Goal: Task Accomplishment & Management: Use online tool/utility

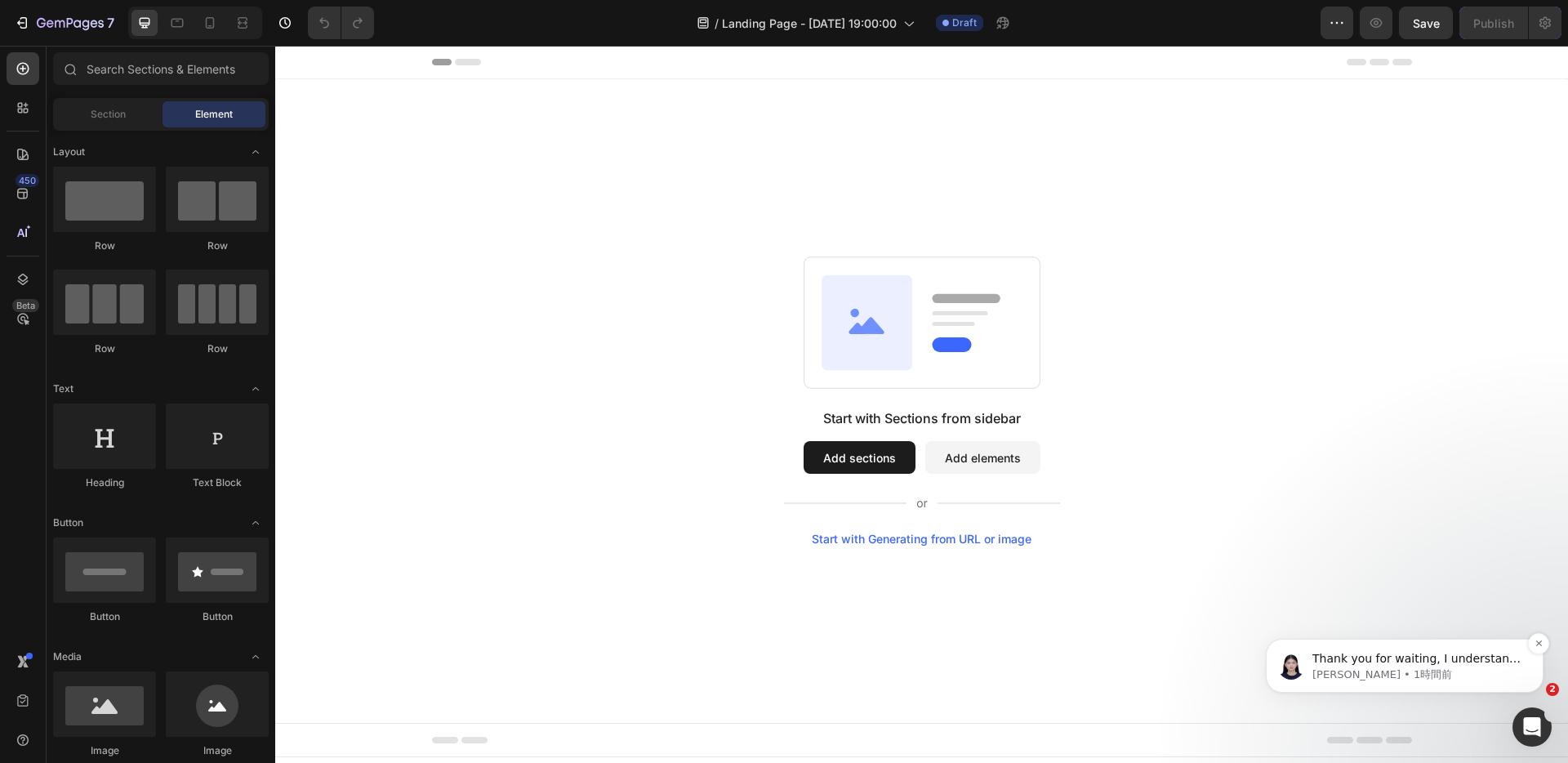
click at [1400, 670] on p "Alice • 1時間前" at bounding box center [1417, 674] width 211 height 15
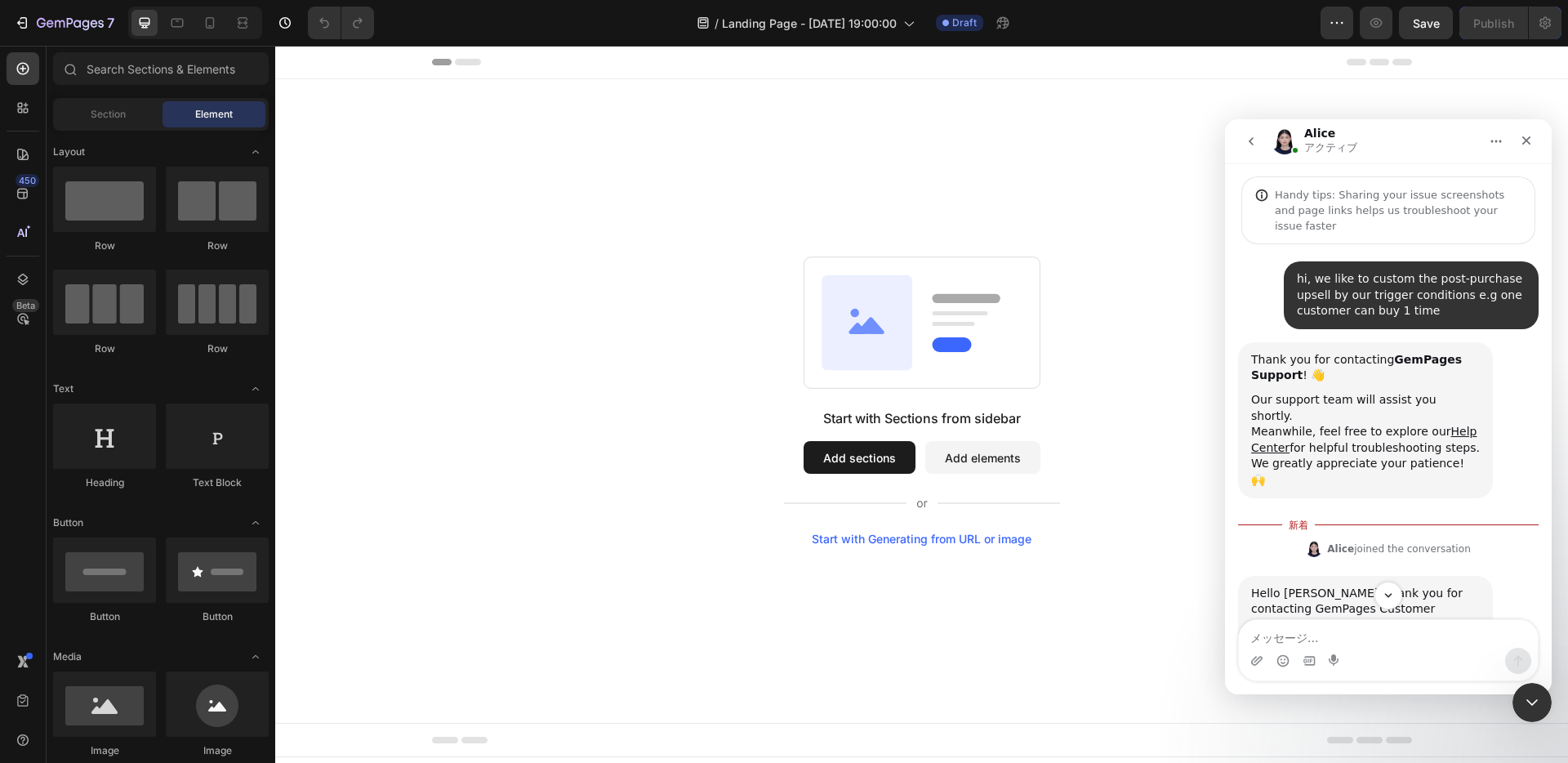
click at [1247, 142] on icon "go back" at bounding box center [1250, 140] width 13 height 13
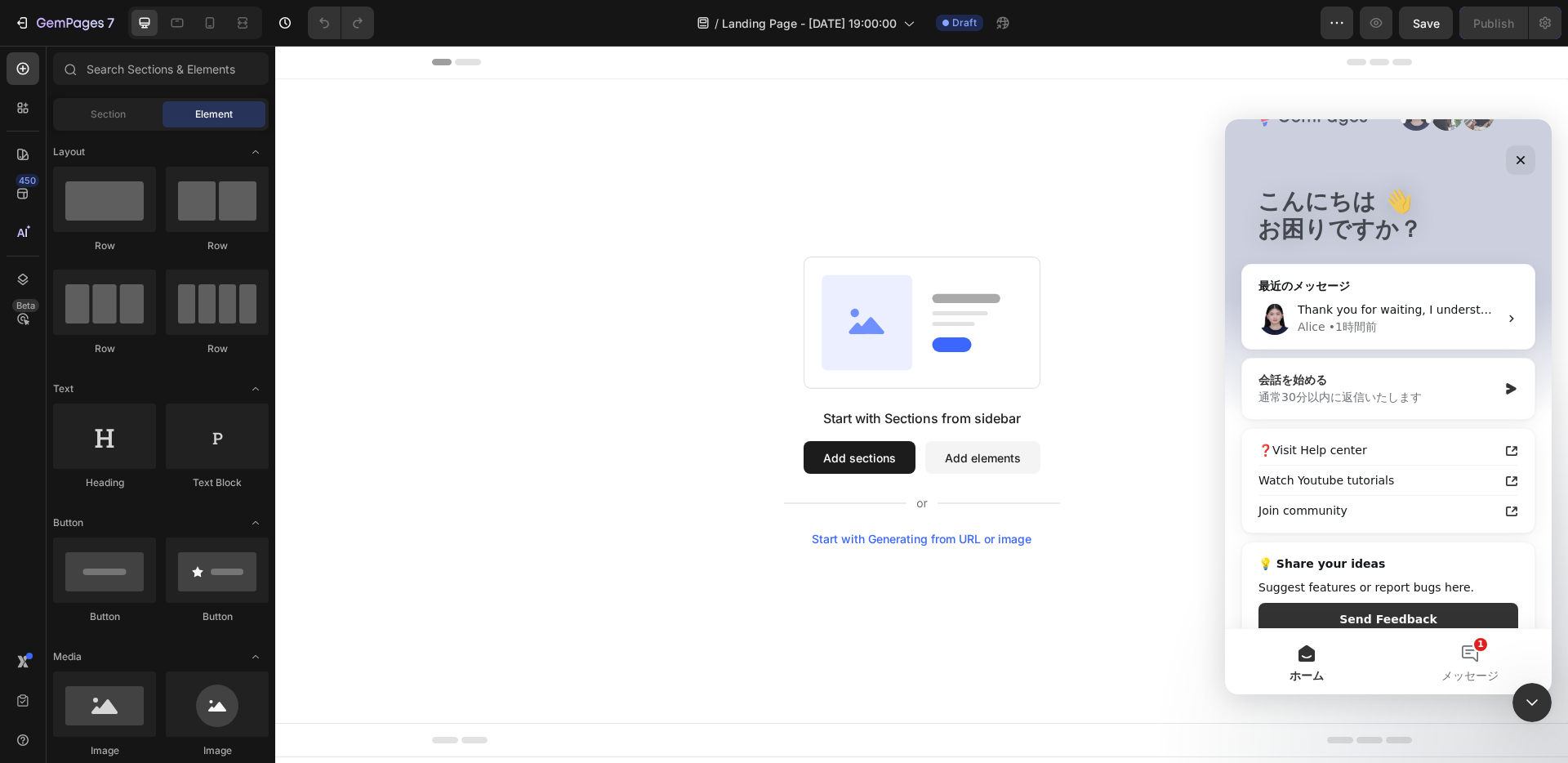
scroll to position [59, 0]
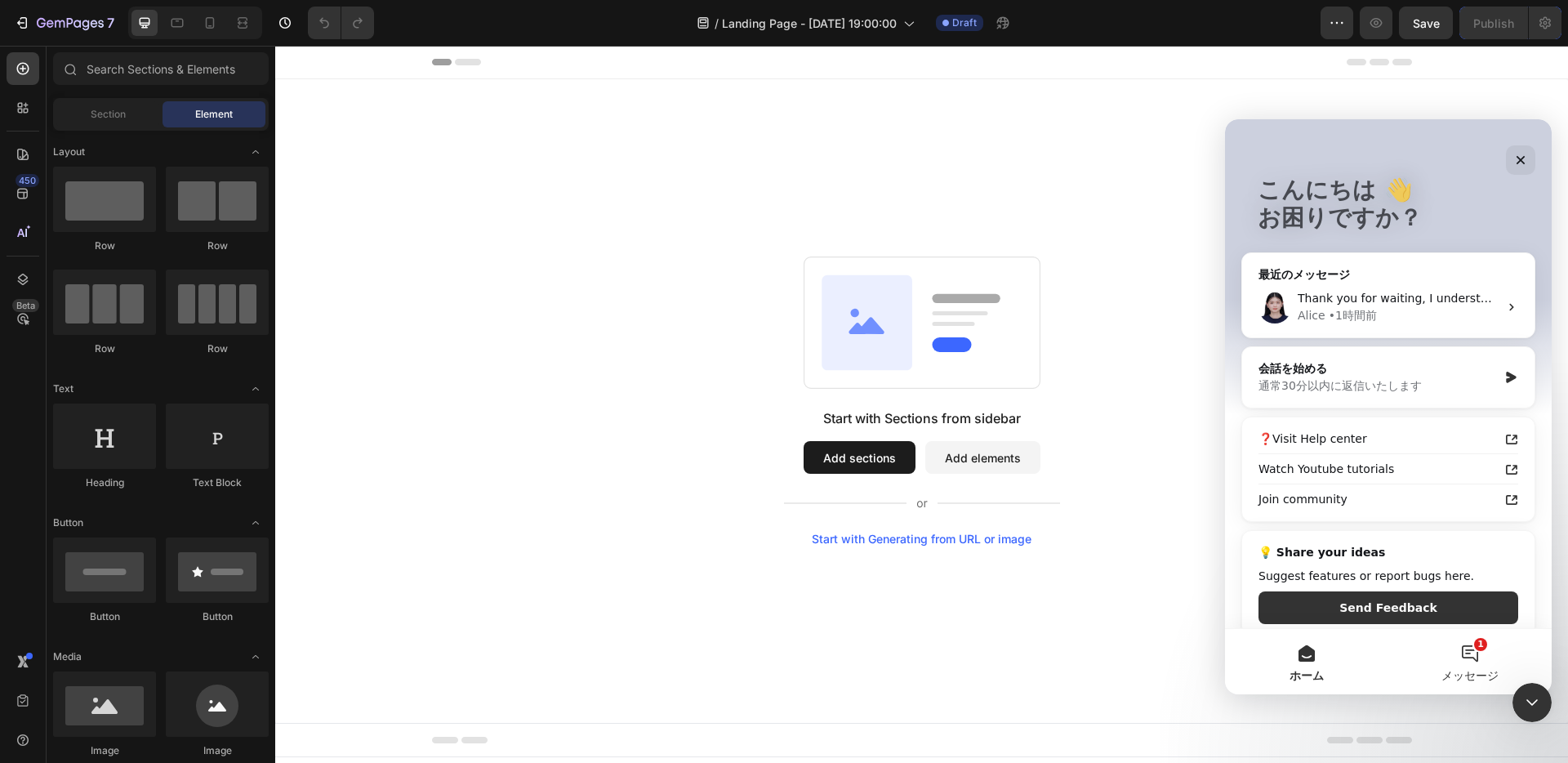
click at [1475, 646] on button "1 メッセージ" at bounding box center [1469, 661] width 164 height 66
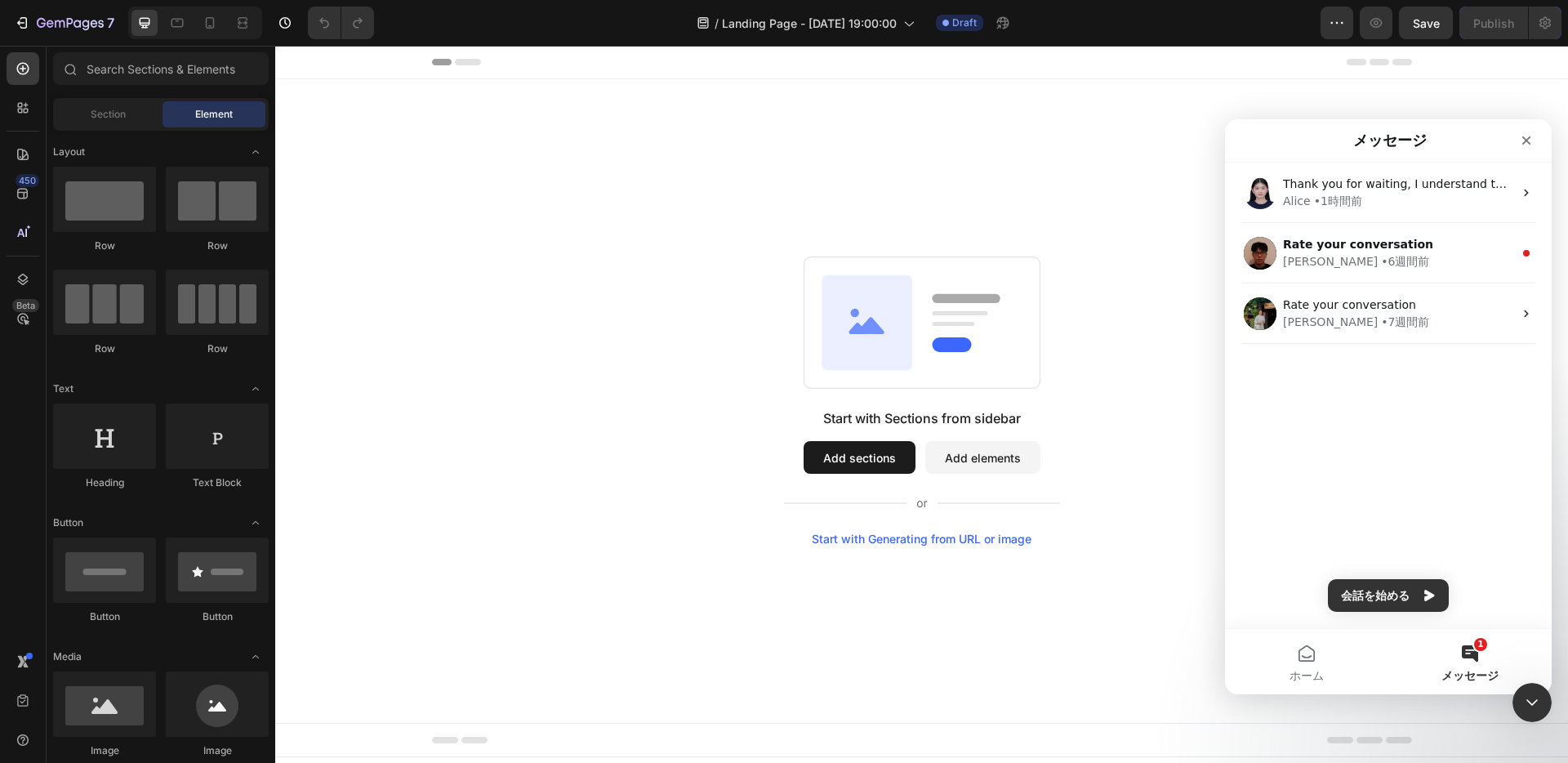
click at [1168, 340] on div "Start with Sections from sidebar Add sections Add elements Start with Generatin…" at bounding box center [922, 400] width 1175 height 289
click at [1518, 137] on div "クローズ" at bounding box center [1526, 140] width 29 height 29
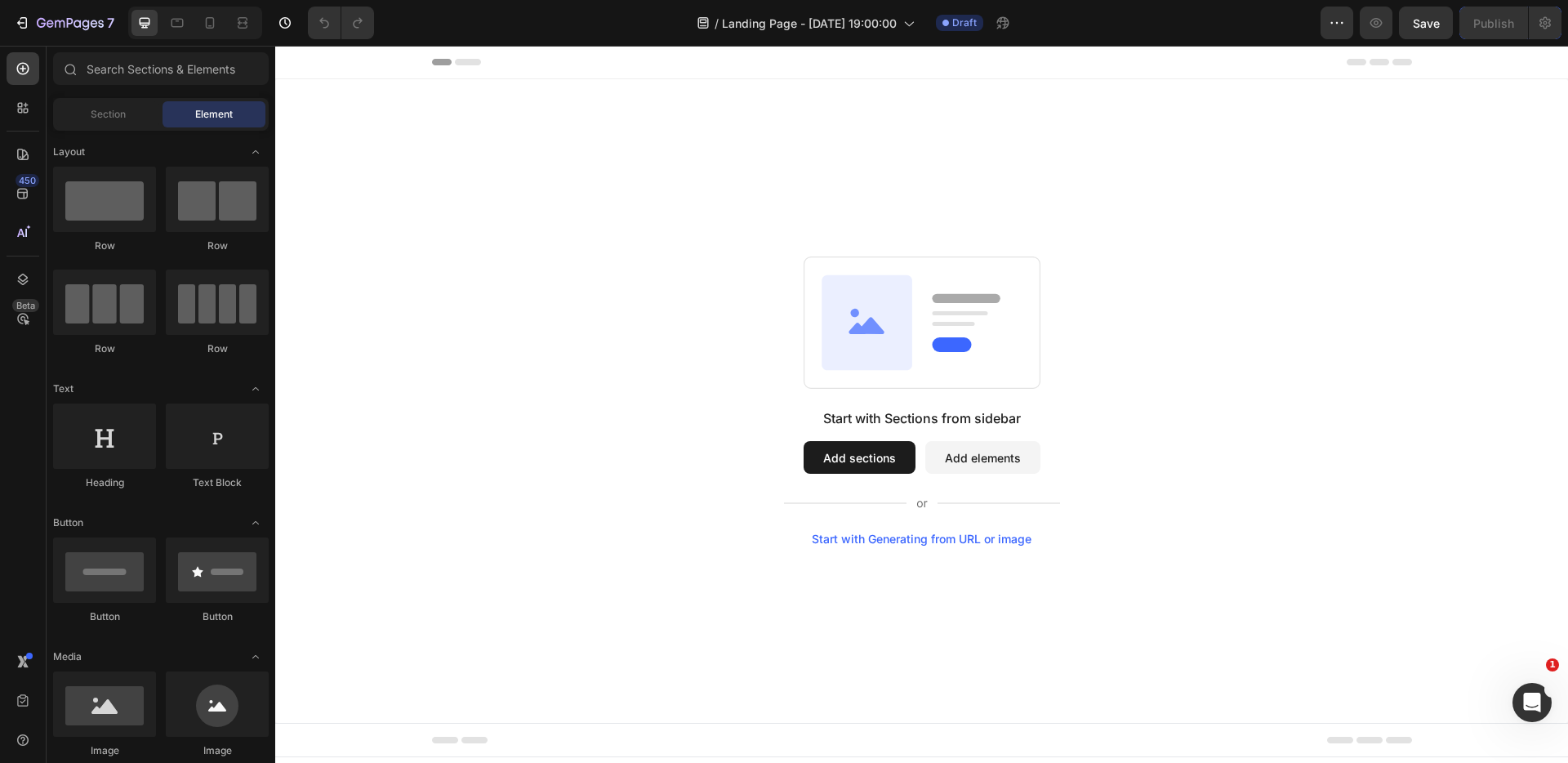
scroll to position [0, 0]
click at [869, 339] on icon at bounding box center [867, 323] width 90 height 95
click at [993, 458] on button "Add elements" at bounding box center [982, 457] width 115 height 32
click at [846, 466] on button "Add sections" at bounding box center [859, 457] width 112 height 32
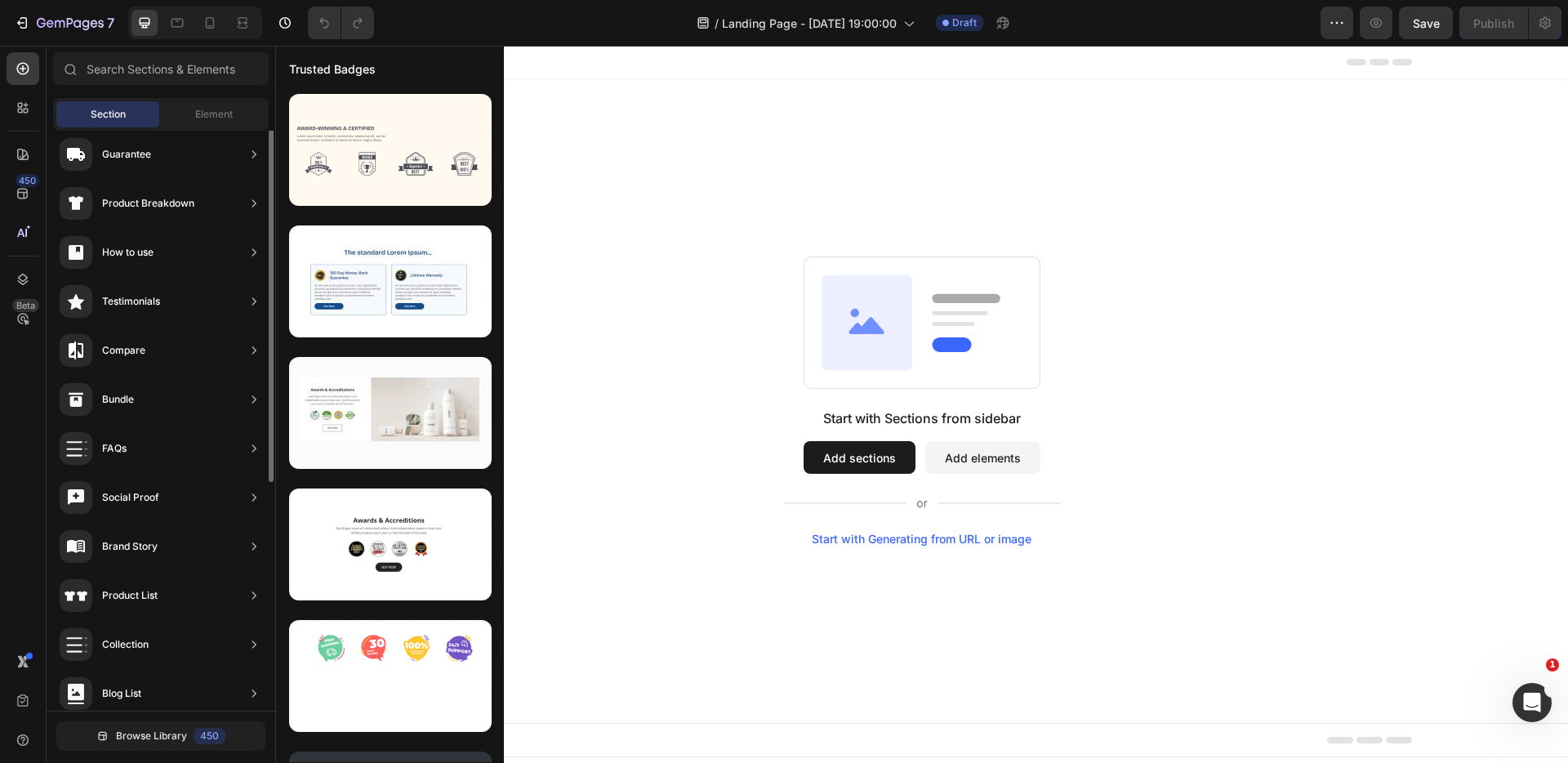
scroll to position [227, 0]
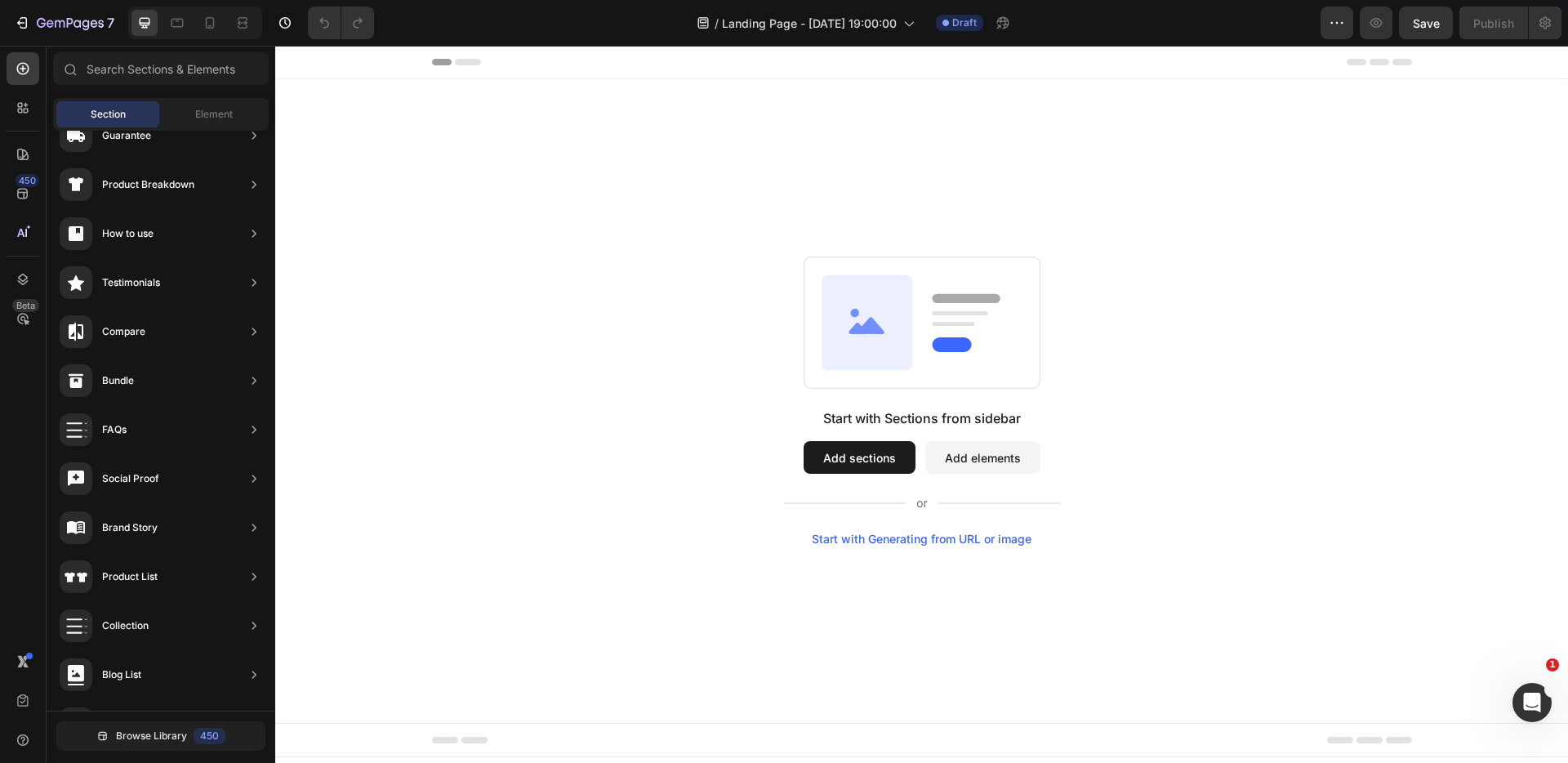
click at [861, 455] on button "Add sections" at bounding box center [859, 457] width 112 height 32
click at [223, 109] on span "Element" at bounding box center [214, 114] width 37 height 15
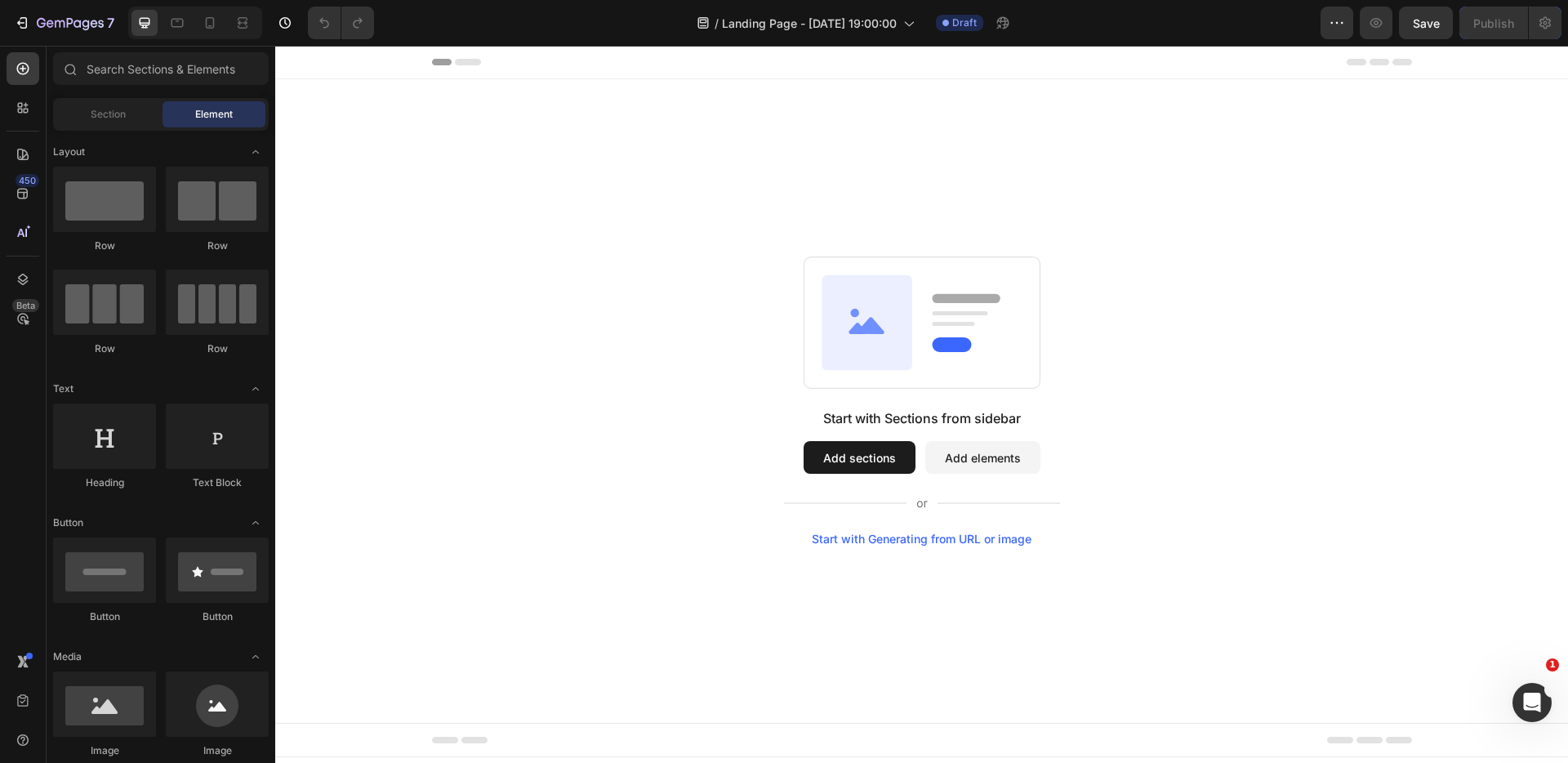
drag, startPoint x: 127, startPoint y: 127, endPoint x: 119, endPoint y: 115, distance: 14.4
click at [127, 127] on div "Section Element" at bounding box center [161, 114] width 216 height 32
click at [119, 115] on span "Section" at bounding box center [108, 114] width 35 height 15
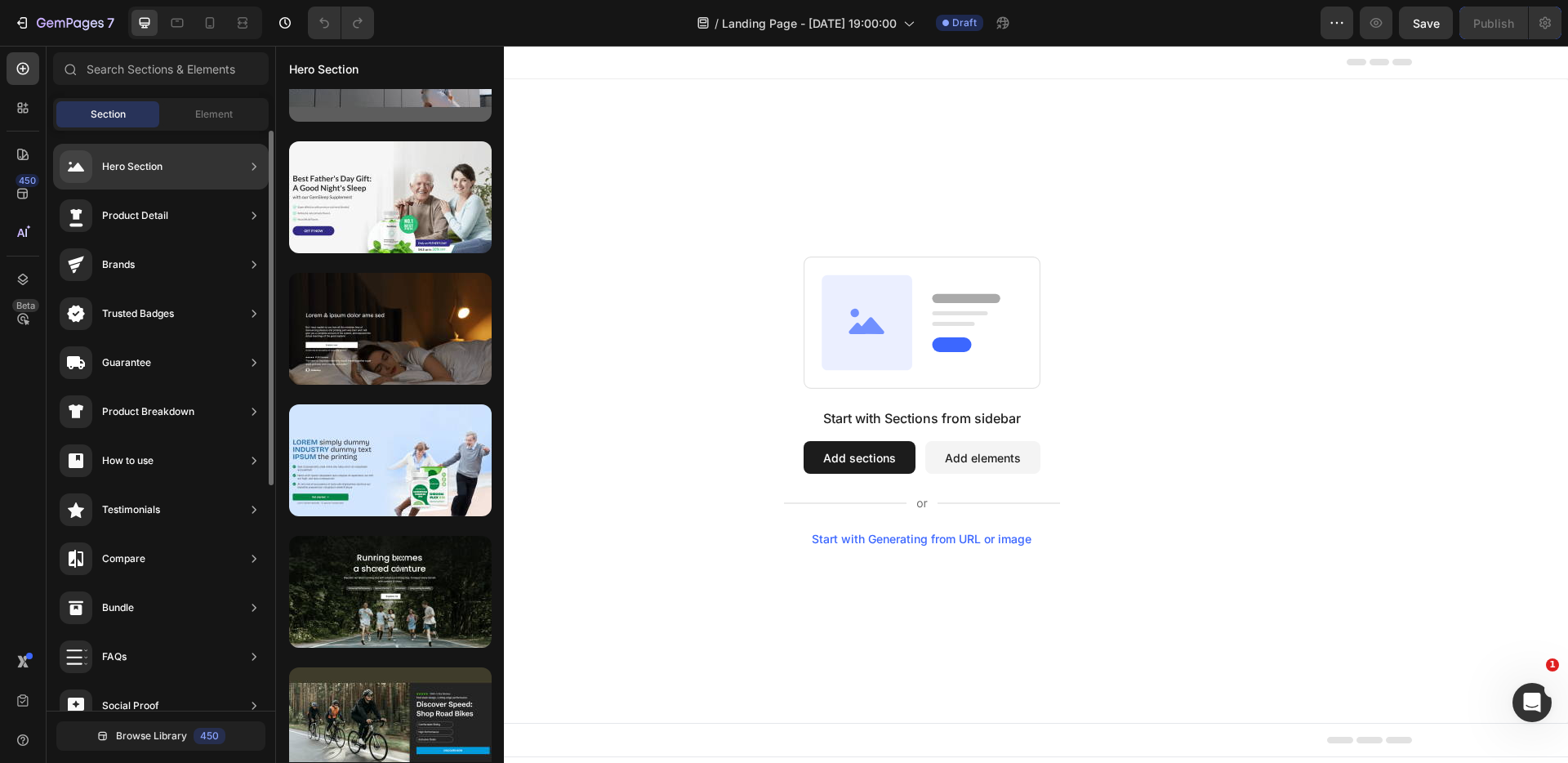
scroll to position [106, 0]
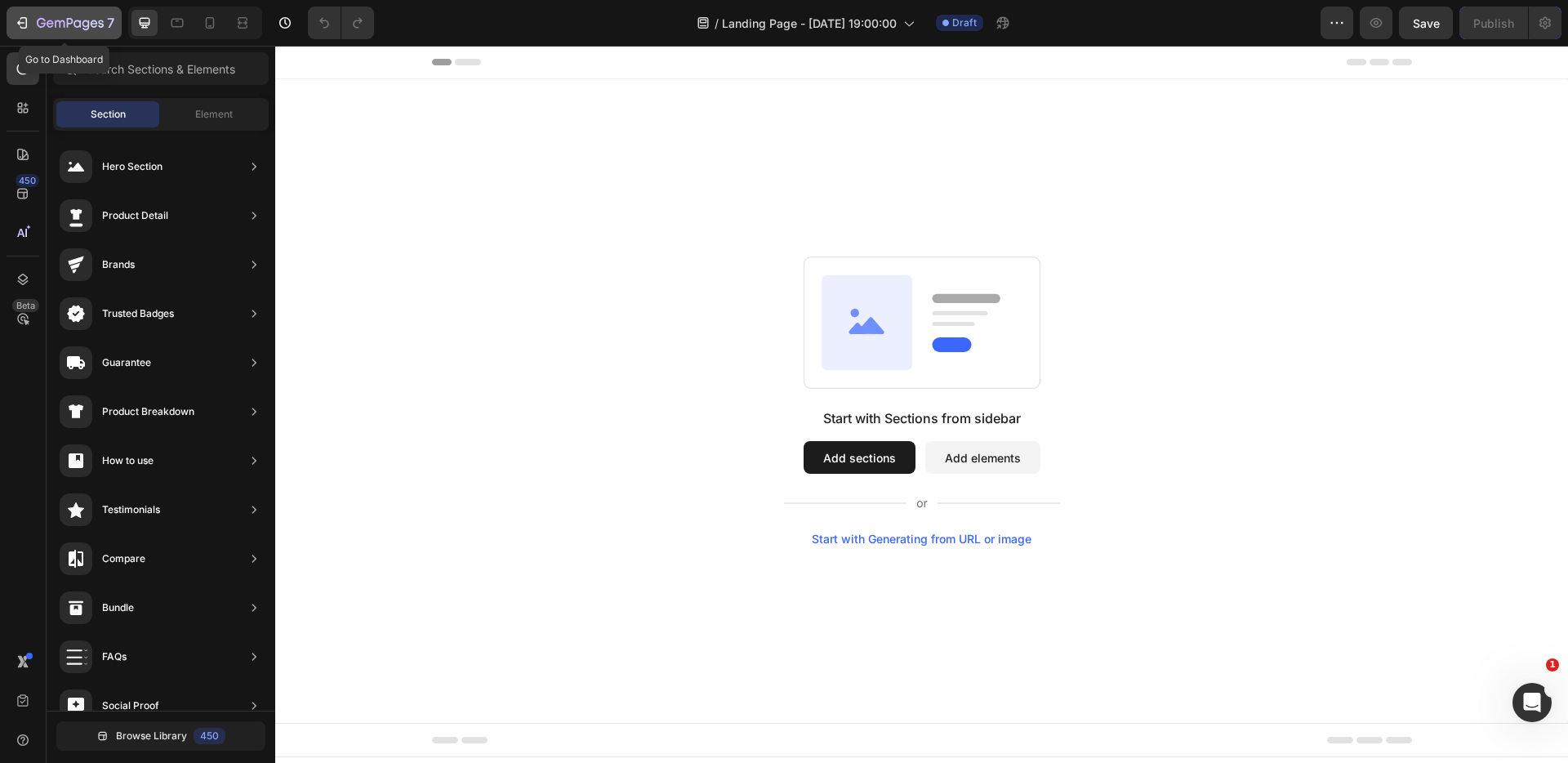
click at [27, 23] on icon "button" at bounding box center [22, 23] width 17 height 17
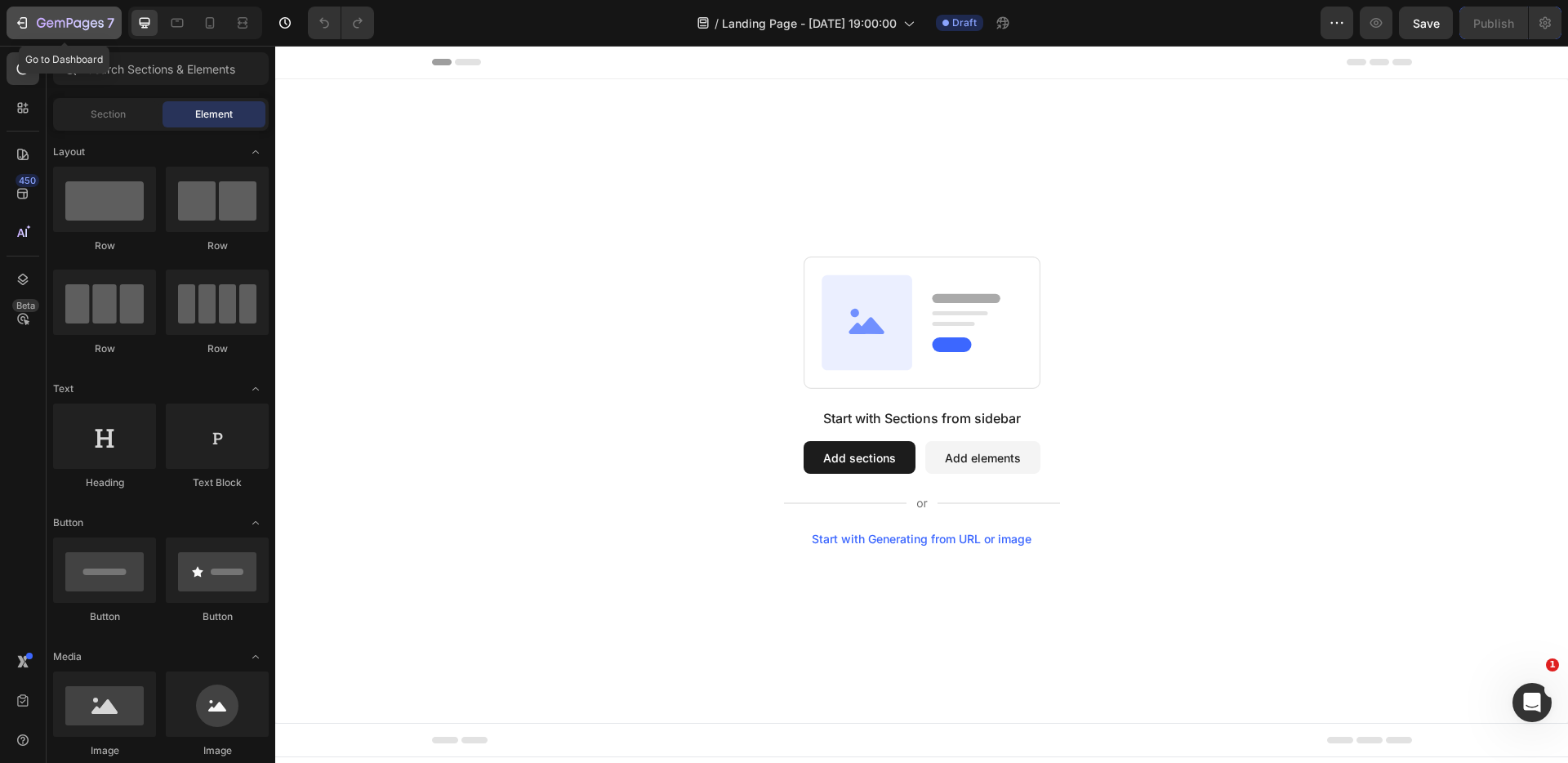
click at [32, 25] on div "7" at bounding box center [64, 23] width 100 height 20
click at [841, 457] on button "Add sections" at bounding box center [859, 457] width 112 height 32
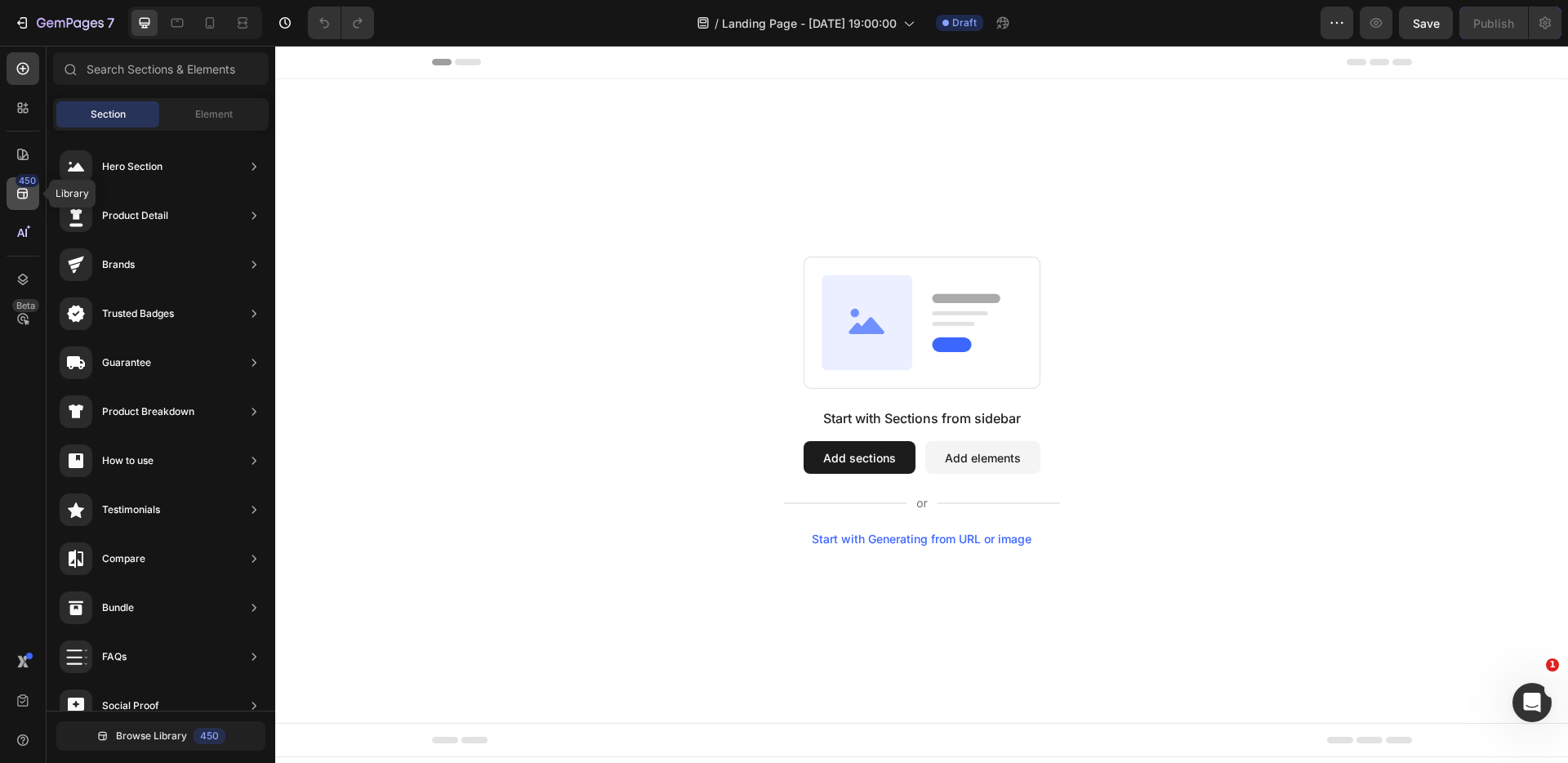
click at [25, 190] on icon at bounding box center [23, 193] width 17 height 17
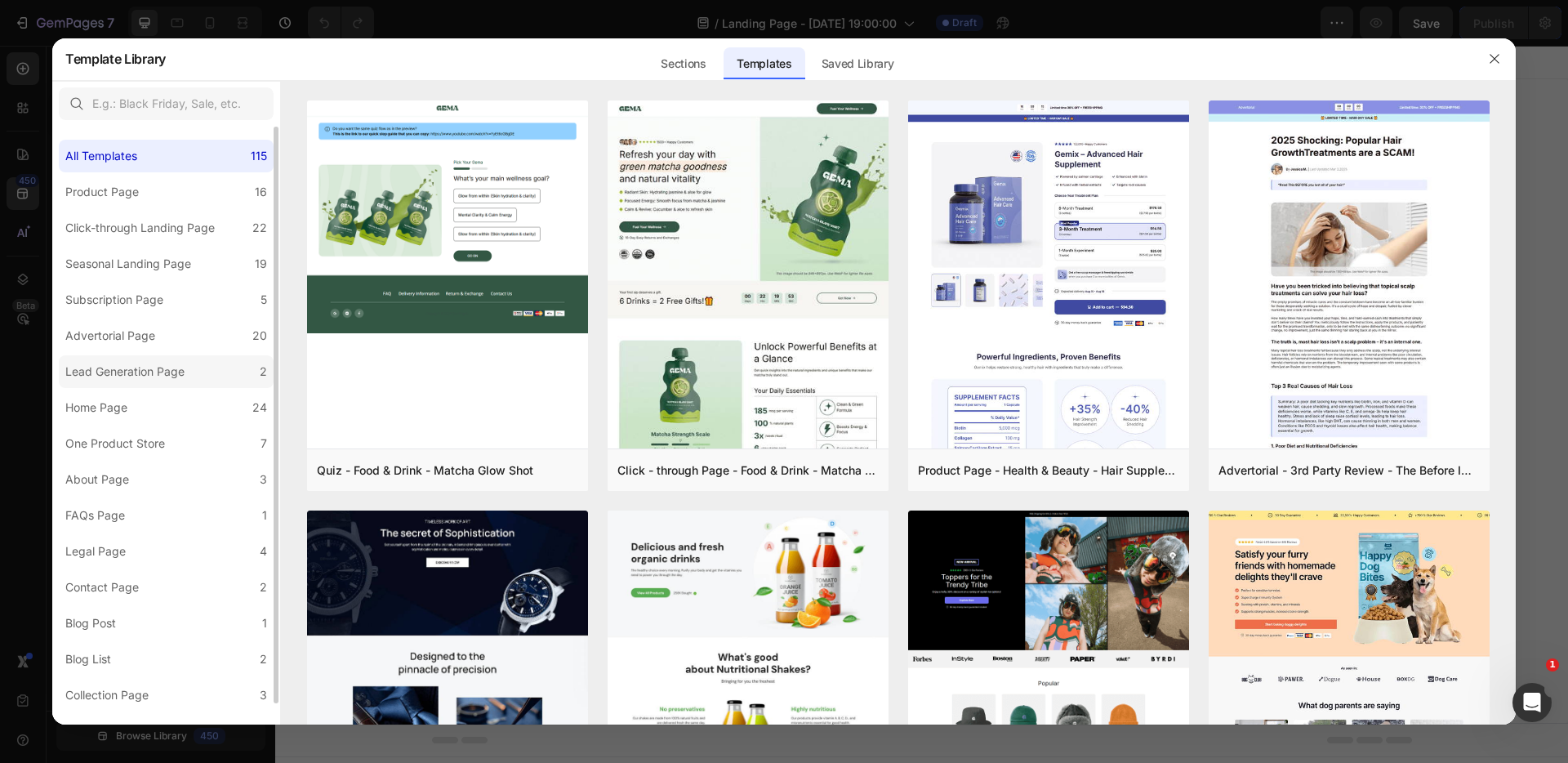
click at [131, 369] on div "Lead Generation Page" at bounding box center [126, 372] width 120 height 20
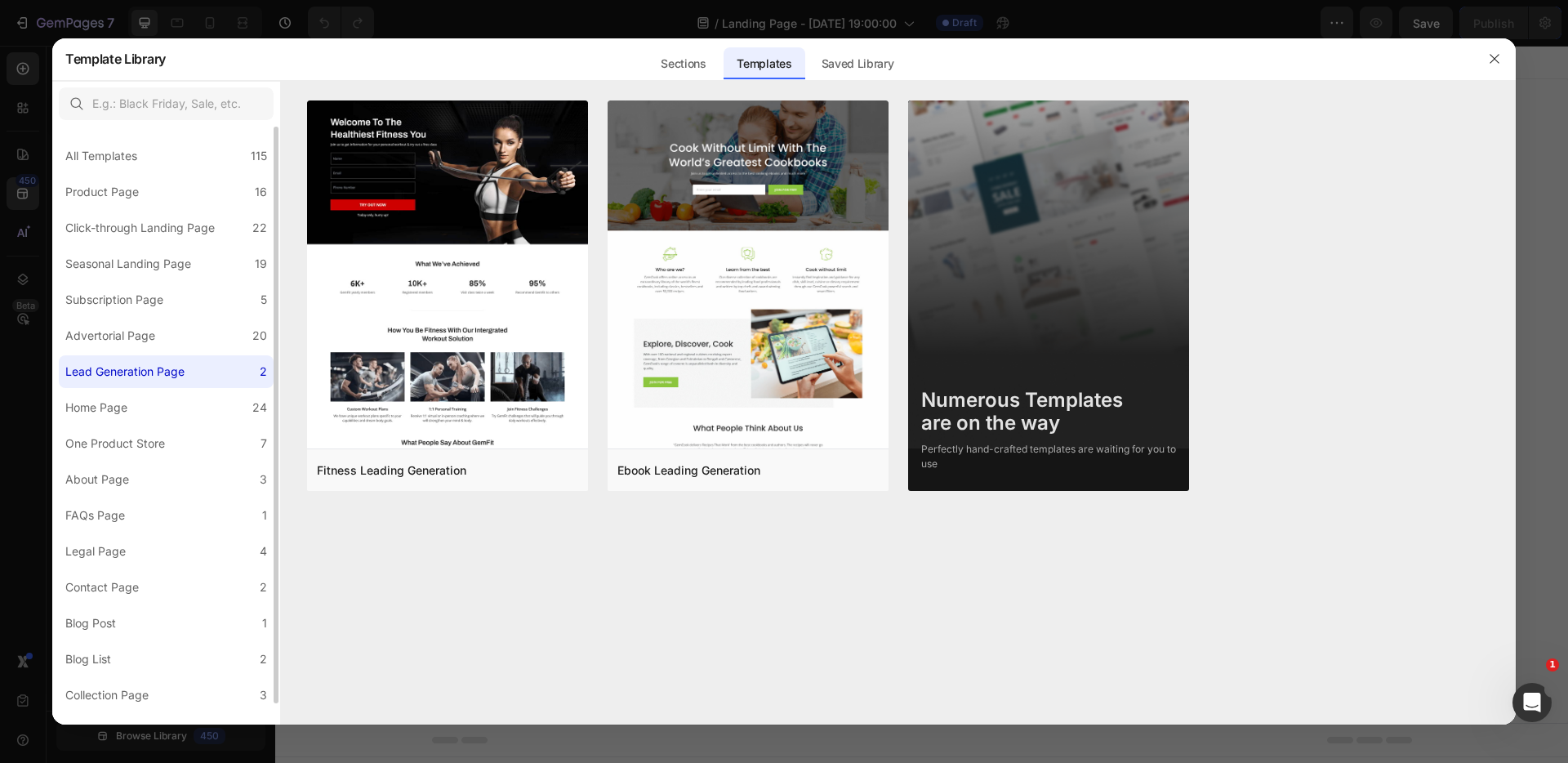
click at [197, 370] on label "Lead Generation Page 2" at bounding box center [166, 371] width 215 height 32
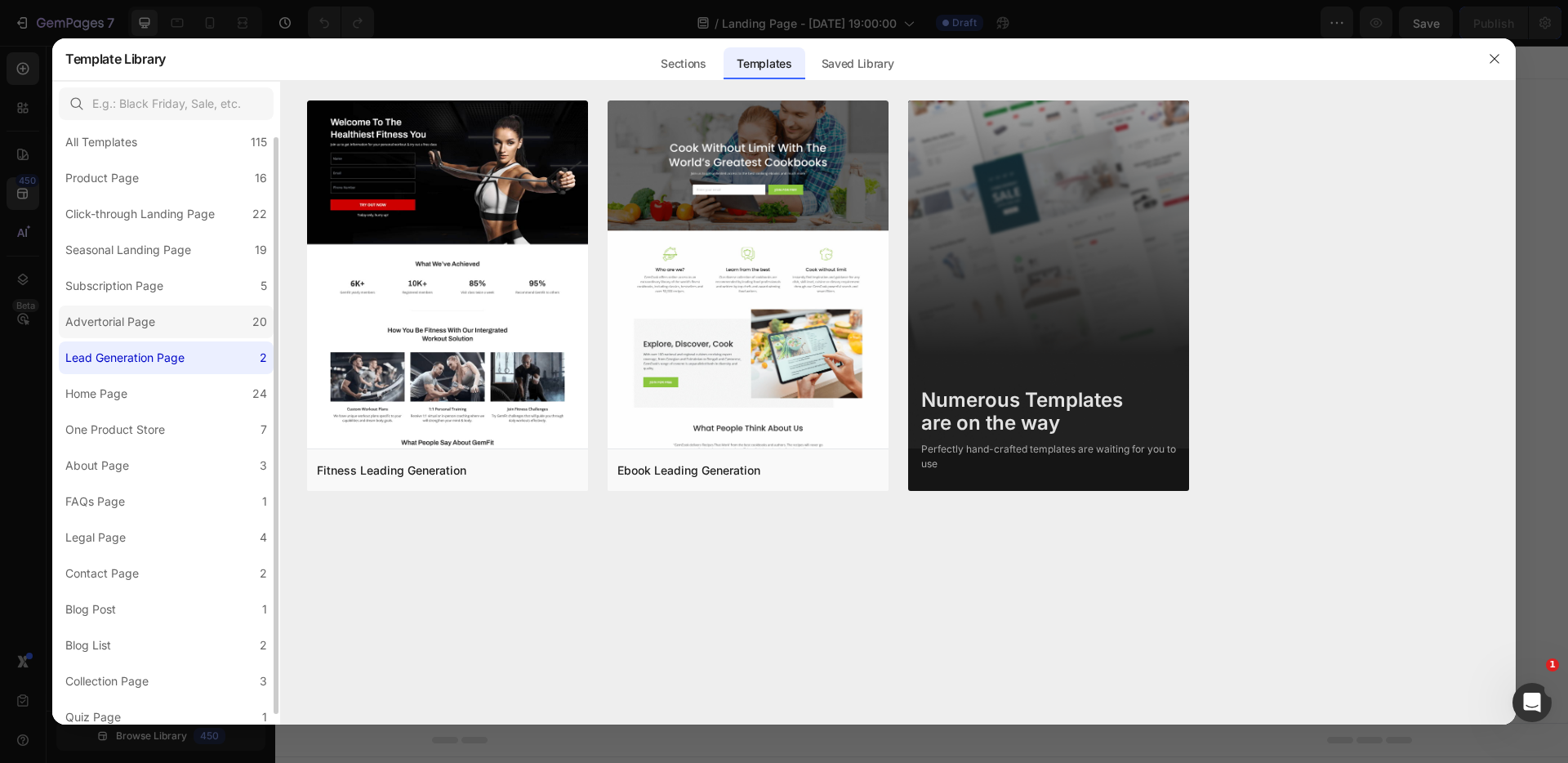
scroll to position [16, 0]
click at [159, 221] on div "Click-through Landing Page" at bounding box center [140, 212] width 149 height 20
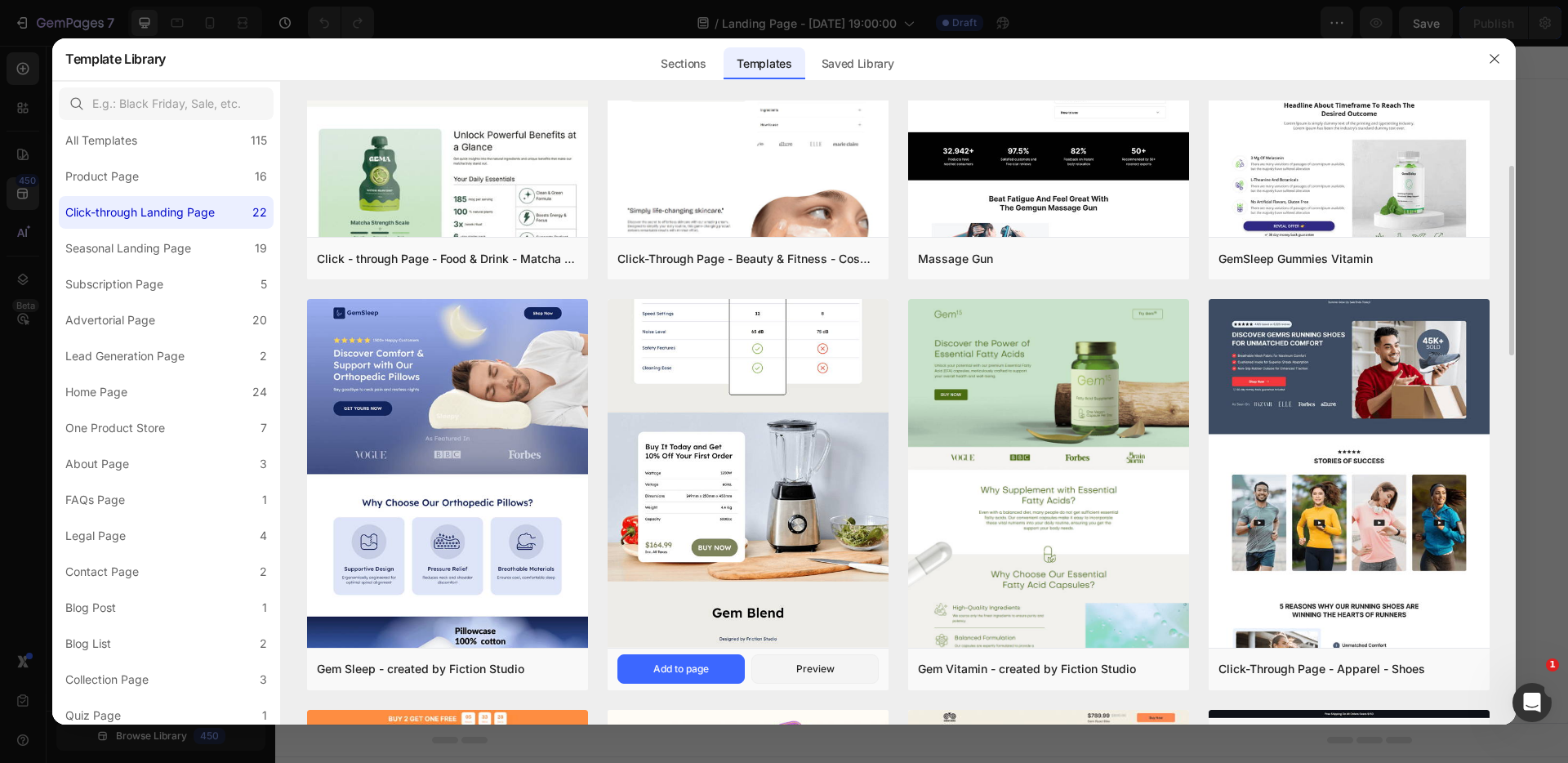
scroll to position [212, 0]
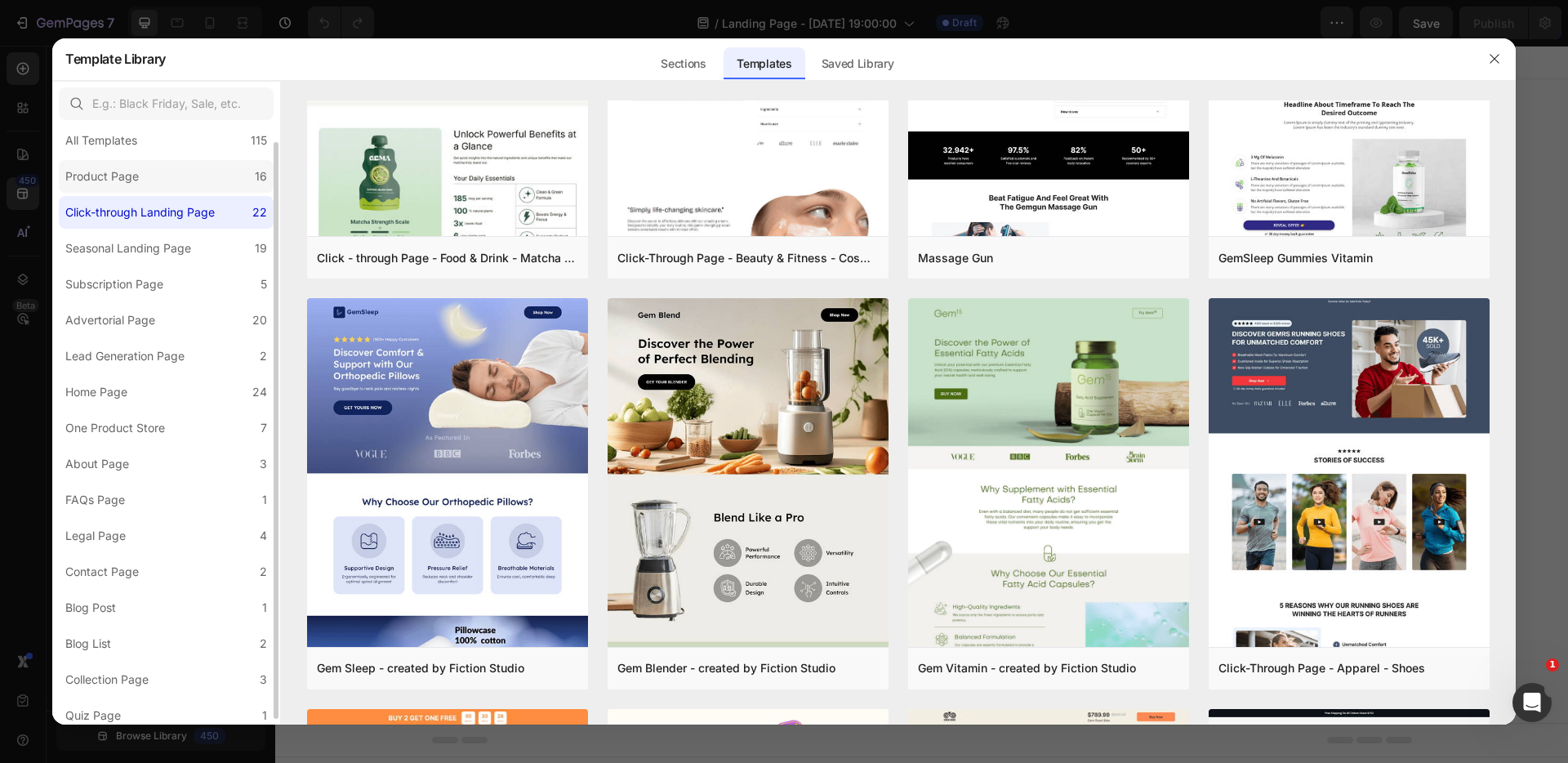
click at [135, 181] on div "Product Page" at bounding box center [102, 177] width 74 height 20
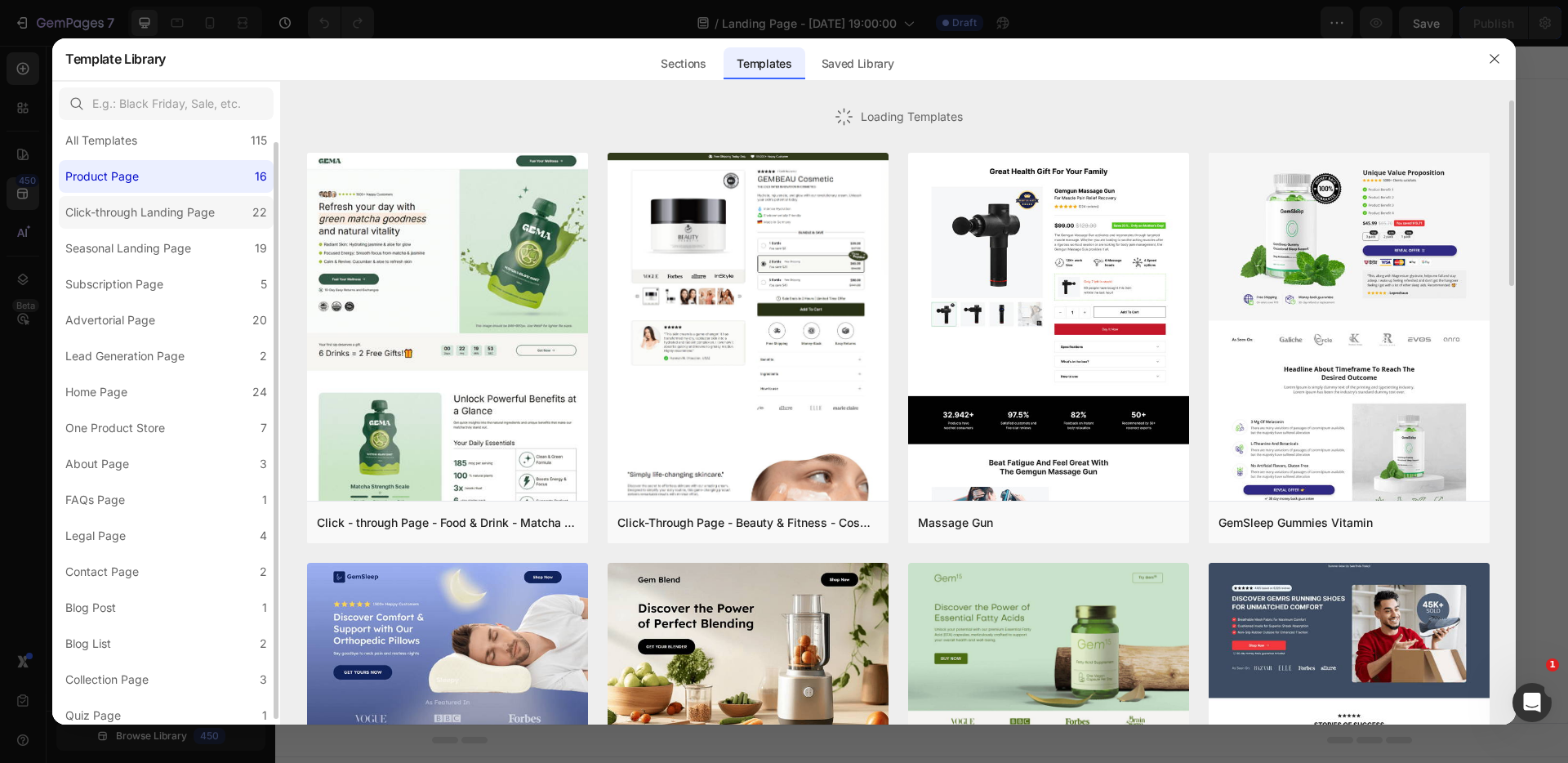
scroll to position [0, 0]
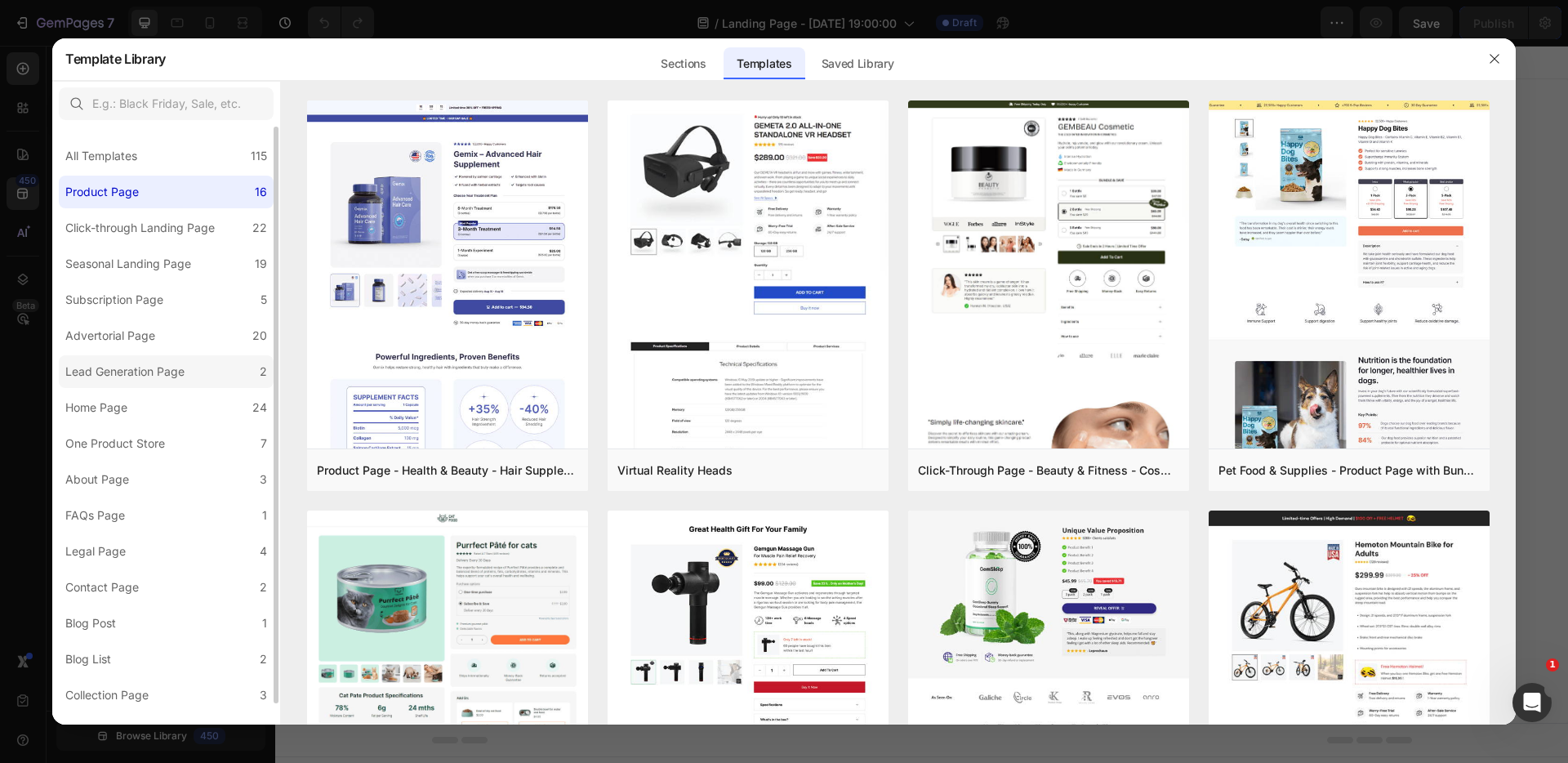
click at [153, 373] on div "Lead Generation Page" at bounding box center [126, 372] width 120 height 20
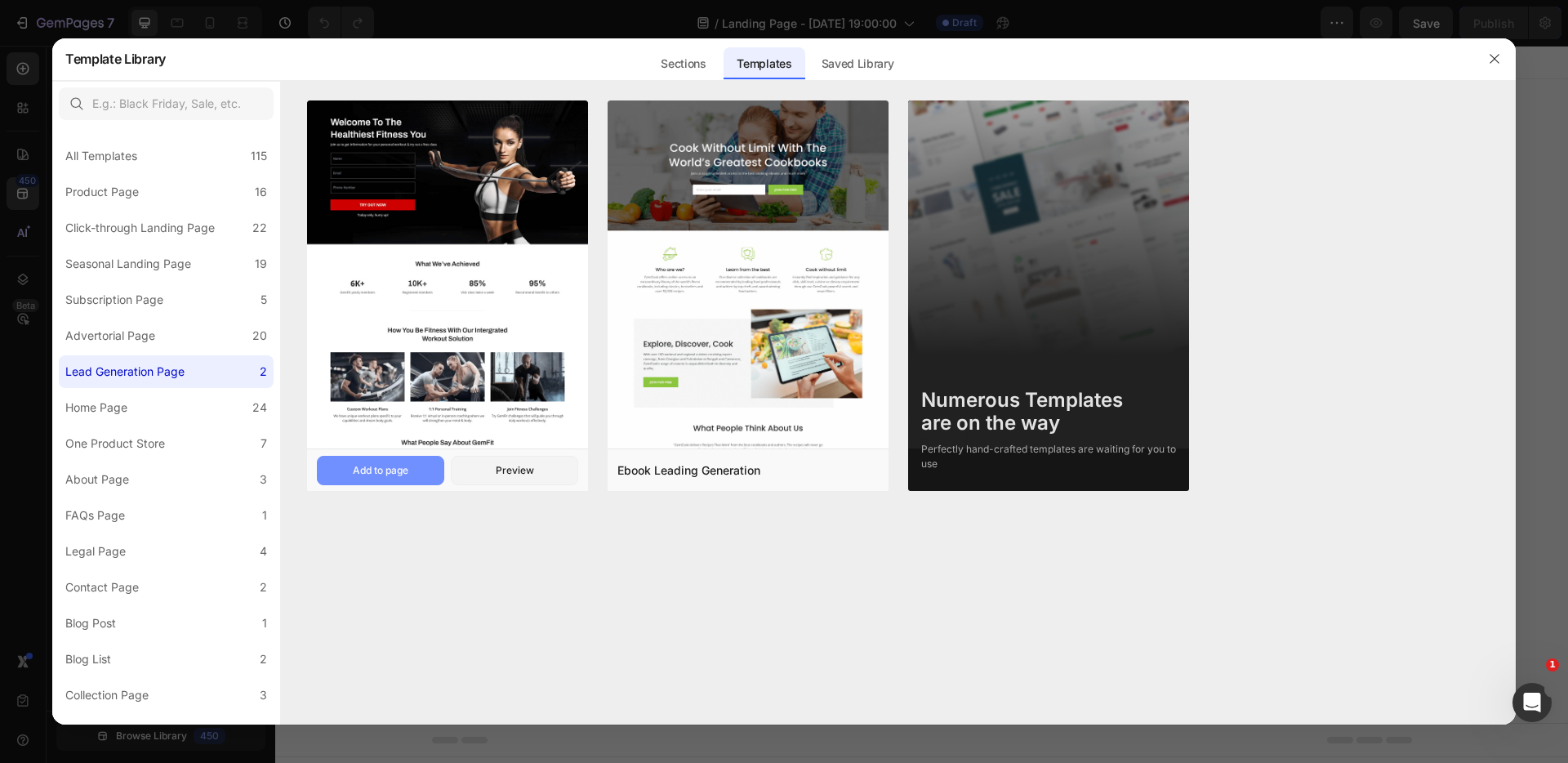
click at [406, 472] on div "Add to page" at bounding box center [380, 470] width 56 height 15
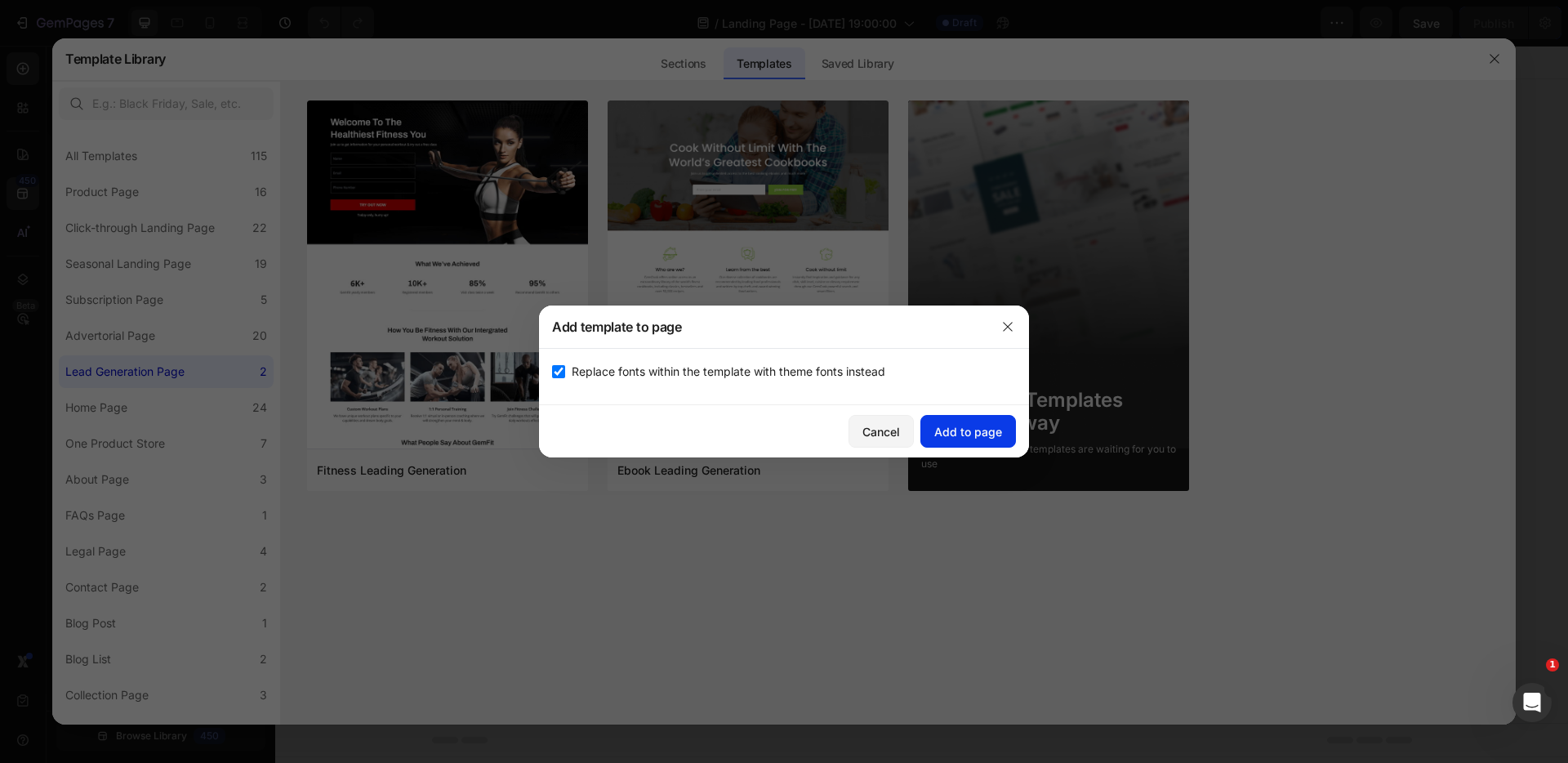
click at [981, 432] on div "Add to page" at bounding box center [967, 431] width 68 height 17
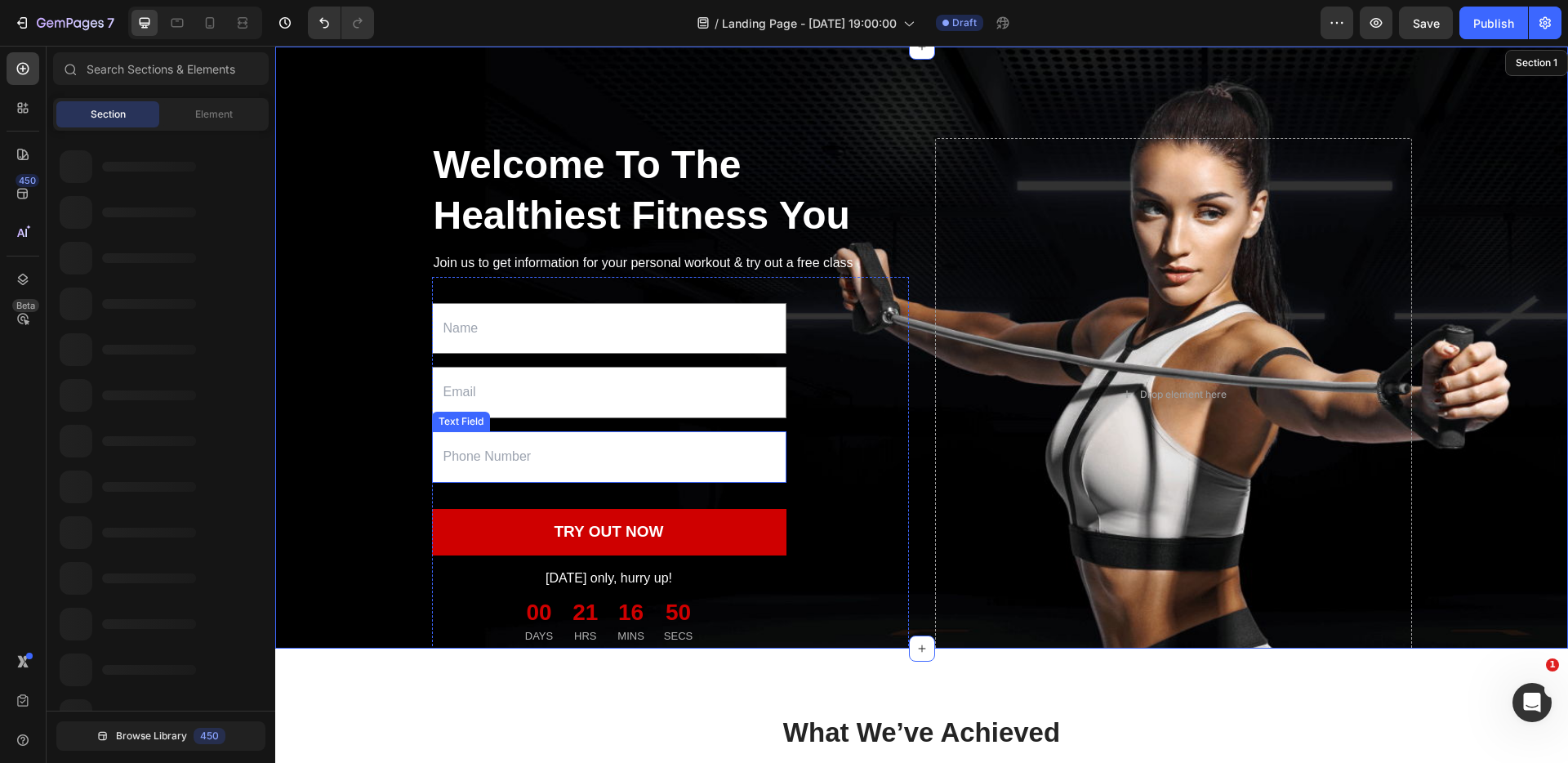
scroll to position [33, 0]
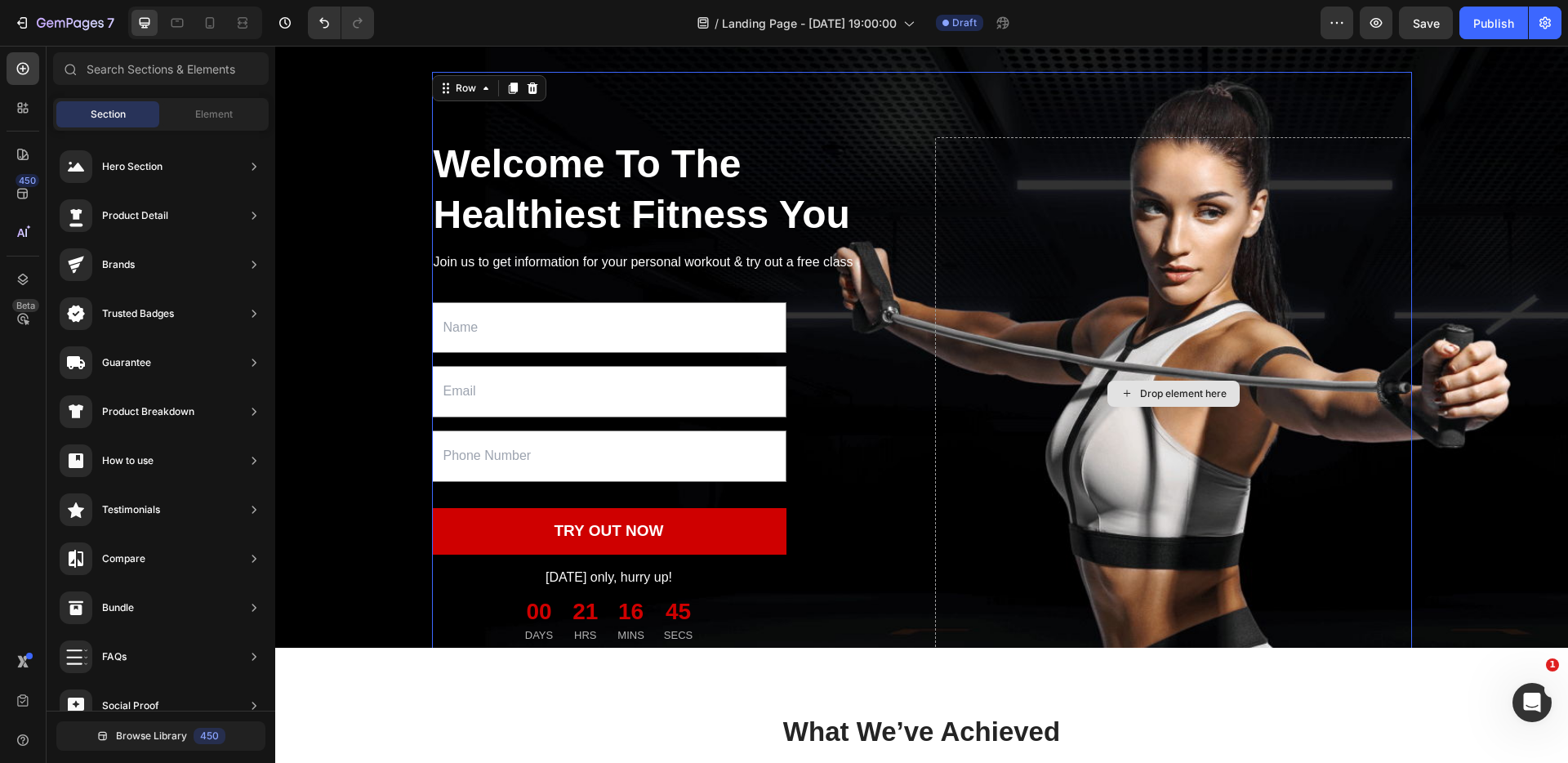
click at [1075, 343] on div "Drop element here" at bounding box center [1173, 393] width 477 height 512
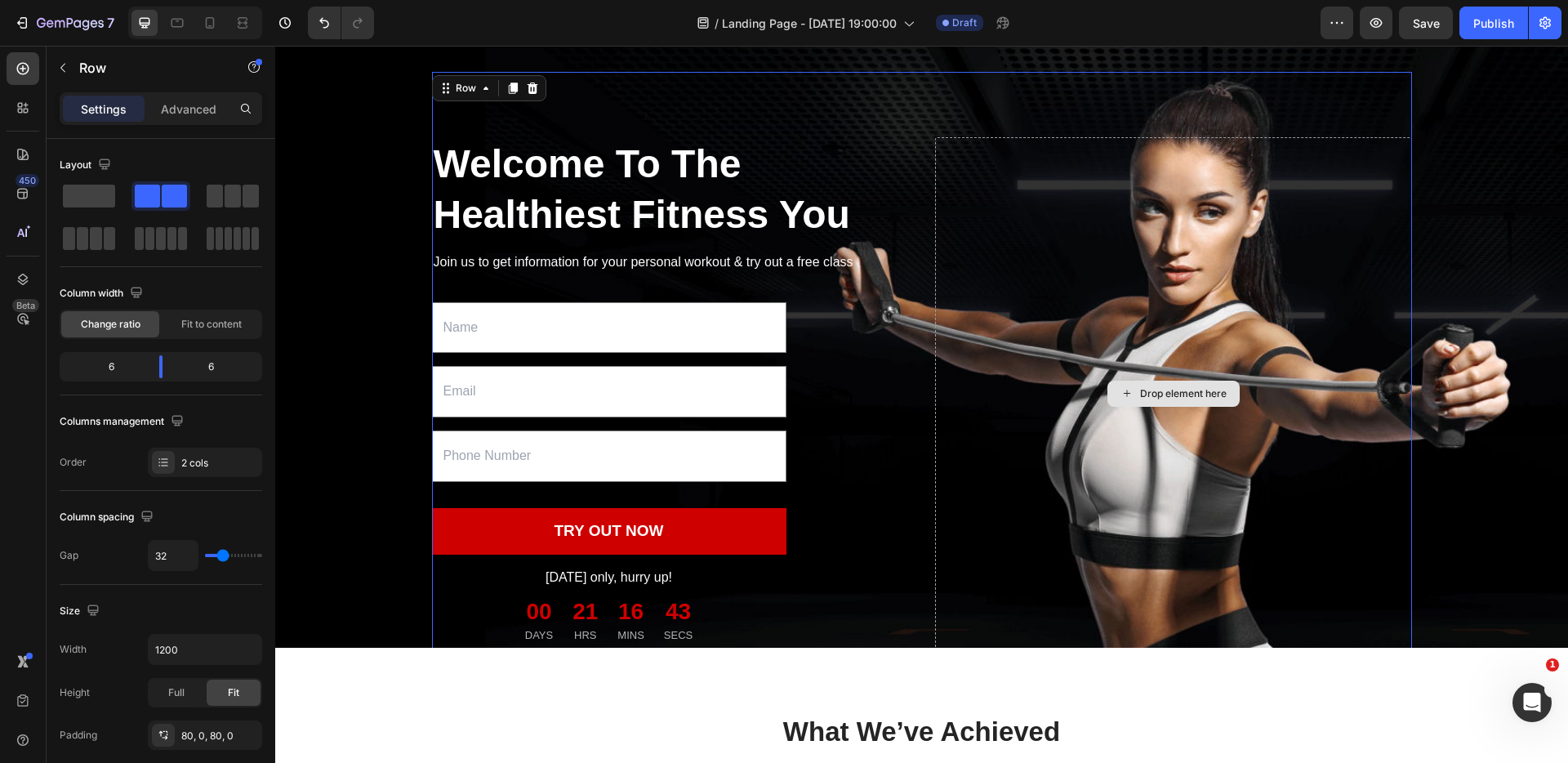
click at [1082, 212] on div "Drop element here" at bounding box center [1173, 393] width 477 height 512
click at [1166, 400] on div "Drop element here" at bounding box center [1183, 393] width 86 height 13
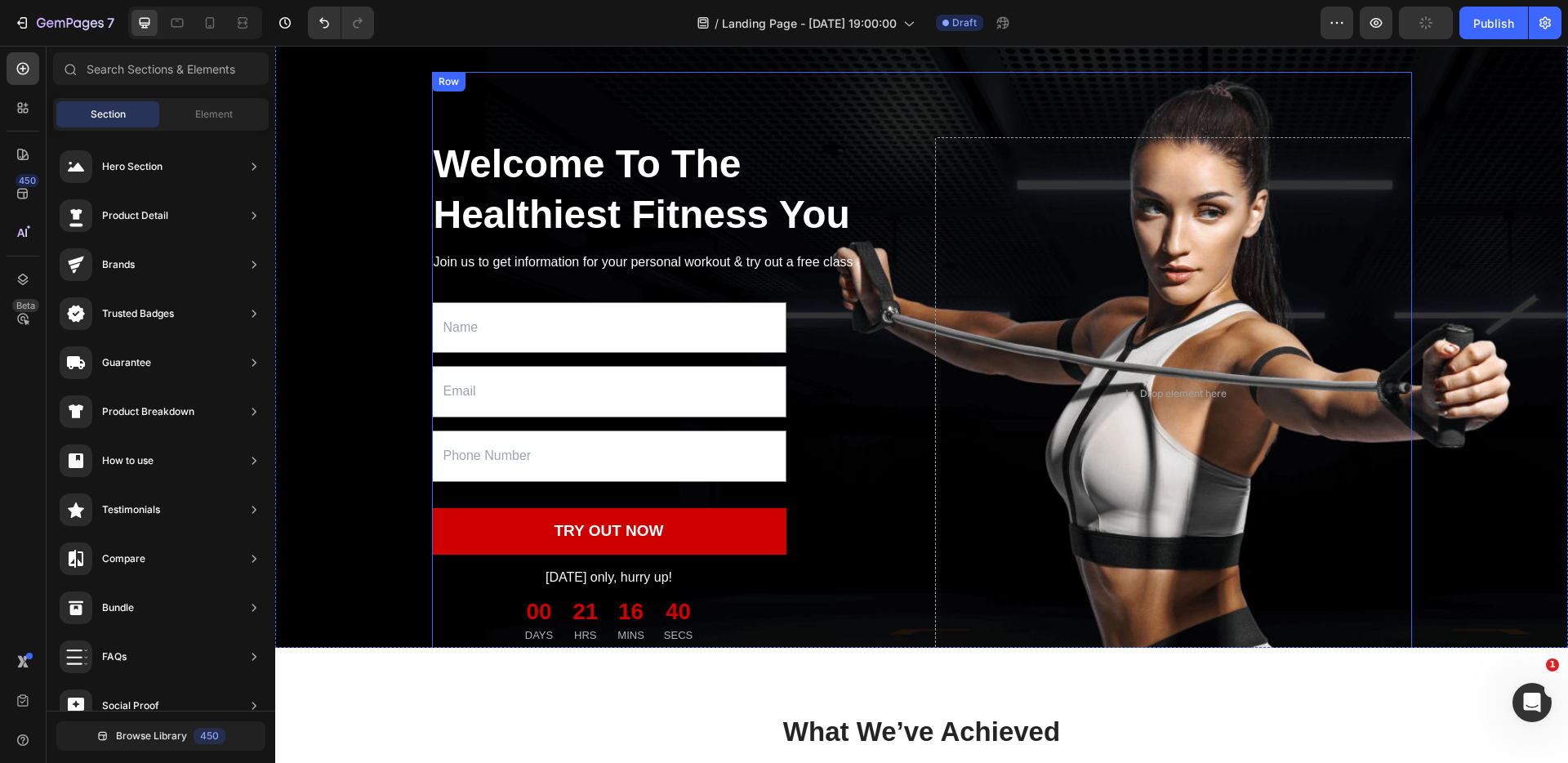
click at [864, 106] on div "Welcome To The Healthiest Fitness You Heading Join us to get information for yo…" at bounding box center [921, 392] width 980 height 642
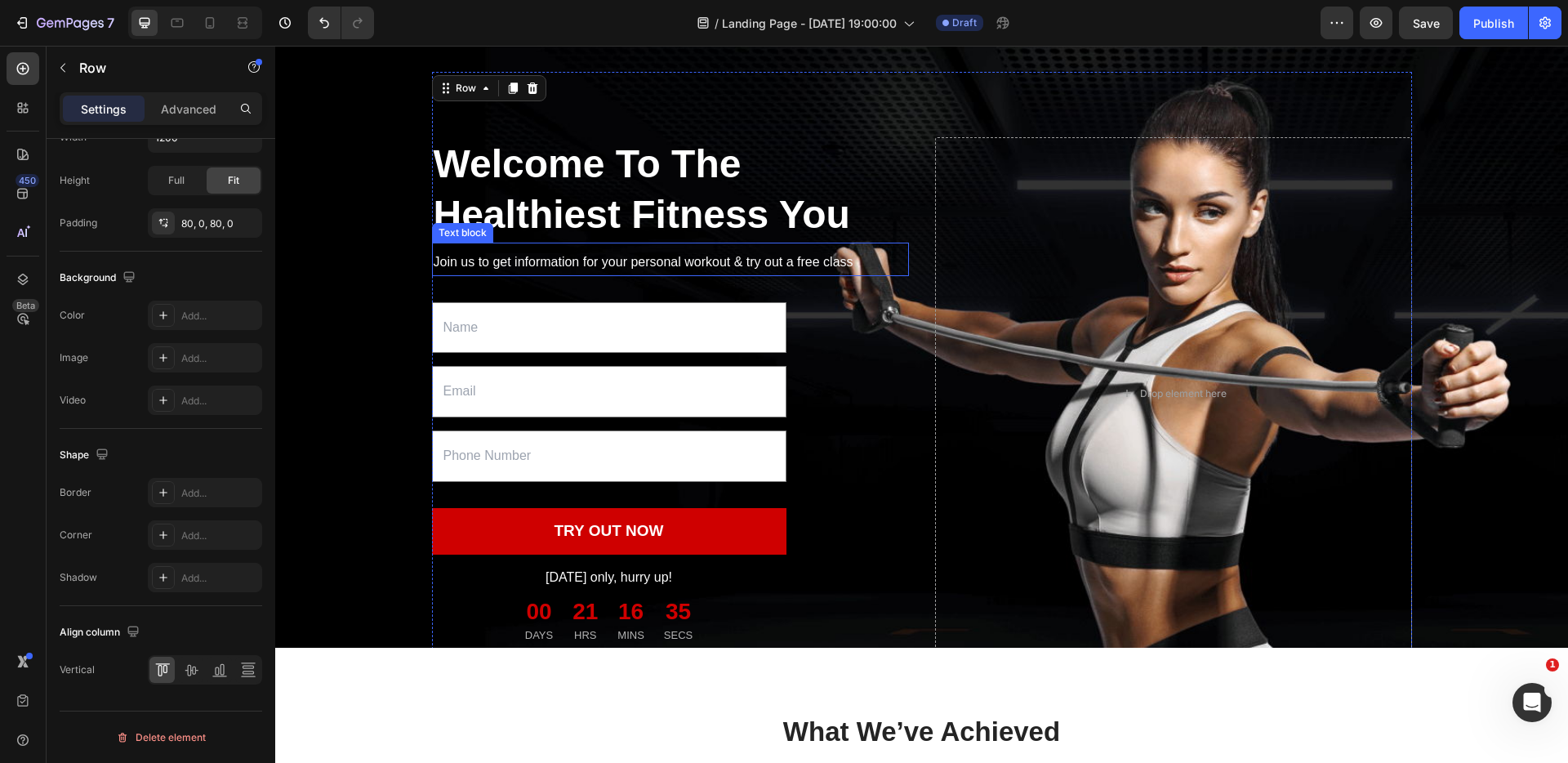
scroll to position [34, 0]
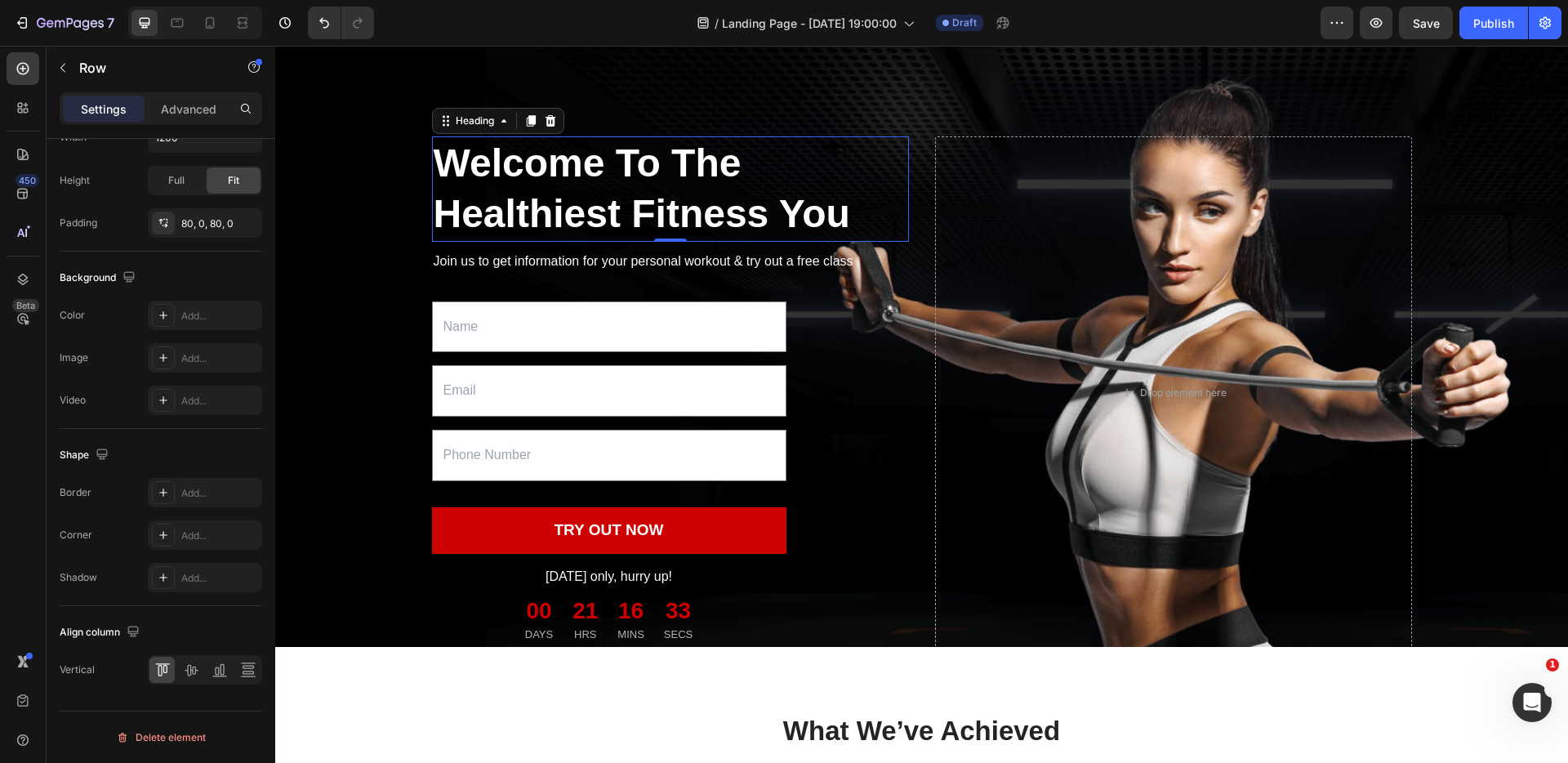
click at [631, 213] on p "Welcome To The Healthiest Fitness You" at bounding box center [670, 189] width 474 height 102
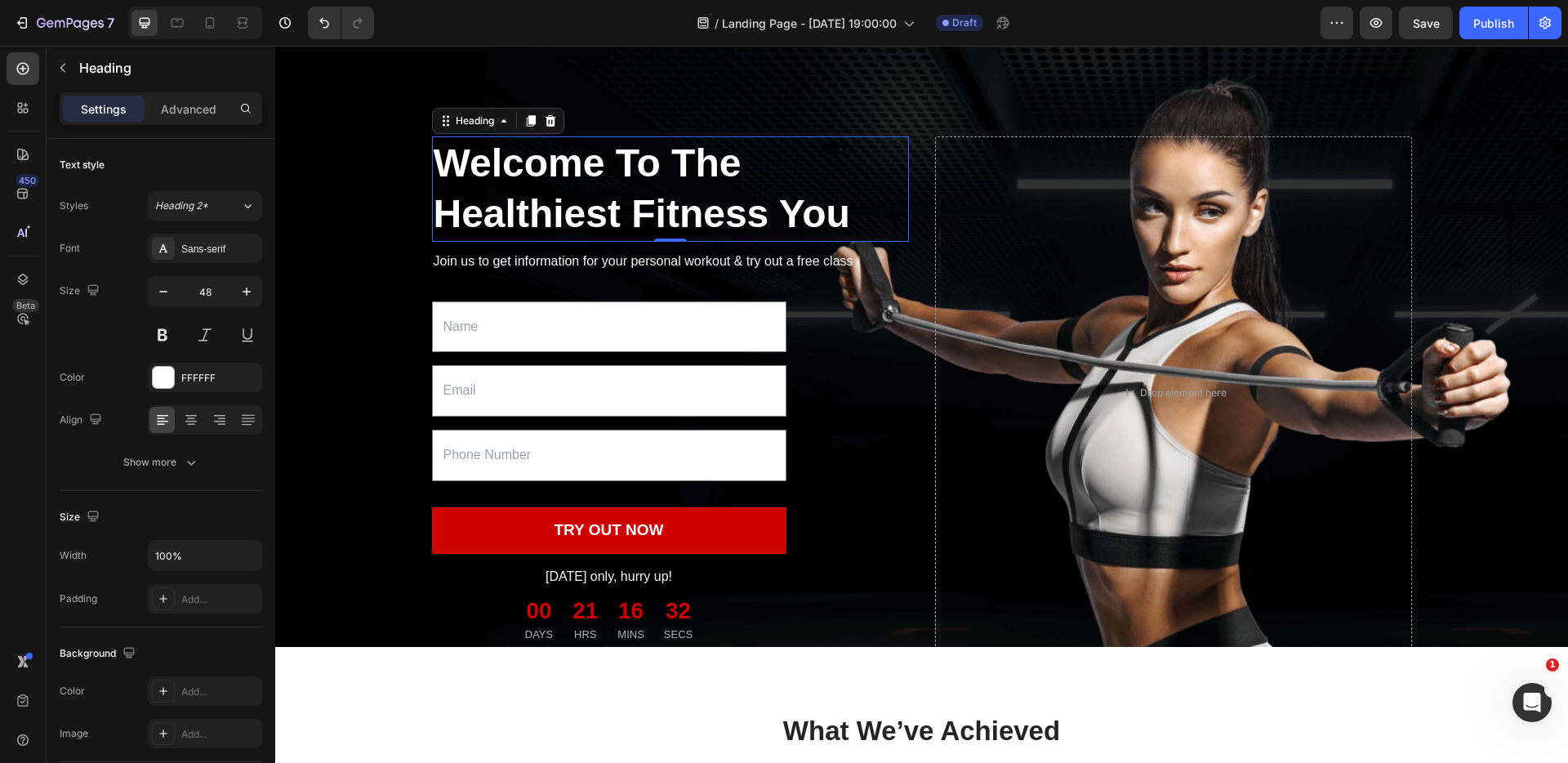
click at [525, 158] on p "Welcome To The Healthiest Fitness You" at bounding box center [670, 189] width 474 height 102
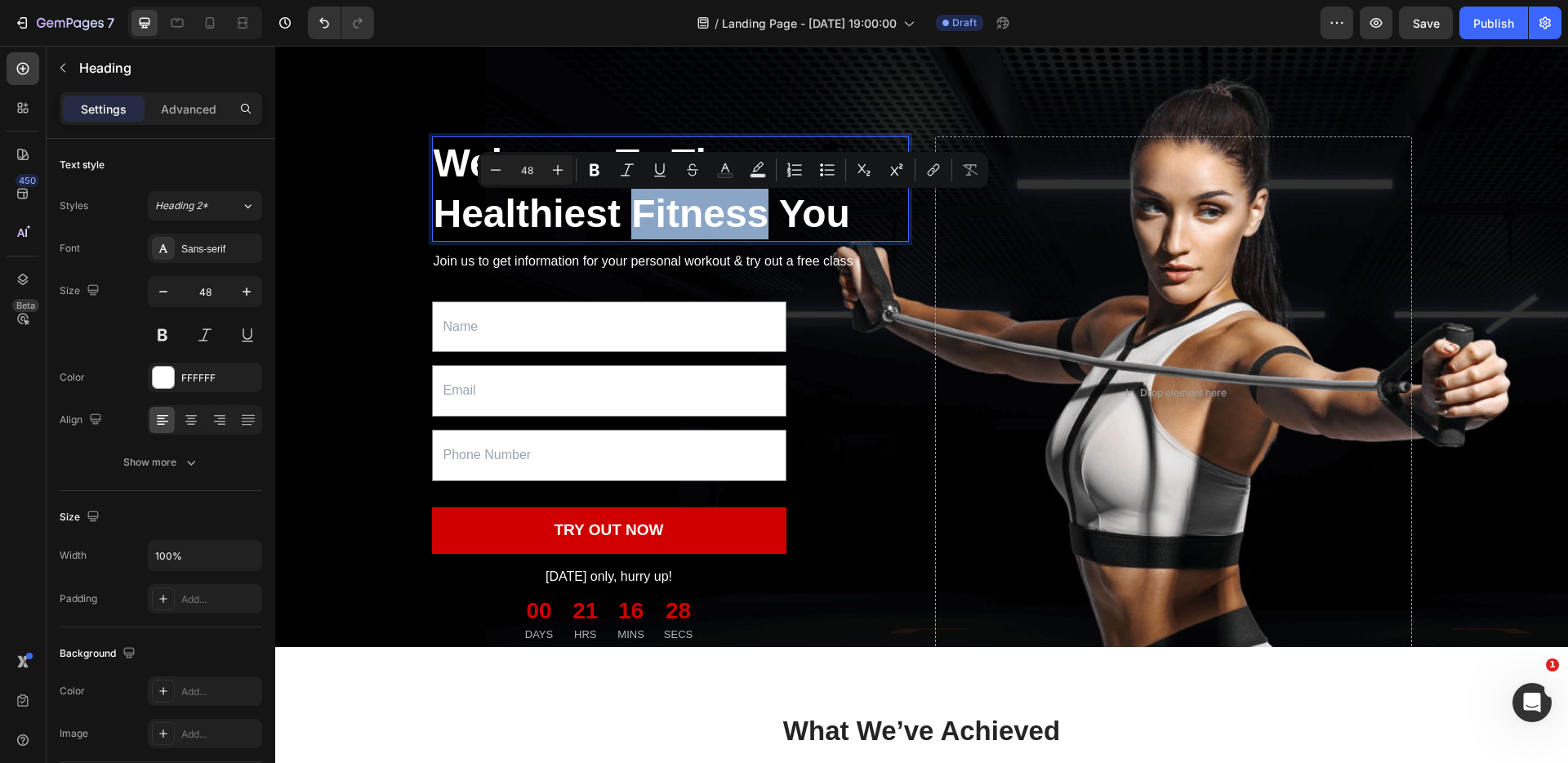
drag, startPoint x: 660, startPoint y: 218, endPoint x: 806, endPoint y: 218, distance: 146.0
click at [806, 218] on p "Welcome To The Healthiest Fitness You" at bounding box center [670, 189] width 474 height 102
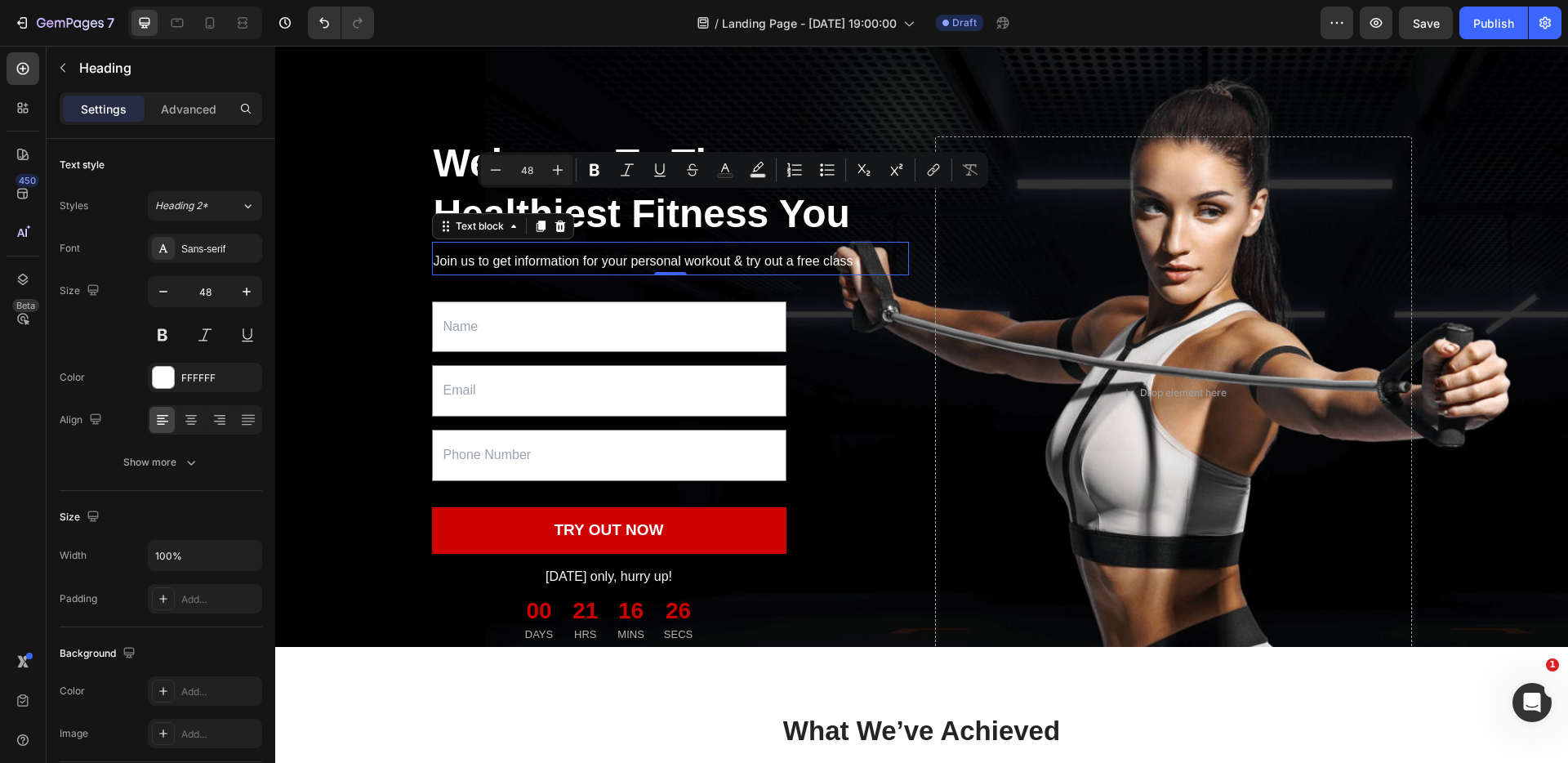
click at [466, 269] on p "Join us to get information for your personal workout & try out a free class" at bounding box center [670, 262] width 474 height 24
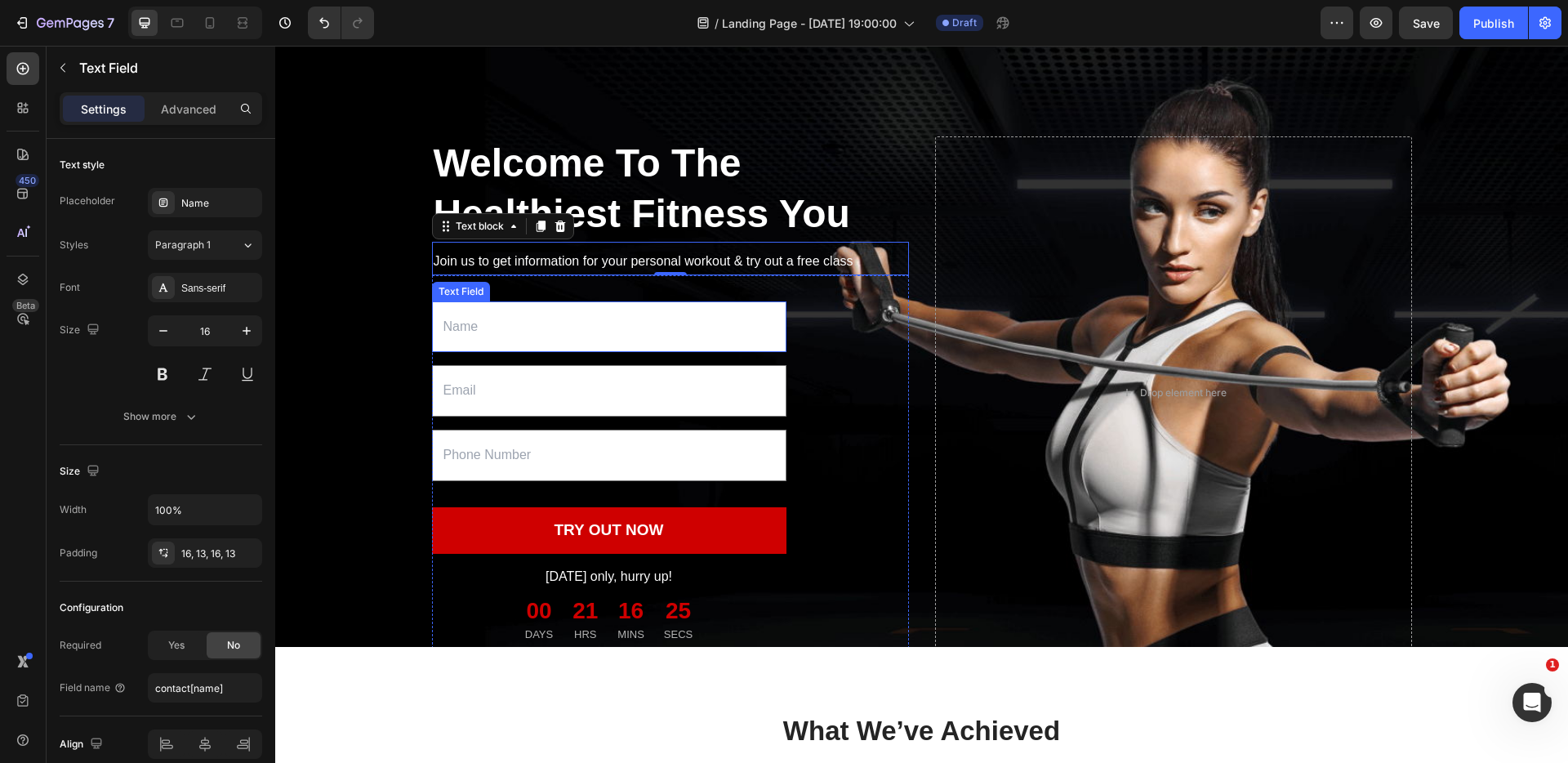
click at [477, 339] on input "text" at bounding box center [608, 327] width 354 height 51
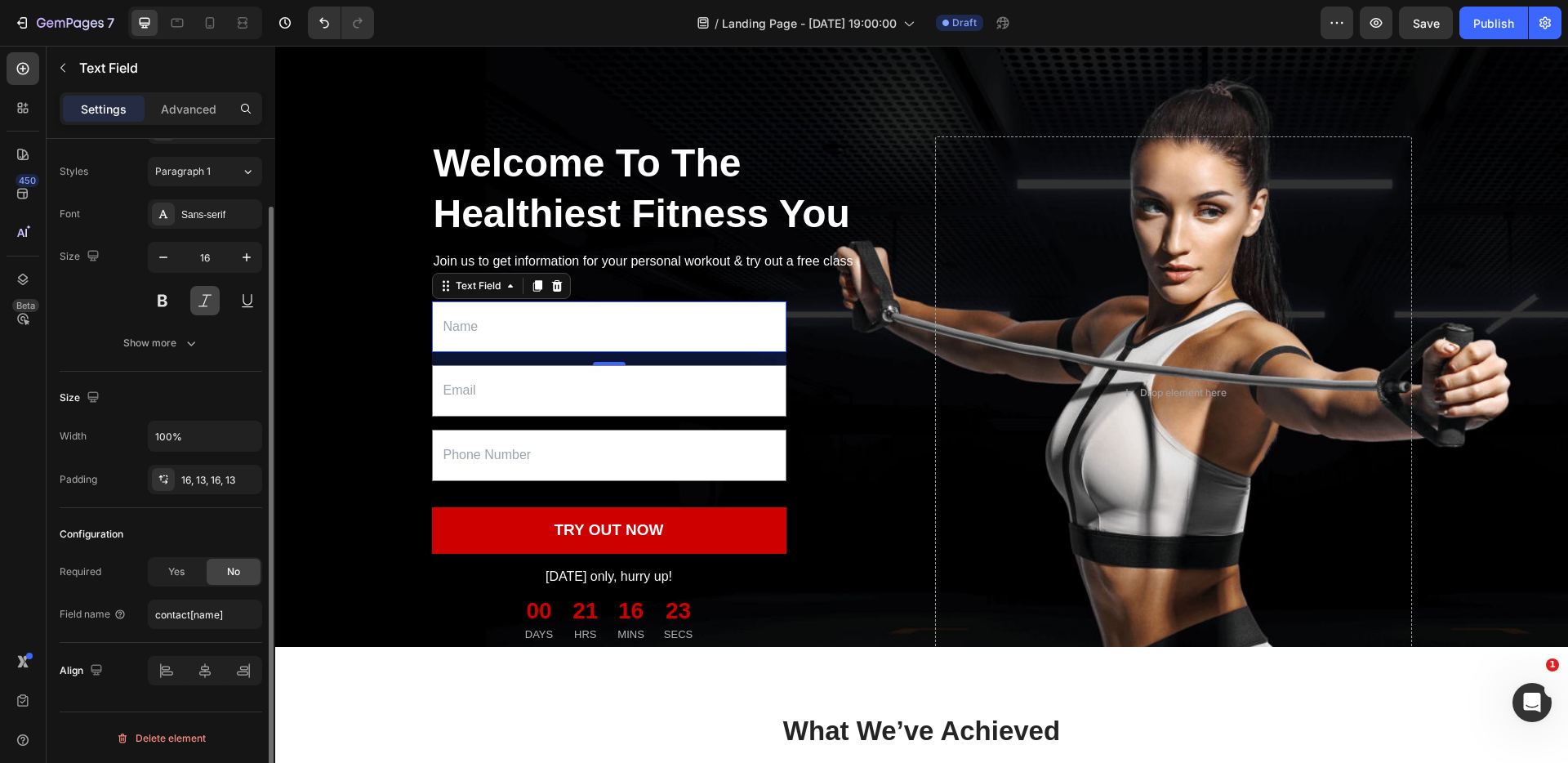
scroll to position [75, 0]
click at [524, 481] on input "text" at bounding box center [608, 455] width 354 height 51
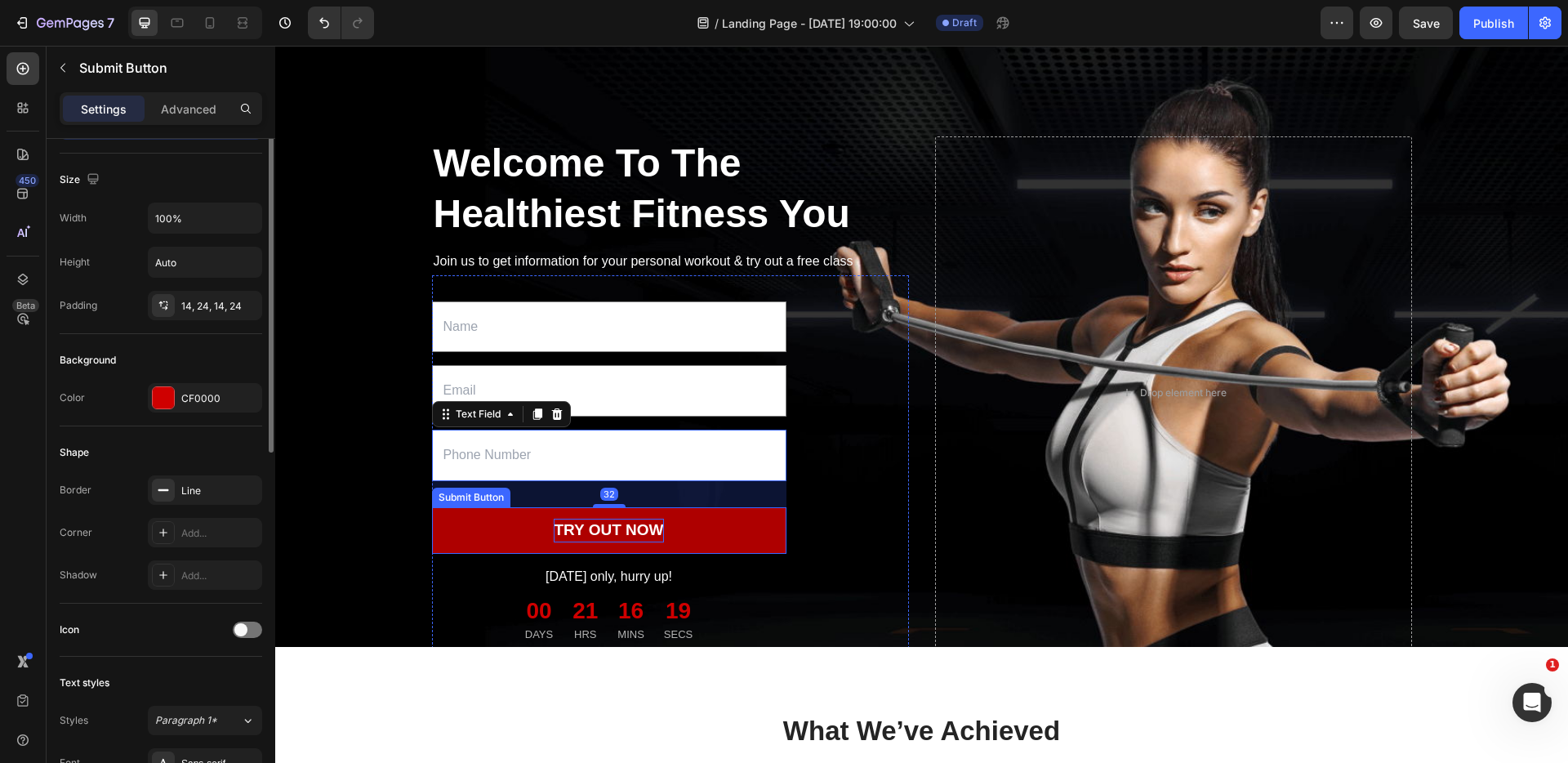
click at [560, 542] on div "TRY OUT NOW" at bounding box center [608, 531] width 110 height 24
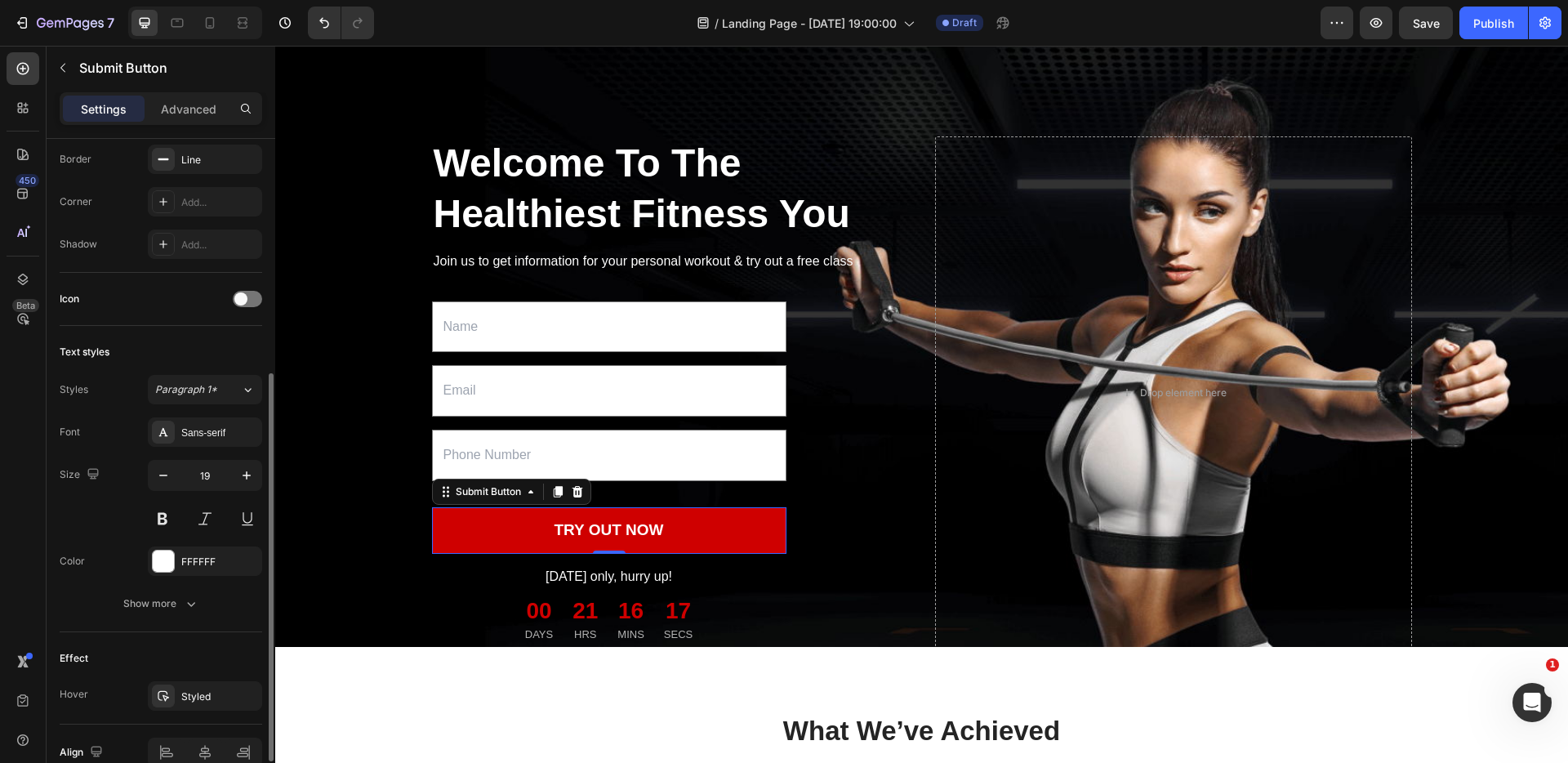
scroll to position [487, 0]
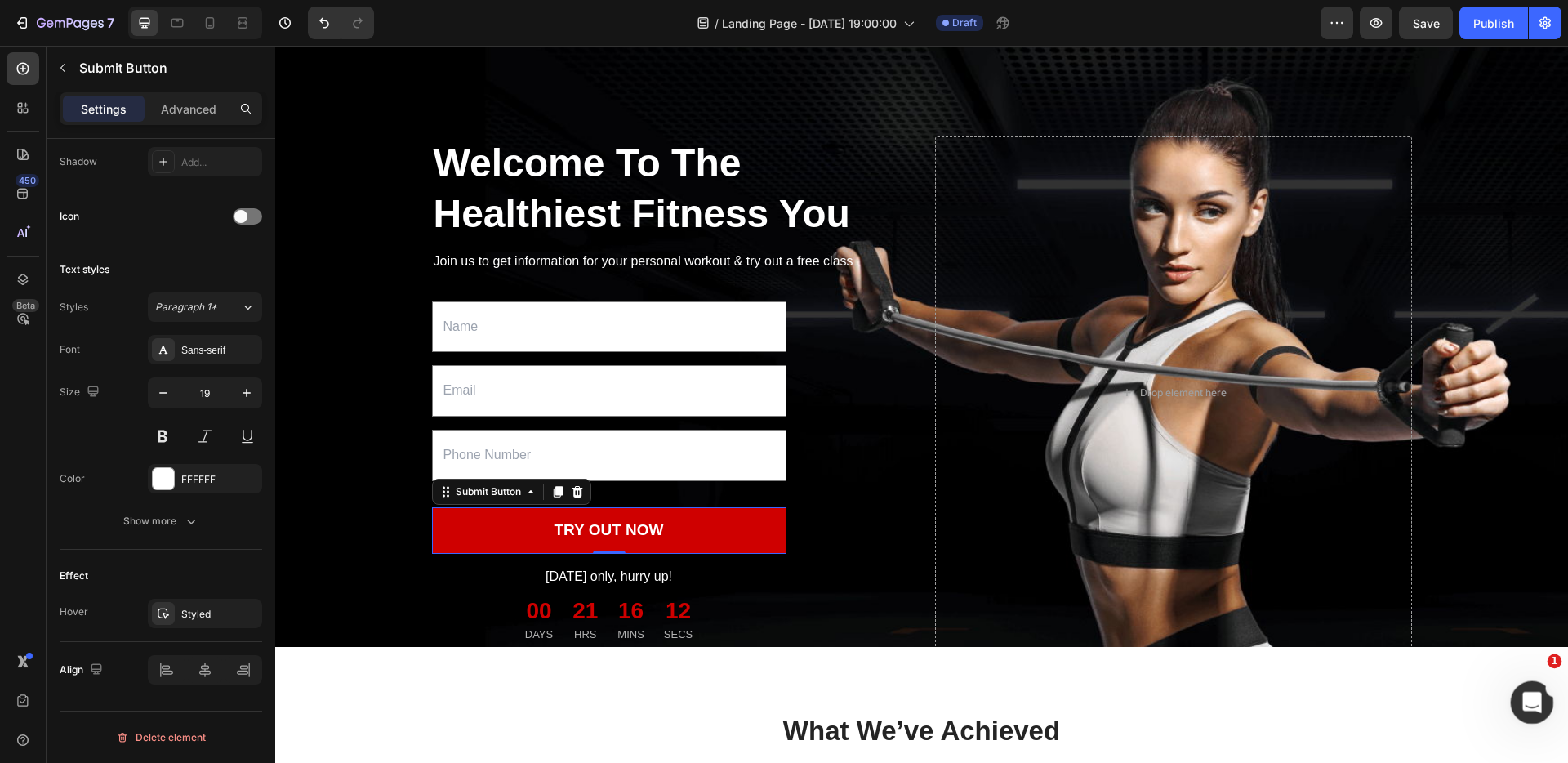
click at [1541, 695] on icon "Intercom Messengerを開く" at bounding box center [1529, 699] width 26 height 26
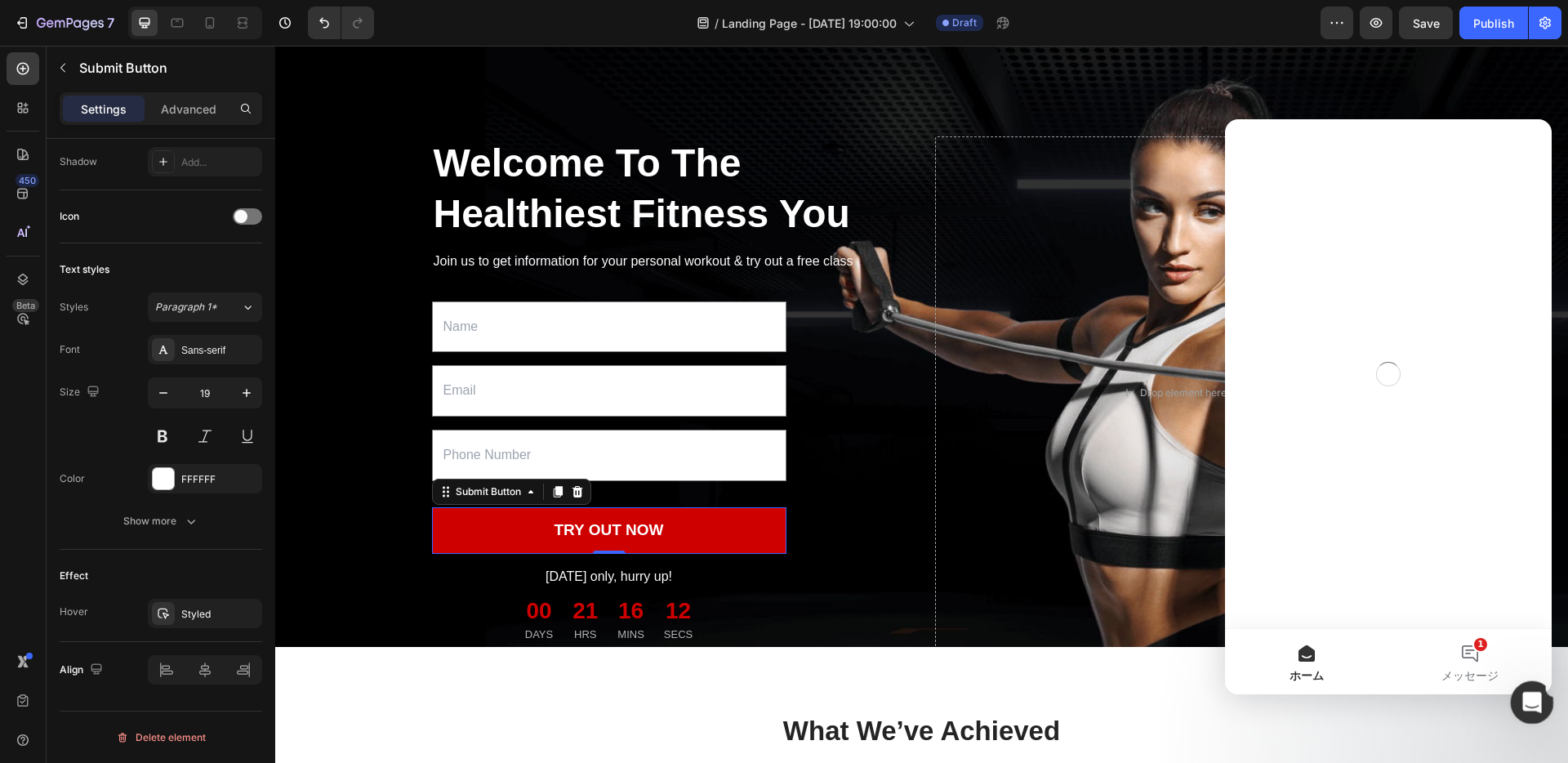
scroll to position [0, 0]
click at [1485, 658] on button "1 メッセージ" at bounding box center [1469, 661] width 164 height 66
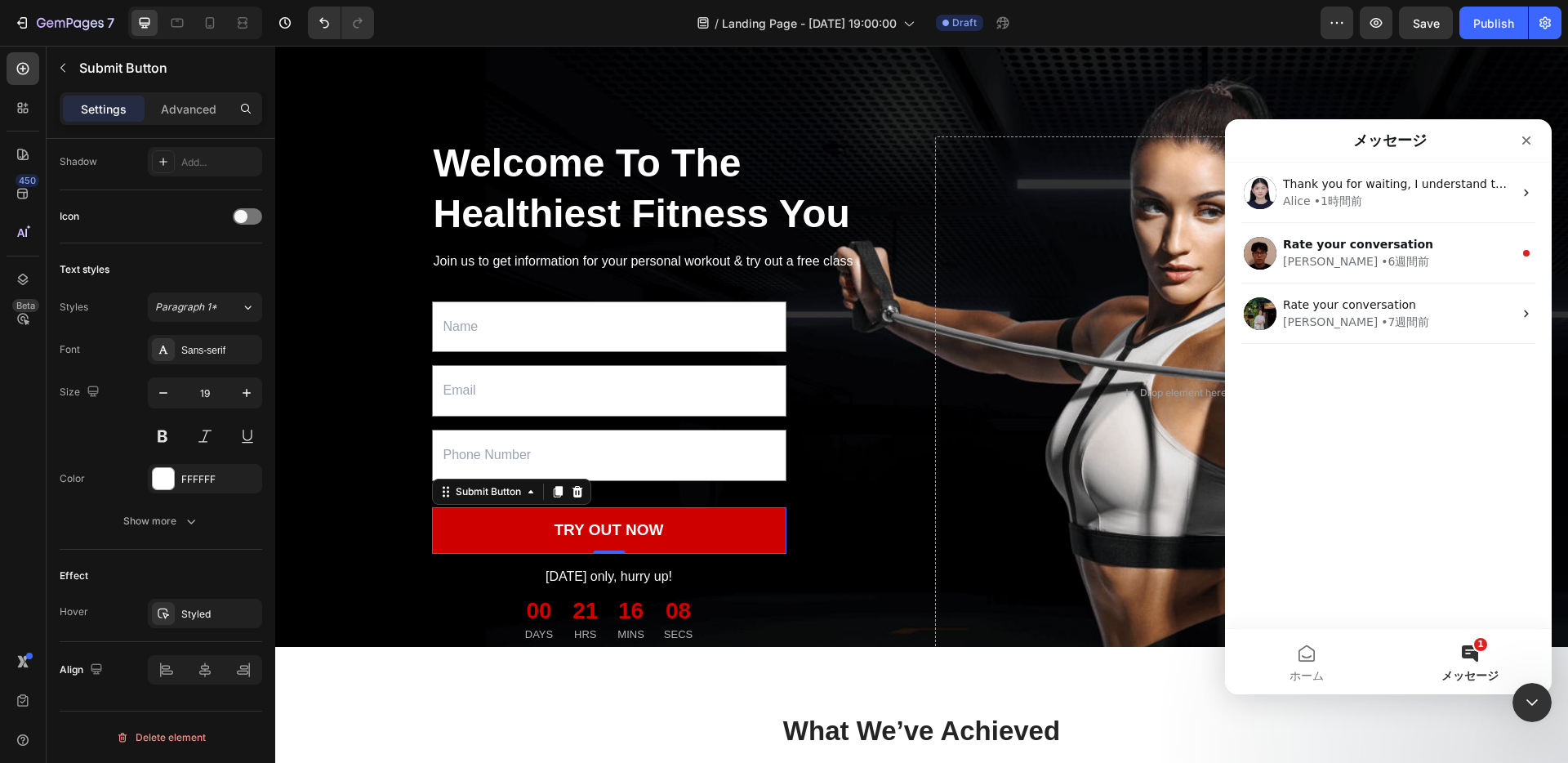
click at [1469, 651] on button "1 メッセージ" at bounding box center [1469, 661] width 164 height 66
click at [1527, 695] on icon "Intercom Messengerを閉じる" at bounding box center [1529, 700] width 20 height 20
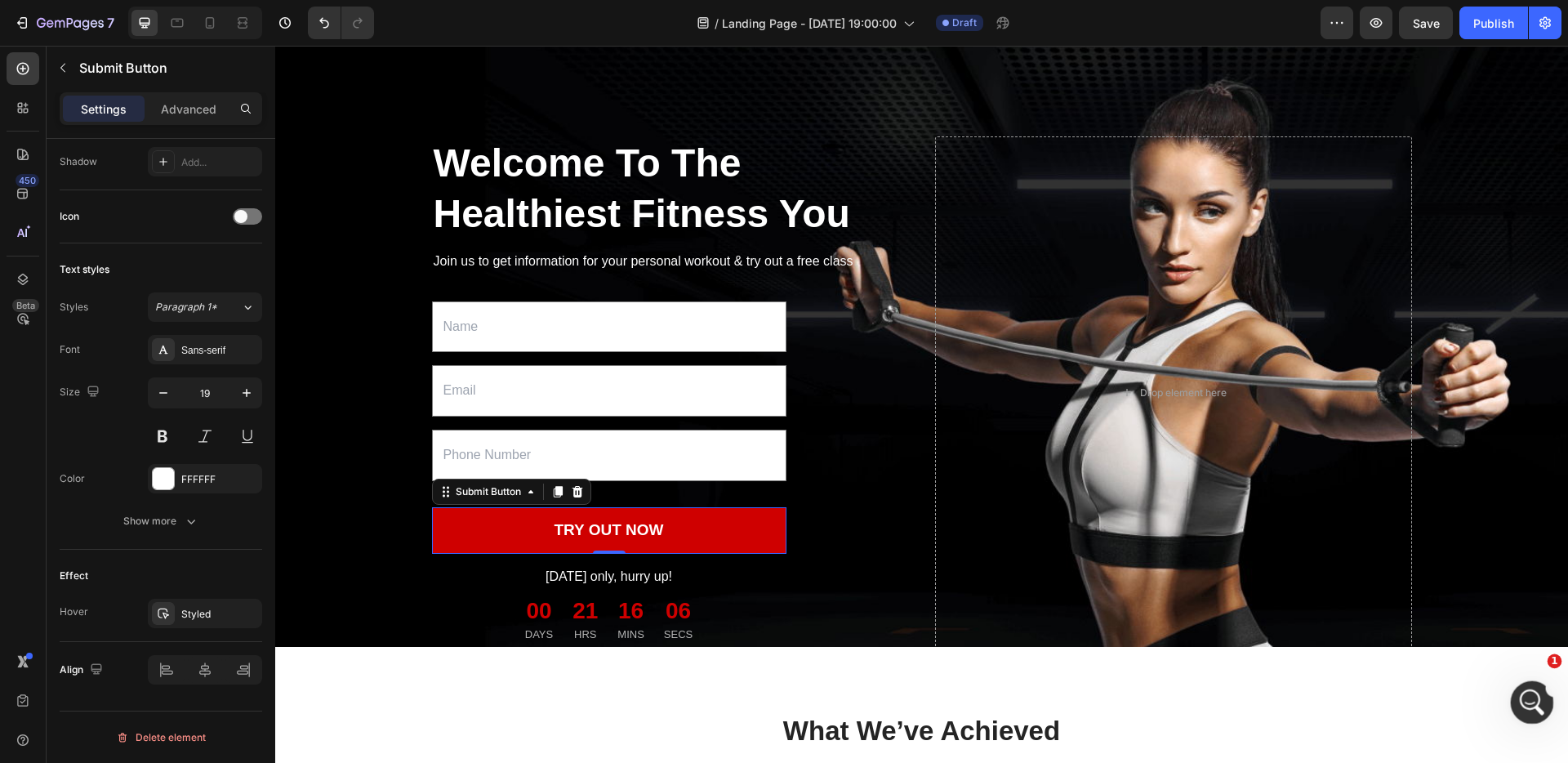
click at [1525, 695] on icon "Intercom Messengerを開く" at bounding box center [1529, 699] width 26 height 26
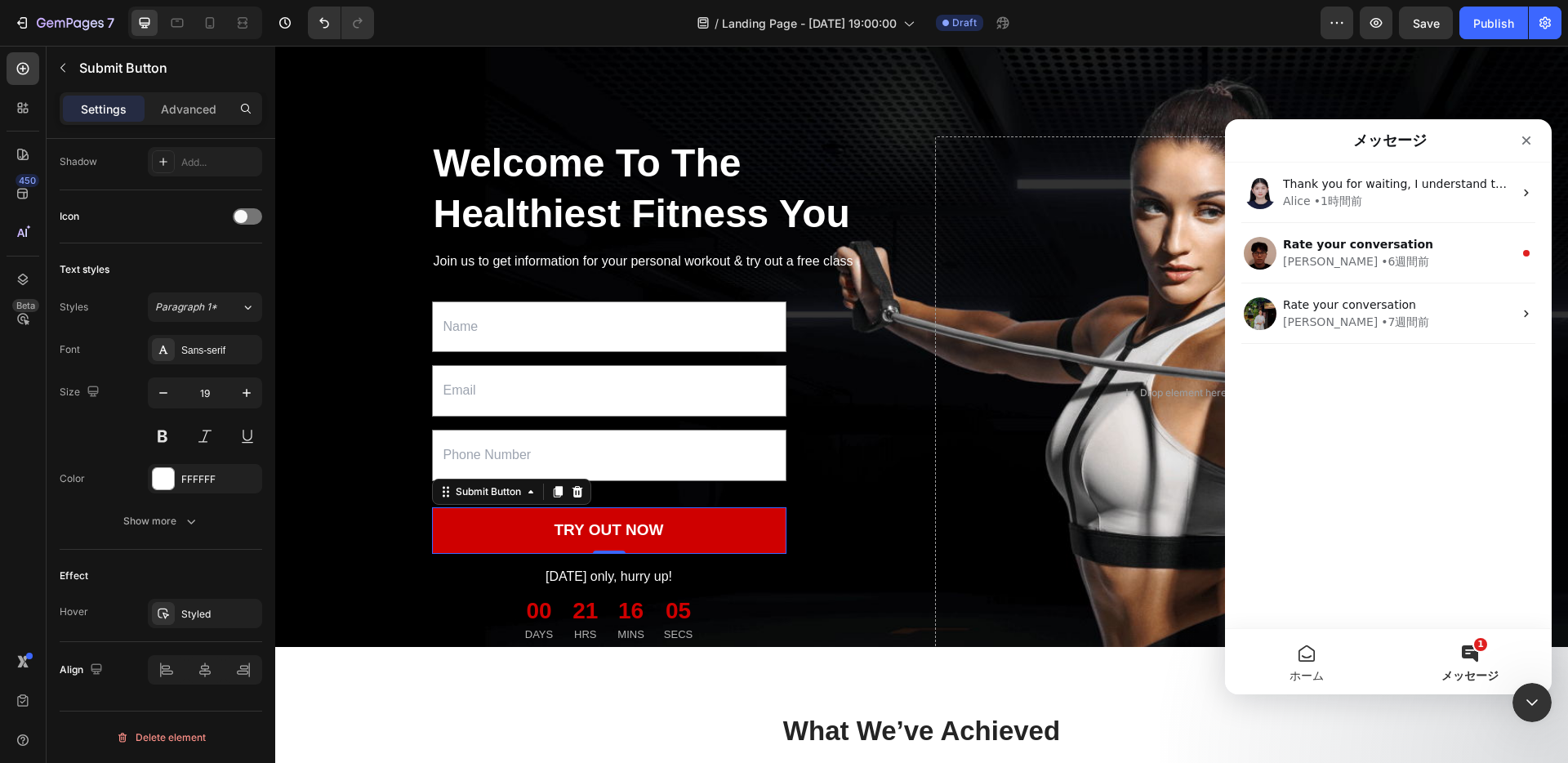
click at [1307, 666] on button "ホーム" at bounding box center [1306, 661] width 164 height 66
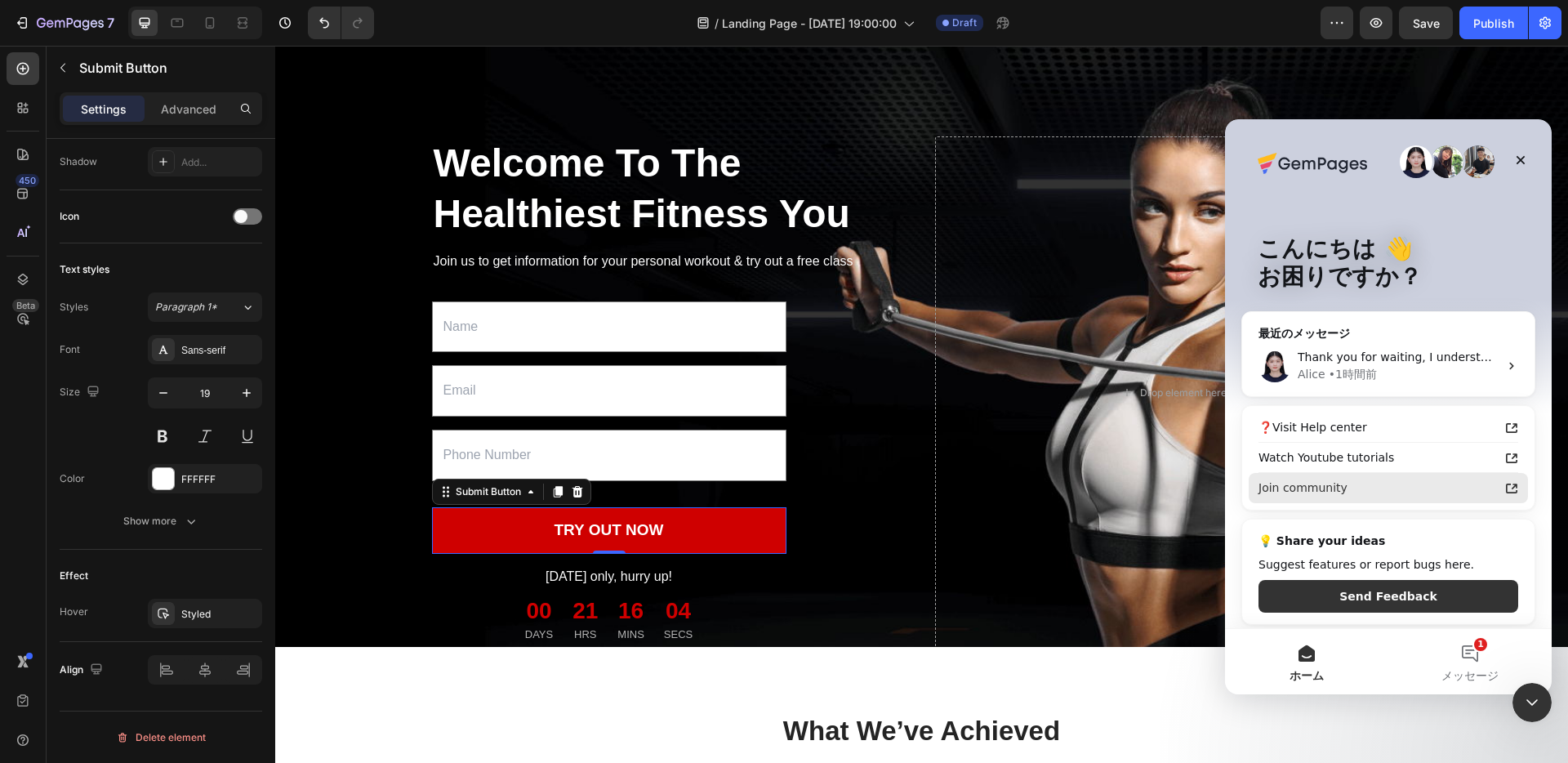
scroll to position [5, 0]
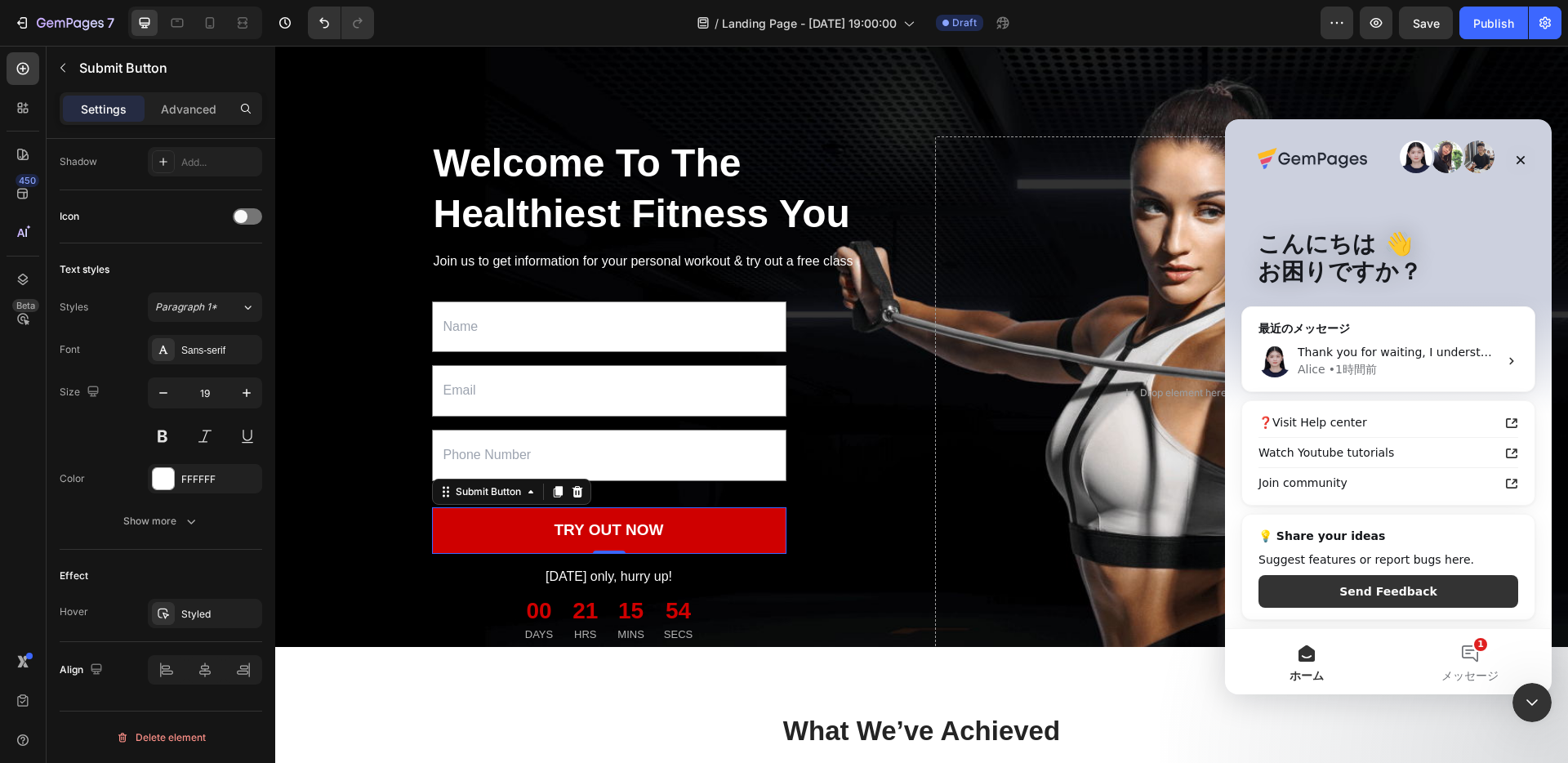
click at [1331, 278] on p "お困りですか？" at bounding box center [1388, 272] width 261 height 27
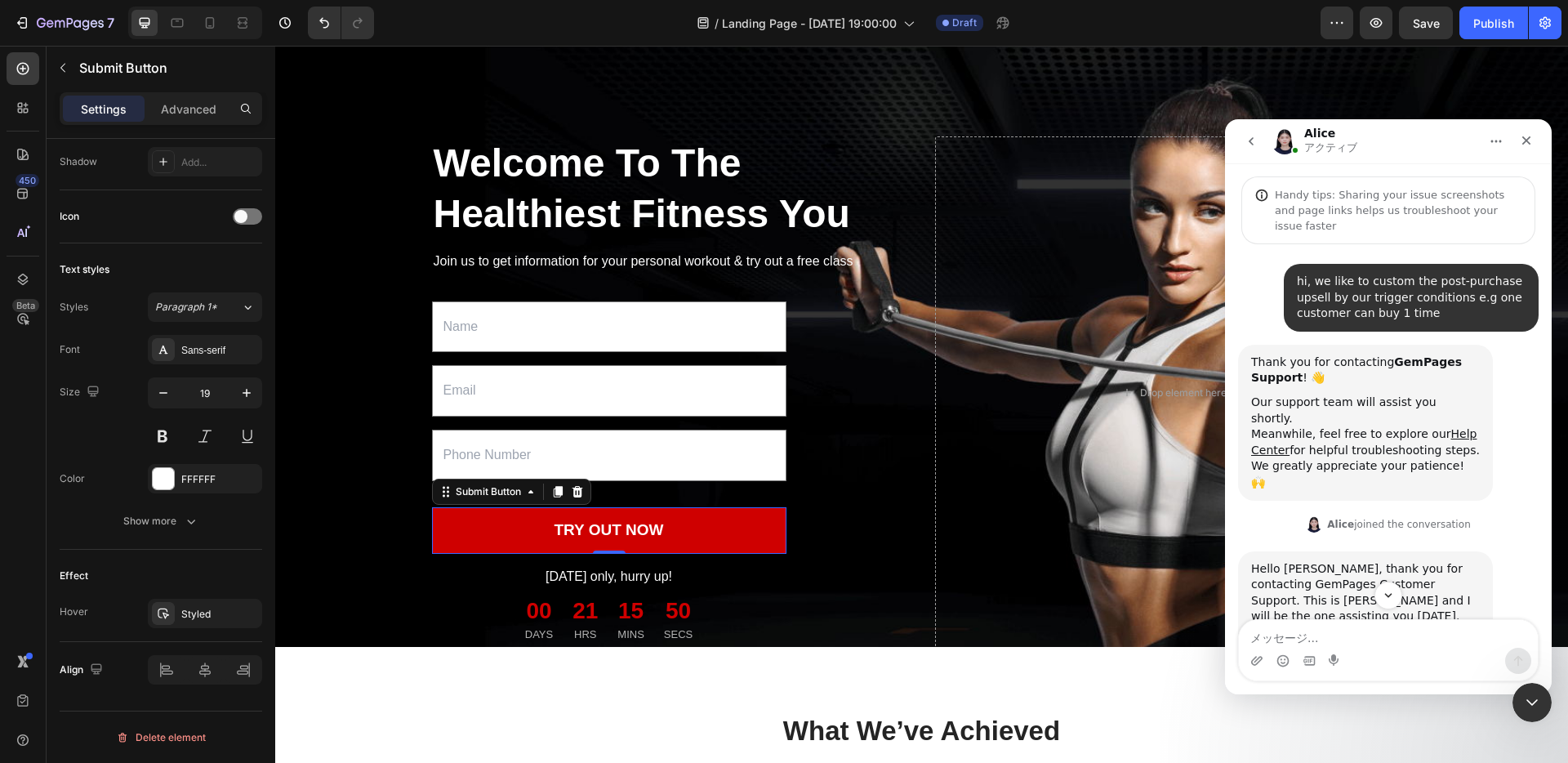
scroll to position [439, 0]
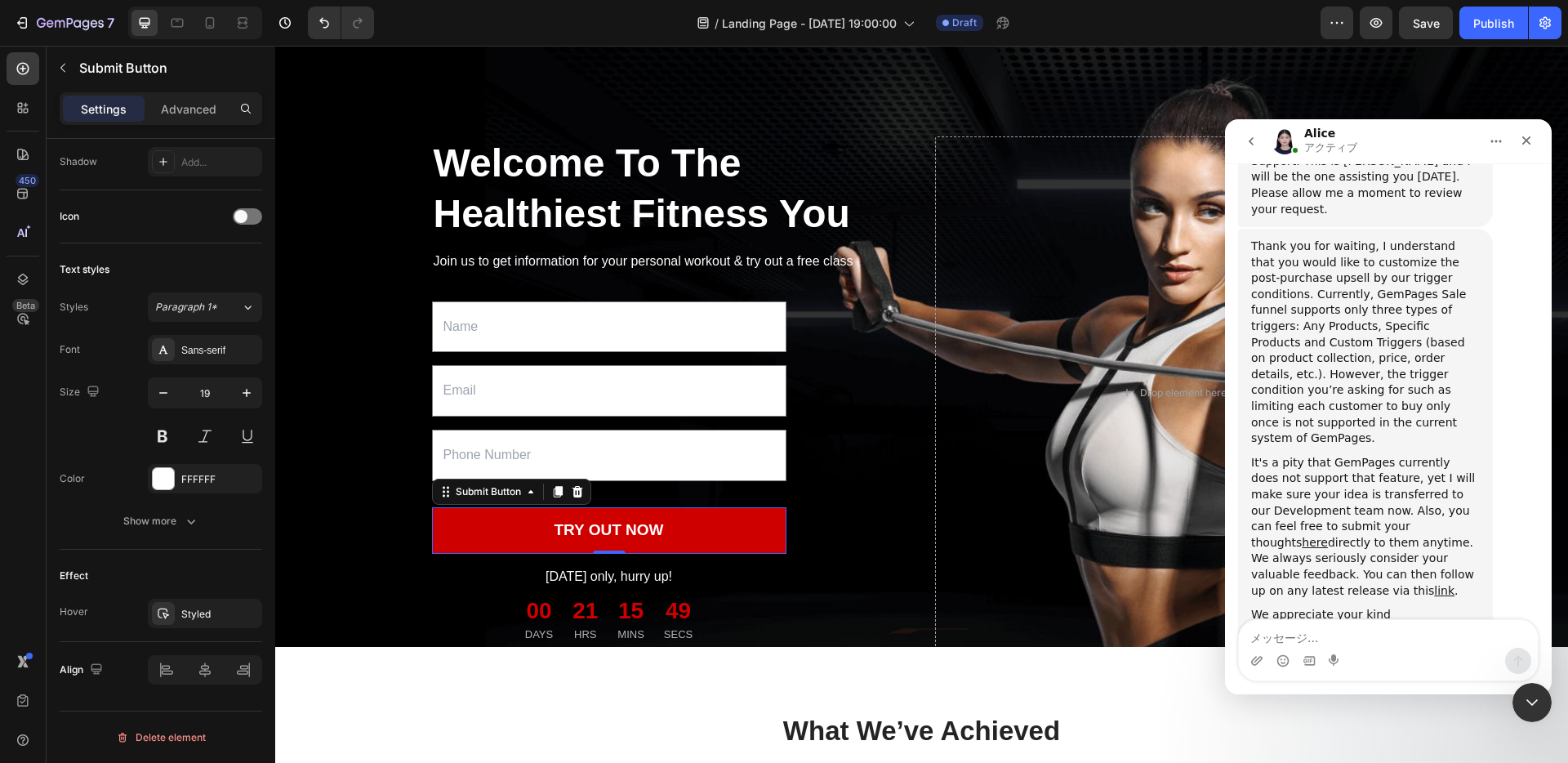
click at [1248, 136] on icon "go back" at bounding box center [1250, 140] width 13 height 13
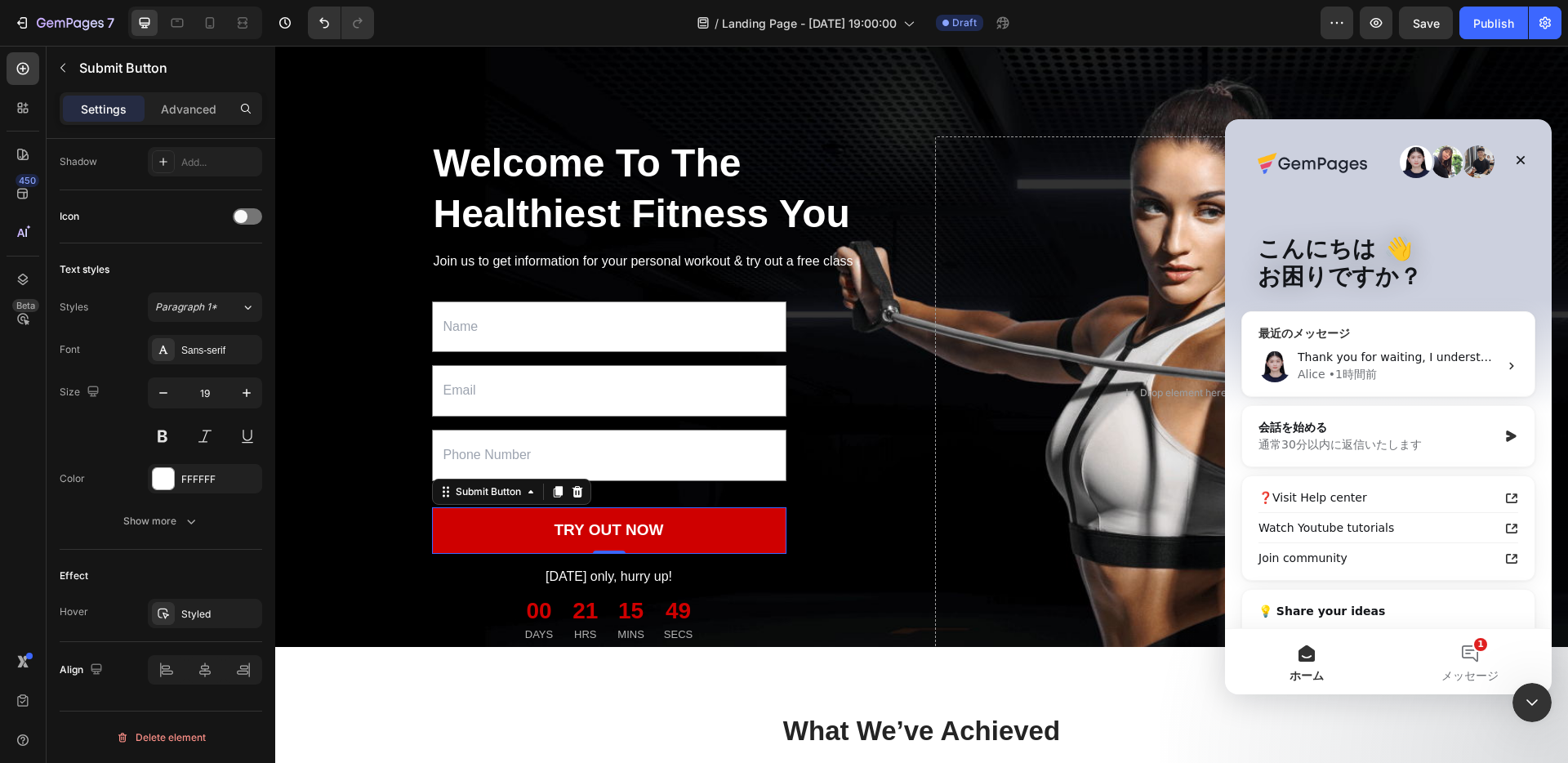
scroll to position [0, 0]
click at [1392, 433] on div "会話を始める" at bounding box center [1378, 427] width 239 height 17
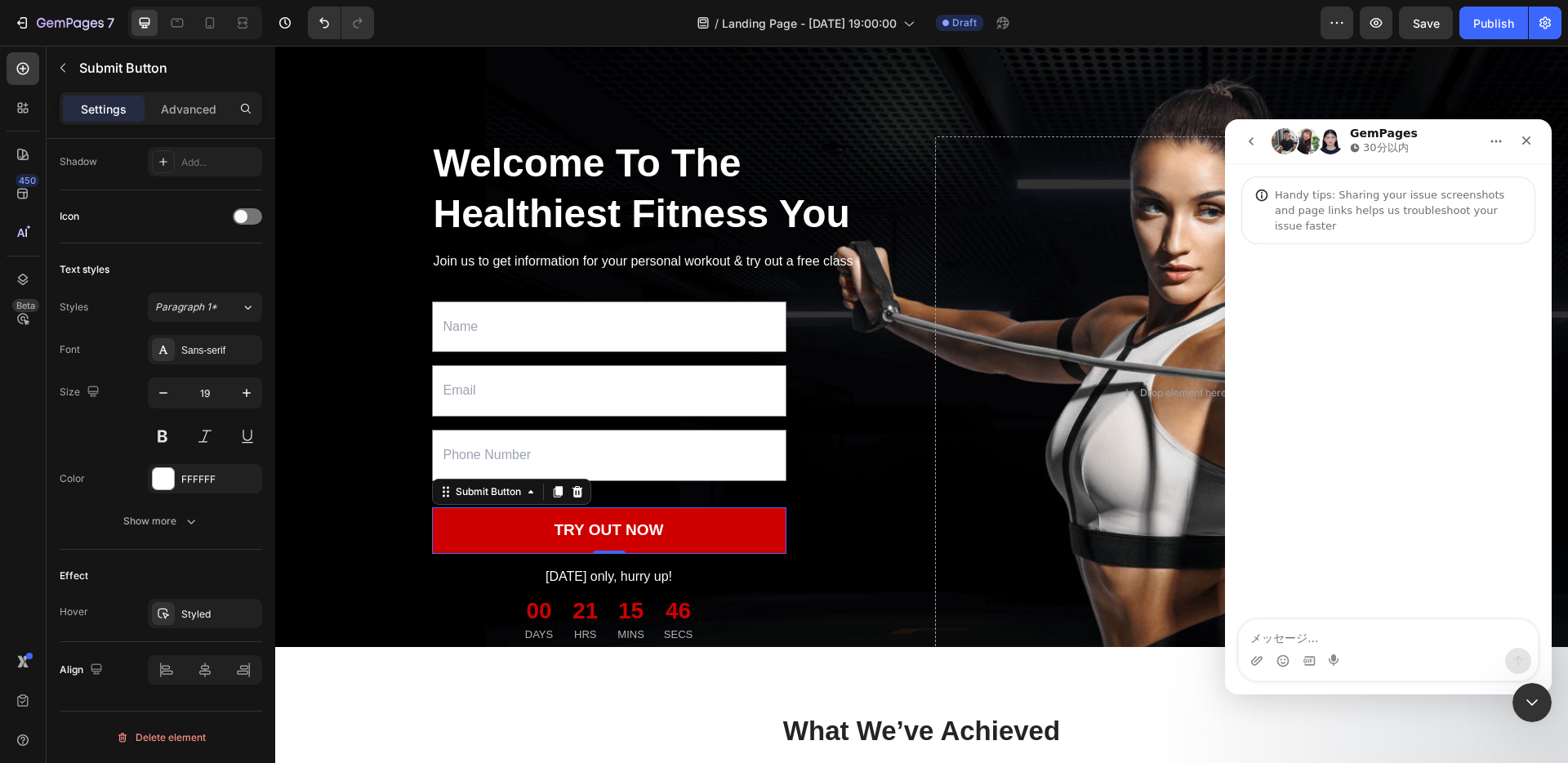
click at [1324, 634] on textarea "メッセージ..." at bounding box center [1388, 634] width 299 height 27
type textarea "Hi,"
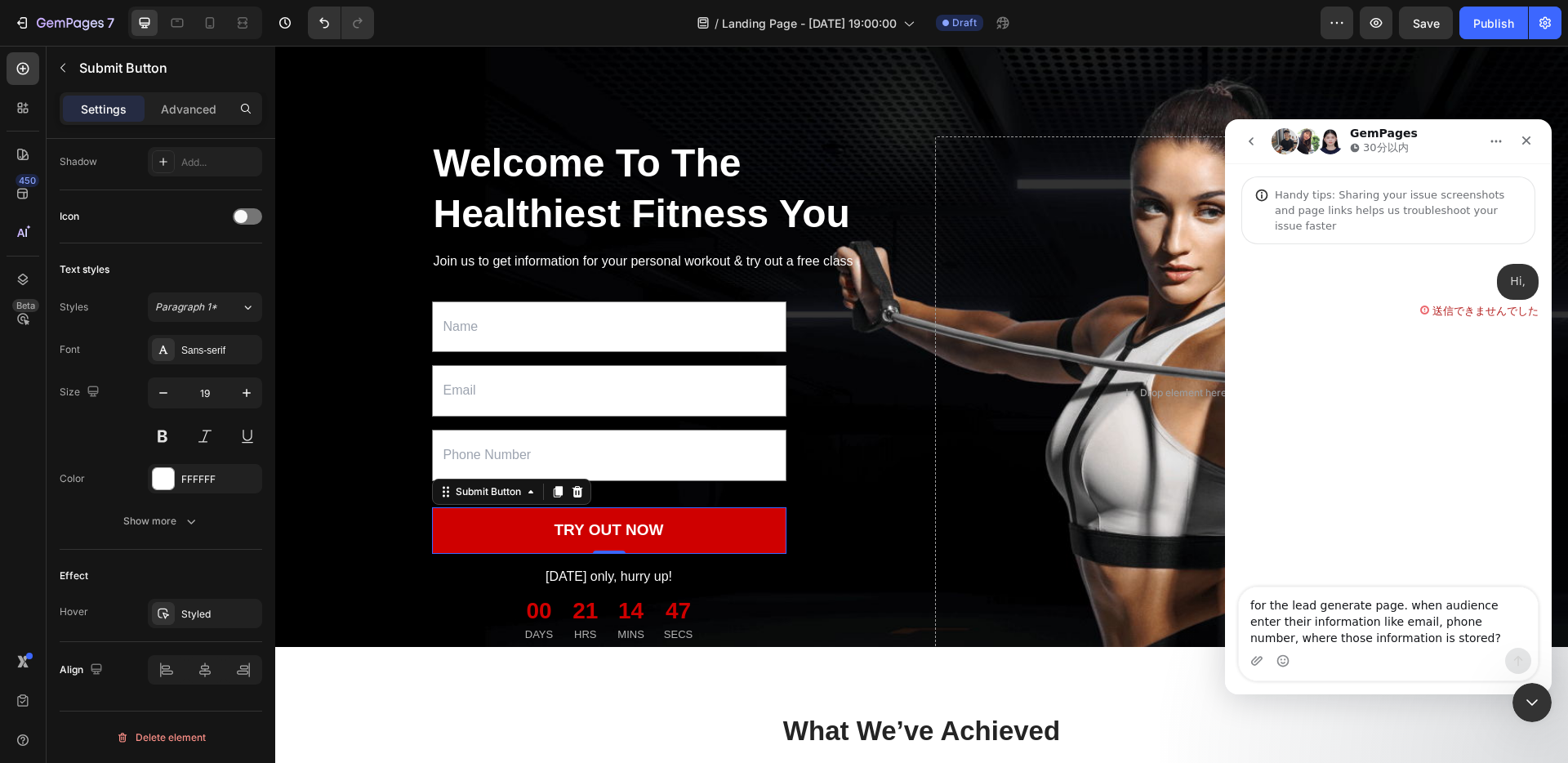
type textarea "for the lead generate page. when audience enter their information like email, p…"
click at [1430, 660] on div "Intercom Messenger" at bounding box center [1388, 660] width 299 height 26
click at [1425, 635] on textarea "for the lead generate page. when audience enter their information like email, p…" at bounding box center [1388, 618] width 299 height 61
click at [1521, 274] on div "Hi," at bounding box center [1517, 281] width 16 height 17
click at [1418, 643] on textarea "for the lead generate page. when audience enter their information like email, p…" at bounding box center [1388, 618] width 299 height 61
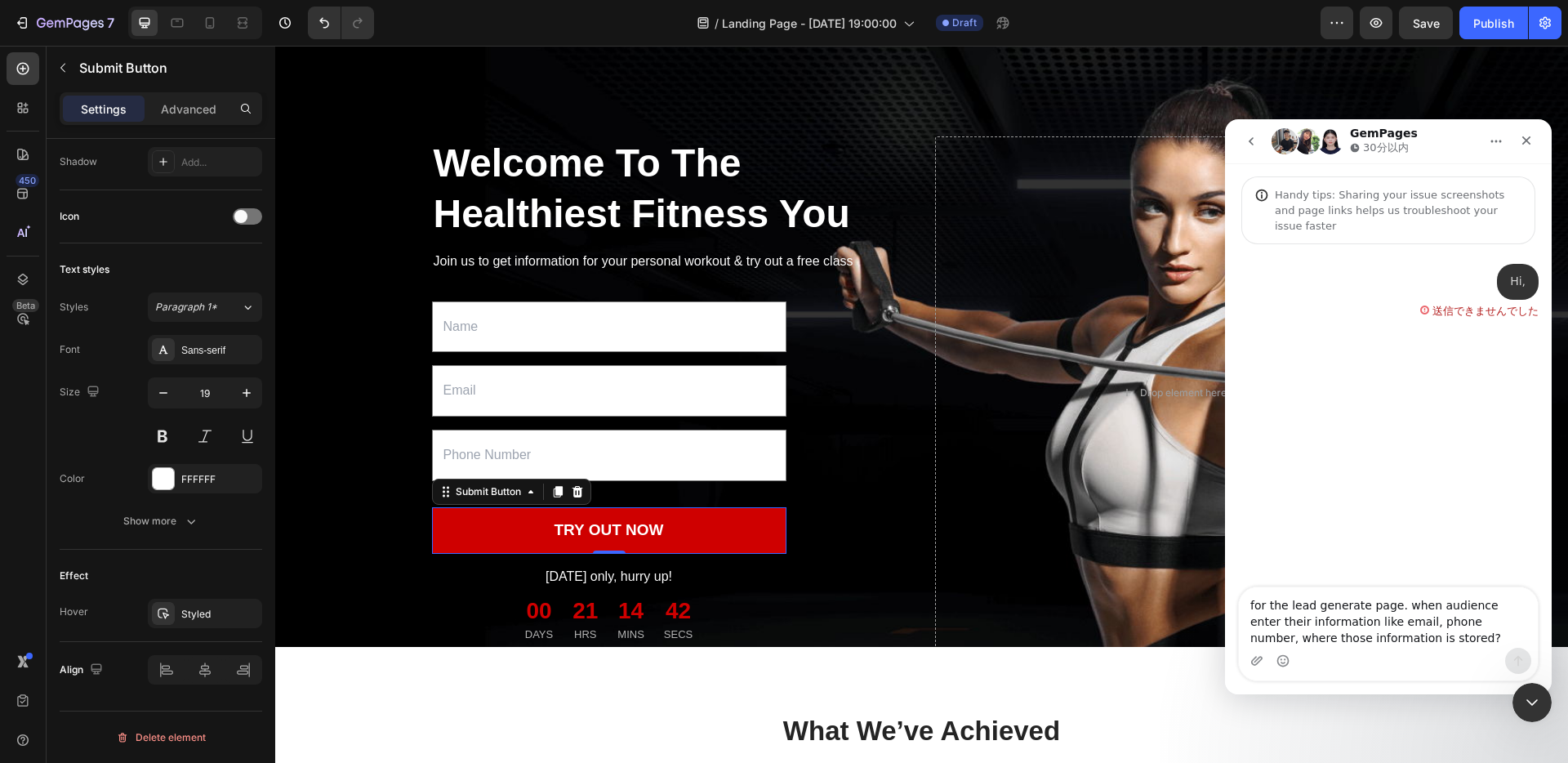
click at [1426, 300] on div "送信できませんでした" at bounding box center [1479, 308] width 119 height 17
click at [1414, 634] on textarea "for the lead generate page. when audience enter their information like email, p…" at bounding box center [1388, 618] width 299 height 61
click at [1252, 142] on icon "go back" at bounding box center [1250, 140] width 13 height 13
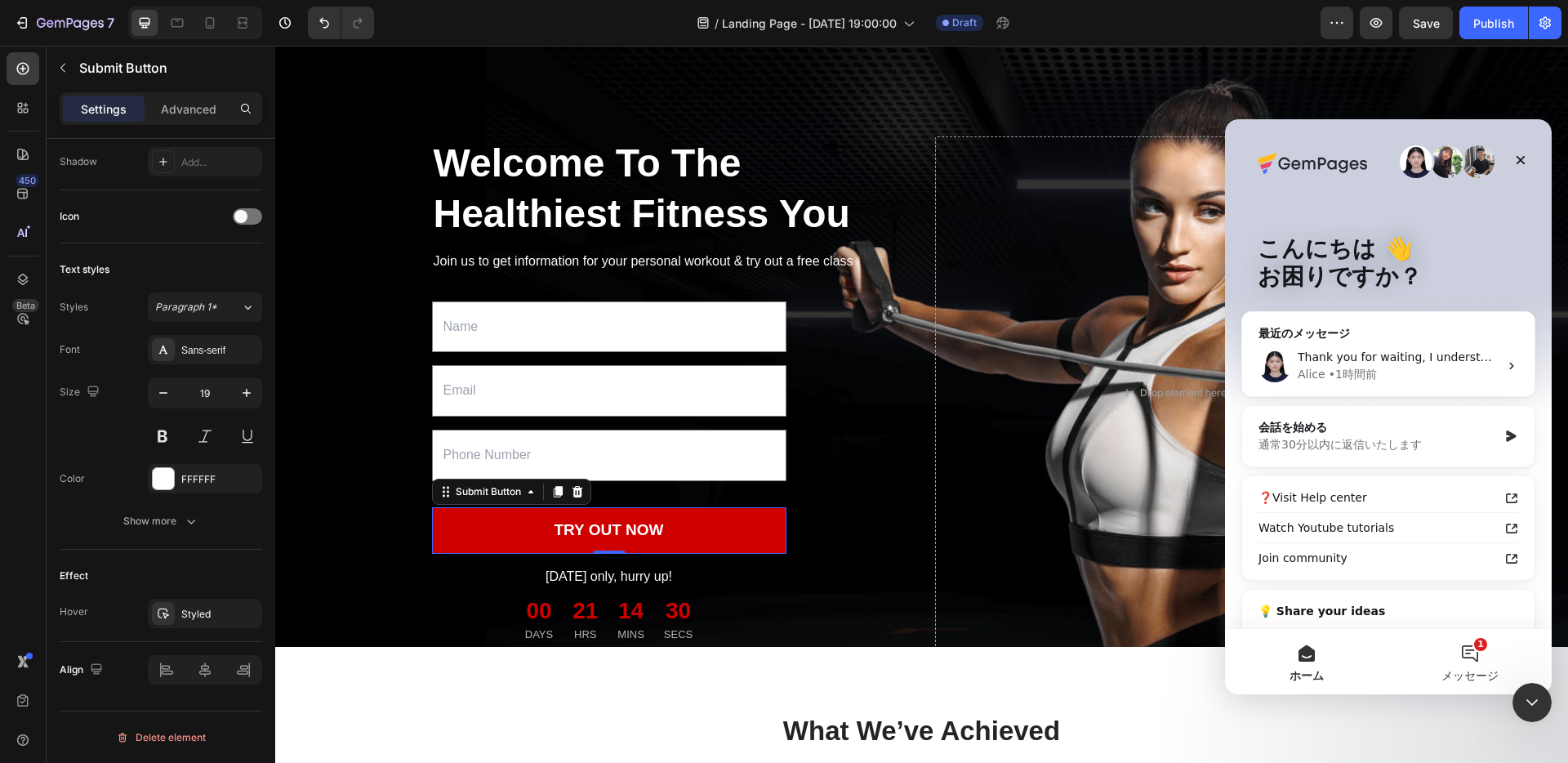
click at [1485, 656] on button "1 メッセージ" at bounding box center [1469, 661] width 164 height 66
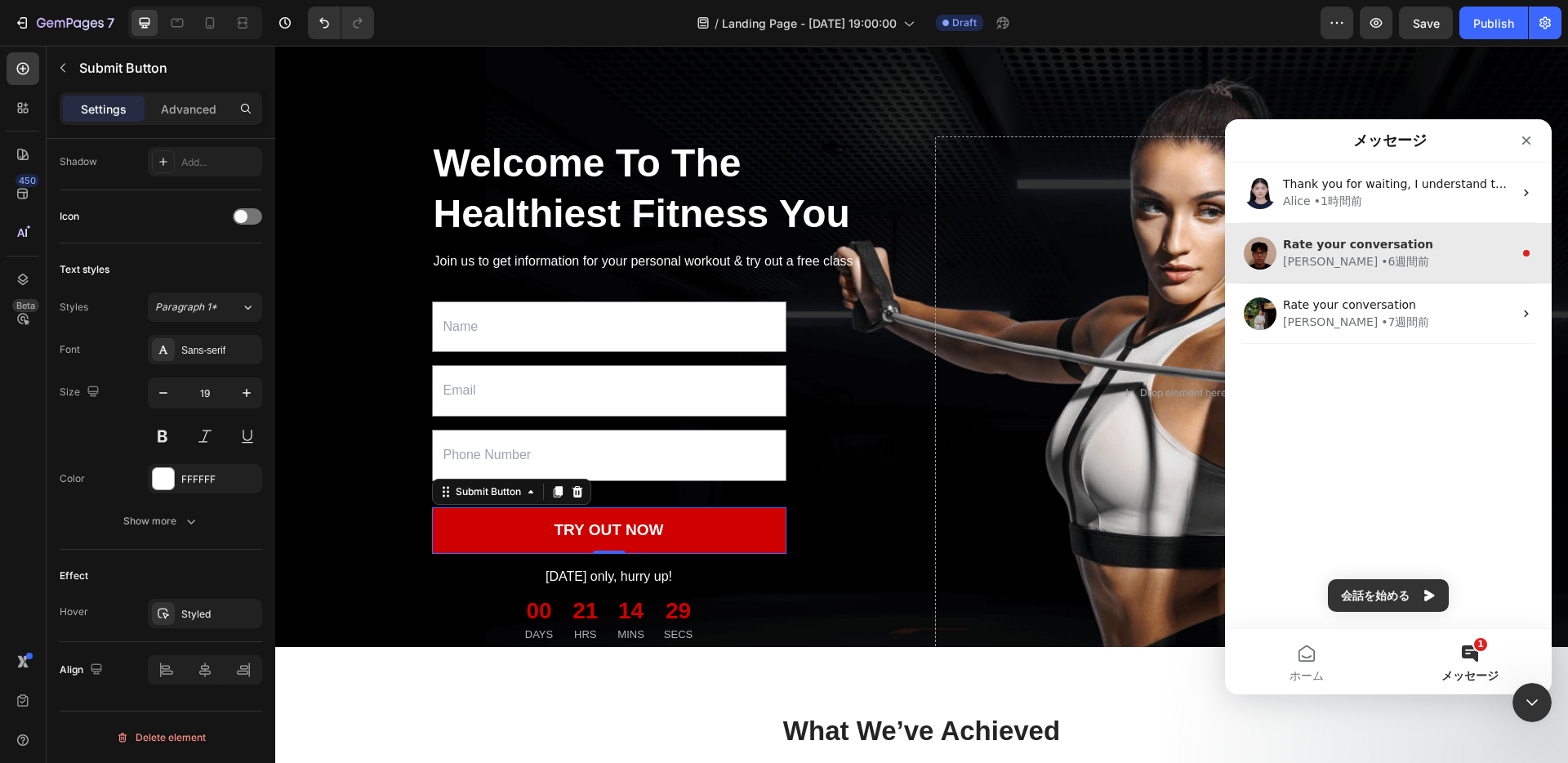
click at [1381, 262] on div "• 6週間前" at bounding box center [1404, 261] width 48 height 17
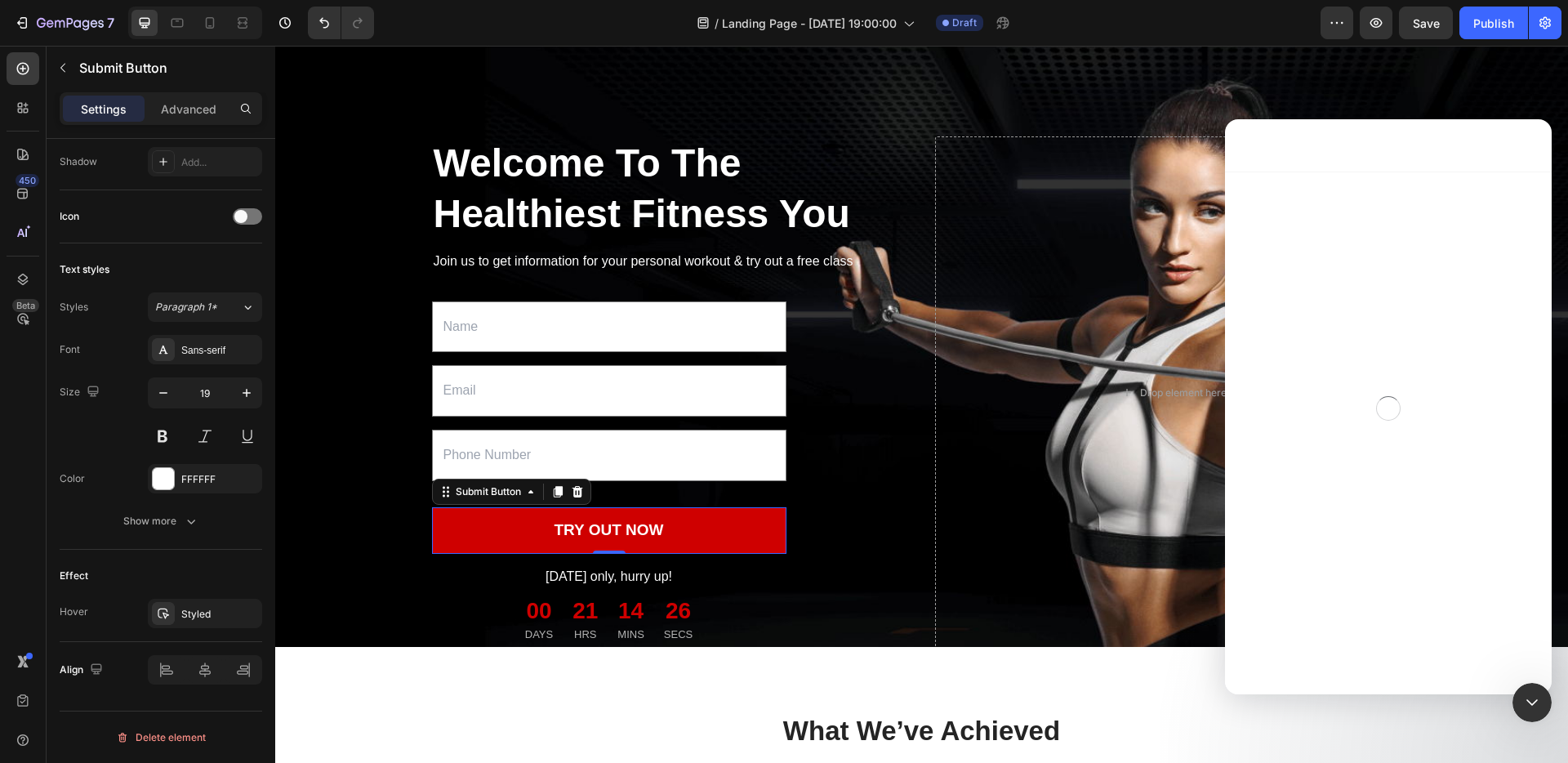
click at [1266, 159] on div "Intercom Messenger" at bounding box center [1388, 145] width 327 height 52
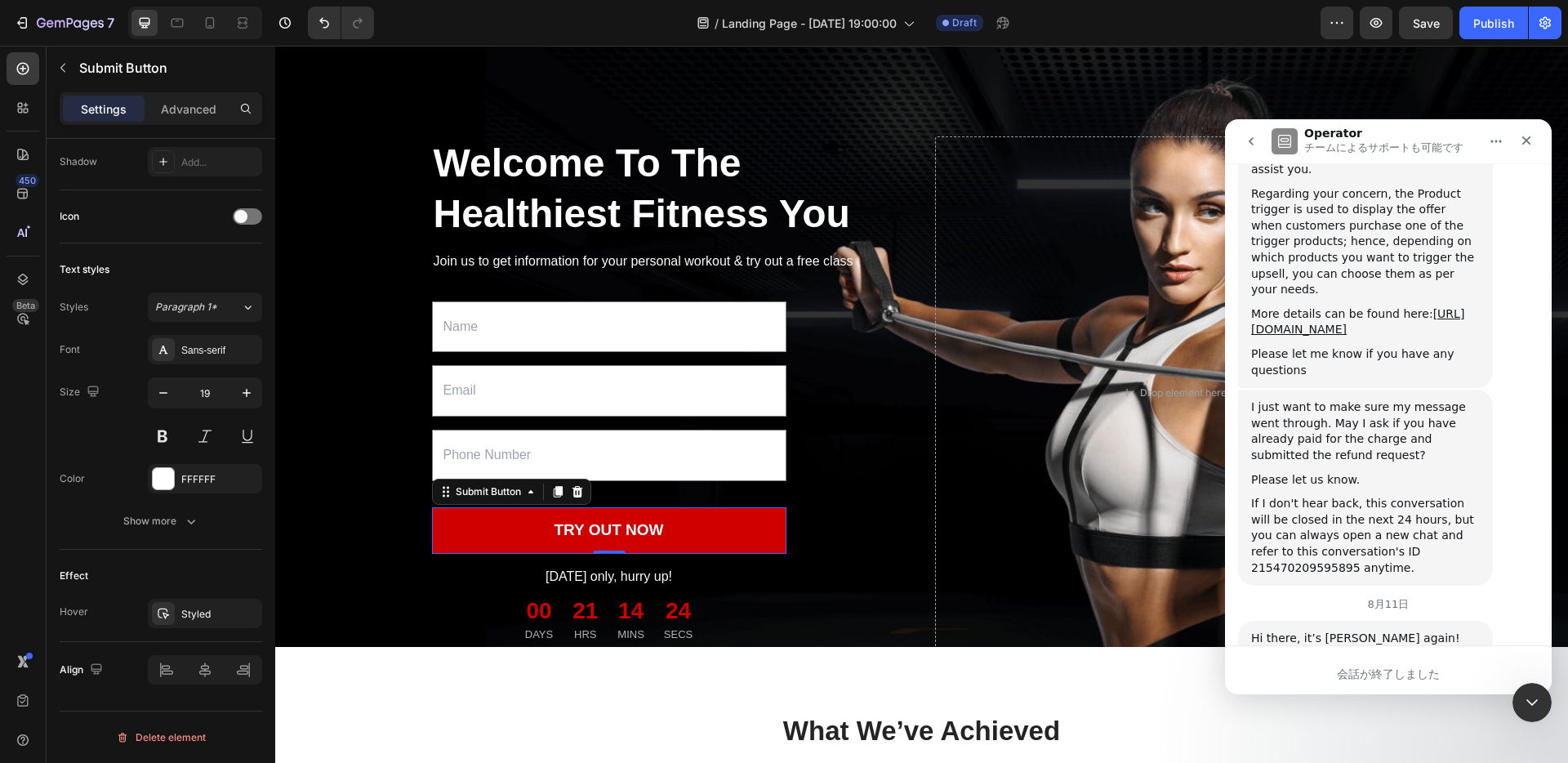
scroll to position [10221, 0]
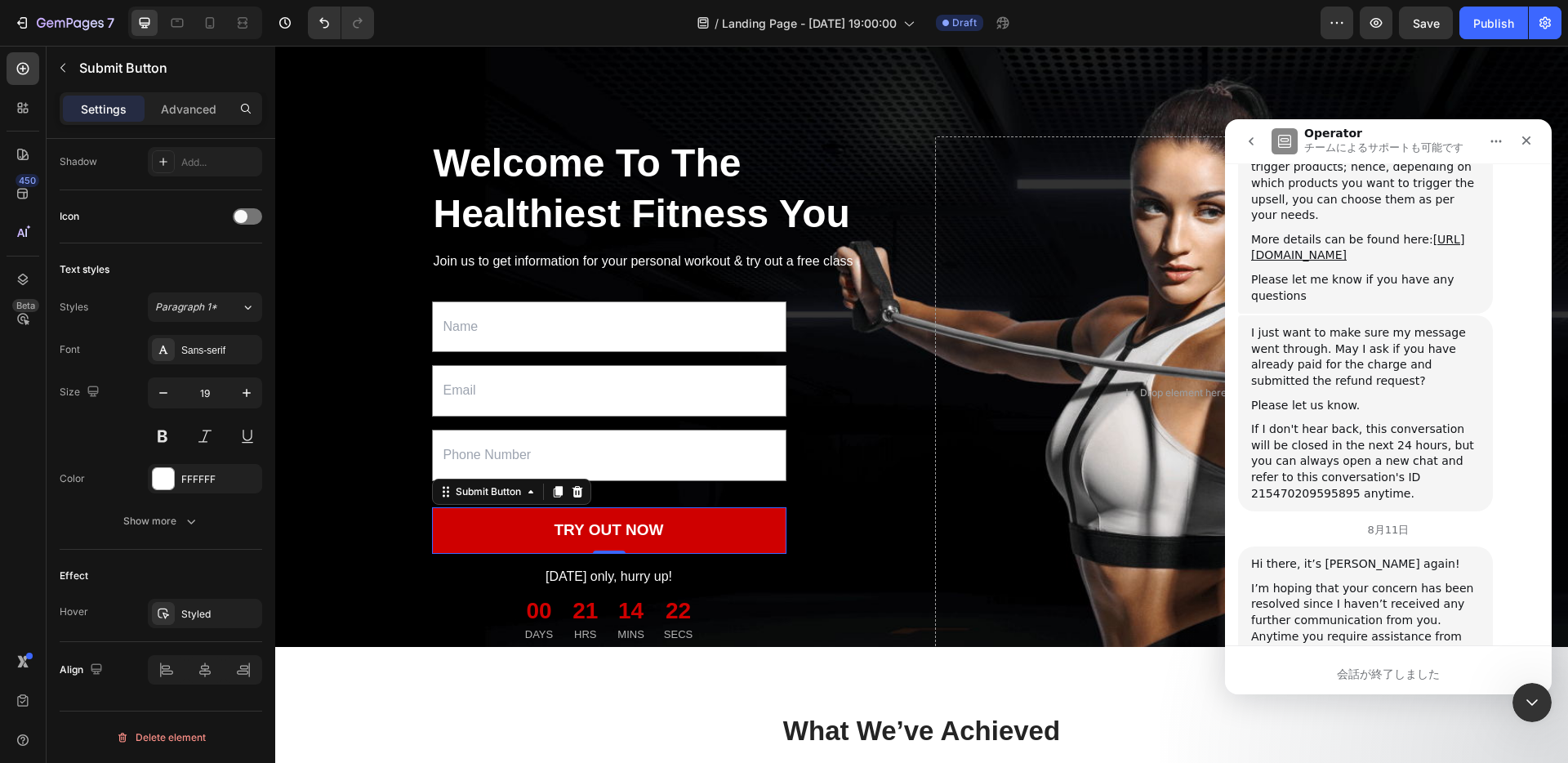
click at [1251, 144] on icon "go back" at bounding box center [1250, 141] width 5 height 8
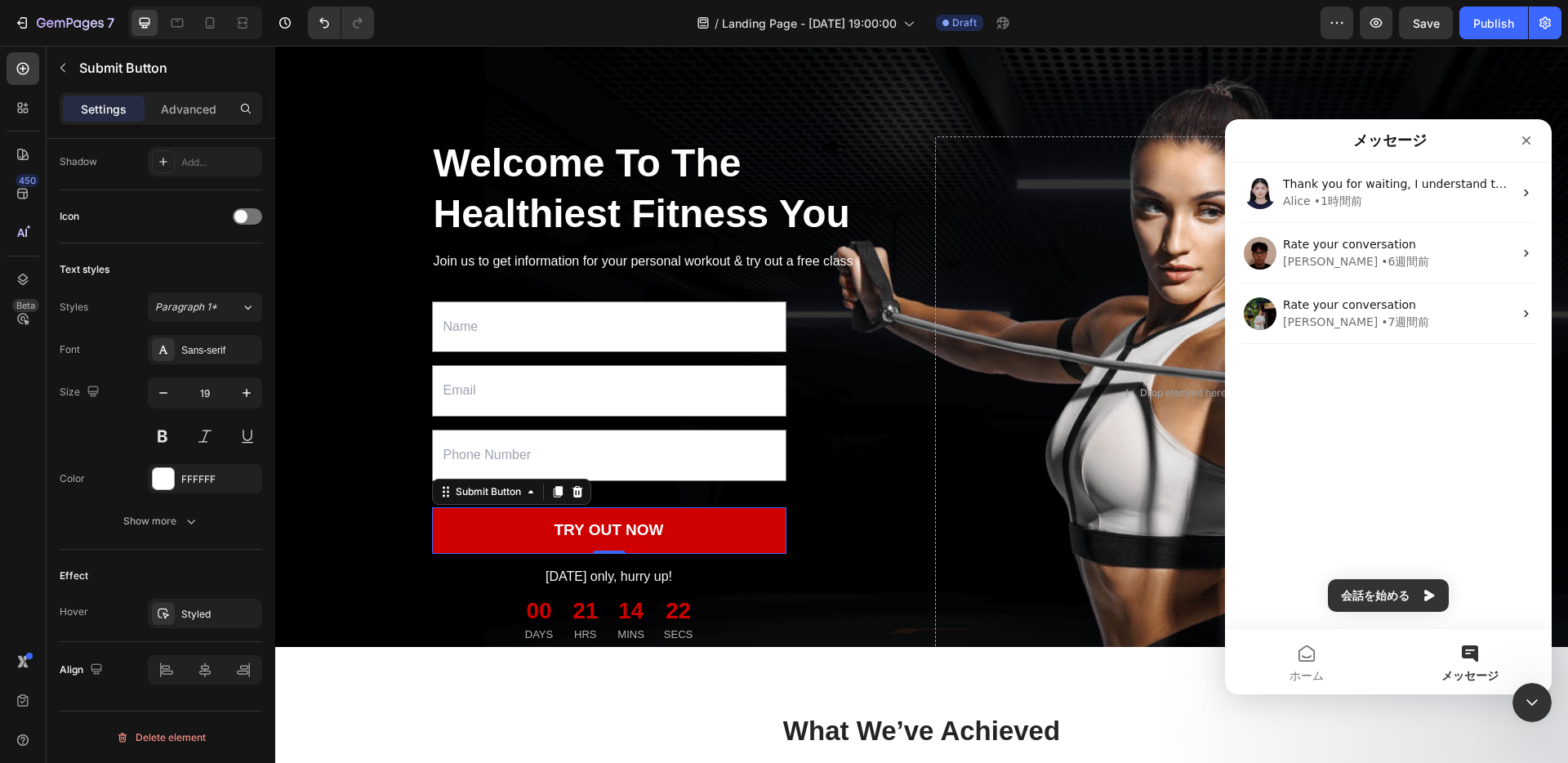
scroll to position [0, 0]
click at [1380, 592] on button "会話を始める" at bounding box center [1388, 594] width 121 height 32
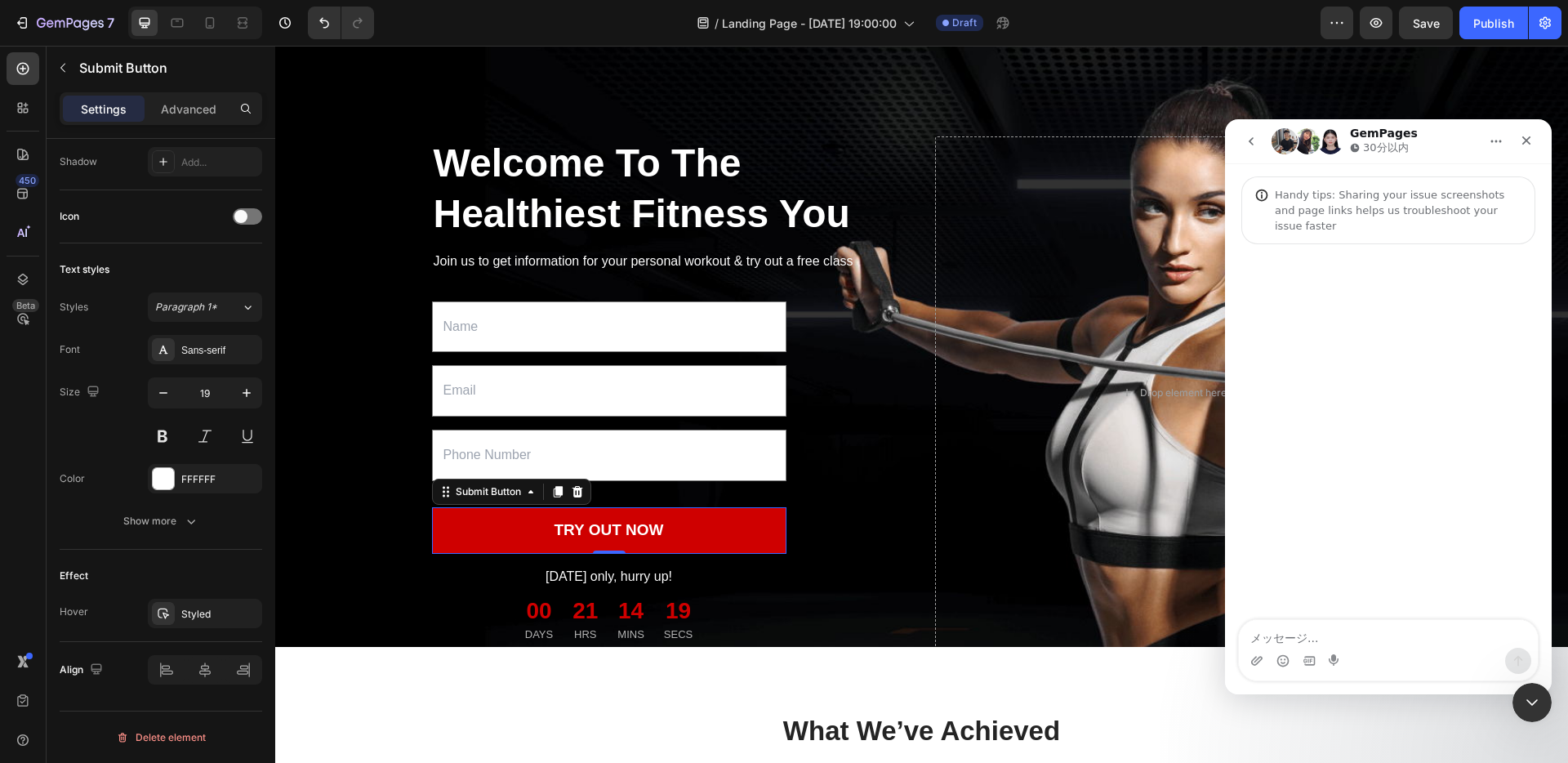
click at [1326, 632] on textarea "メッセージ..." at bounding box center [1388, 634] width 299 height 27
type textarea "hi, for the lead generate page. when audience enter their information like emai…"
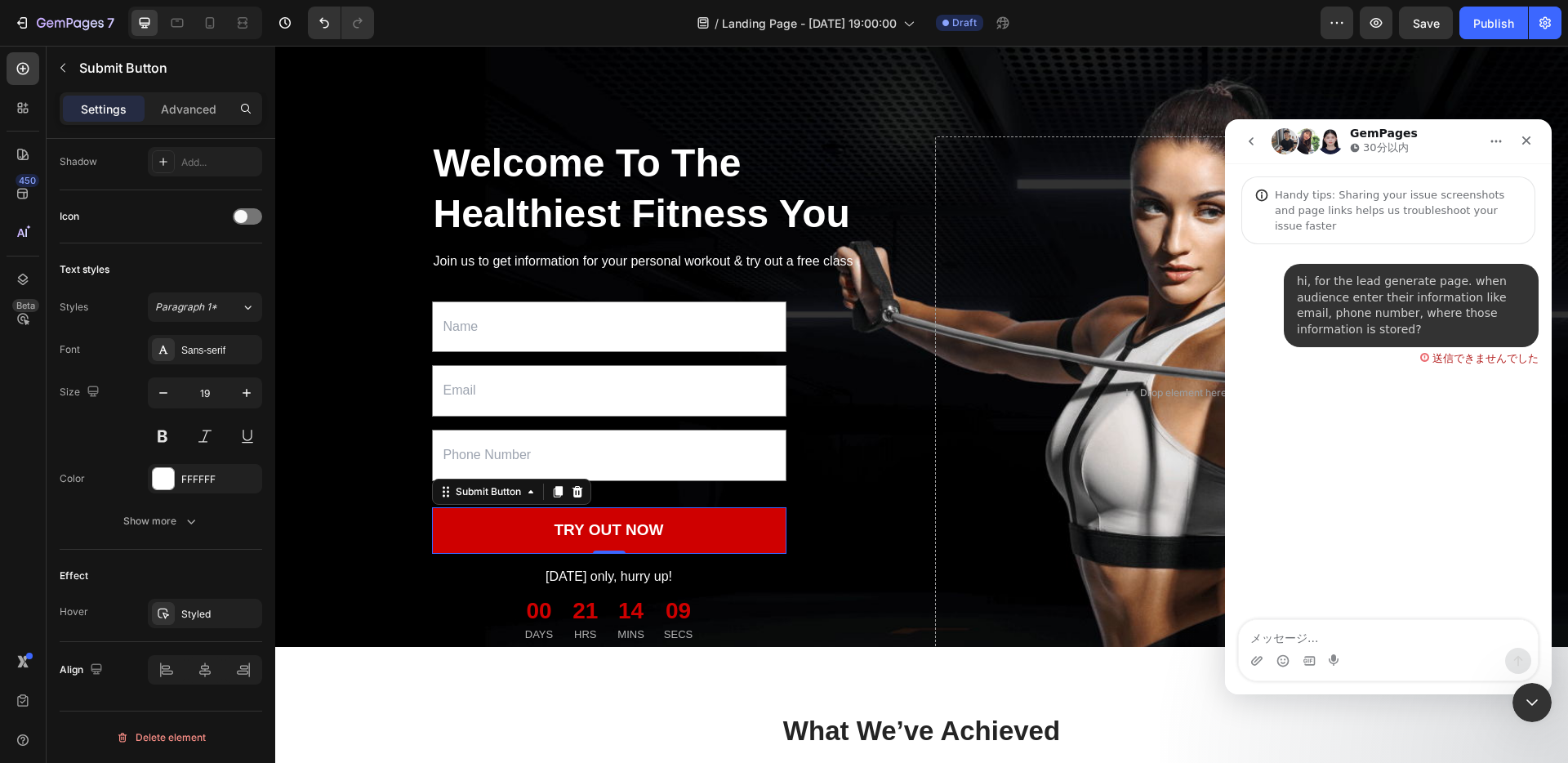
click at [1423, 347] on div "送信できませんでした" at bounding box center [1479, 355] width 119 height 17
click at [1434, 353] on div "送信できませんでした" at bounding box center [1485, 358] width 106 height 11
click at [1299, 144] on img "Intercom Messenger" at bounding box center [1307, 141] width 26 height 26
drag, startPoint x: 1355, startPoint y: 315, endPoint x: 1280, endPoint y: 259, distance: 93.6
click at [1280, 264] on div "hi, for the lead generate page. when audience enter their information like emai…" at bounding box center [1388, 324] width 300 height 120
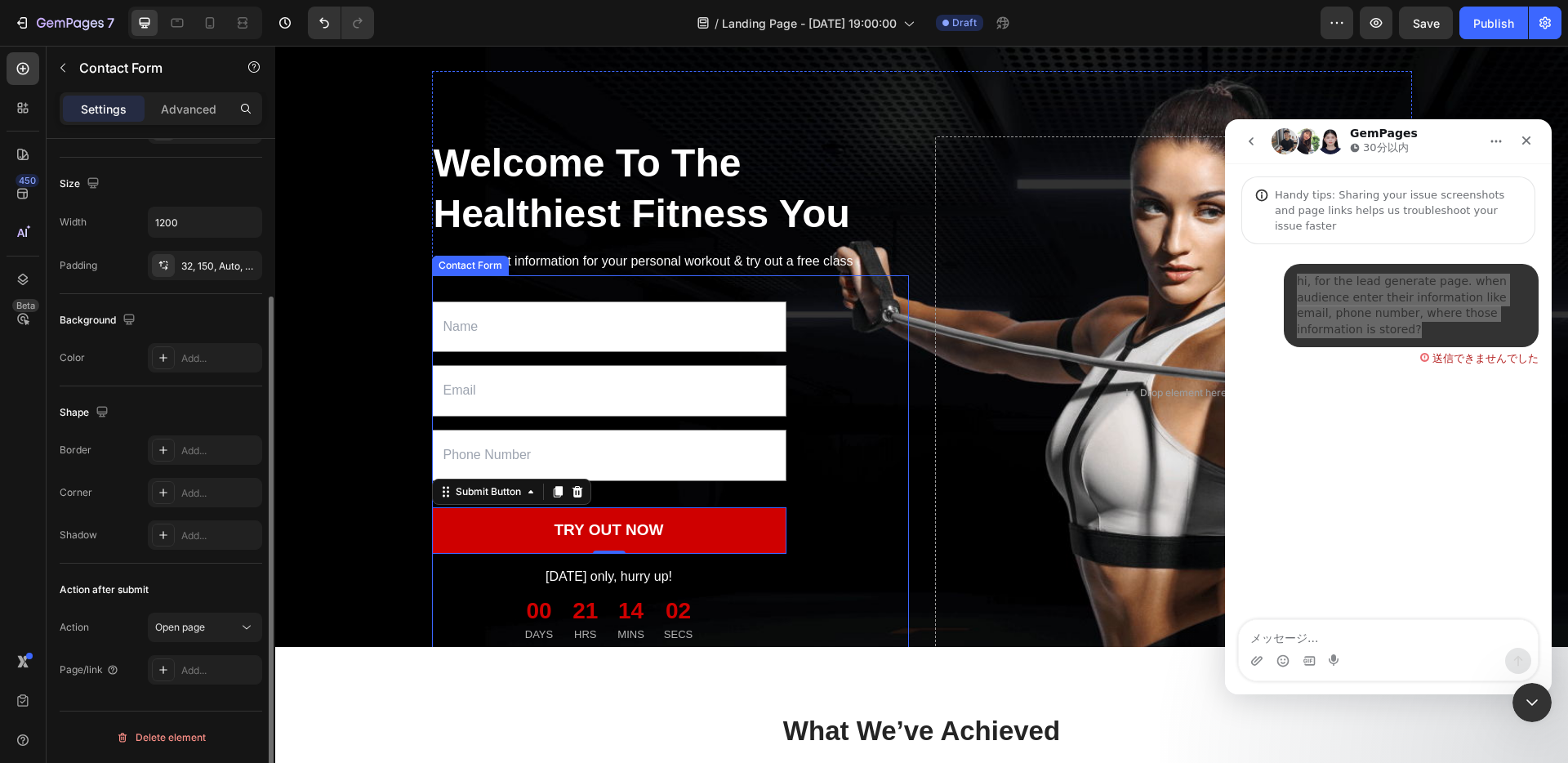
click at [908, 438] on div "Text Field Email Field Text Field TRY OUT NOW Submit Button 0 Today only, hurry…" at bounding box center [670, 462] width 477 height 374
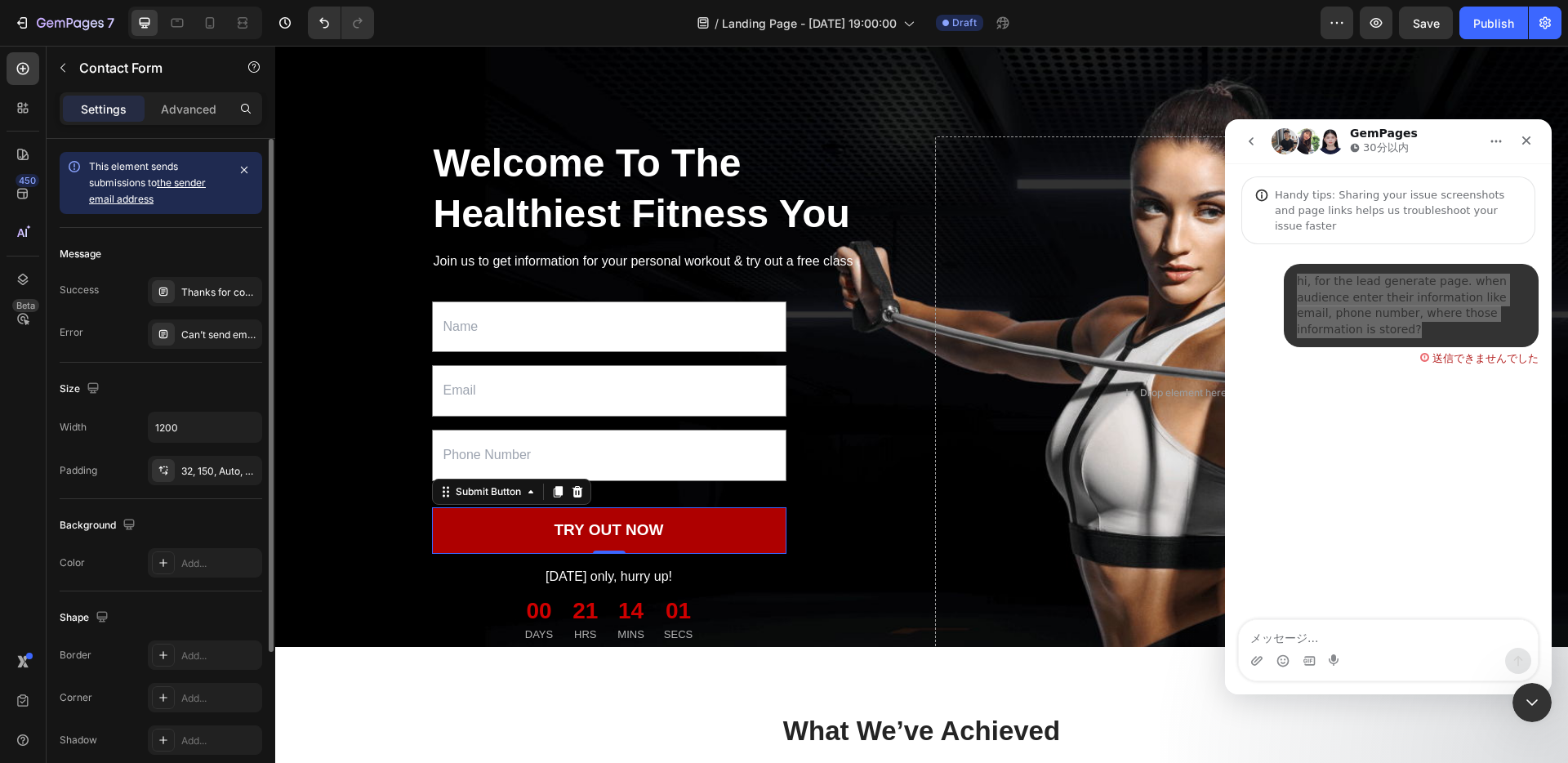
click at [622, 553] on button "TRY OUT NOW" at bounding box center [608, 530] width 354 height 46
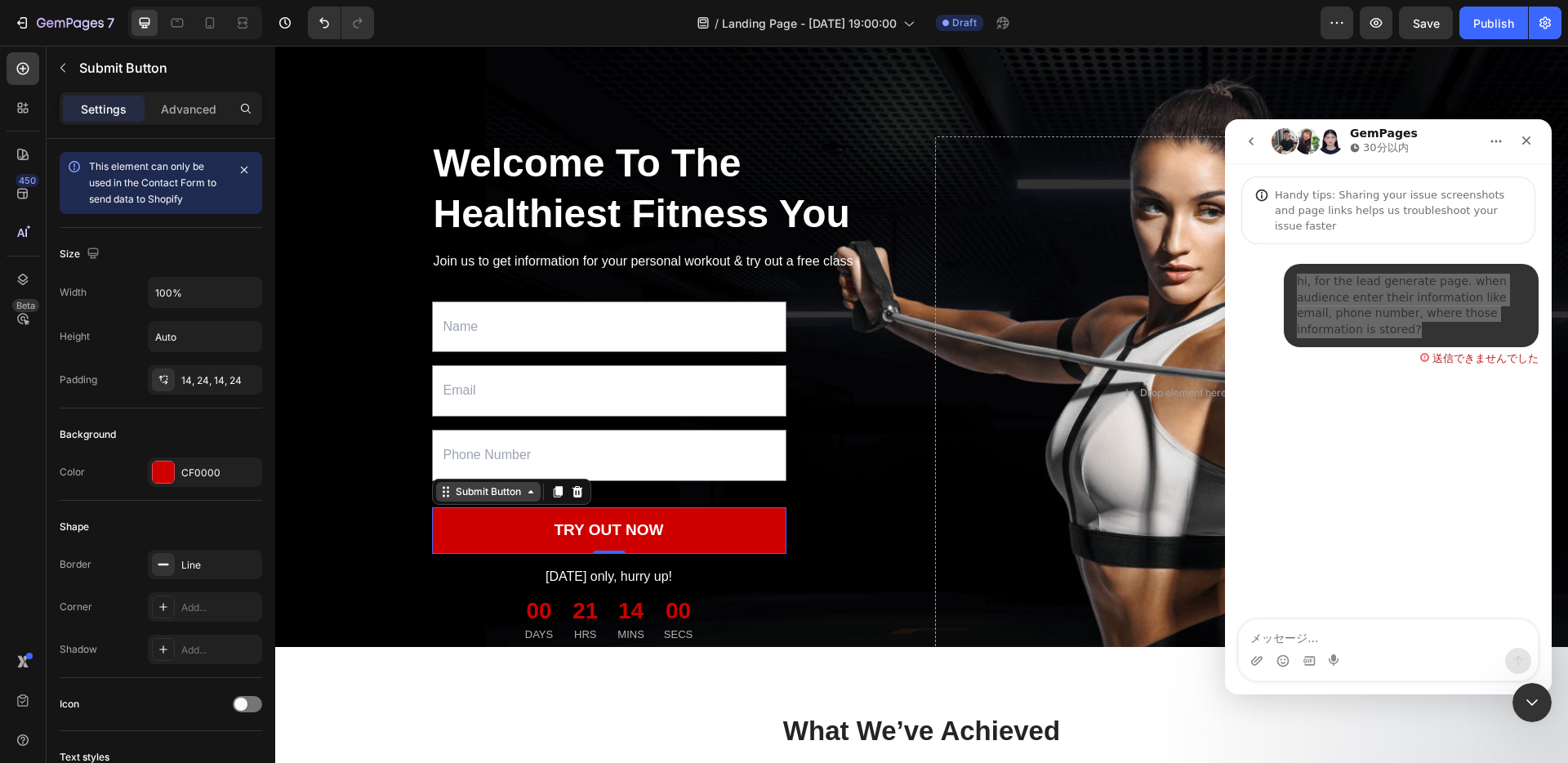
click at [488, 499] on div "Submit Button" at bounding box center [487, 491] width 72 height 15
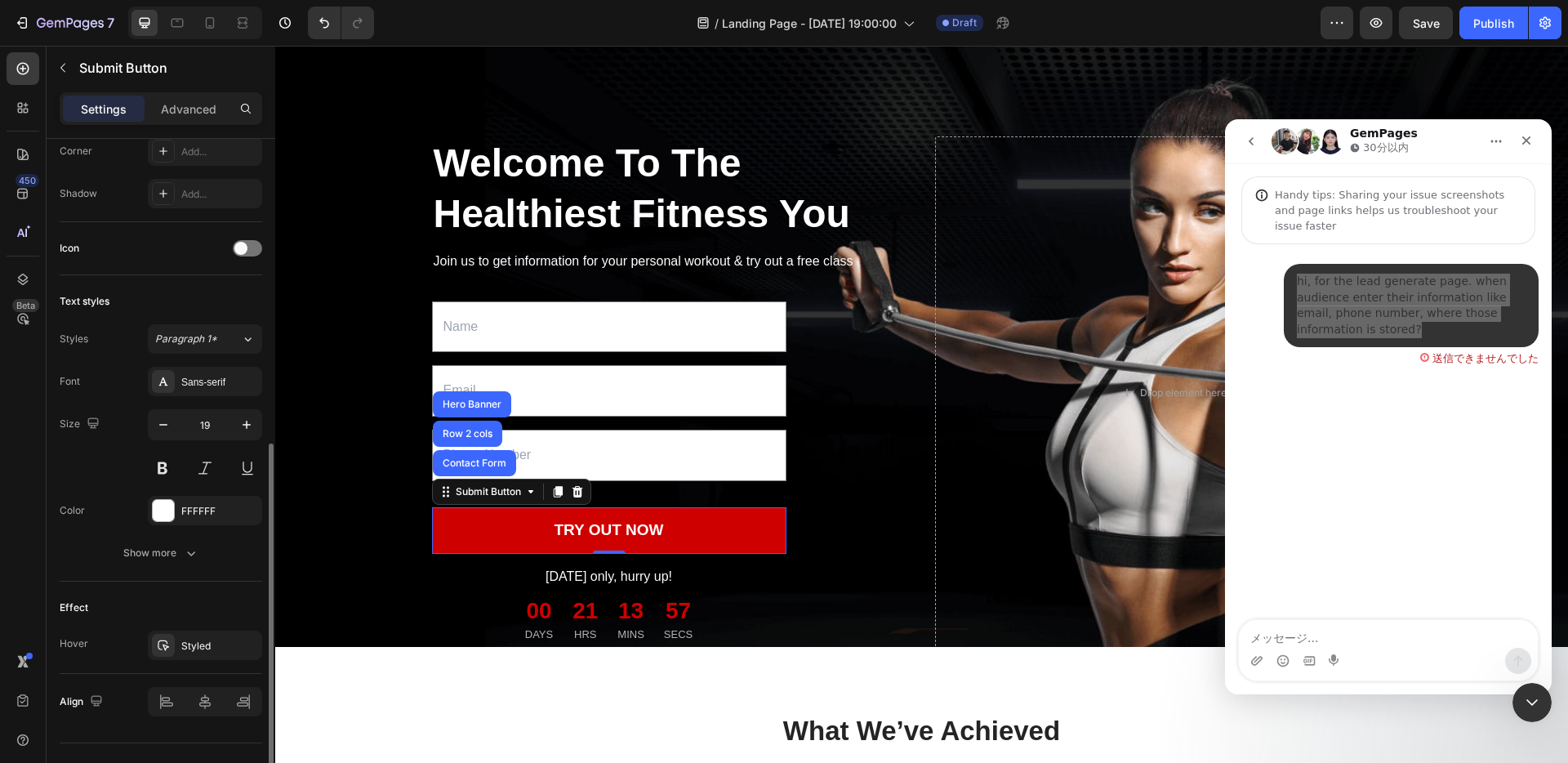
scroll to position [487, 0]
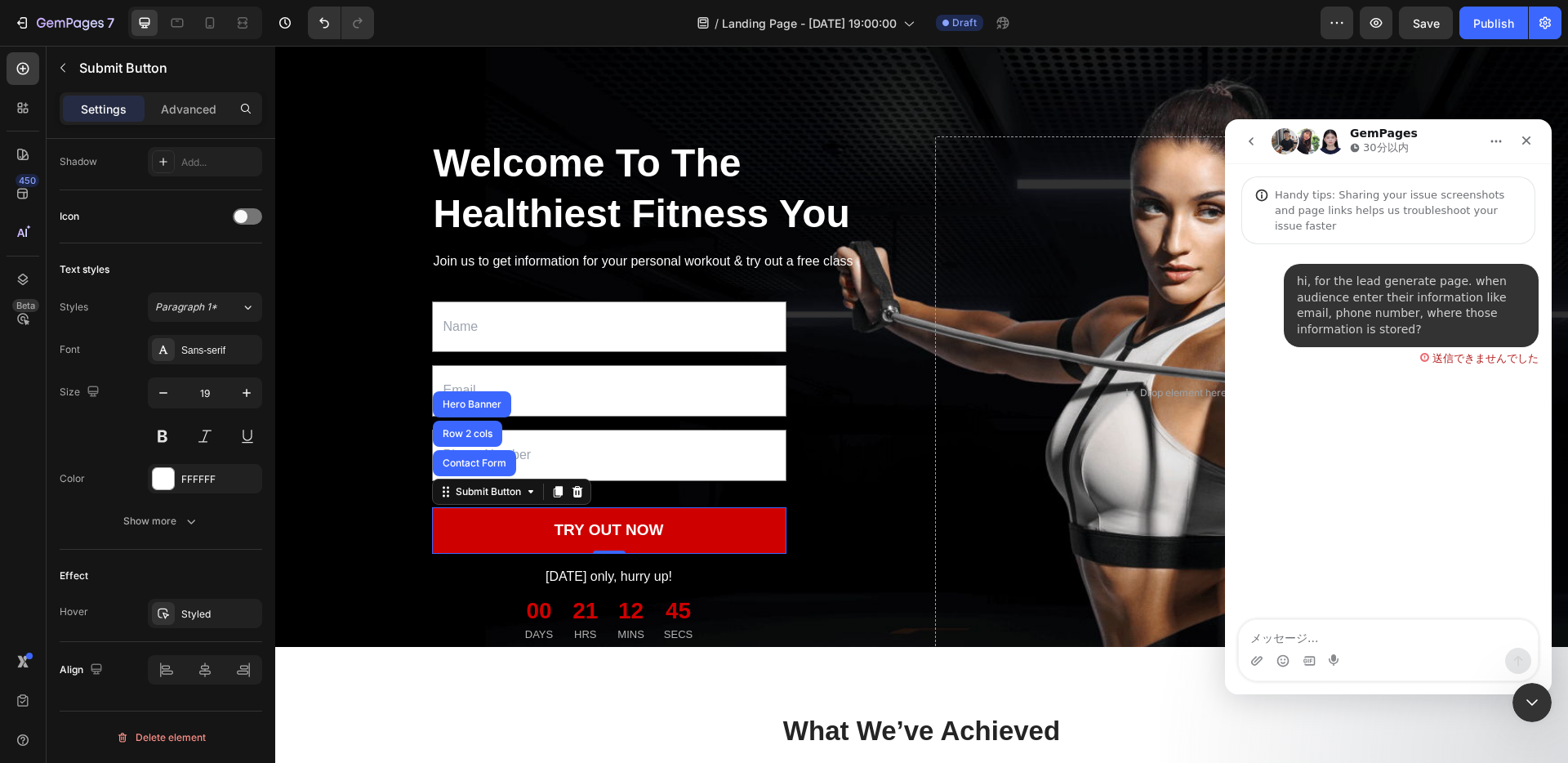
drag, startPoint x: 1381, startPoint y: 406, endPoint x: 1392, endPoint y: 360, distance: 47.3
click at [1382, 402] on div "hi, for the lead generate page. when audience enter their information like emai…" at bounding box center [1388, 432] width 327 height 378
click at [1426, 347] on div "送信できませんでした" at bounding box center [1479, 355] width 119 height 17
click at [1245, 137] on icon "go back" at bounding box center [1250, 140] width 13 height 13
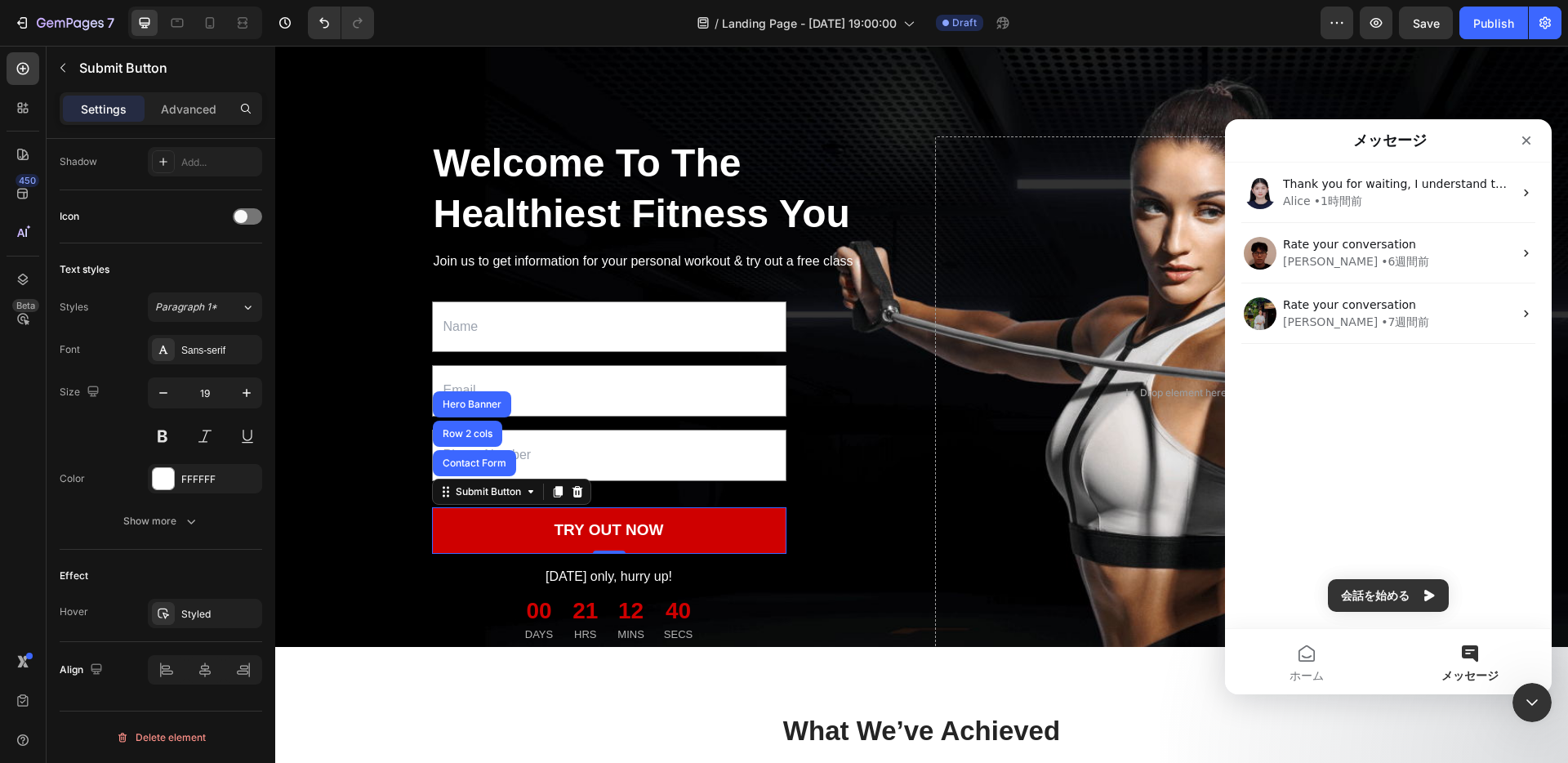
click at [1304, 390] on div "Thank you for waiting, I understand that you would like to customize the post-p…" at bounding box center [1388, 285] width 327 height 246
click at [1530, 140] on icon "クローズ" at bounding box center [1525, 140] width 13 height 13
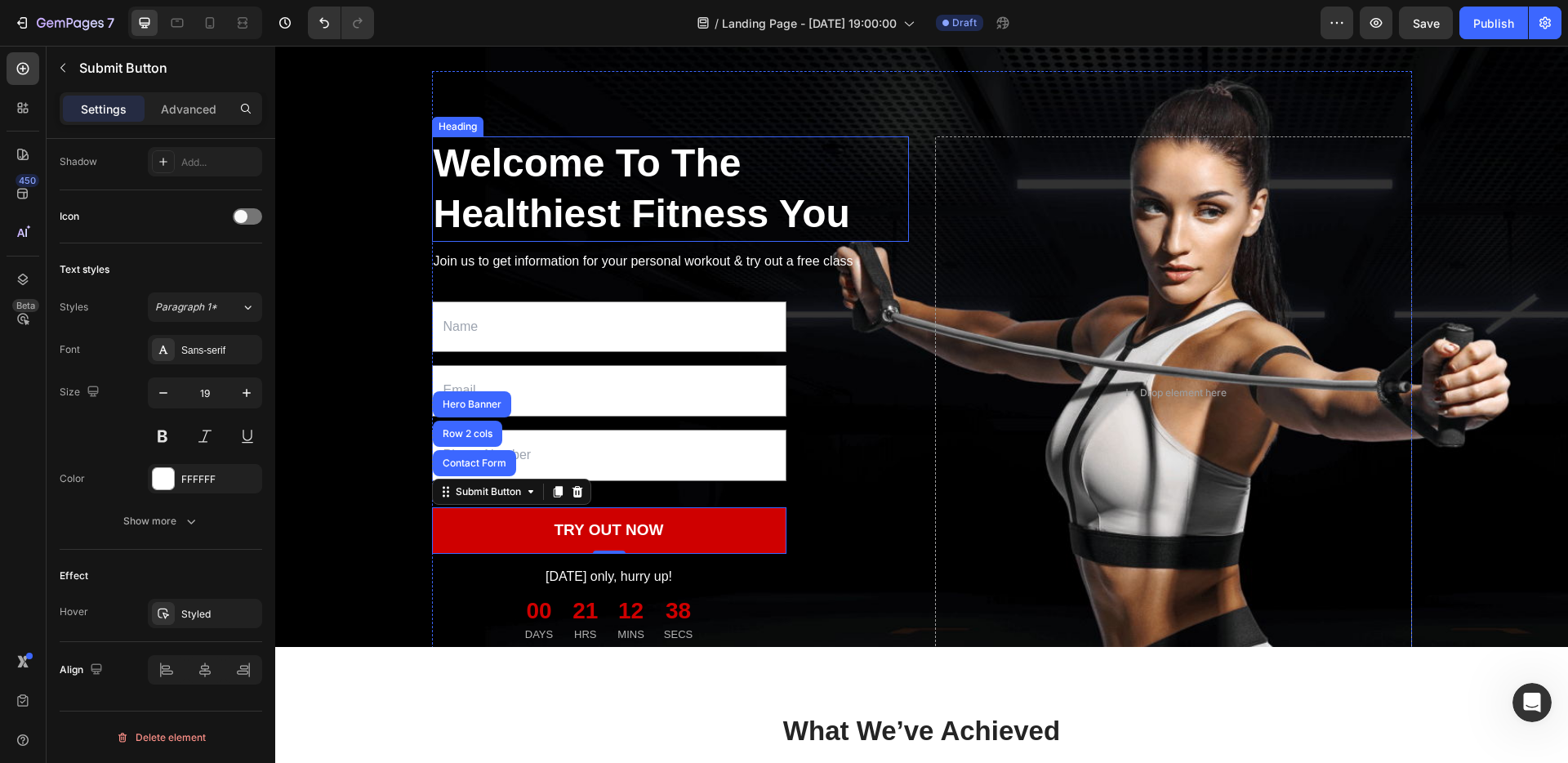
scroll to position [35, 0]
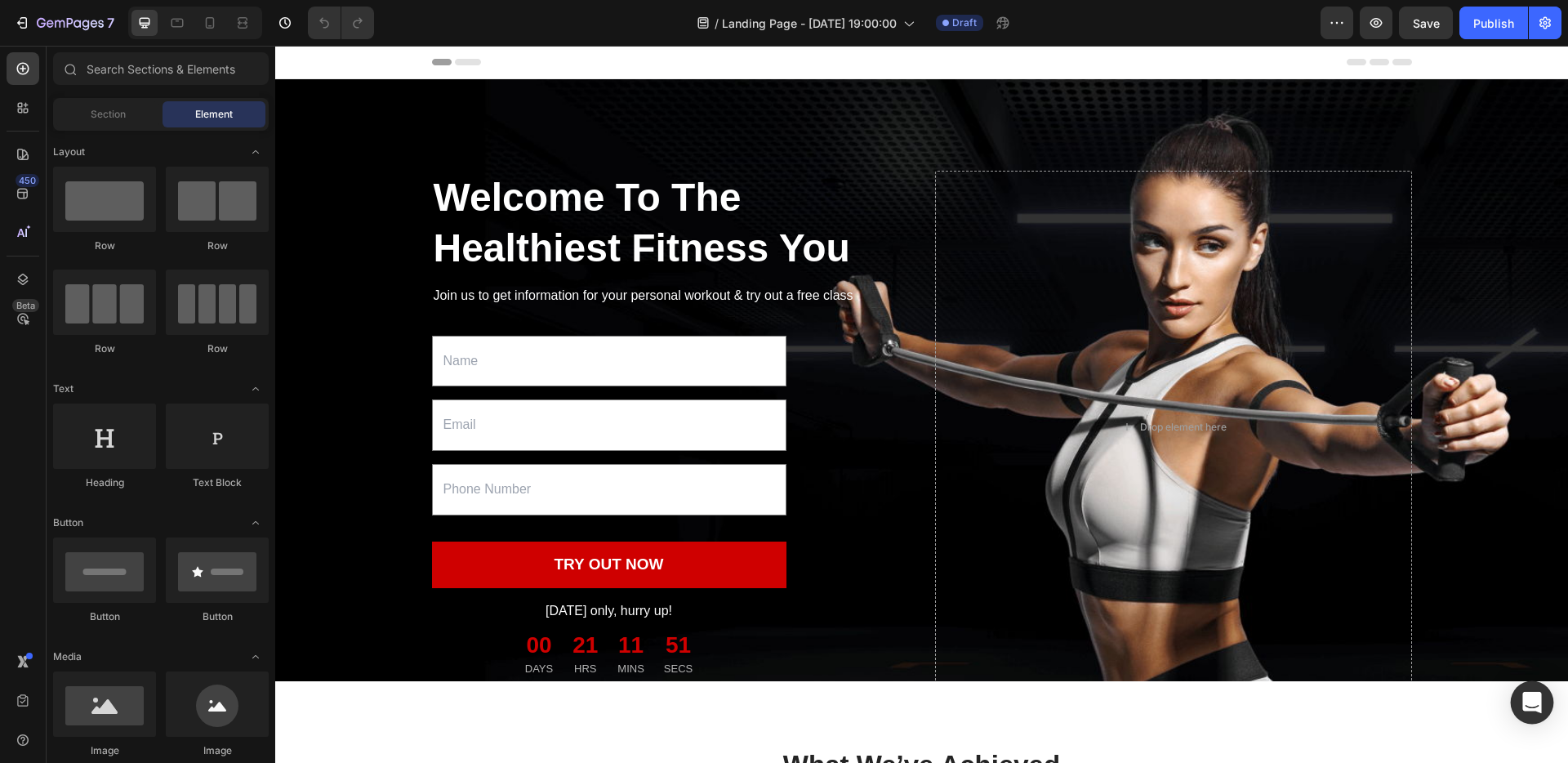
click at [1524, 700] on icon "Open Intercom Messenger" at bounding box center [1531, 702] width 19 height 22
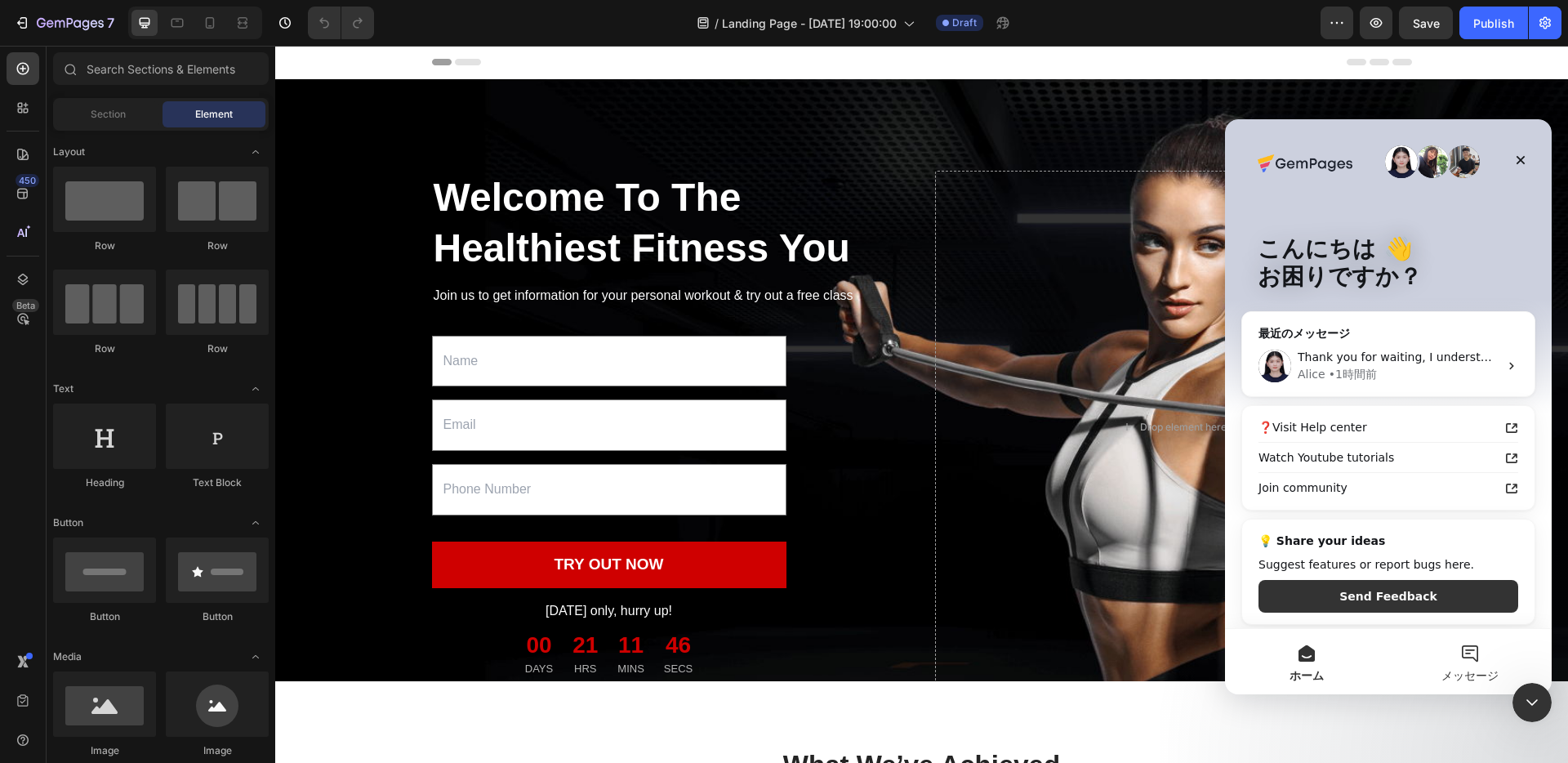
click at [1468, 657] on button "メッセージ" at bounding box center [1469, 661] width 164 height 66
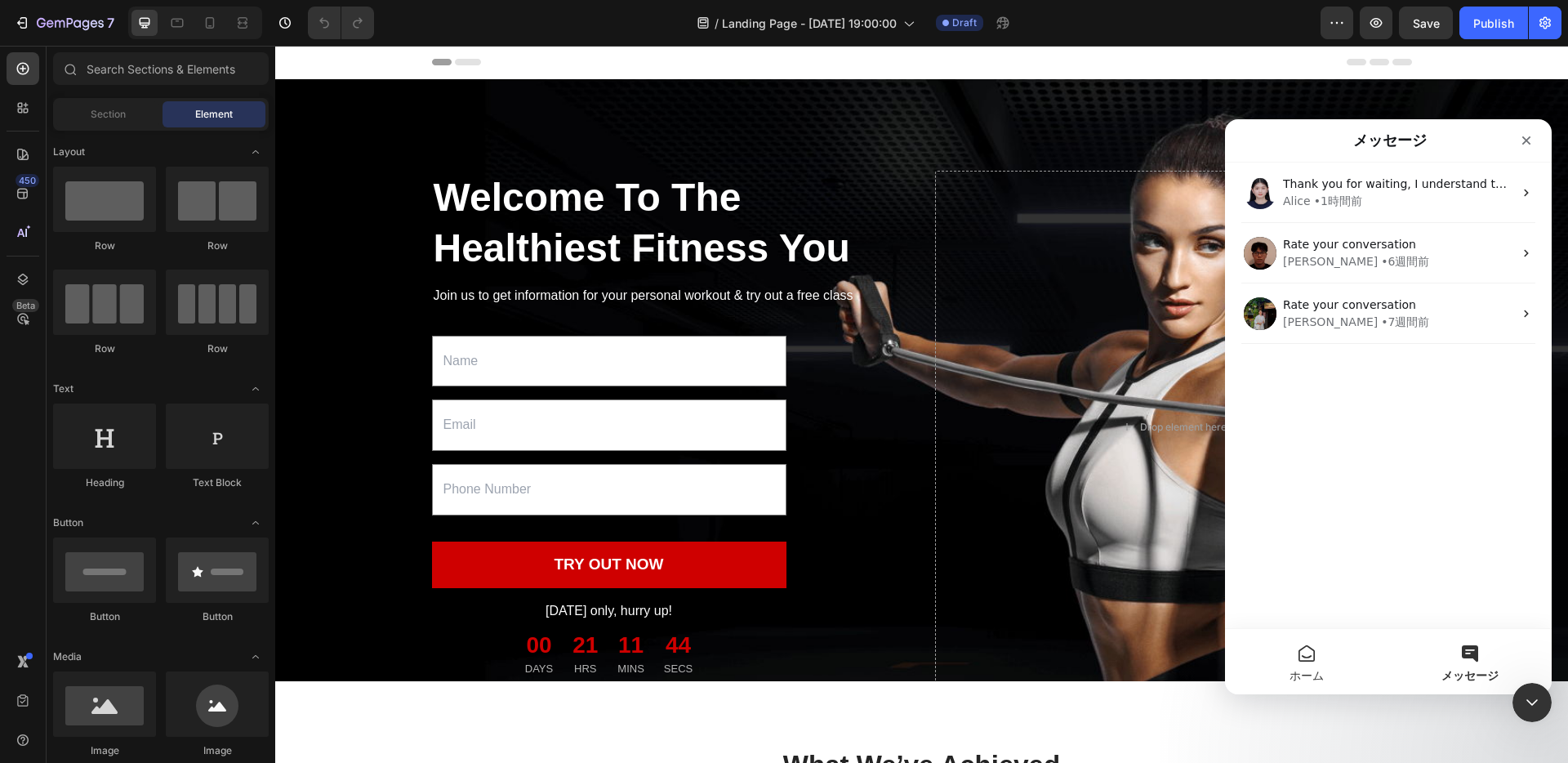
click at [1307, 666] on button "ホーム" at bounding box center [1306, 661] width 164 height 66
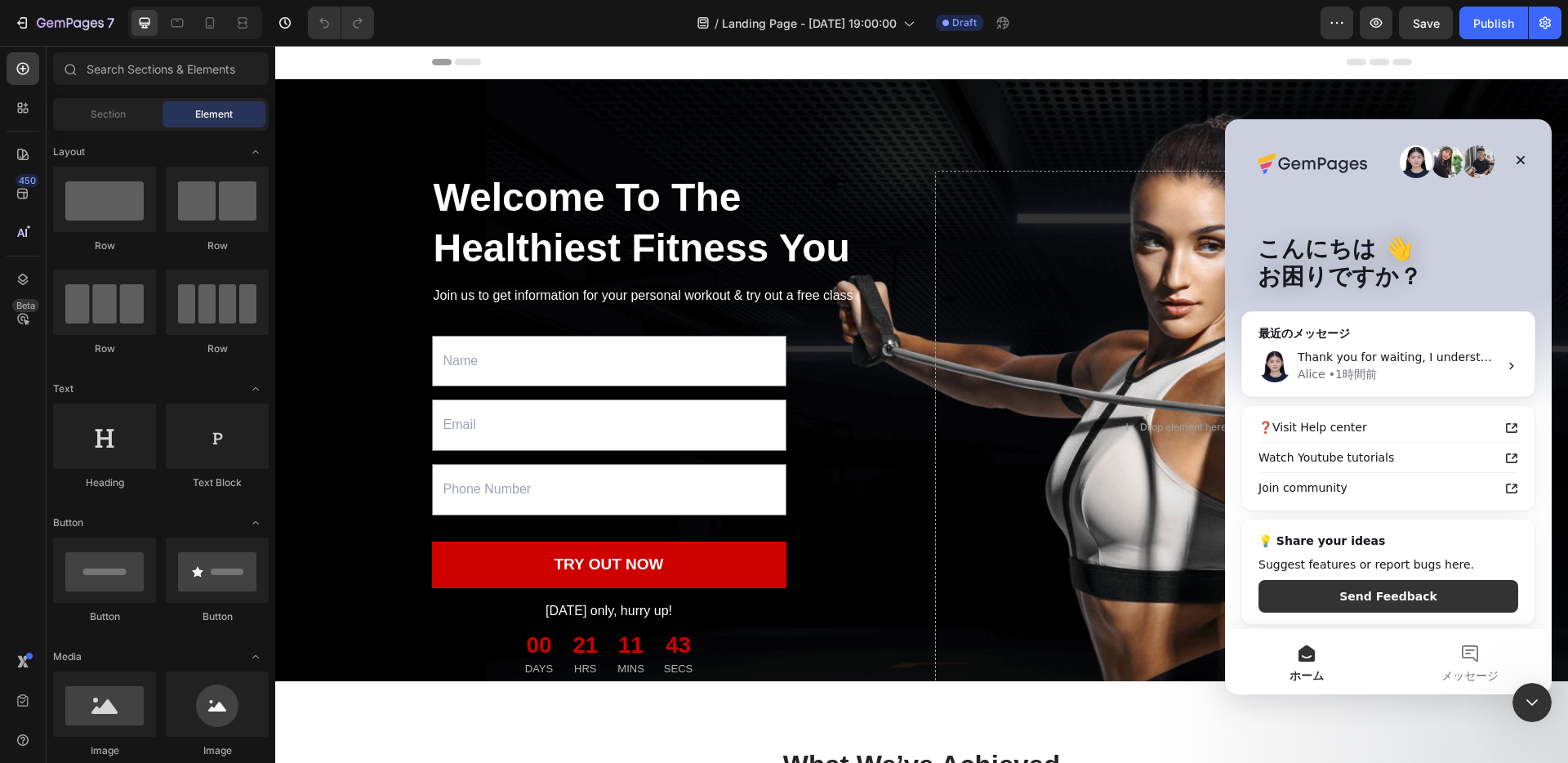
scroll to position [5, 0]
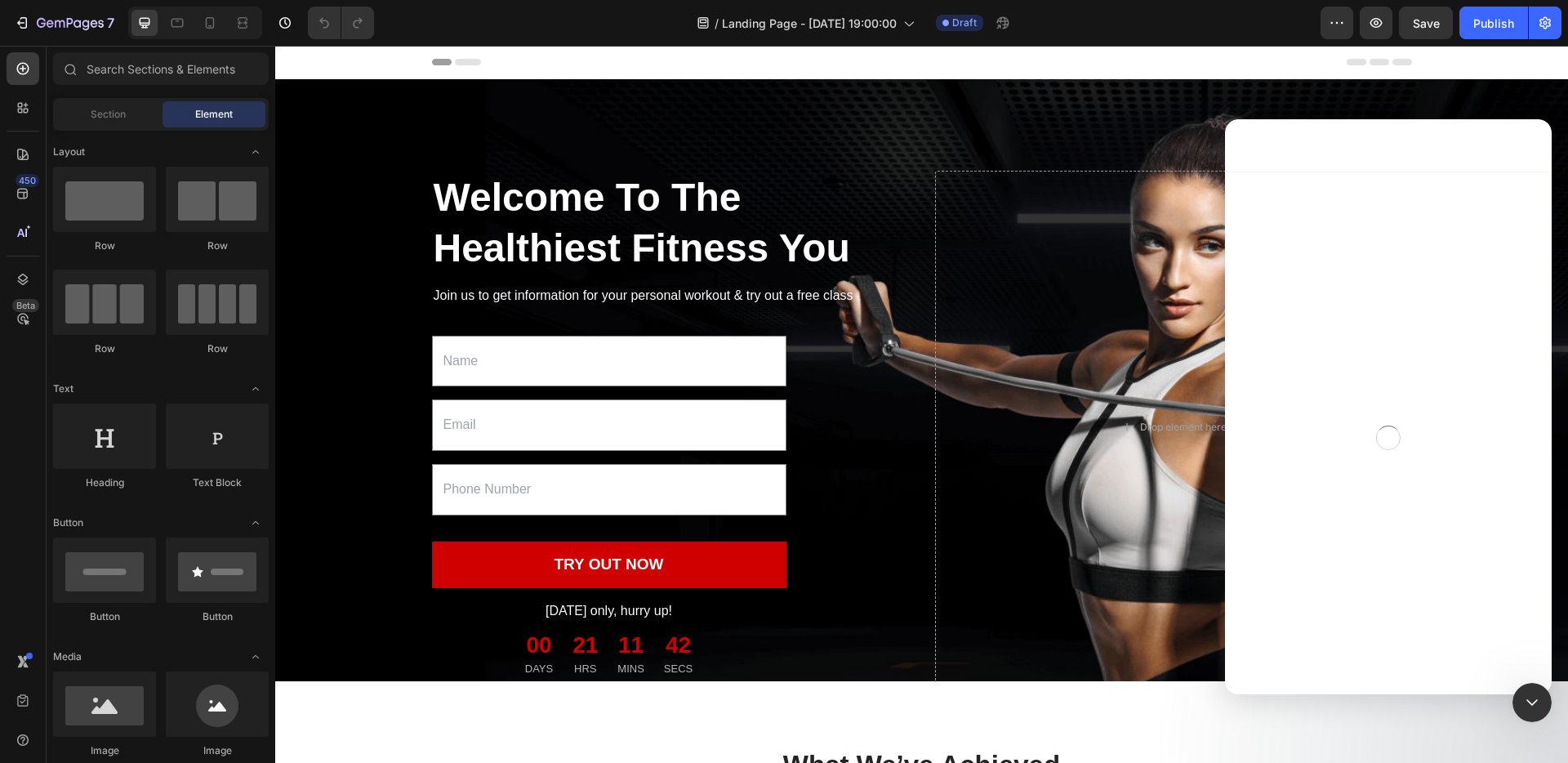
scroll to position [0, 0]
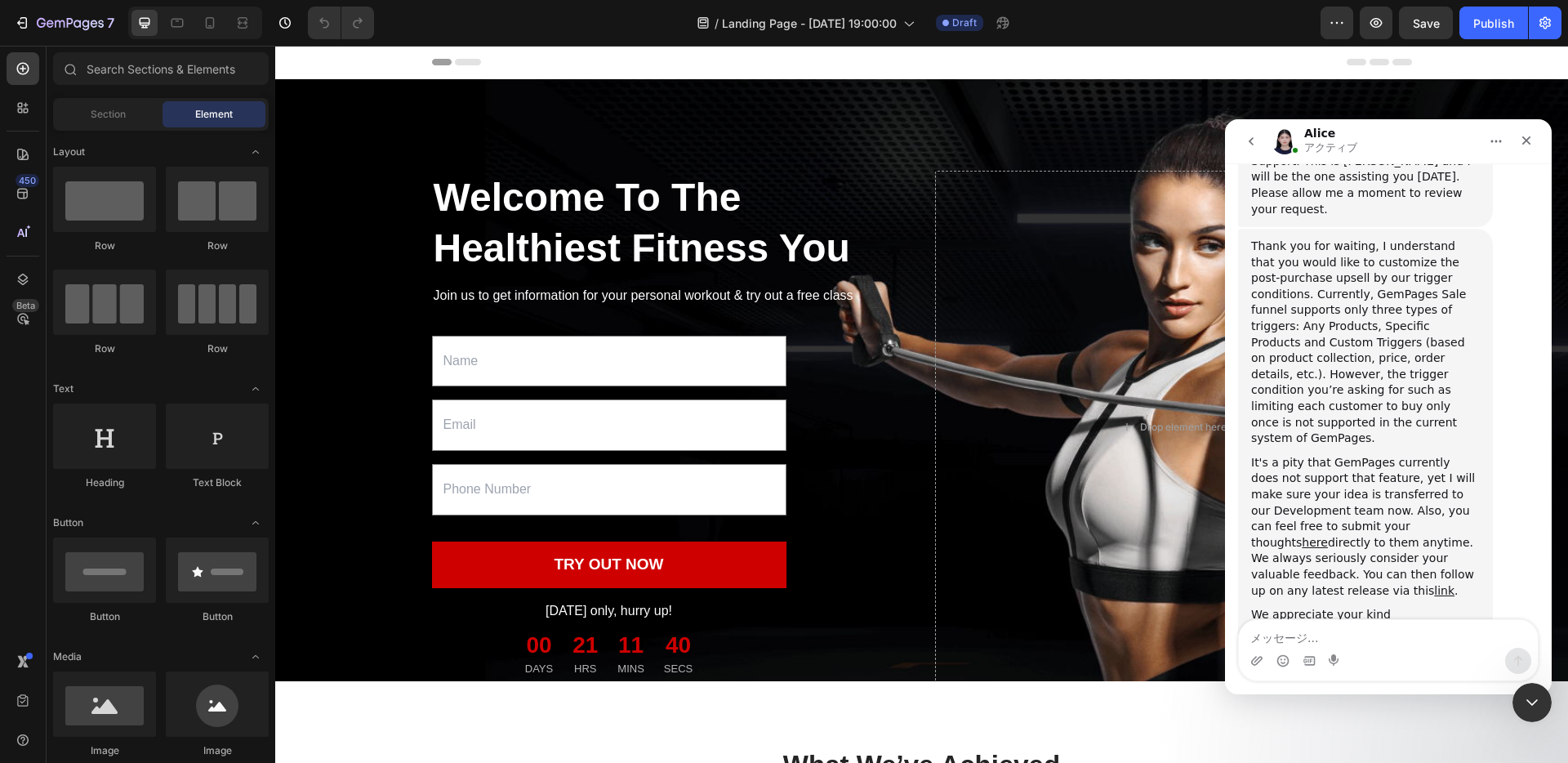
click at [1319, 645] on textarea "メッセージ..." at bounding box center [1388, 634] width 299 height 27
type textarea "for the lead generate page. when audience enter their information like email, p…"
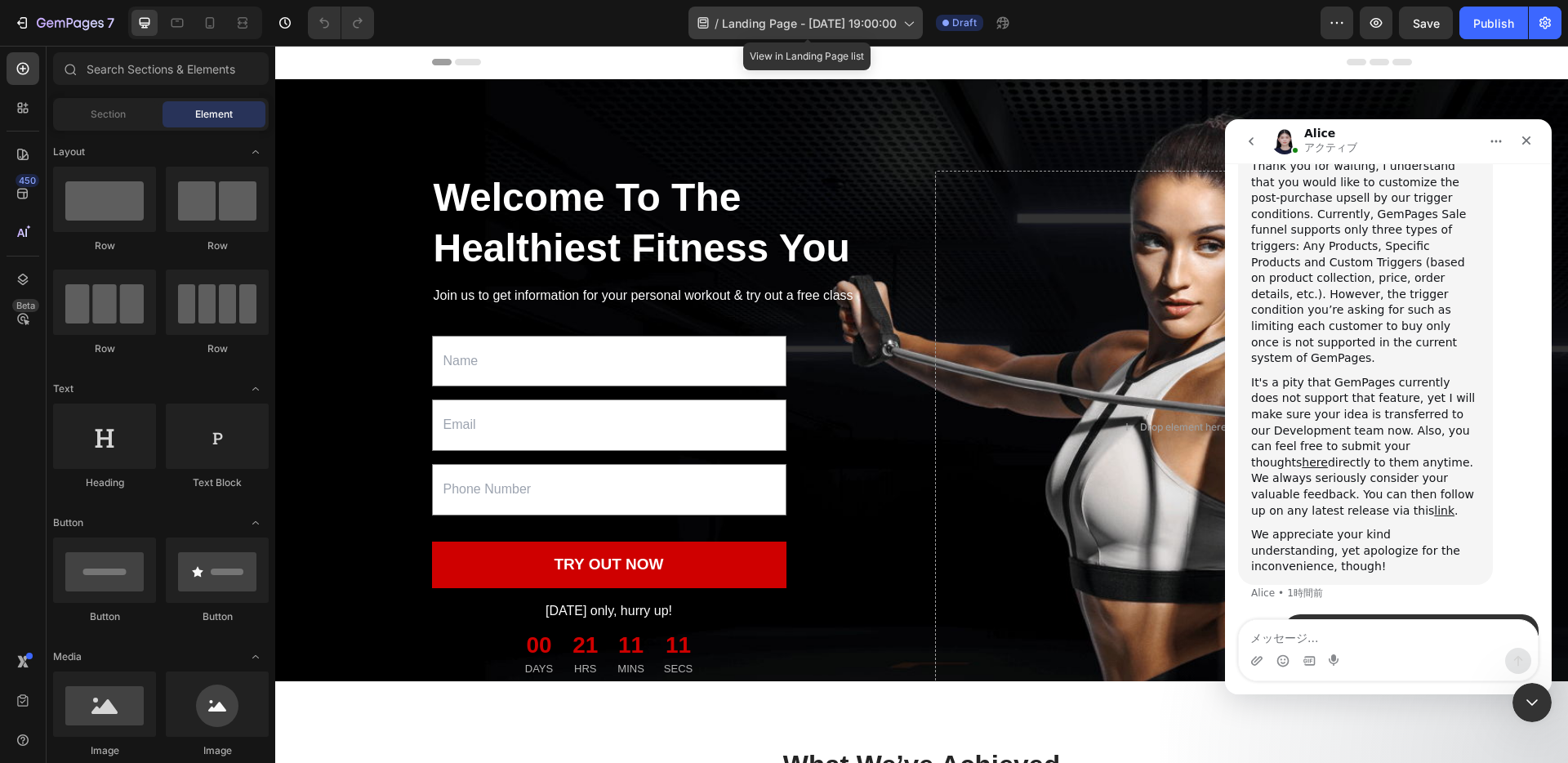
click at [847, 25] on span "Landing Page - Sep 26, 19:00:00" at bounding box center [809, 23] width 175 height 17
click at [1172, 36] on div "/ Landing Page - Sep 26, 19:00:00 Draft" at bounding box center [854, 23] width 934 height 32
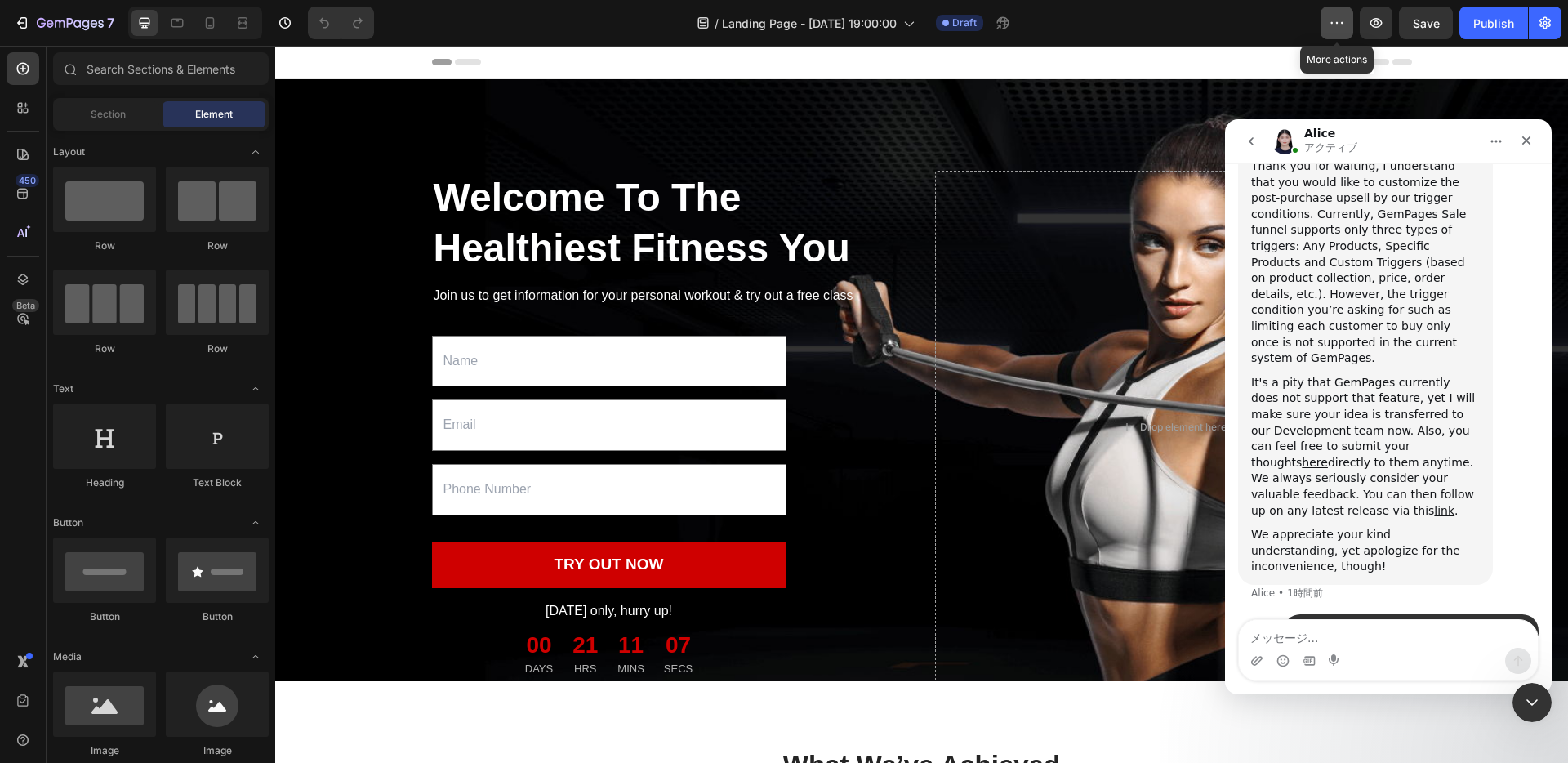
click at [1324, 24] on button "button" at bounding box center [1336, 23] width 32 height 32
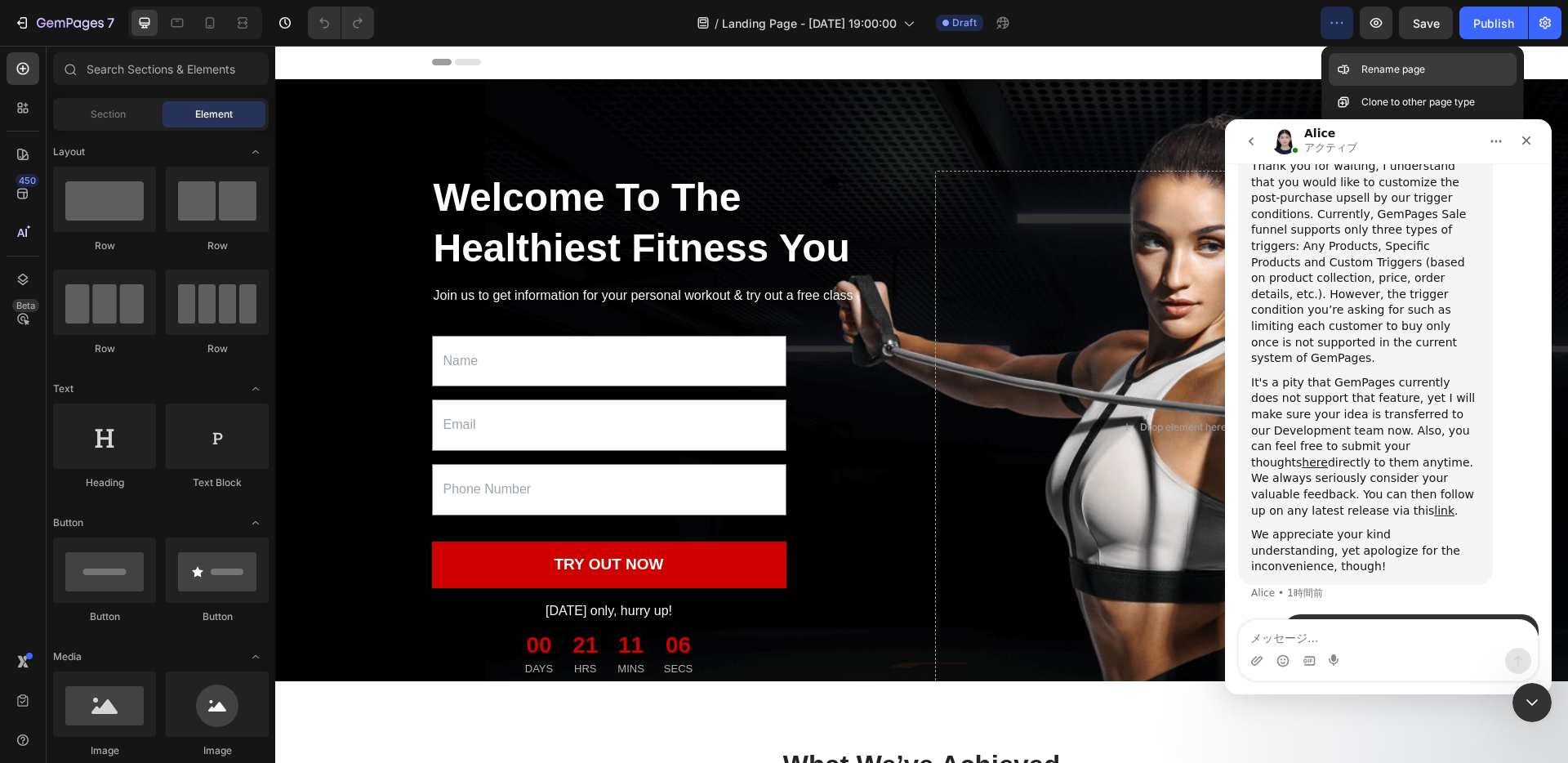
click at [1383, 66] on p "Rename page" at bounding box center [1392, 69] width 64 height 17
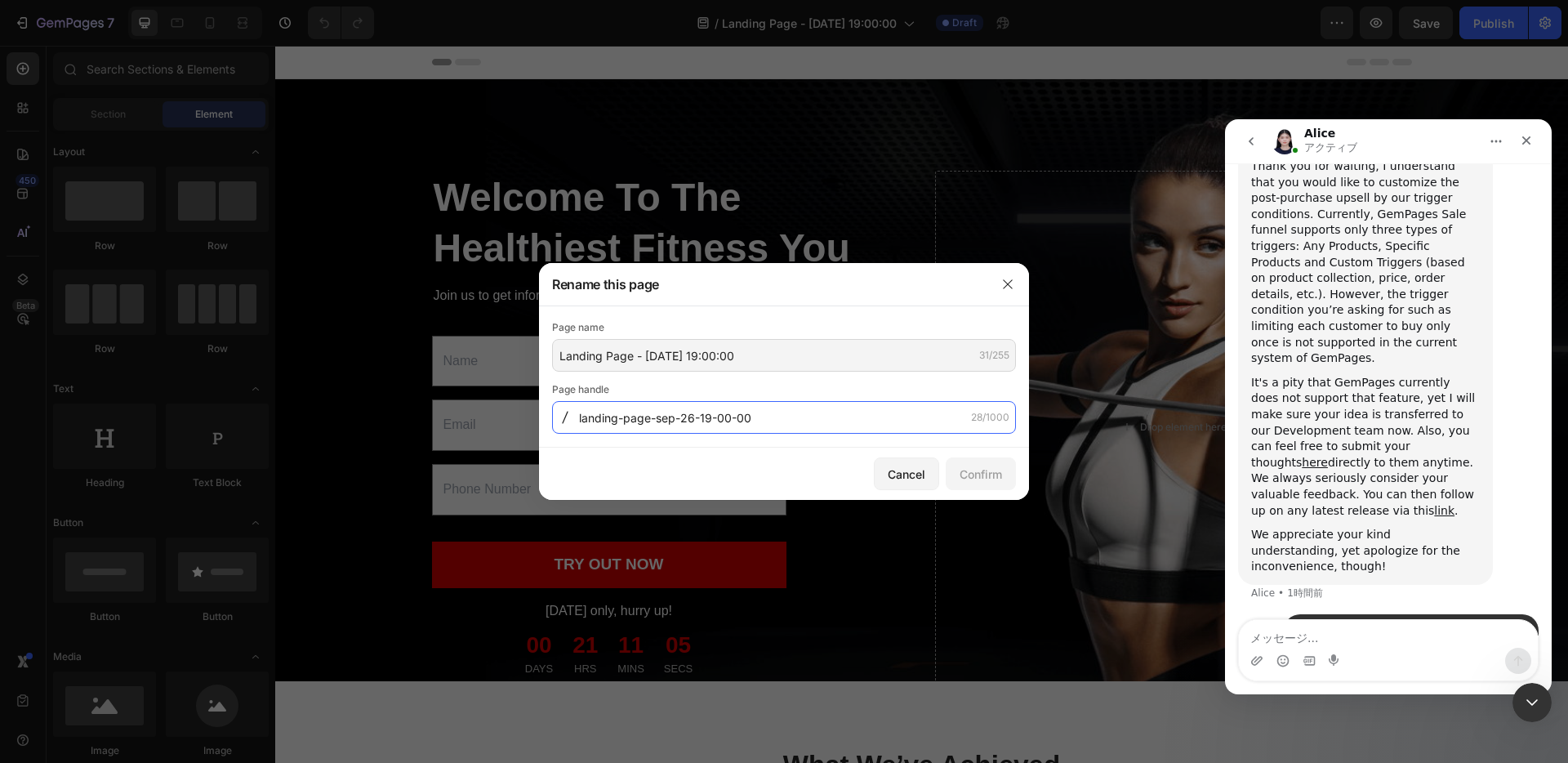
click at [676, 417] on input "landing-page-sep-26-19-00-00" at bounding box center [784, 417] width 464 height 32
click at [633, 417] on input "landing-page-sep-26-19-00-00" at bounding box center [784, 417] width 464 height 32
click at [614, 427] on input "lead-vn-live" at bounding box center [784, 417] width 464 height 32
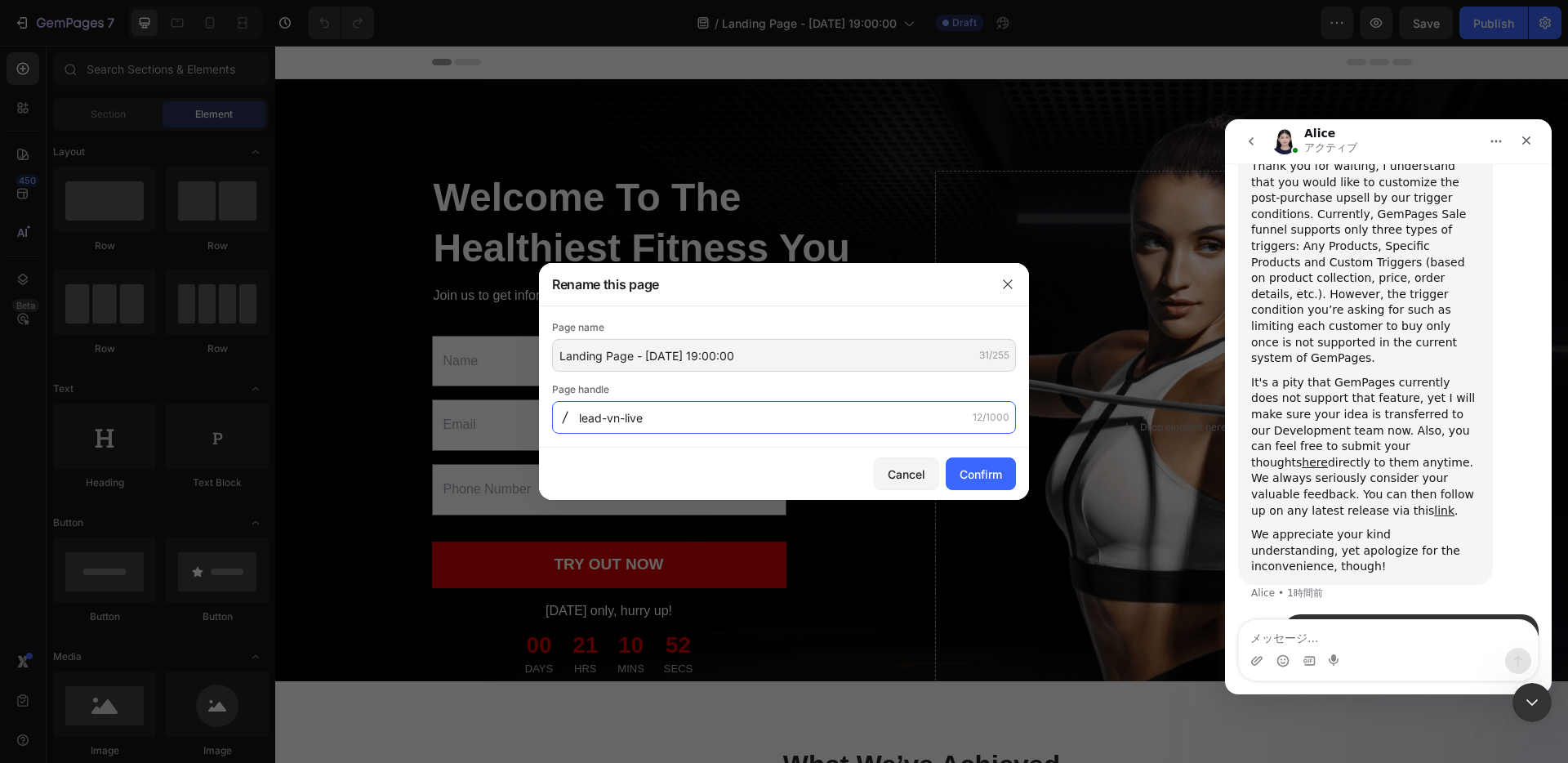
click at [614, 427] on input "lead-vn-live" at bounding box center [784, 417] width 464 height 32
type input "lead-vn-live"
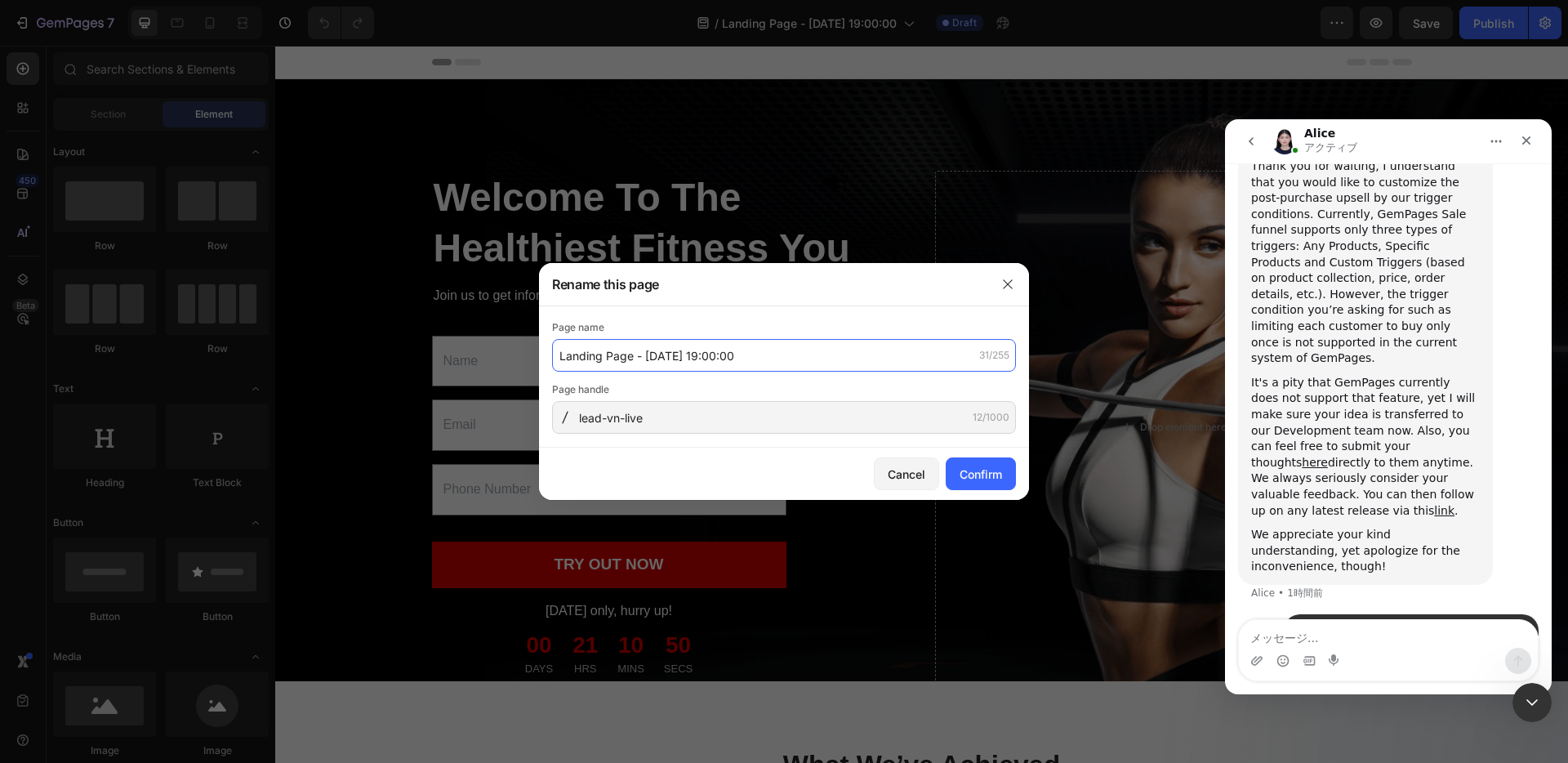
click at [616, 349] on input "Landing Page - Sep 26, 19:00:00" at bounding box center [784, 355] width 464 height 32
paste input "lead-vn-live"
click at [582, 355] on input "lead-vn-live" at bounding box center [784, 355] width 464 height 32
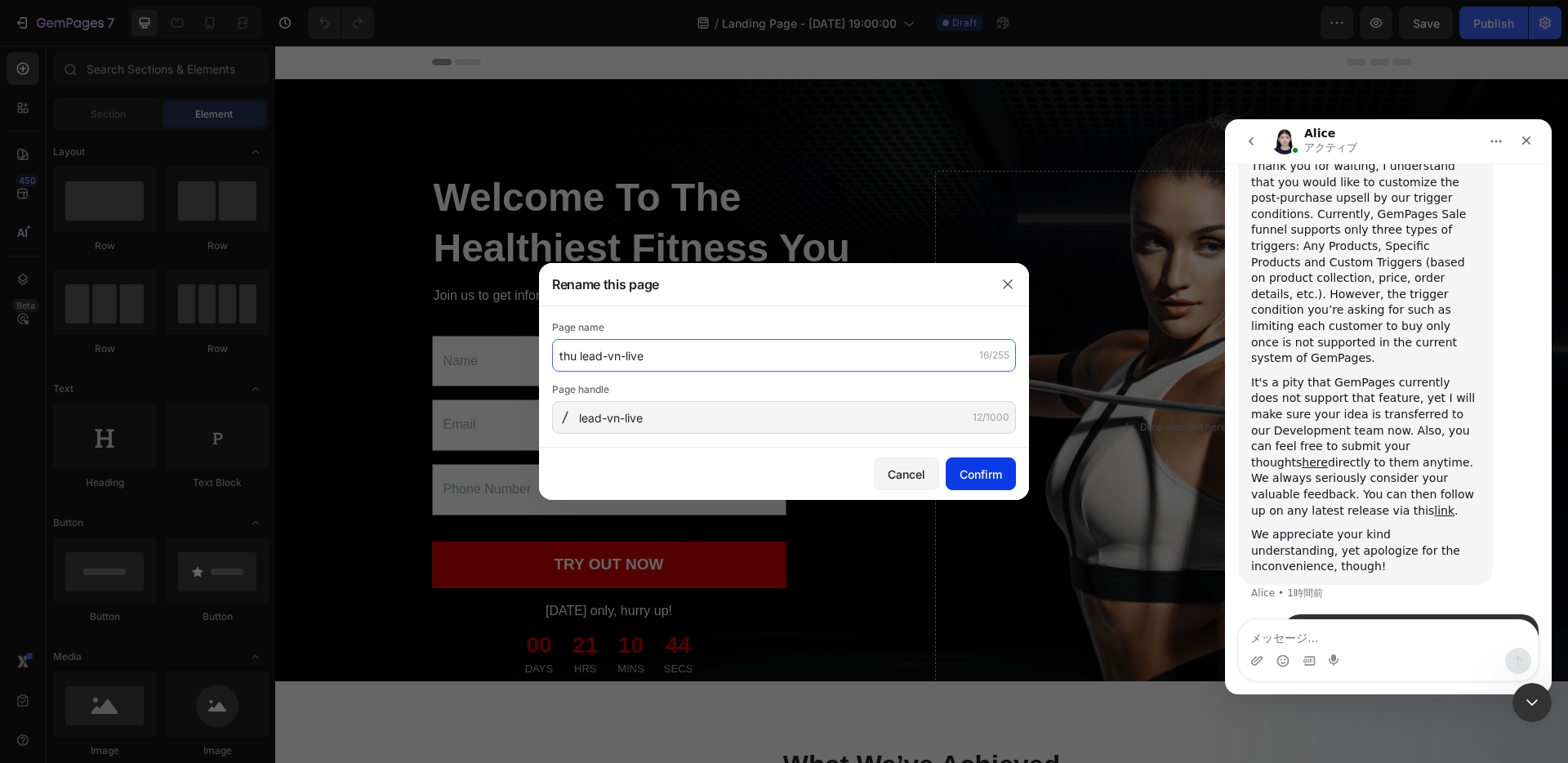
type input "thu lead-vn-live"
click at [973, 472] on div "Confirm" at bounding box center [980, 474] width 42 height 17
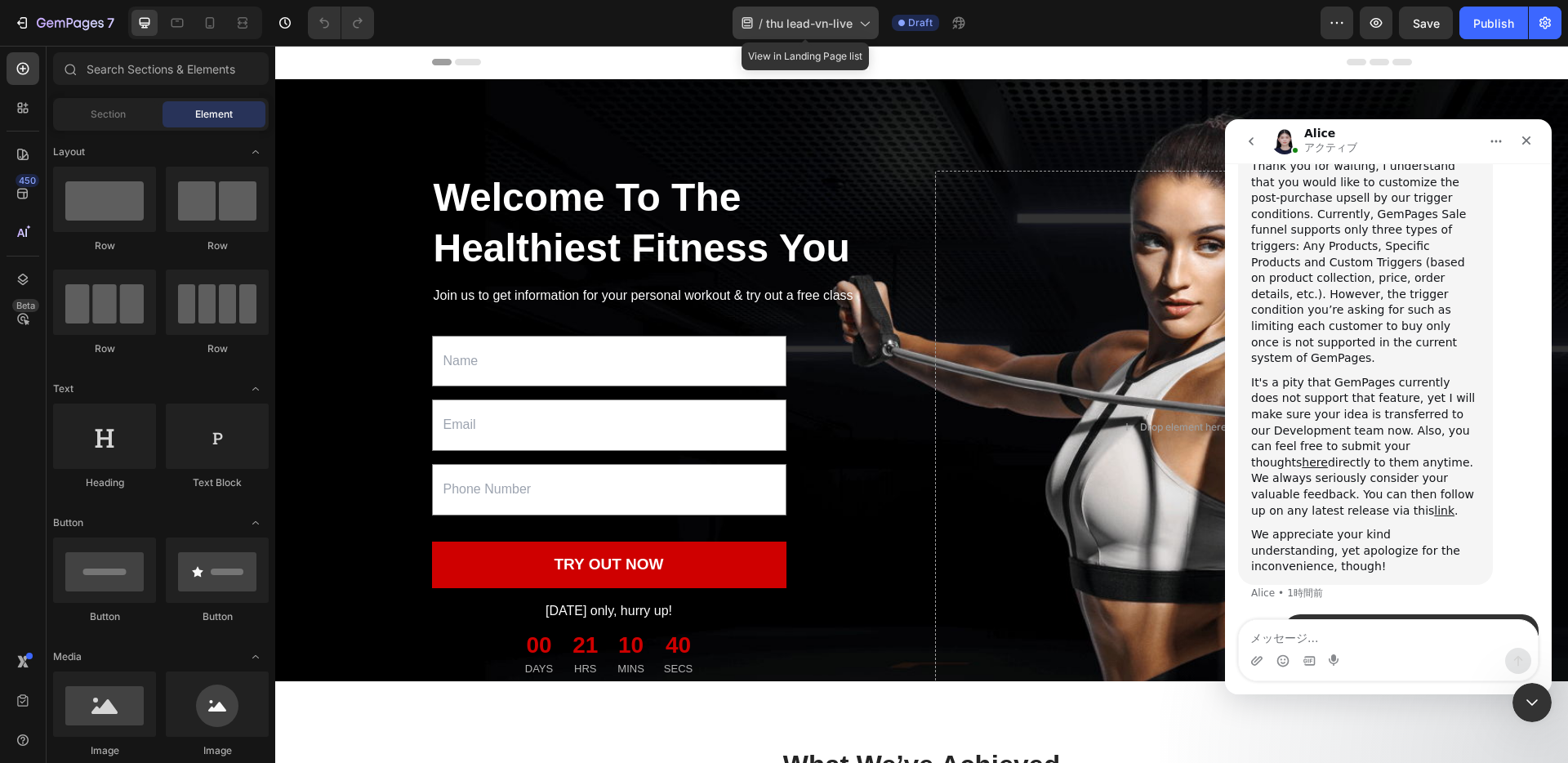
click at [862, 21] on icon at bounding box center [864, 23] width 17 height 17
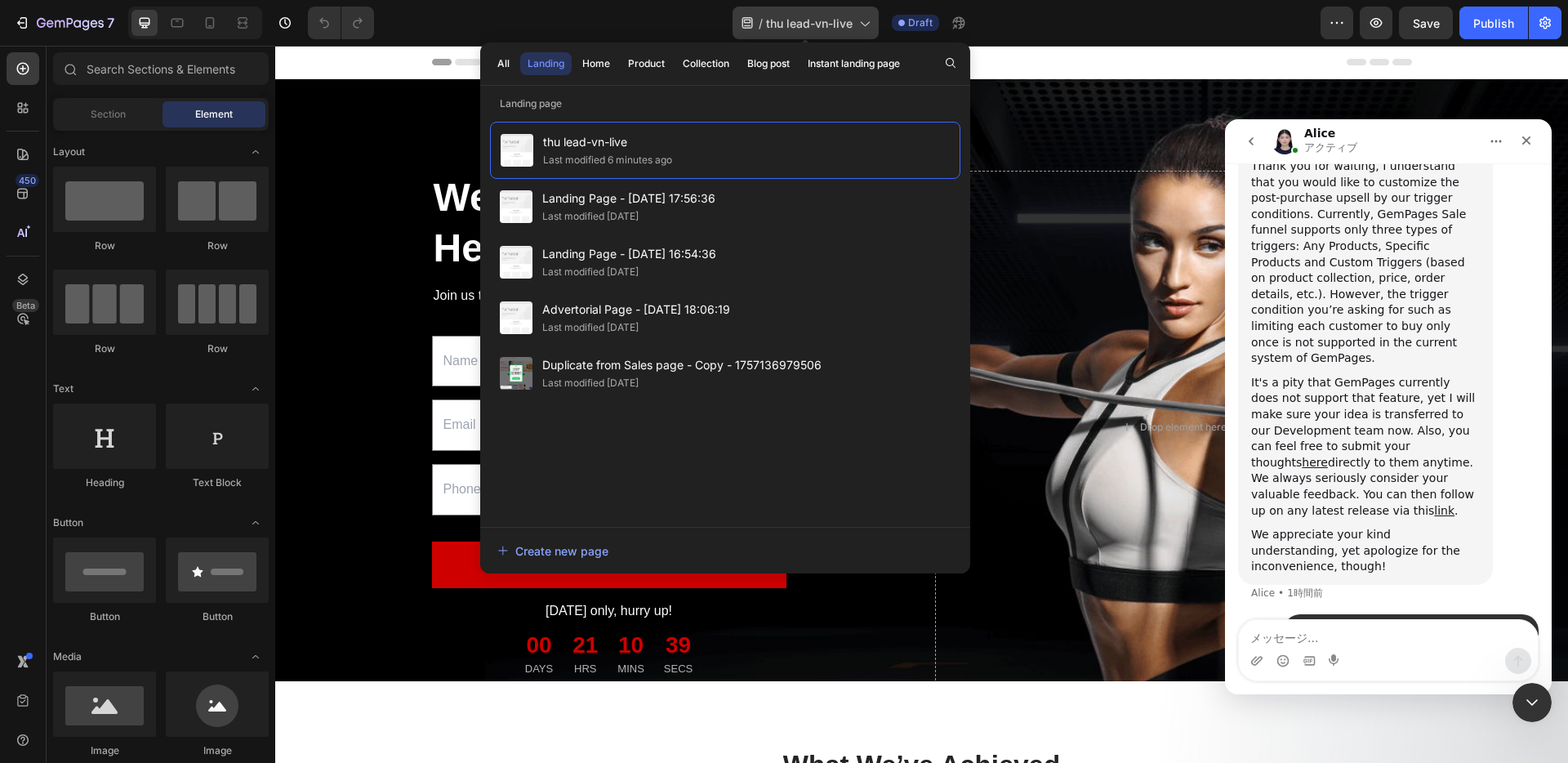
click at [862, 21] on icon at bounding box center [864, 23] width 17 height 17
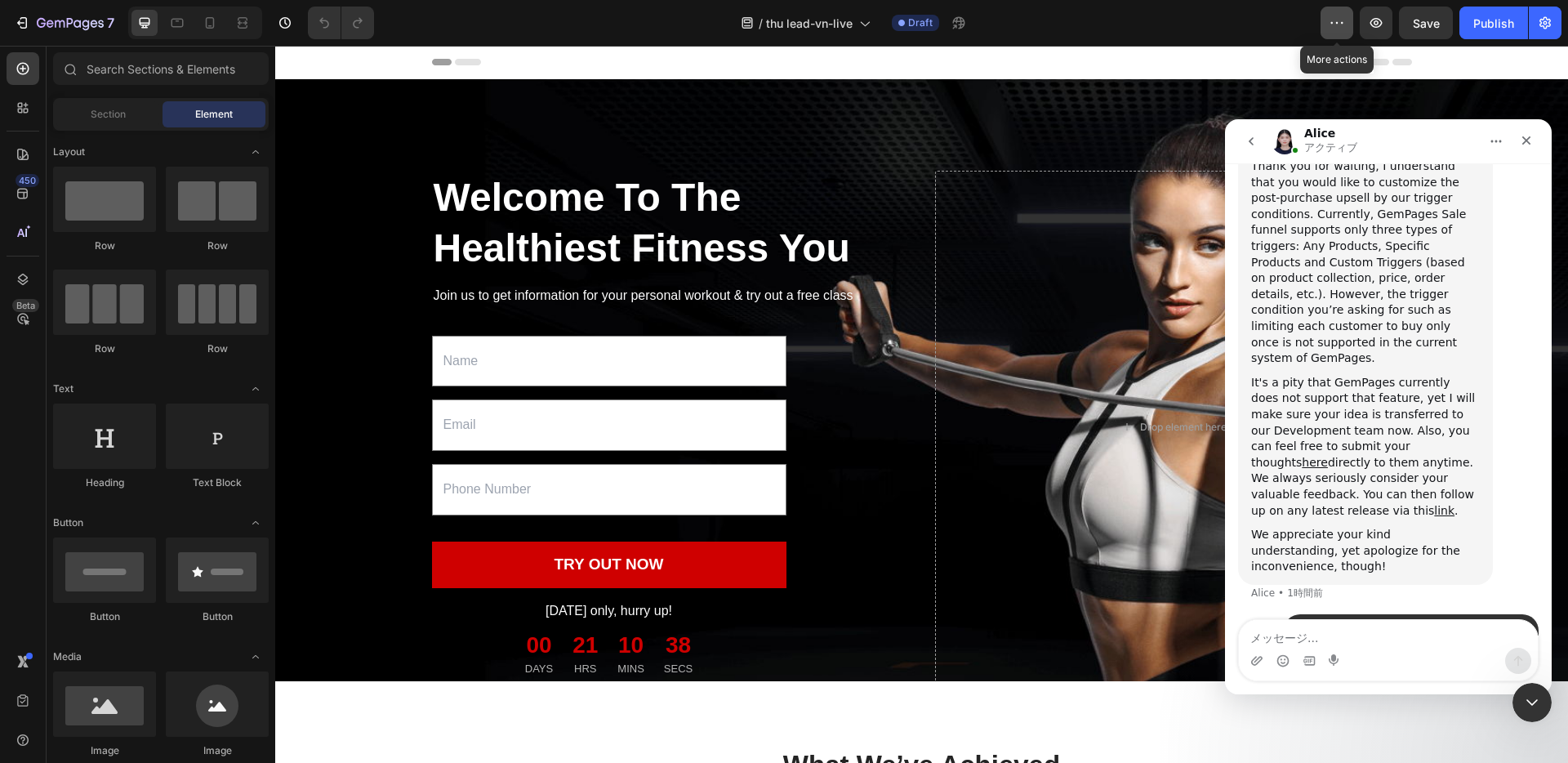
click at [1329, 25] on icon "button" at bounding box center [1337, 23] width 17 height 17
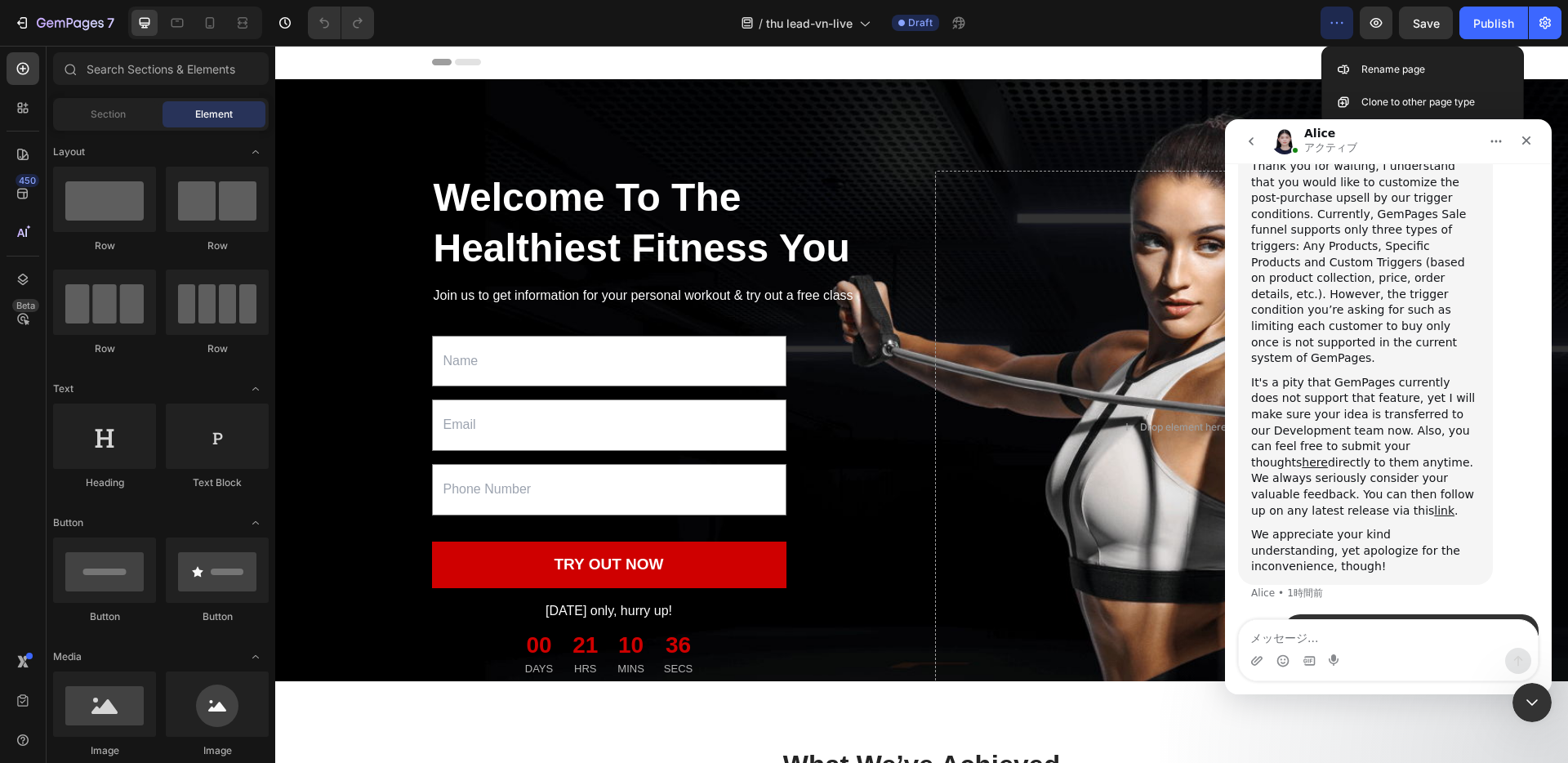
click at [1334, 25] on icon "button" at bounding box center [1337, 23] width 17 height 17
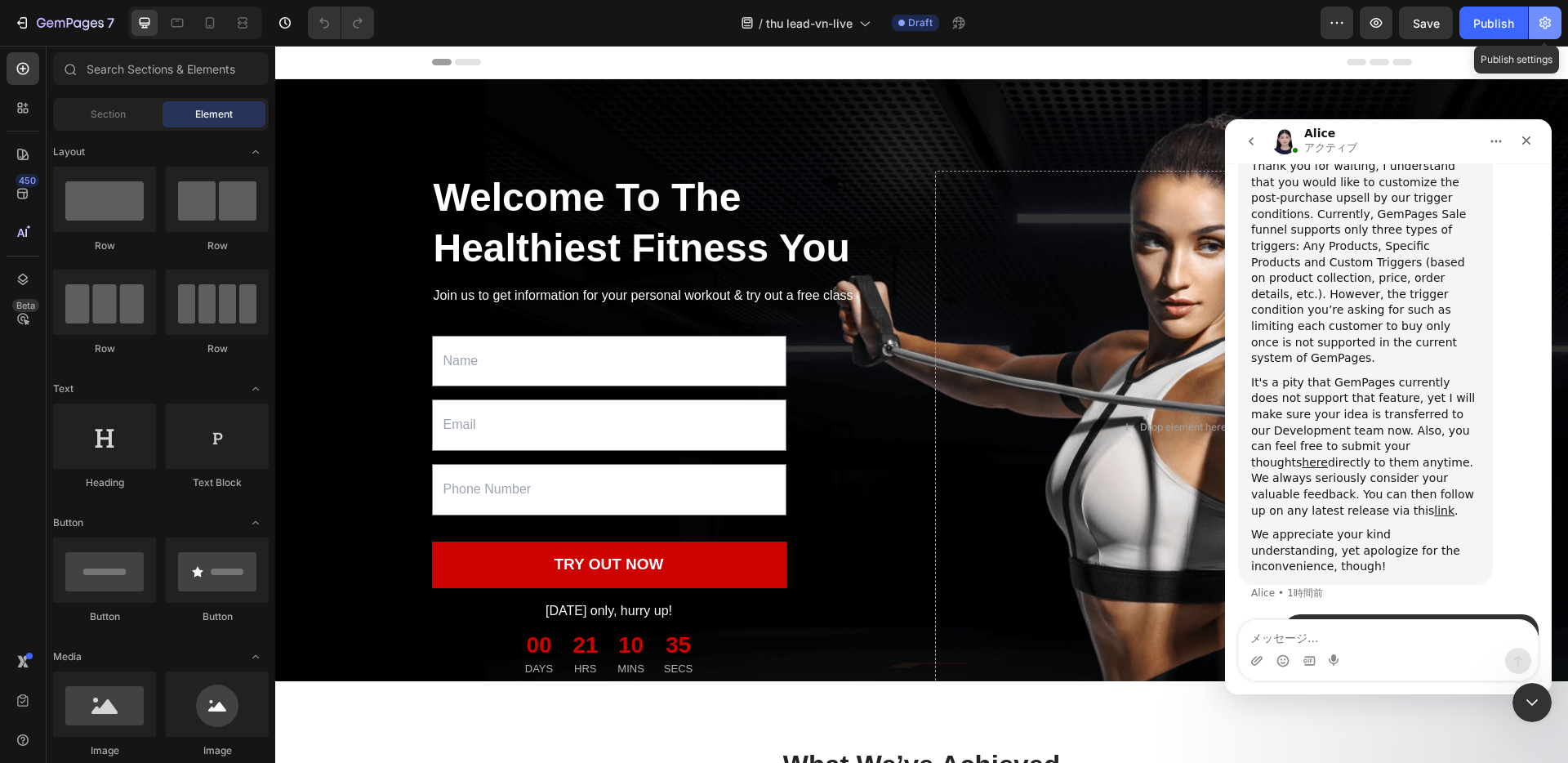
click at [1543, 22] on icon "button" at bounding box center [1545, 24] width 4 height 4
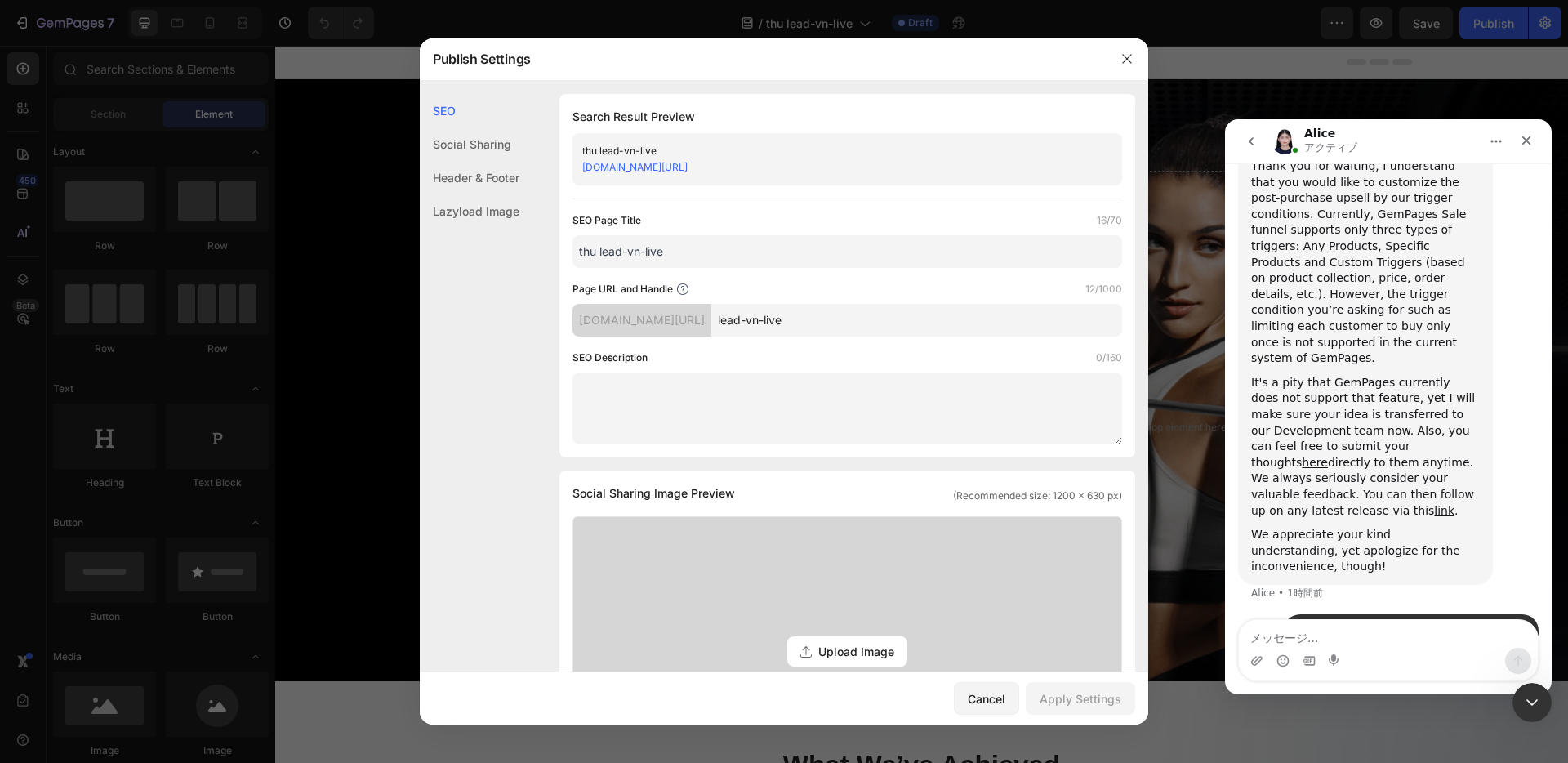
click at [687, 169] on link "elifeconcept.myshopify.com/pages/lead-vn-live" at bounding box center [634, 167] width 105 height 12
click at [1129, 54] on icon "button" at bounding box center [1126, 58] width 13 height 13
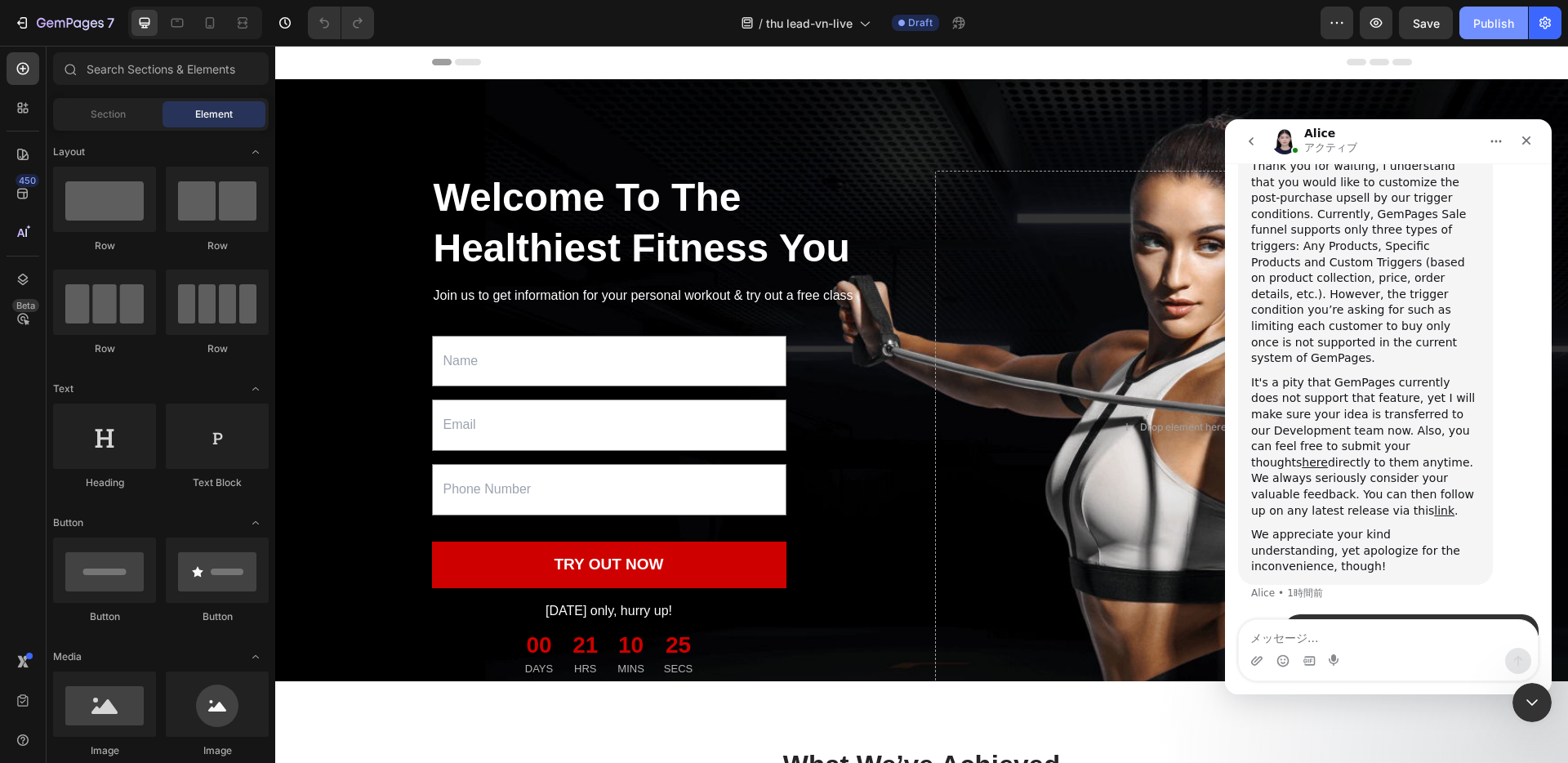
drag, startPoint x: 1500, startPoint y: 17, endPoint x: 1054, endPoint y: 6, distance: 446.1
click at [1500, 17] on div "Publish" at bounding box center [1493, 23] width 41 height 17
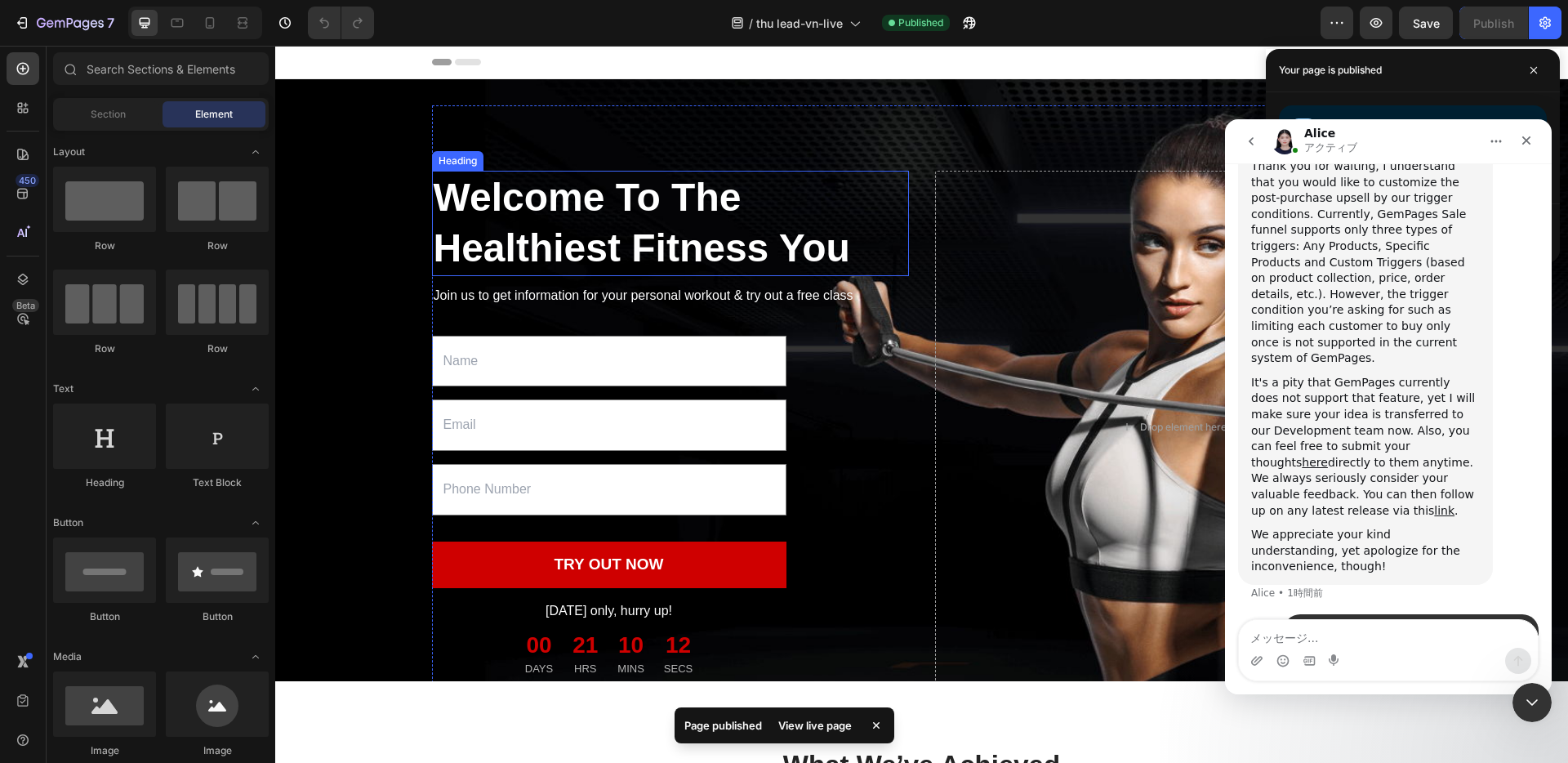
scroll to position [2, 0]
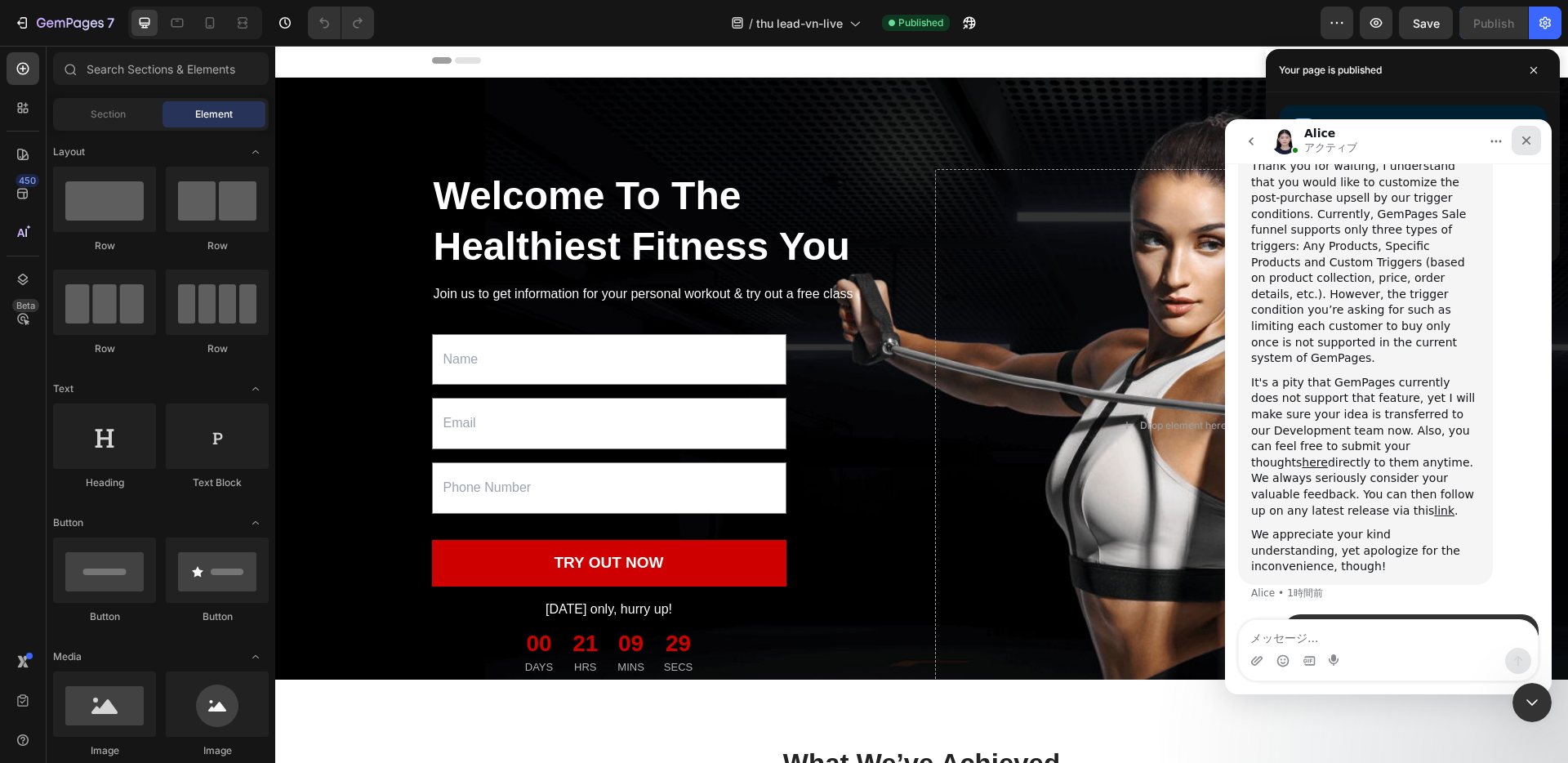
click at [1528, 139] on icon "クローズ" at bounding box center [1525, 140] width 13 height 13
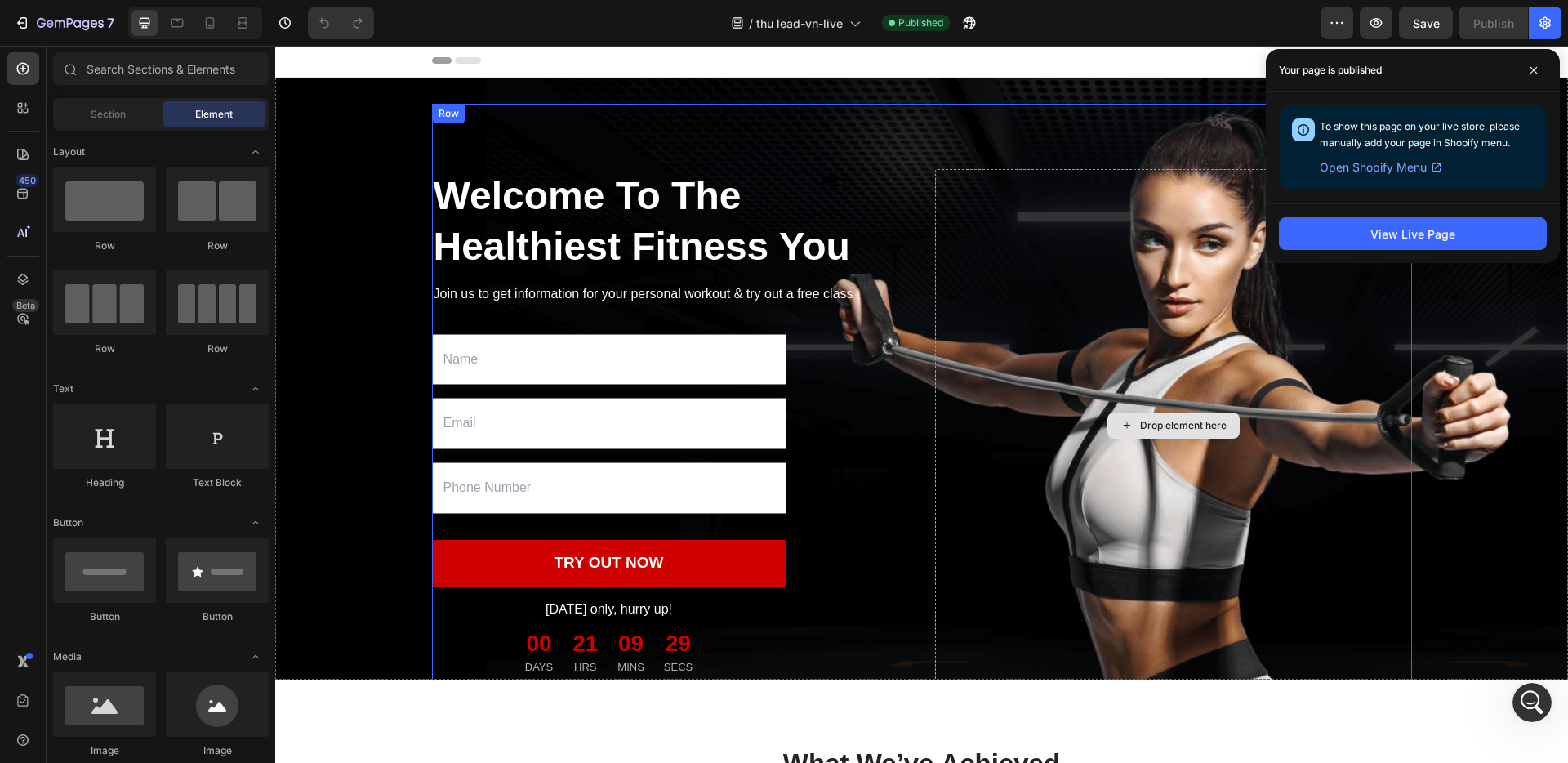
scroll to position [520, 0]
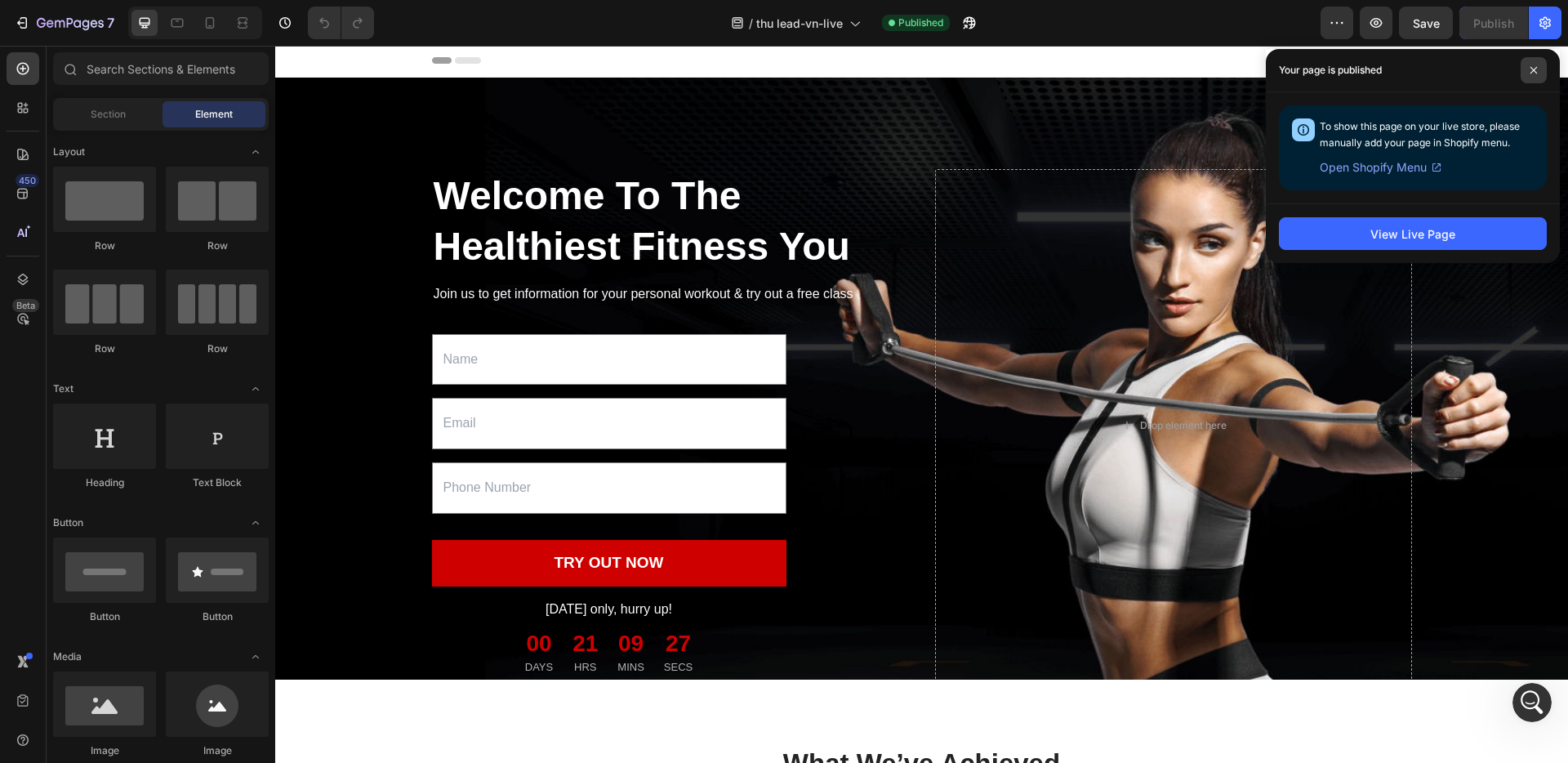
click at [1541, 69] on span at bounding box center [1533, 70] width 26 height 26
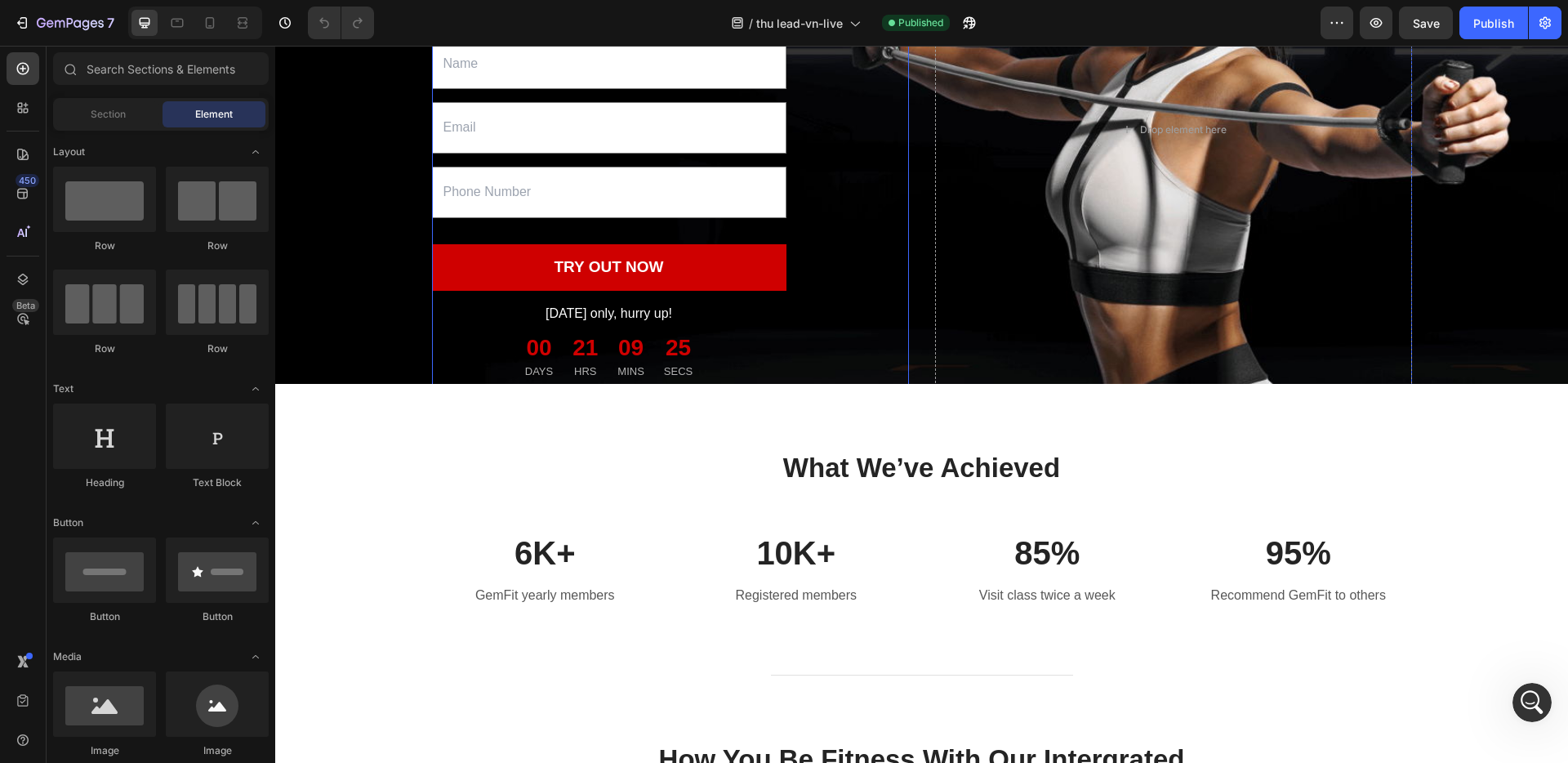
scroll to position [0, 0]
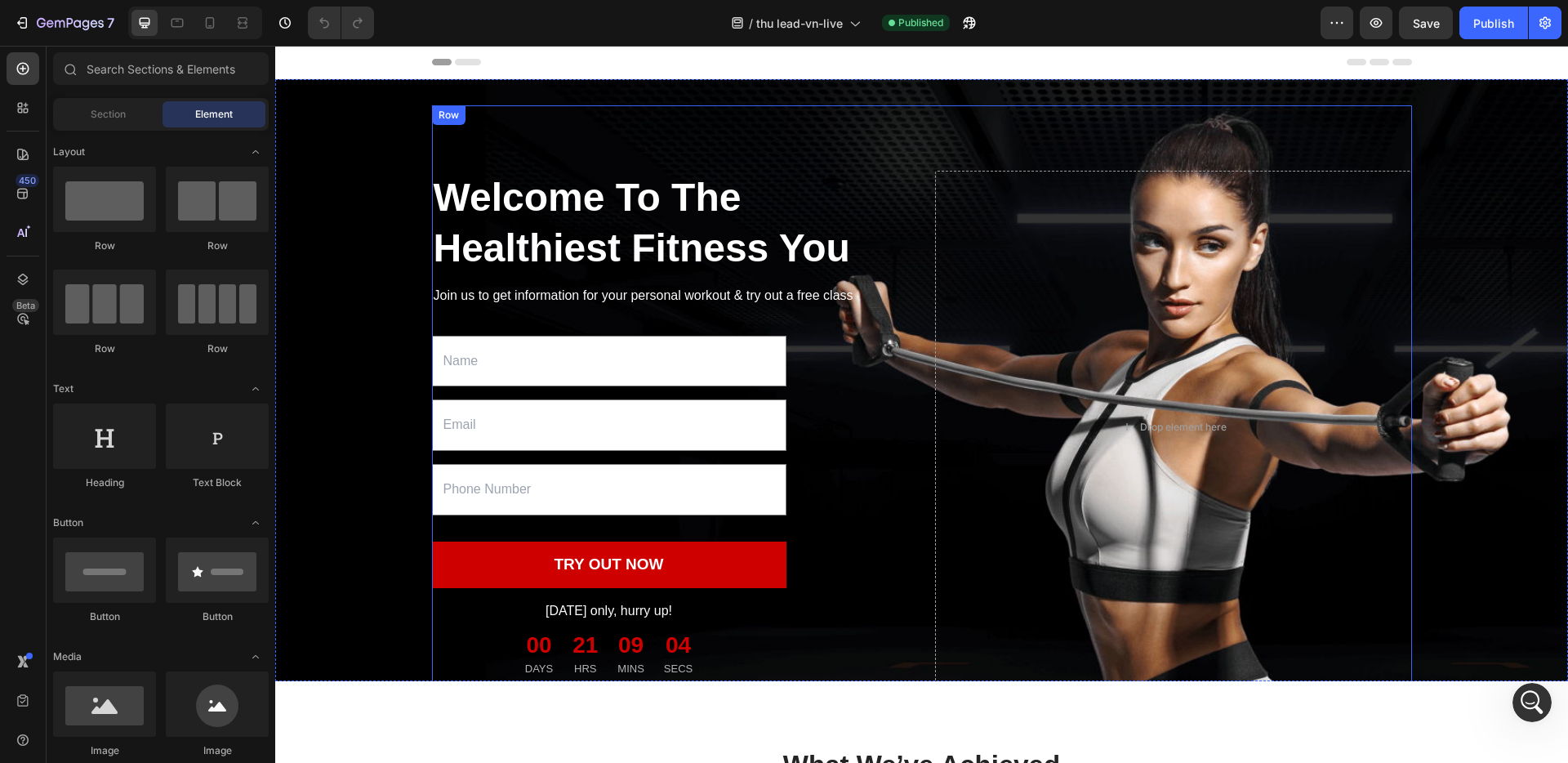
click at [890, 110] on div "Welcome To The Healthiest Fitness You Heading Join us to get information for yo…" at bounding box center [921, 426] width 980 height 642
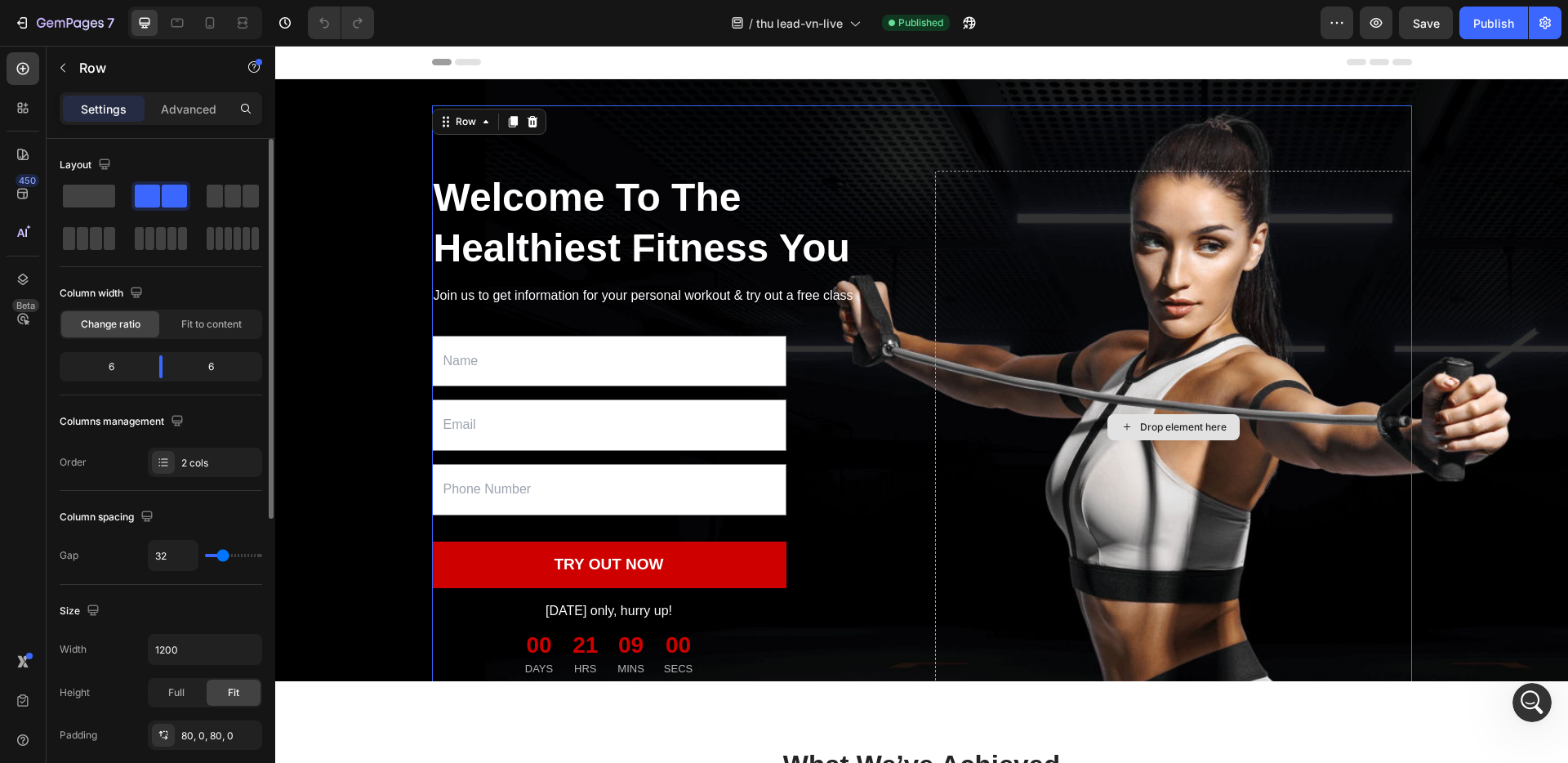
click at [1279, 235] on div "Drop element here" at bounding box center [1173, 427] width 477 height 512
click at [1049, 427] on div "Drop element here" at bounding box center [1173, 427] width 477 height 512
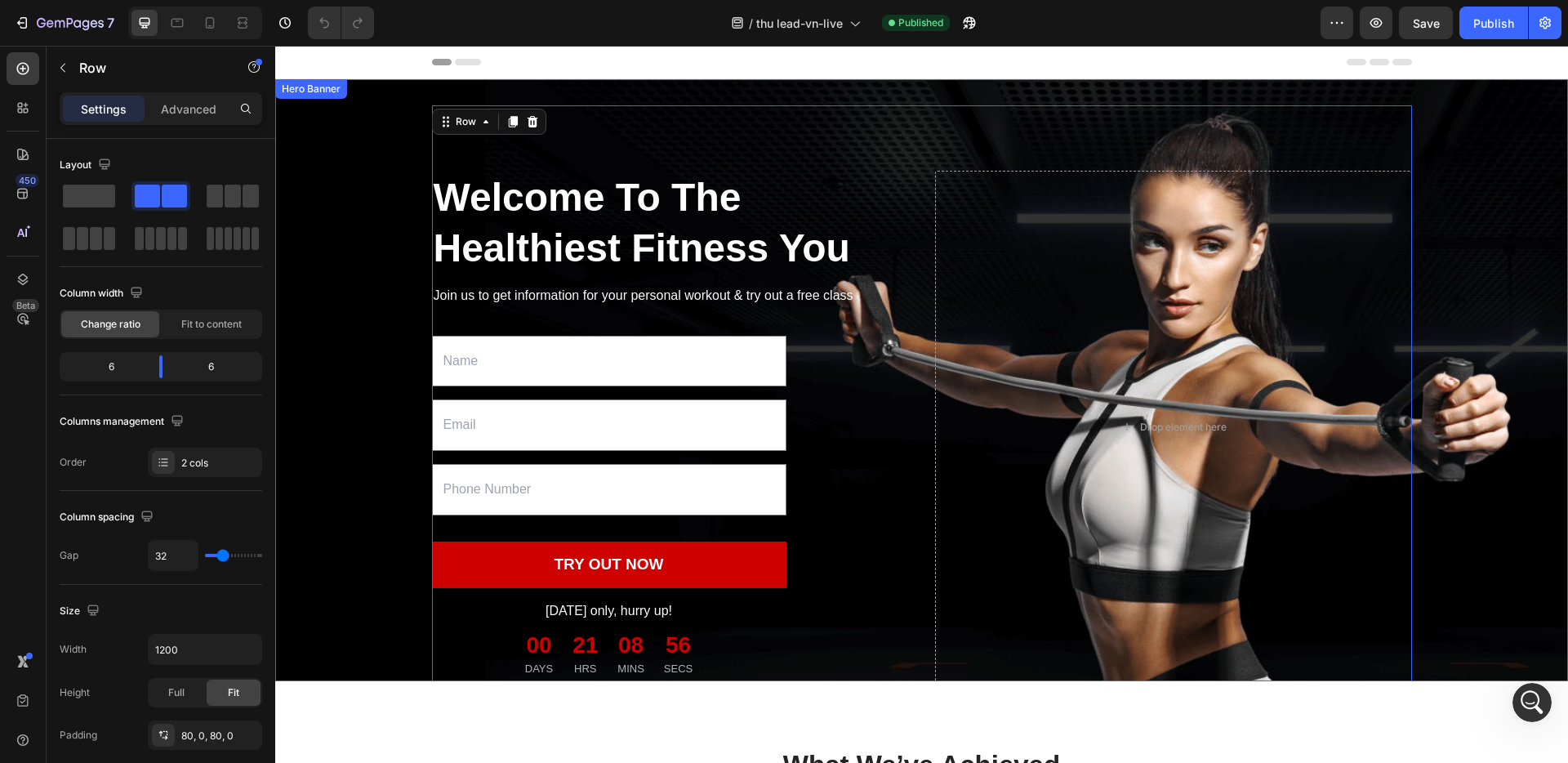
click at [385, 178] on div "Welcome To The Healthiest Fitness You Heading Join us to get information for yo…" at bounding box center [921, 426] width 1266 height 642
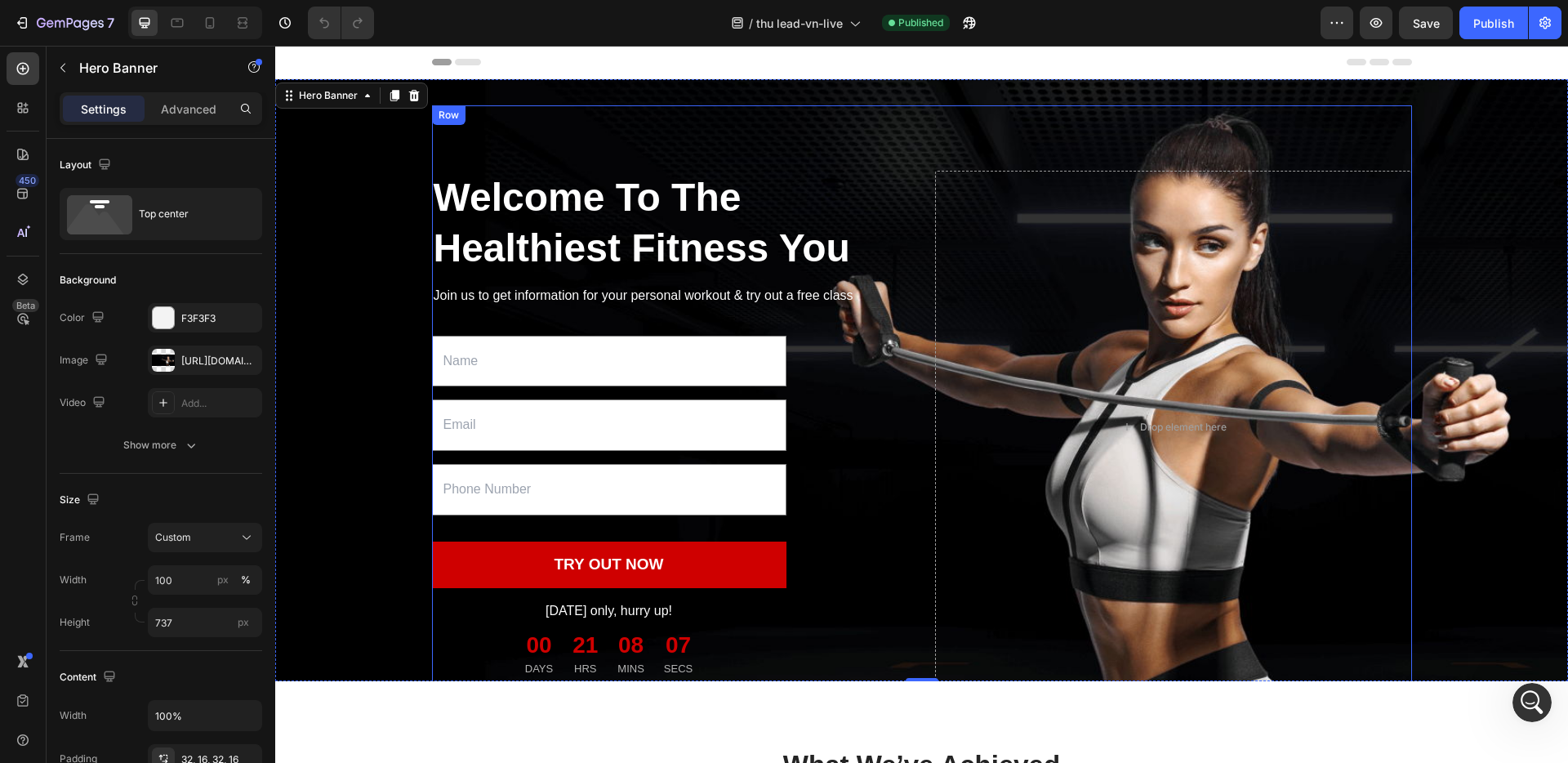
click at [1152, 119] on div "Welcome To The Healthiest Fitness You Heading Join us to get information for yo…" at bounding box center [921, 426] width 980 height 642
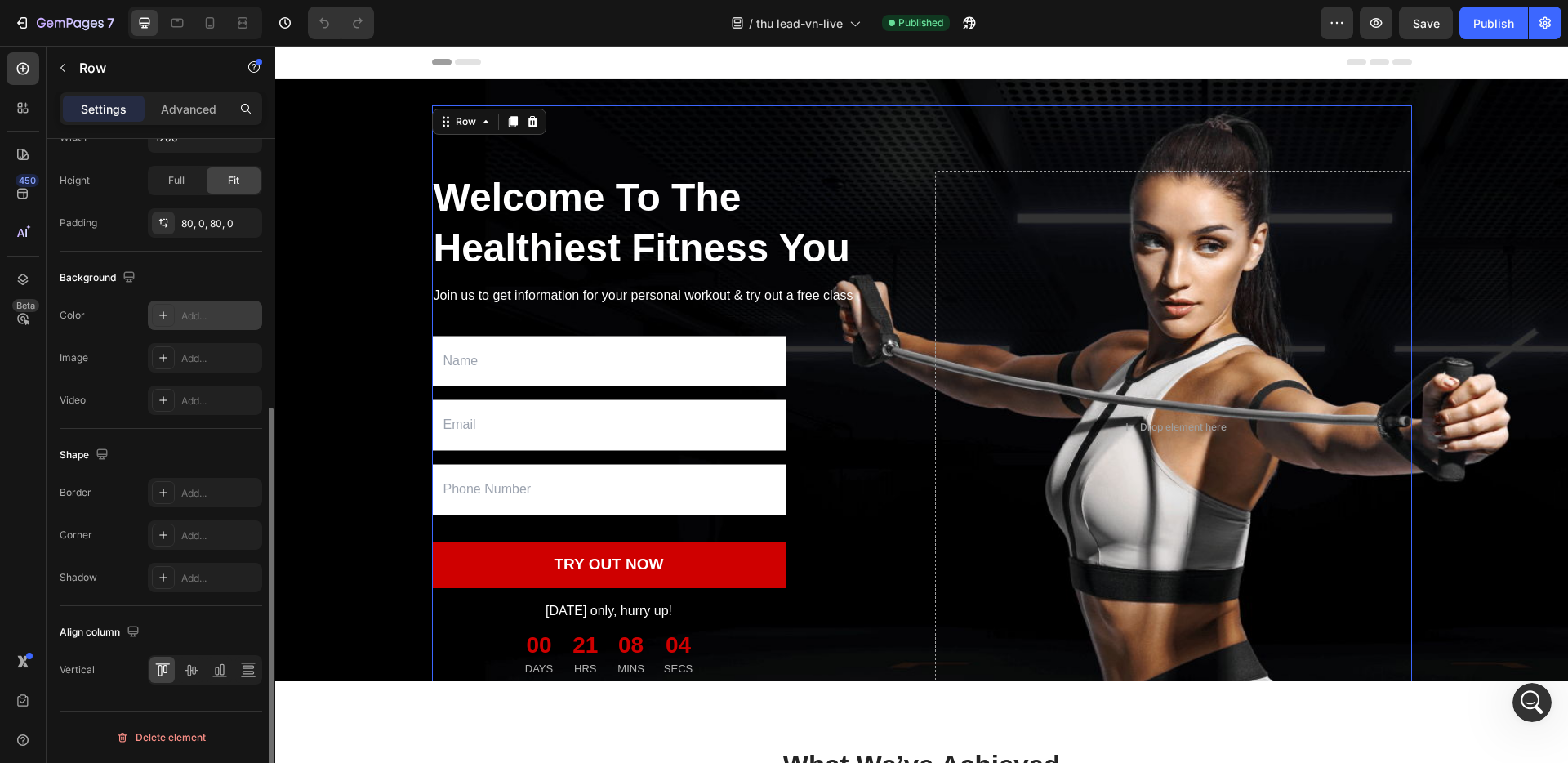
scroll to position [454, 0]
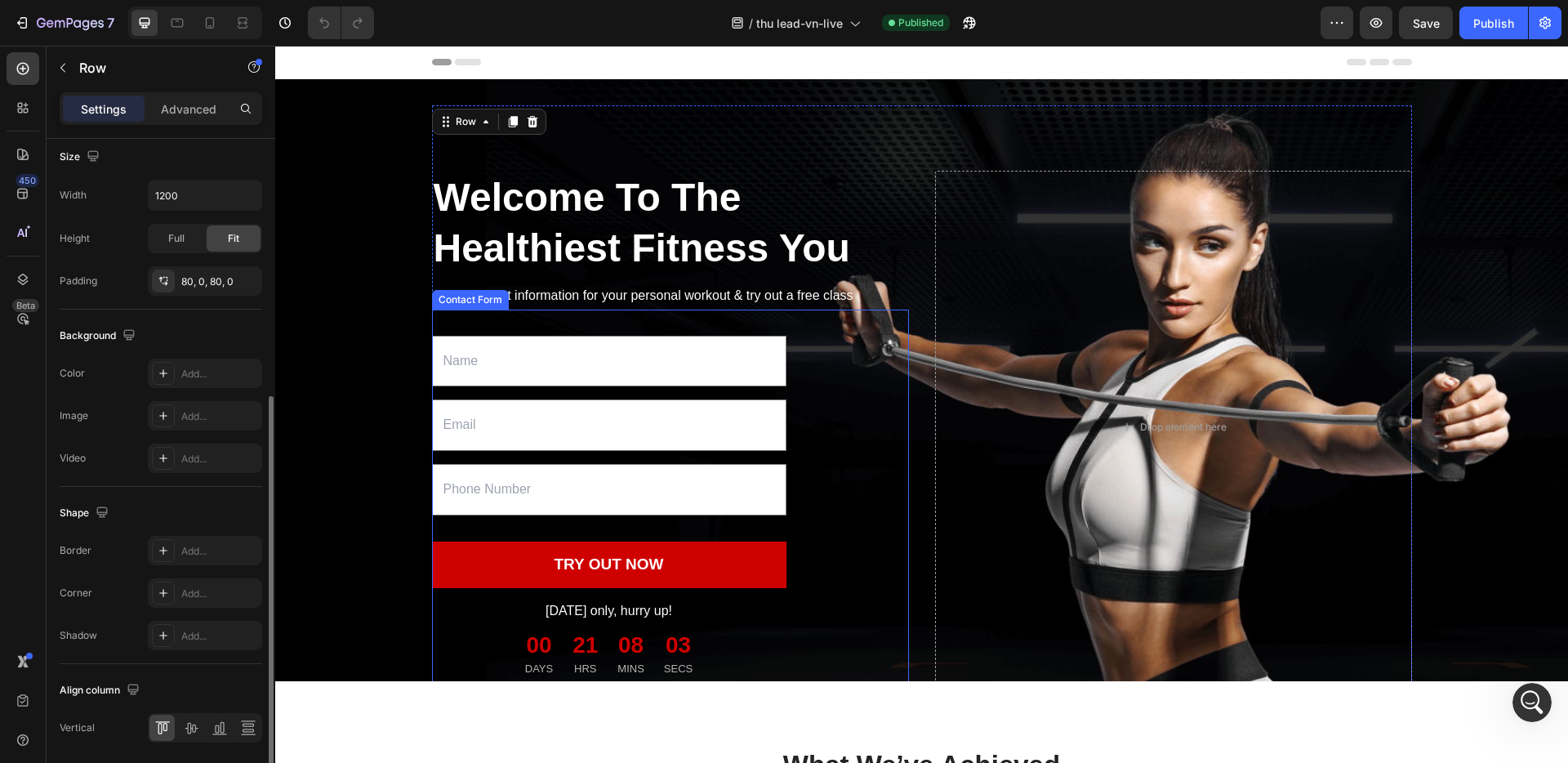
click at [875, 480] on div "Text Field Email Field Text Field TRY OUT NOW Submit Button Today only, hurry u…" at bounding box center [670, 496] width 477 height 374
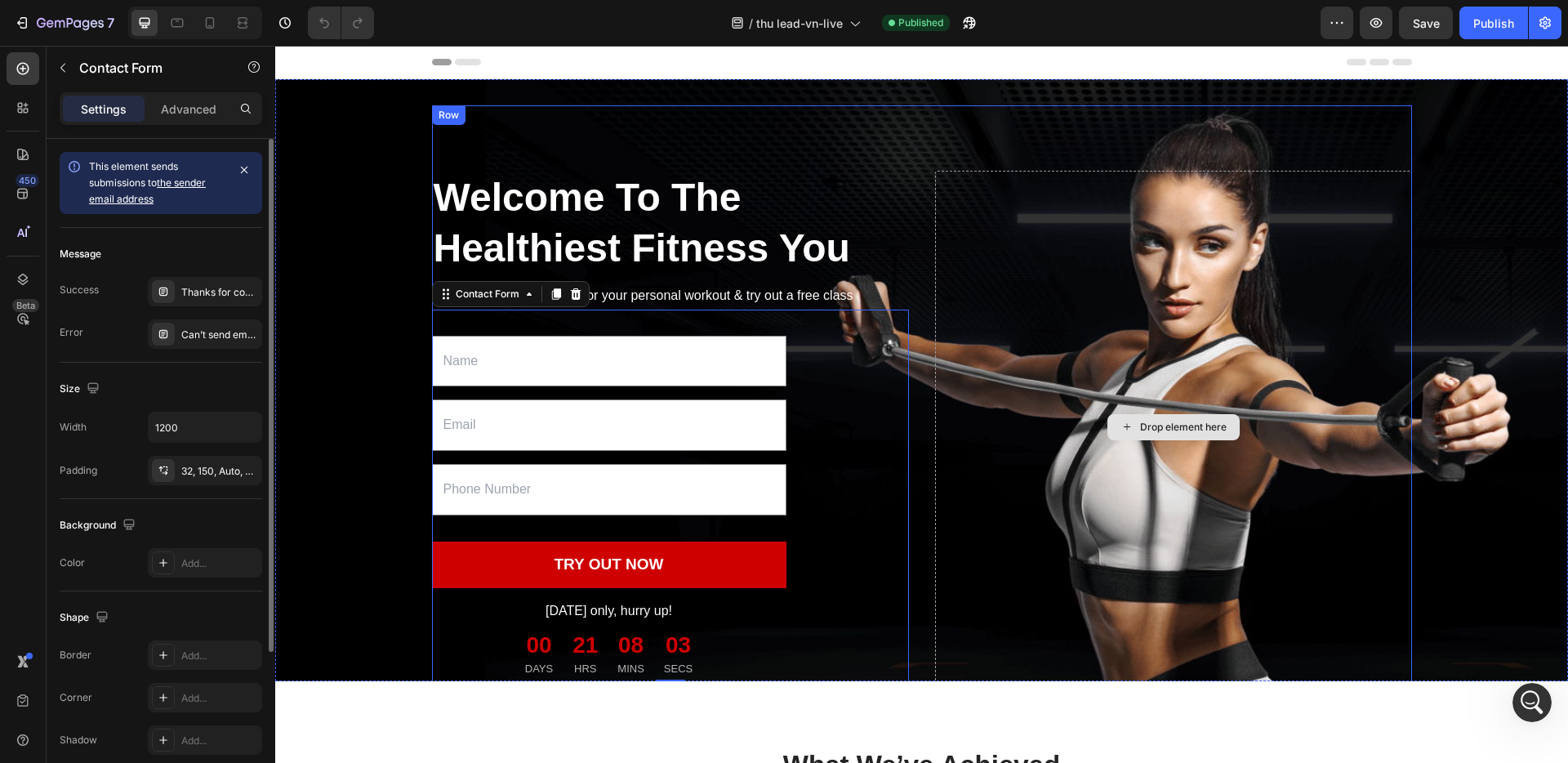
click at [1037, 471] on div "Drop element here" at bounding box center [1173, 427] width 477 height 512
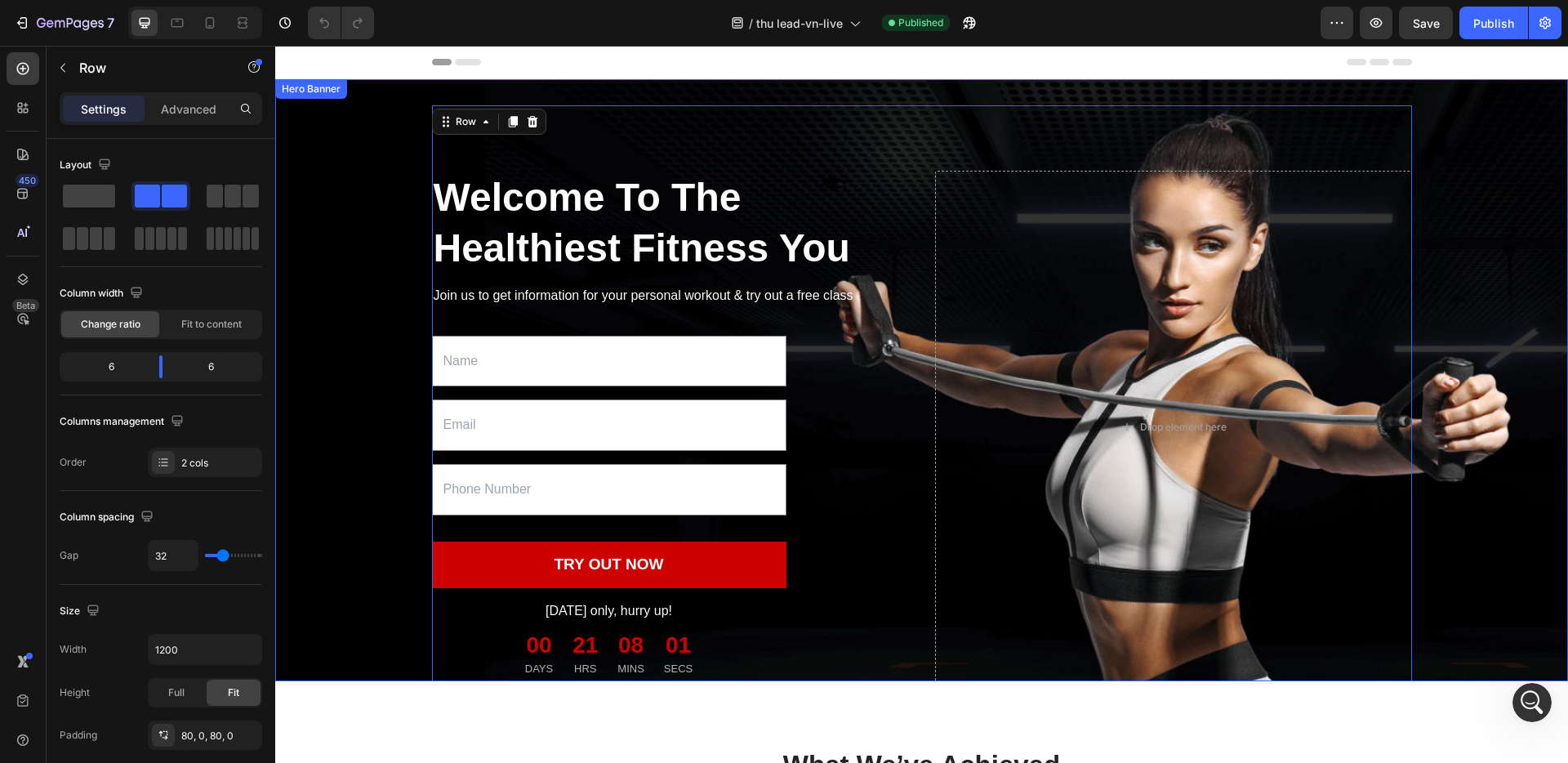
click at [1437, 407] on div "Welcome To The Healthiest Fitness You Heading Join us to get information for yo…" at bounding box center [921, 426] width 1266 height 642
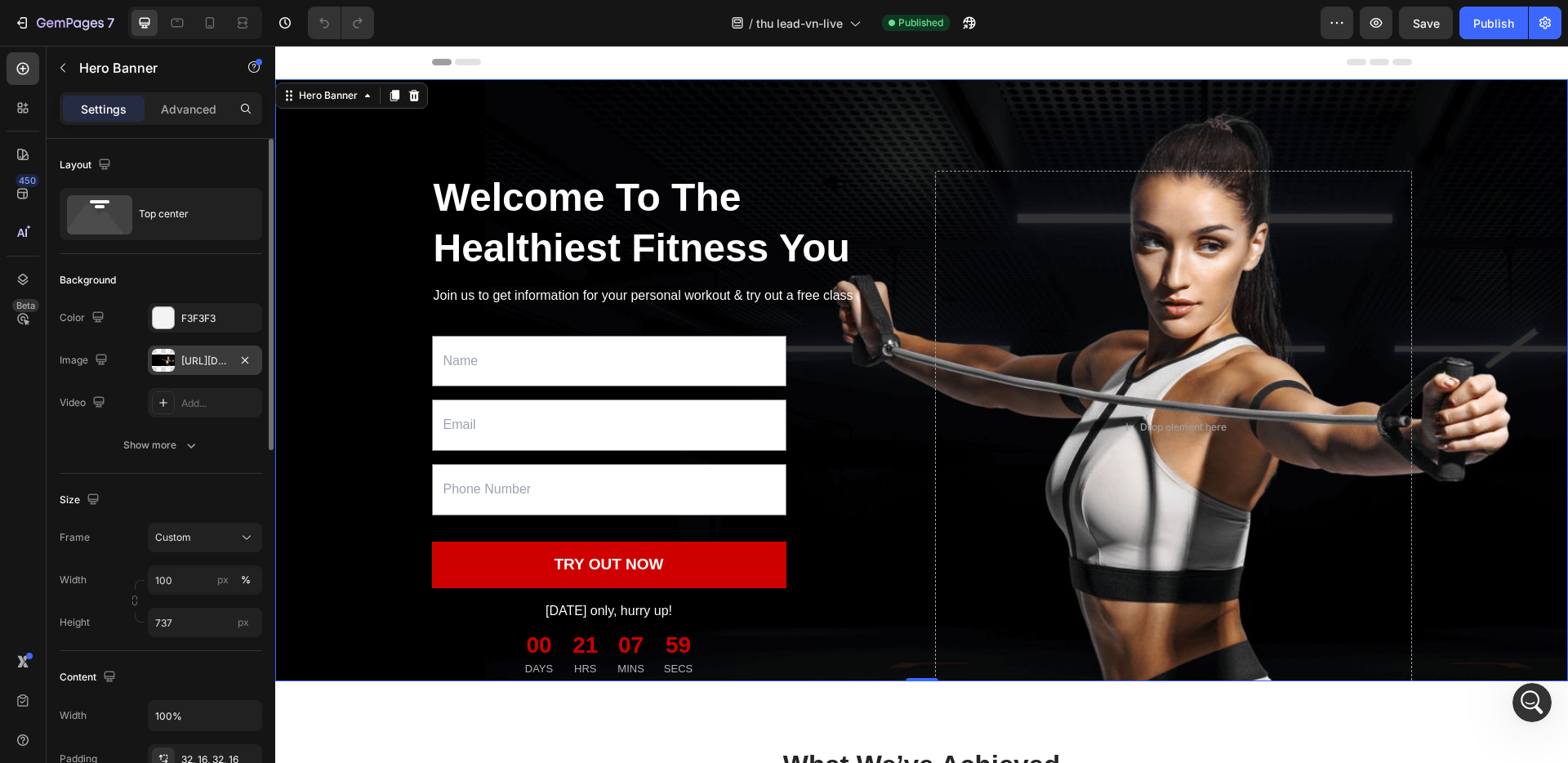
click at [182, 364] on div "[URL][DOMAIN_NAME]" at bounding box center [205, 361] width 47 height 15
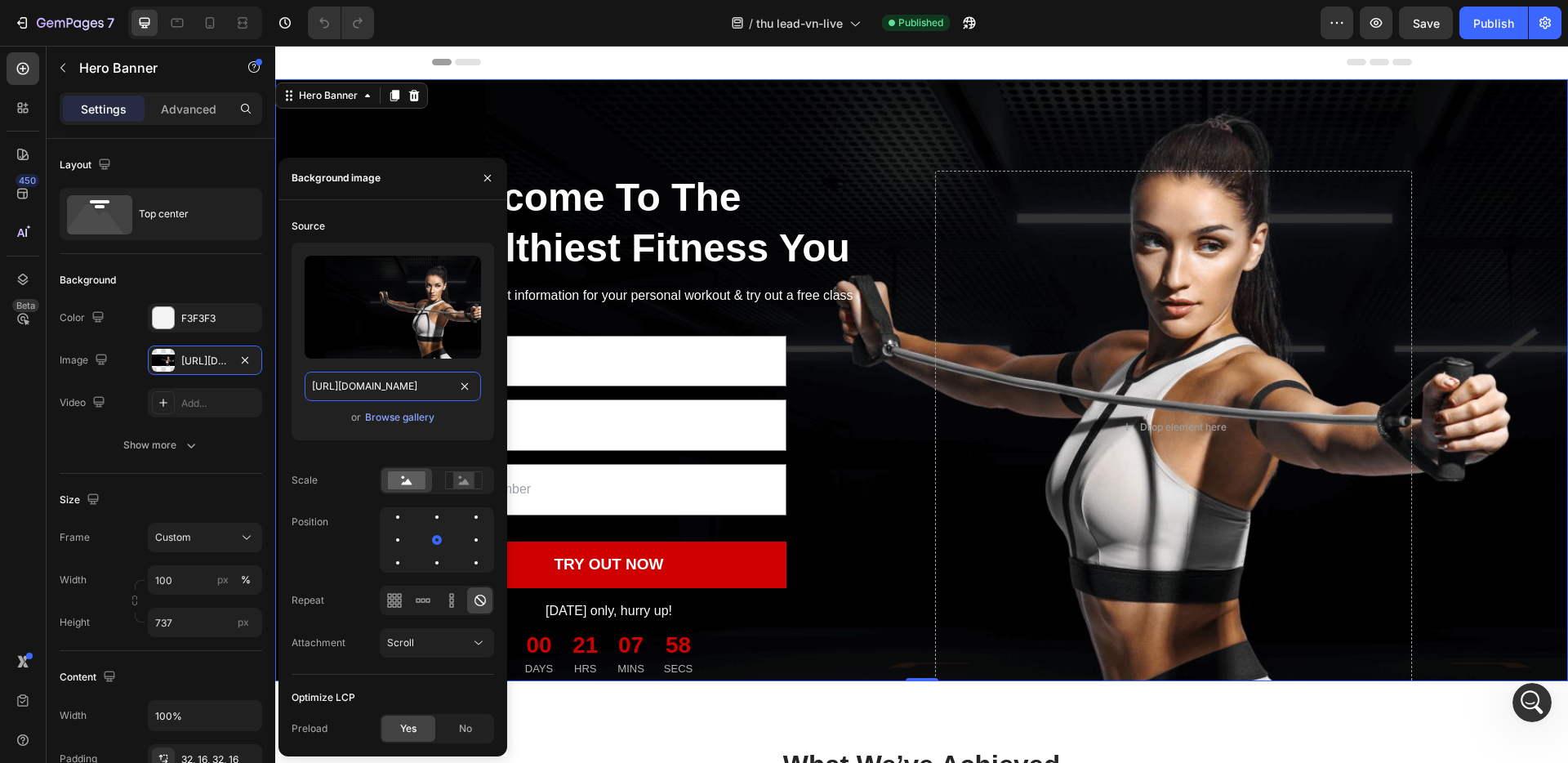
click at [372, 384] on input "[URL][DOMAIN_NAME]" at bounding box center [393, 386] width 177 height 29
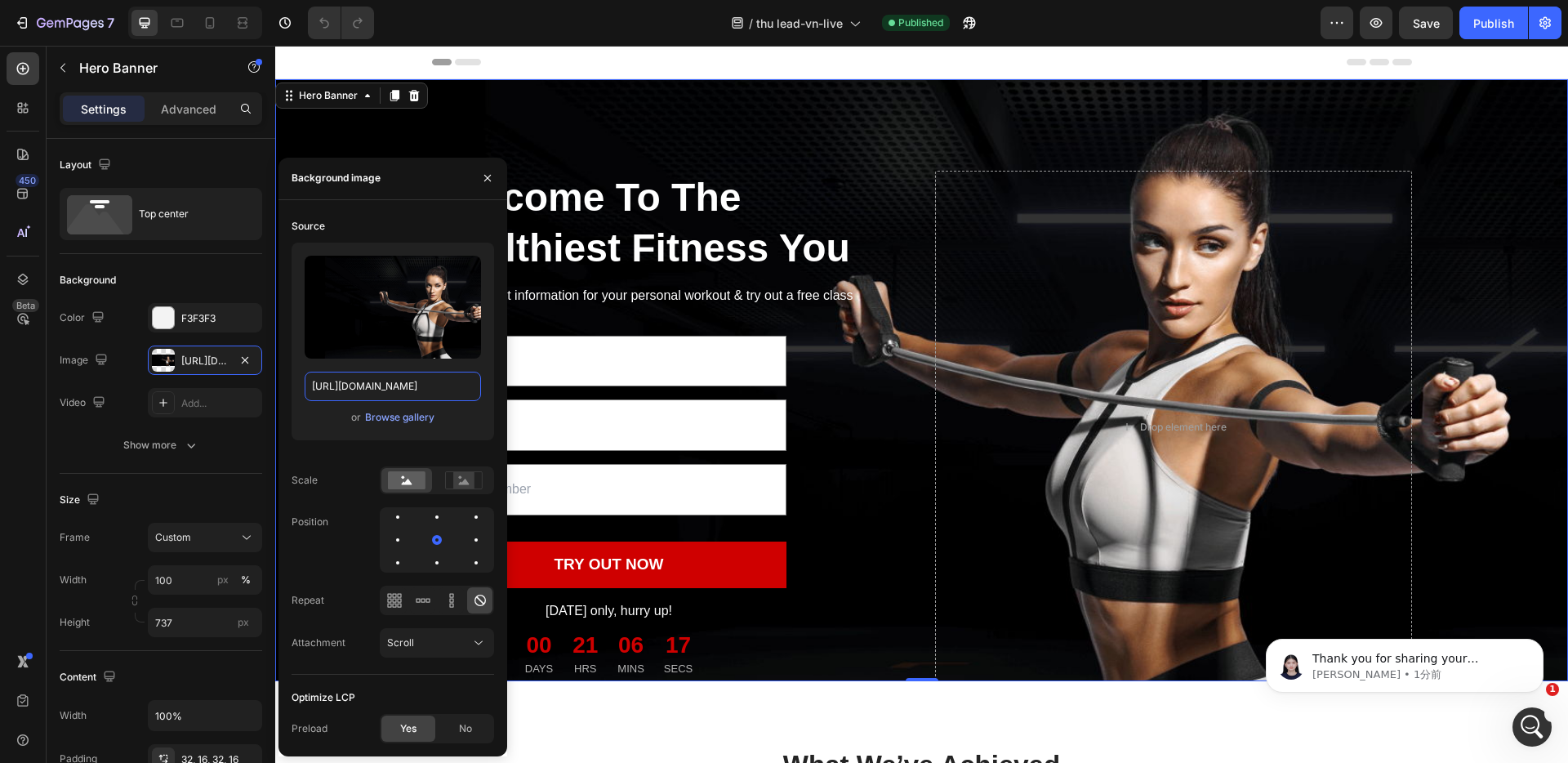
scroll to position [568, 0]
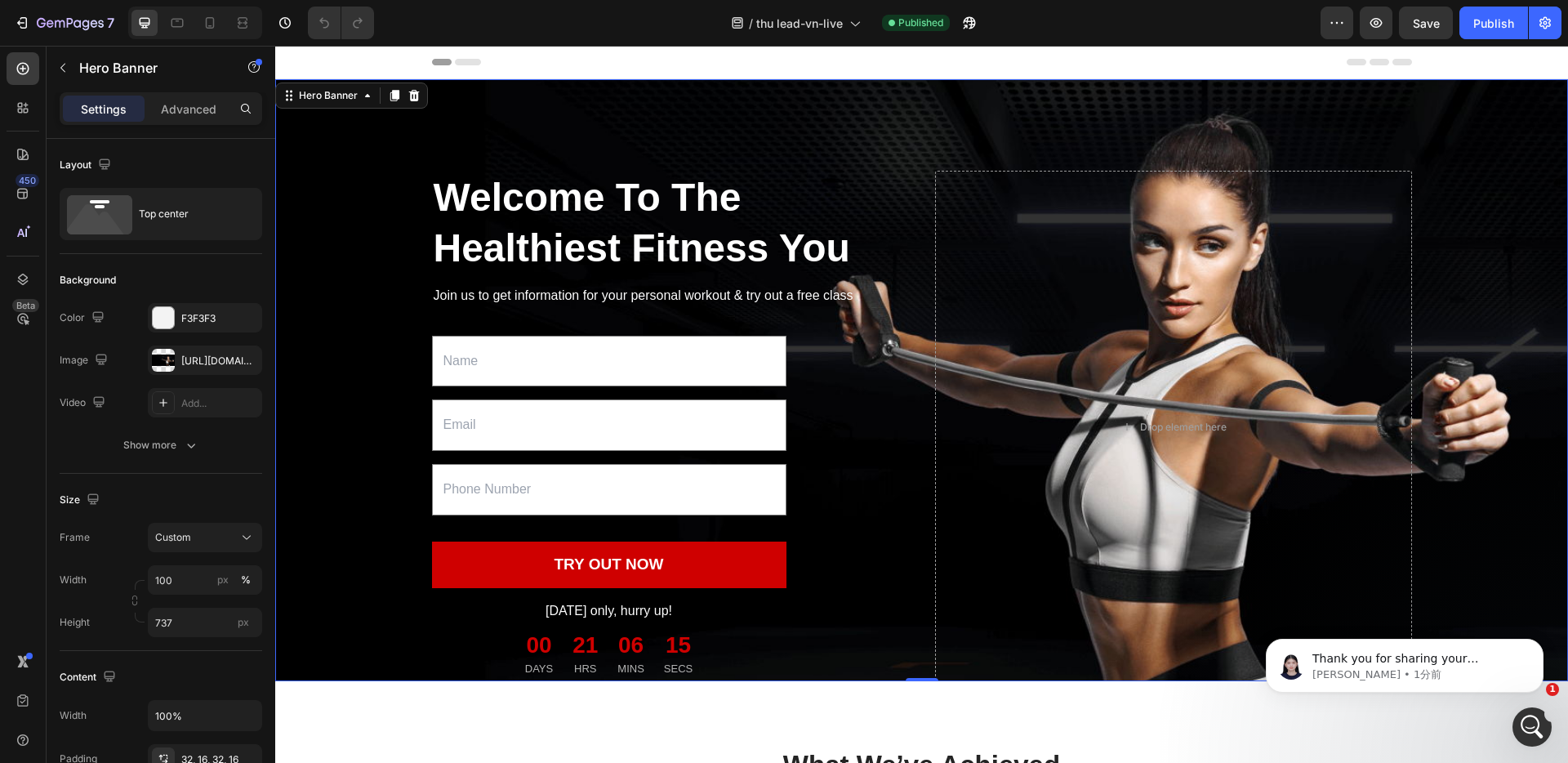
click at [690, 86] on div "Welcome To The Healthiest Fitness You Heading Join us to get information for yo…" at bounding box center [922, 427] width 1292 height 695
click at [1417, 666] on p "Thank you for sharing your question." at bounding box center [1417, 659] width 211 height 17
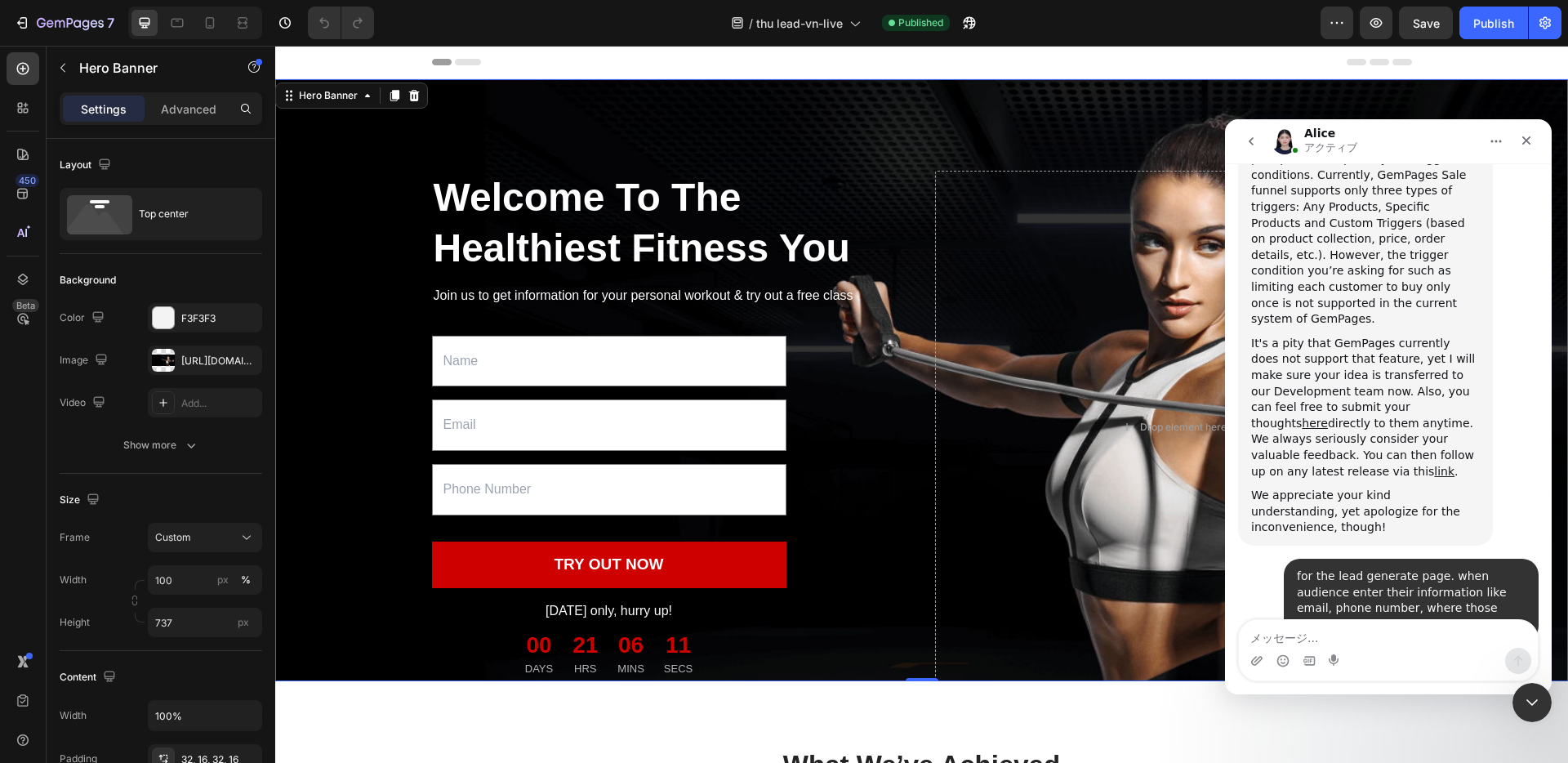
scroll to position [595, 0]
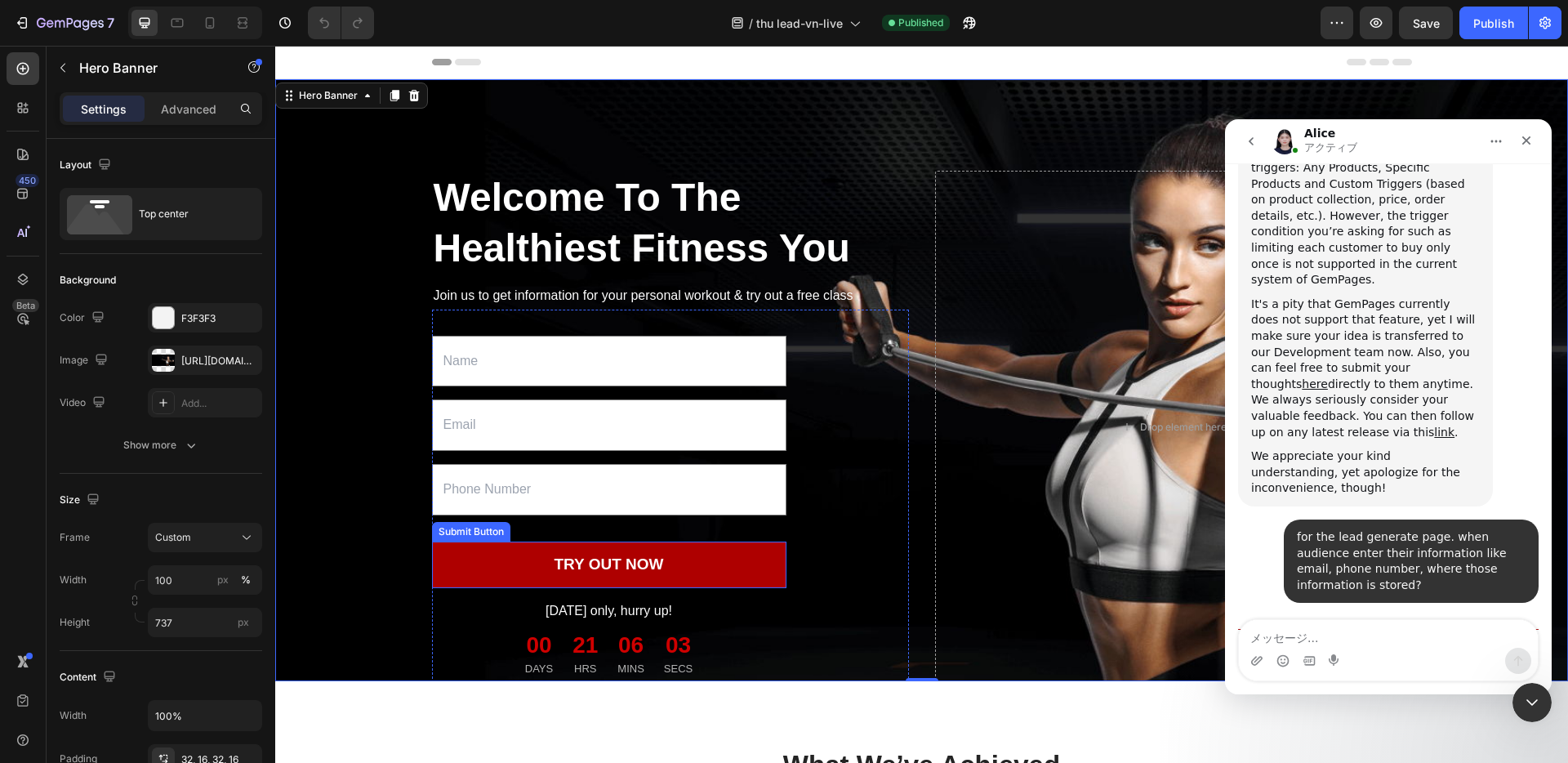
click at [482, 583] on button "TRY OUT NOW" at bounding box center [608, 564] width 354 height 46
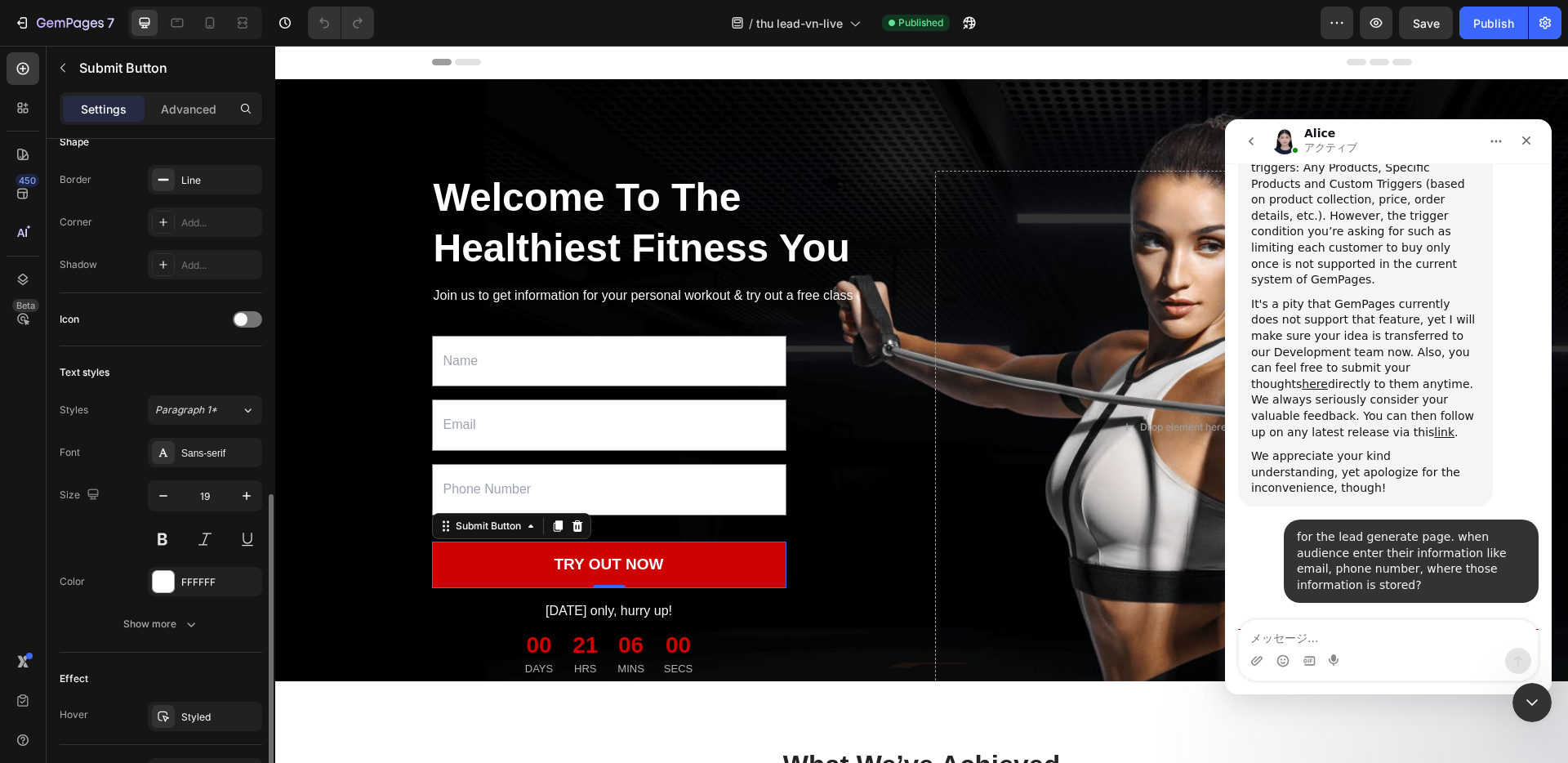
scroll to position [487, 0]
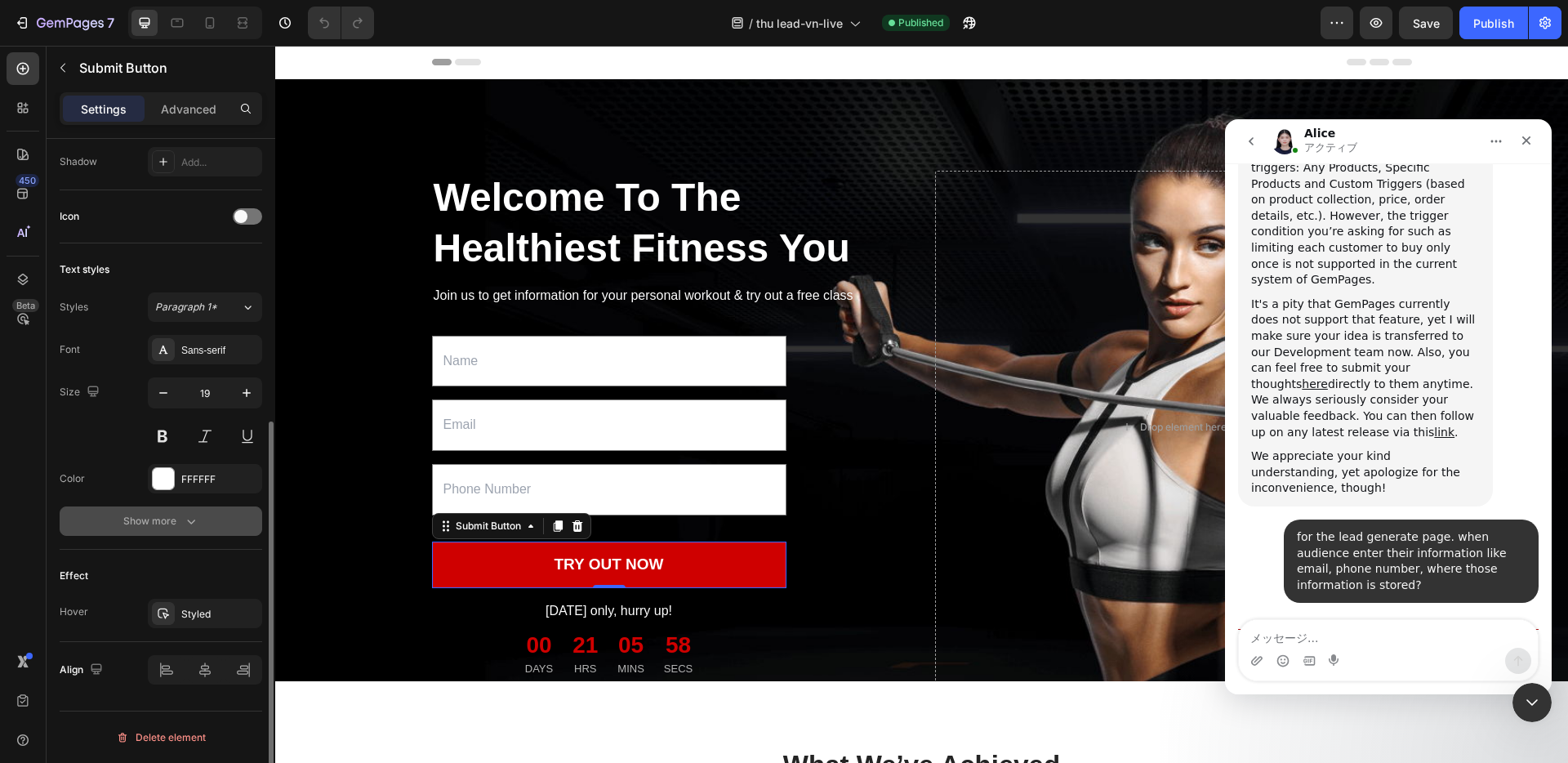
click at [197, 515] on icon "button" at bounding box center [191, 521] width 17 height 17
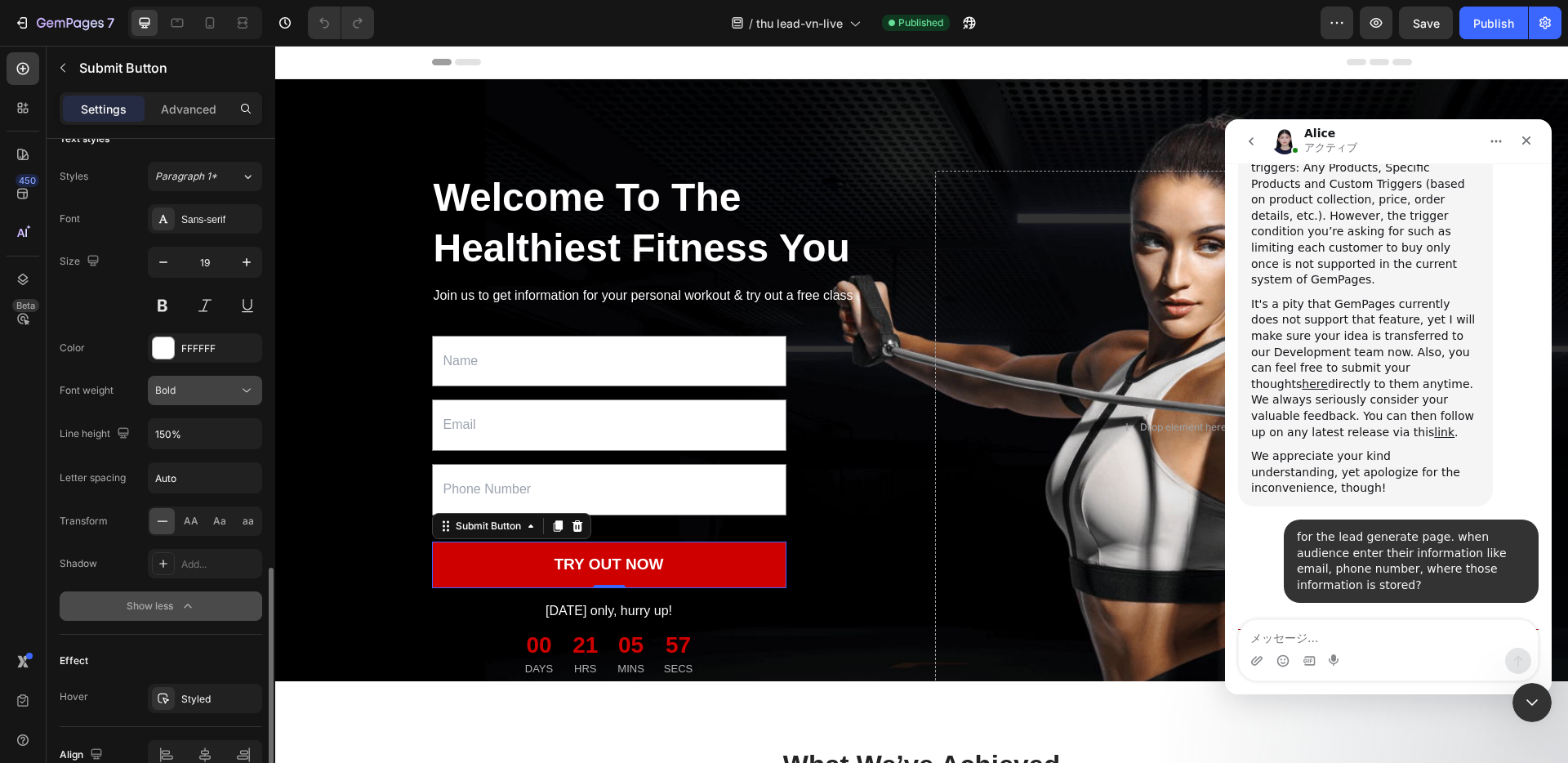
scroll to position [703, 0]
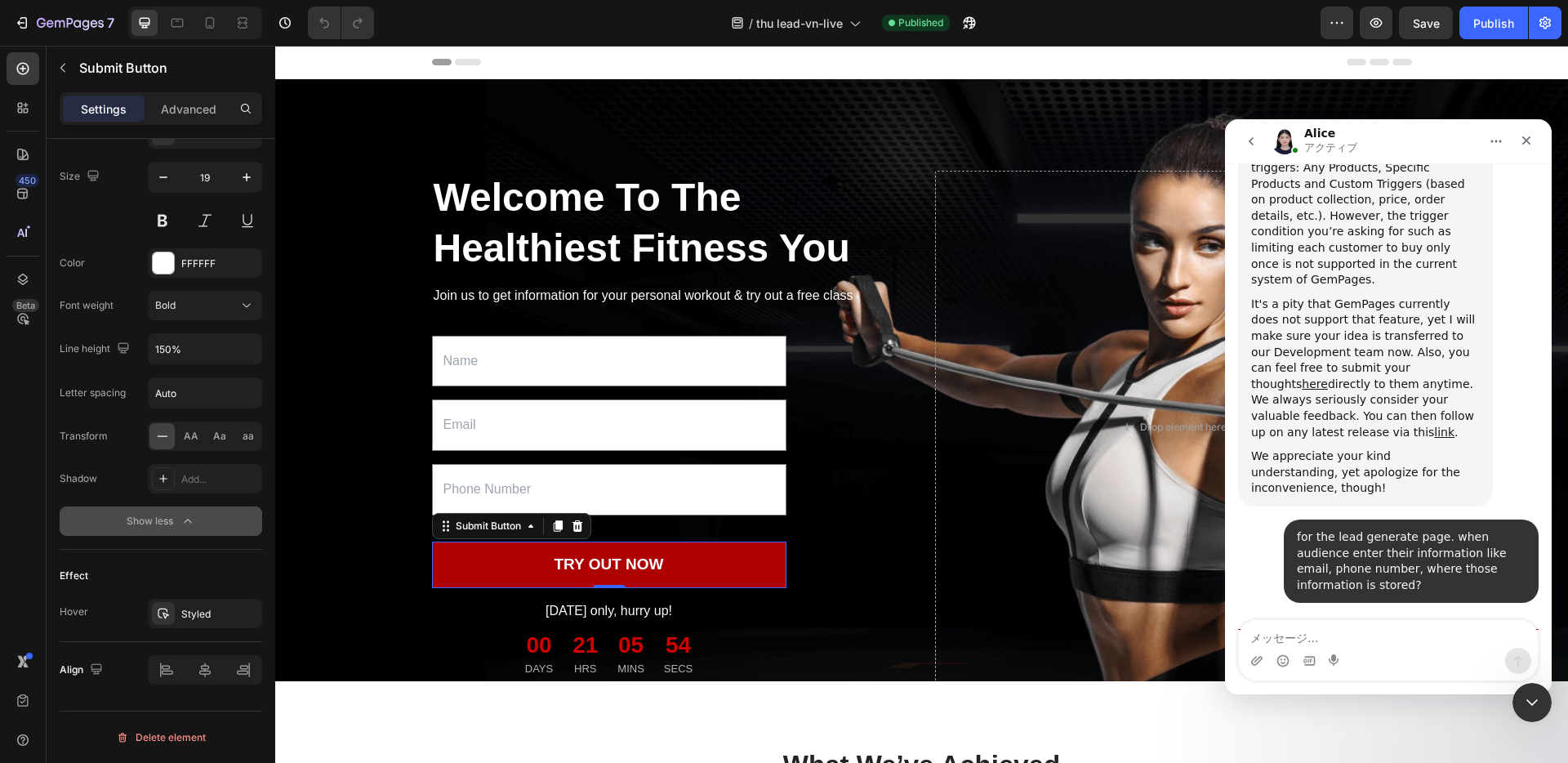
click at [720, 587] on button "TRY OUT NOW" at bounding box center [608, 564] width 354 height 46
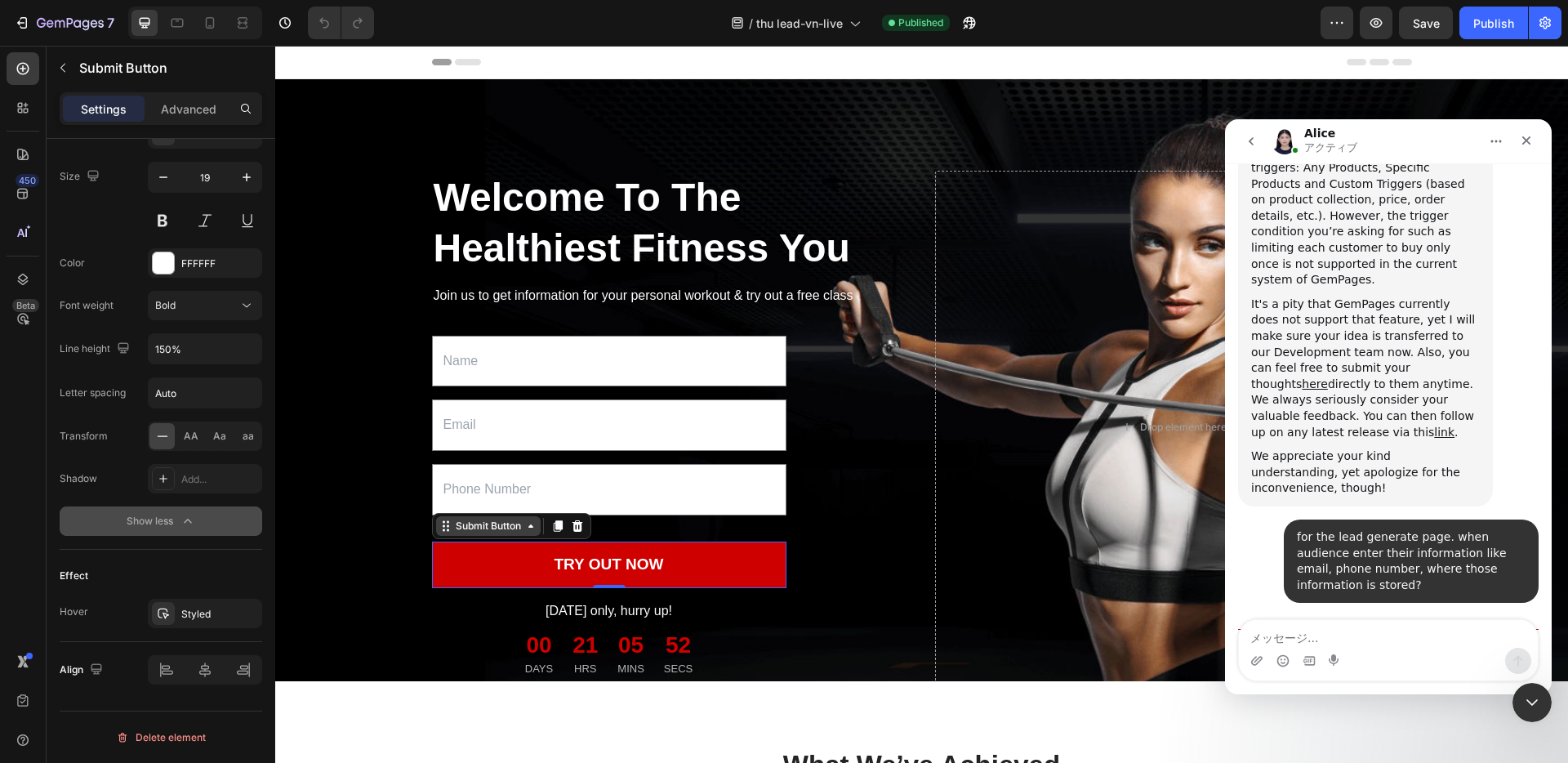
click at [500, 534] on div "Submit Button" at bounding box center [487, 526] width 72 height 15
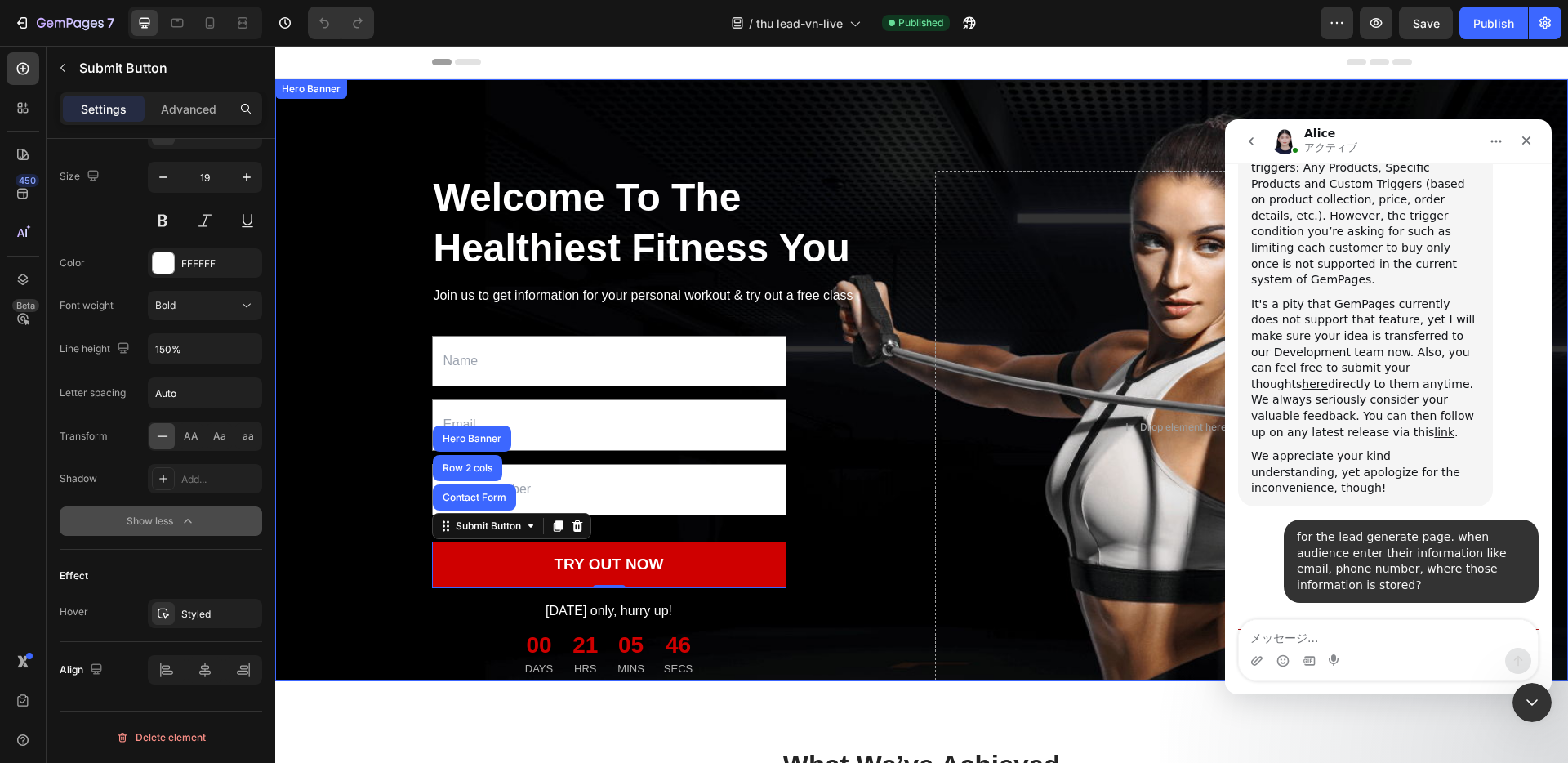
scroll to position [265, 0]
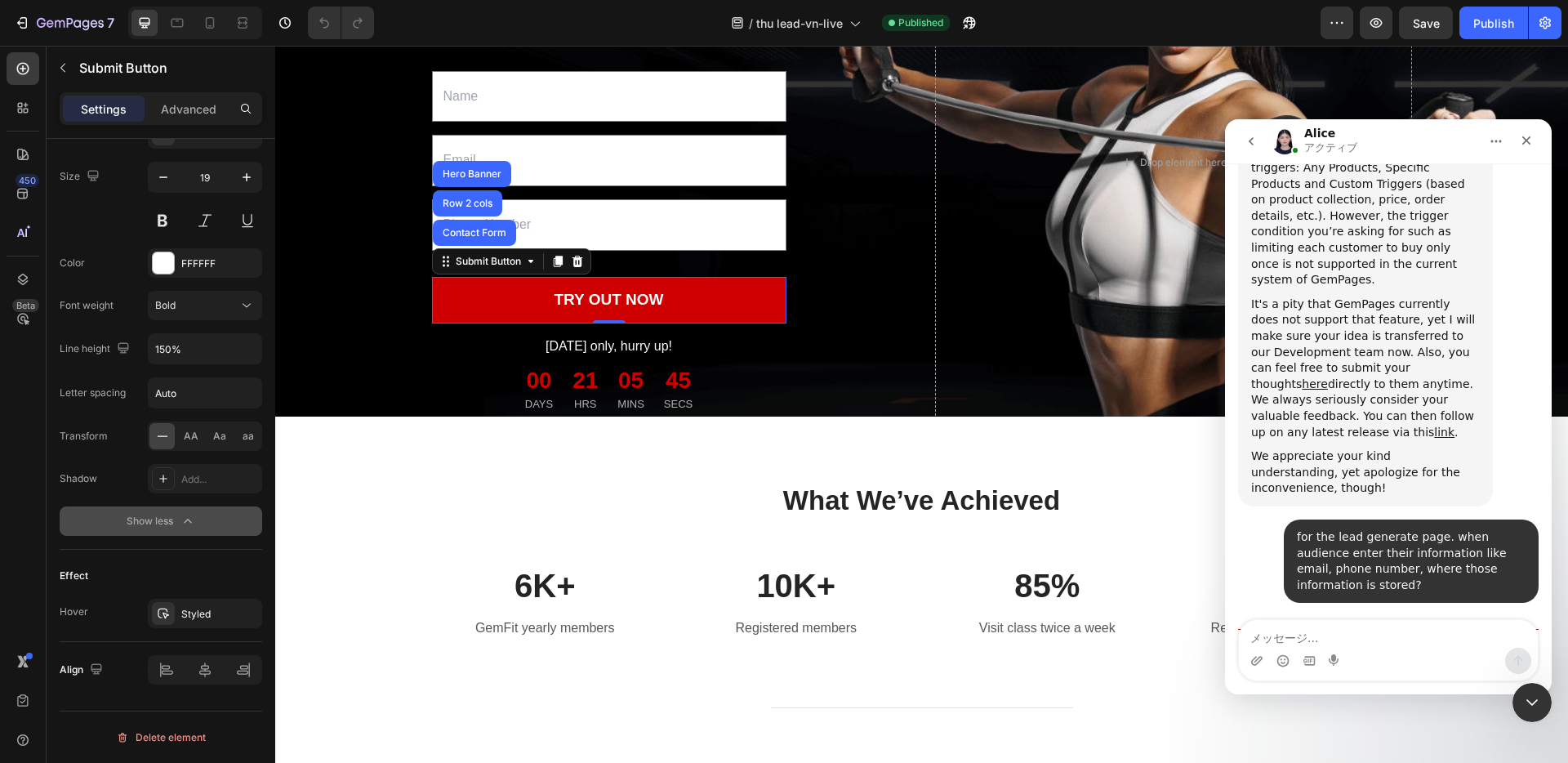
drag, startPoint x: 176, startPoint y: 110, endPoint x: 183, endPoint y: 122, distance: 13.9
click at [176, 110] on p "Advanced" at bounding box center [188, 108] width 56 height 17
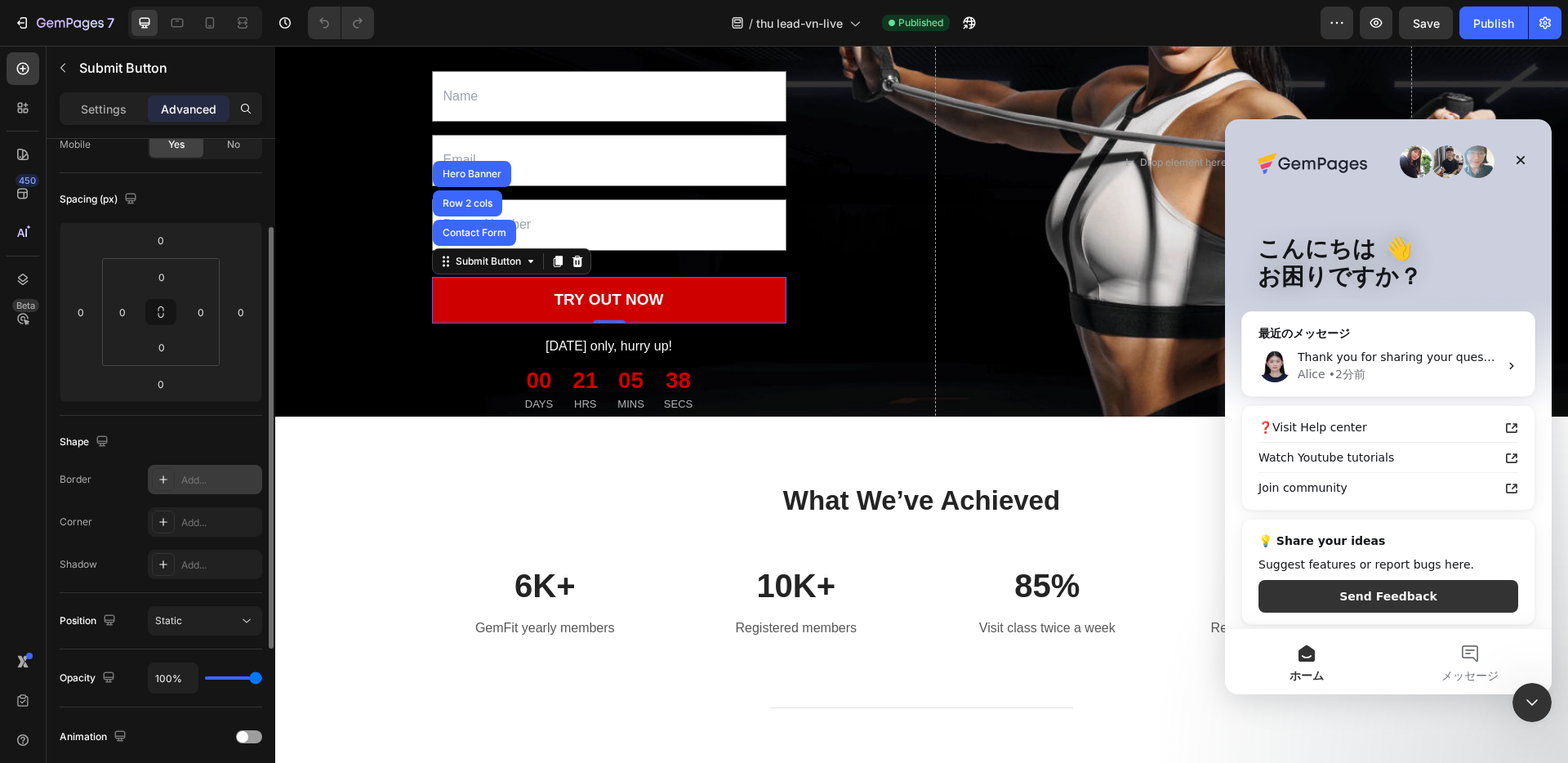
scroll to position [0, 0]
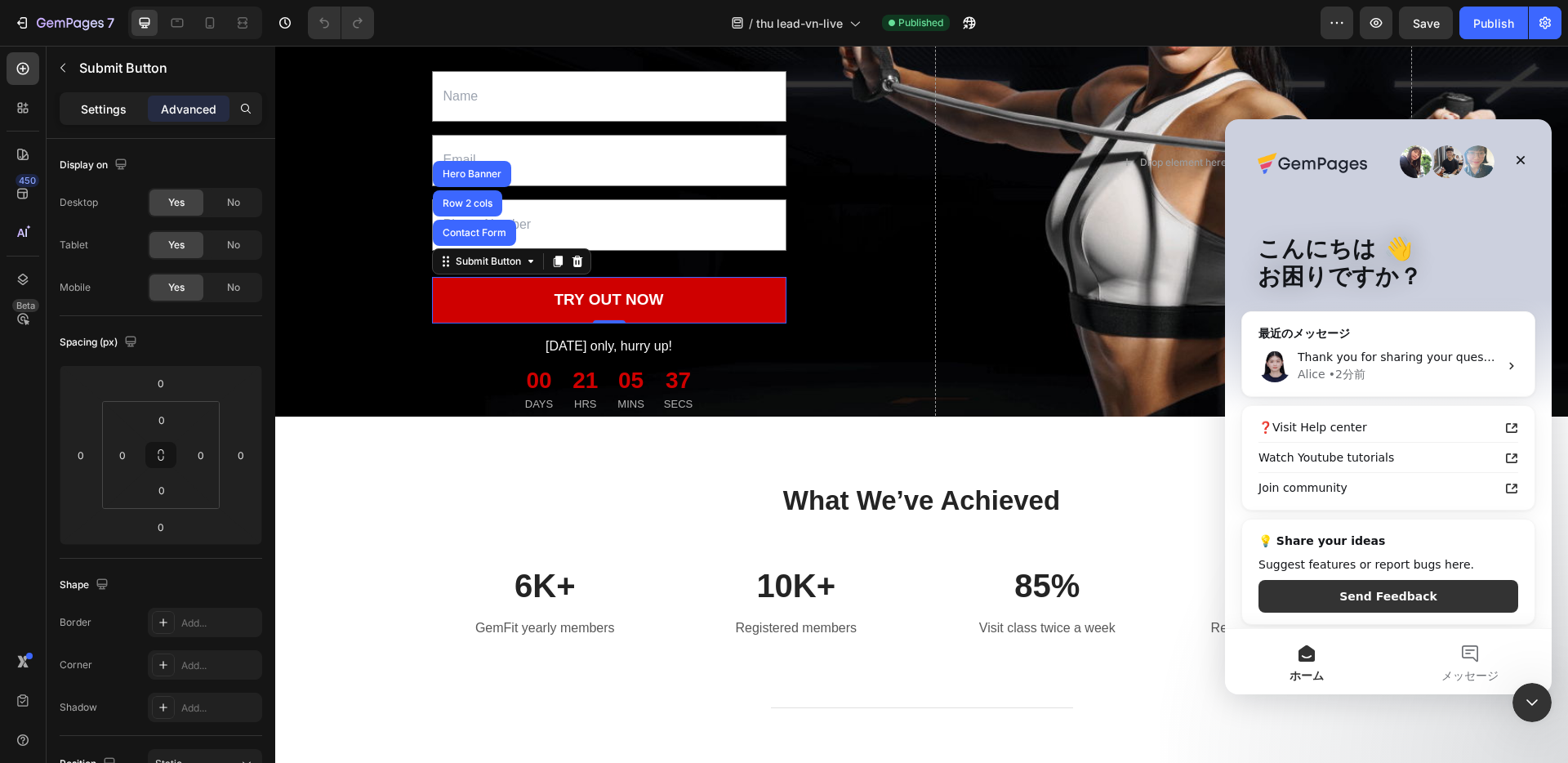
click at [90, 114] on p "Settings" at bounding box center [103, 108] width 46 height 17
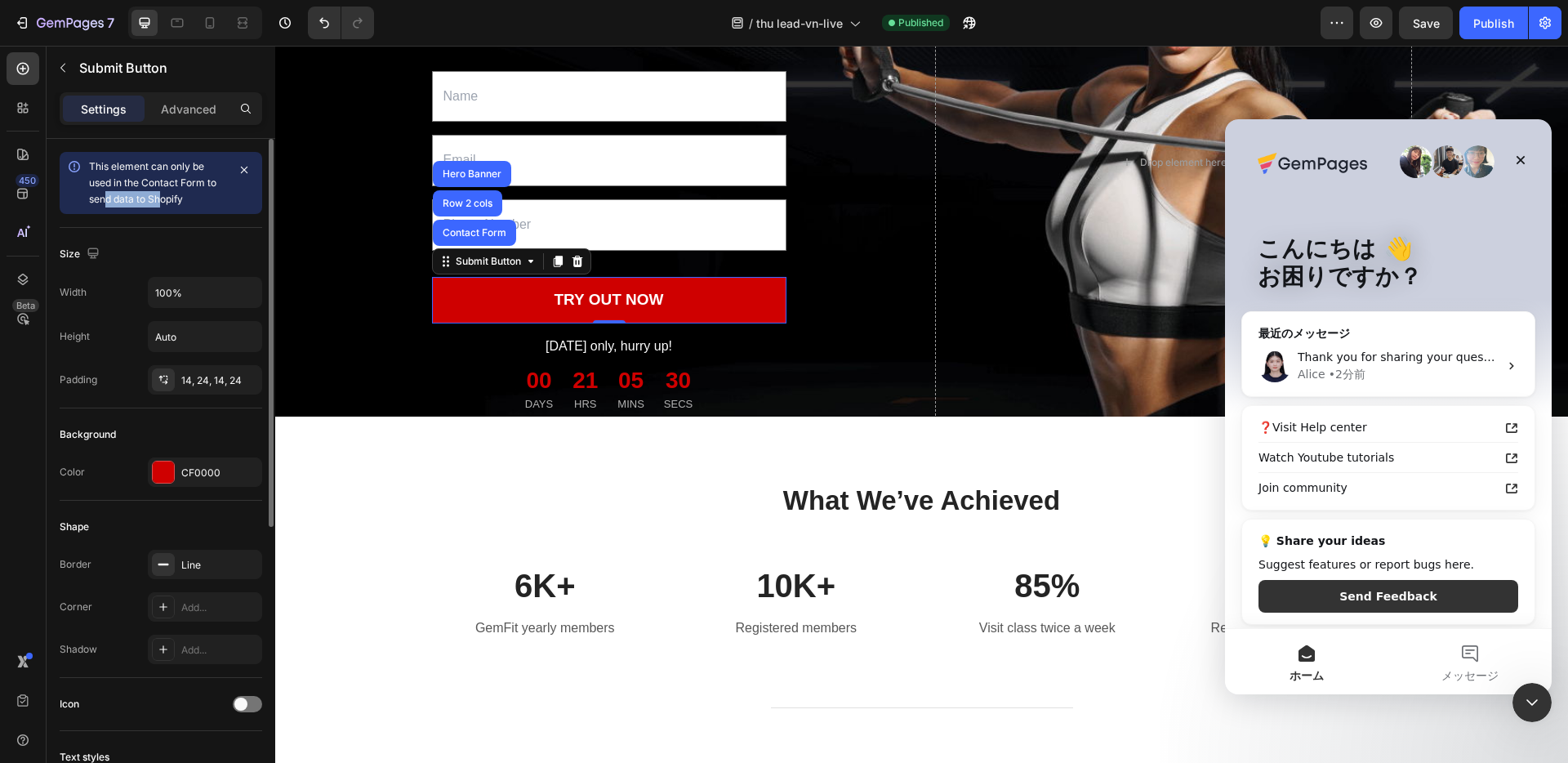
drag, startPoint x: 108, startPoint y: 199, endPoint x: 168, endPoint y: 199, distance: 60.0
click at [160, 199] on span "This element can only be used in the Contact Form to send data to Shopify" at bounding box center [153, 182] width 127 height 45
click at [178, 199] on span "This element can only be used in the Contact Form to send data to Shopify" at bounding box center [153, 182] width 127 height 45
click at [154, 202] on span "This element can only be used in the Contact Form to send data to Shopify" at bounding box center [153, 182] width 127 height 45
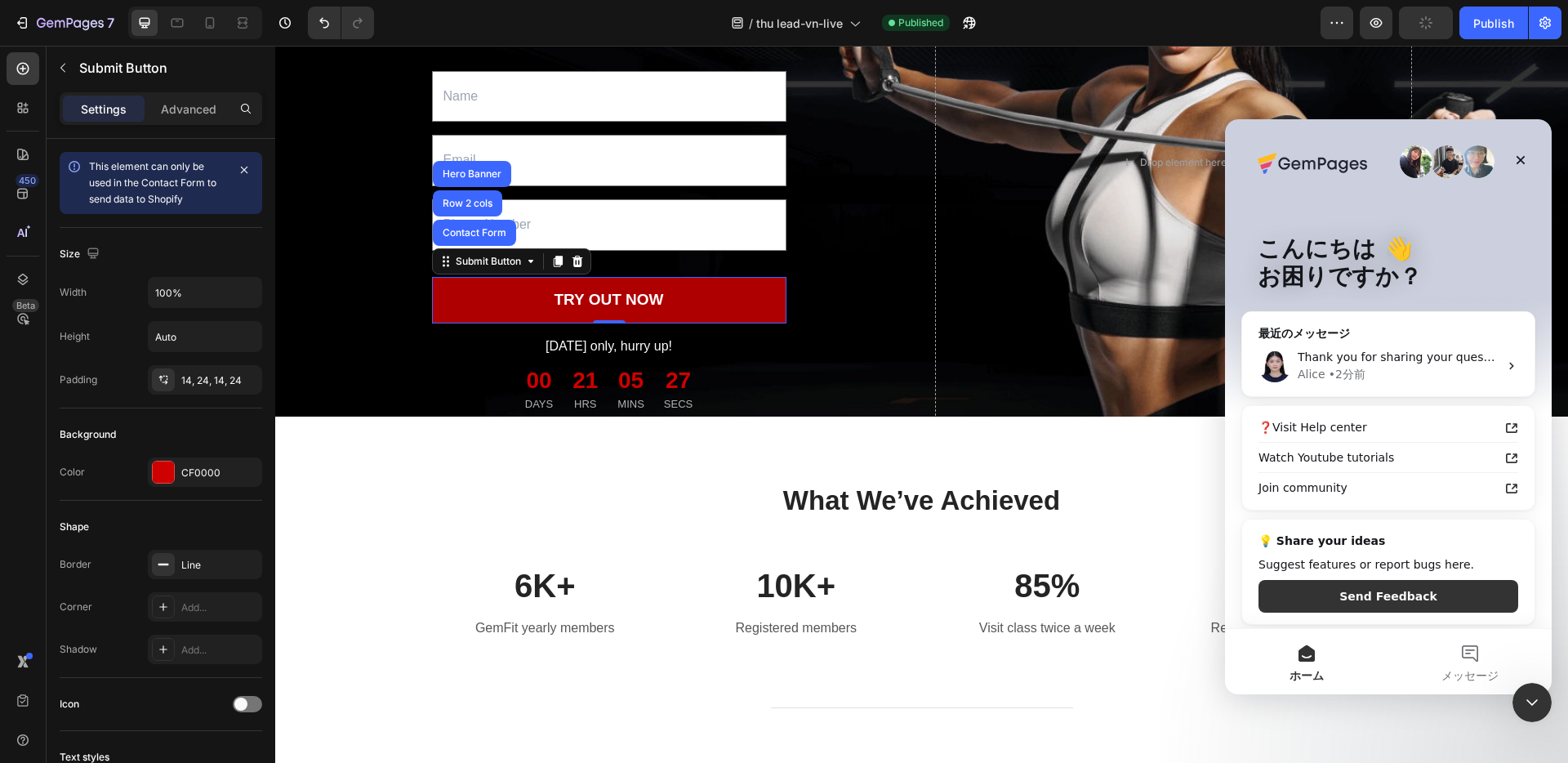
click at [486, 321] on button "TRY OUT NOW" at bounding box center [608, 299] width 354 height 46
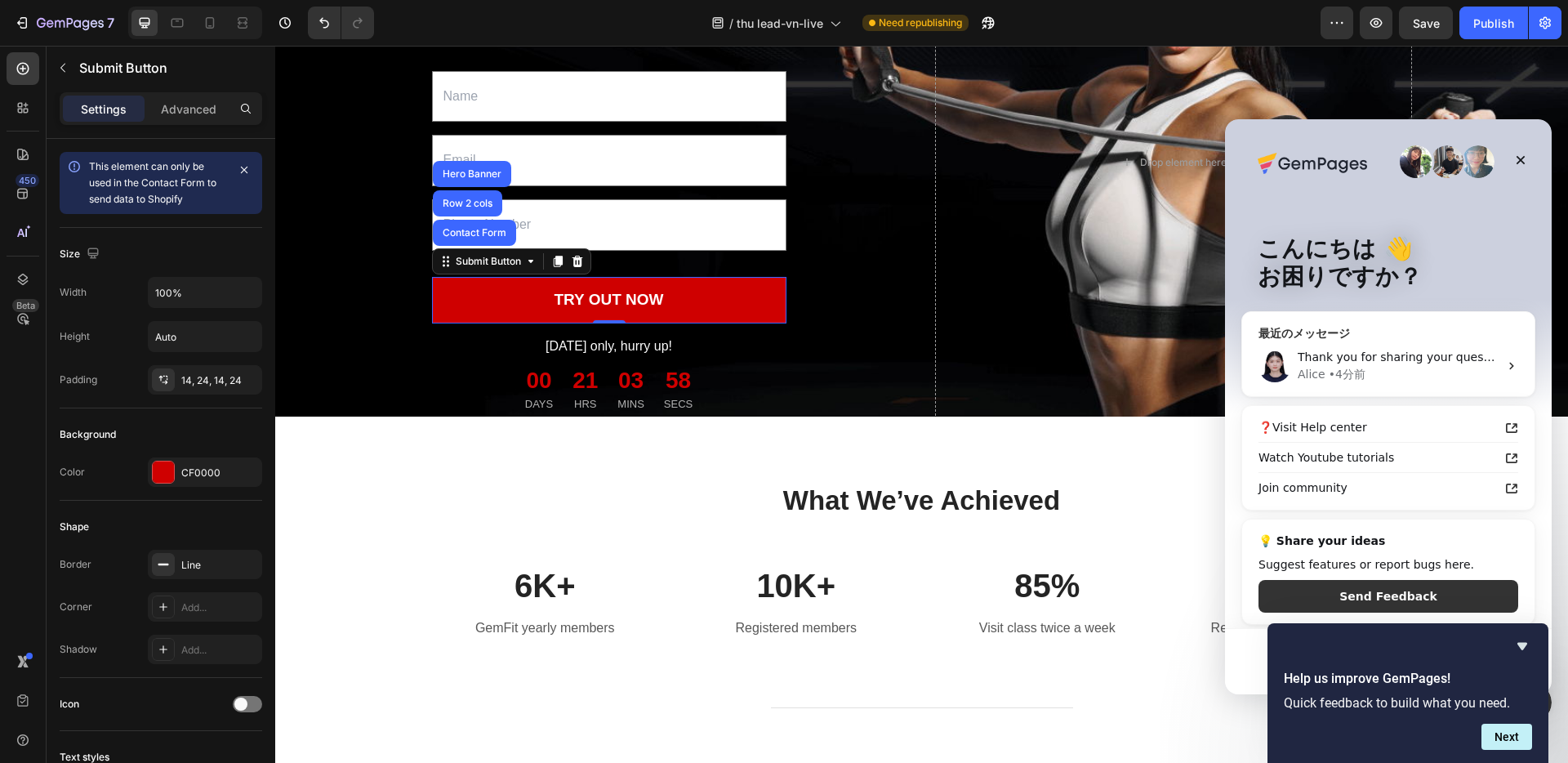
click at [1357, 350] on span "Thank you for sharing your question." at bounding box center [1403, 356] width 212 height 13
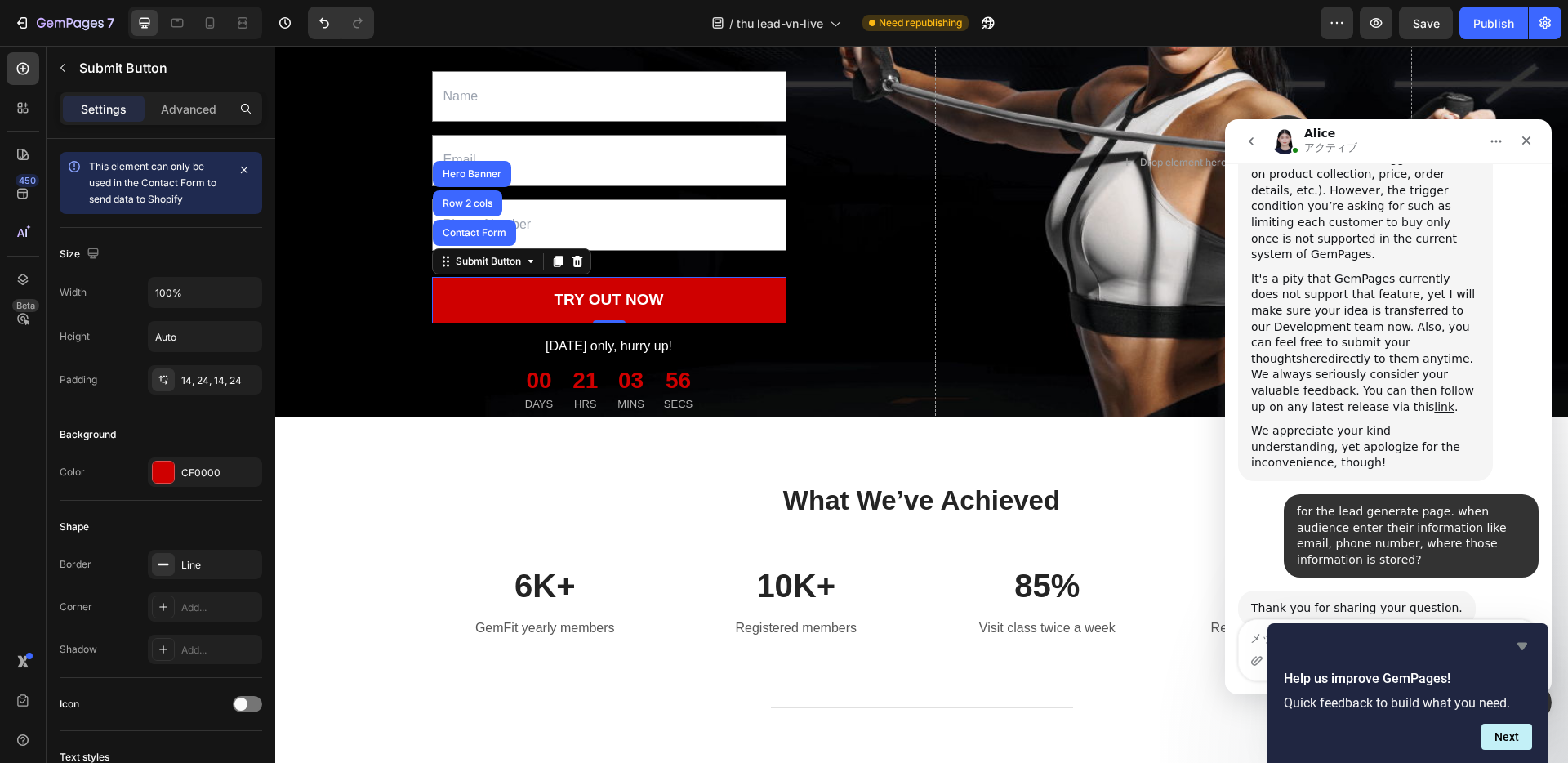
scroll to position [632, 0]
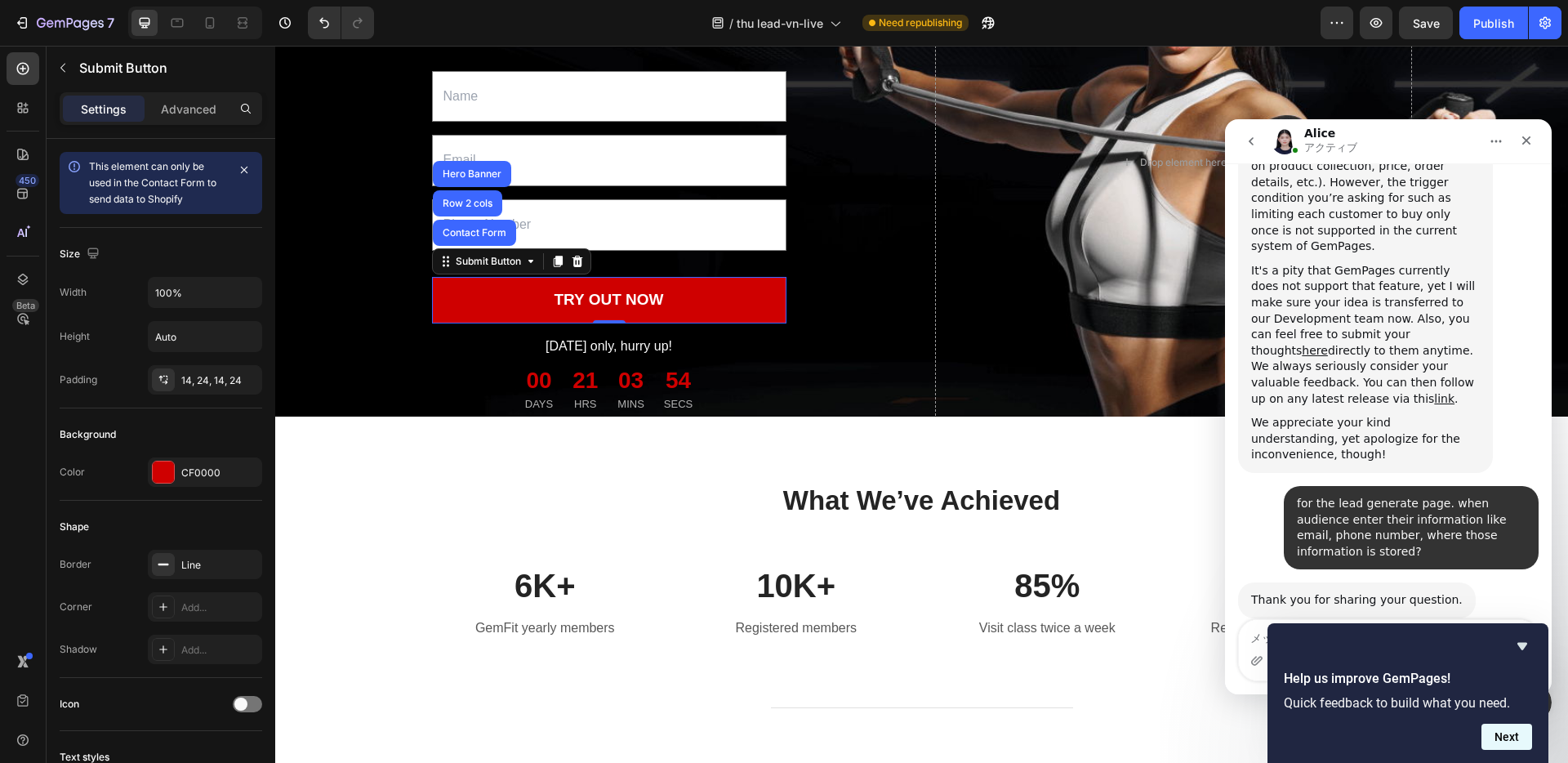
click at [1519, 733] on button "Next" at bounding box center [1506, 737] width 51 height 26
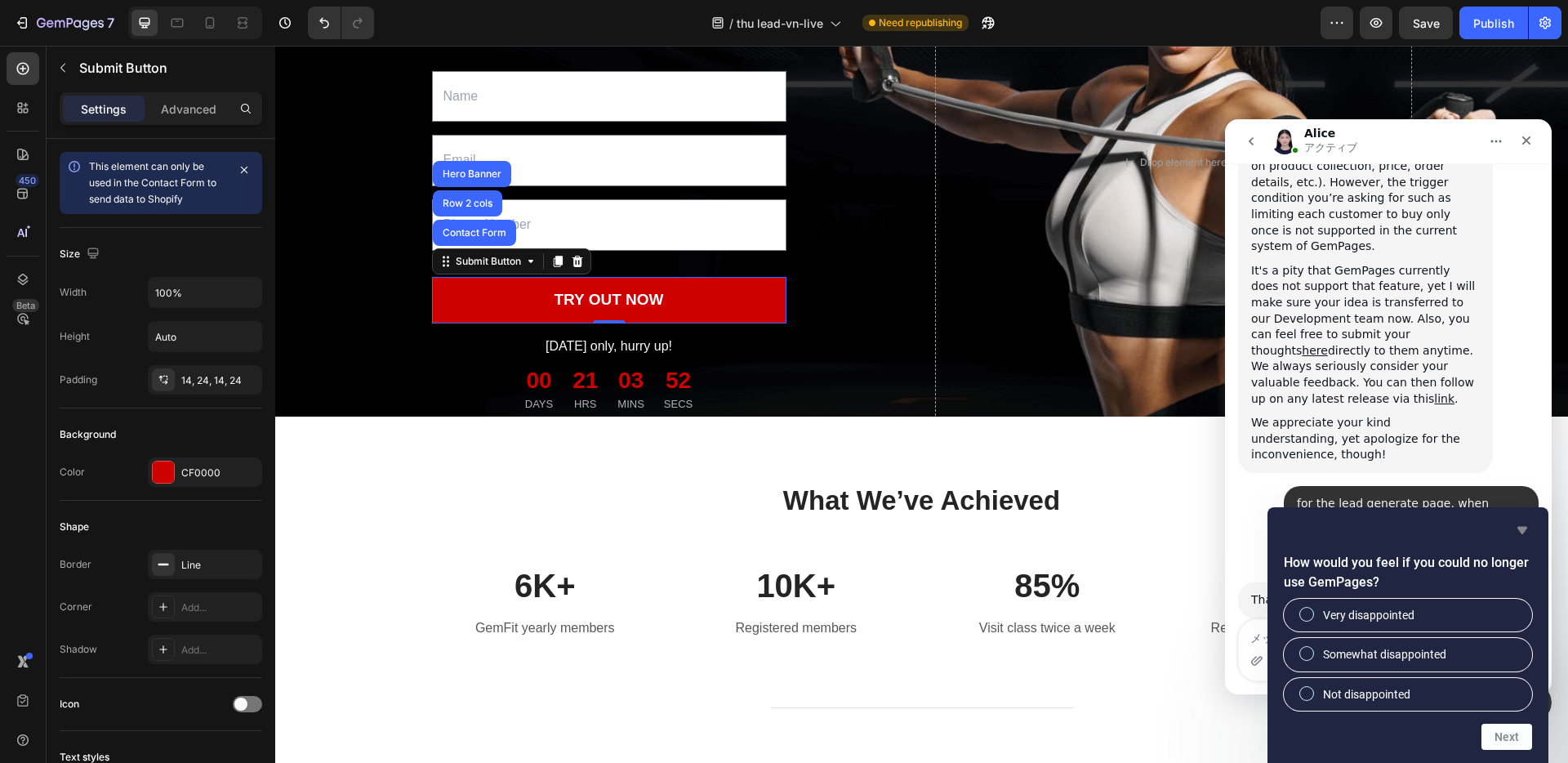
click at [1517, 534] on icon "Hide survey" at bounding box center [1522, 530] width 20 height 20
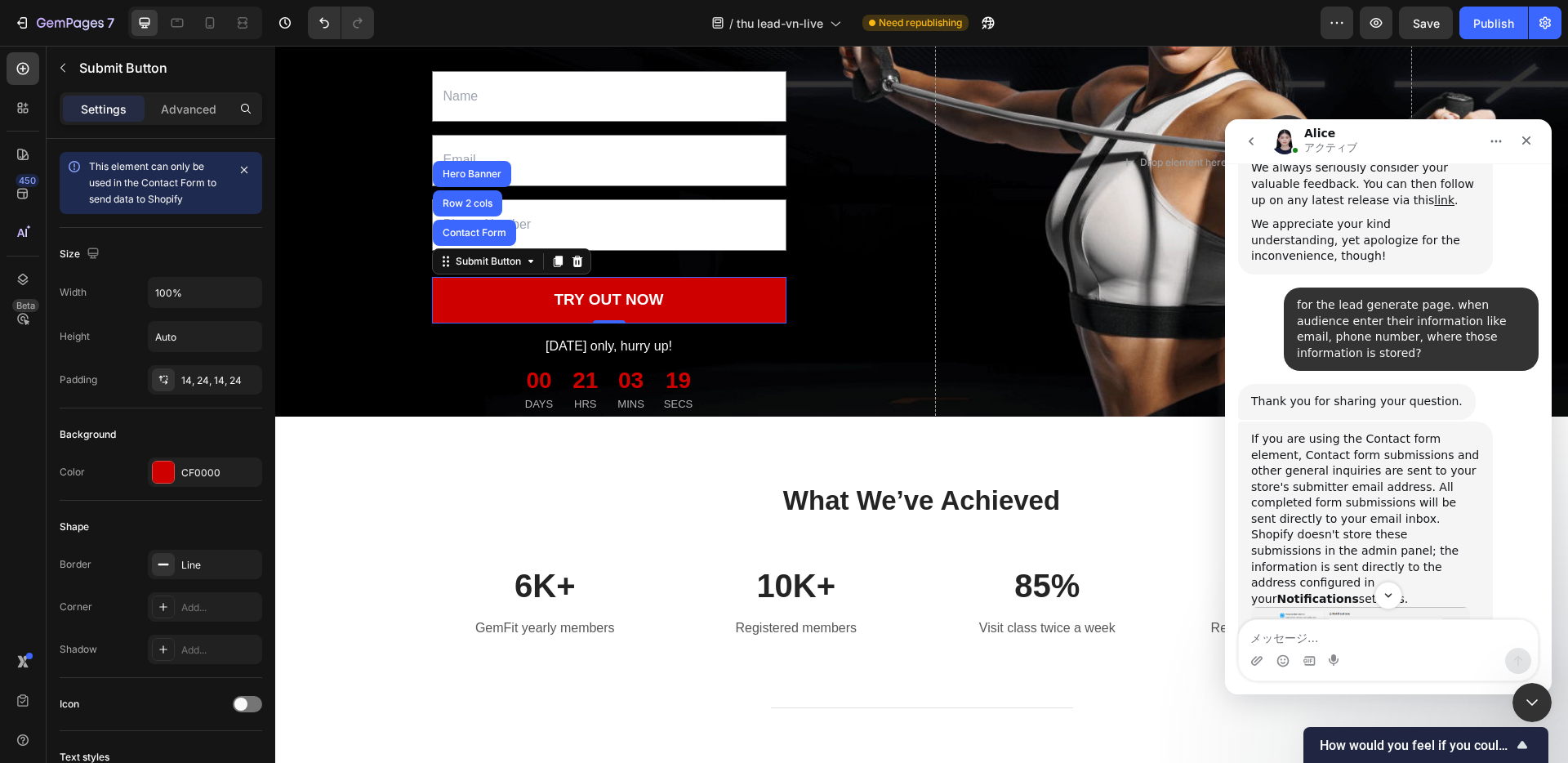
scroll to position [806, 0]
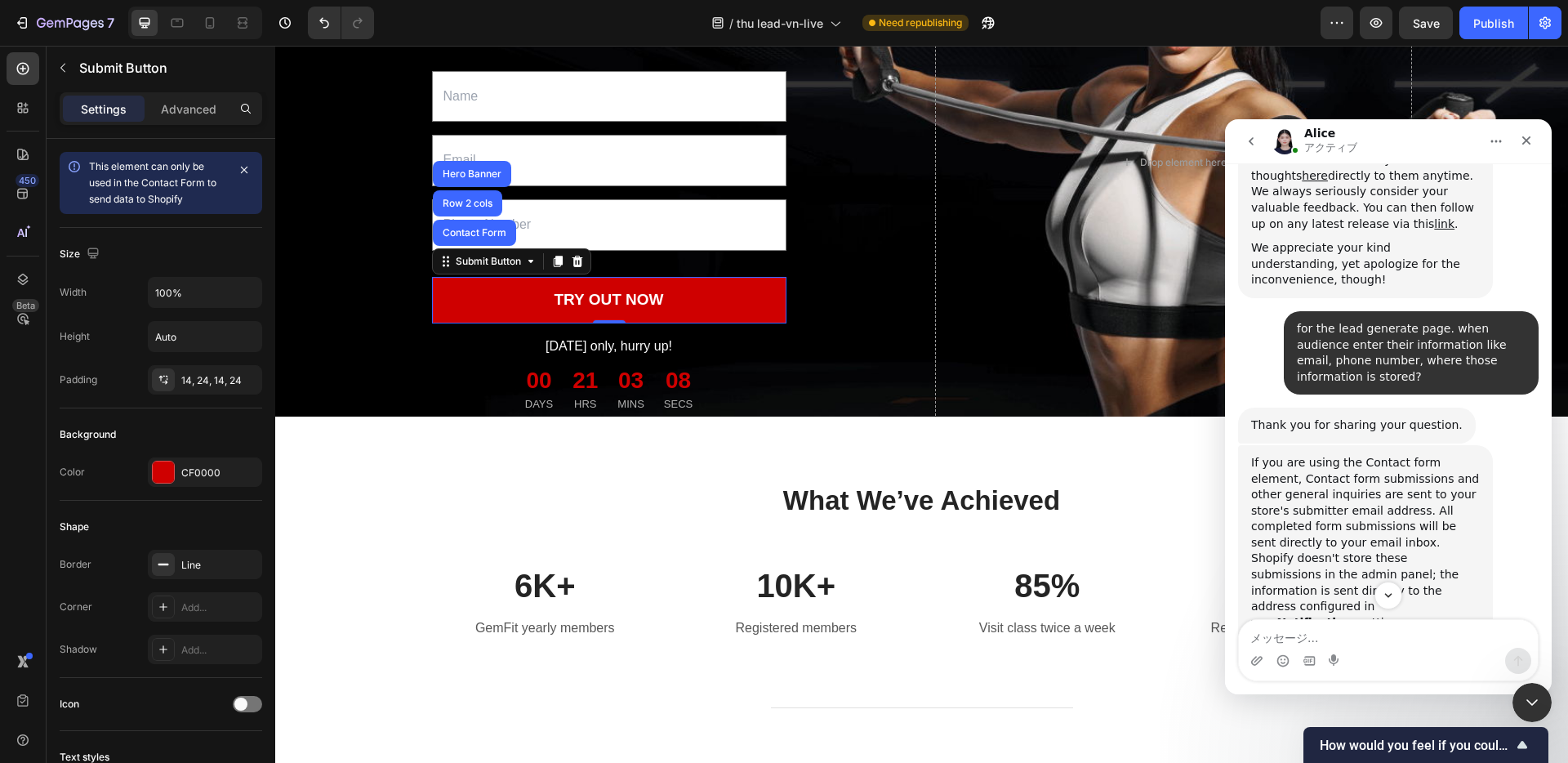
click at [1306, 631] on img "Aliceさんから新しいメッセージが届きました…" at bounding box center [1360, 690] width 219 height 121
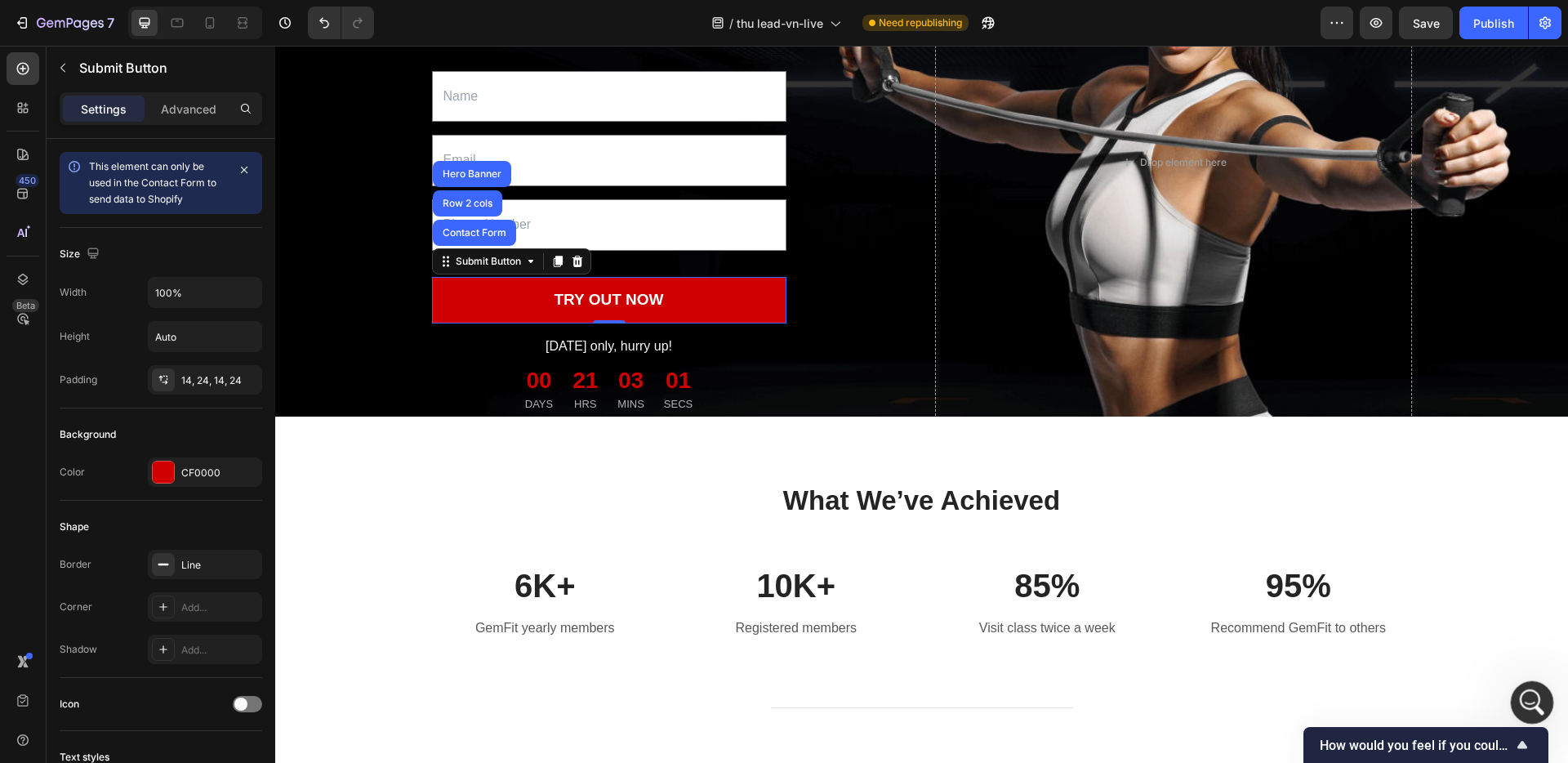
click at [1526, 703] on icon "Intercom Messengerを開く" at bounding box center [1529, 699] width 26 height 26
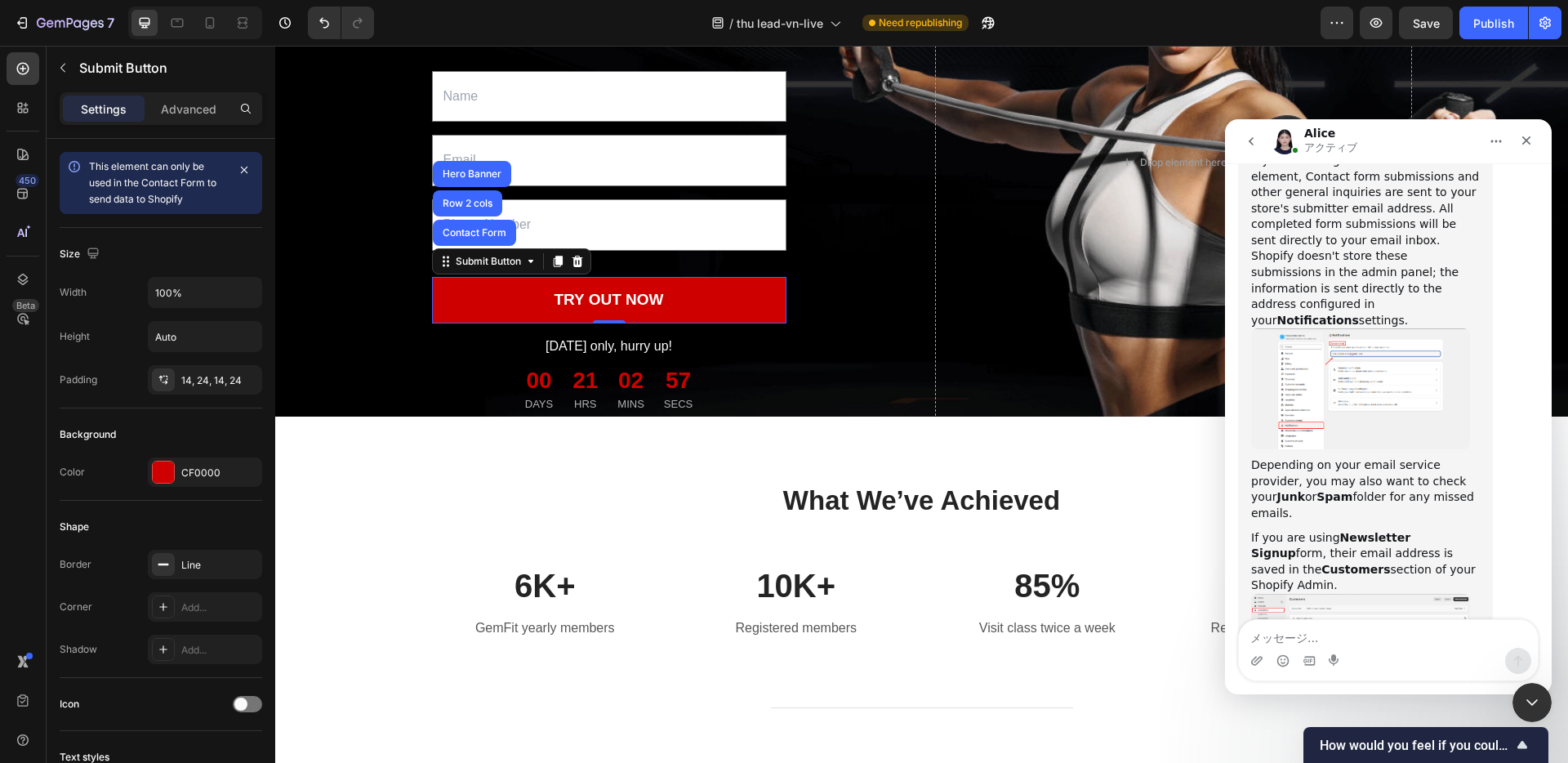
scroll to position [1083, 0]
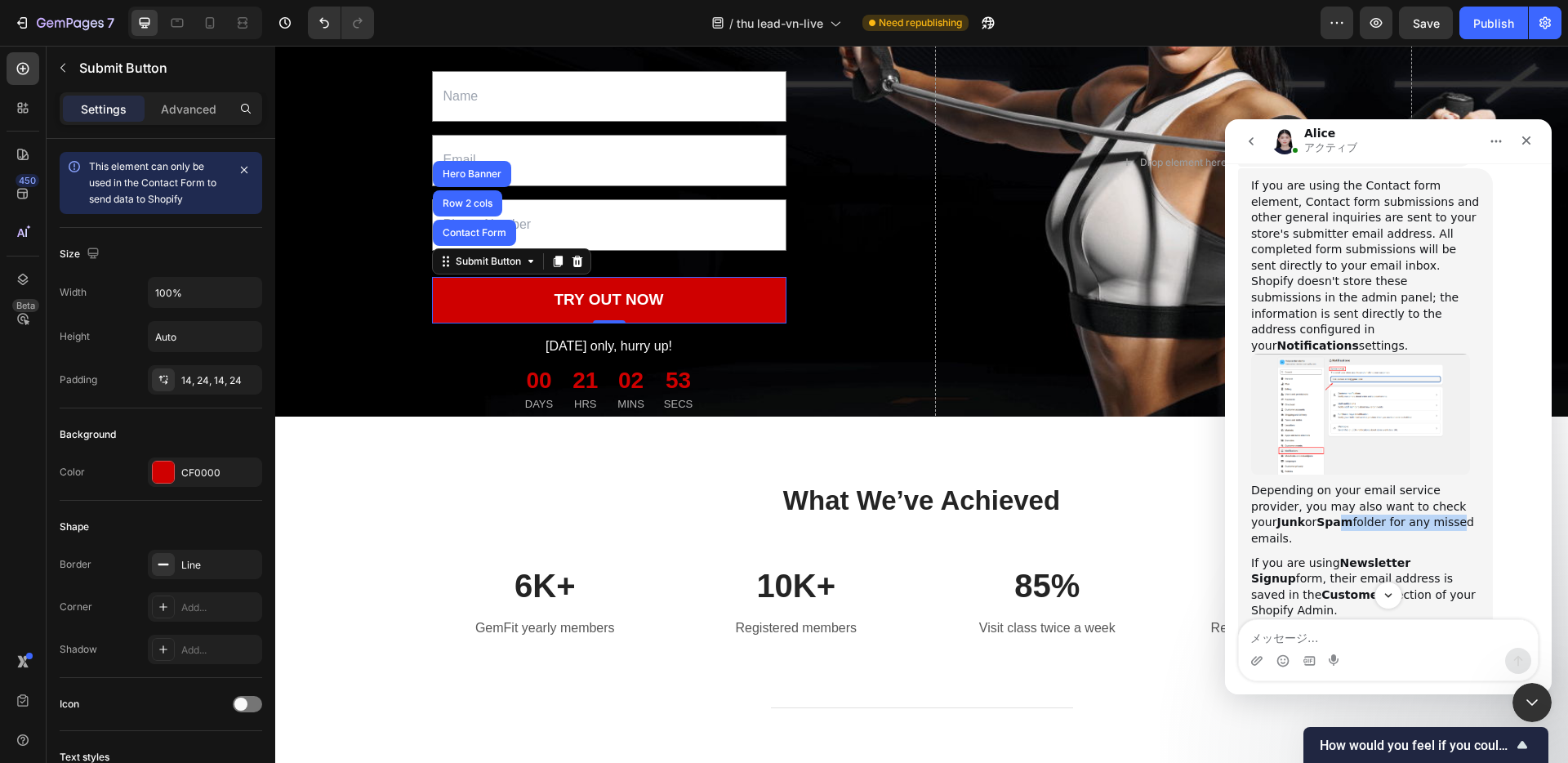
drag, startPoint x: 1272, startPoint y: 395, endPoint x: 1409, endPoint y: 393, distance: 137.0
click at [1388, 483] on div "Depending on your email service provider, you may also want to check your Junk …" at bounding box center [1365, 514] width 228 height 64
click at [1409, 483] on div "Depending on your email service provider, you may also want to check your Junk …" at bounding box center [1365, 514] width 228 height 64
click at [1313, 619] on img "Aliceさんから新しいメッセージが届きました…" at bounding box center [1360, 653] width 219 height 70
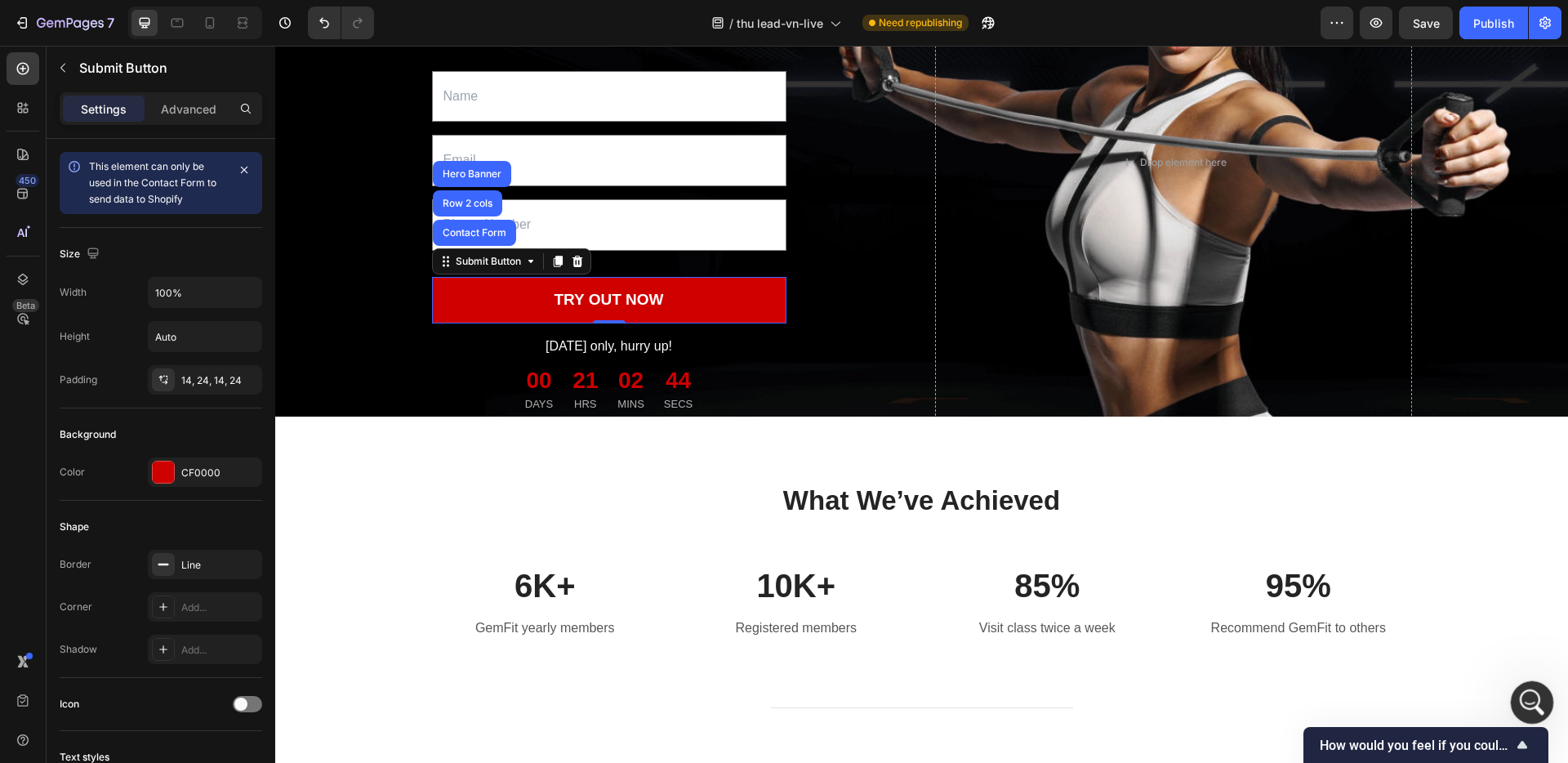
click at [1534, 711] on div "Intercom Messengerを開く" at bounding box center [1529, 699] width 54 height 54
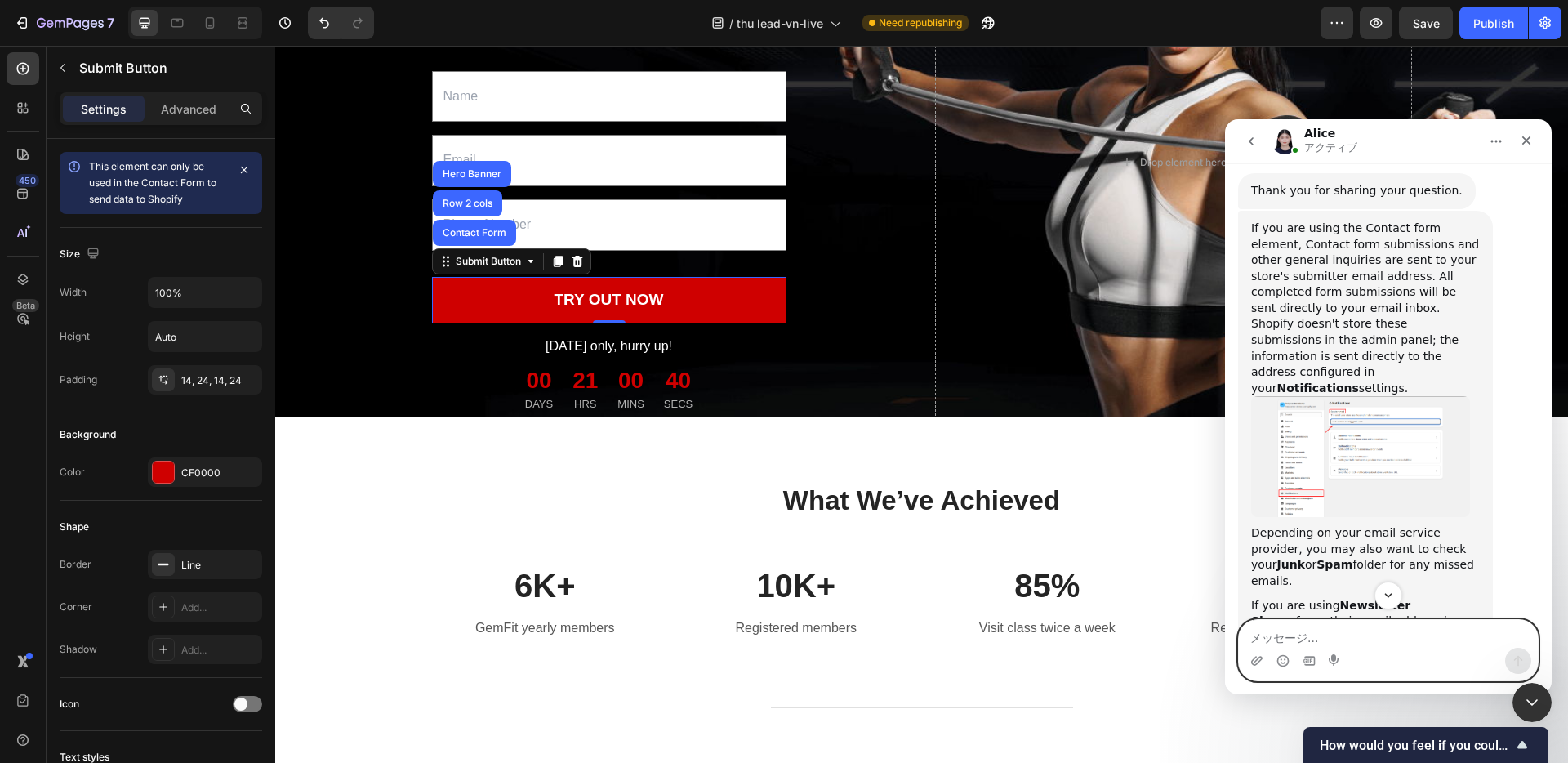
scroll to position [1081, 0]
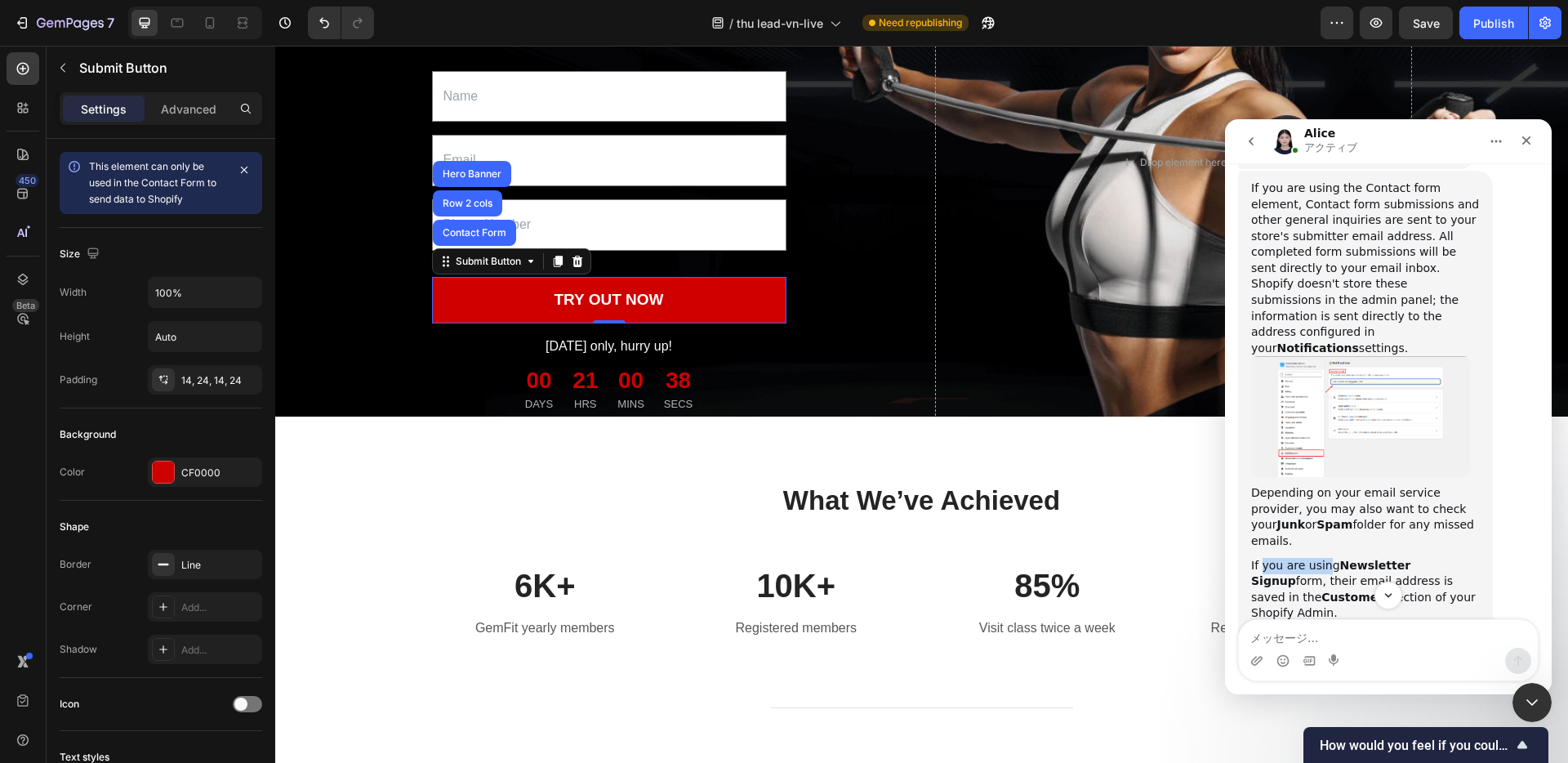
drag, startPoint x: 1261, startPoint y: 422, endPoint x: 1332, endPoint y: 422, distance: 71.0
click at [1330, 558] on div "If you are using Newsletter Signup form, their email address is saved in the Cu…" at bounding box center [1365, 589] width 228 height 64
click at [1376, 558] on b "Newsletter Signup" at bounding box center [1331, 573] width 159 height 29
drag, startPoint x: 1340, startPoint y: 422, endPoint x: 1442, endPoint y: 422, distance: 102.0
click at [1437, 558] on div "If you are using Newsletter Signup form, their email address is saved in the Cu…" at bounding box center [1365, 589] width 228 height 64
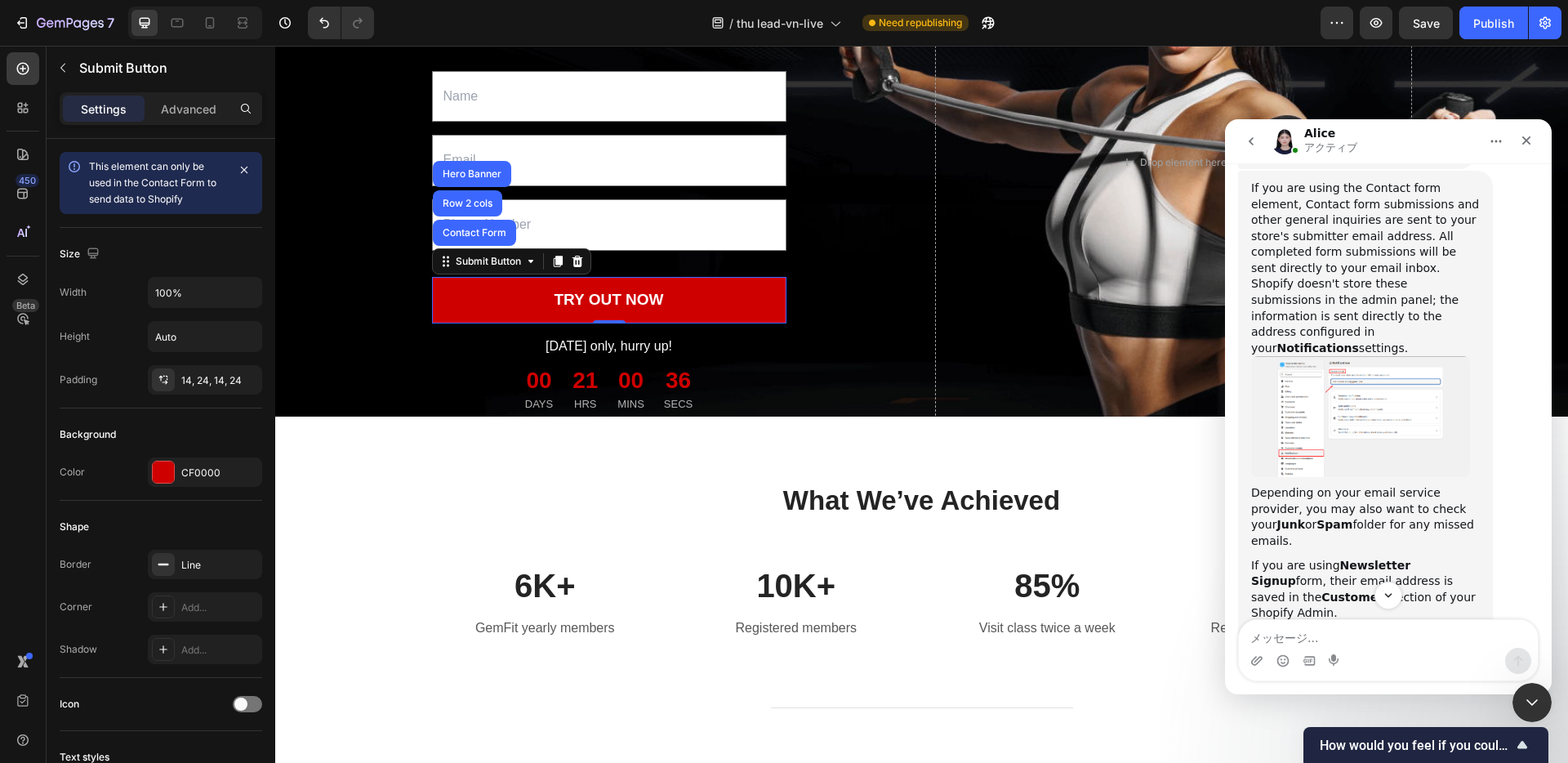
click at [1446, 558] on div "If you are using Newsletter Signup form, their email address is saved in the Cu…" at bounding box center [1365, 589] width 228 height 64
drag, startPoint x: 1277, startPoint y: 436, endPoint x: 1389, endPoint y: 437, distance: 112.0
click at [1383, 558] on div "If you are using Newsletter Signup form, their email address is saved in the Cu…" at bounding box center [1365, 589] width 228 height 64
click at [1389, 558] on div "If you are using Newsletter Signup form, their email address is saved in the Cu…" at bounding box center [1365, 589] width 228 height 64
drag, startPoint x: 1332, startPoint y: 456, endPoint x: 1353, endPoint y: 455, distance: 21.0
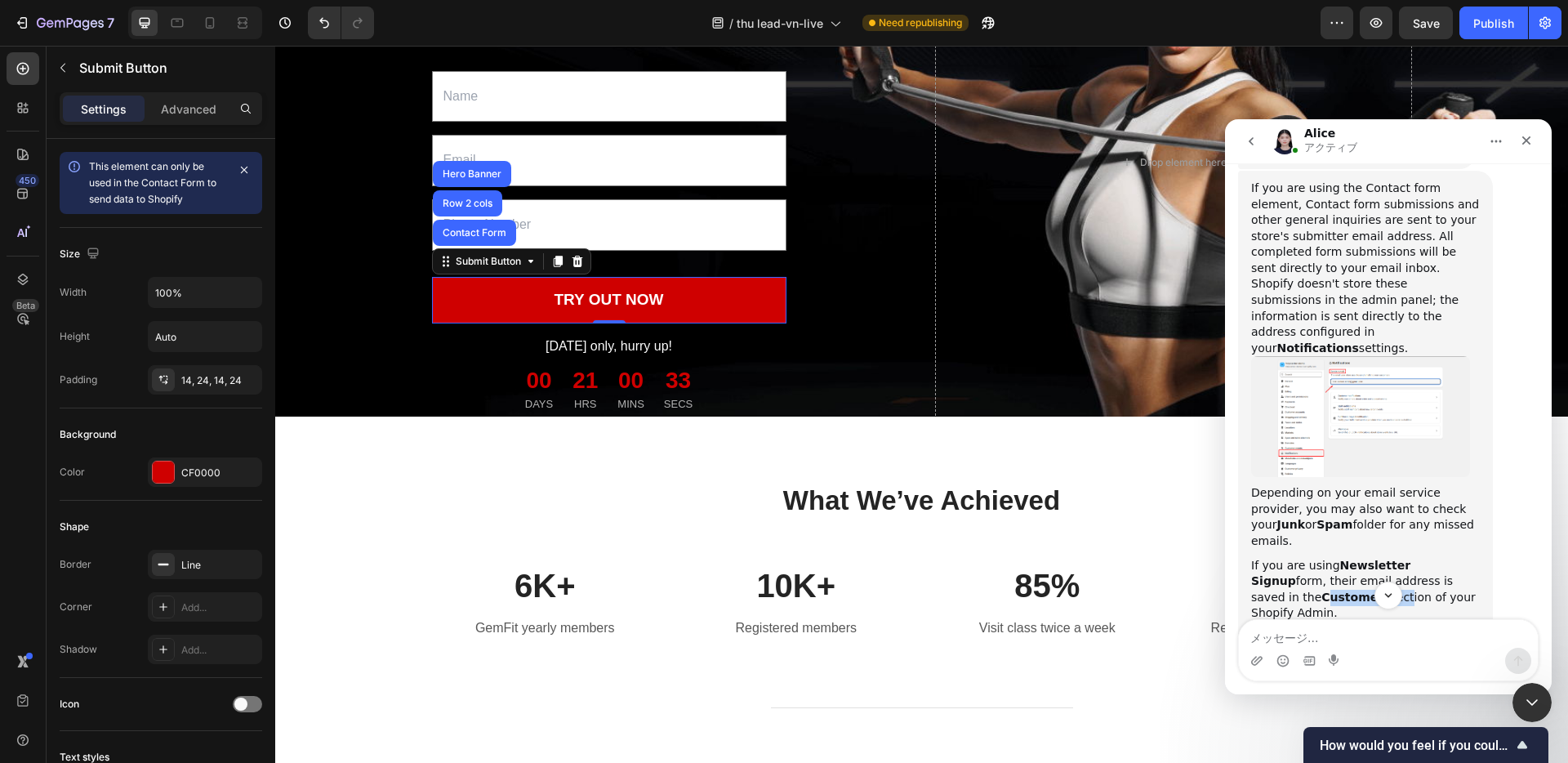
click at [1335, 558] on div "If you are using Newsletter Signup form, their email address is saved in the Cu…" at bounding box center [1365, 589] width 228 height 64
click at [1354, 558] on div "If you are using Newsletter Signup form, their email address is saved in the Cu…" at bounding box center [1365, 589] width 228 height 64
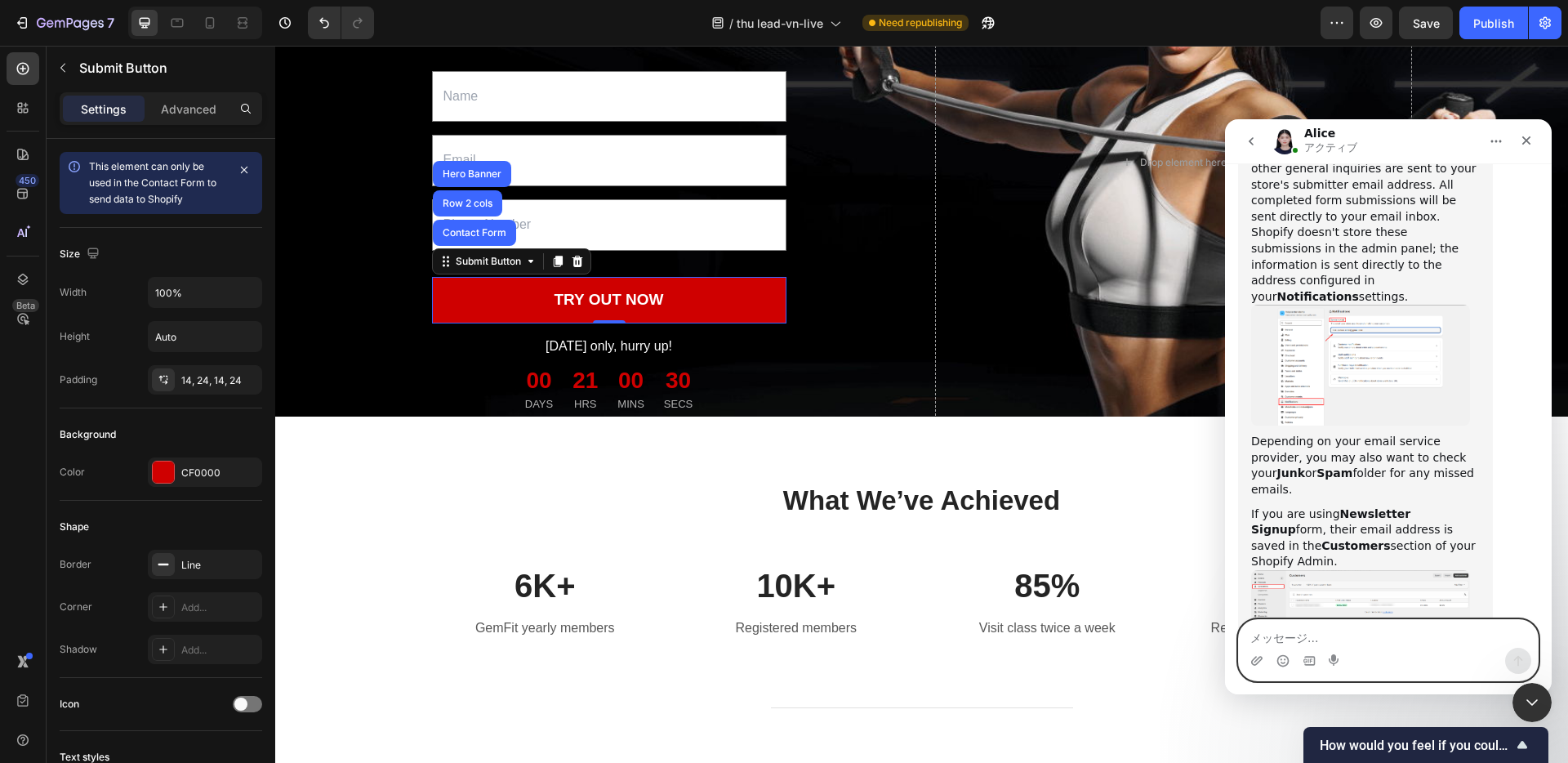
click at [1332, 637] on textarea "メッセージ..." at bounding box center [1388, 634] width 299 height 27
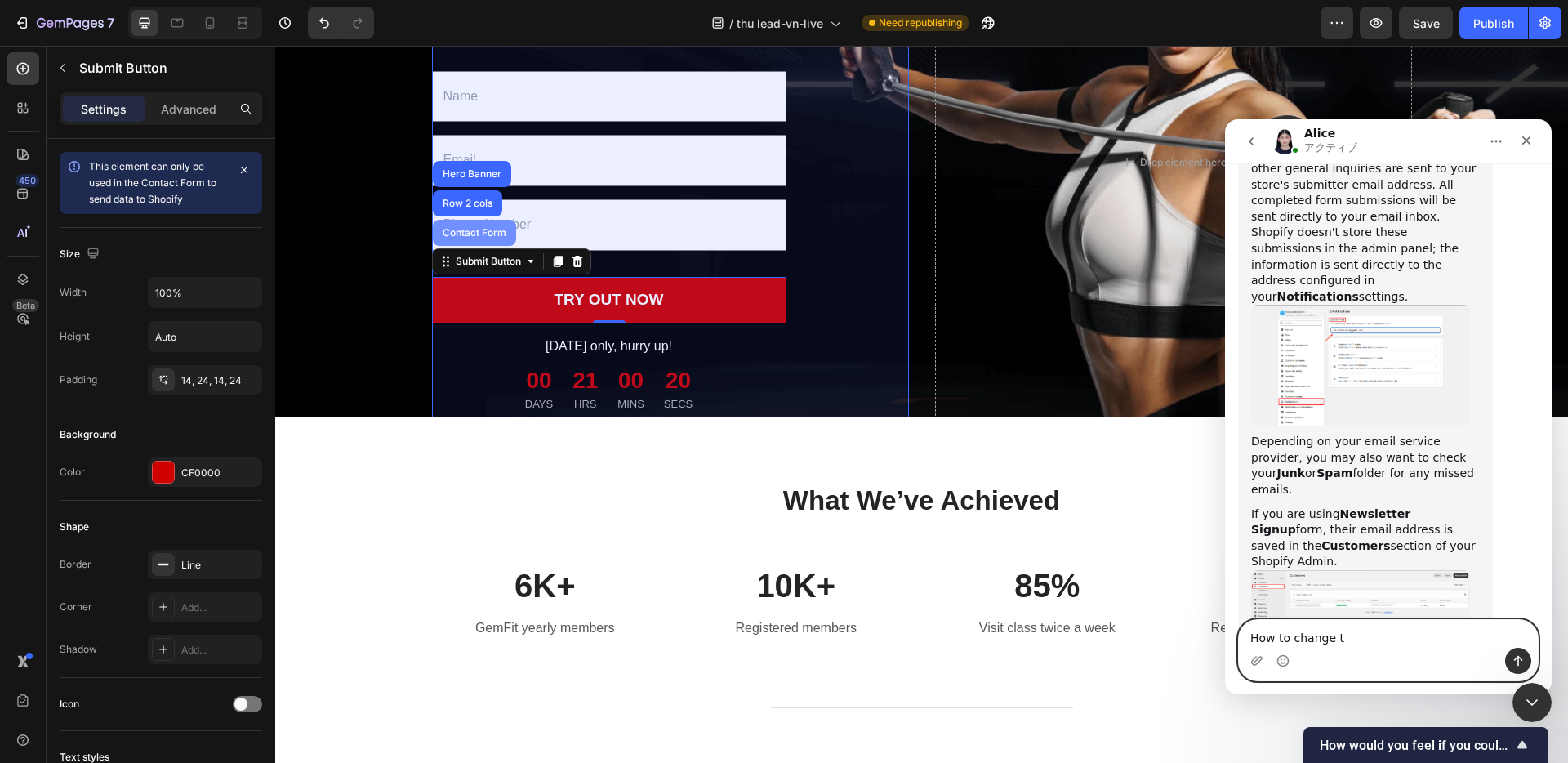
type textarea "How to change t"
click at [473, 237] on div "Contact Form" at bounding box center [475, 232] width 71 height 10
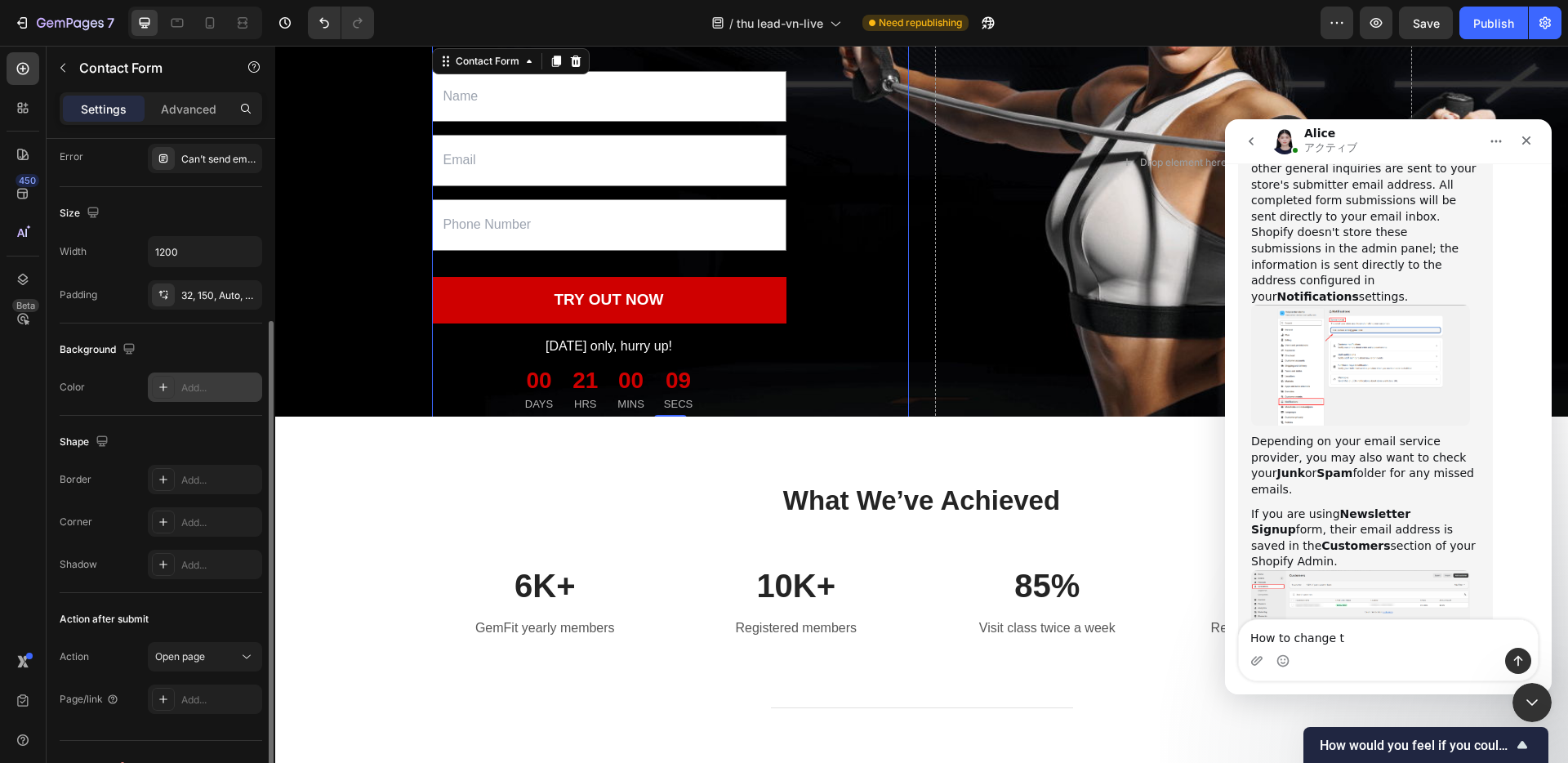
scroll to position [205, 0]
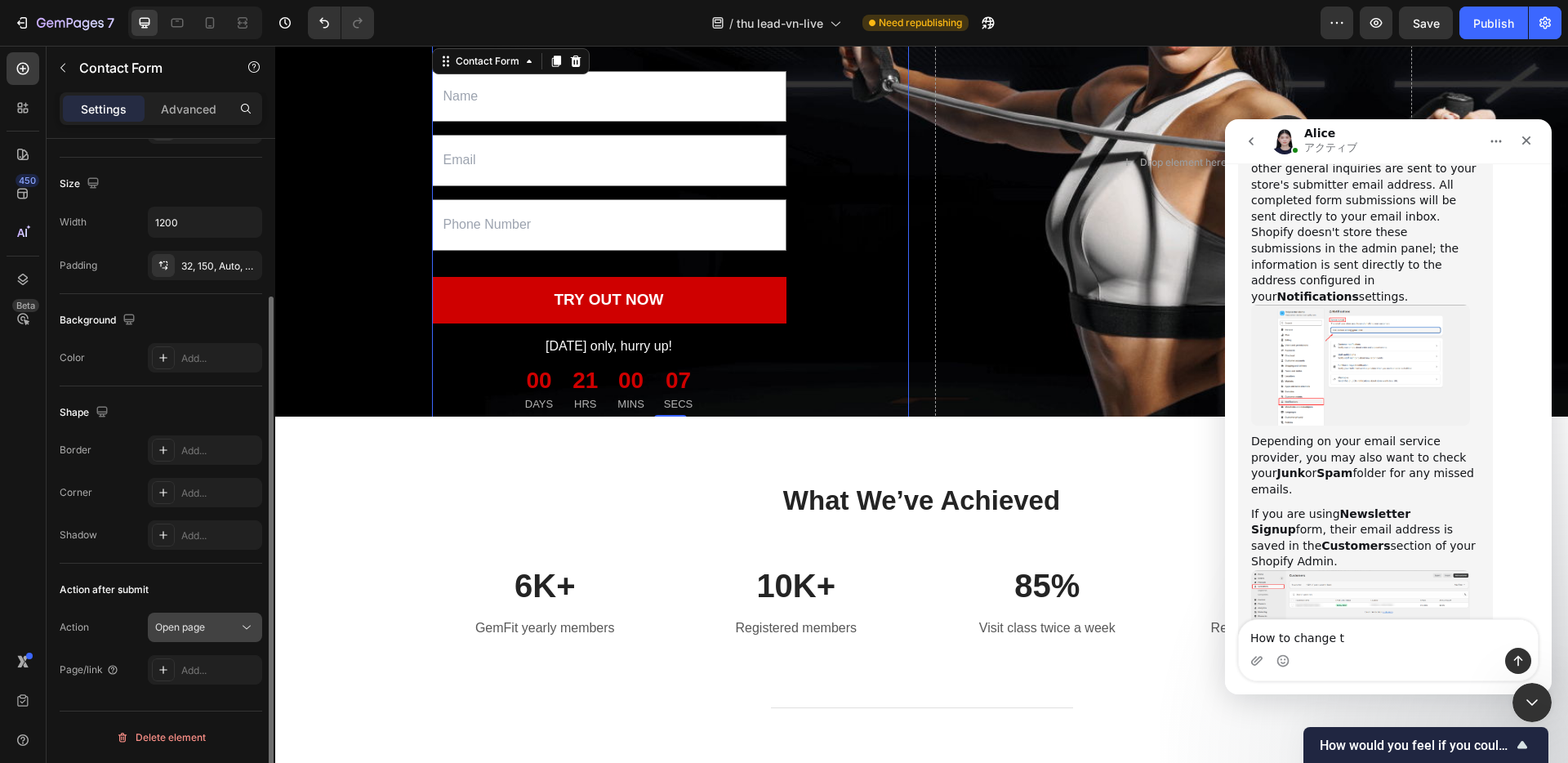
click at [221, 629] on div "Open page" at bounding box center [196, 627] width 83 height 15
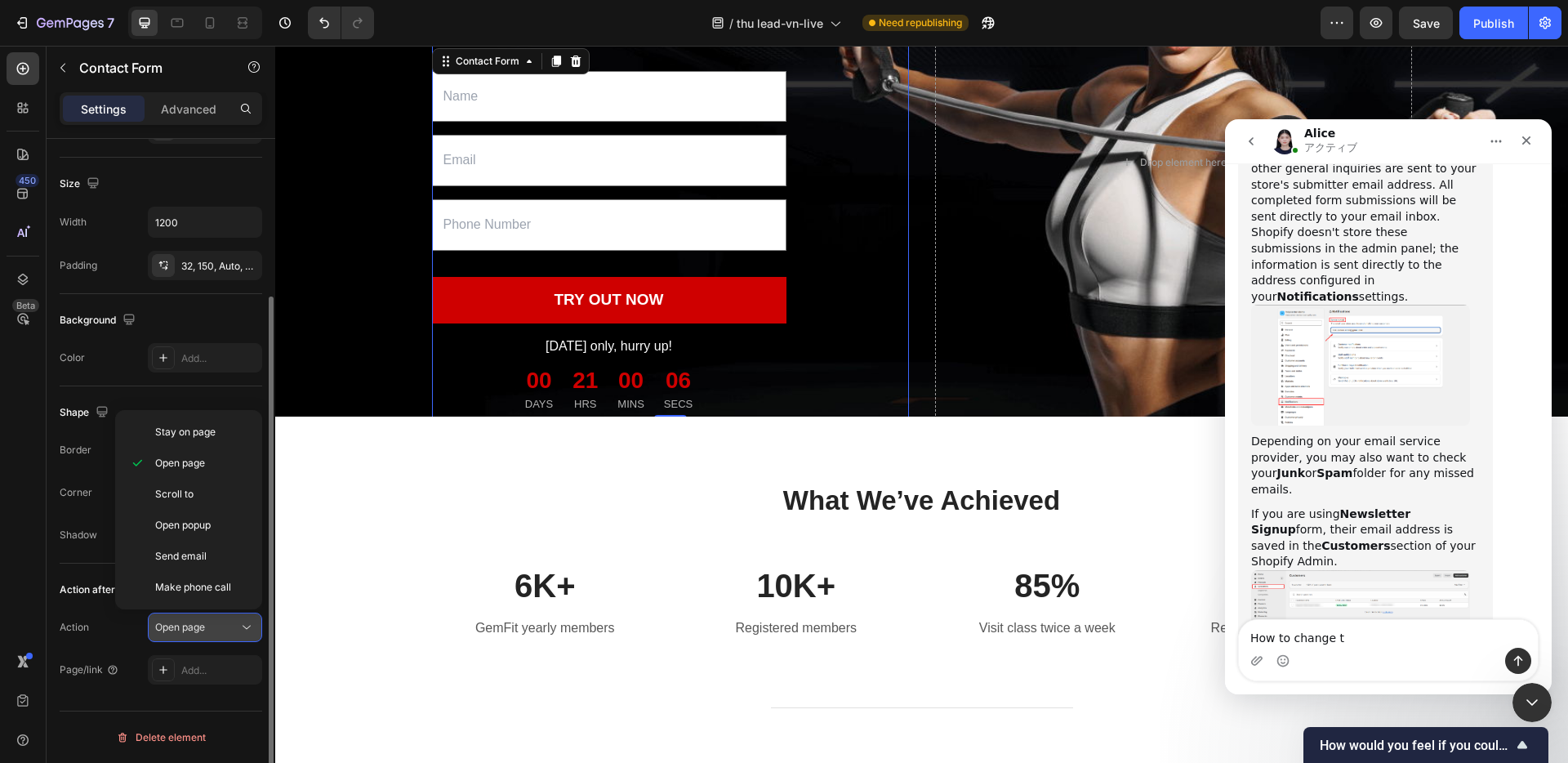
click at [221, 629] on div "Open page" at bounding box center [196, 627] width 83 height 15
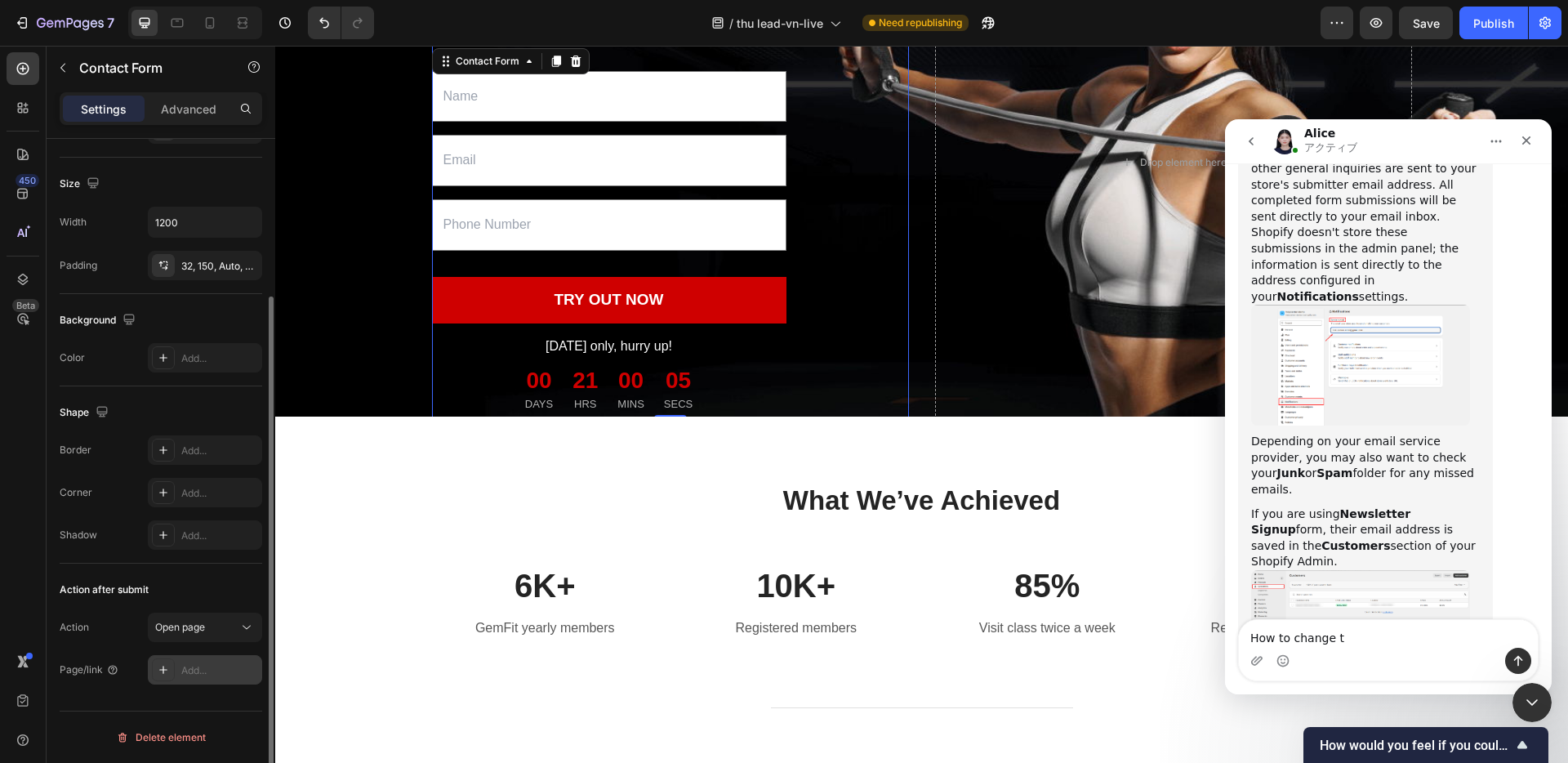
click at [199, 670] on div "Add..." at bounding box center [220, 670] width 76 height 15
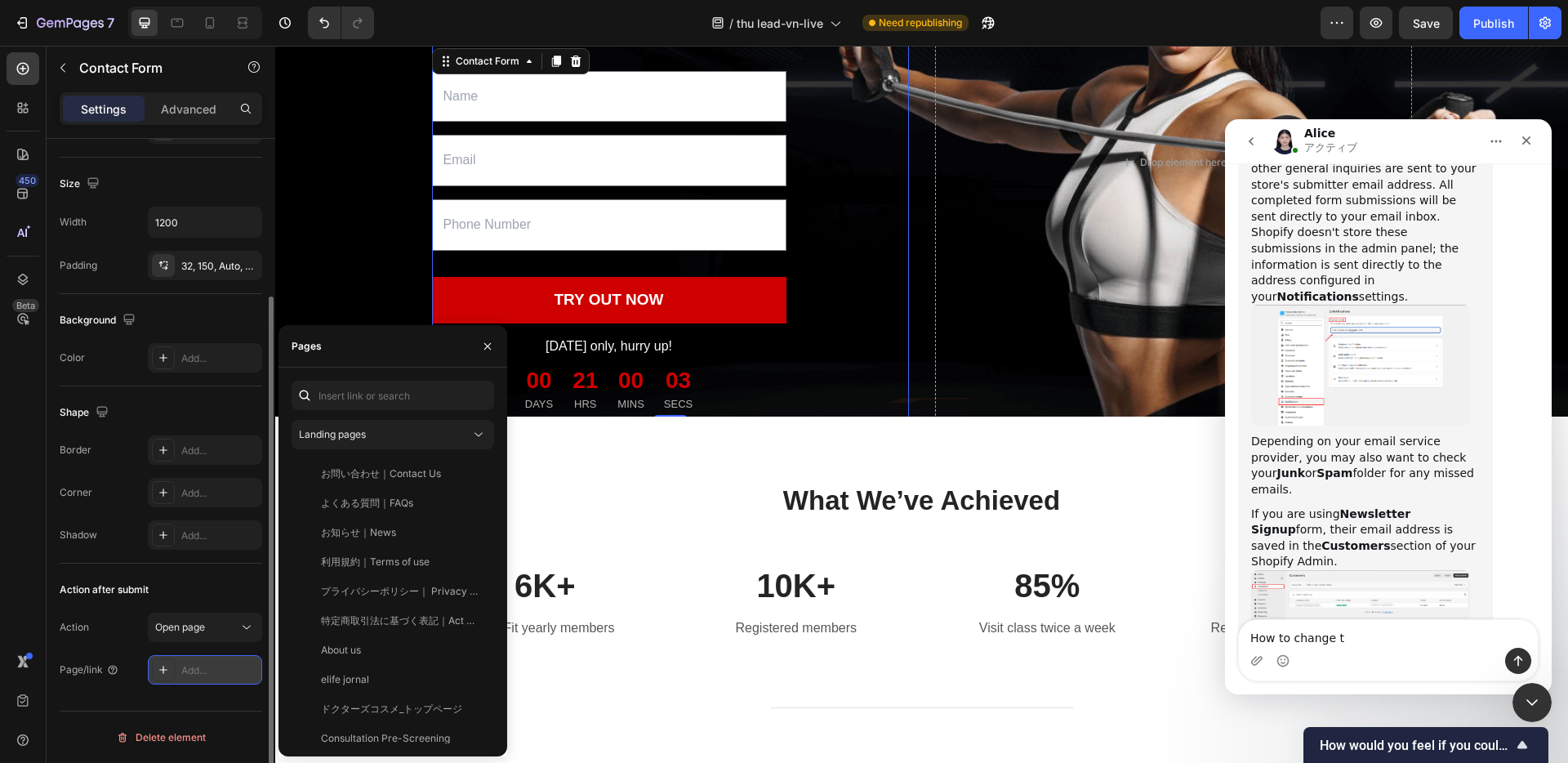
click at [199, 670] on div "Add..." at bounding box center [220, 670] width 76 height 15
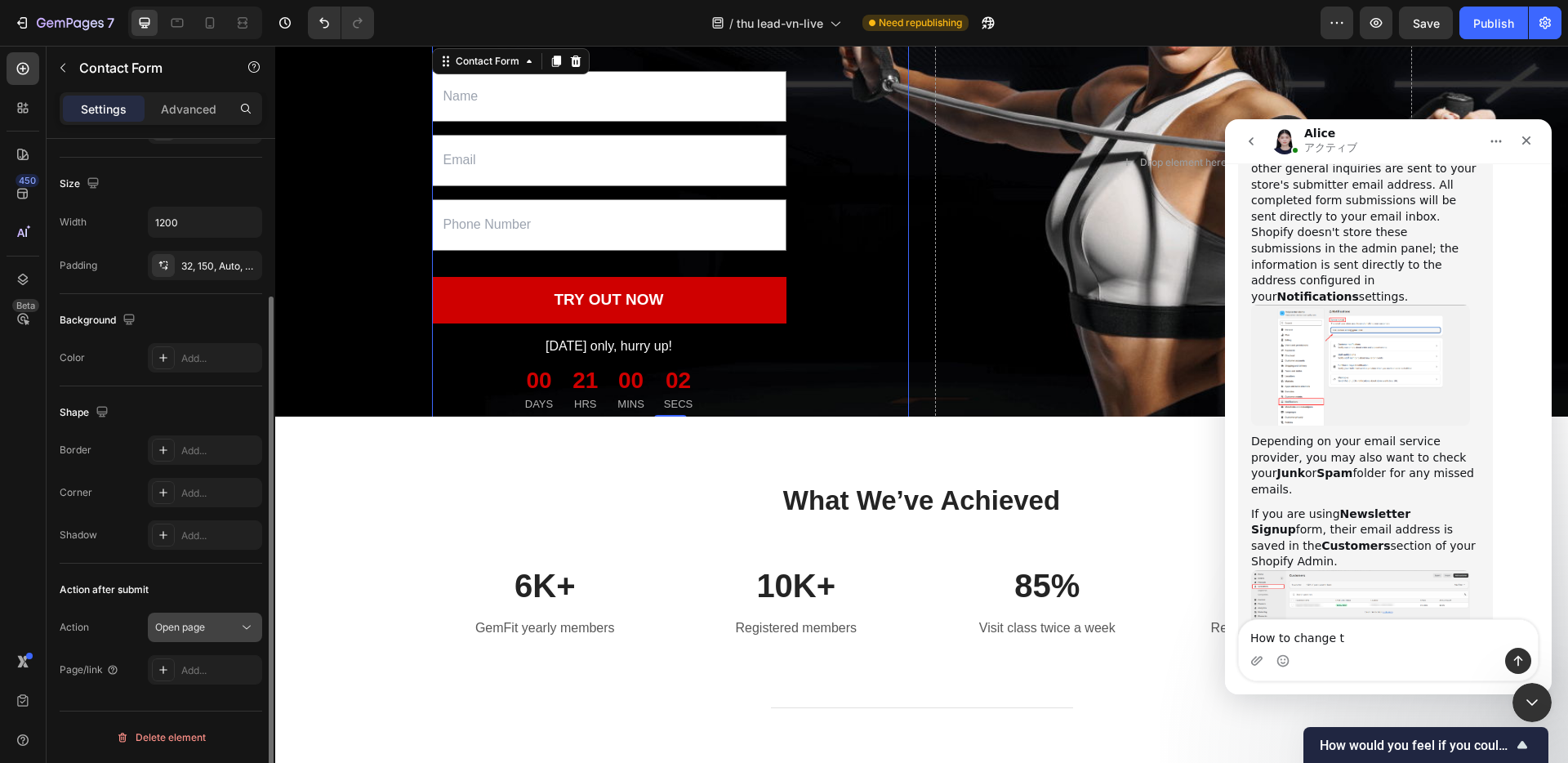
click at [196, 633] on span "Open page" at bounding box center [179, 627] width 50 height 15
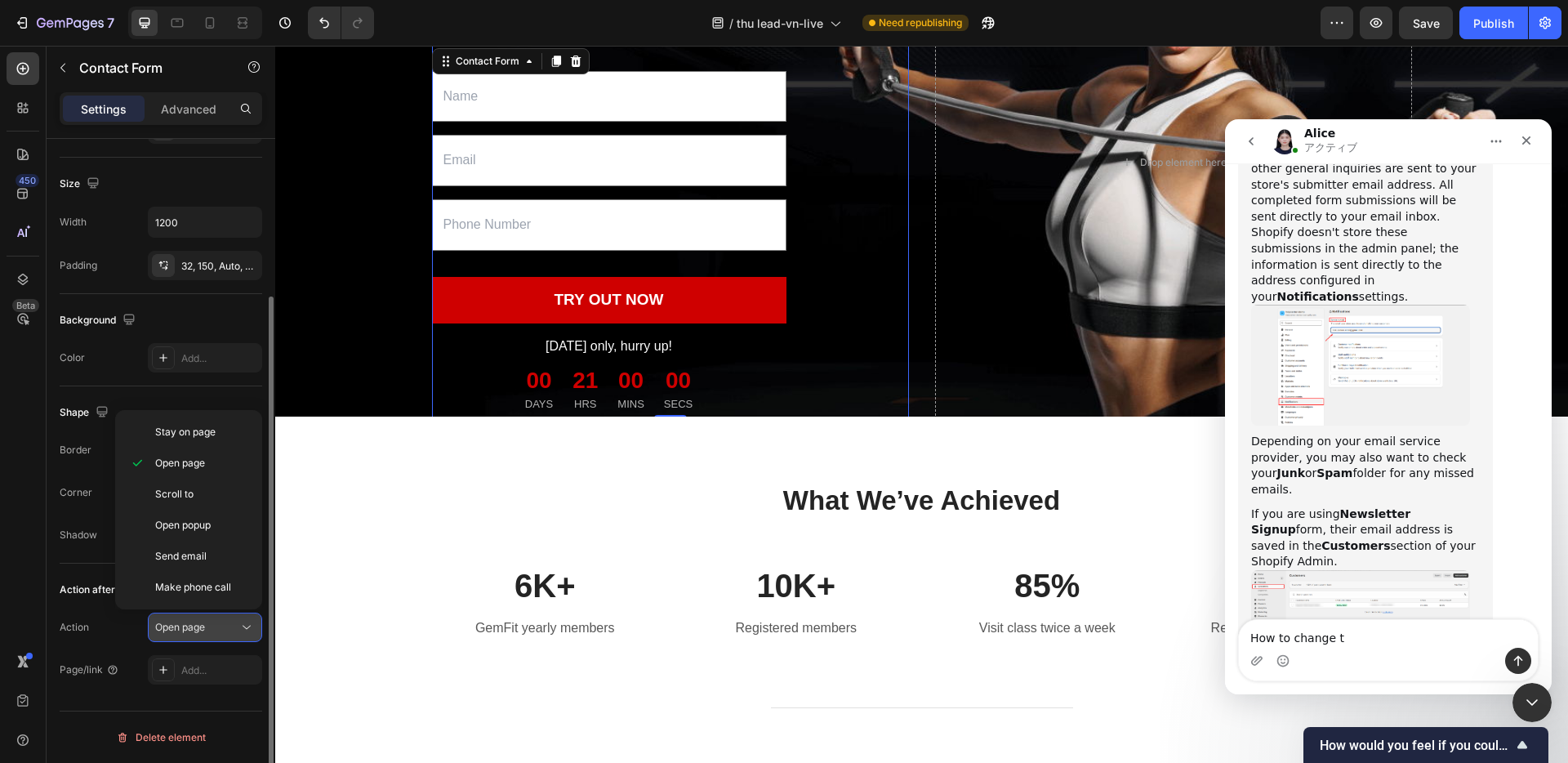
click at [196, 634] on span "Open page" at bounding box center [179, 627] width 50 height 15
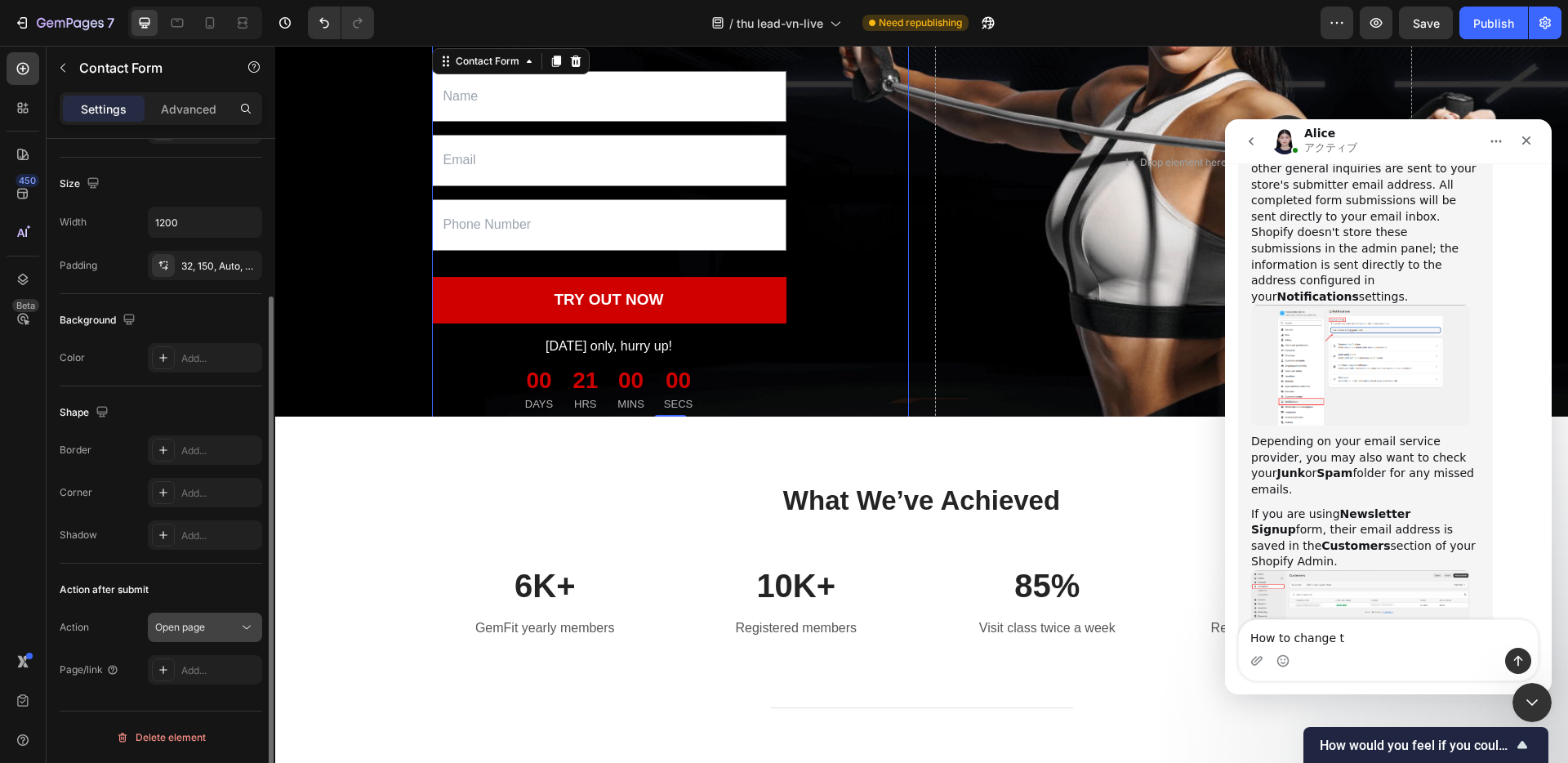
scroll to position [0, 0]
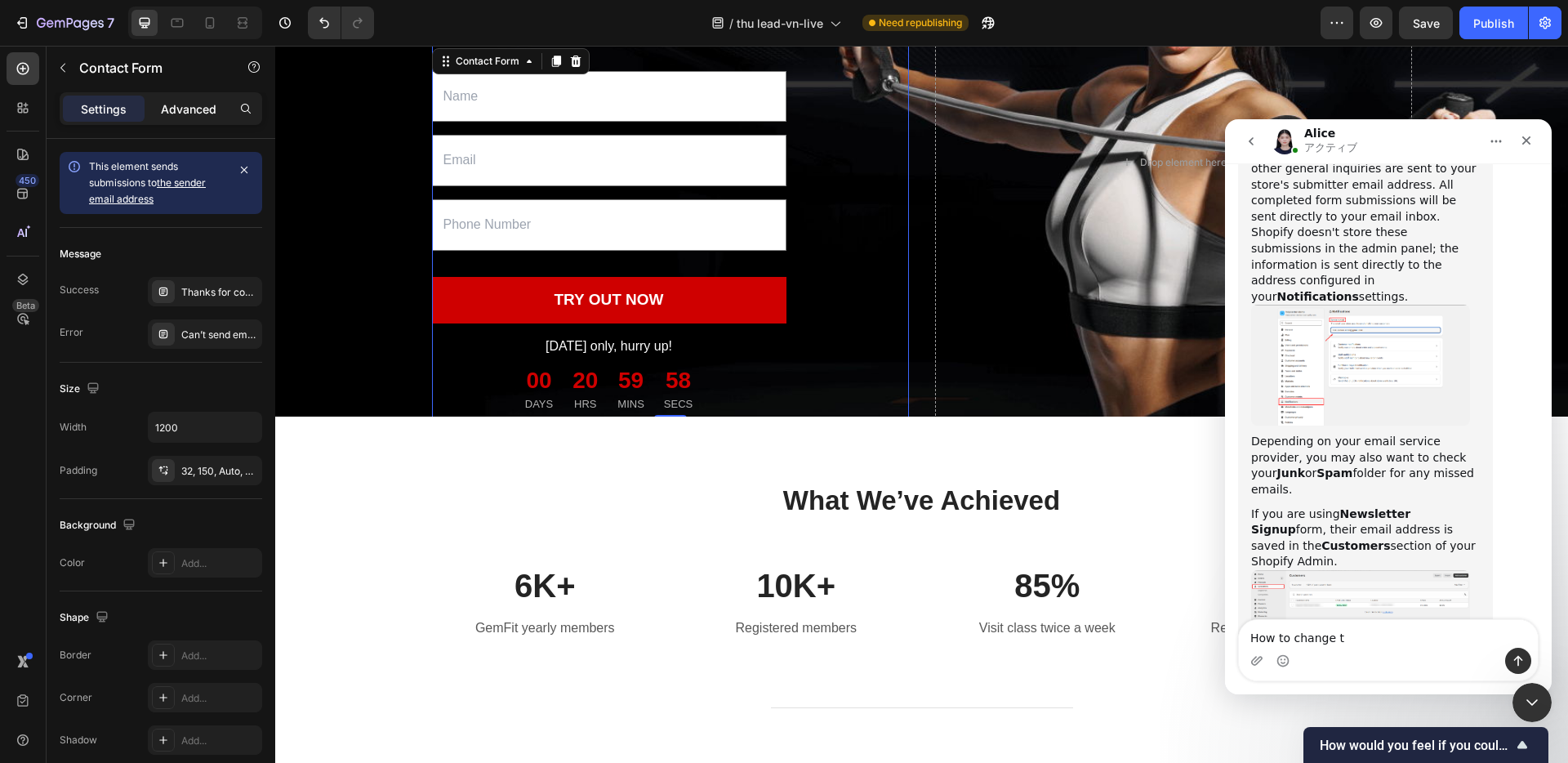
click at [185, 112] on p "Advanced" at bounding box center [188, 108] width 56 height 17
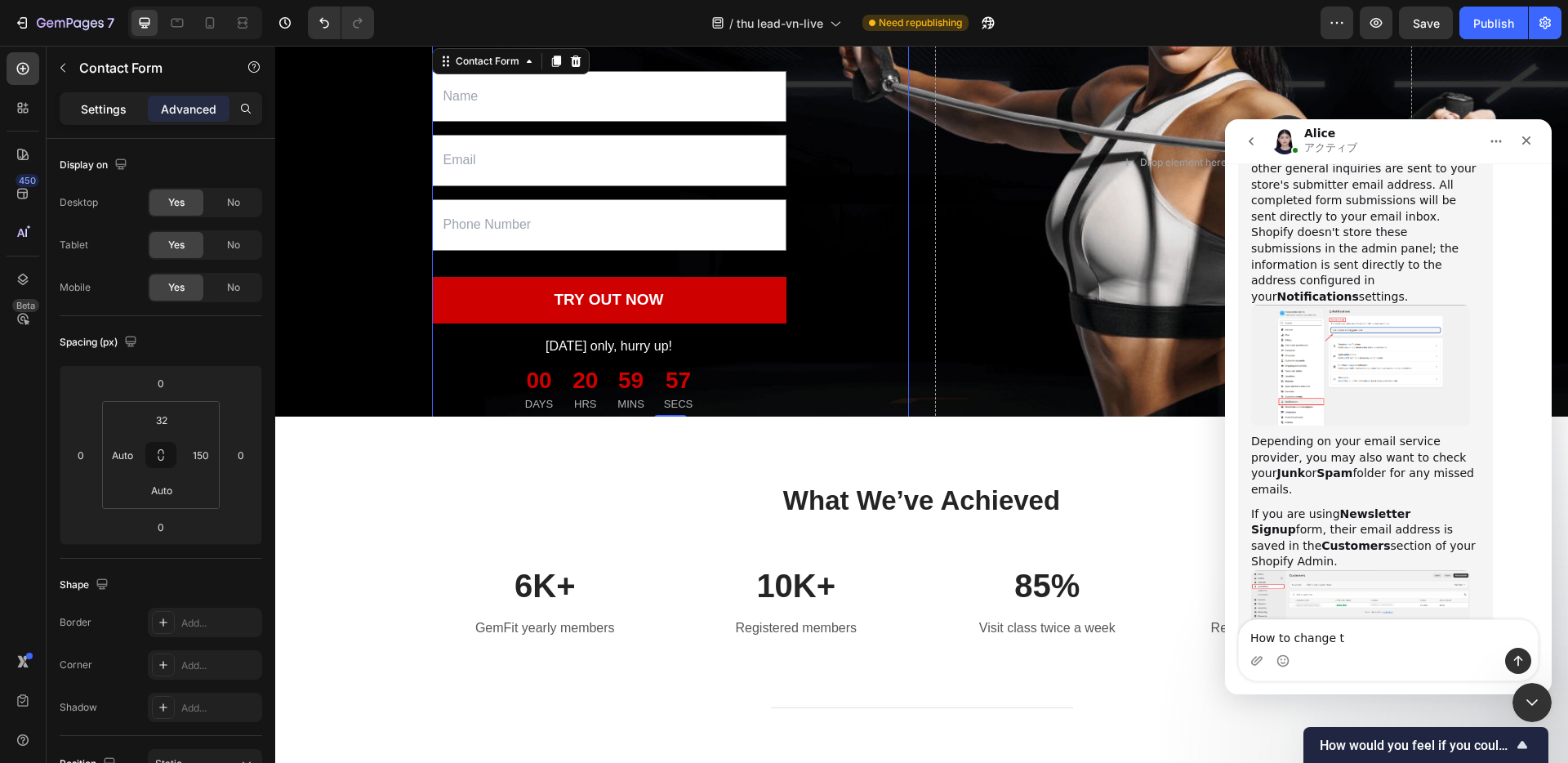
click at [102, 111] on p "Settings" at bounding box center [103, 108] width 46 height 17
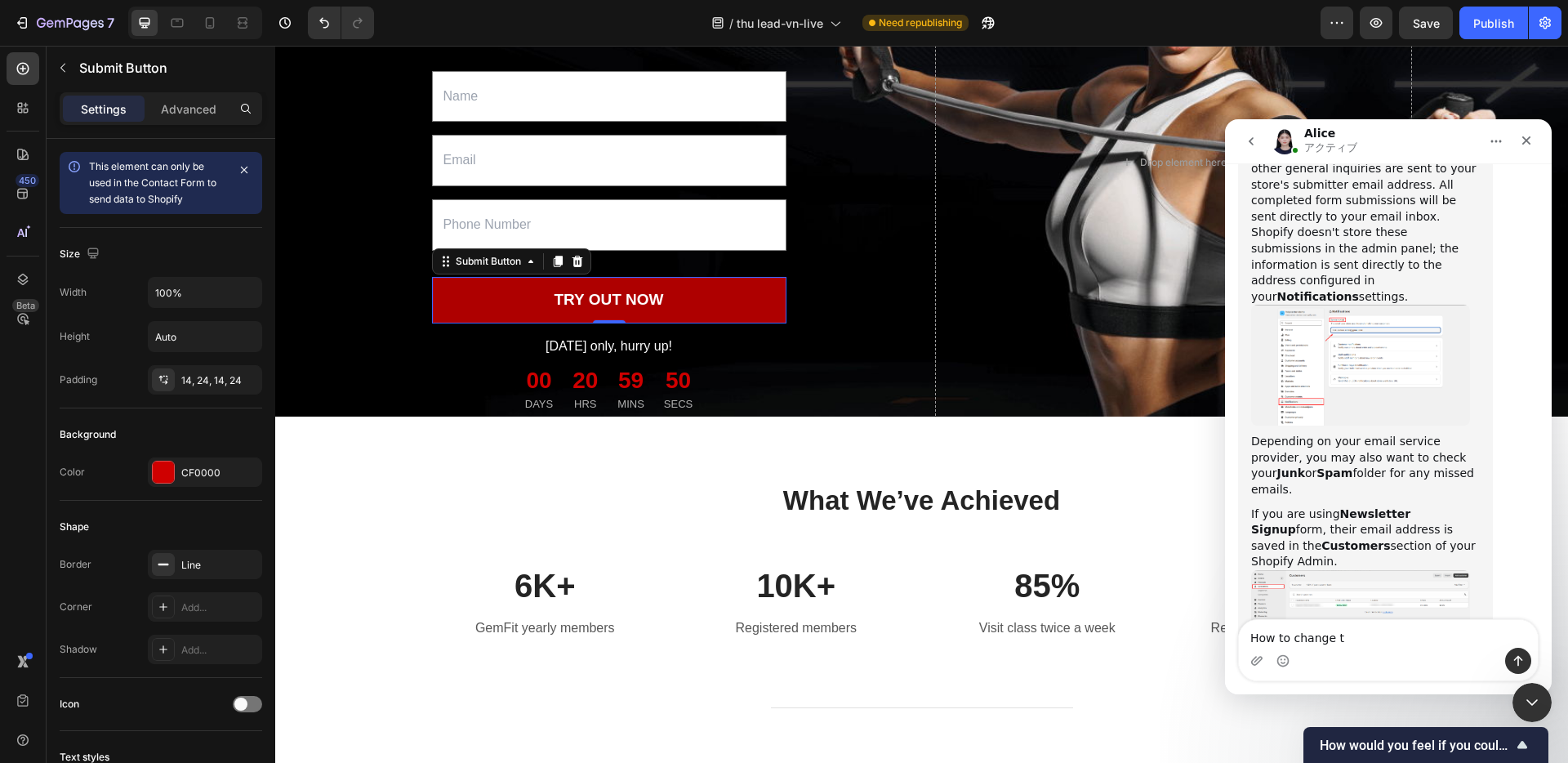
click at [473, 319] on button "TRY OUT NOW" at bounding box center [608, 299] width 354 height 46
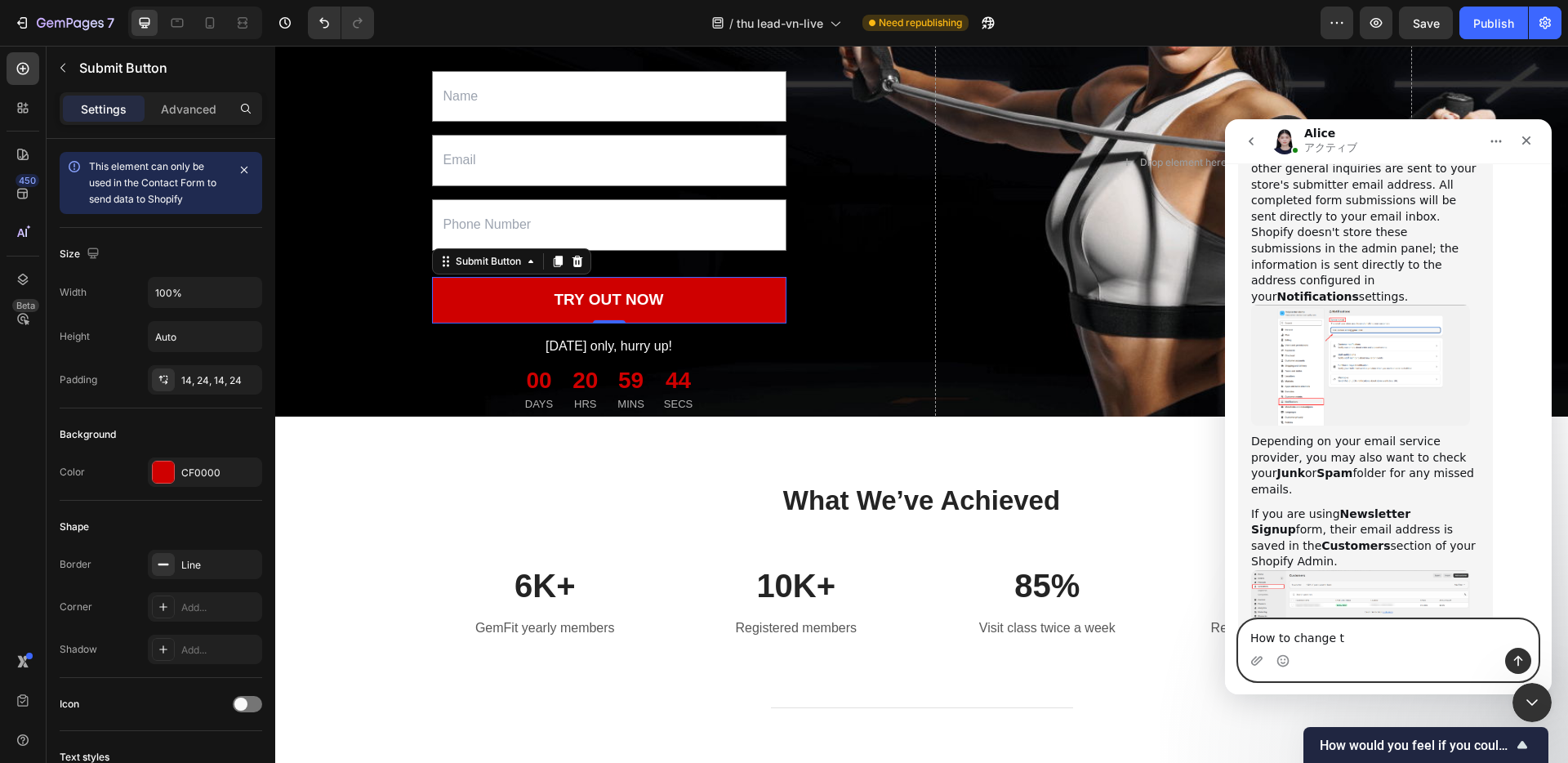
click at [1359, 637] on textarea "How to change t" at bounding box center [1388, 634] width 299 height 27
drag, startPoint x: 1351, startPoint y: 636, endPoint x: 1239, endPoint y: 635, distance: 112.0
click at [1239, 635] on textarea "How to change t" at bounding box center [1388, 634] width 299 height 27
type textarea "S"
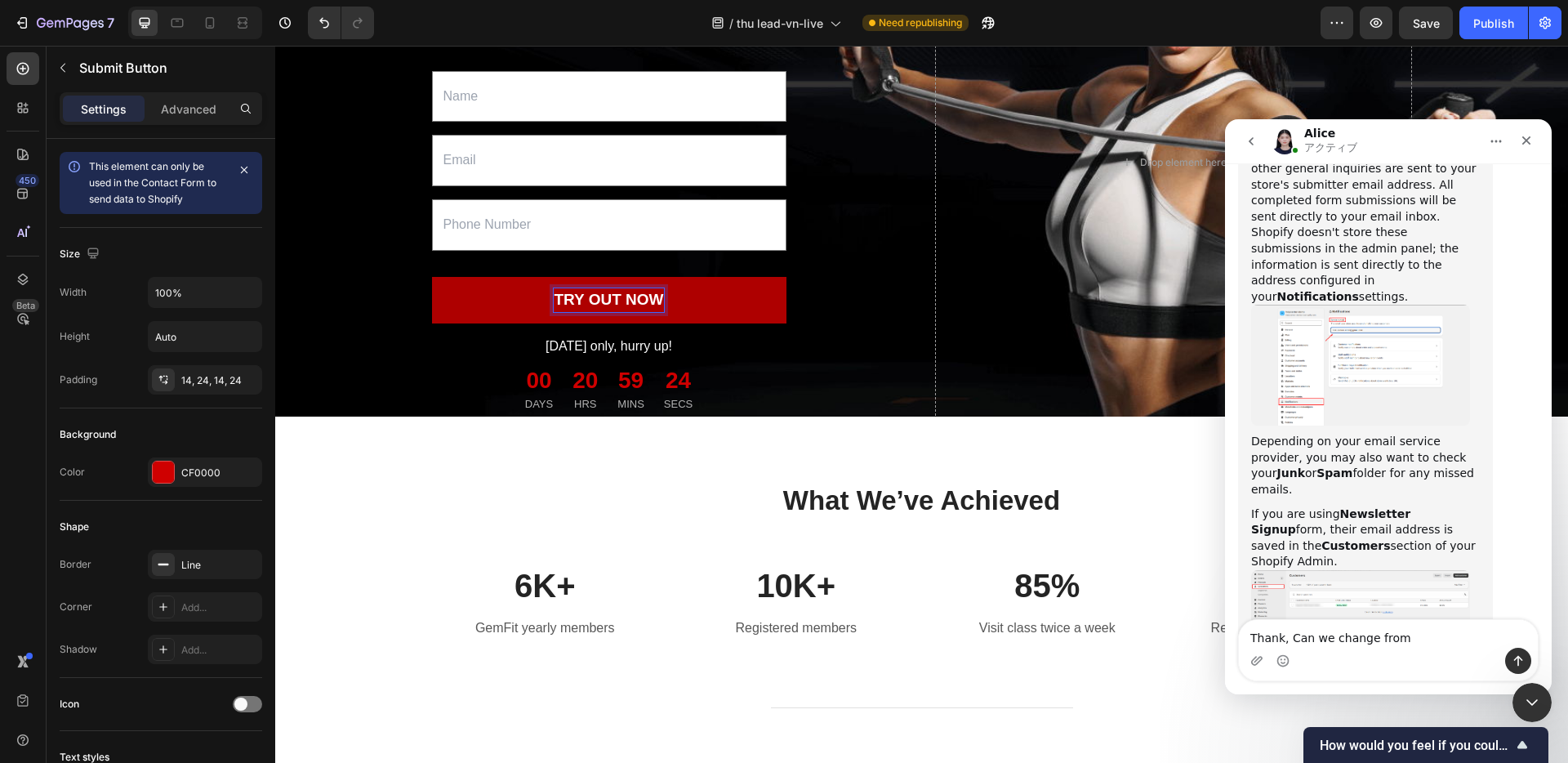
click at [562, 312] on div "TRY OUT NOW" at bounding box center [608, 300] width 110 height 24
click at [500, 324] on button "TRY OUT NOW" at bounding box center [608, 299] width 354 height 46
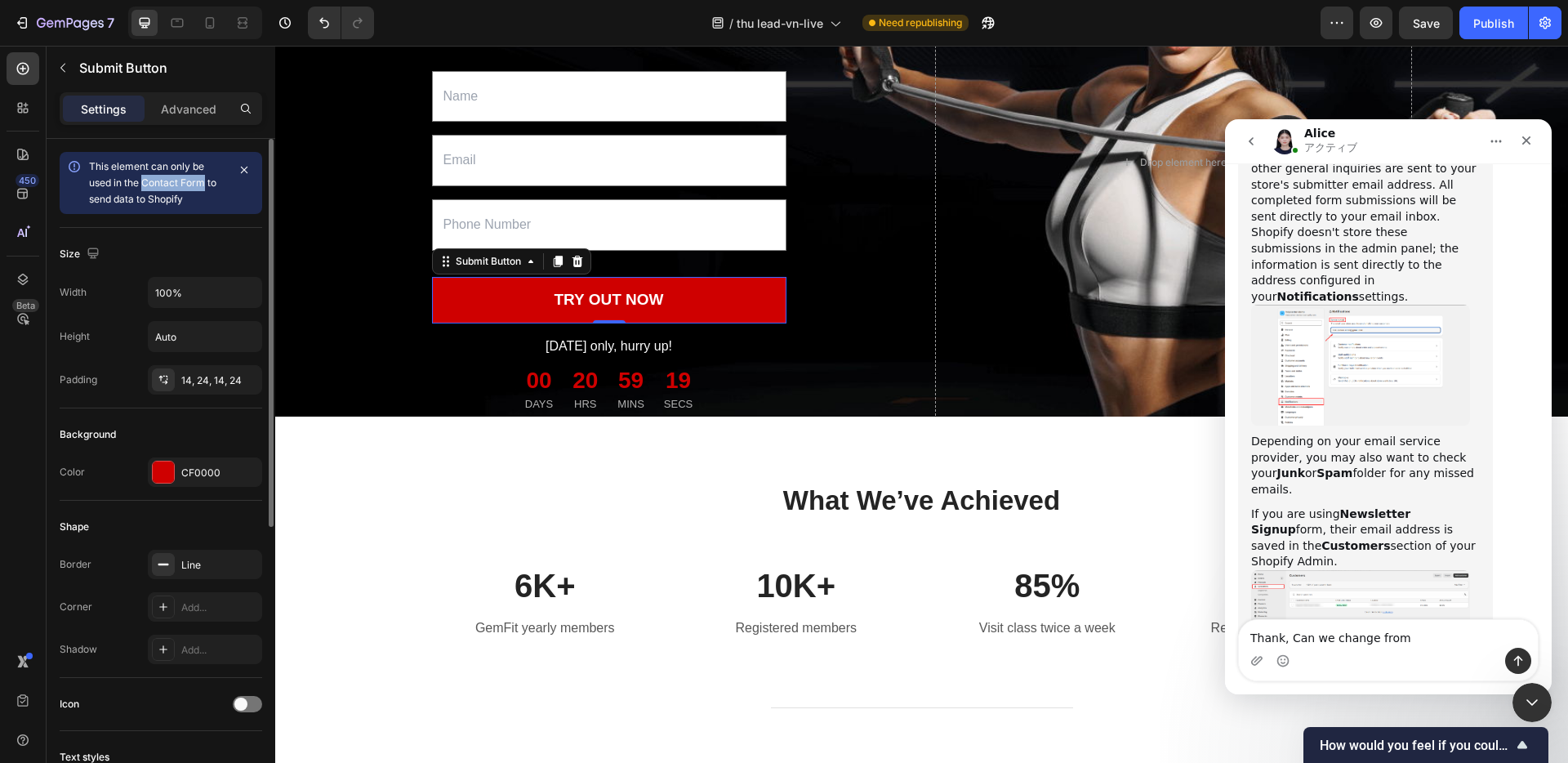
drag, startPoint x: 145, startPoint y: 182, endPoint x: 202, endPoint y: 182, distance: 57.0
click at [202, 182] on span "This element can only be used in the Contact Form to send data to Shopify" at bounding box center [153, 182] width 127 height 45
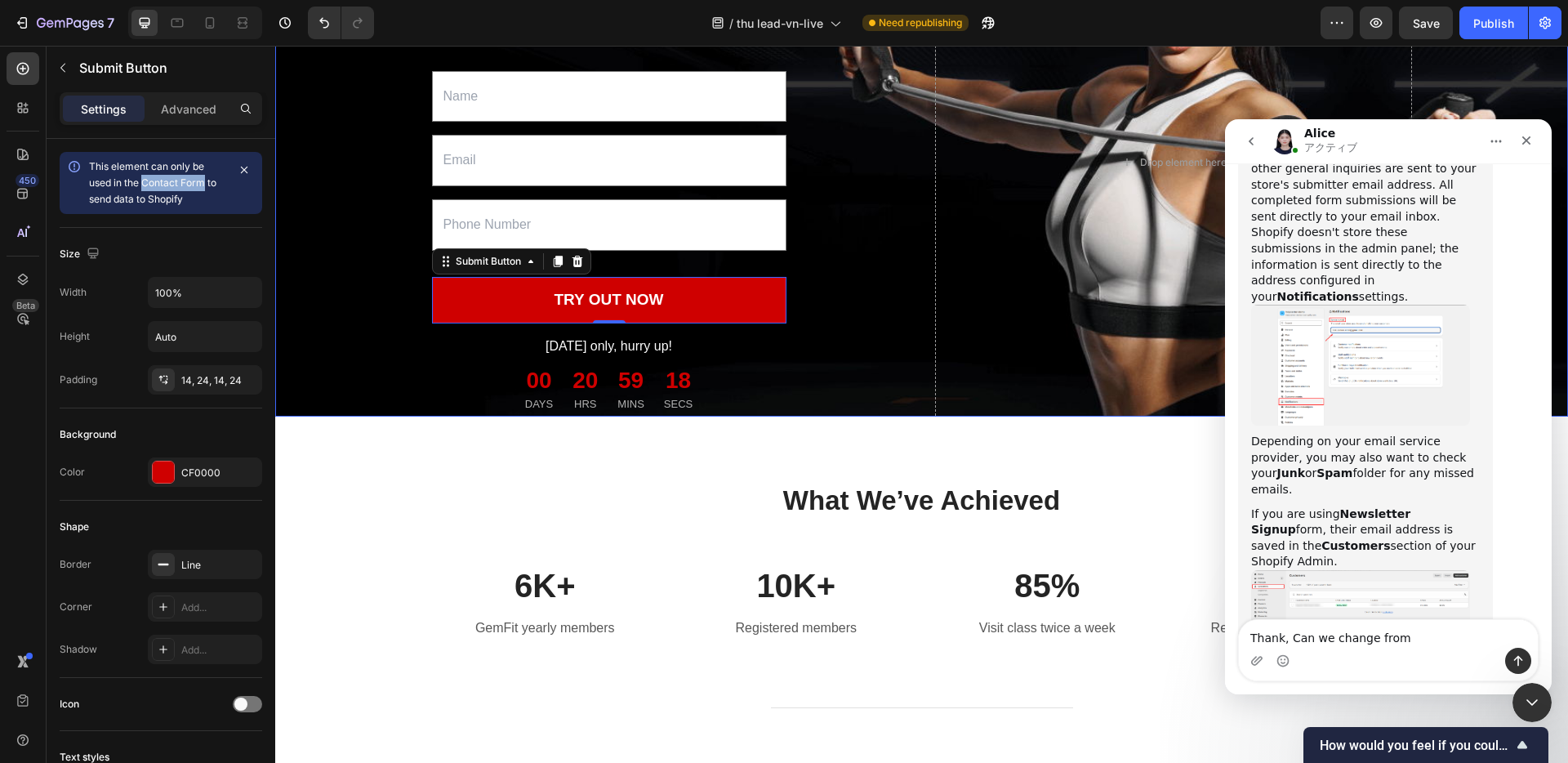
copy span "Contact Form"
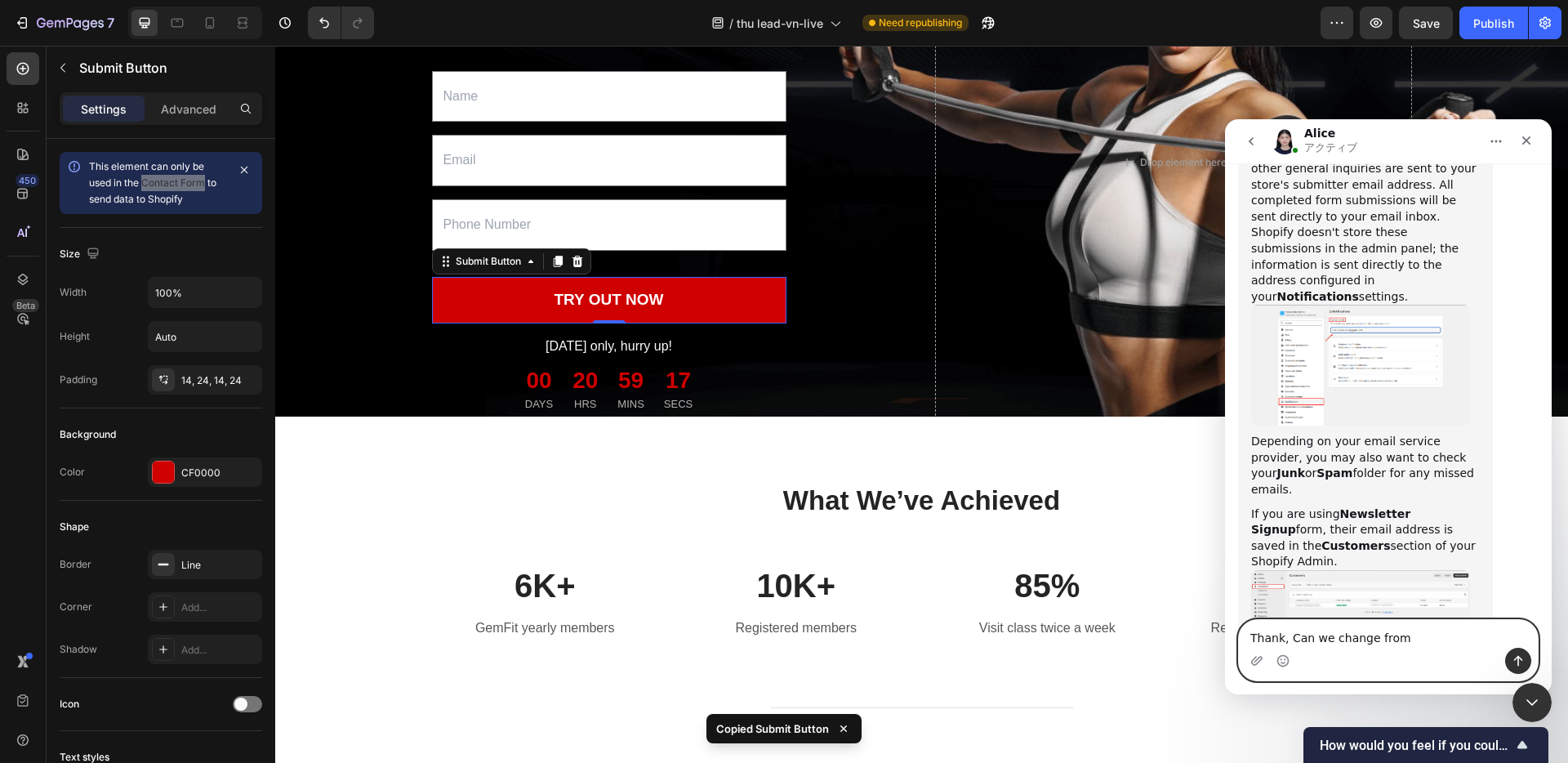
click at [1414, 640] on textarea "Thank, Can we change from" at bounding box center [1388, 634] width 299 height 27
paste textarea "Copy element from Gempages!"
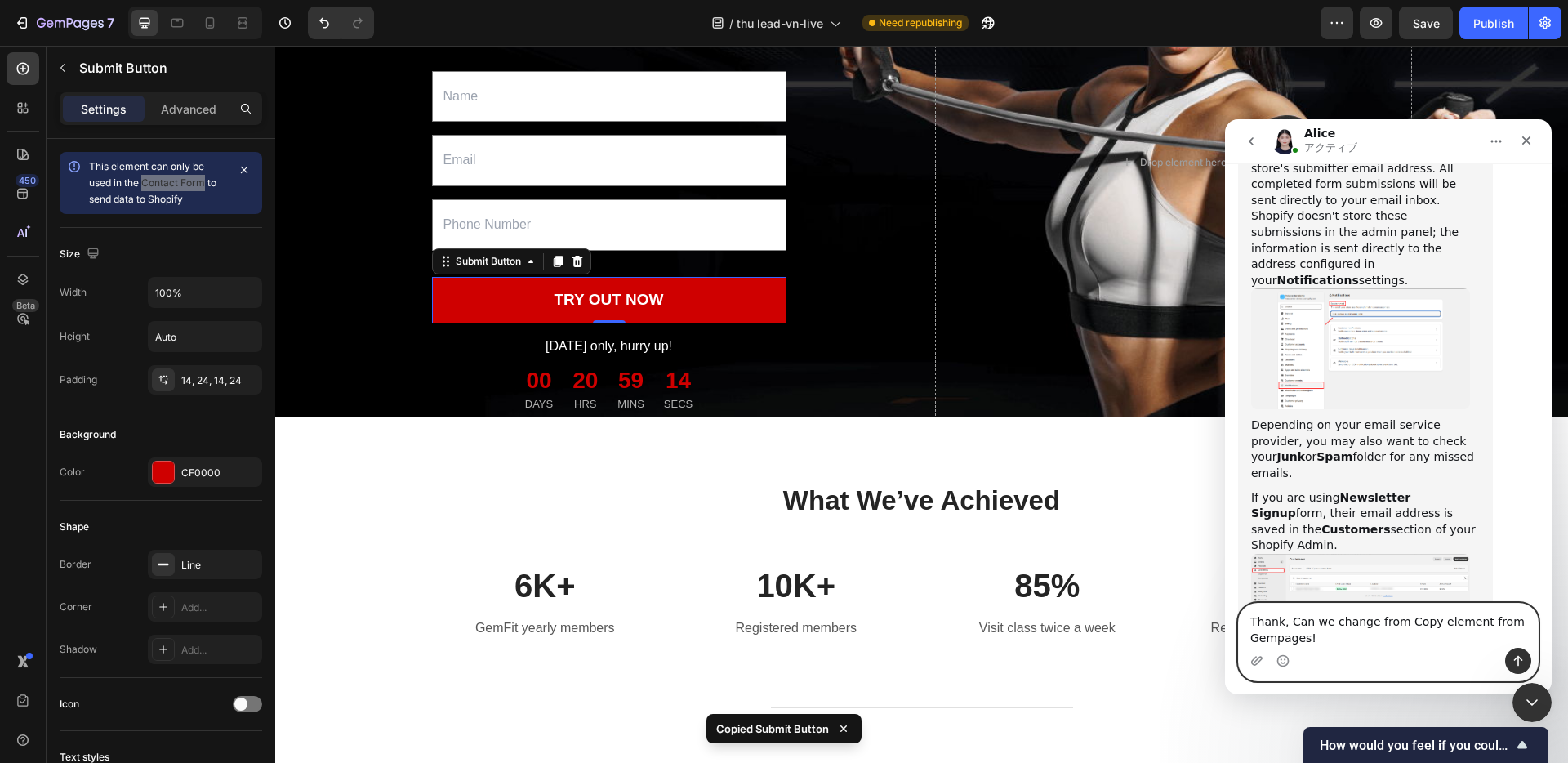
drag, startPoint x: 1400, startPoint y: 620, endPoint x: 1407, endPoint y: 636, distance: 17.5
click at [1407, 636] on textarea "Thank, Can we change from Copy element from Gempages!" at bounding box center [1388, 625] width 299 height 44
type textarea "Thank, Can we change Contact form to Newsletter sign up?"
click at [1521, 663] on icon "メッセージを送信…" at bounding box center [1517, 660] width 13 height 13
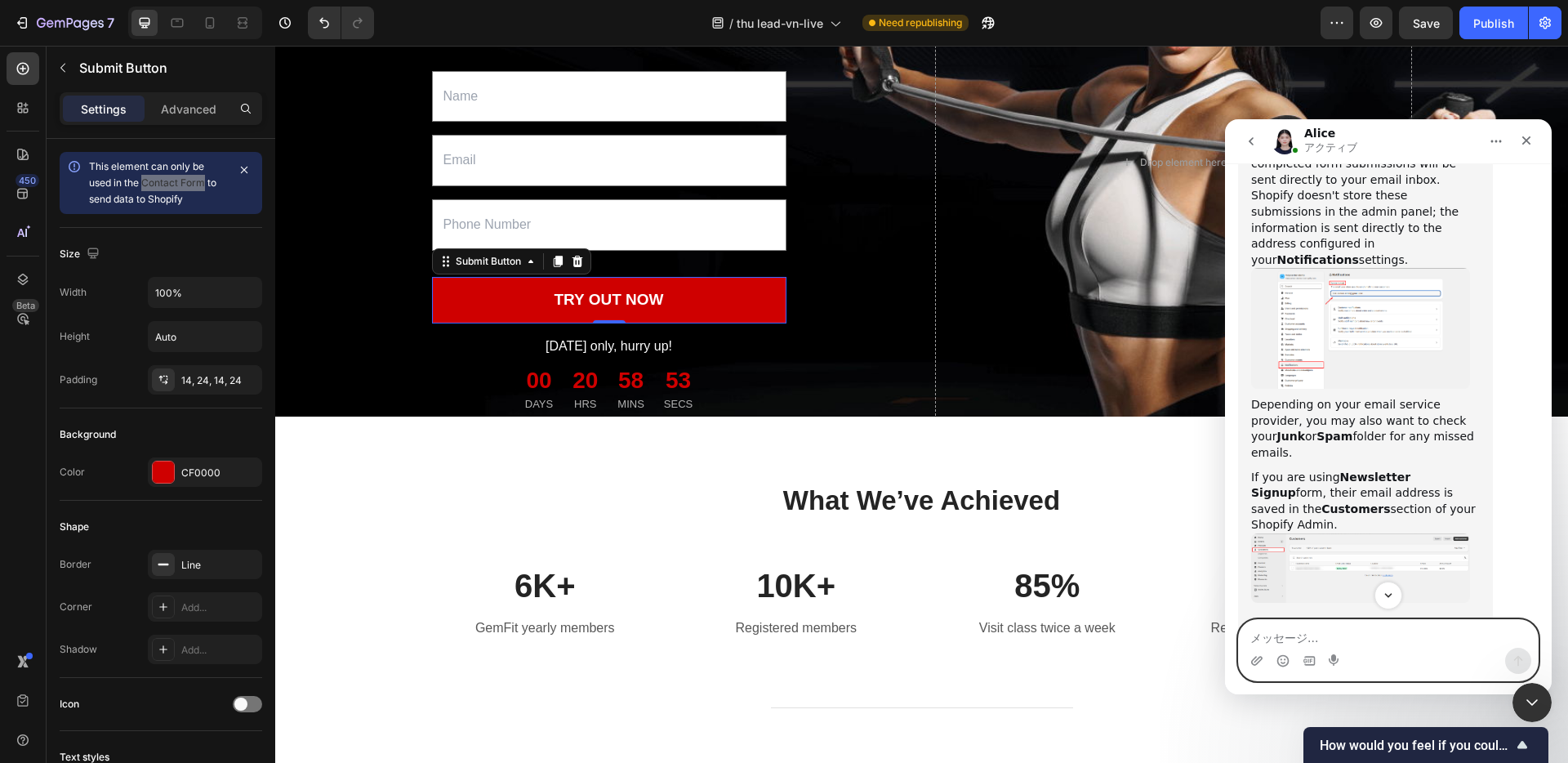
scroll to position [1197, 0]
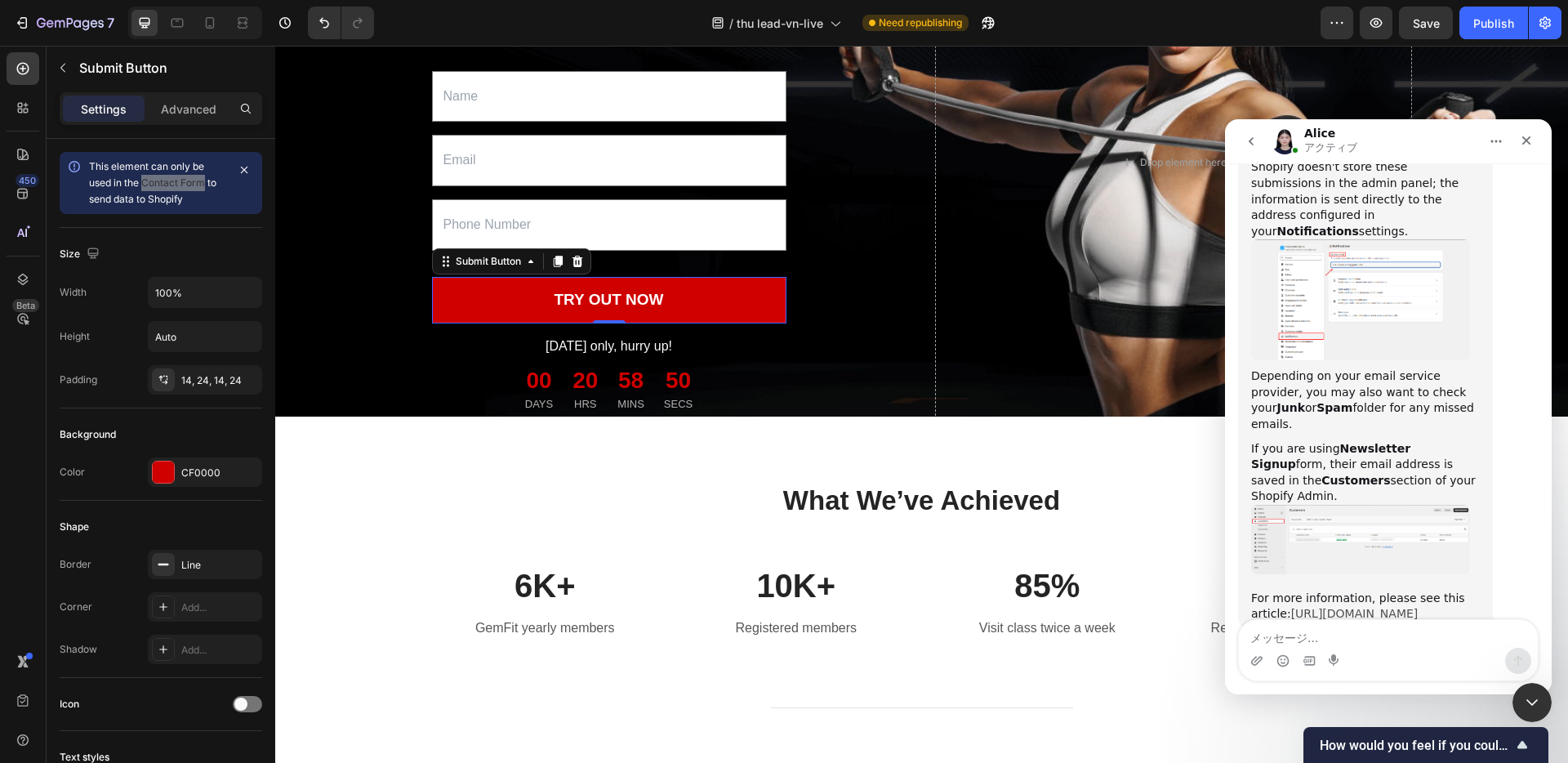
click at [1312, 607] on link "https://help.gempages.net/articles/where-is-the-data-saved-after-visitors-submi…" at bounding box center [1354, 613] width 127 height 13
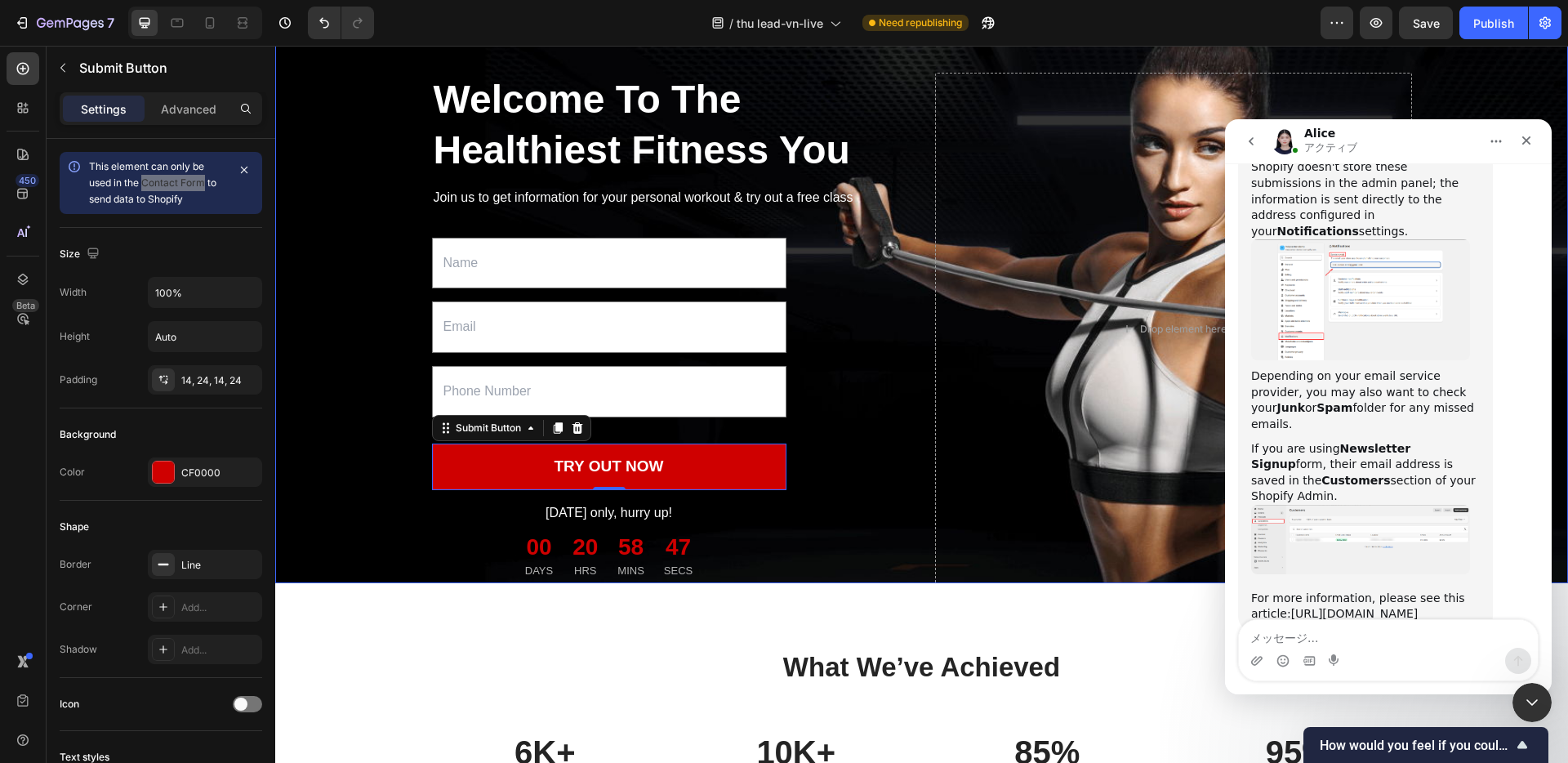
scroll to position [0, 0]
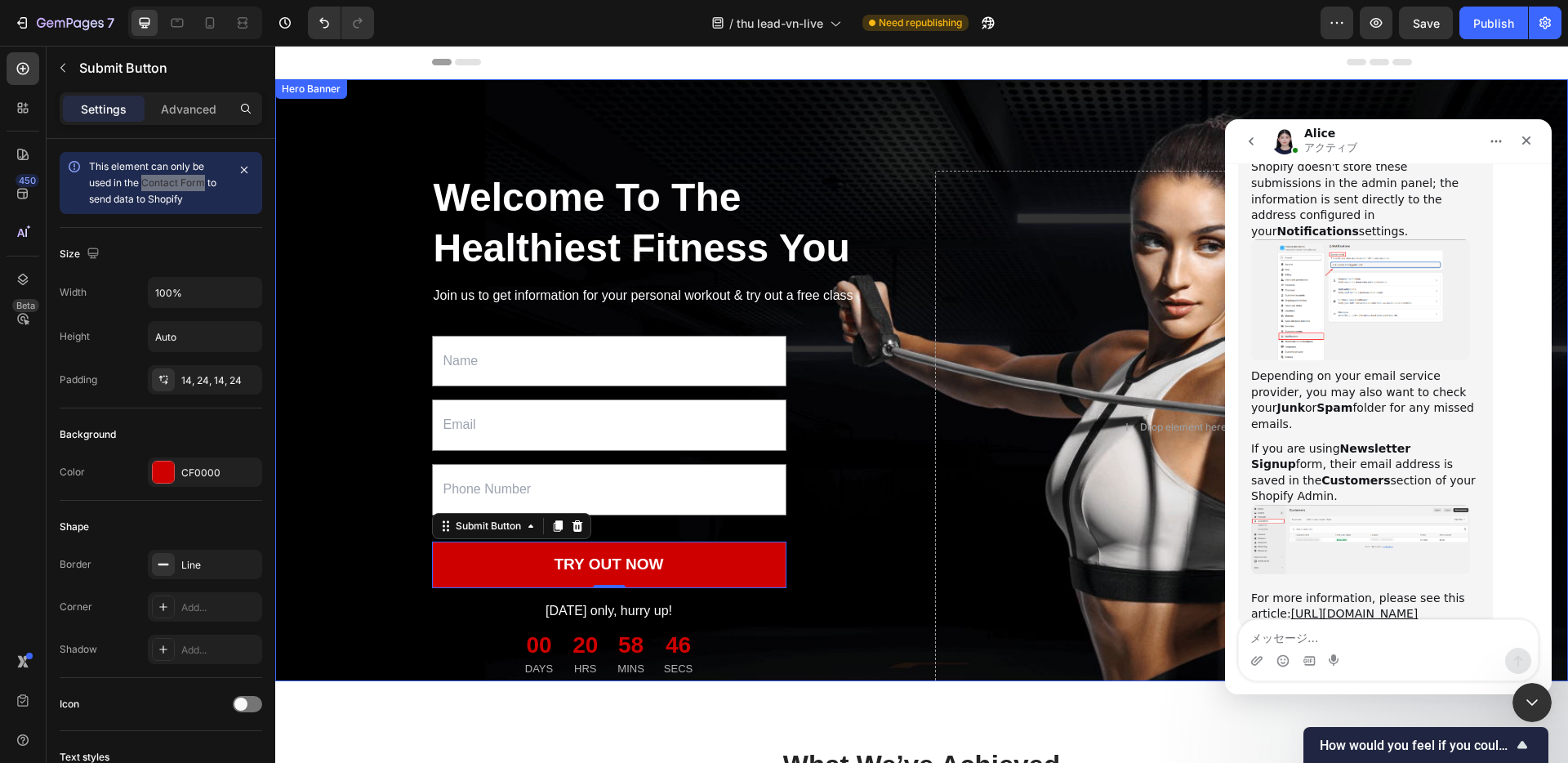
click at [362, 284] on div "Welcome To The Healthiest Fitness You Heading Join us to get information for yo…" at bounding box center [921, 426] width 1266 height 642
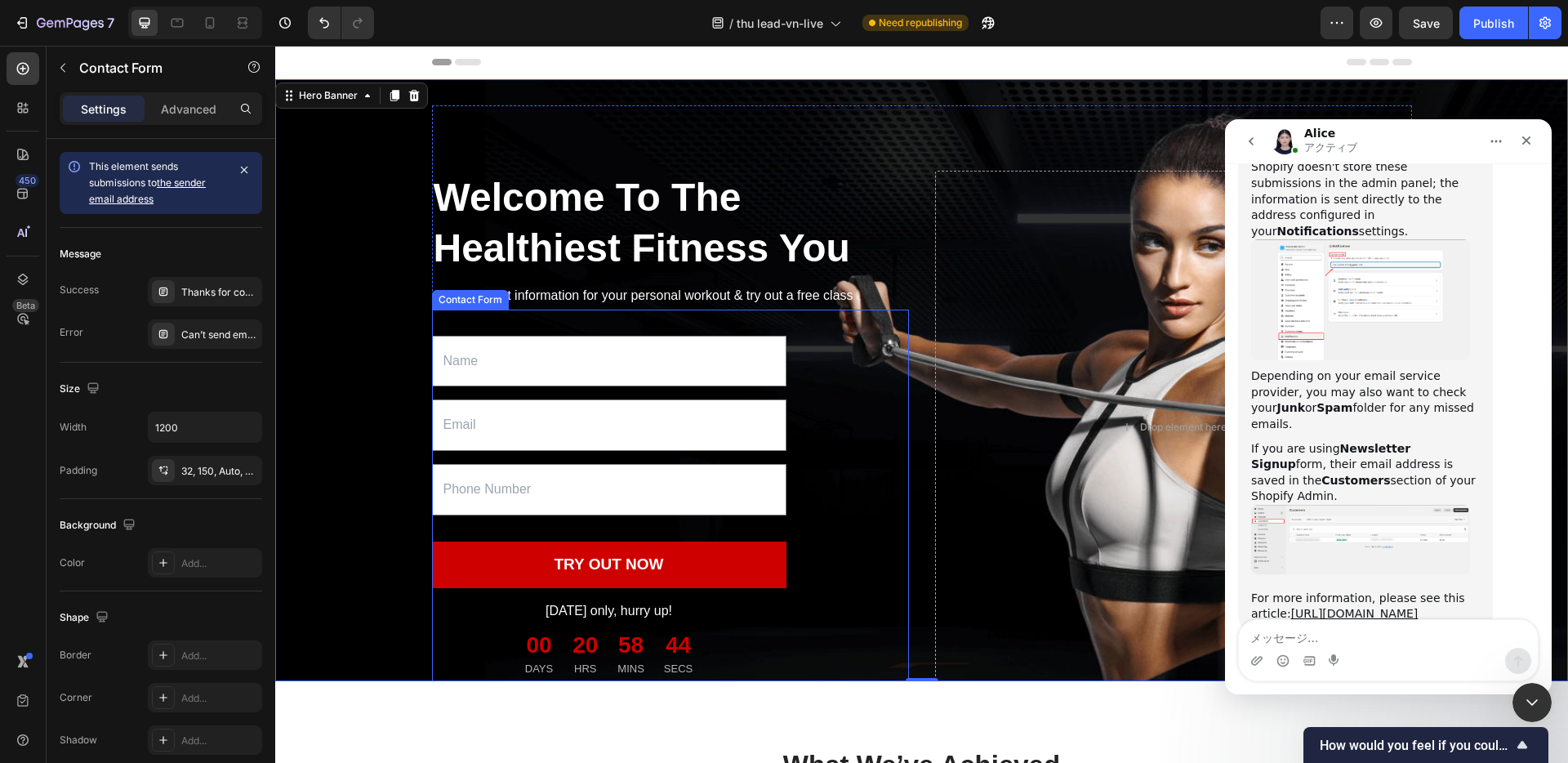
click at [476, 310] on div "Contact Form" at bounding box center [470, 300] width 76 height 20
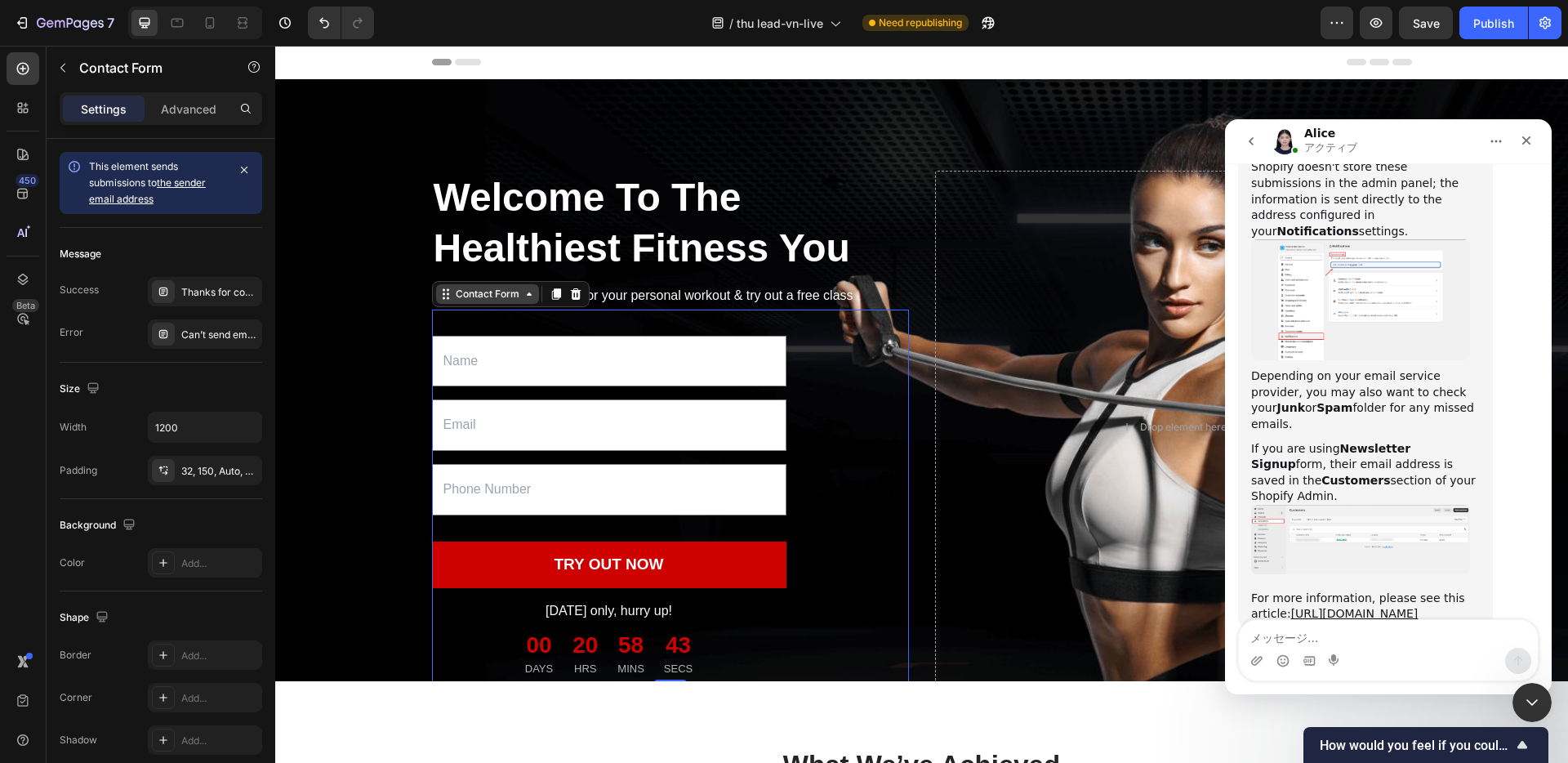
click at [489, 301] on div "Contact Form" at bounding box center [487, 293] width 71 height 15
click at [437, 350] on div "Text Field Email Field Text Field TRY OUT NOW Submit Button Today only, hurry u…" at bounding box center [670, 496] width 477 height 374
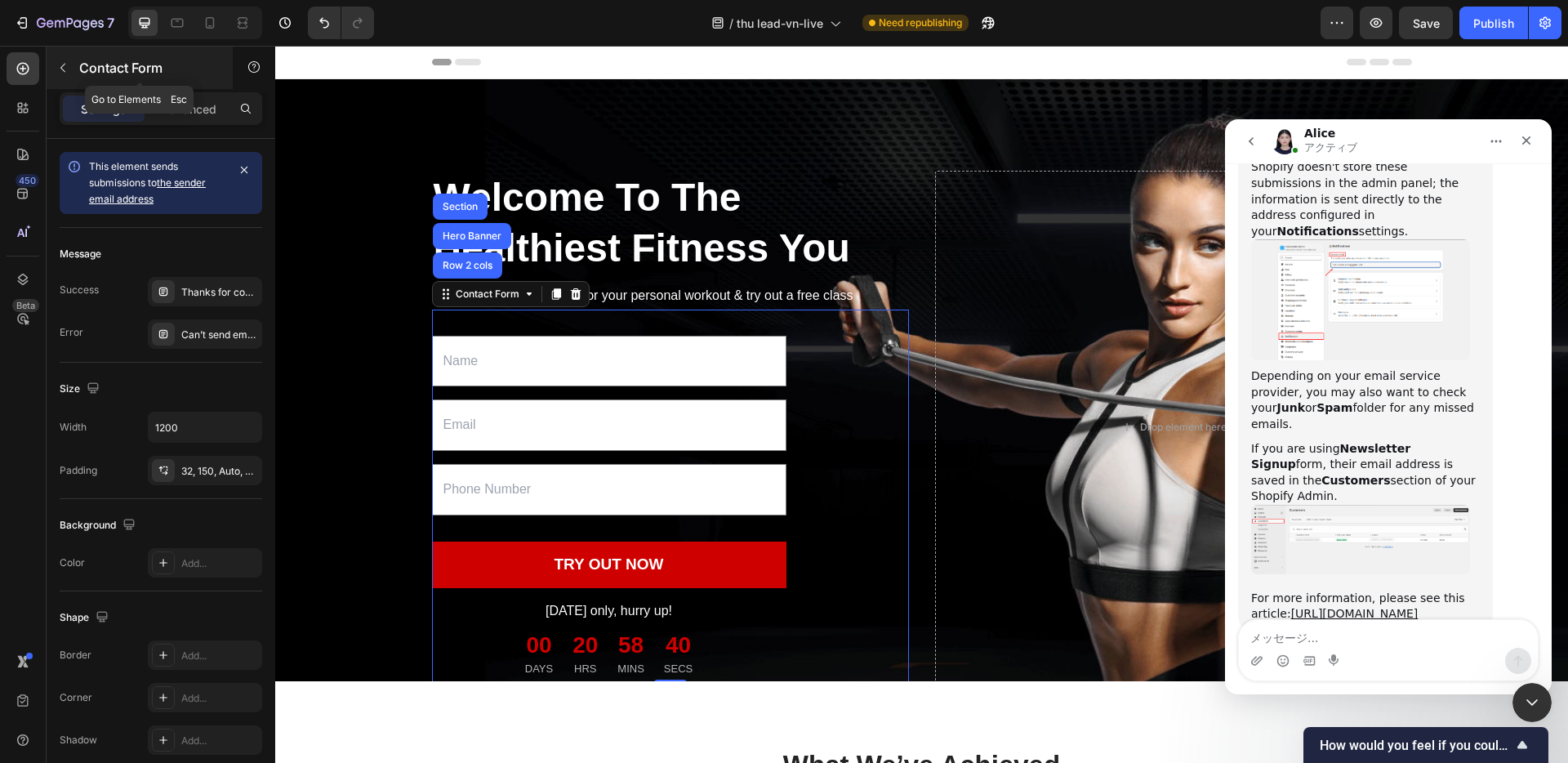
click at [66, 71] on icon "button" at bounding box center [62, 67] width 13 height 13
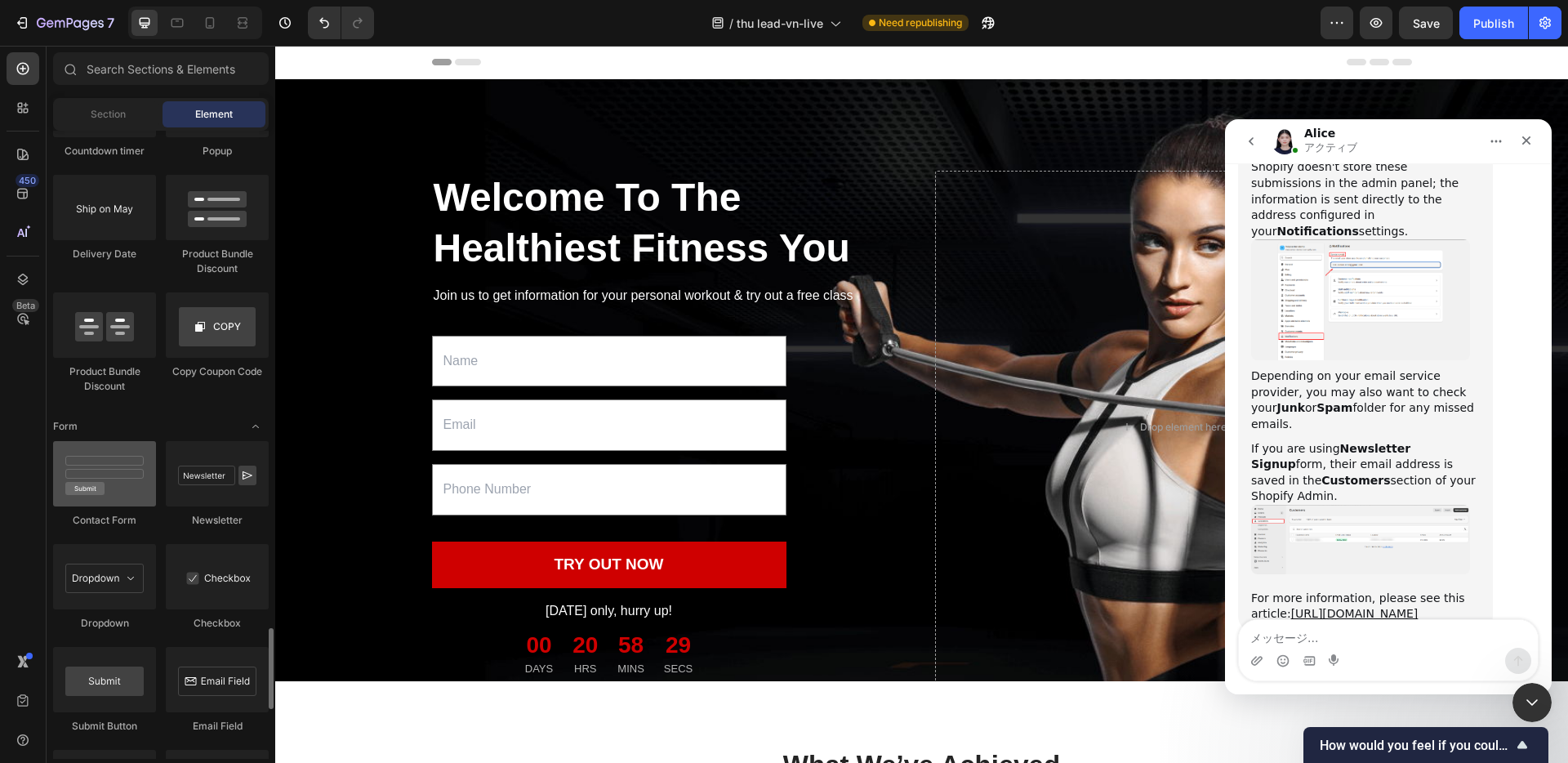
scroll to position [3491, 0]
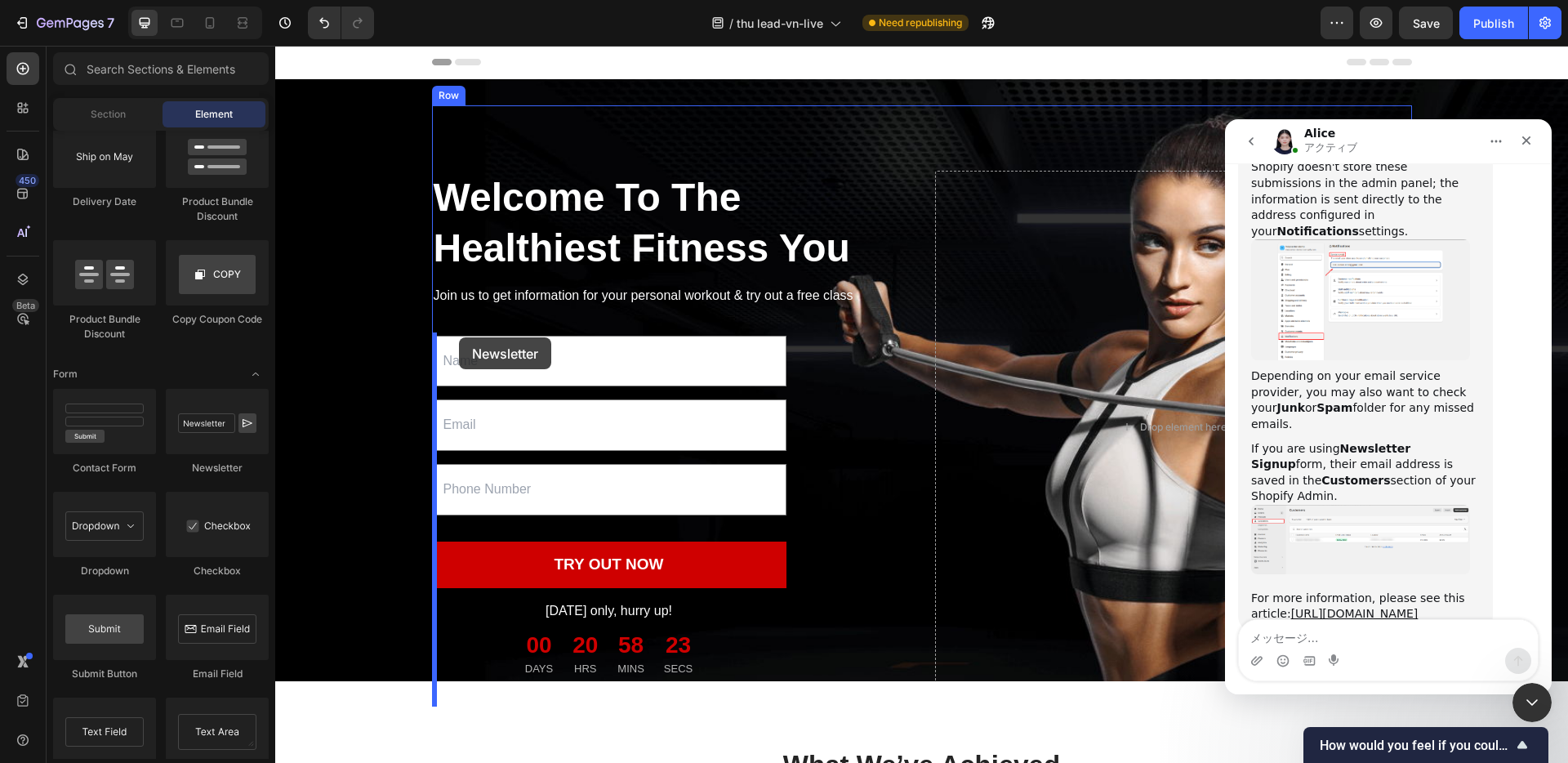
drag, startPoint x: 469, startPoint y: 446, endPoint x: 459, endPoint y: 337, distance: 109.5
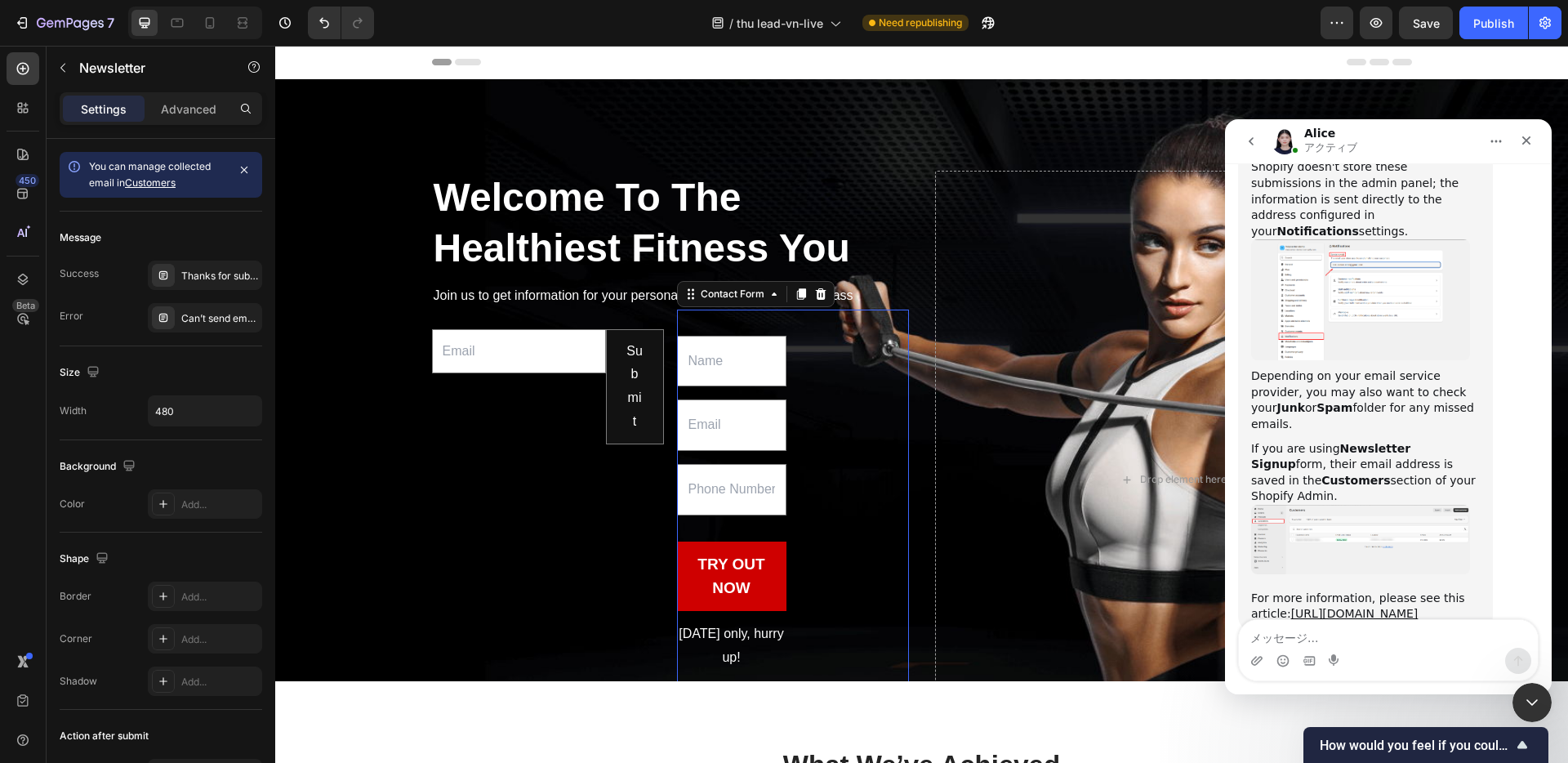
click at [776, 342] on div "Text Field Email Field Text Field TRY OUT NOW Submit Button Today only, hurry u…" at bounding box center [792, 549] width 231 height 480
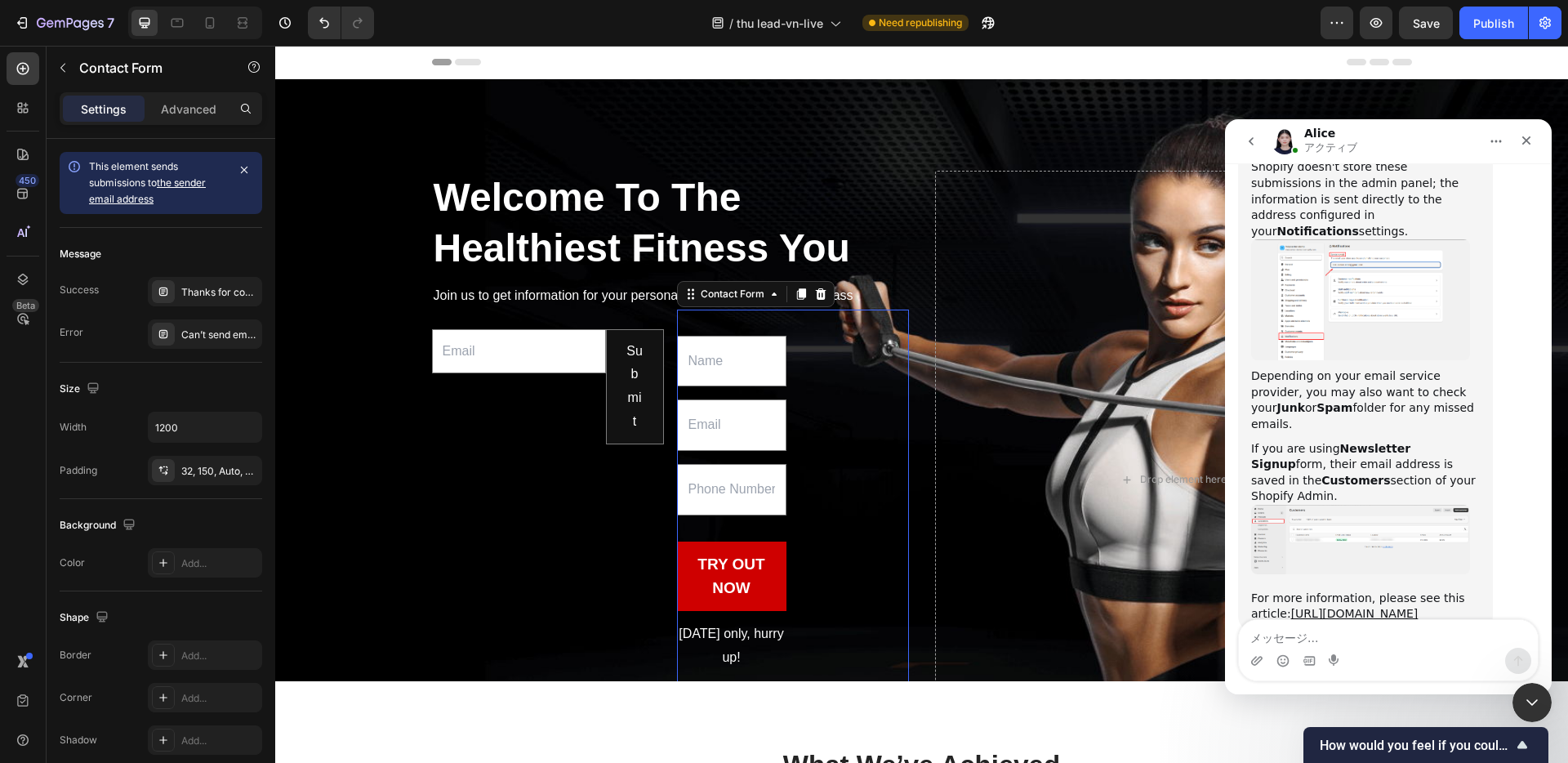
drag, startPoint x: 820, startPoint y: 317, endPoint x: 842, endPoint y: 409, distance: 94.6
click at [842, 409] on div "Text Field Email Field Text Field TRY OUT NOW Submit Button Today only, hurry u…" at bounding box center [792, 549] width 231 height 480
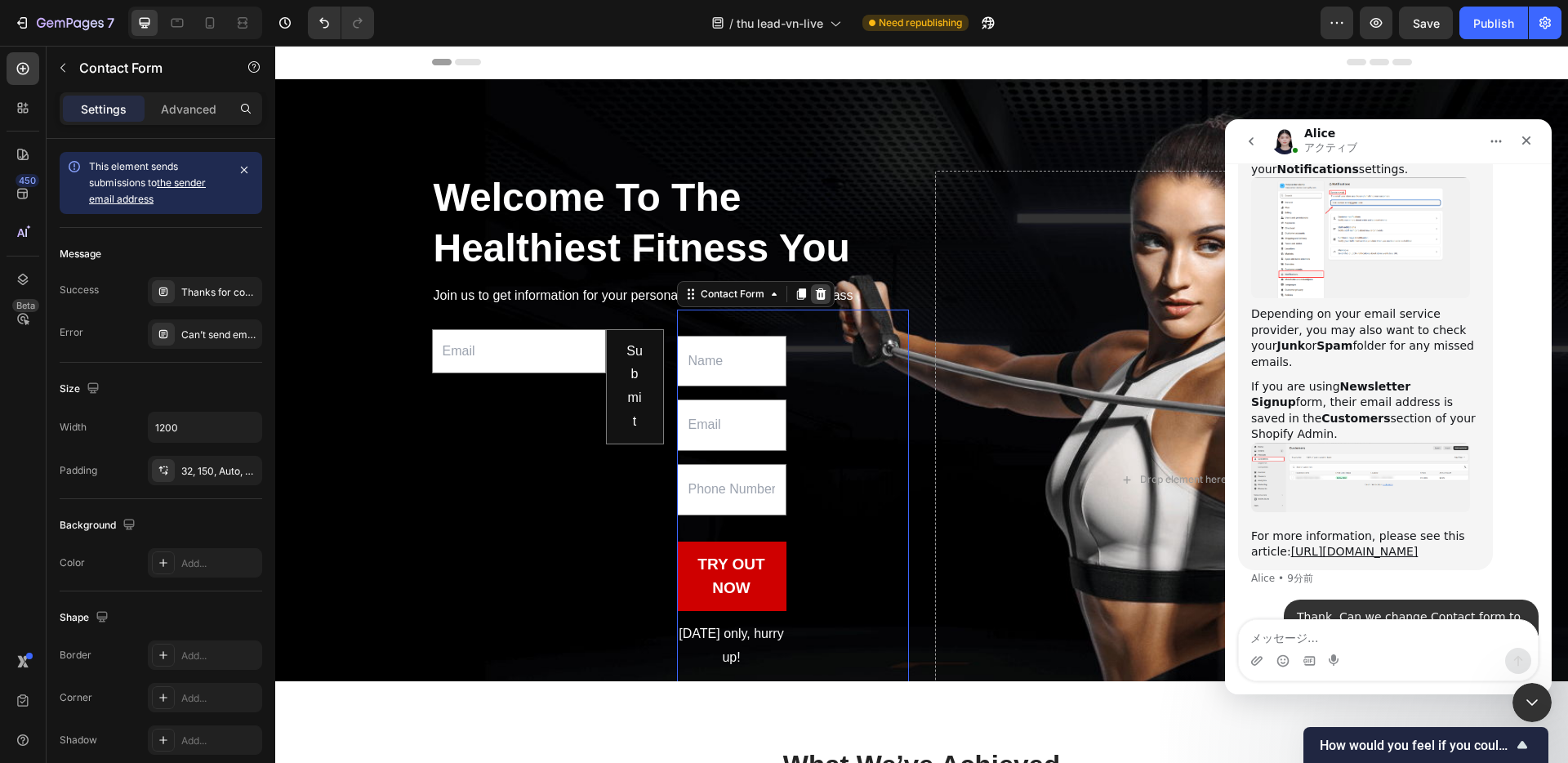
scroll to position [1260, 0]
click at [818, 300] on icon at bounding box center [820, 293] width 13 height 13
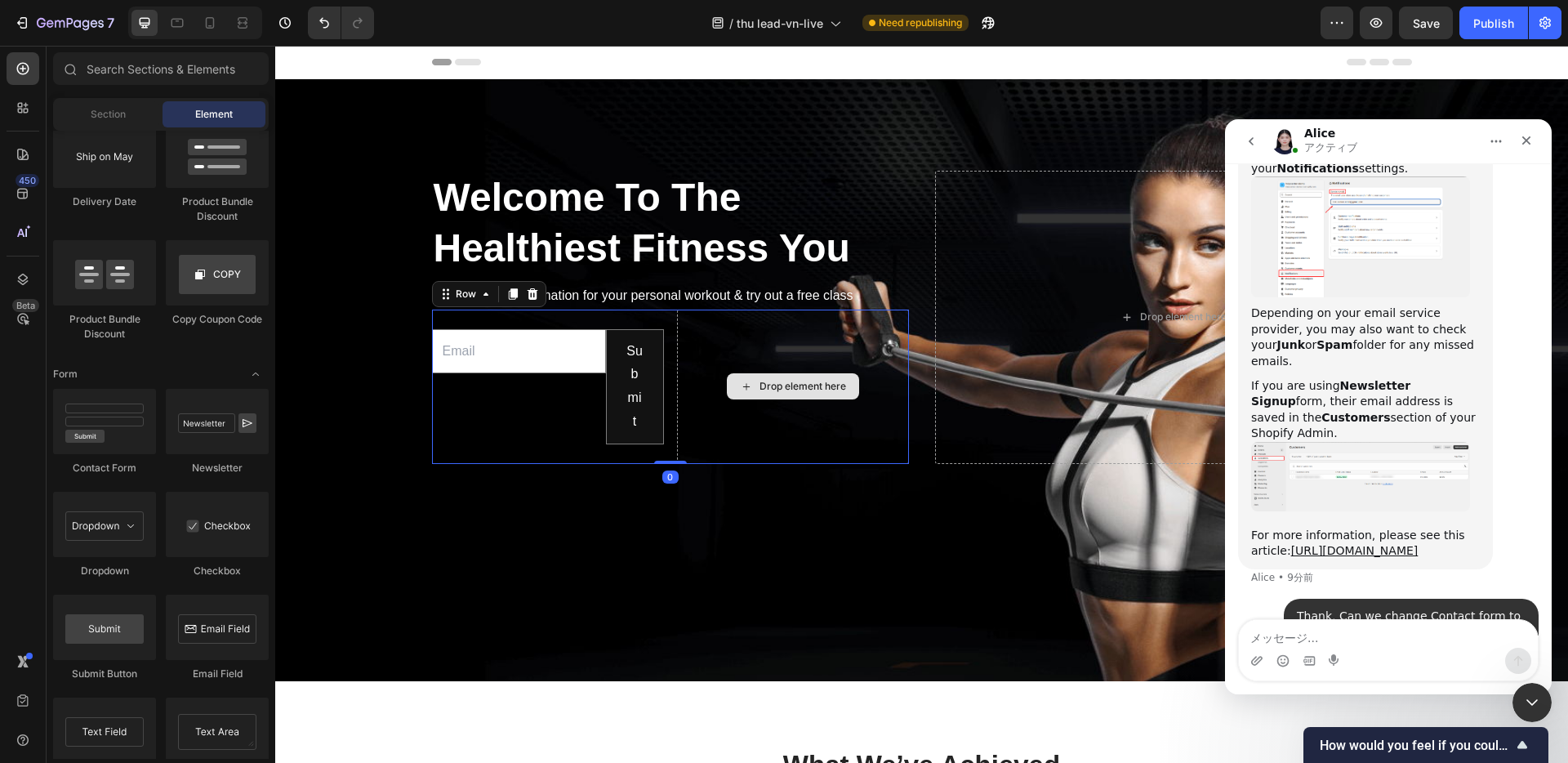
click at [832, 349] on div "Drop element here" at bounding box center [792, 386] width 231 height 154
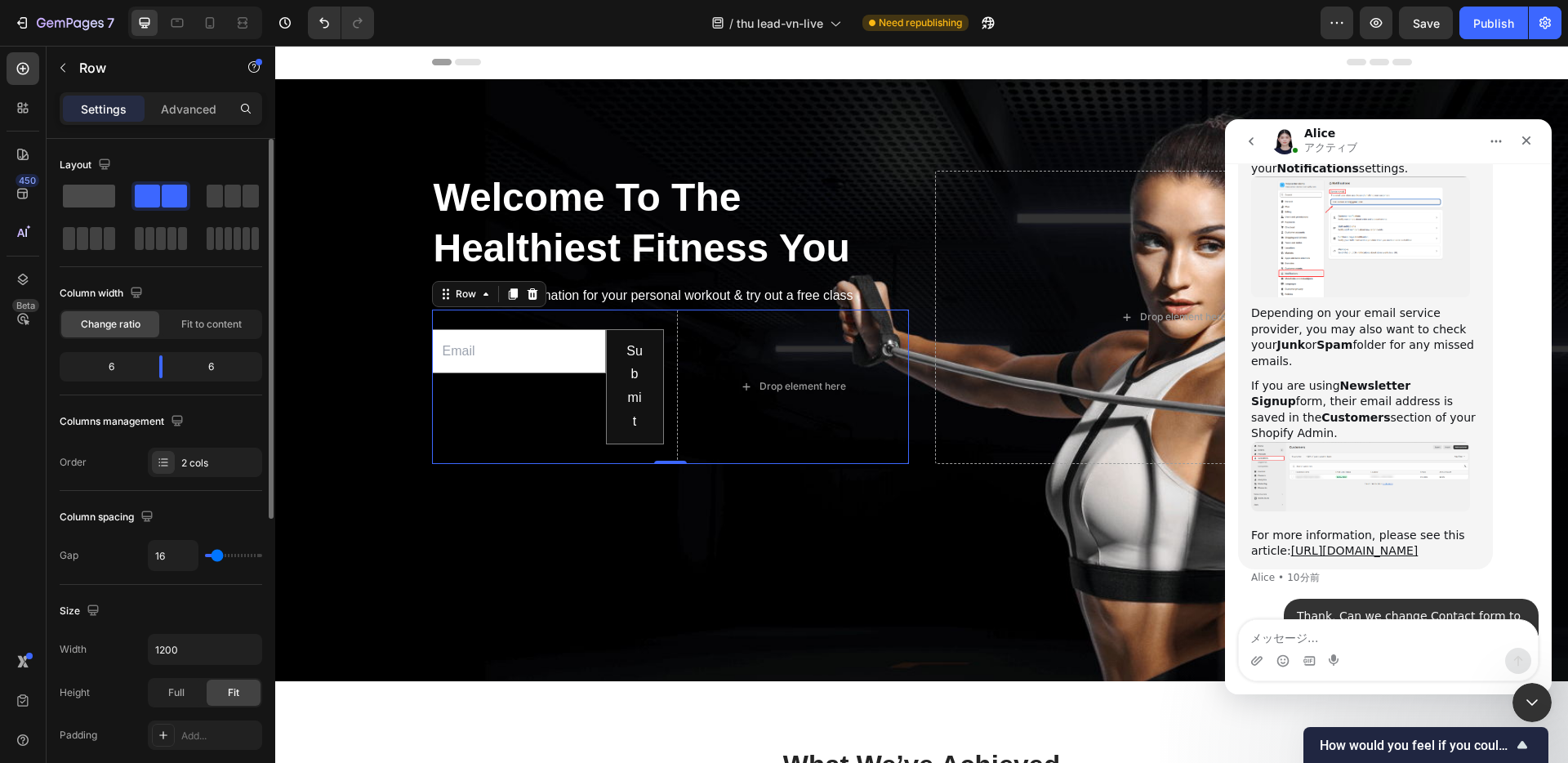
click at [102, 192] on span at bounding box center [88, 195] width 52 height 23
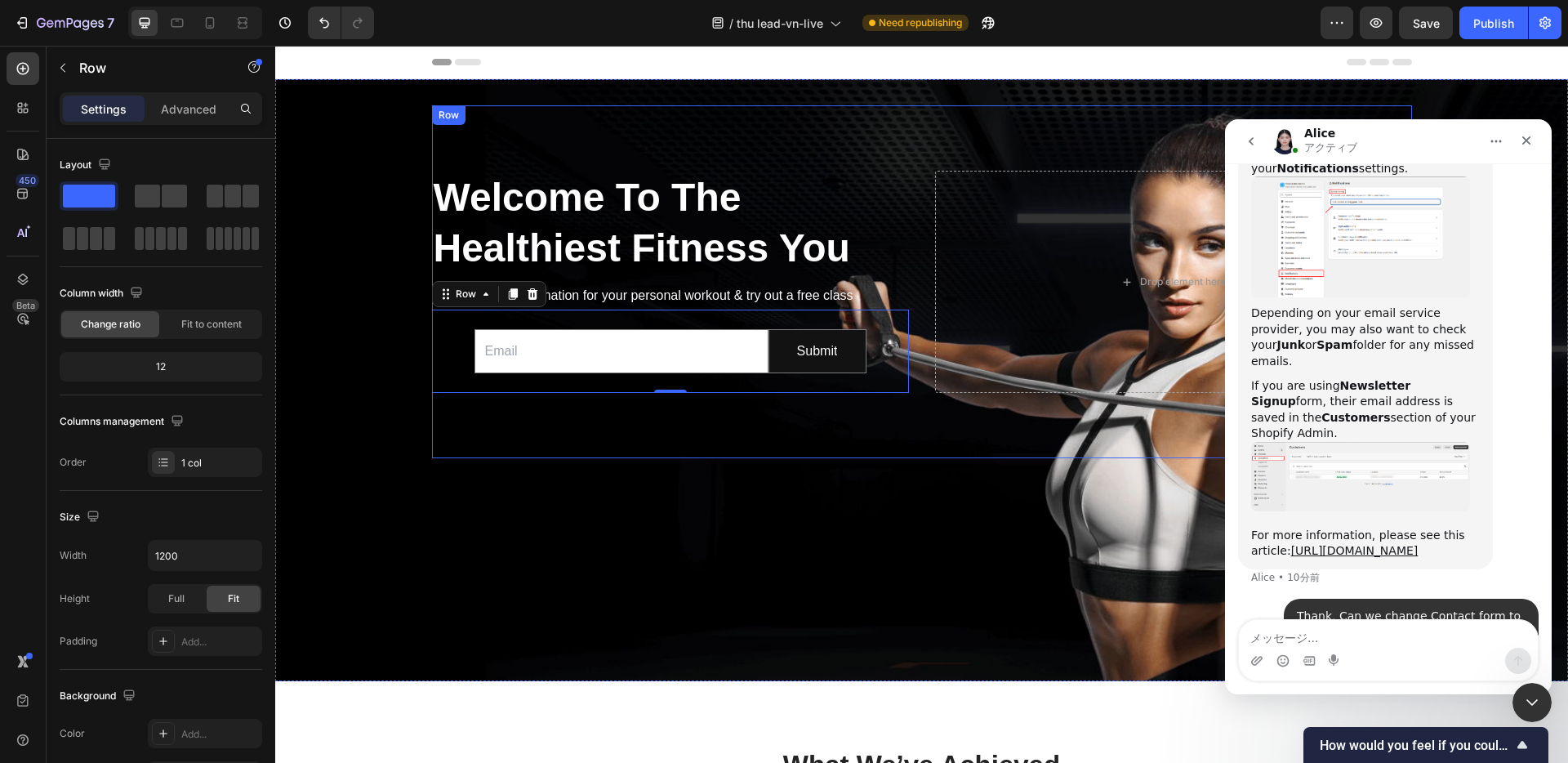
click at [691, 458] on div "Welcome To The Healthiest Fitness You Heading Join us to get information for yo…" at bounding box center [921, 281] width 980 height 353
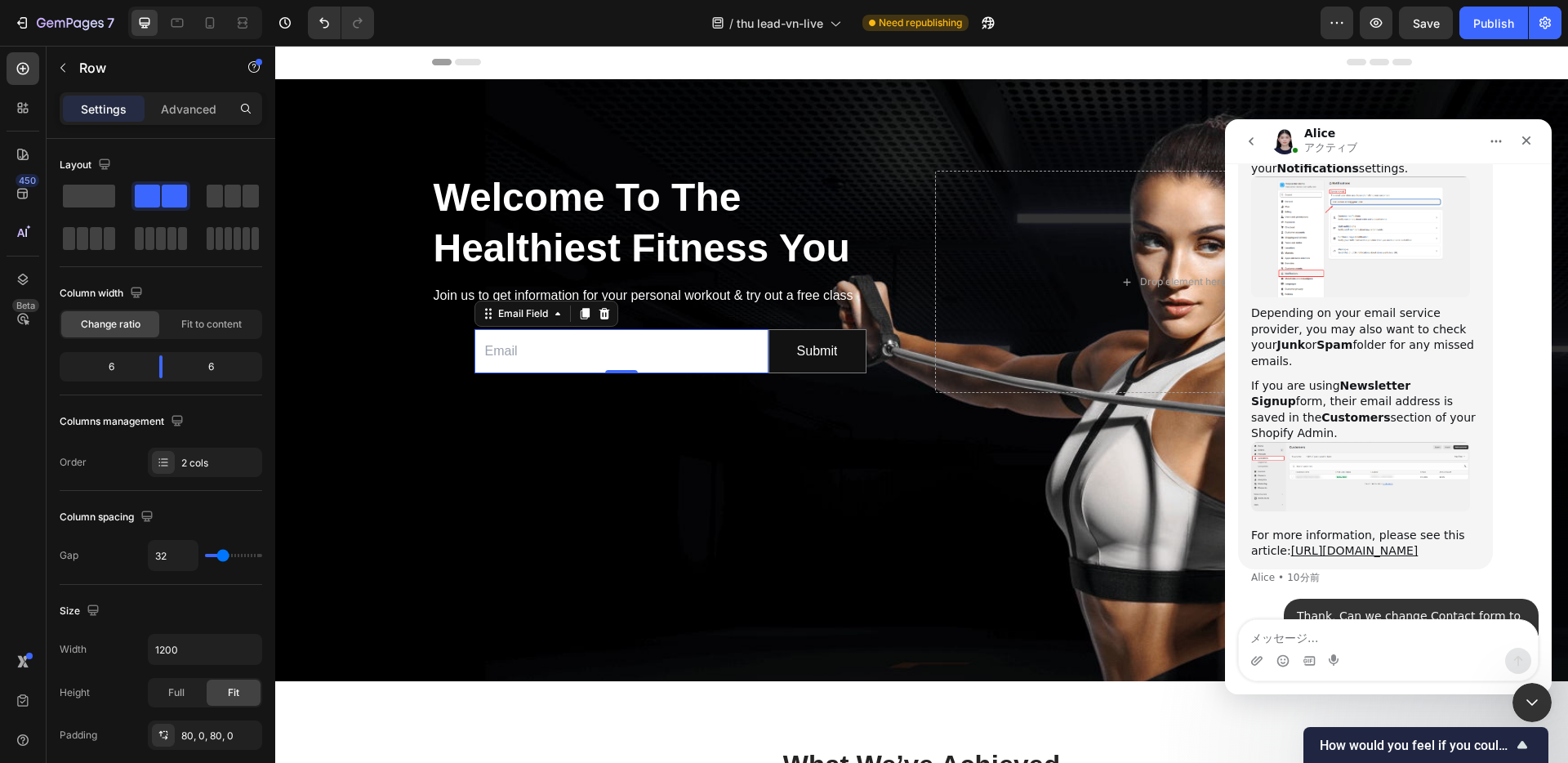
click at [543, 372] on input "email" at bounding box center [622, 352] width 294 height 45
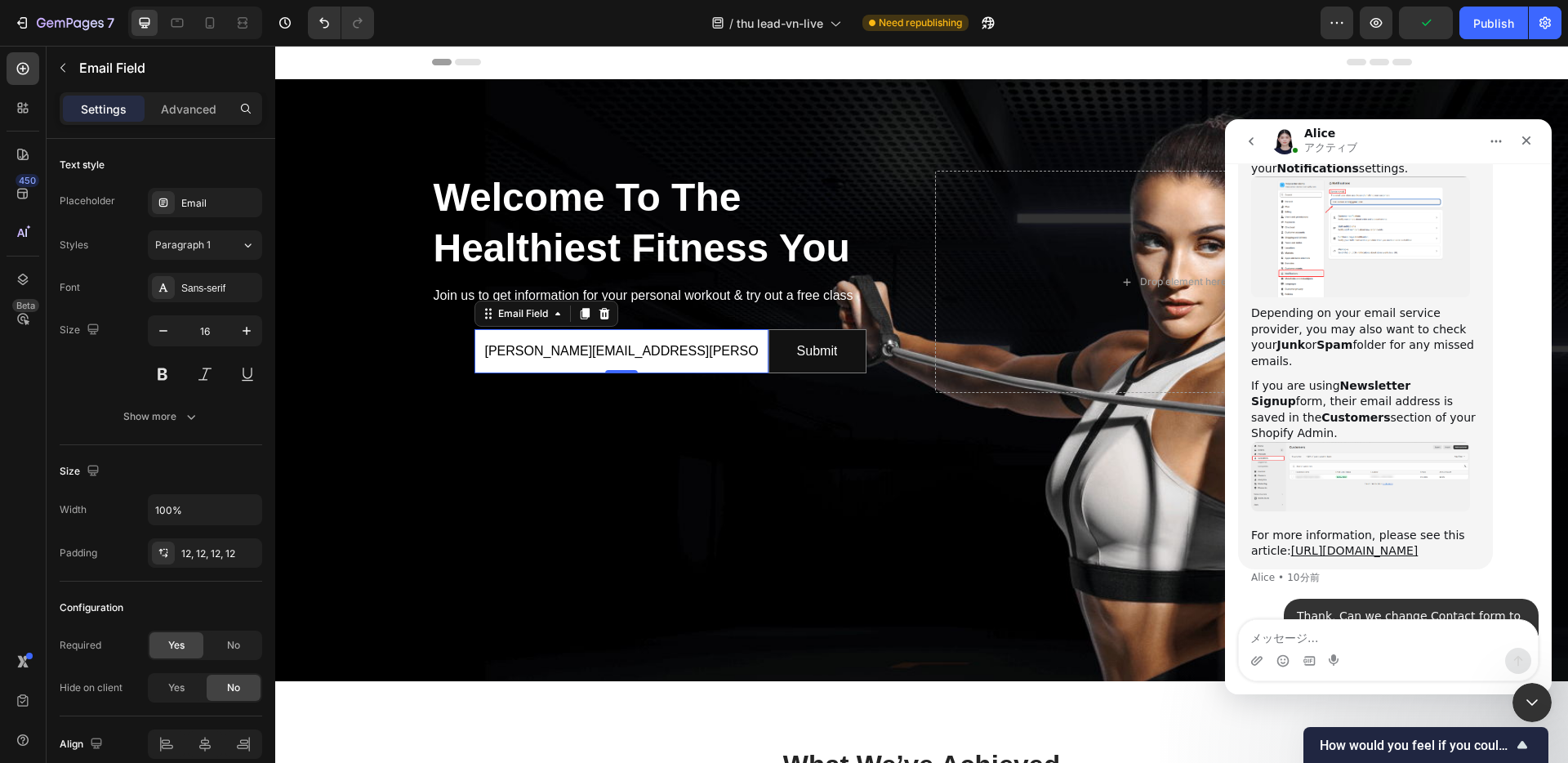
click at [564, 374] on input "tran.dung.sw@gmail.com" at bounding box center [622, 352] width 294 height 45
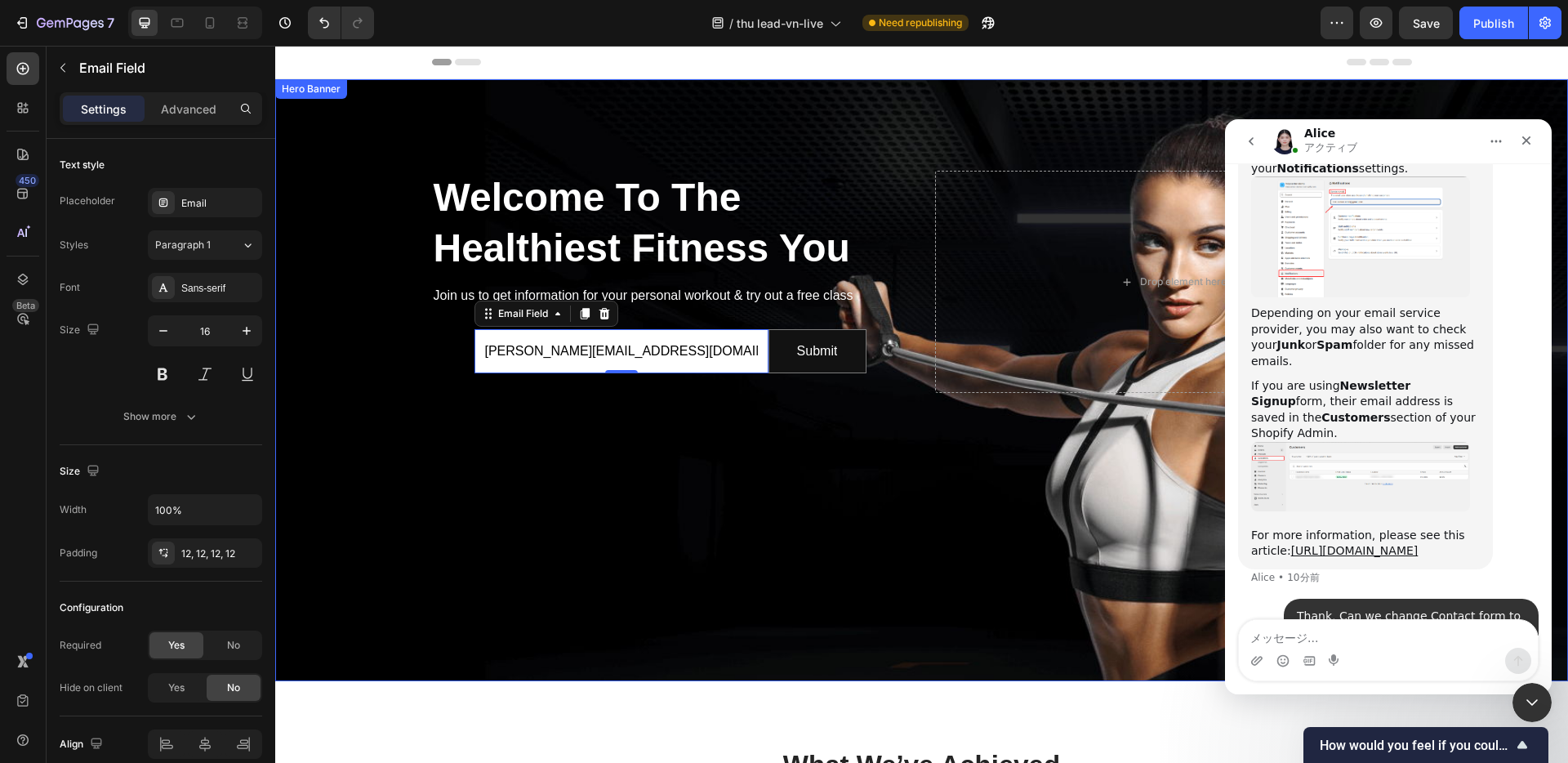
type input "tran.dun.sw@gmail.com"
click at [748, 484] on div "Welcome To The Healthiest Fitness You Heading Join us to get information for yo…" at bounding box center [922, 281] width 1292 height 405
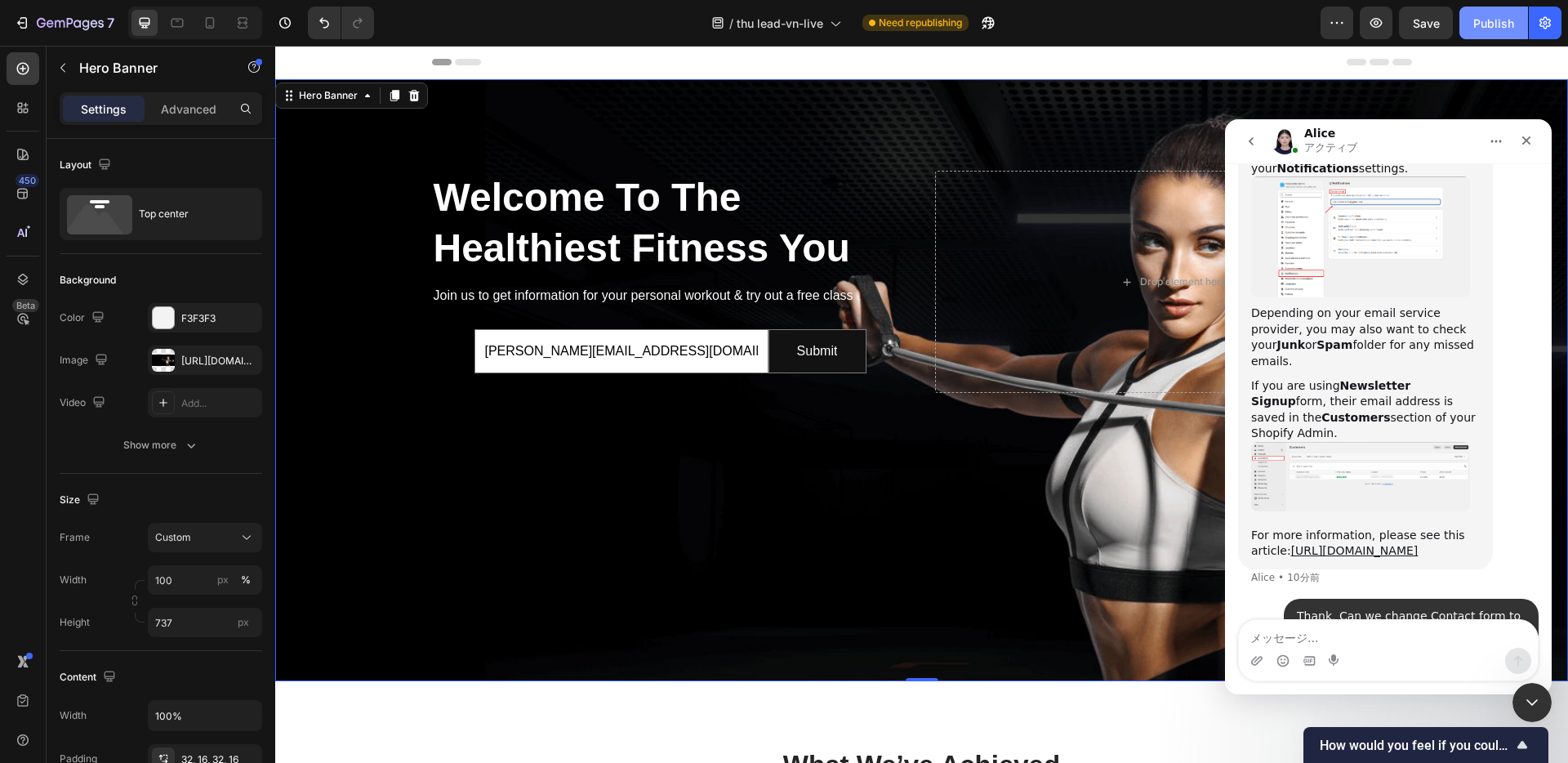
click at [1500, 24] on div "Publish" at bounding box center [1493, 23] width 41 height 17
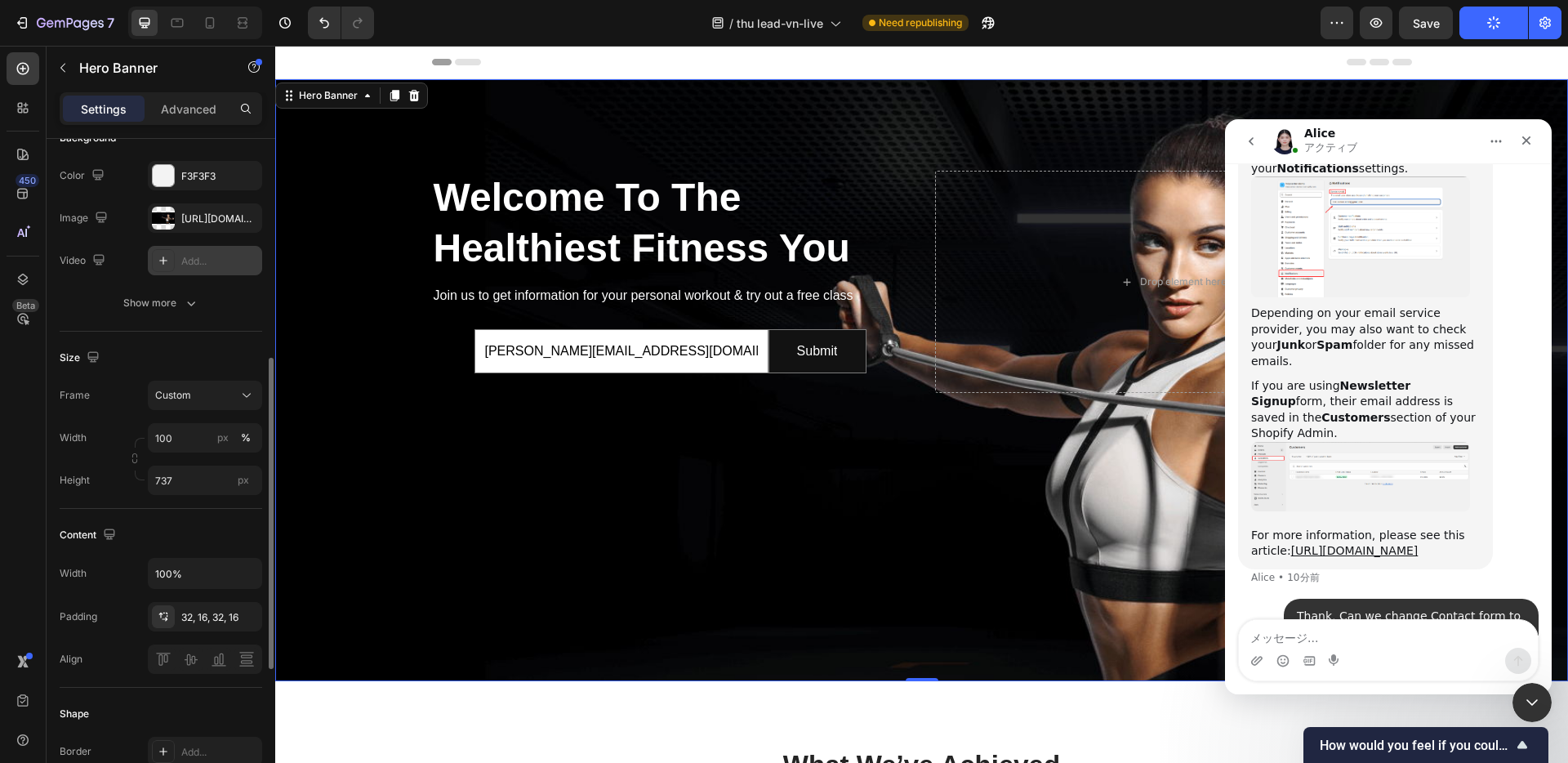
scroll to position [313, 0]
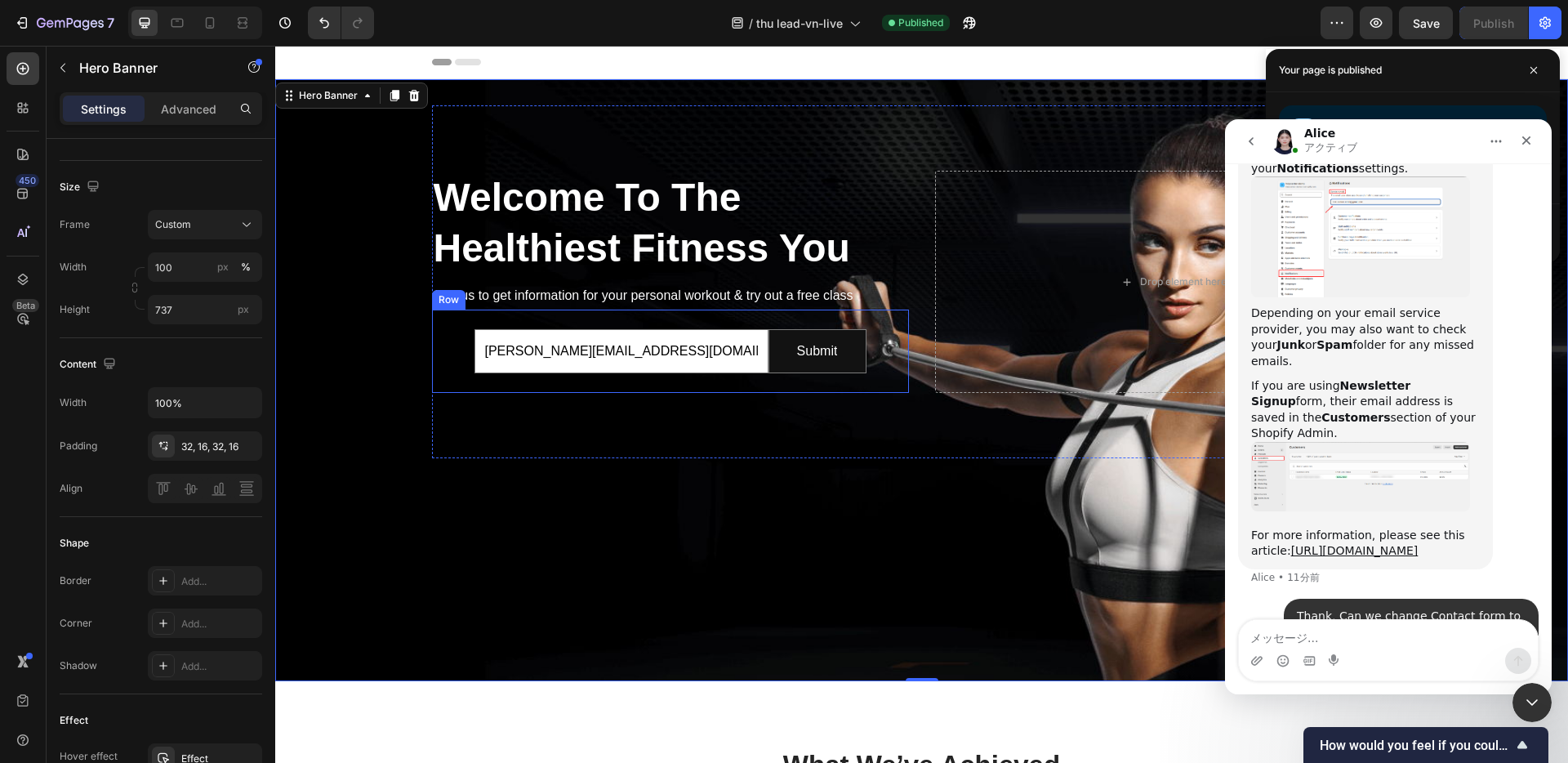
click at [462, 369] on div "tran.dun.sw@gmail.com Email Field Submit Submit Button Row Newsletter" at bounding box center [670, 352] width 477 height 84
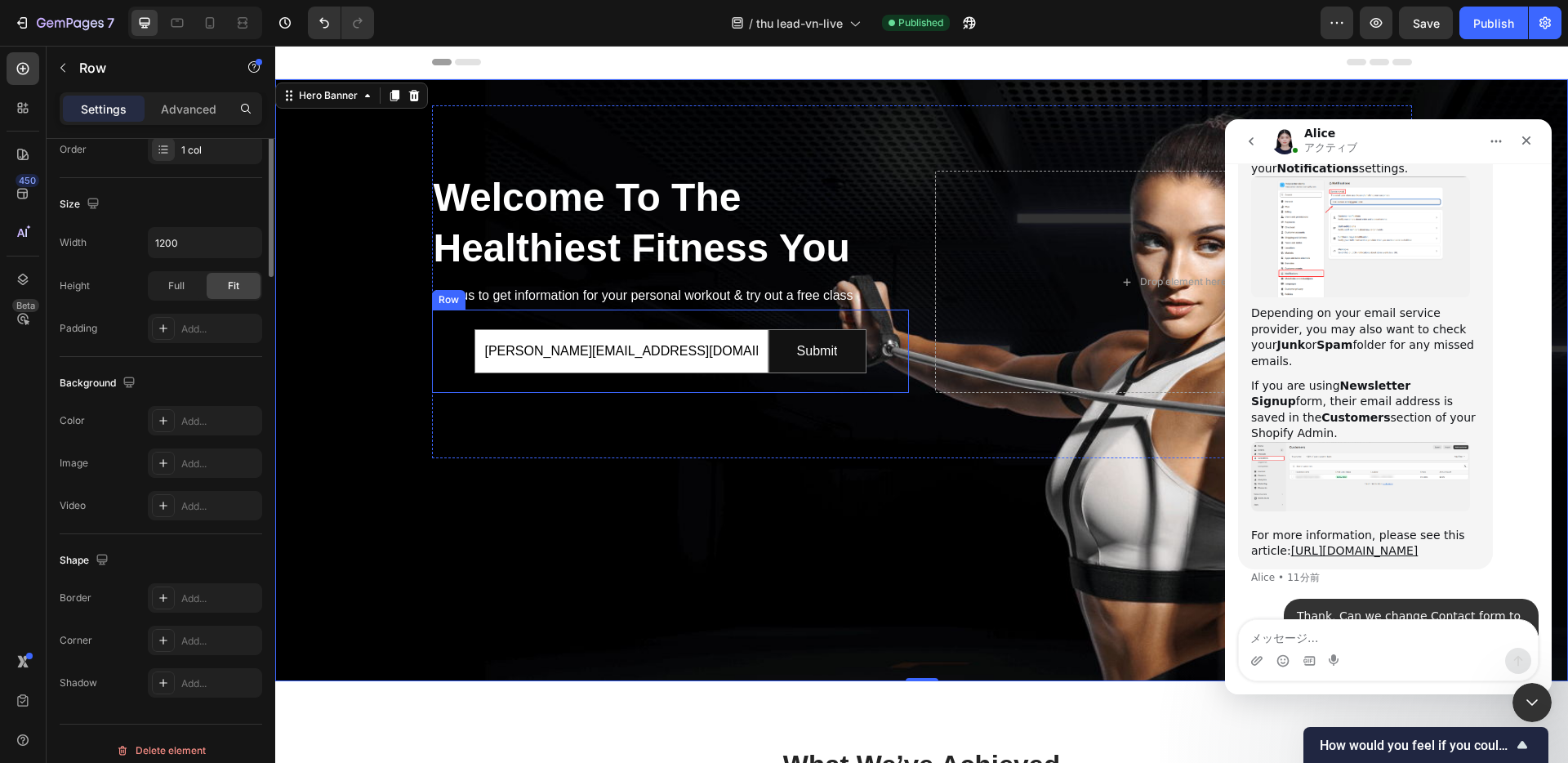
scroll to position [0, 0]
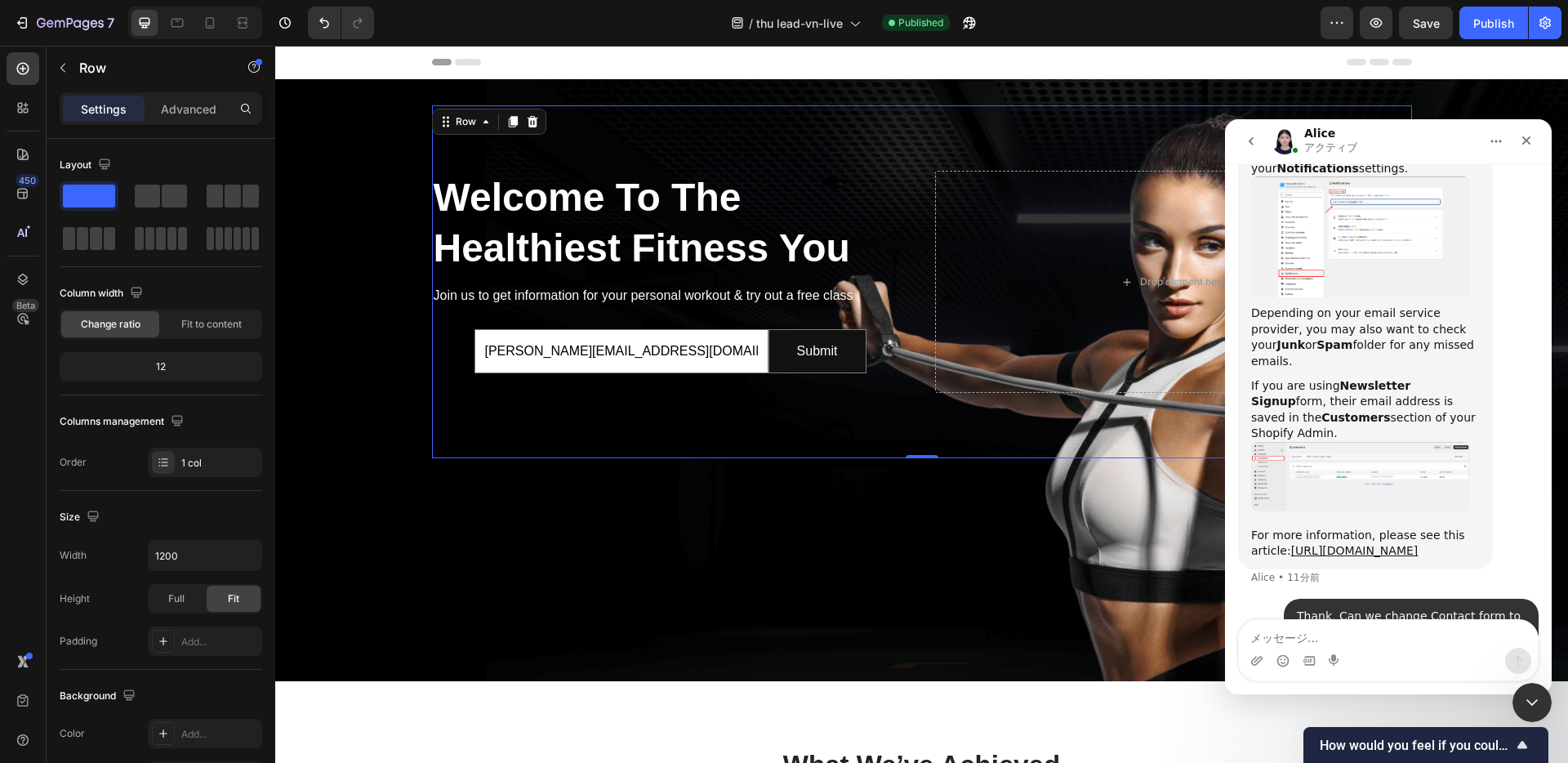
click at [867, 458] on div "Welcome To The Healthiest Fitness You Heading Join us to get information for yo…" at bounding box center [921, 281] width 980 height 353
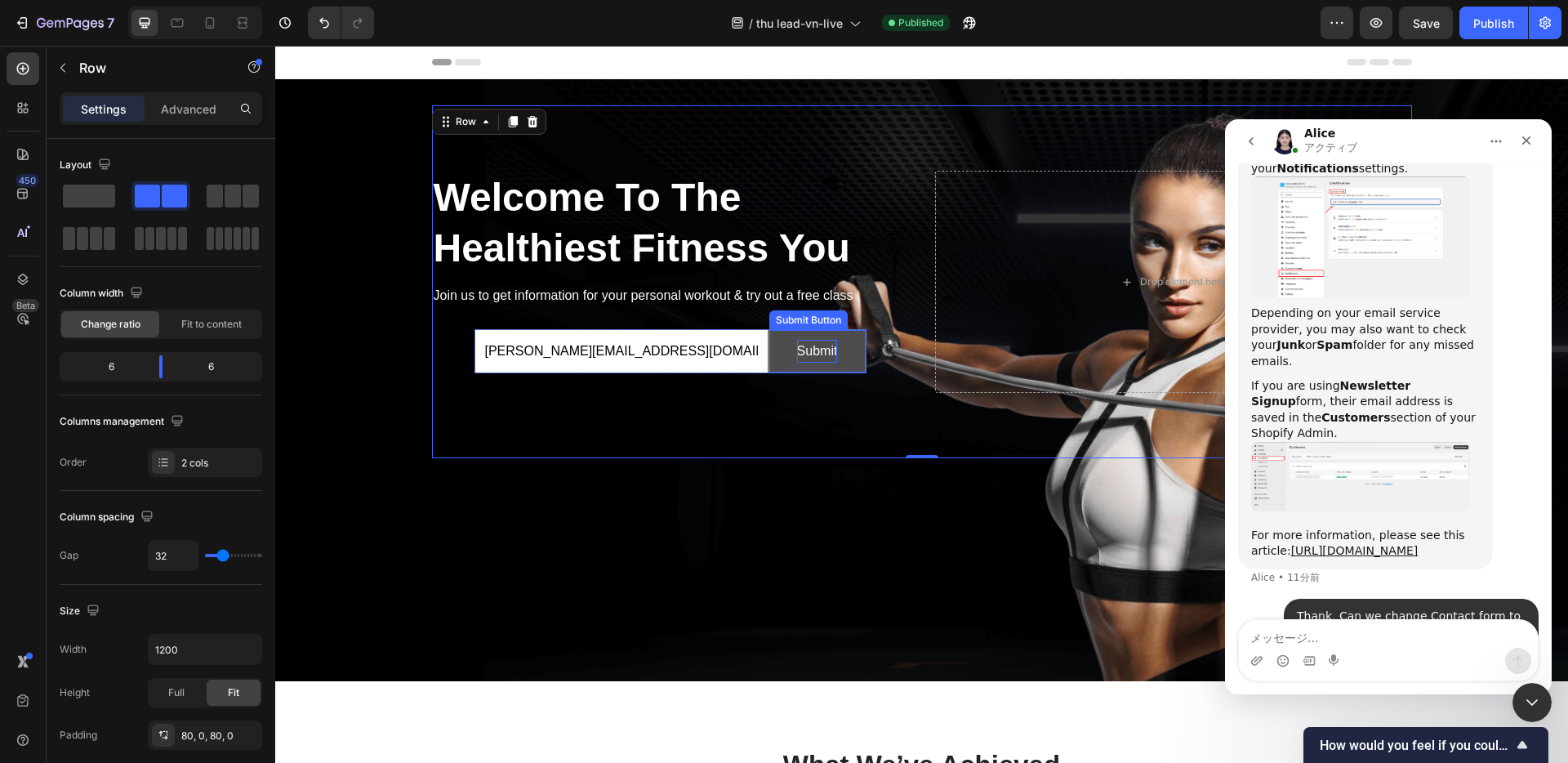
click at [803, 364] on div "Submit" at bounding box center [818, 351] width 41 height 24
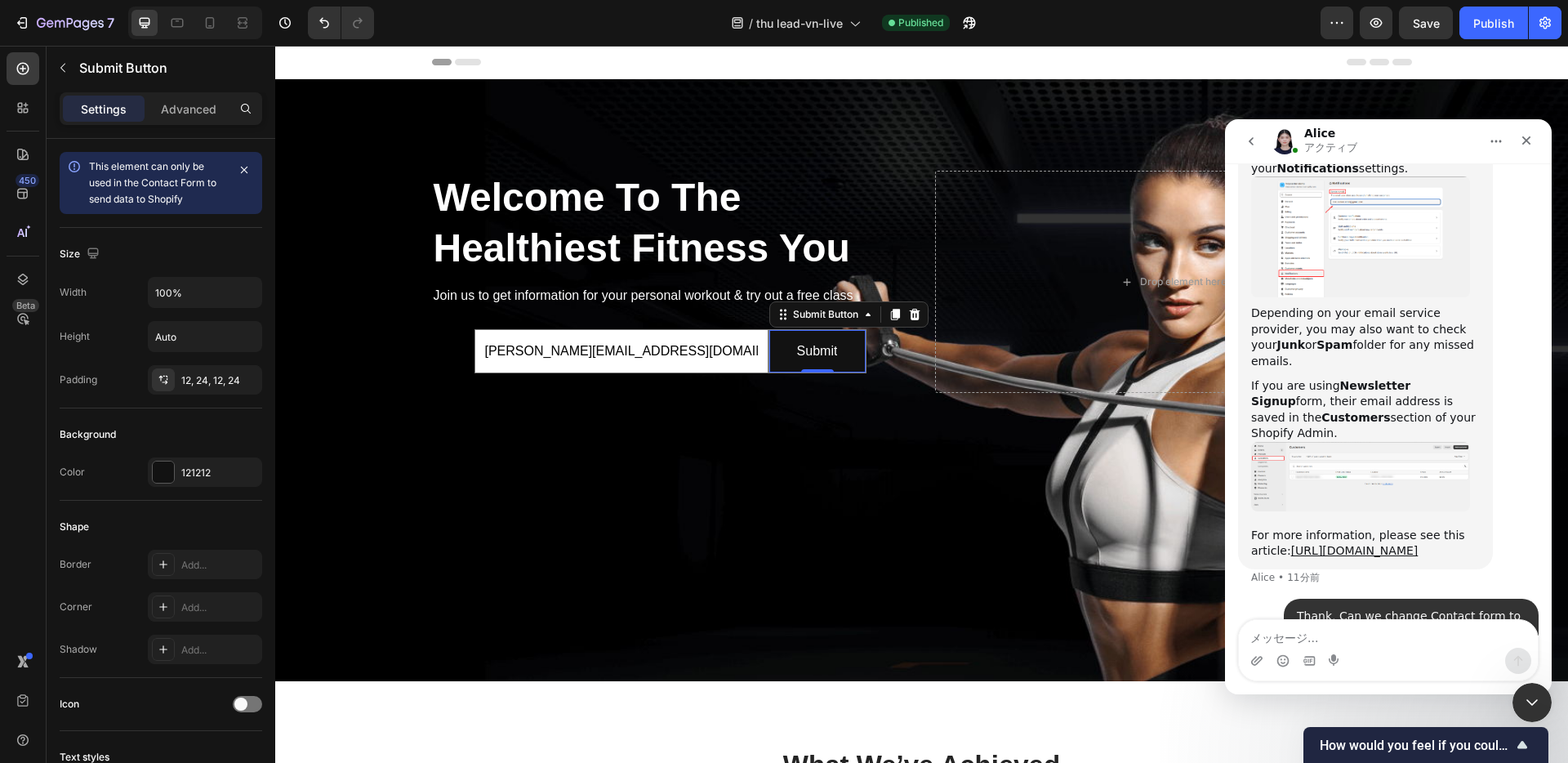
scroll to position [1444, 0]
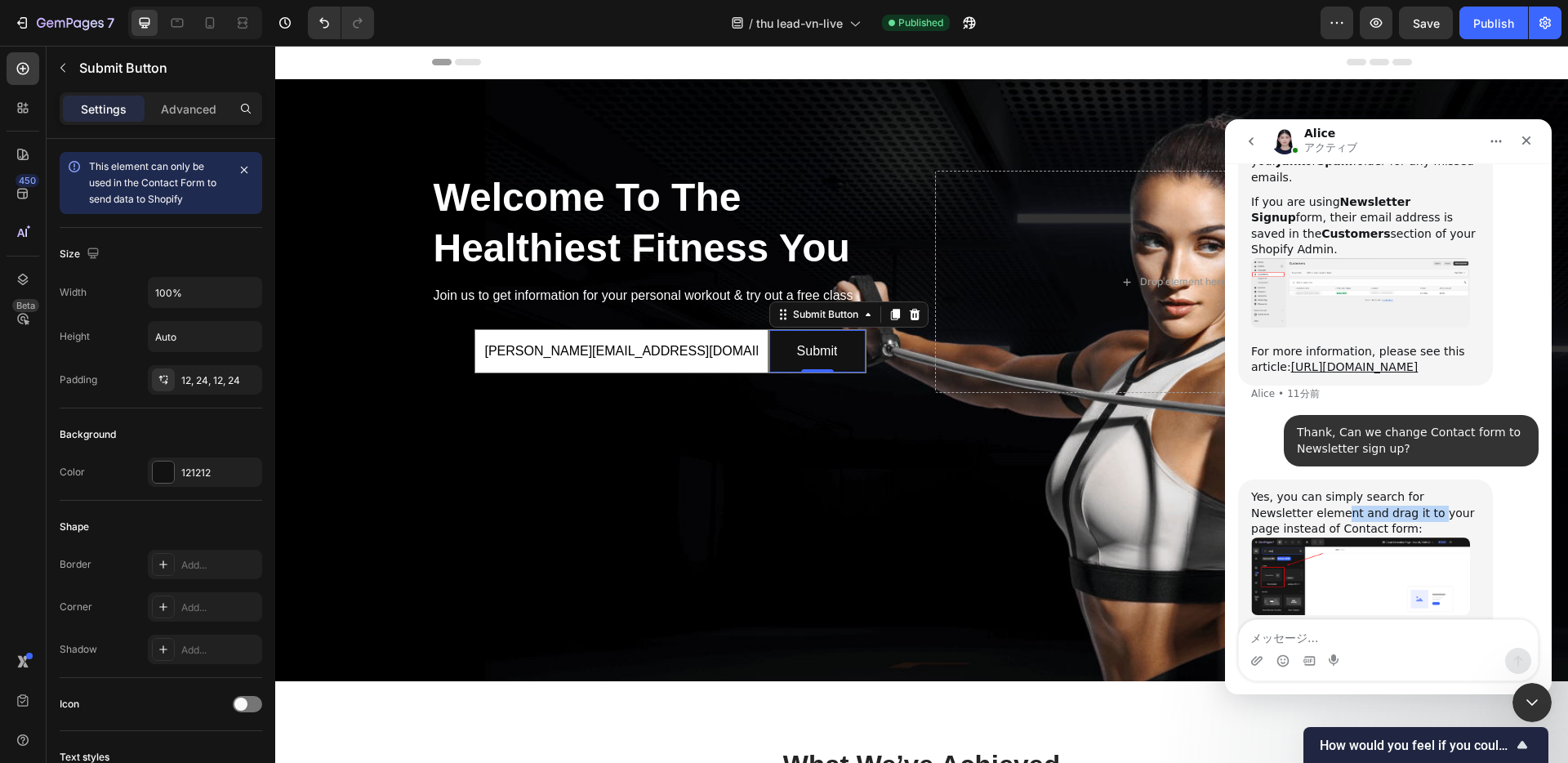
drag, startPoint x: 1284, startPoint y: 402, endPoint x: 1412, endPoint y: 402, distance: 128.0
click at [1373, 489] on div "Yes, you can simply search for Newsletter element and drag it to your page inst…" at bounding box center [1365, 513] width 228 height 48
click at [1412, 489] on div "Yes, you can simply search for Newsletter element and drag it to your page inst…" at bounding box center [1365, 513] width 228 height 48
click at [1279, 537] on img "Aliceさんから新しいメッセージが届きました…" at bounding box center [1360, 576] width 219 height 77
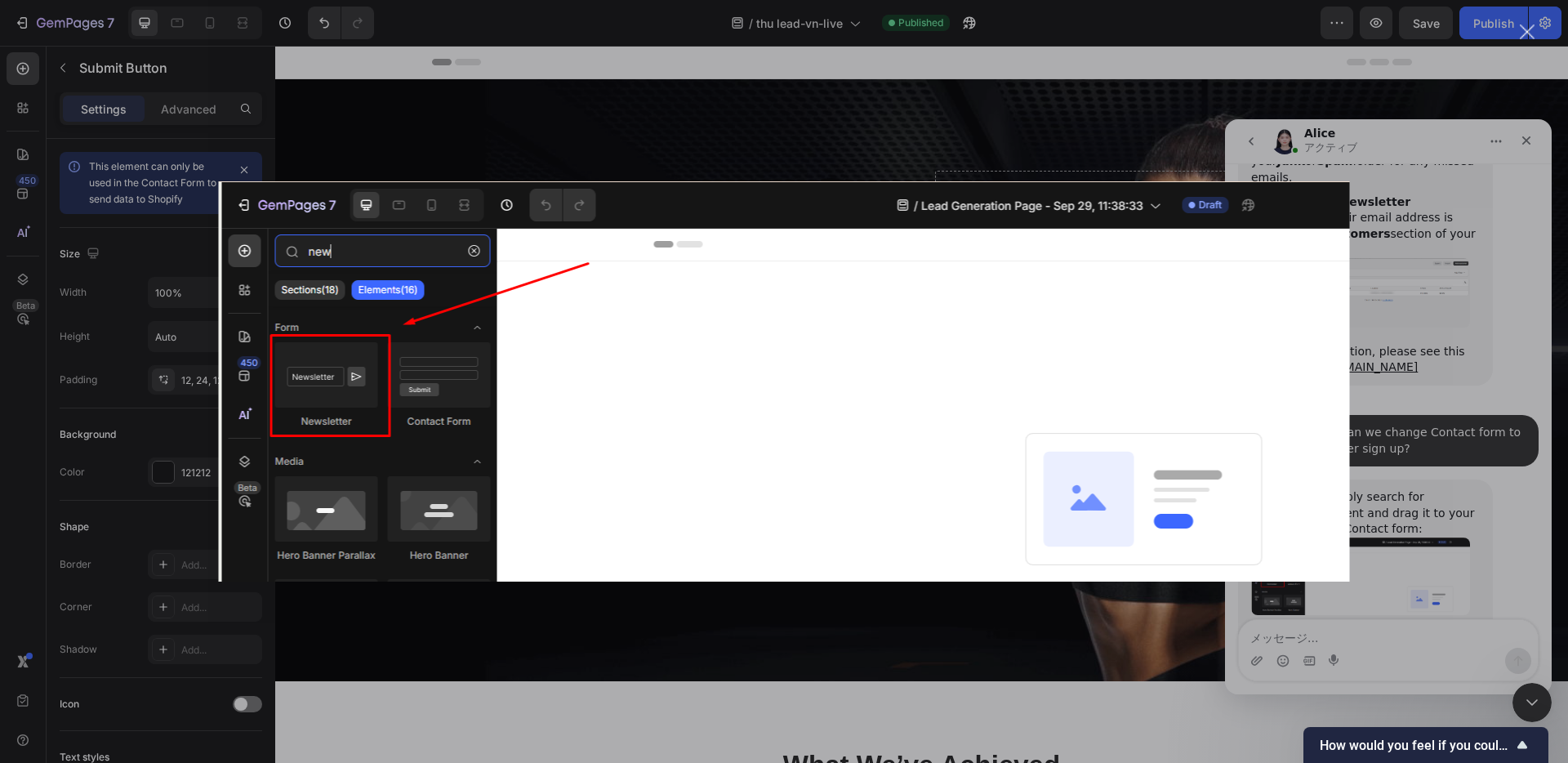
click at [809, 141] on div "Intercom Messenger" at bounding box center [784, 382] width 1568 height 763
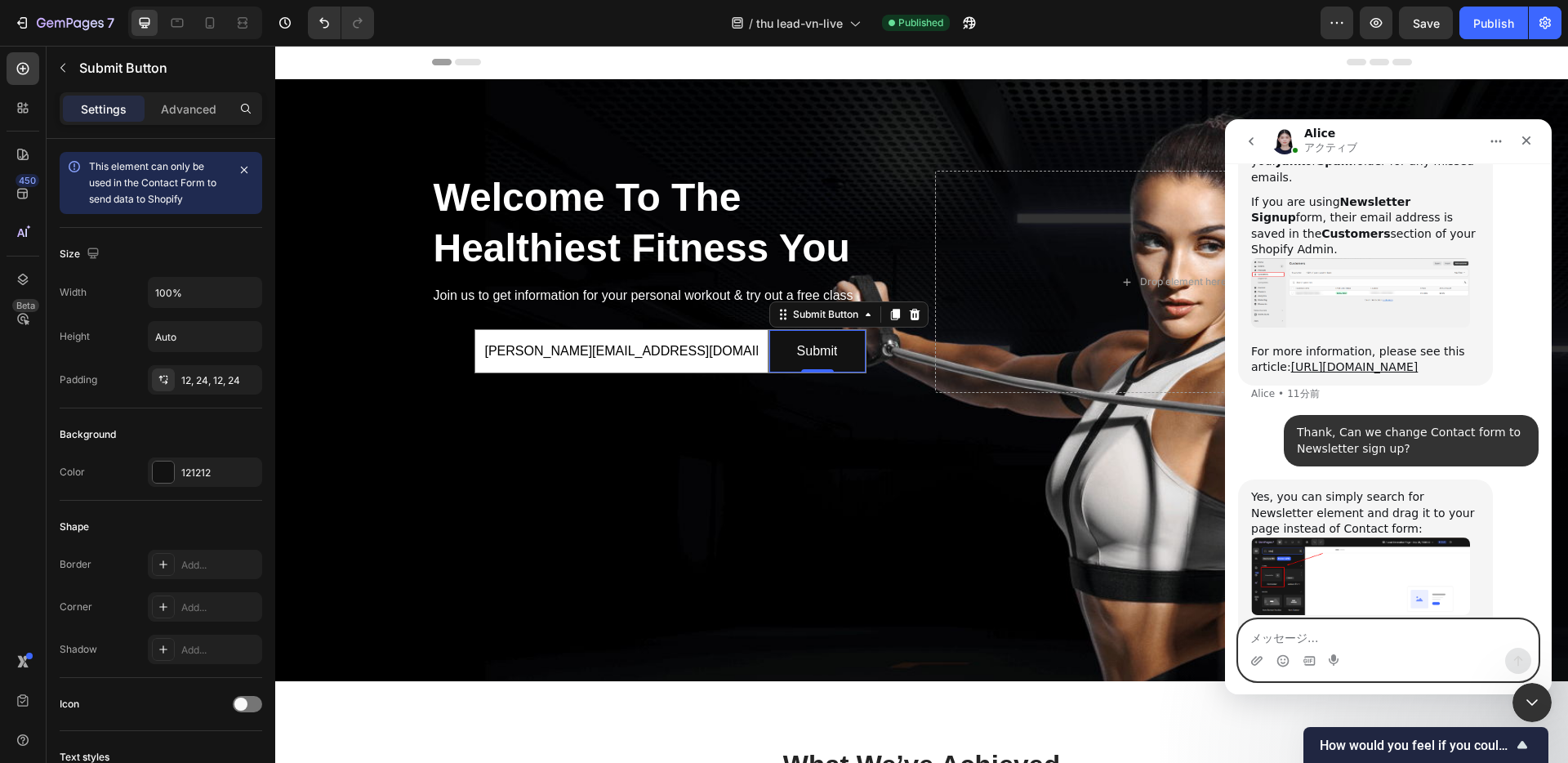
click at [1315, 640] on textarea "メッセージ..." at bounding box center [1388, 634] width 299 height 27
type textarea "Thank you."
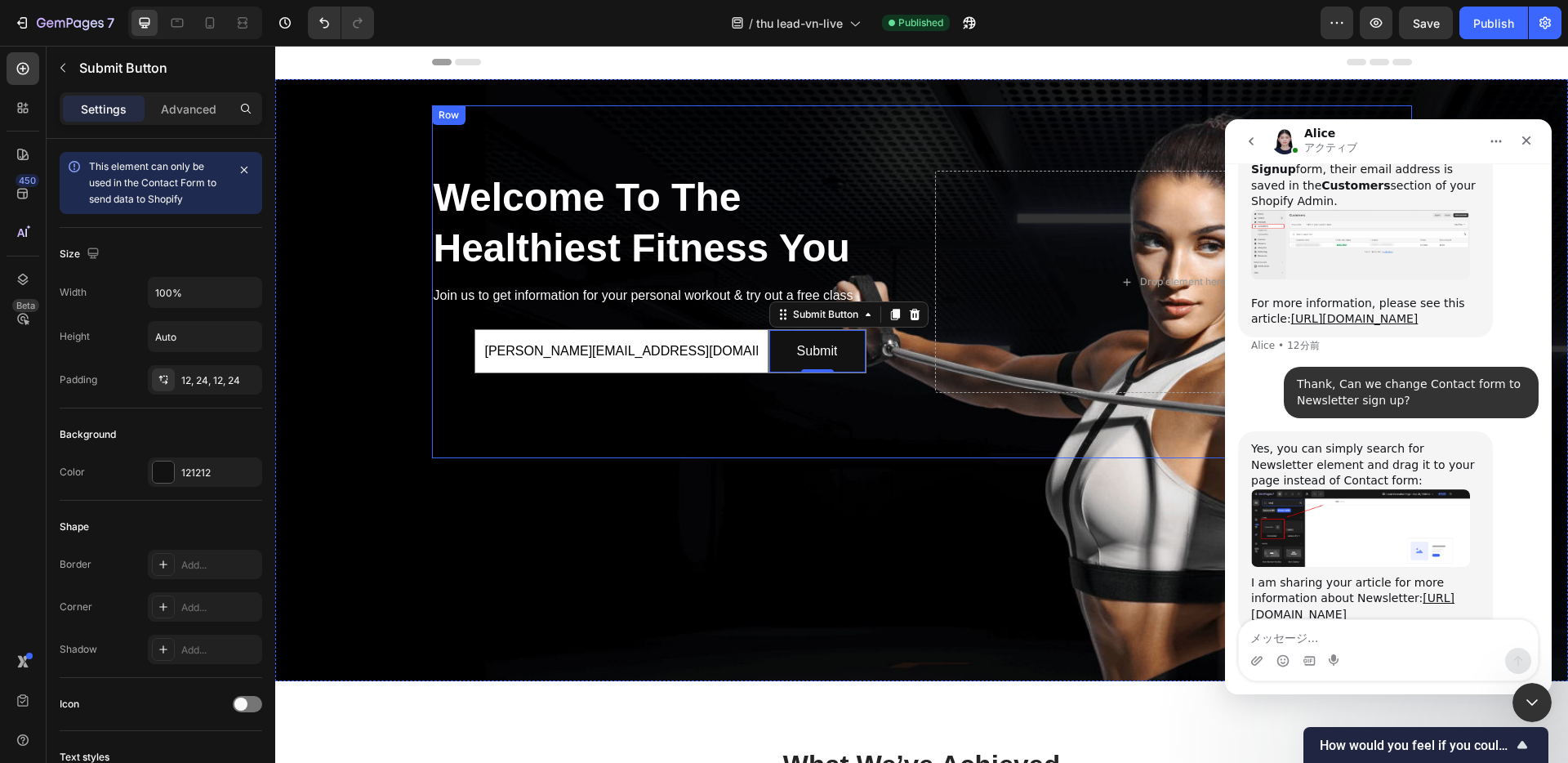
click at [666, 423] on div "Welcome To The Healthiest Fitness You Heading Join us to get information for yo…" at bounding box center [921, 281] width 980 height 353
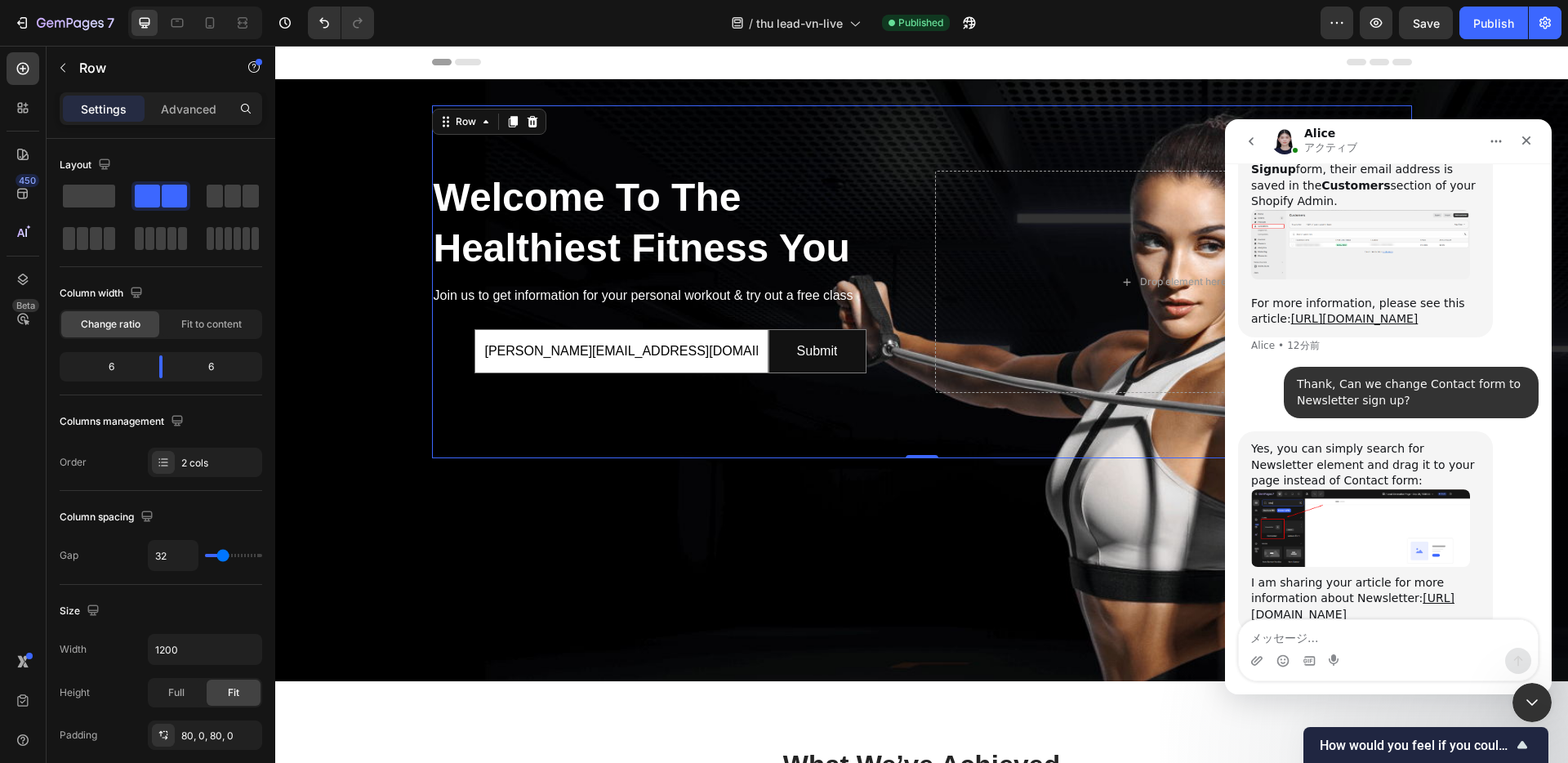
click at [1252, 139] on icon "go back" at bounding box center [1250, 140] width 13 height 13
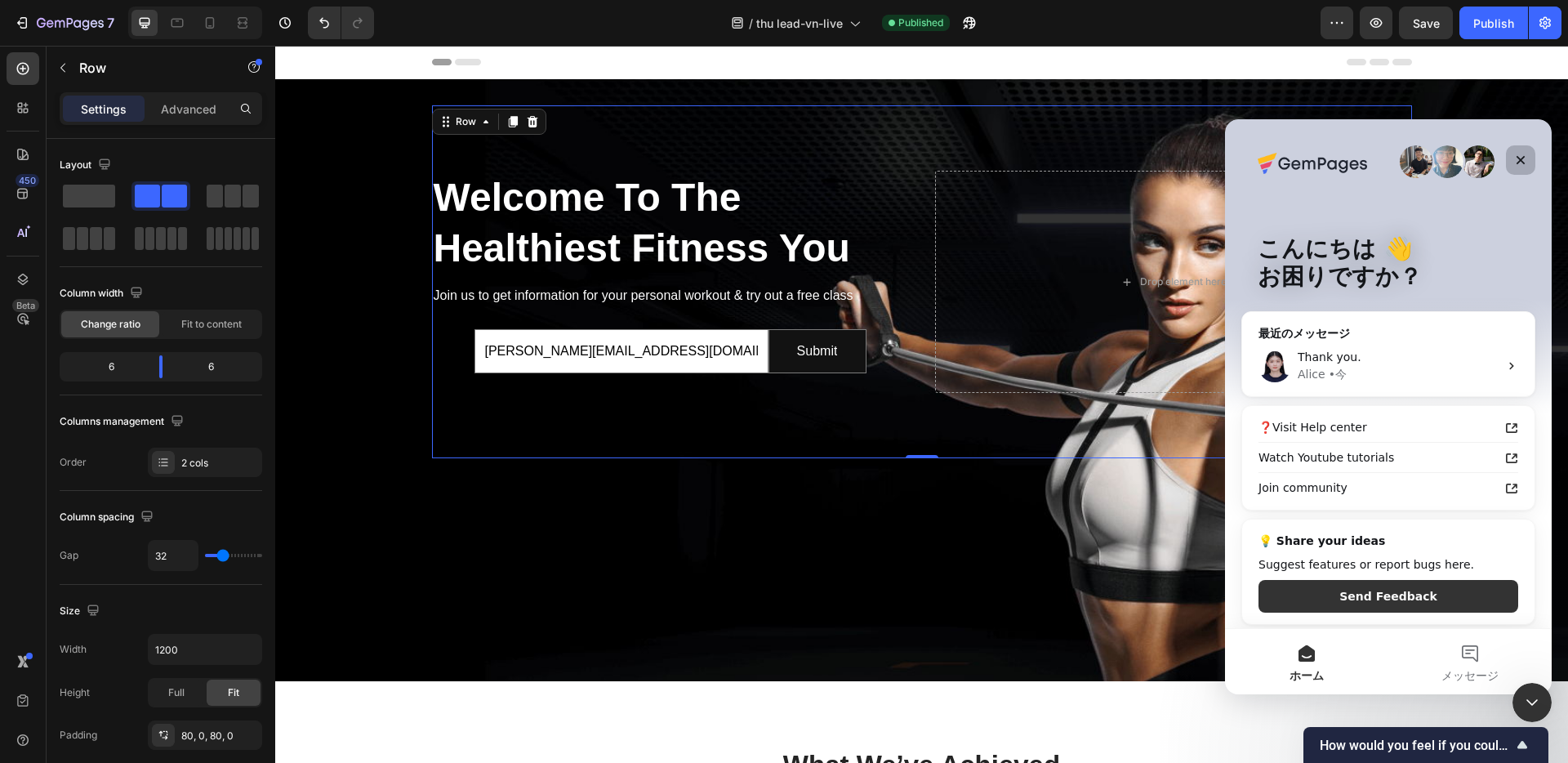
click at [1520, 160] on icon "クローズ" at bounding box center [1520, 160] width 9 height 9
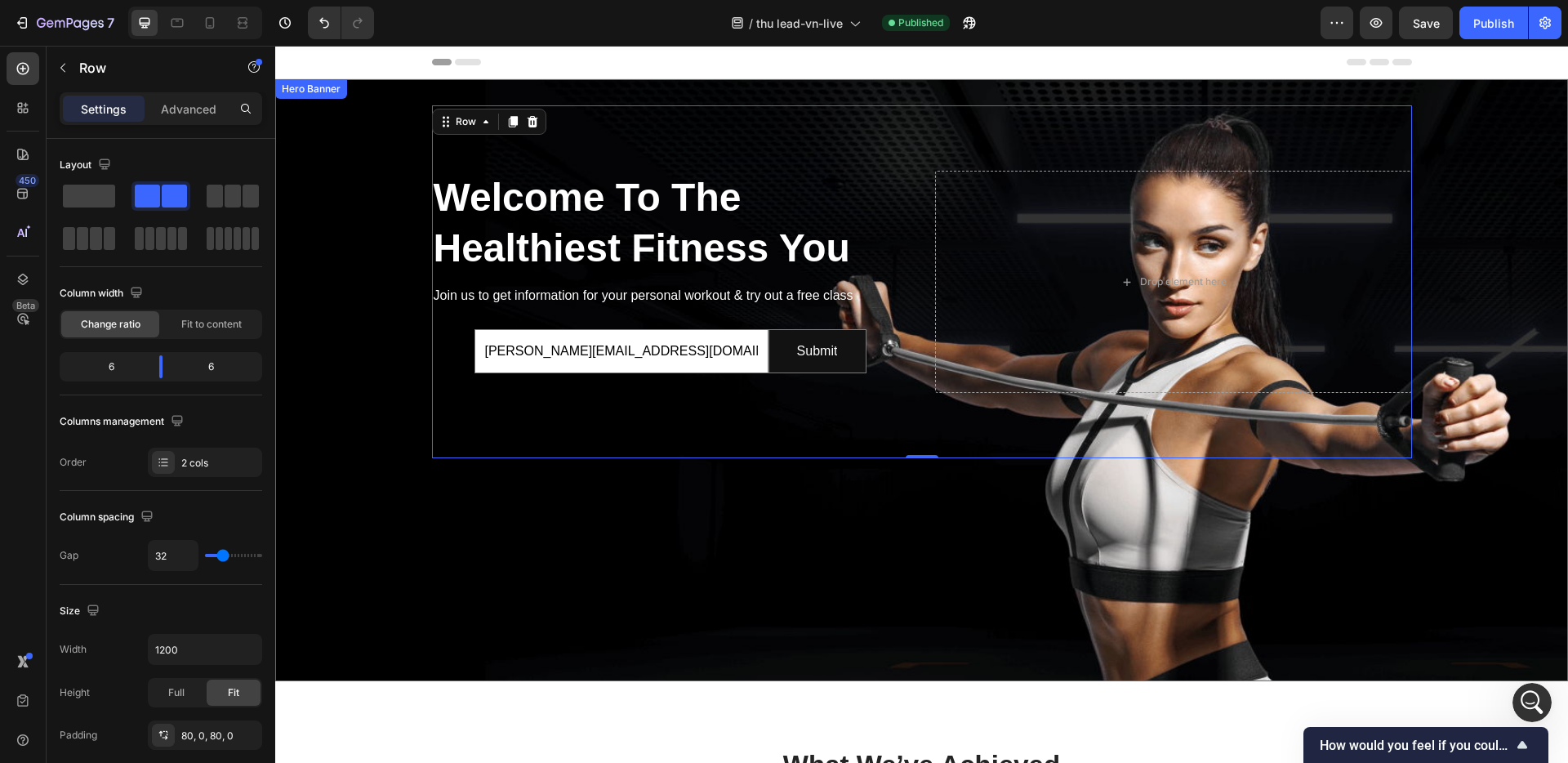
click at [1451, 392] on div "Welcome To The Healthiest Fitness You Heading Join us to get information for yo…" at bounding box center [921, 281] width 1266 height 353
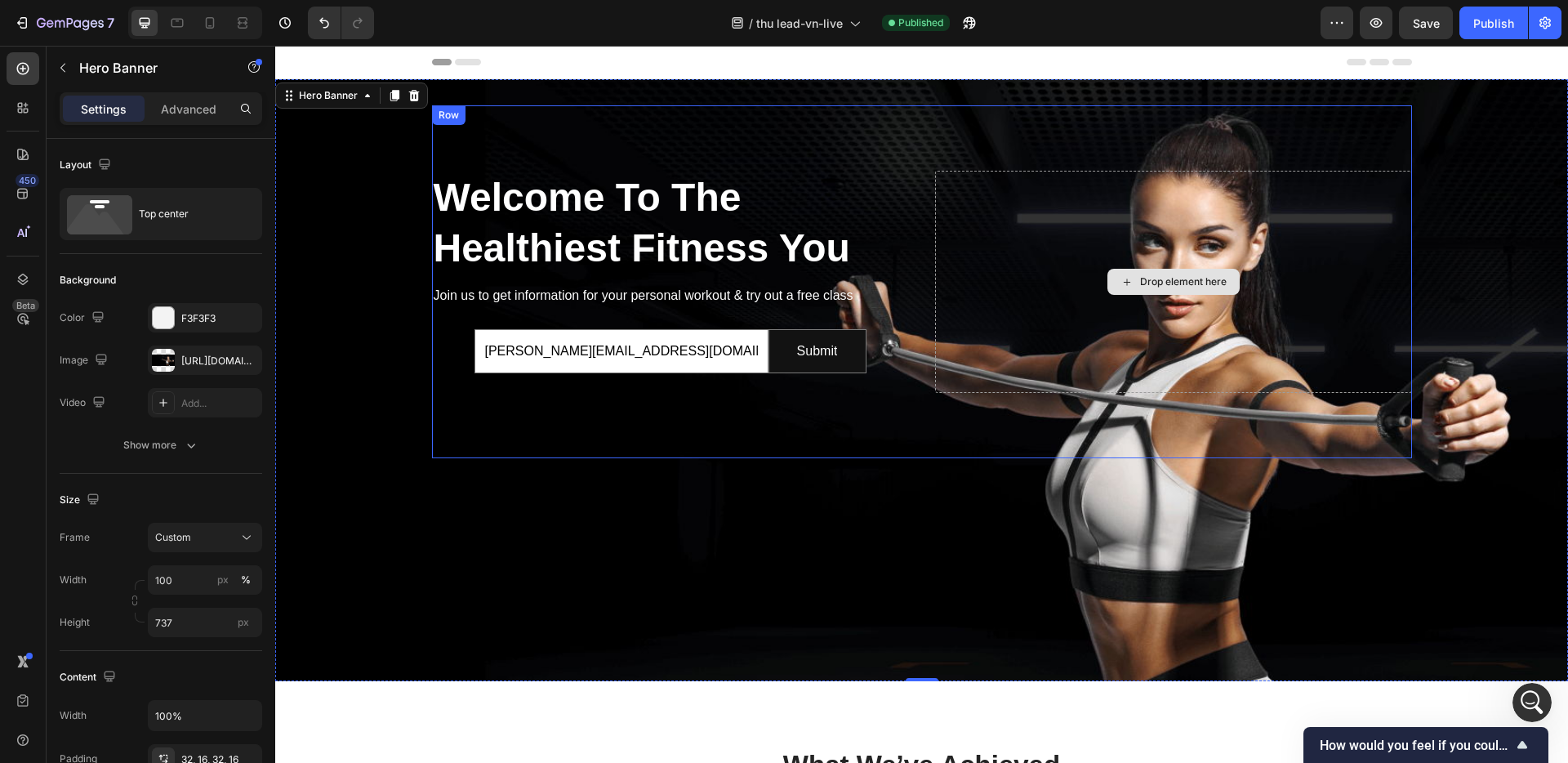
click at [979, 202] on div "Drop element here" at bounding box center [1173, 281] width 477 height 222
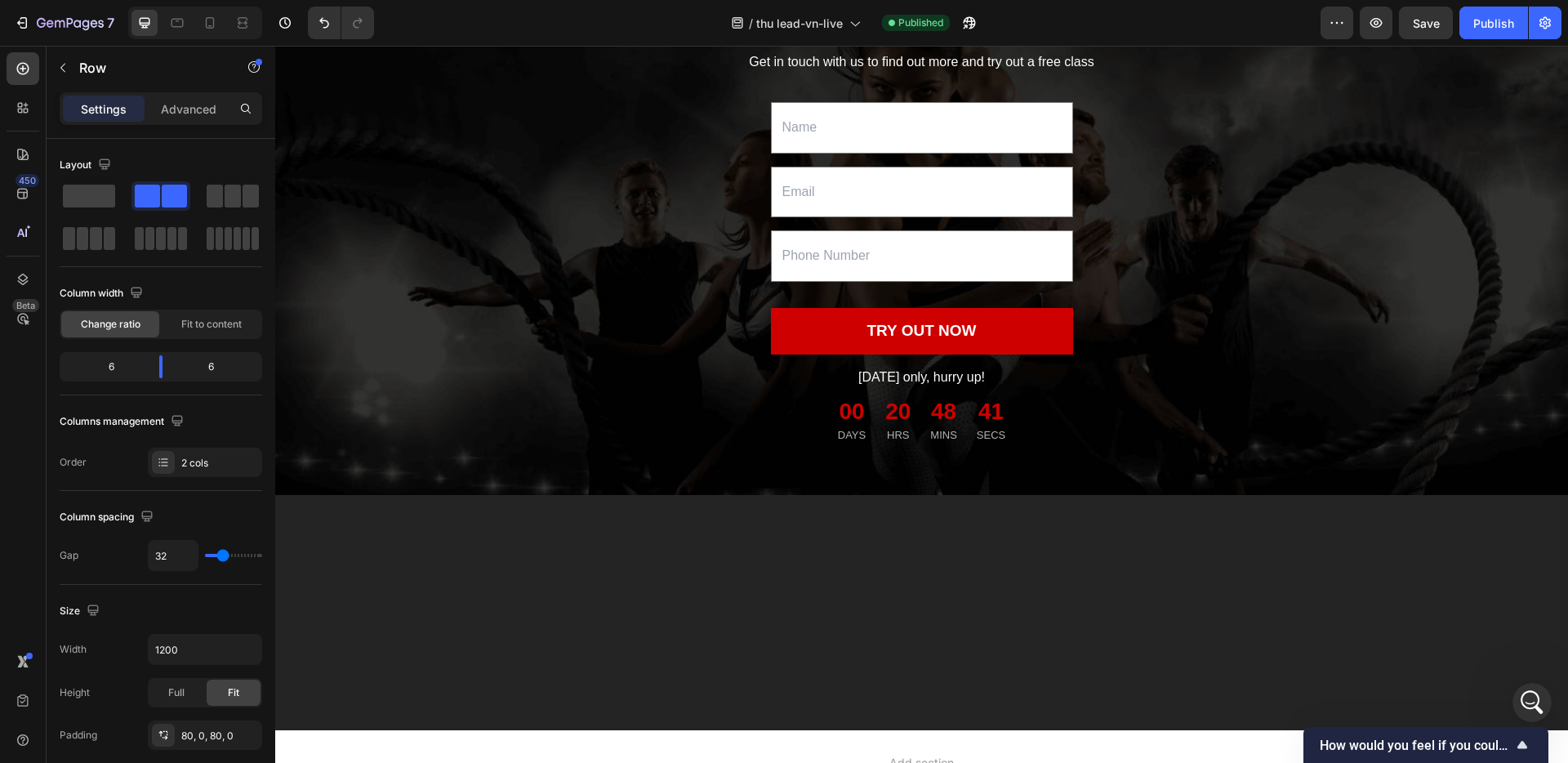
scroll to position [1669, 0]
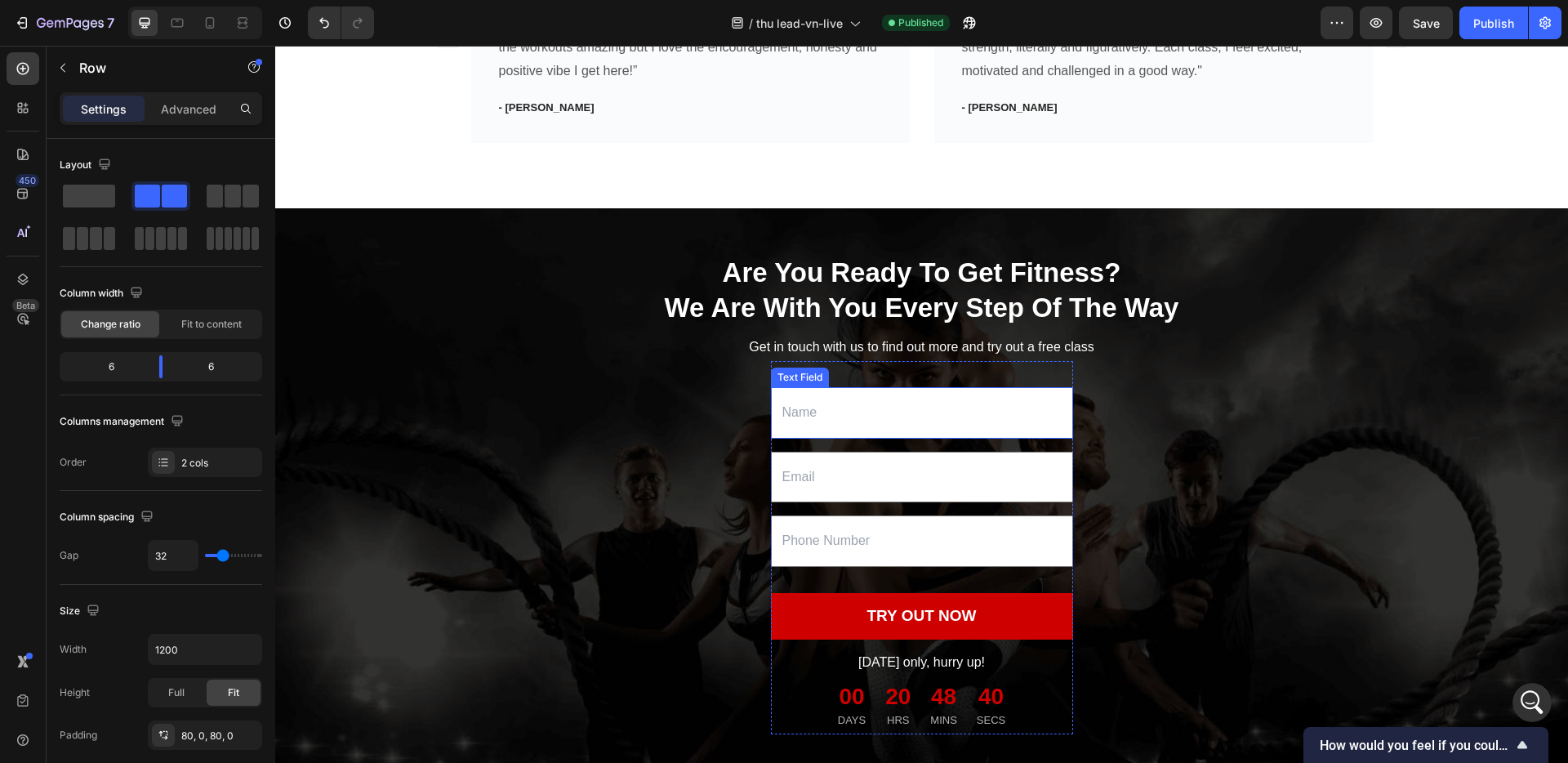
click at [819, 407] on input "text" at bounding box center [922, 413] width 302 height 51
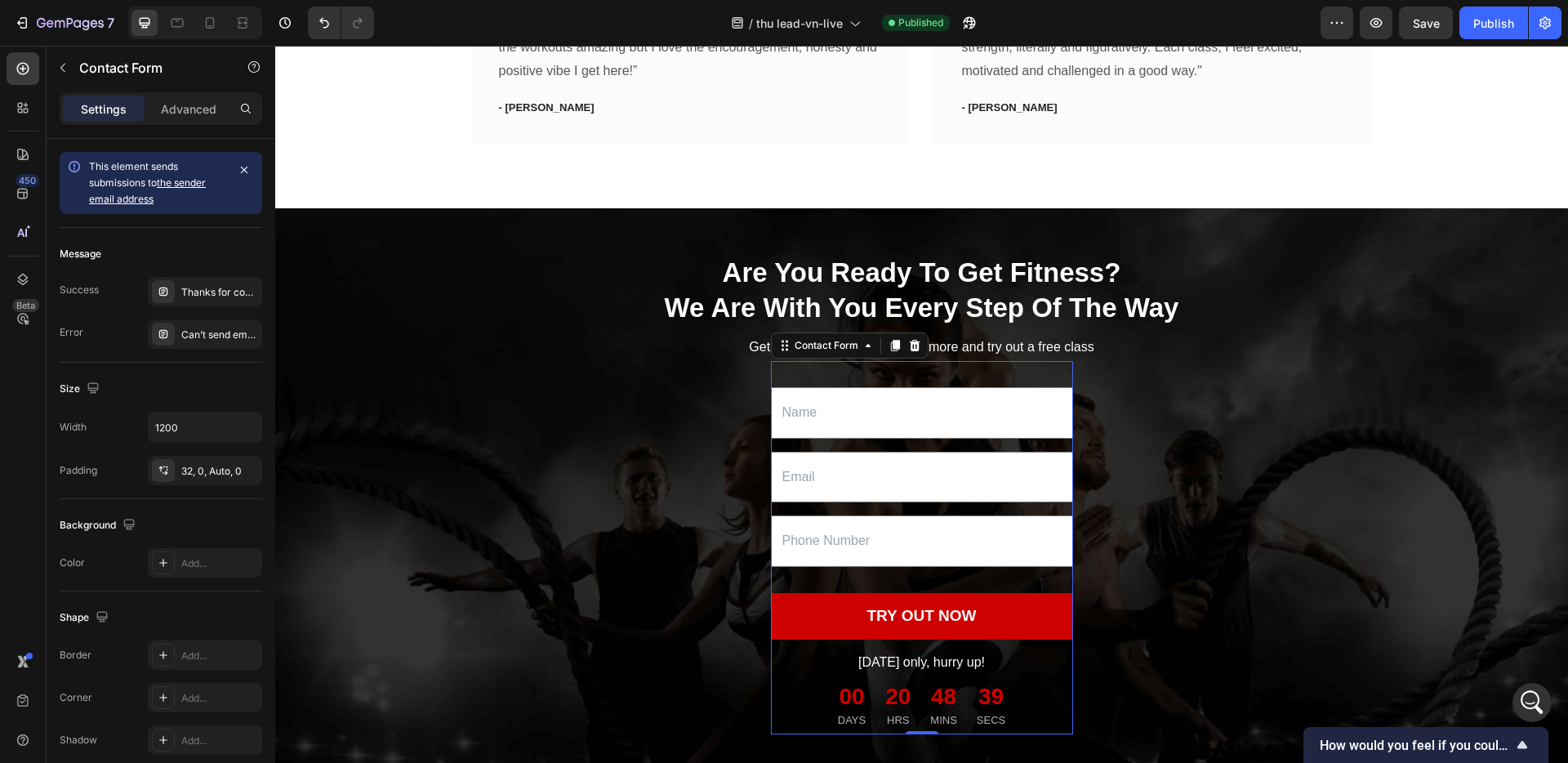
click at [984, 394] on div "Text Field Email Field Text Field TRY OUT NOW Submit Button Today only, hurry u…" at bounding box center [922, 547] width 302 height 374
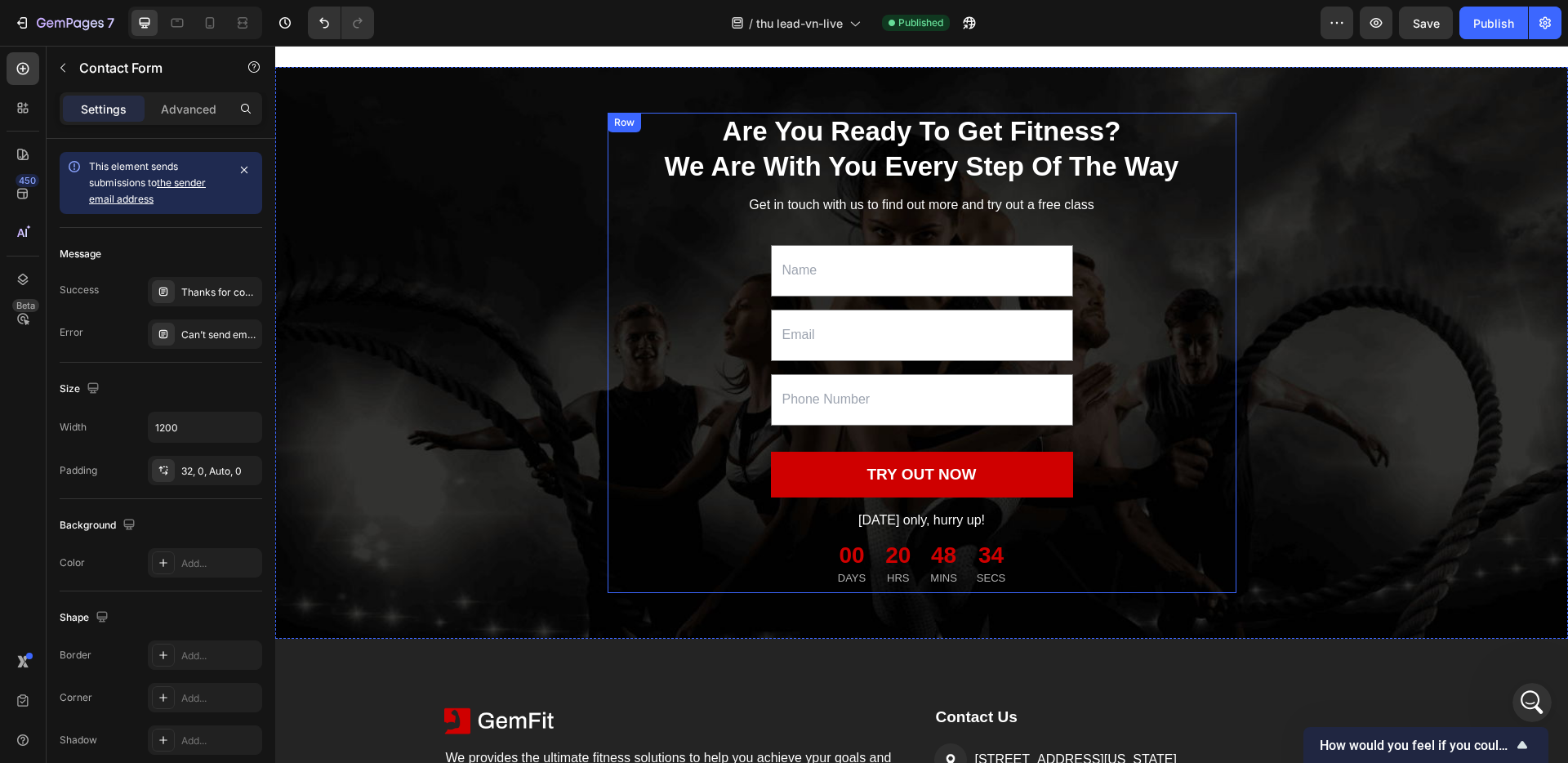
scroll to position [1807, 0]
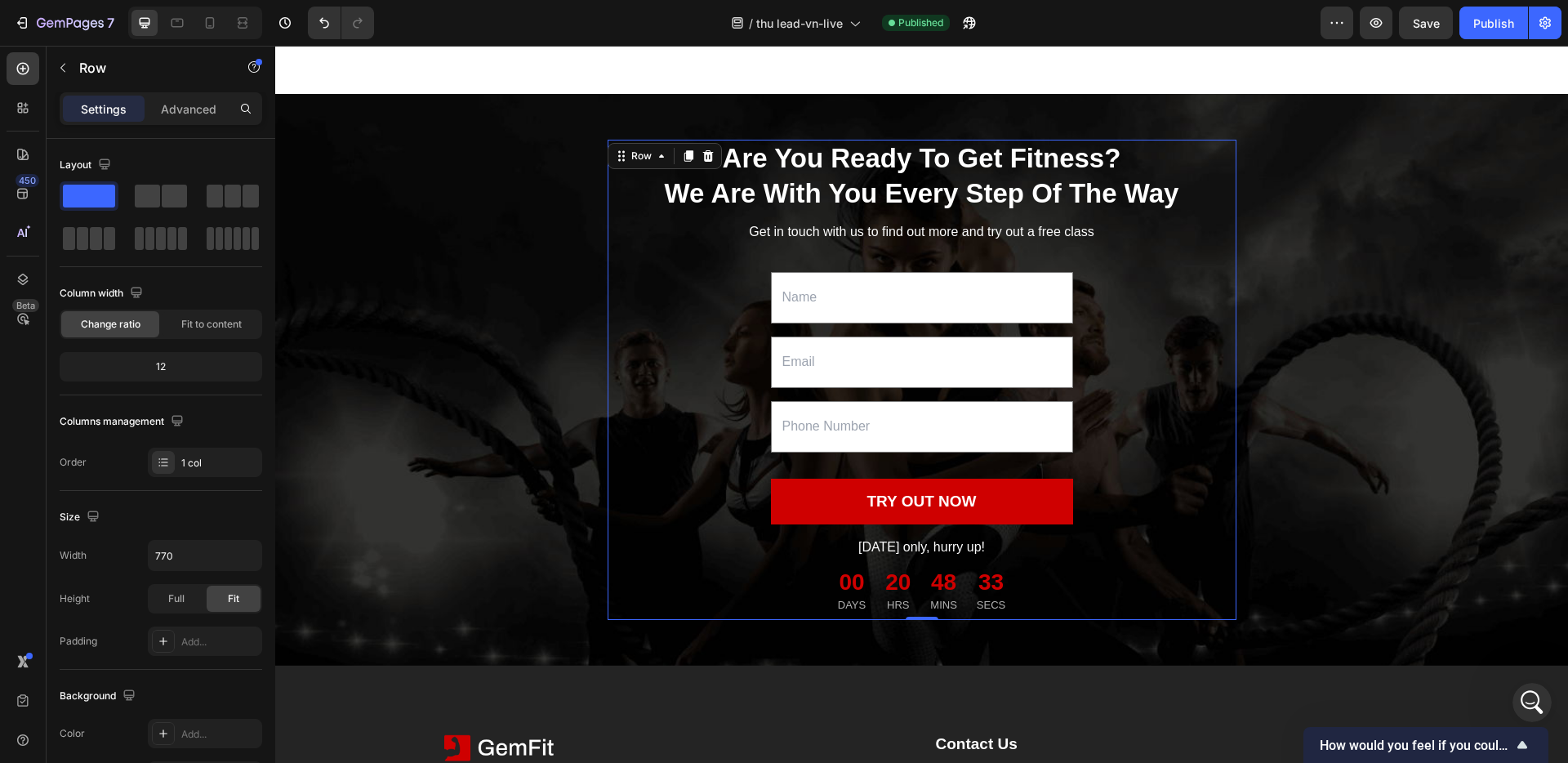
click at [699, 257] on div "Are You Ready To Get Fitness? We Are With You Every Step Of The Way Heading Get…" at bounding box center [921, 380] width 629 height 481
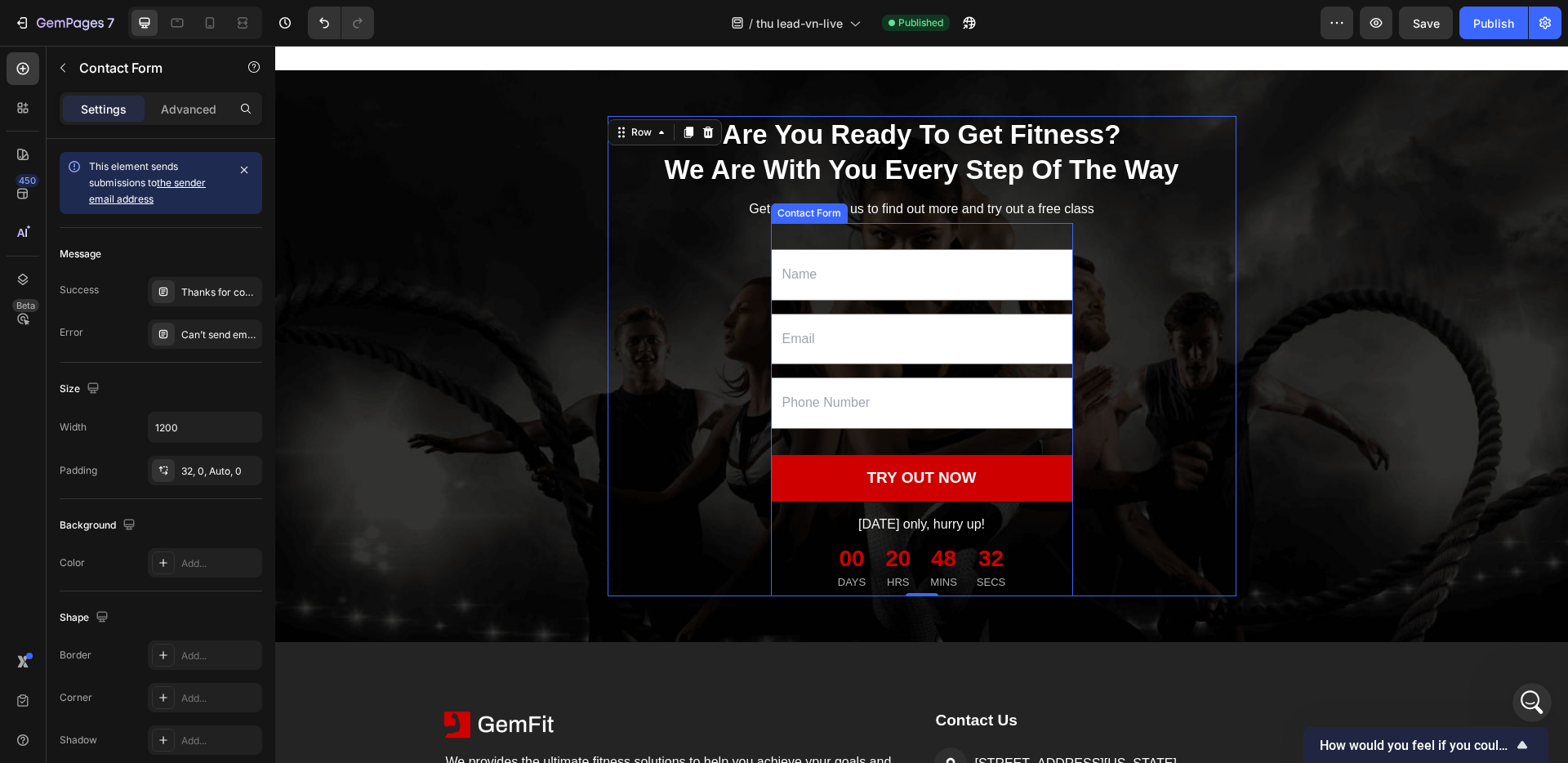
click at [847, 262] on div "Text Field Email Field Text Field TRY OUT NOW Submit Button Today only, hurry u…" at bounding box center [922, 409] width 302 height 374
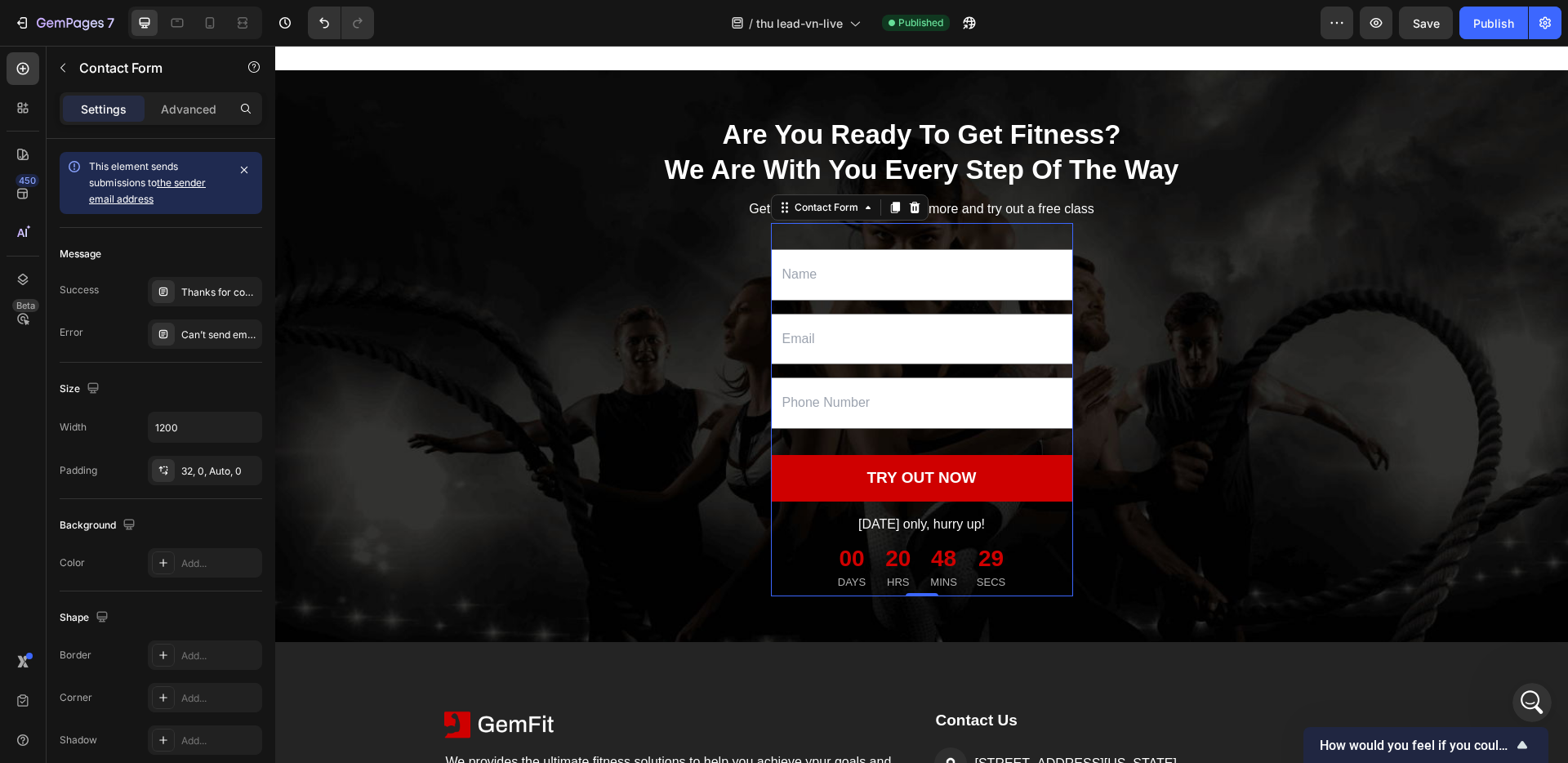
click at [109, 110] on p "Settings" at bounding box center [103, 108] width 46 height 17
click at [69, 68] on icon "button" at bounding box center [62, 67] width 13 height 13
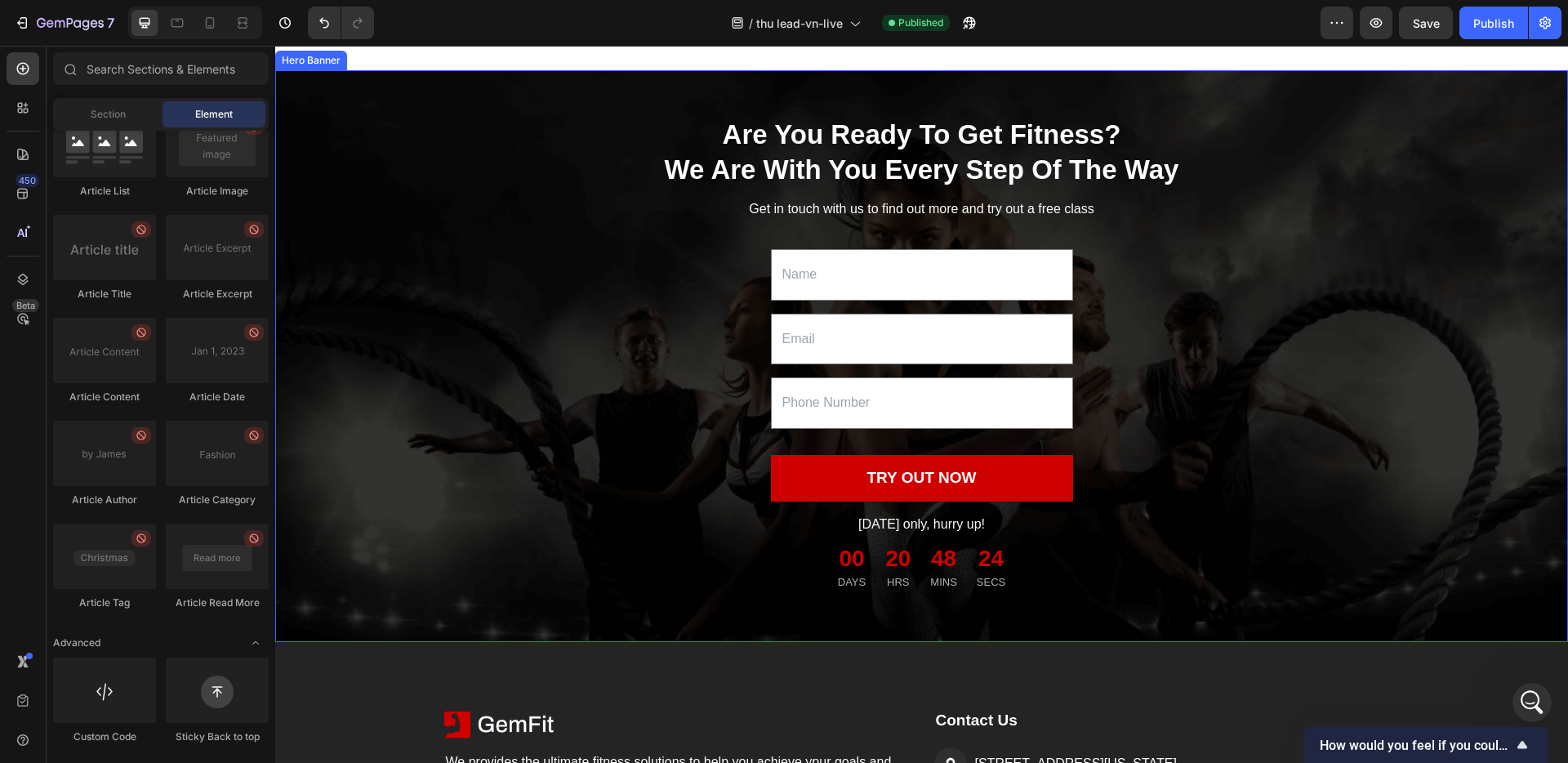
scroll to position [1806, 0]
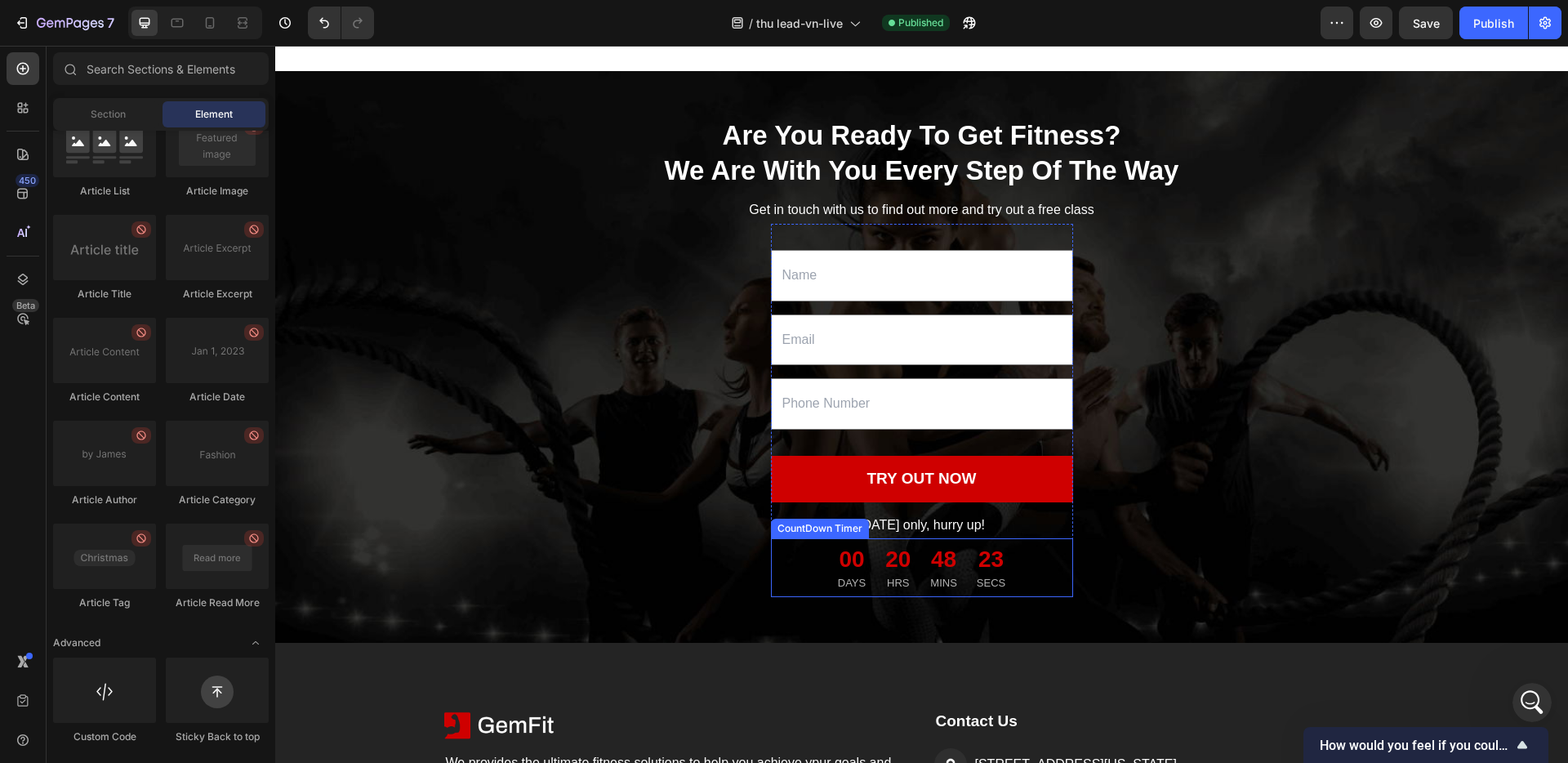
click at [810, 578] on div "00 DAYS 20 HRS 48 MINS 23 SECS" at bounding box center [922, 568] width 302 height 59
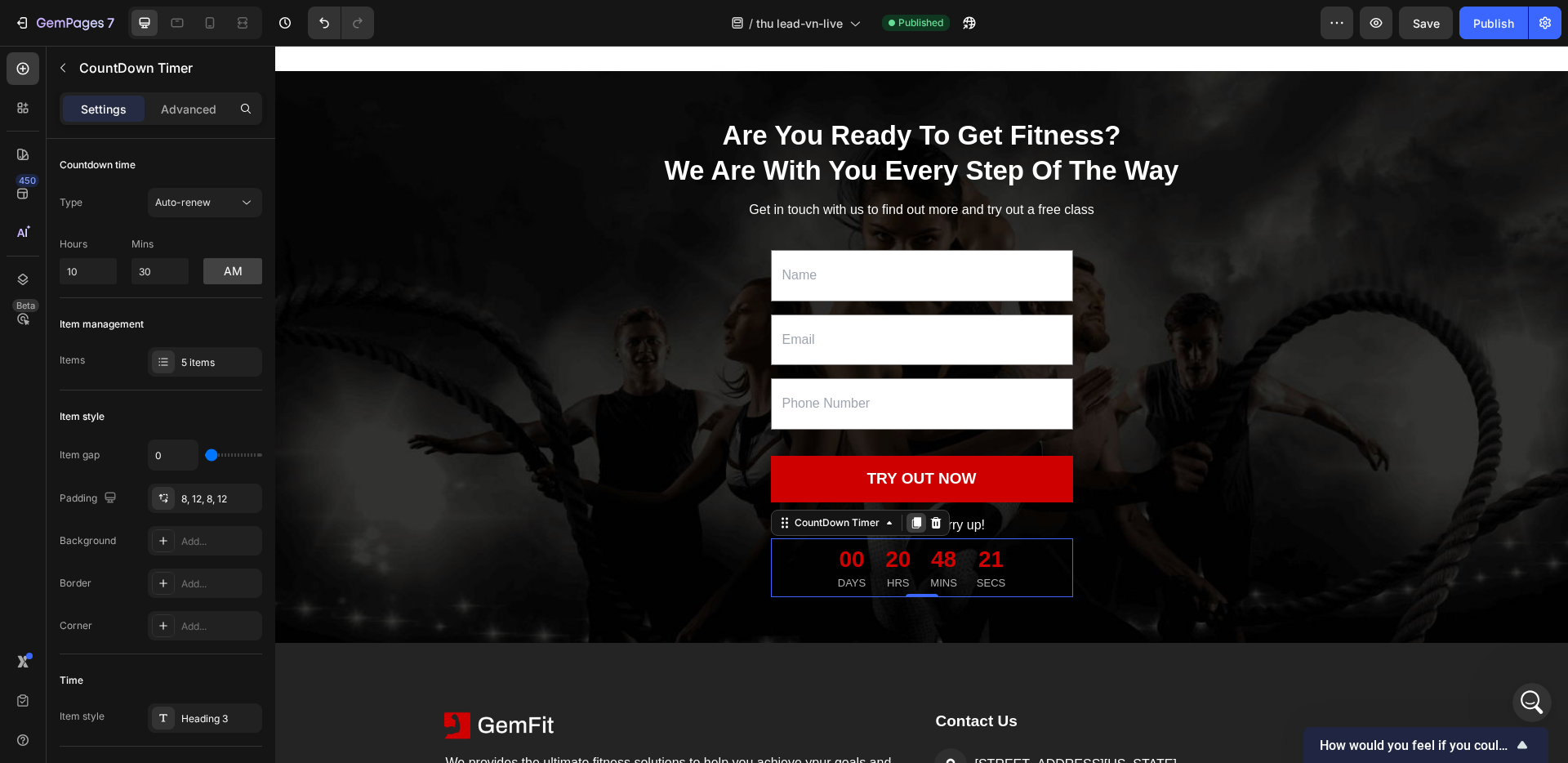
click at [919, 530] on icon at bounding box center [915, 524] width 9 height 12
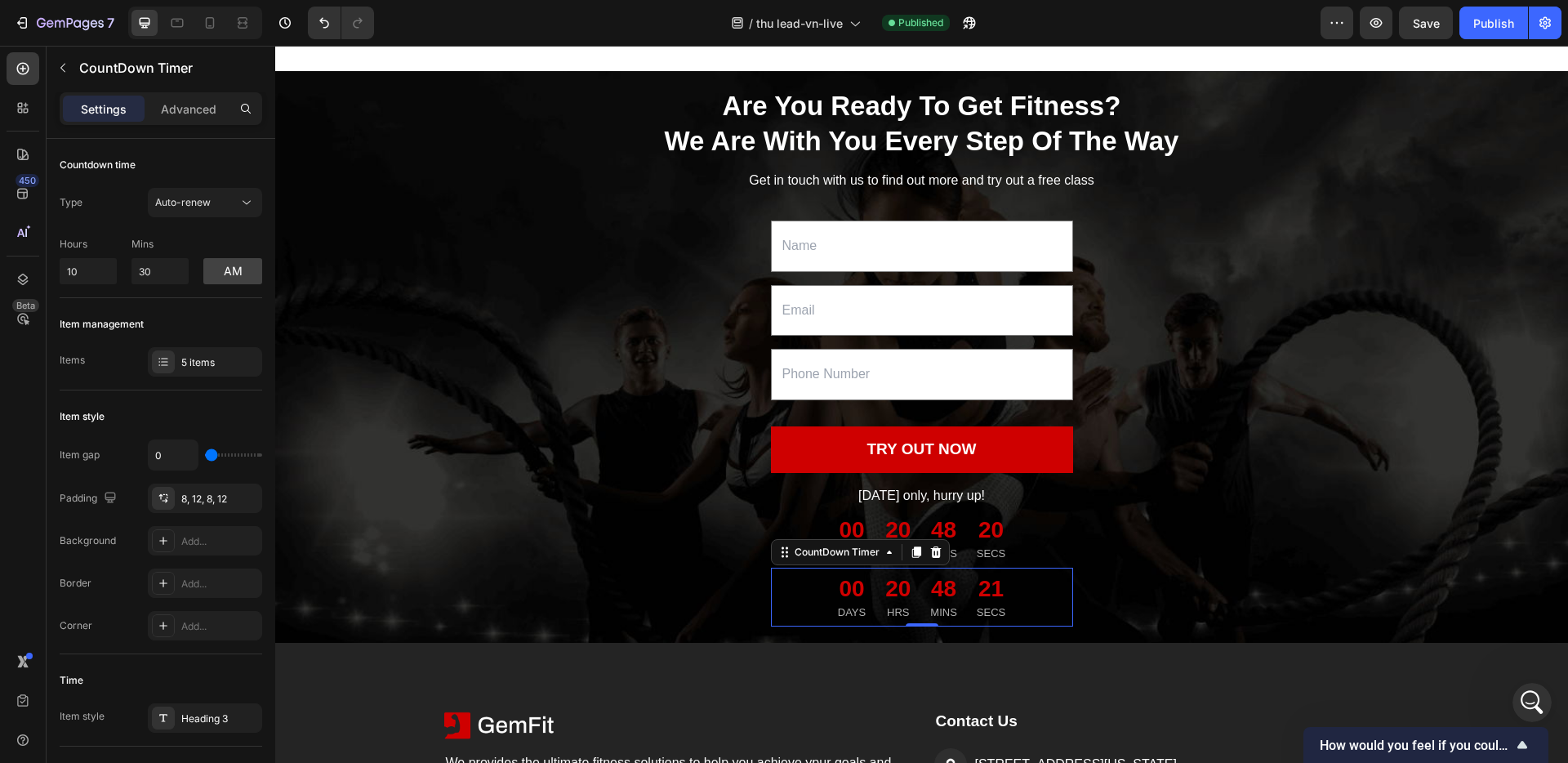
click at [786, 608] on div "00 DAYS 20 HRS 48 MINS 21 SECS" at bounding box center [922, 597] width 302 height 59
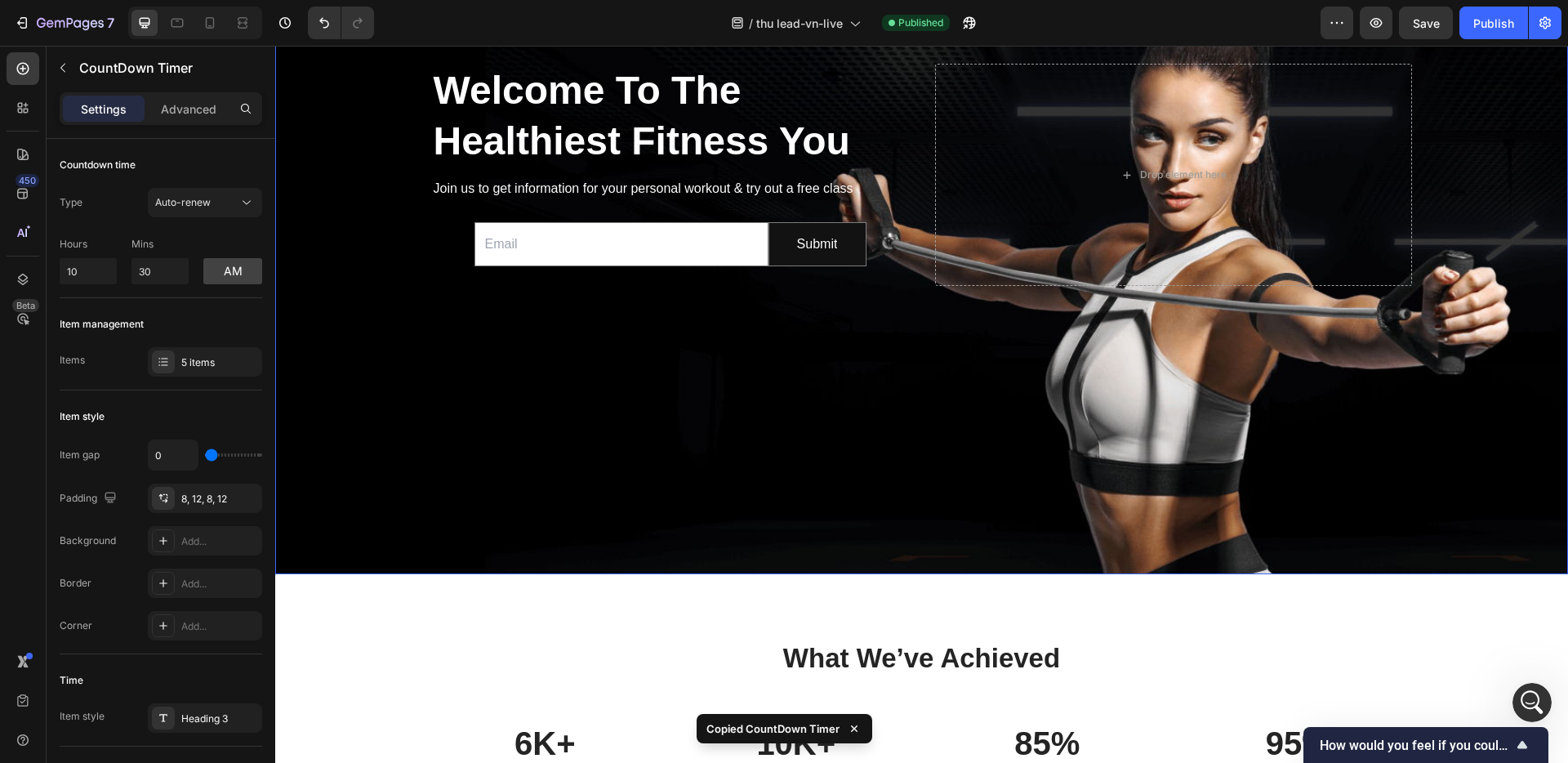
scroll to position [0, 0]
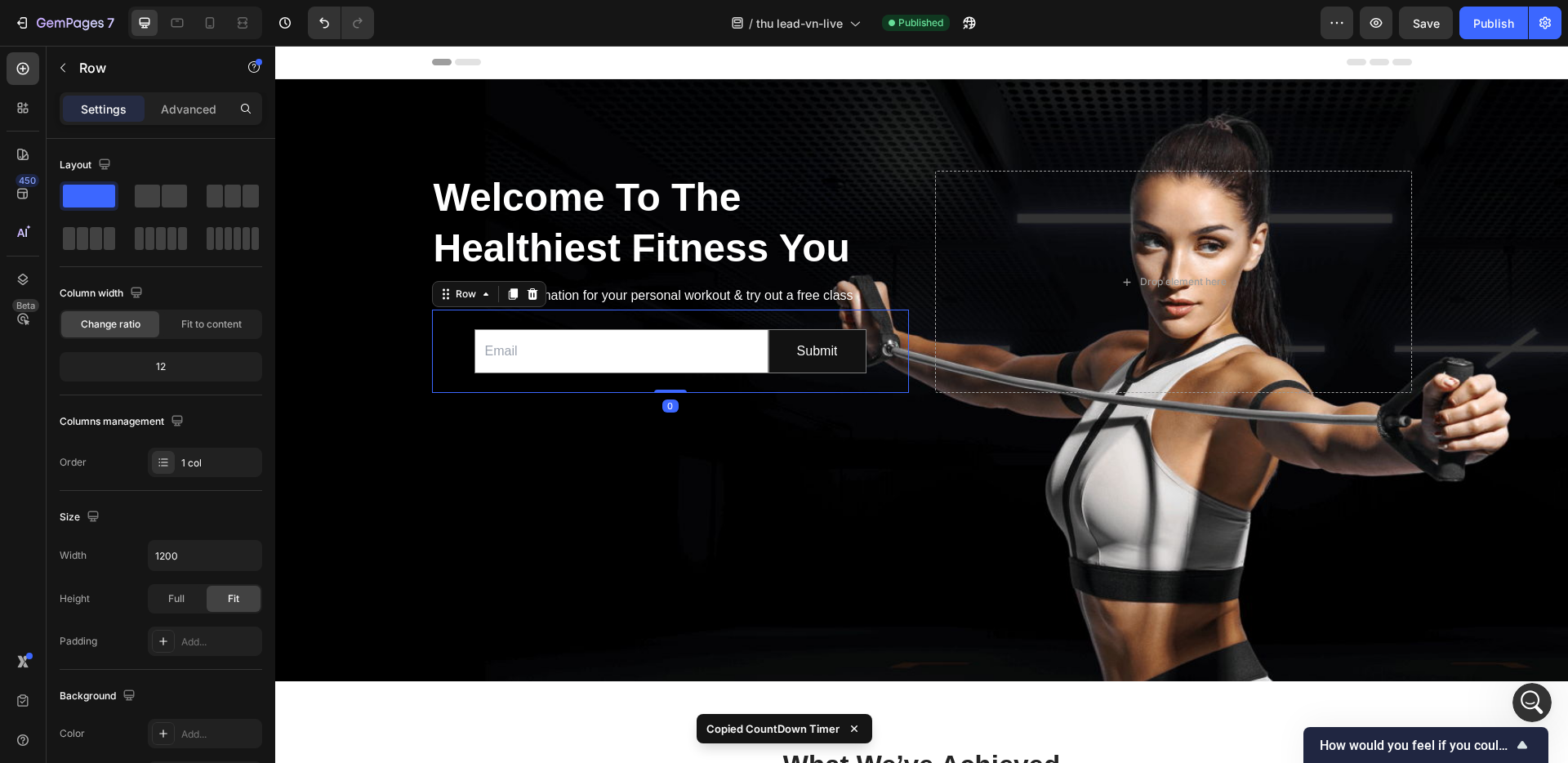
click at [888, 376] on div "Email Field Submit Submit Button Row Newsletter" at bounding box center [670, 352] width 477 height 84
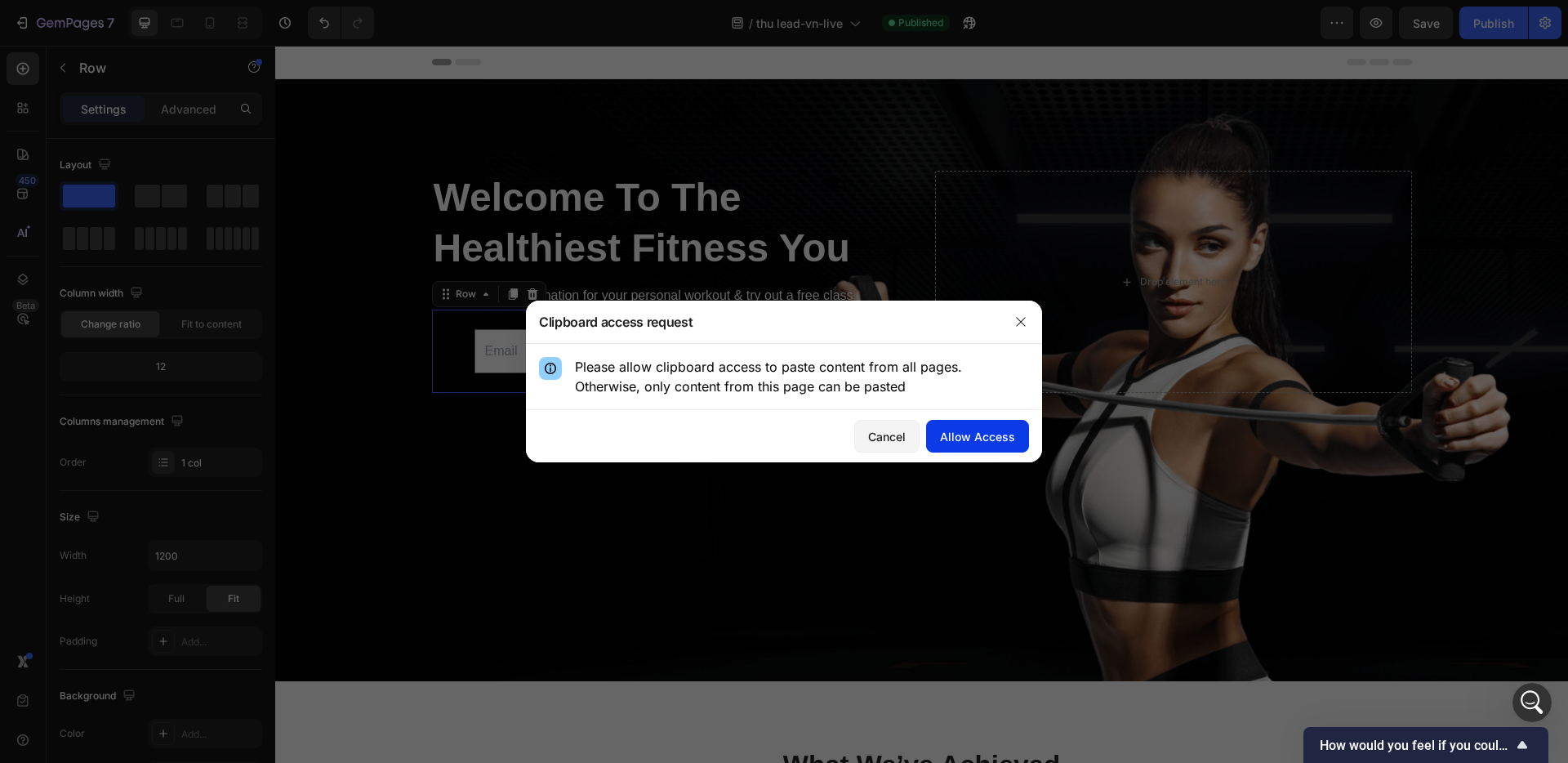
click at [979, 440] on div "Allow Access" at bounding box center [977, 435] width 76 height 17
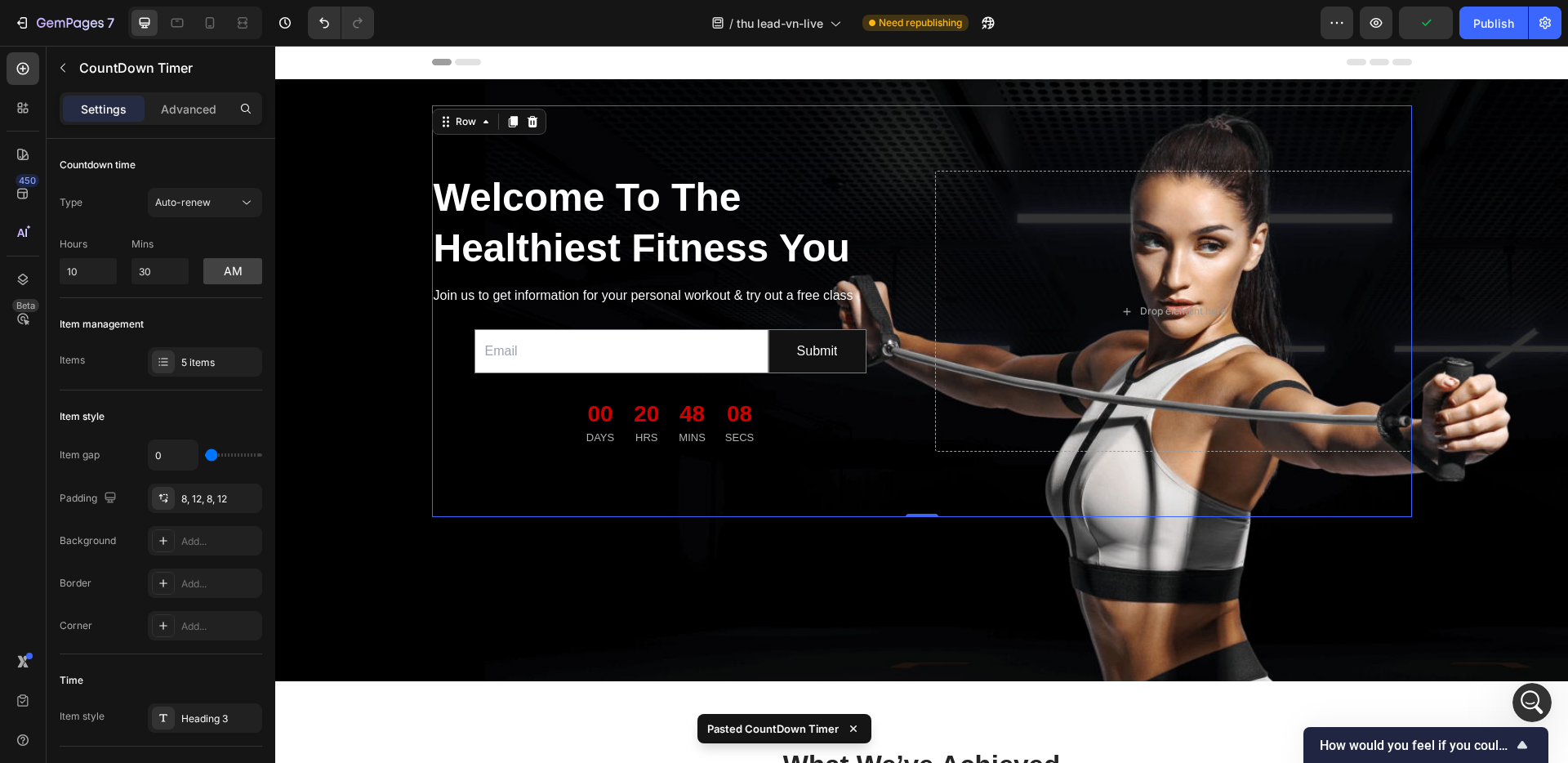
click at [573, 513] on div "Welcome To The Healthiest Fitness You Heading Join us to get information for yo…" at bounding box center [921, 311] width 980 height 412
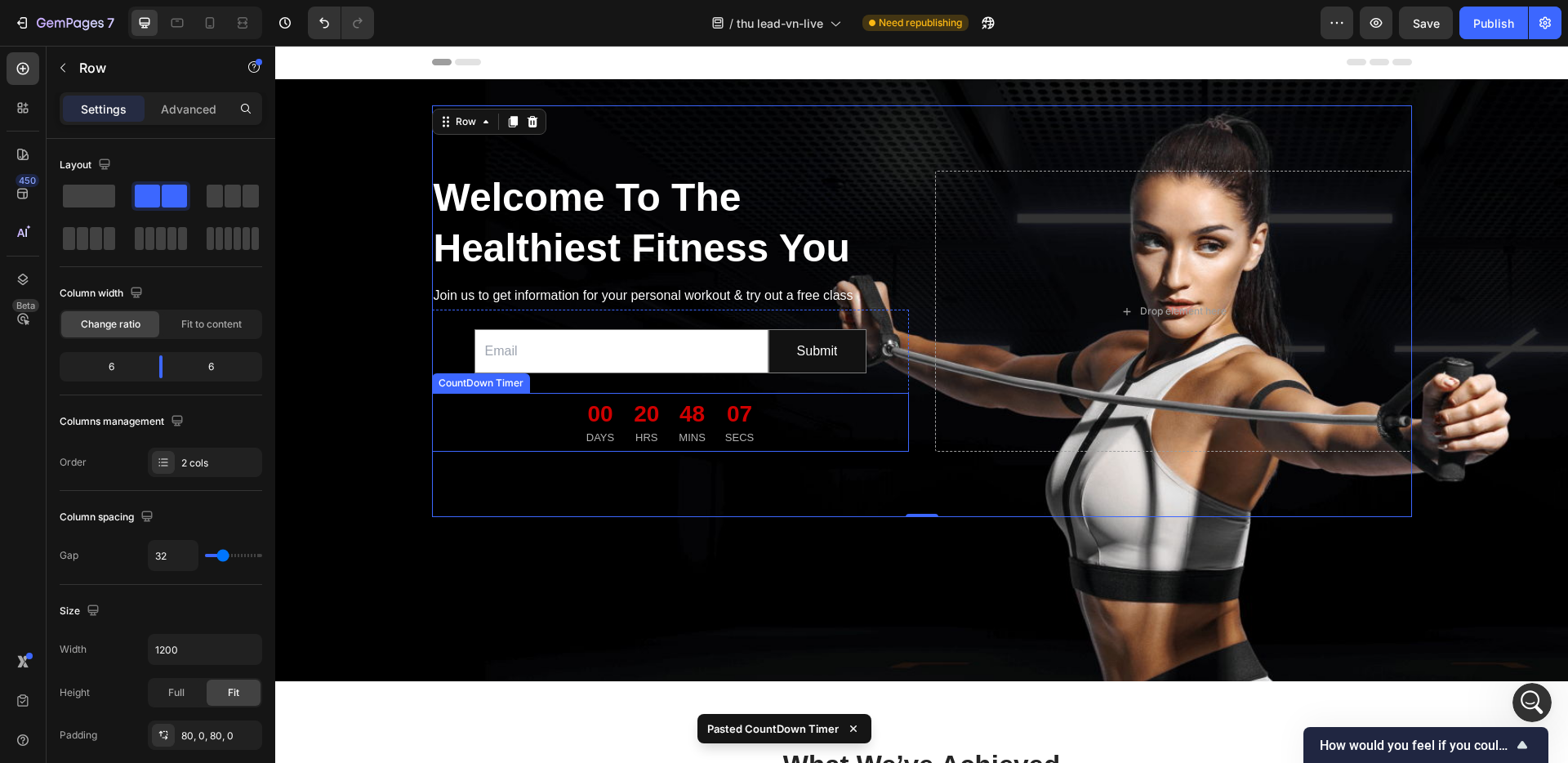
click at [537, 445] on div "00 DAYS 20 HRS 48 MINS 07 SECS" at bounding box center [670, 422] width 477 height 59
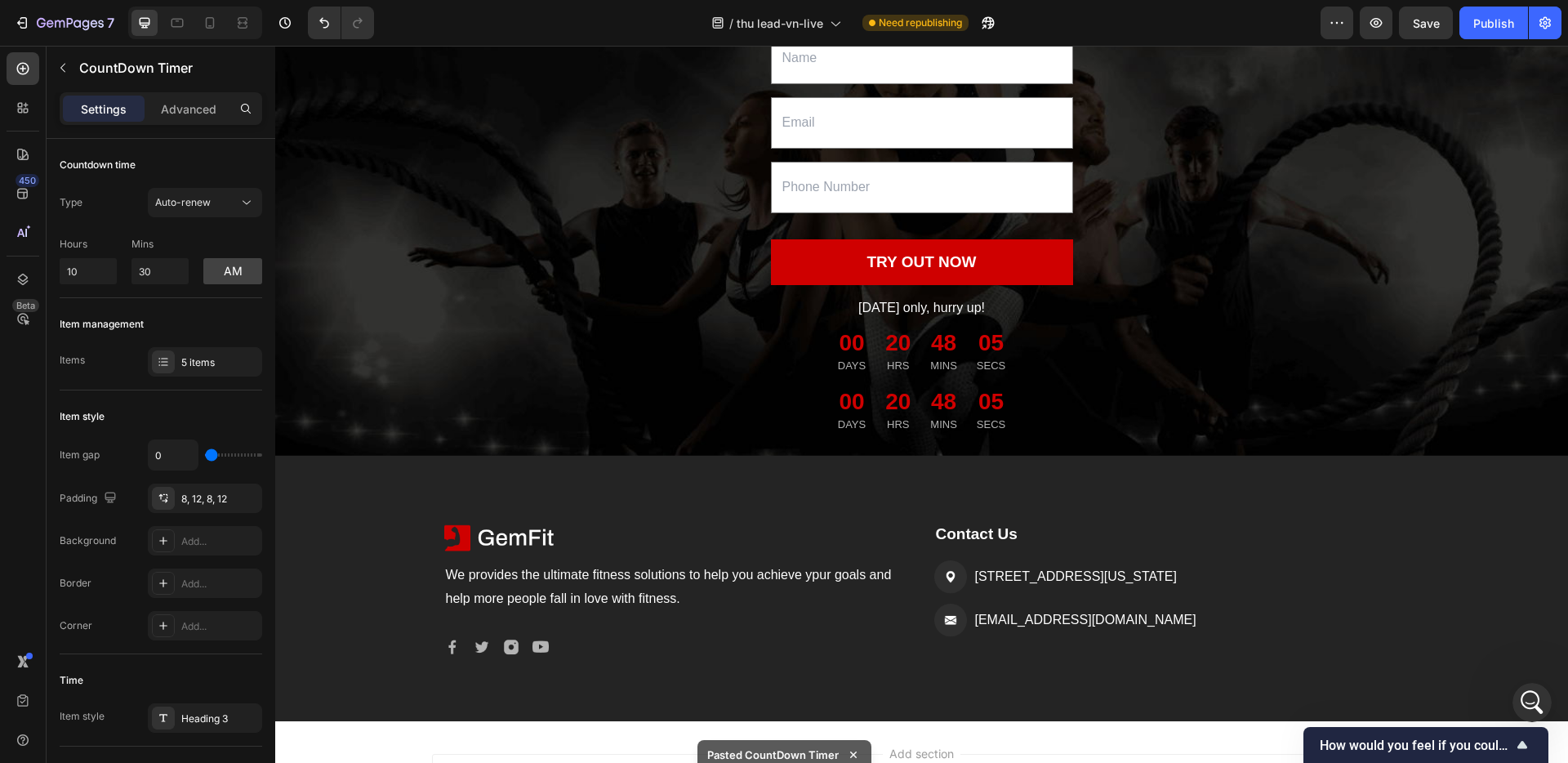
scroll to position [1832, 0]
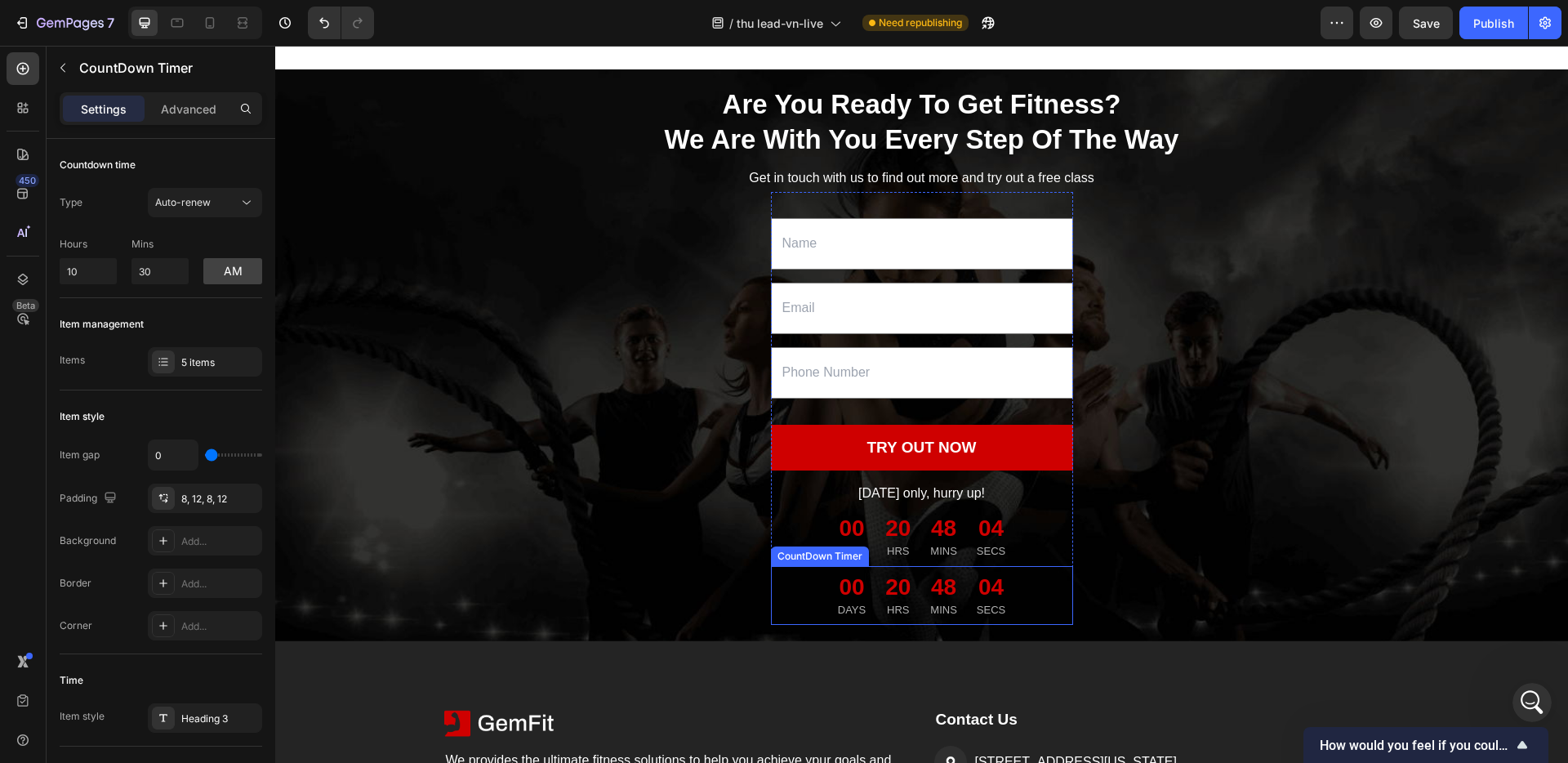
click at [828, 583] on div "00 DAYS" at bounding box center [851, 595] width 47 height 59
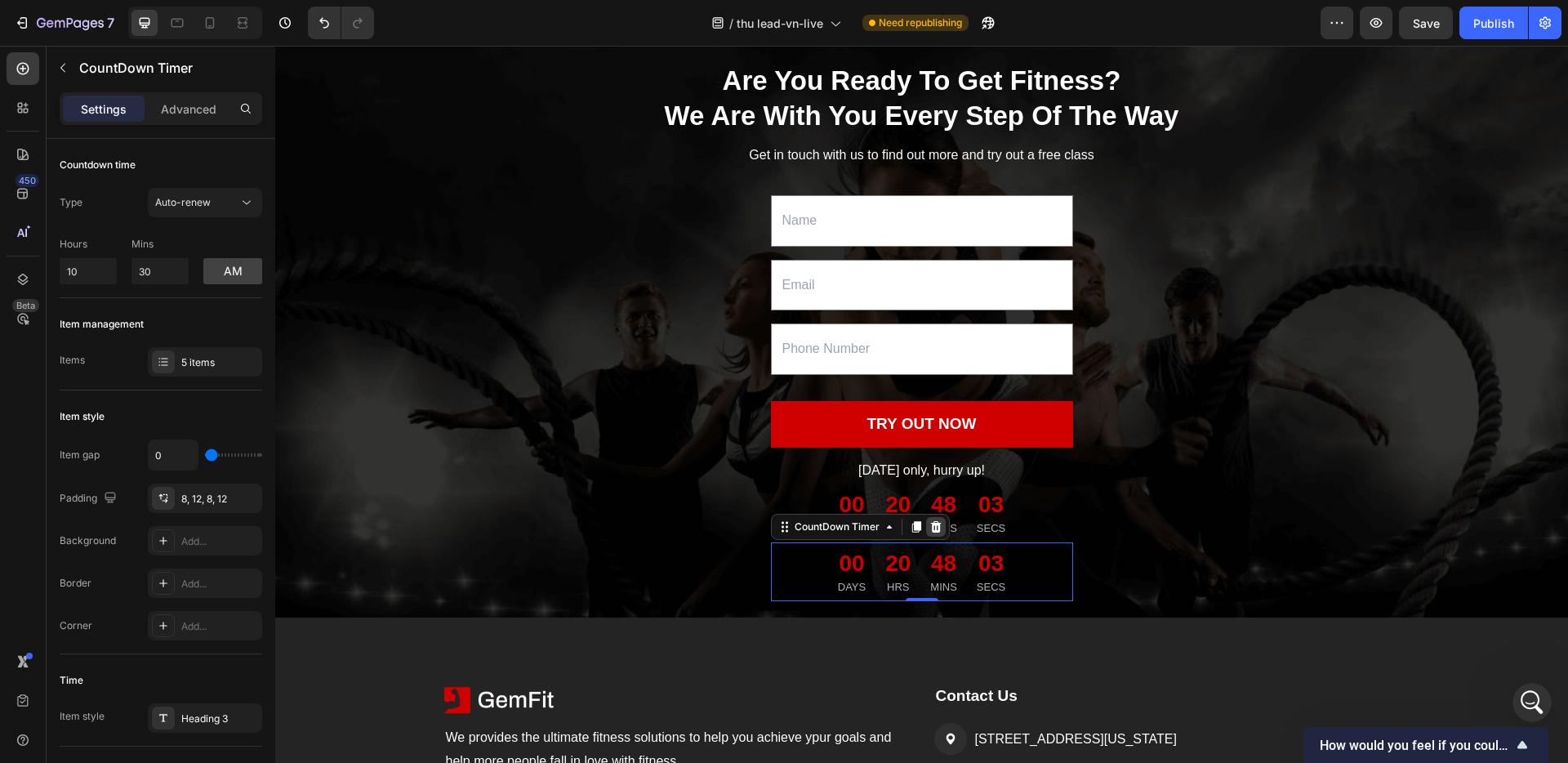
click at [937, 533] on icon at bounding box center [935, 527] width 11 height 12
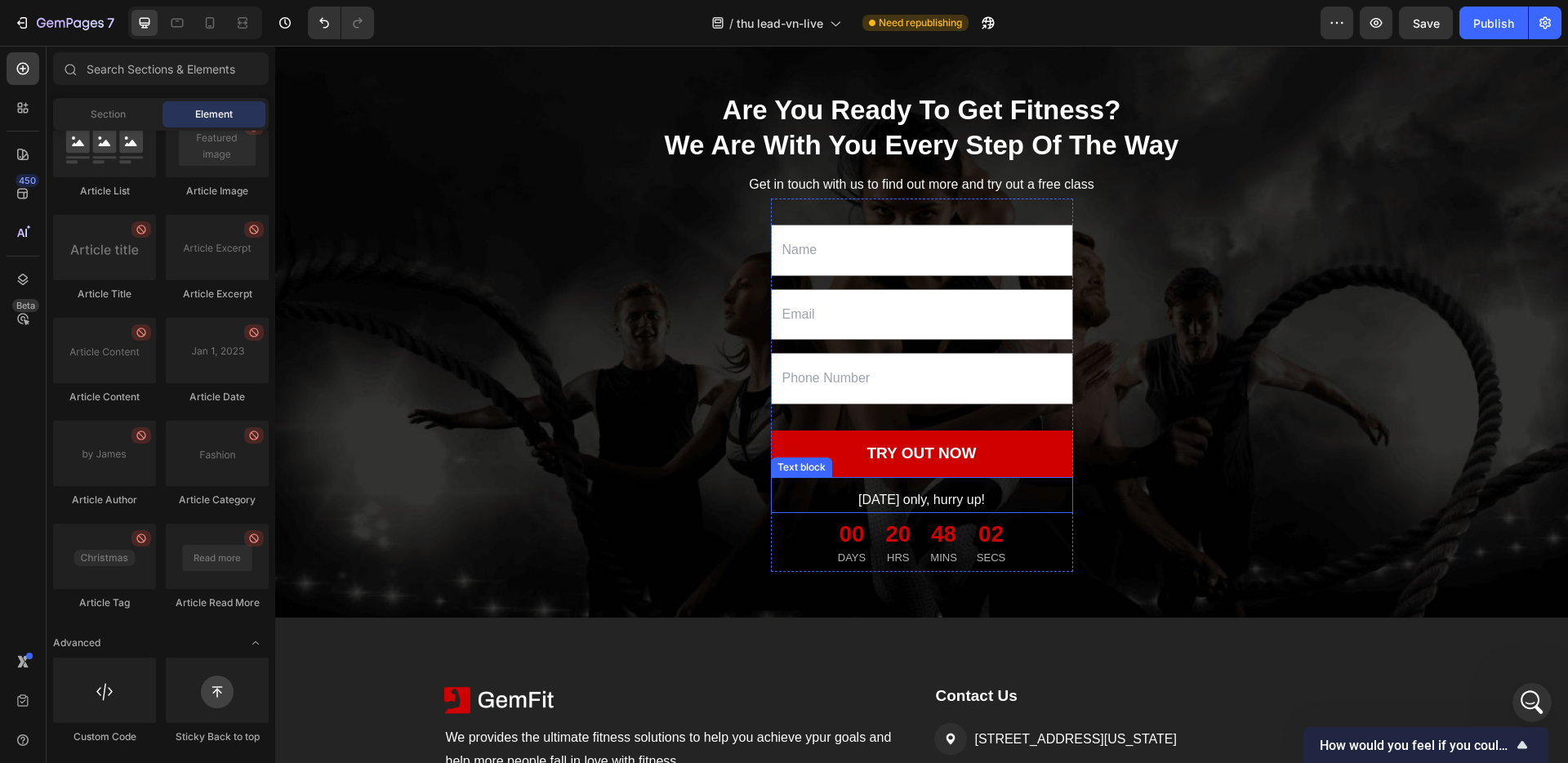
click at [910, 512] on p "[DATE] only, hurry up!" at bounding box center [922, 500] width 299 height 24
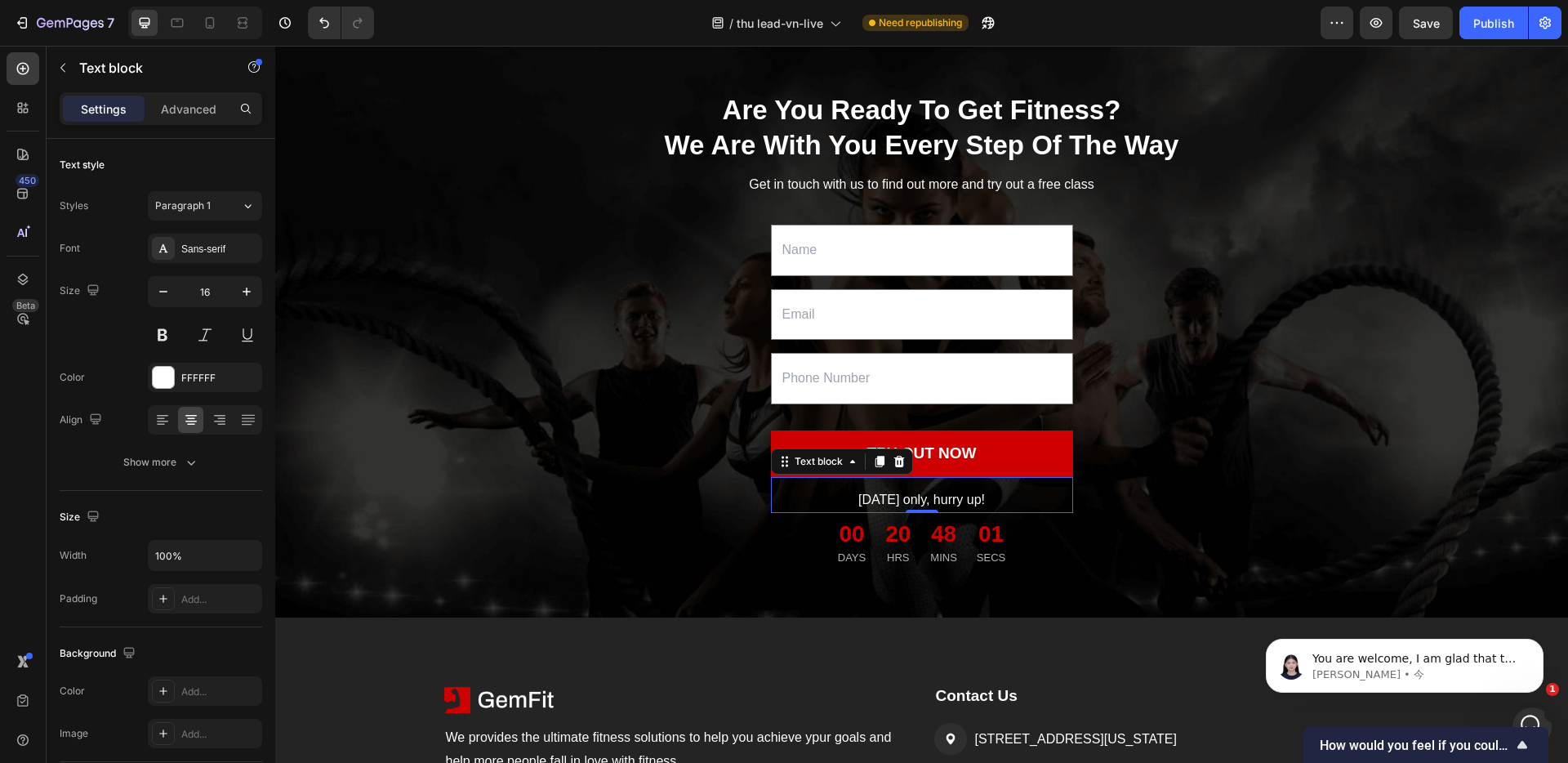
scroll to position [0, 0]
click at [822, 512] on p "[DATE] only, hurry up!" at bounding box center [922, 500] width 299 height 24
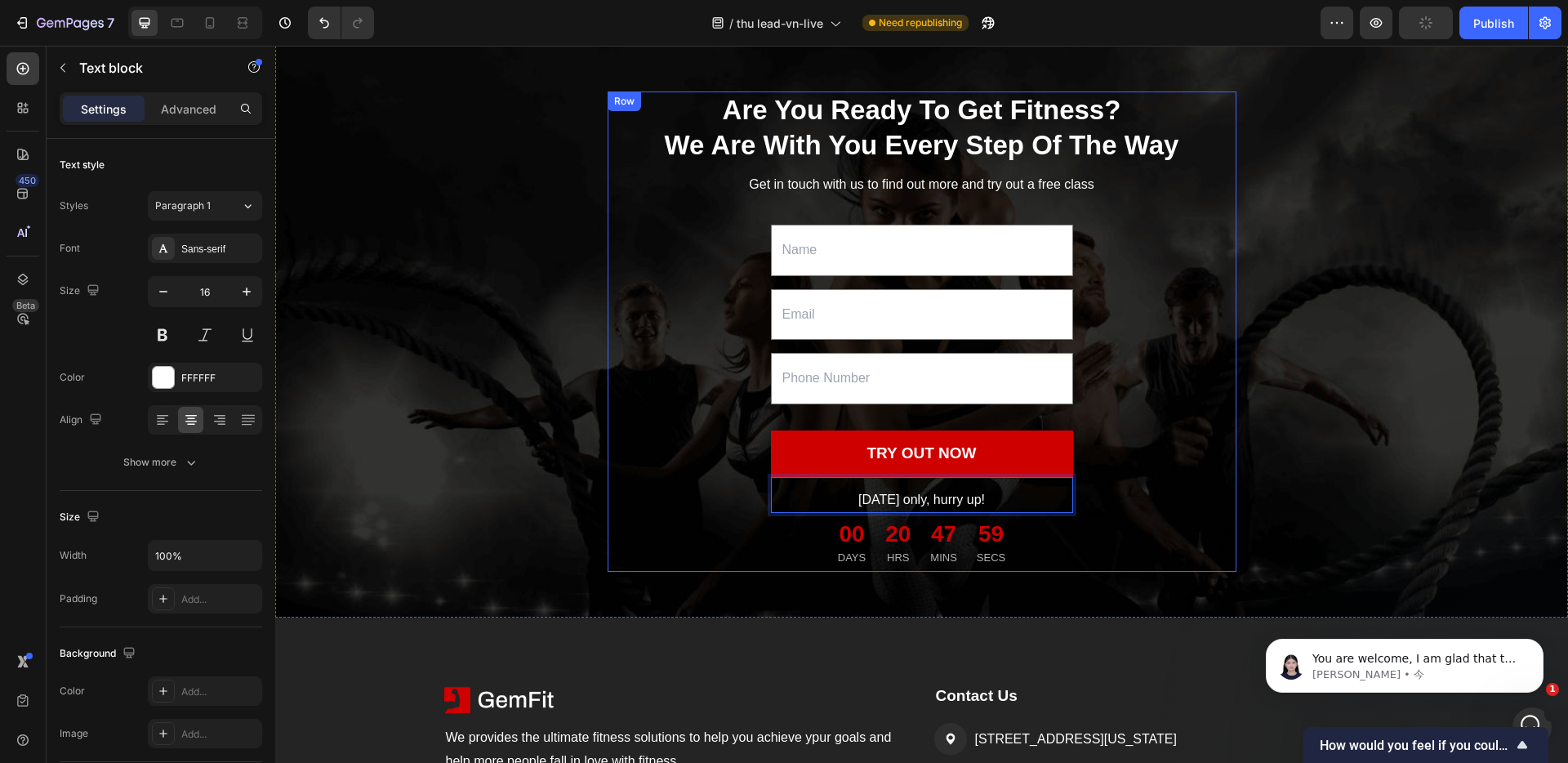
click at [715, 539] on div "Are You Ready To Get Fitness? We Are With You Every Step Of The Way Heading Get…" at bounding box center [921, 331] width 629 height 481
click at [824, 512] on p "[DATE] only, hurry up!" at bounding box center [922, 500] width 299 height 24
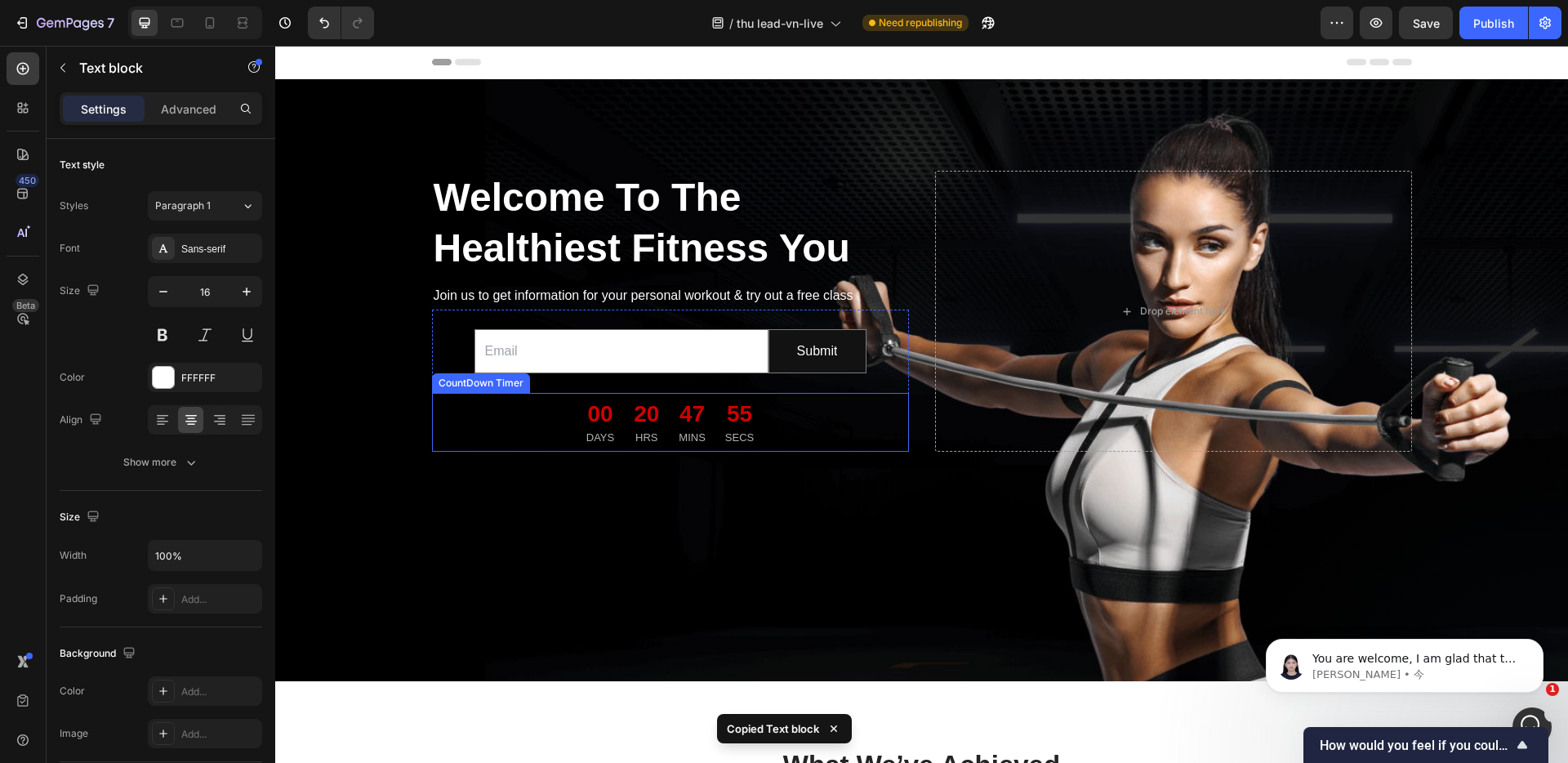
click at [541, 432] on div "00 DAYS 20 HRS 47 MINS 55 SECS" at bounding box center [670, 422] width 477 height 59
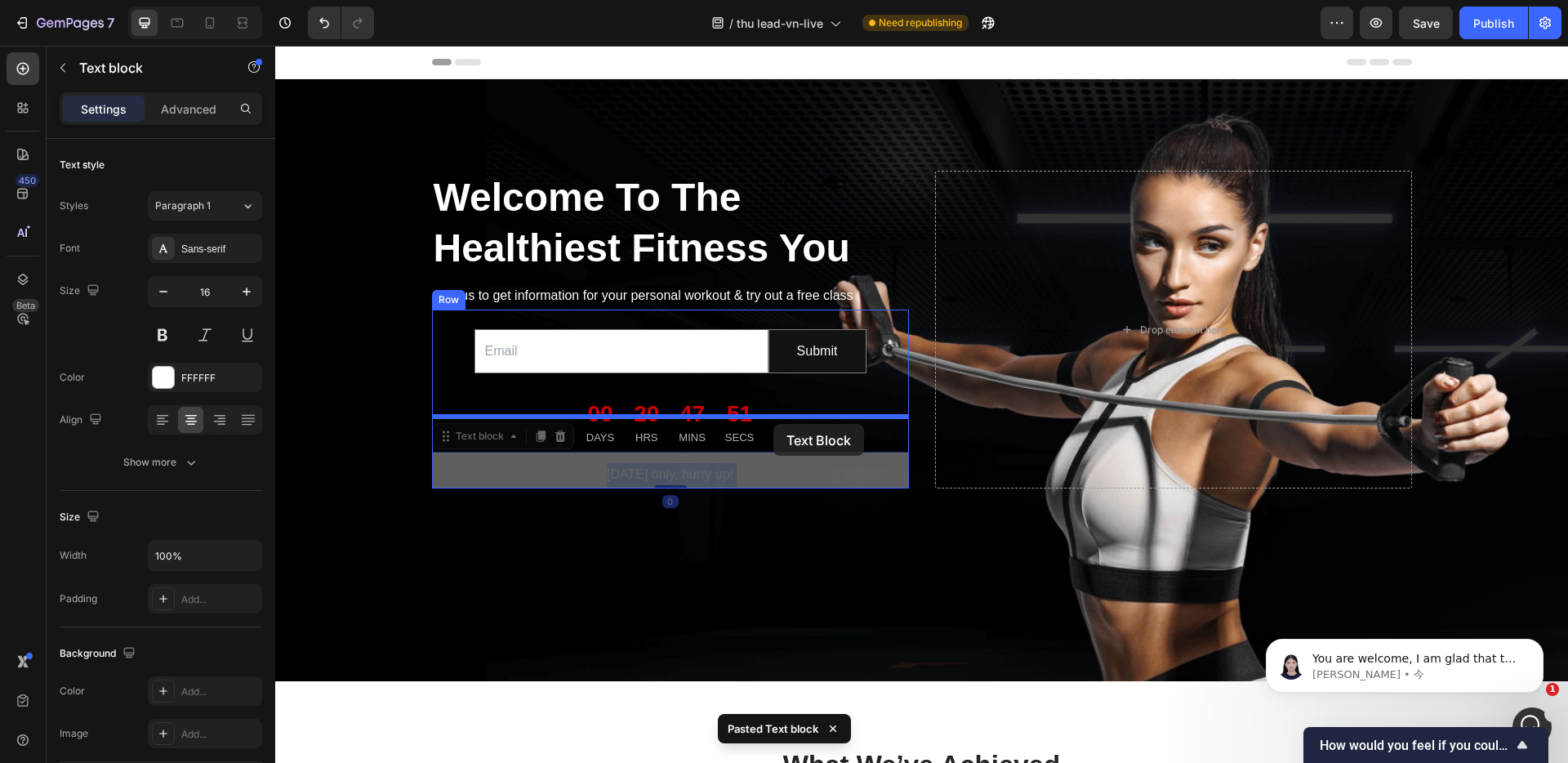
drag, startPoint x: 784, startPoint y: 492, endPoint x: 773, endPoint y: 423, distance: 69.9
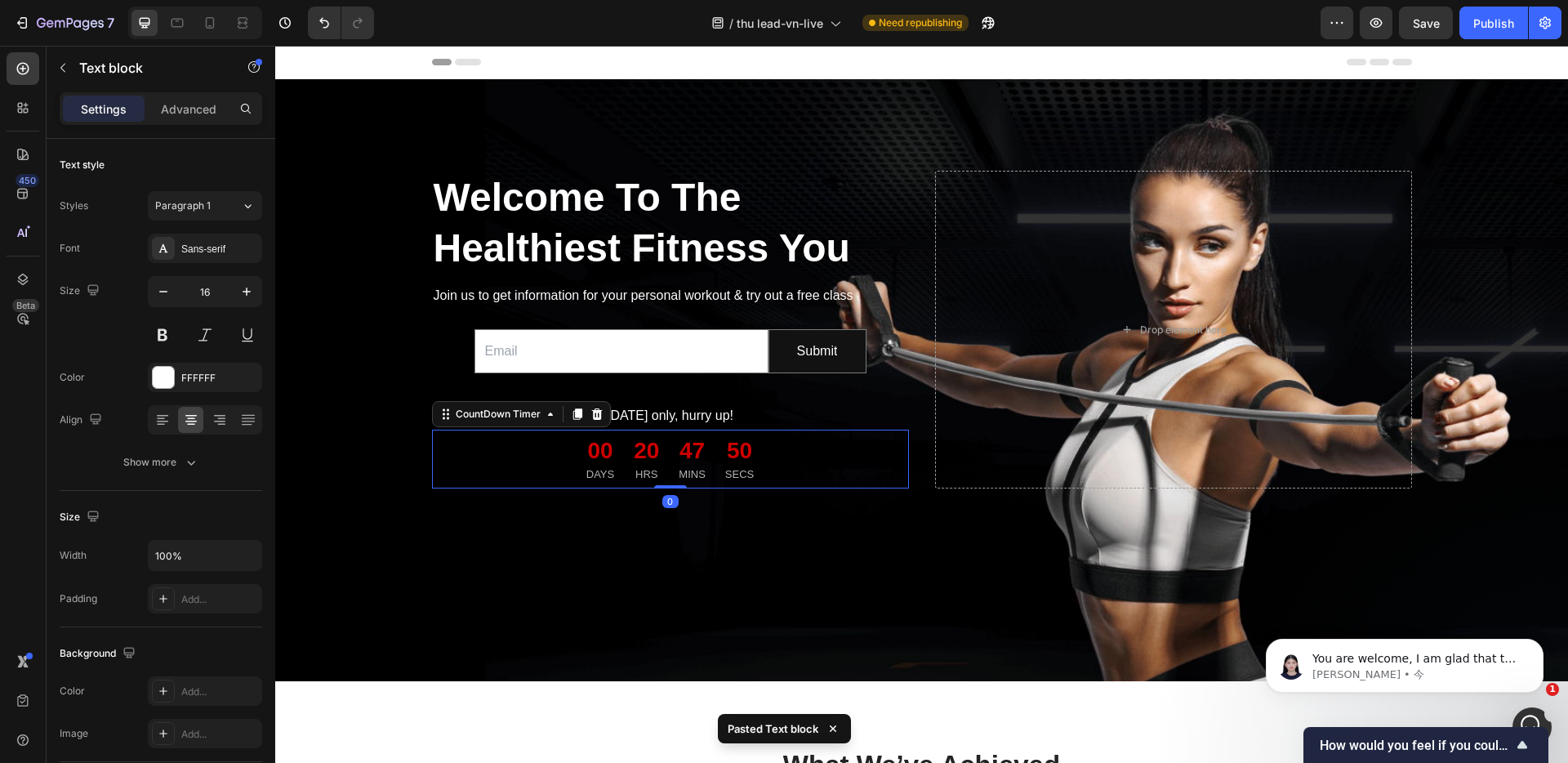
click at [808, 488] on div "00 DAYS 20 HRS 47 MINS 50 SECS" at bounding box center [670, 459] width 477 height 59
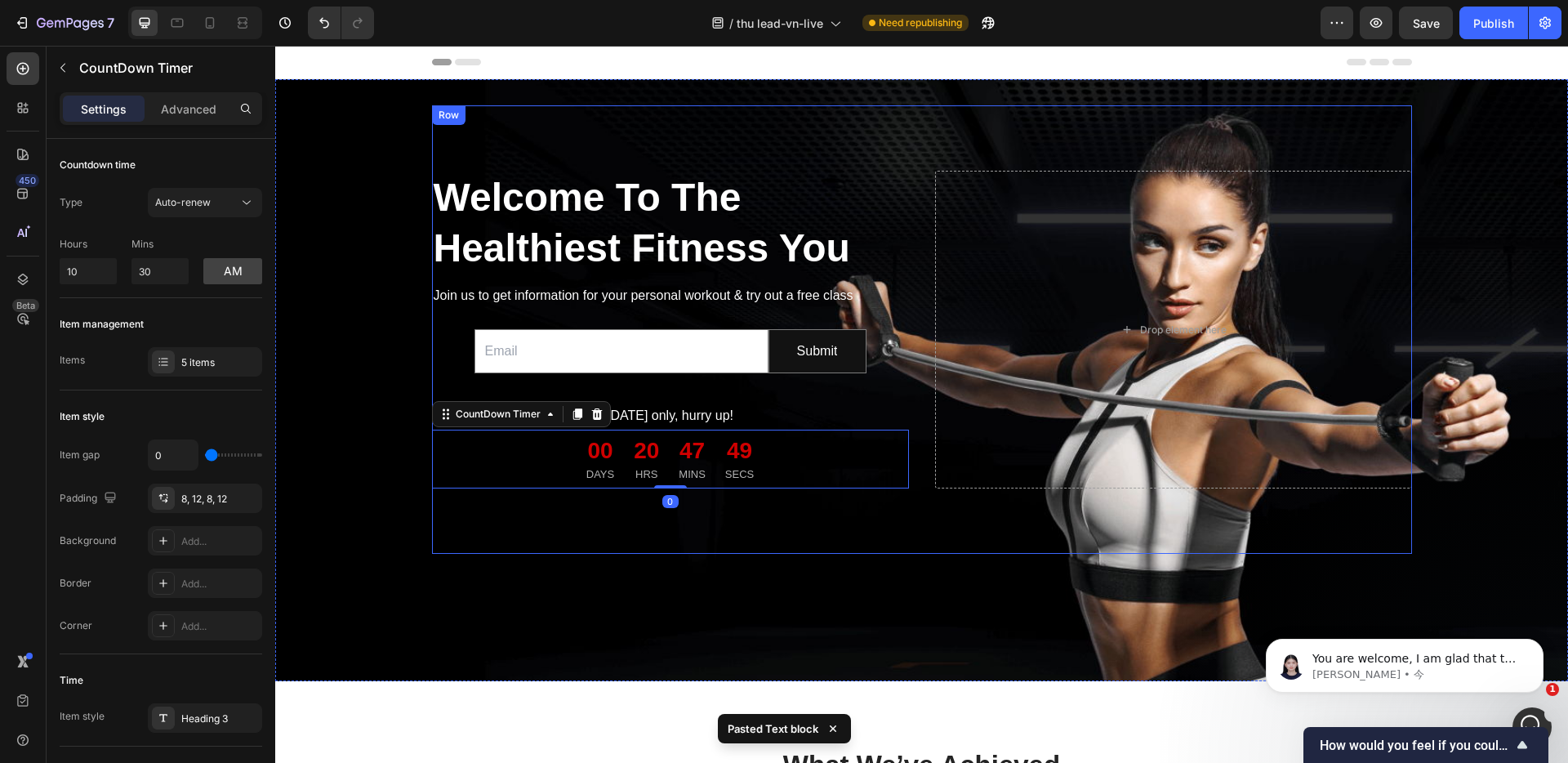
click at [688, 553] on div "Welcome To The Healthiest Fitness You Heading Join us to get information for yo…" at bounding box center [921, 329] width 980 height 448
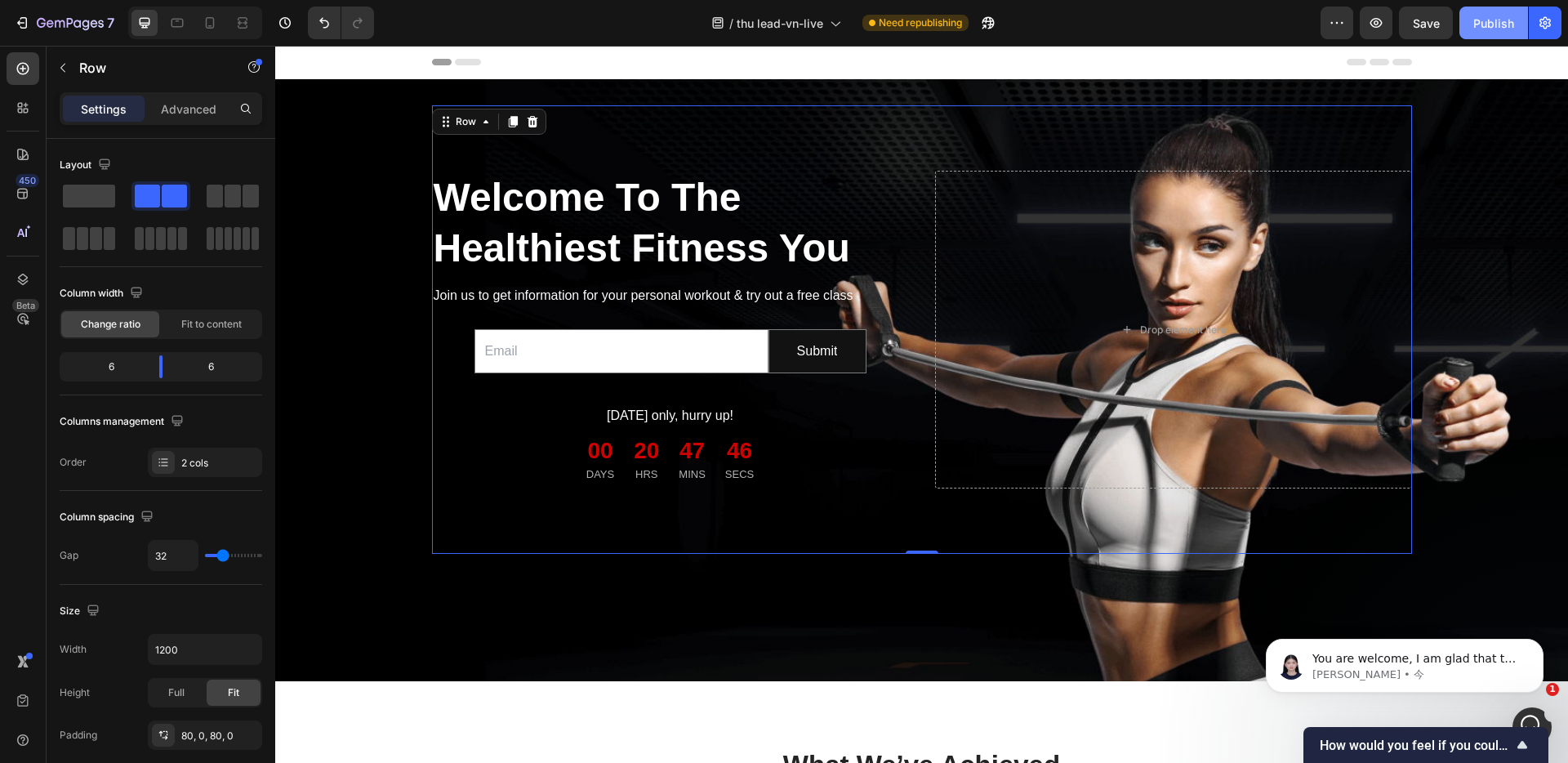
click at [1485, 26] on div "Publish" at bounding box center [1493, 23] width 41 height 17
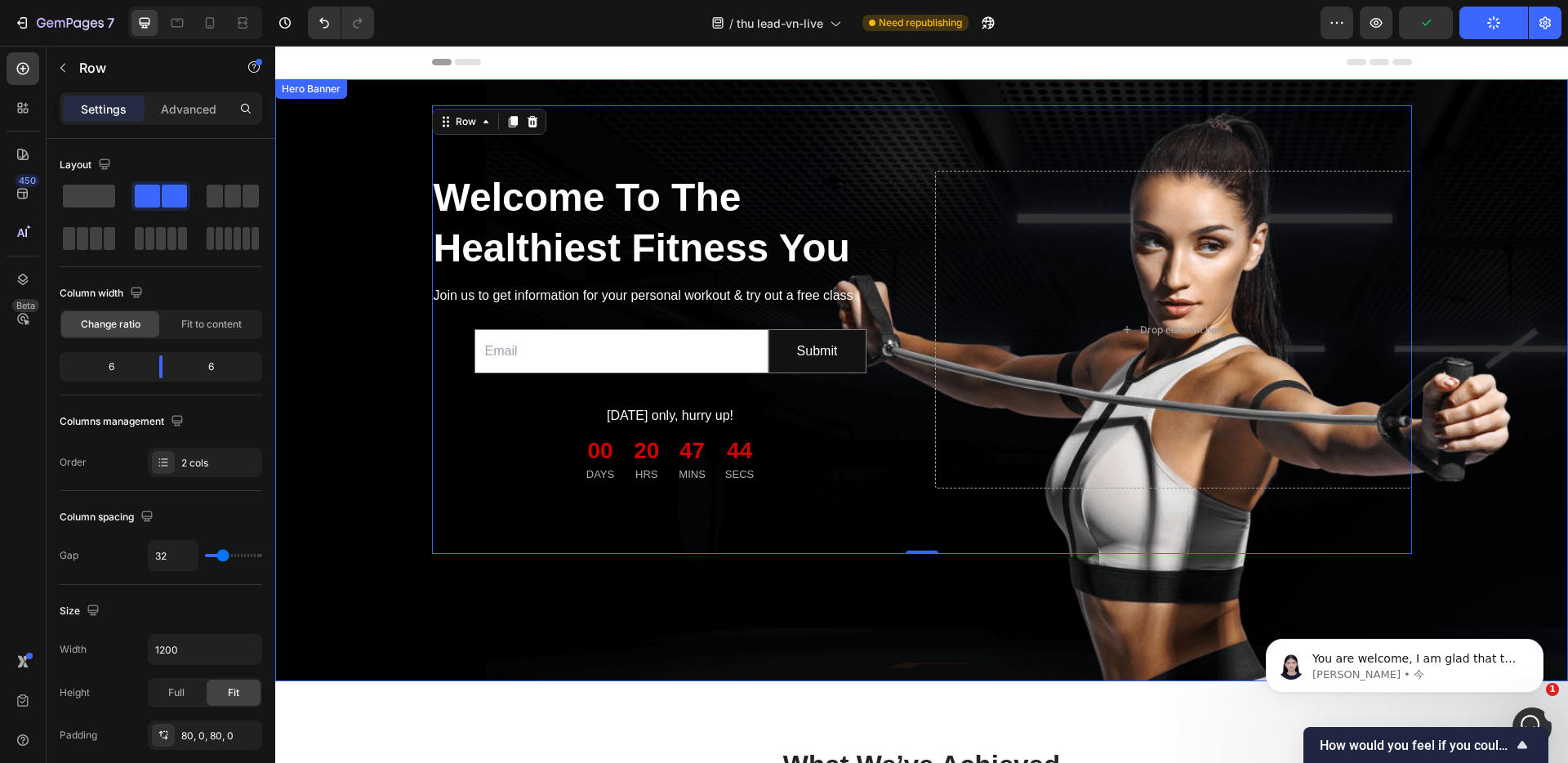
click at [1496, 553] on div "Welcome To The Healthiest Fitness You Heading Join us to get information for yo…" at bounding box center [921, 329] width 1266 height 448
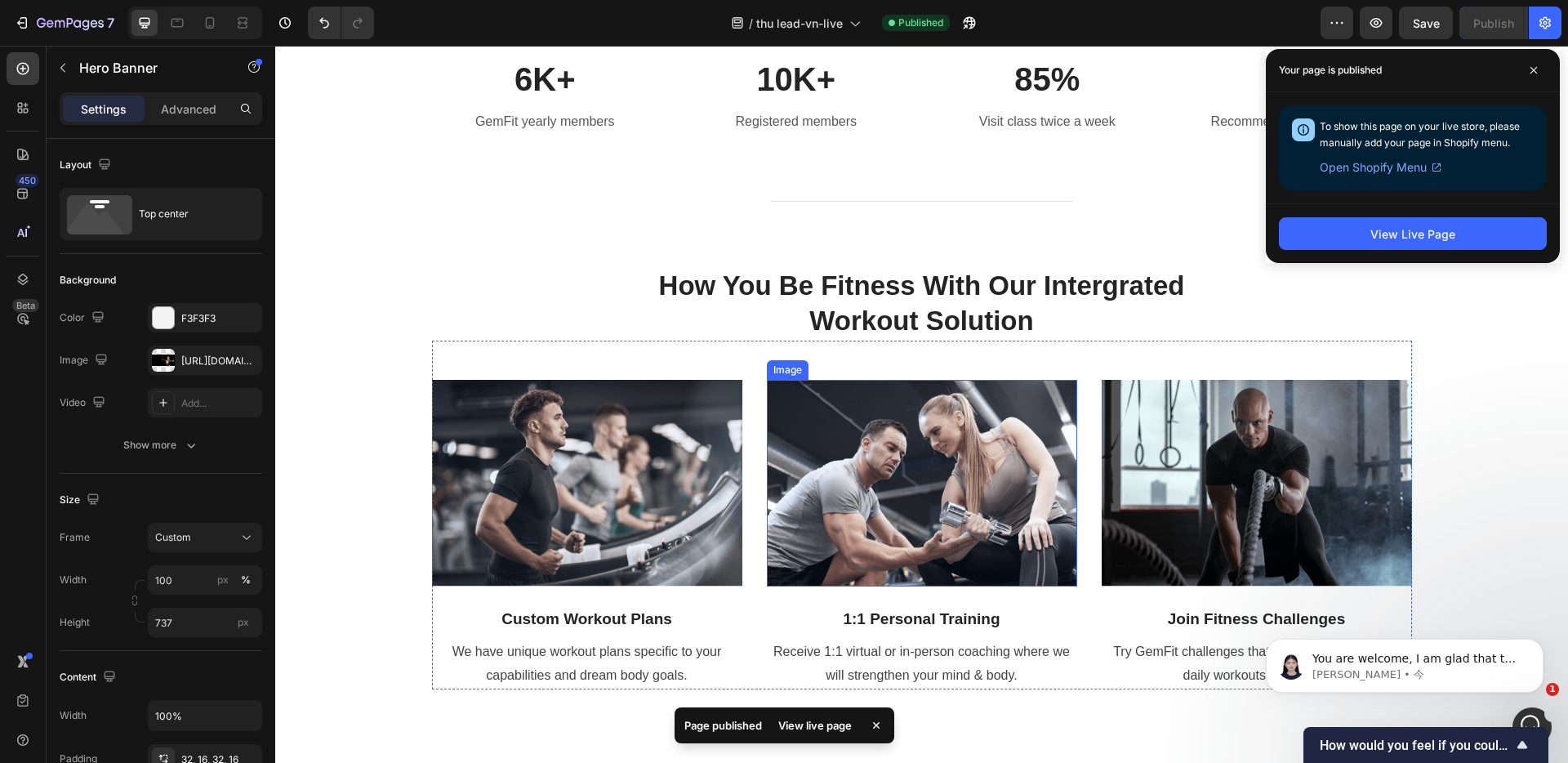
scroll to position [725, 0]
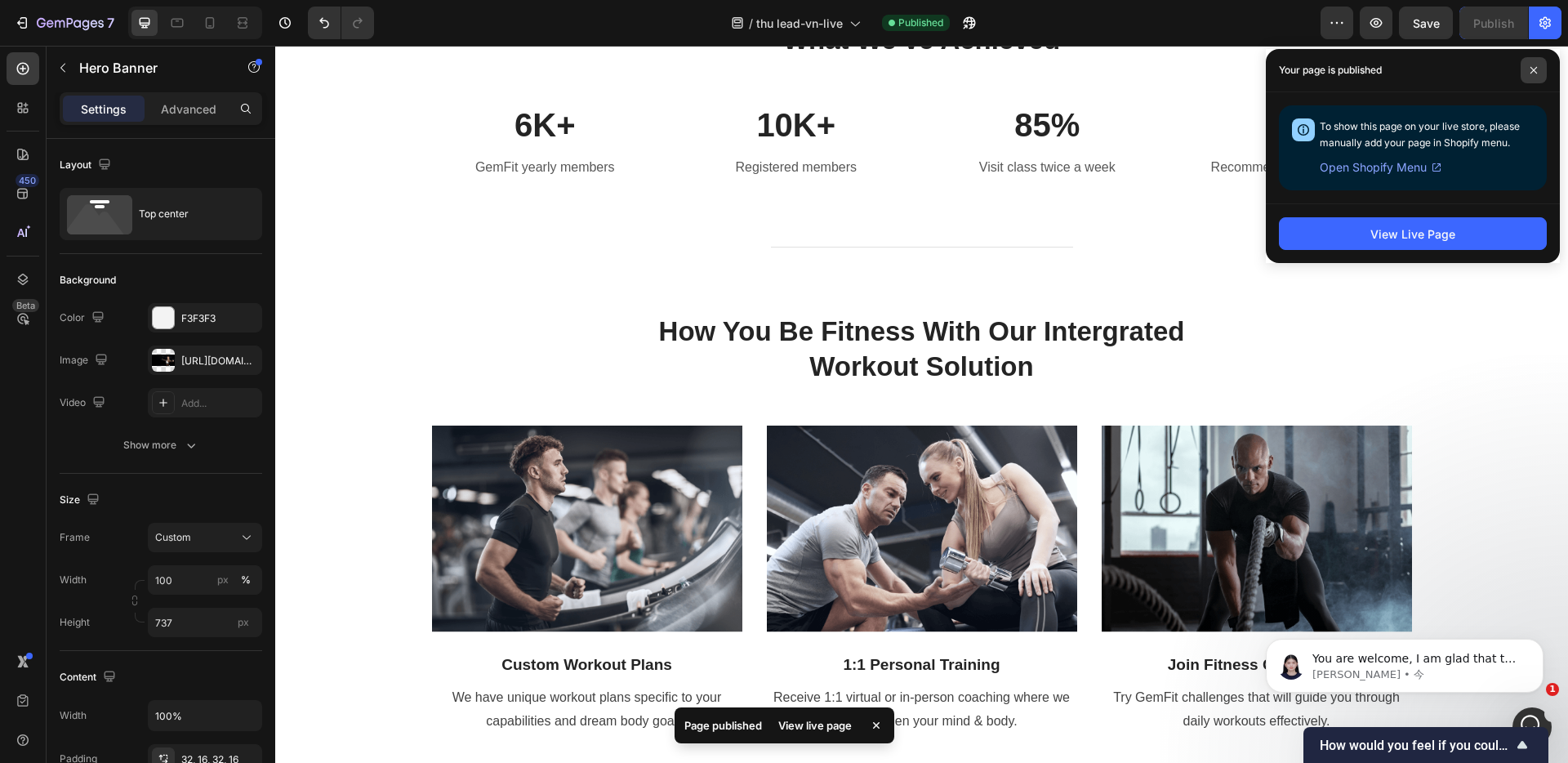
click at [1533, 74] on icon at bounding box center [1533, 70] width 8 height 8
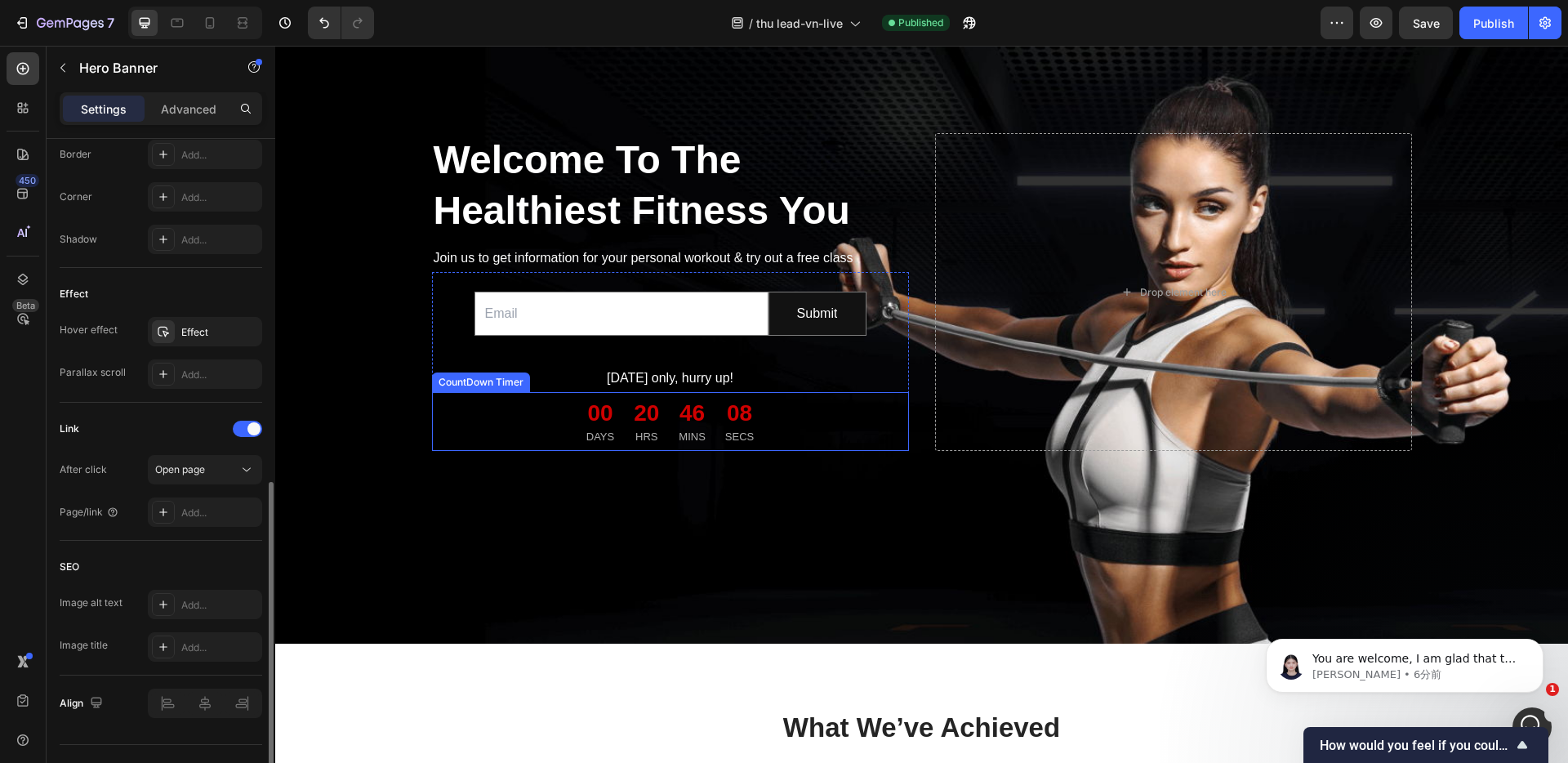
scroll to position [51, 0]
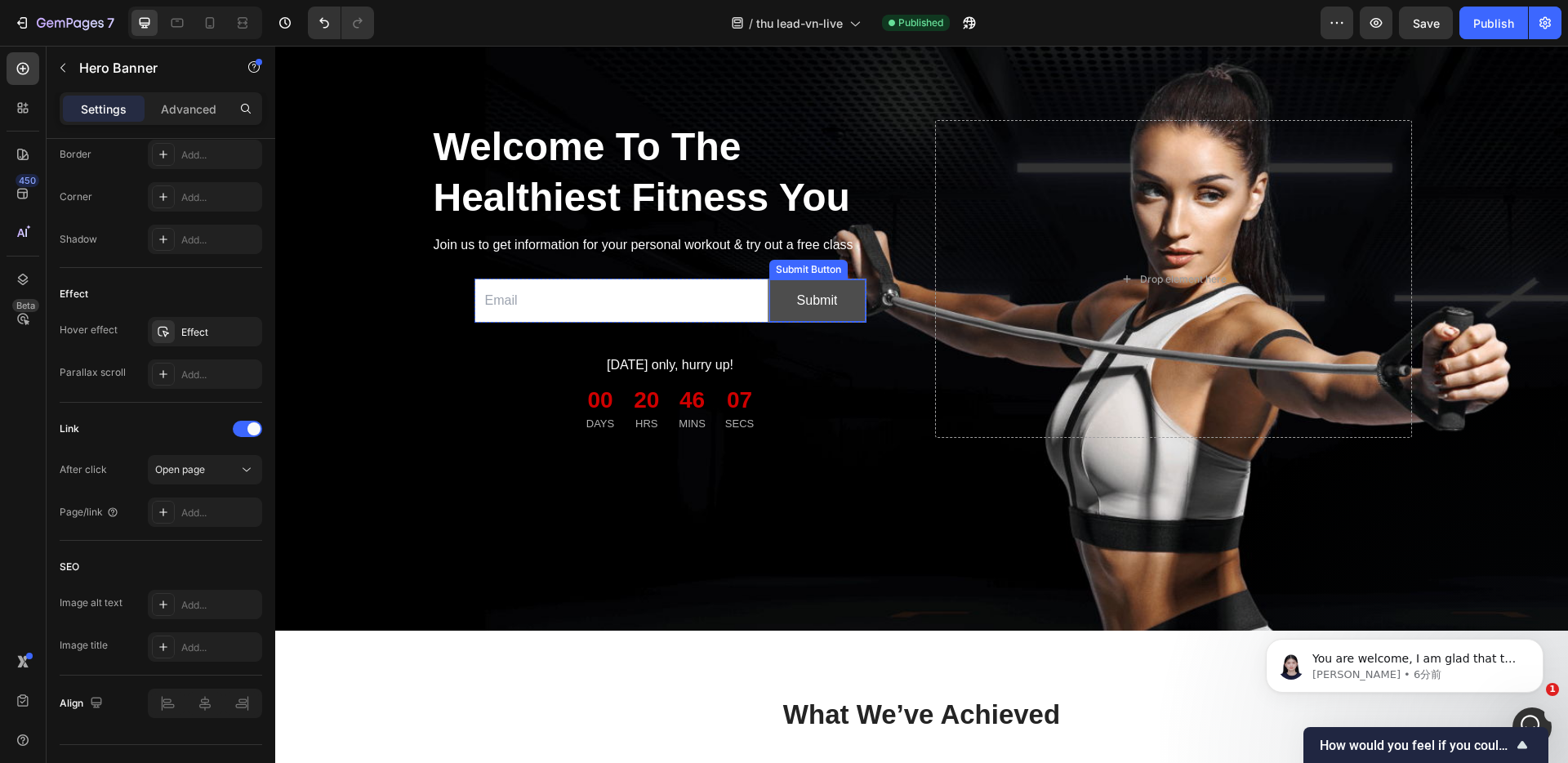
click at [859, 323] on button "Submit" at bounding box center [817, 301] width 96 height 43
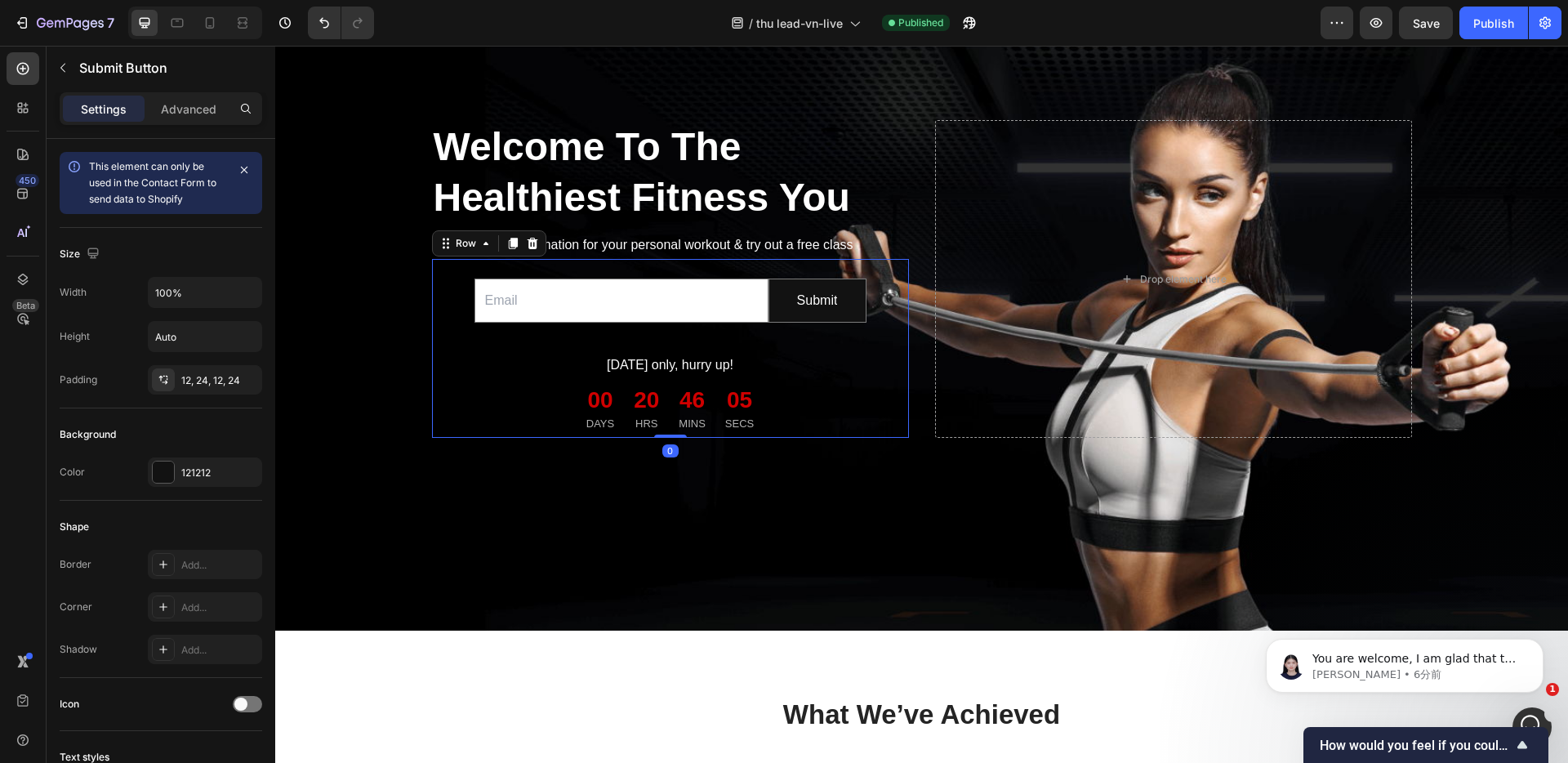
click at [444, 301] on div "Email Field Submit Submit Button Row Newsletter Today only, hurry up! Text bloc…" at bounding box center [670, 348] width 477 height 179
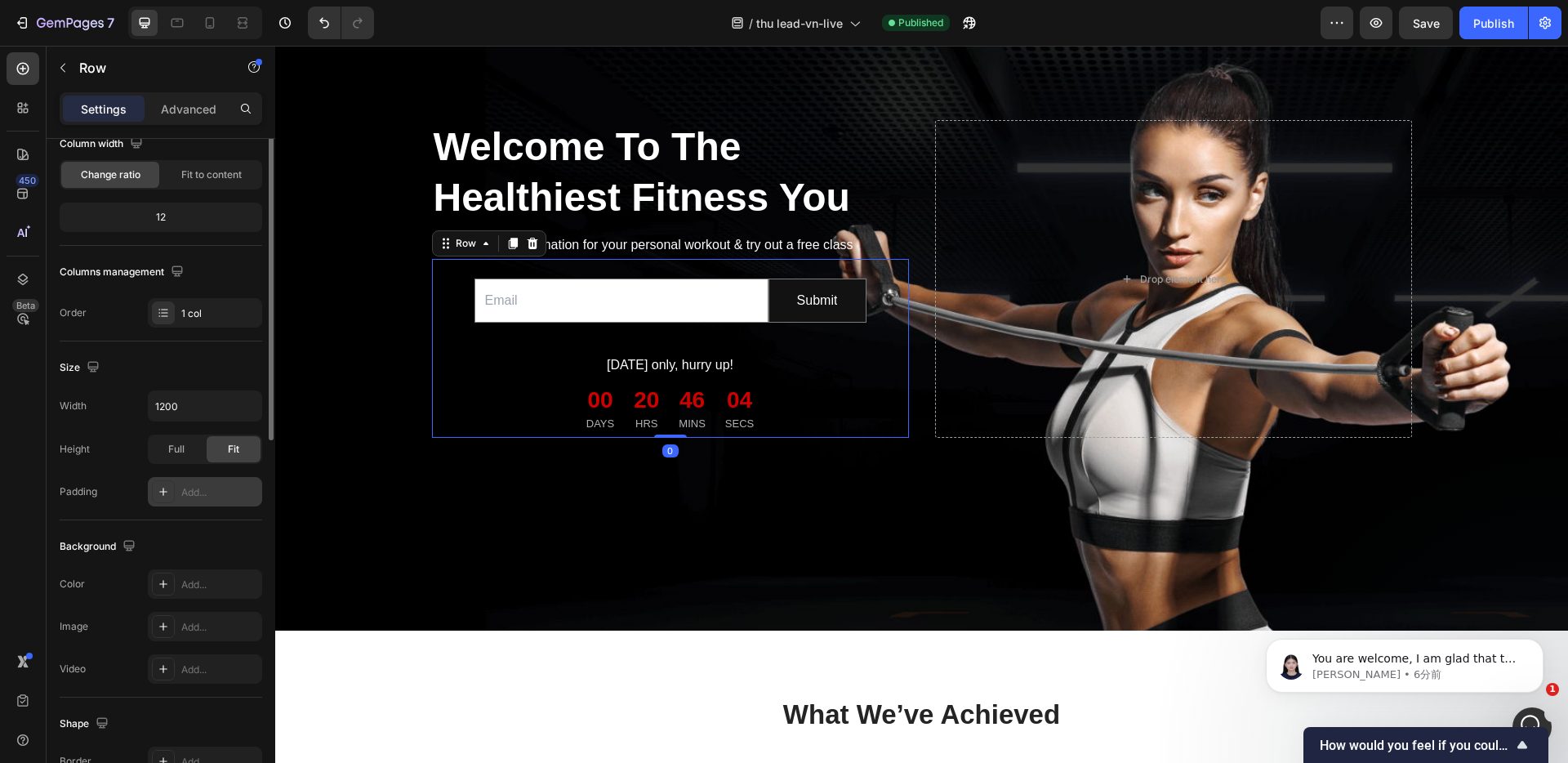
scroll to position [326, 0]
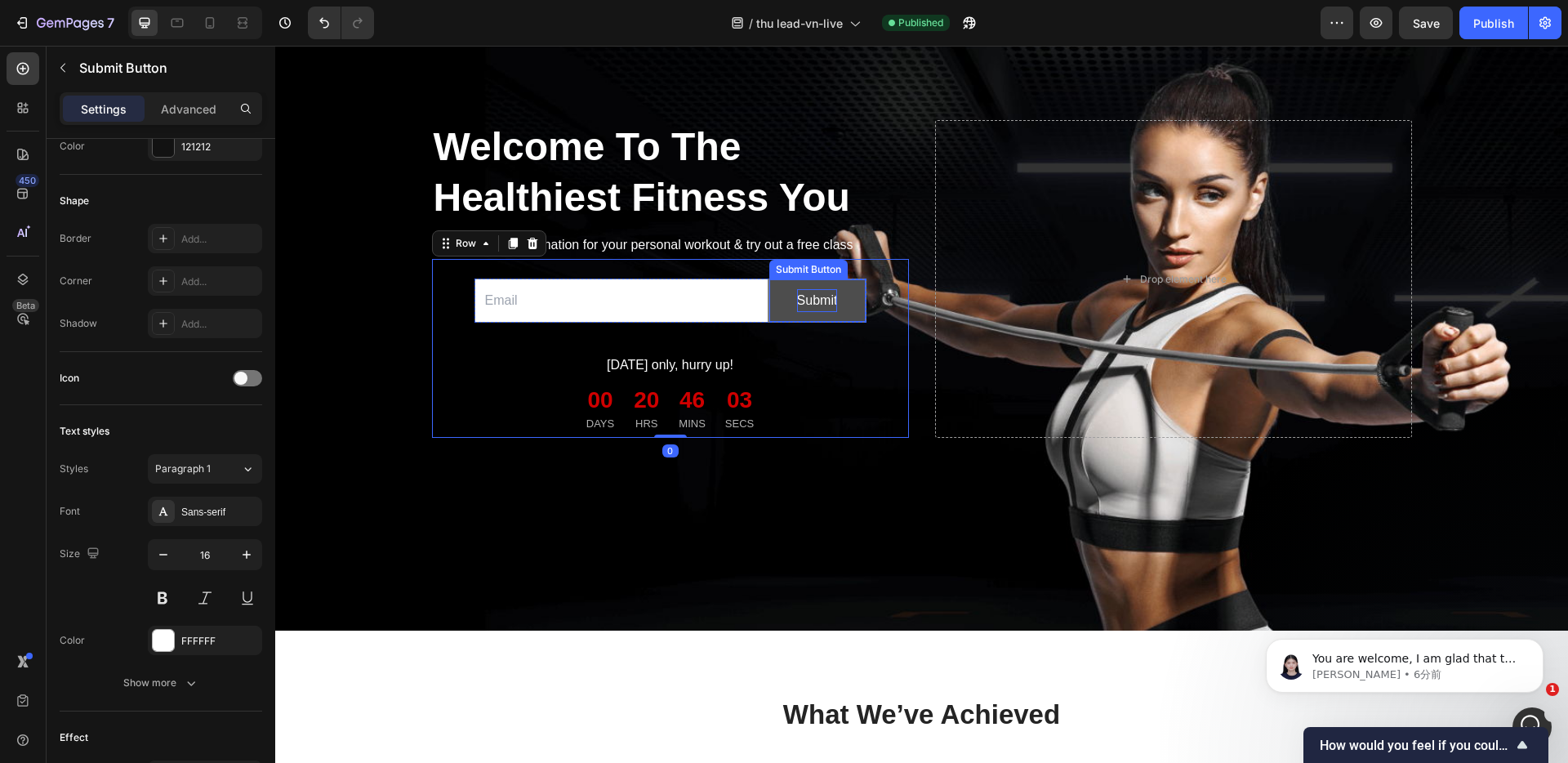
click at [835, 313] on div "Submit" at bounding box center [818, 301] width 41 height 24
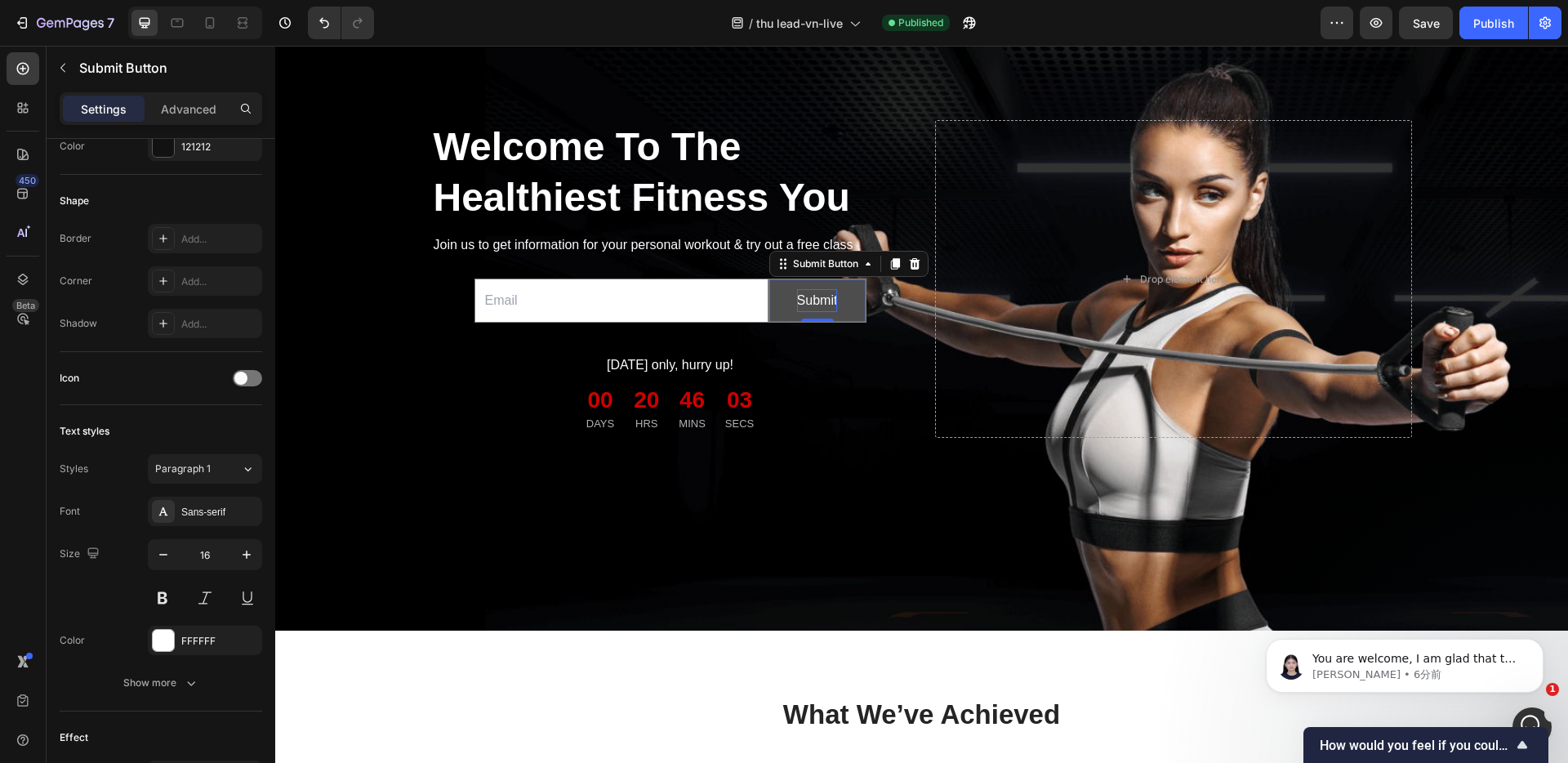
scroll to position [0, 0]
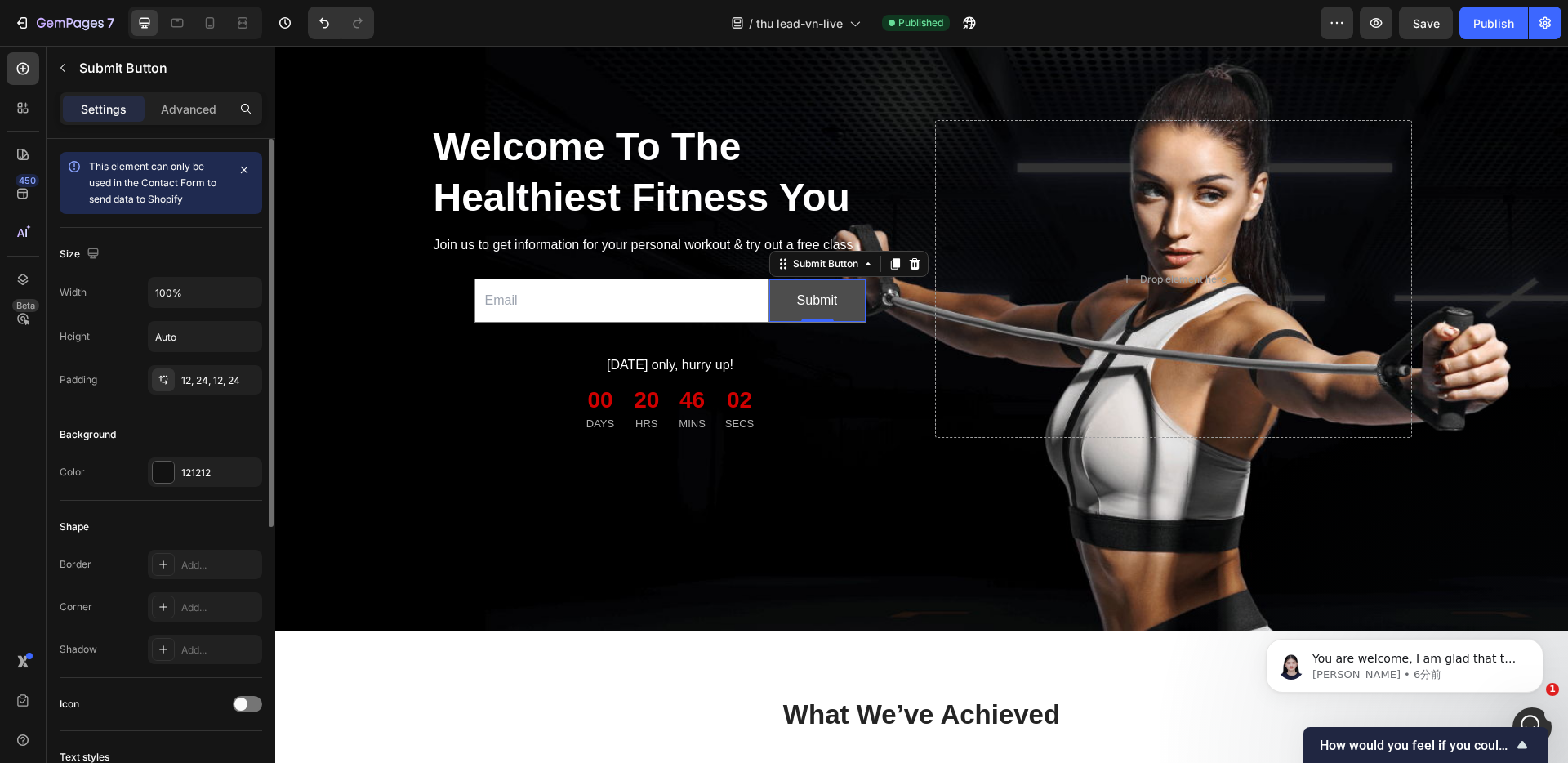
click at [855, 323] on button "Submit" at bounding box center [817, 301] width 96 height 43
click at [181, 109] on p "Advanced" at bounding box center [188, 108] width 56 height 17
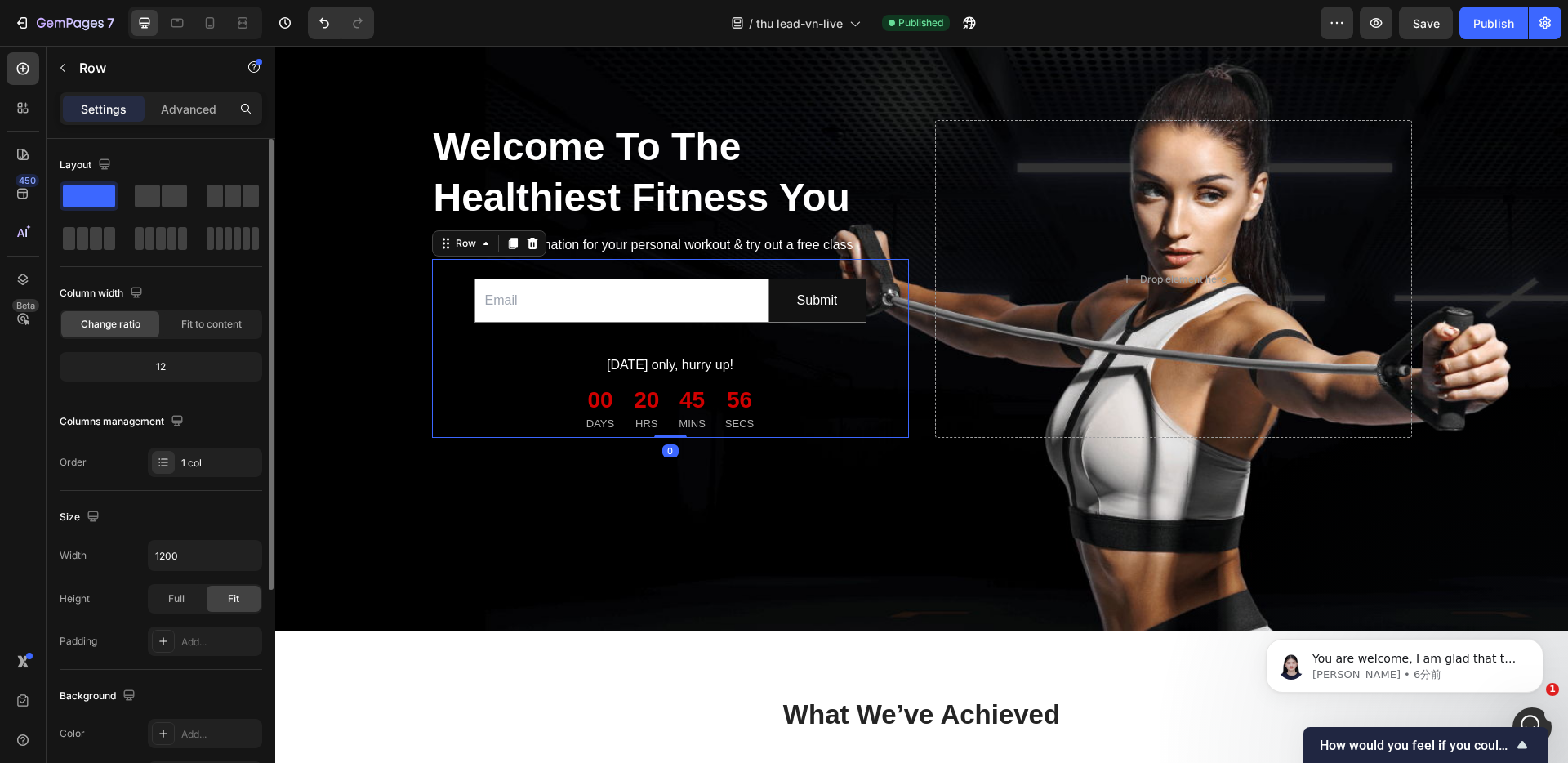
click at [432, 305] on div "Email Field Submit Submit Button Row Newsletter Today only, hurry up! Text bloc…" at bounding box center [670, 348] width 477 height 179
click at [181, 101] on p "Advanced" at bounding box center [188, 108] width 56 height 17
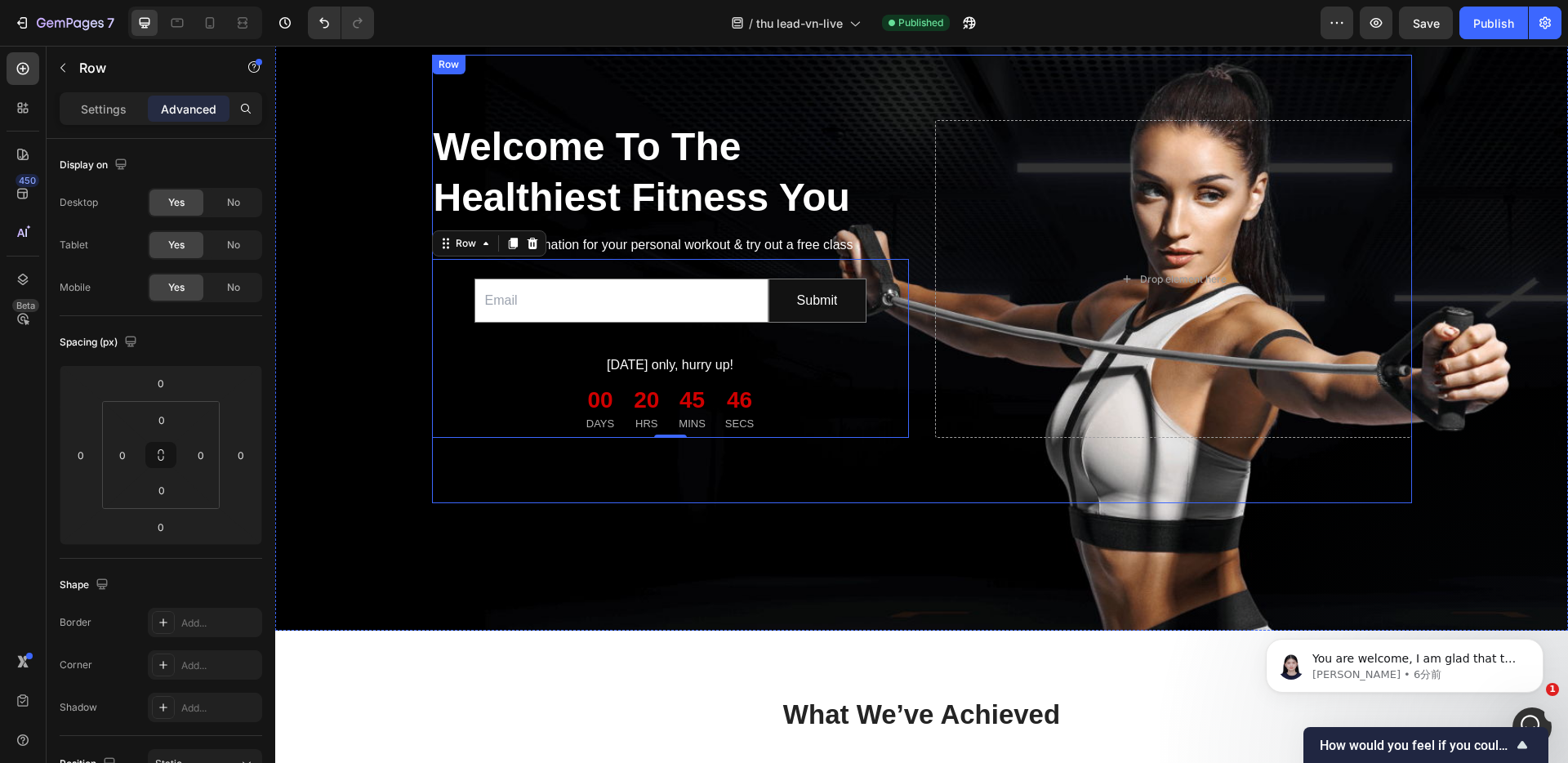
click at [457, 82] on div "Welcome To The Healthiest Fitness You Heading Join us to get information for yo…" at bounding box center [921, 279] width 980 height 448
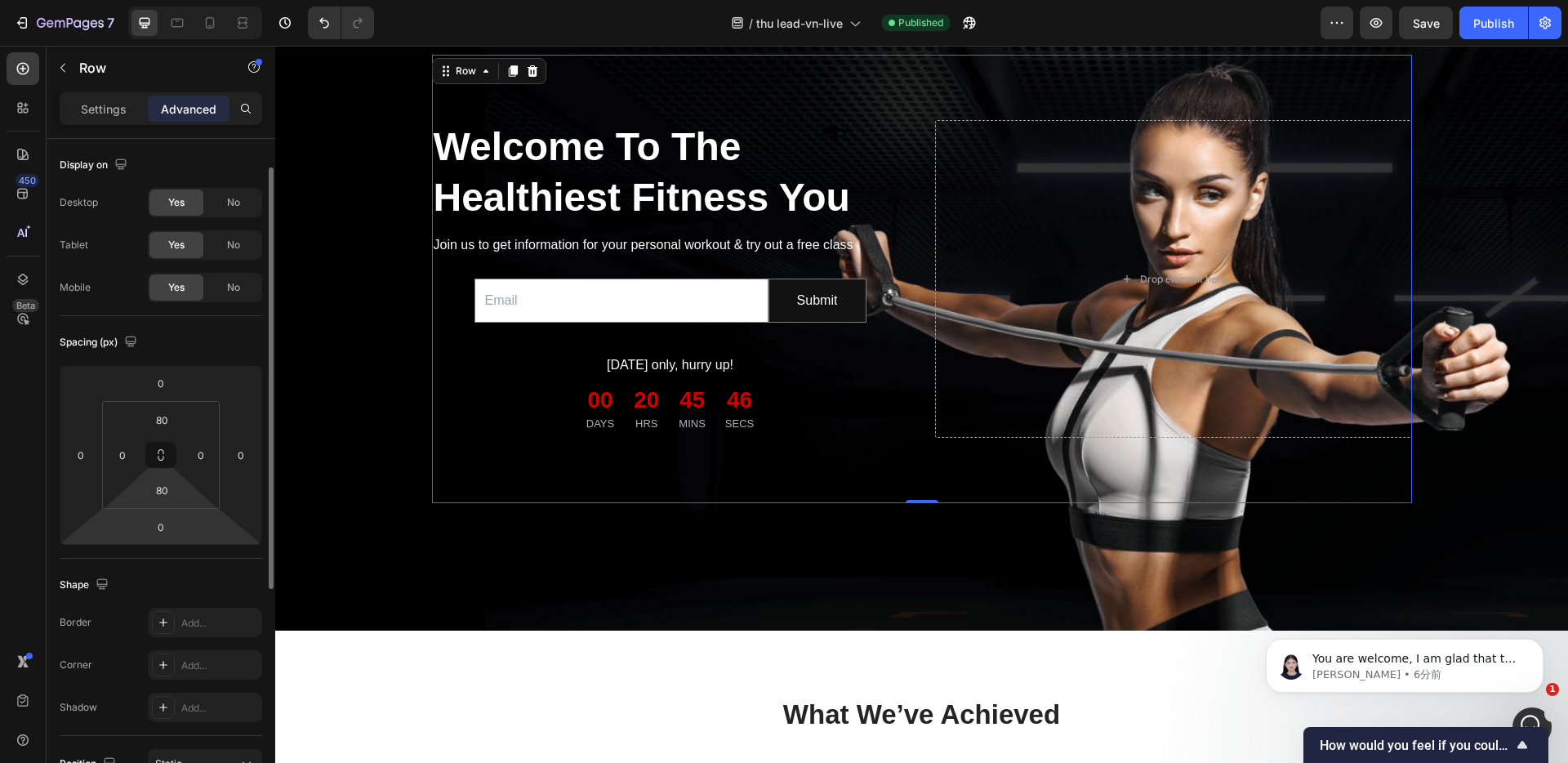
scroll to position [394, 0]
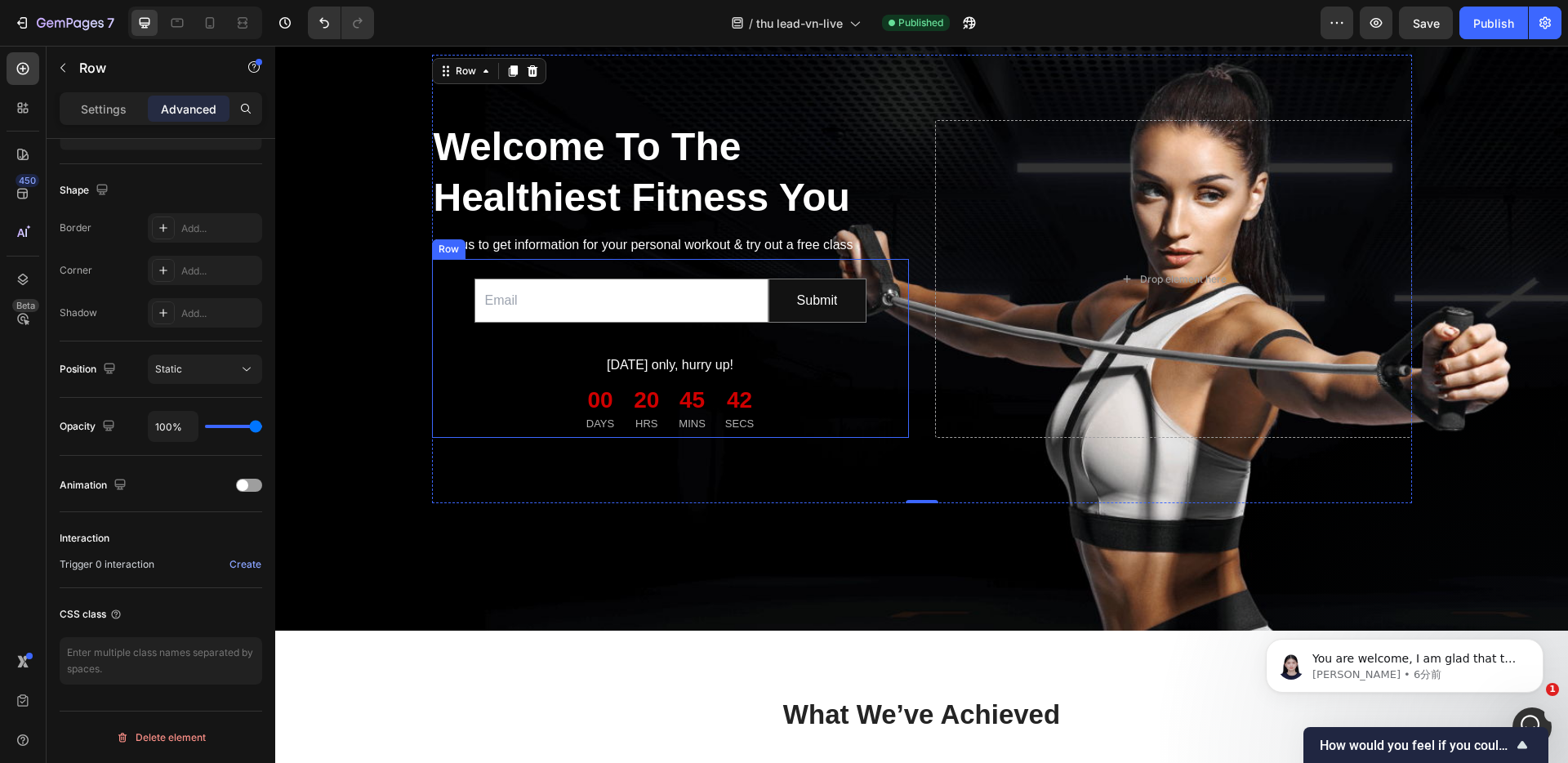
click at [444, 311] on div "Email Field Submit Submit Button Row Newsletter Today only, hurry up! Text bloc…" at bounding box center [670, 348] width 477 height 179
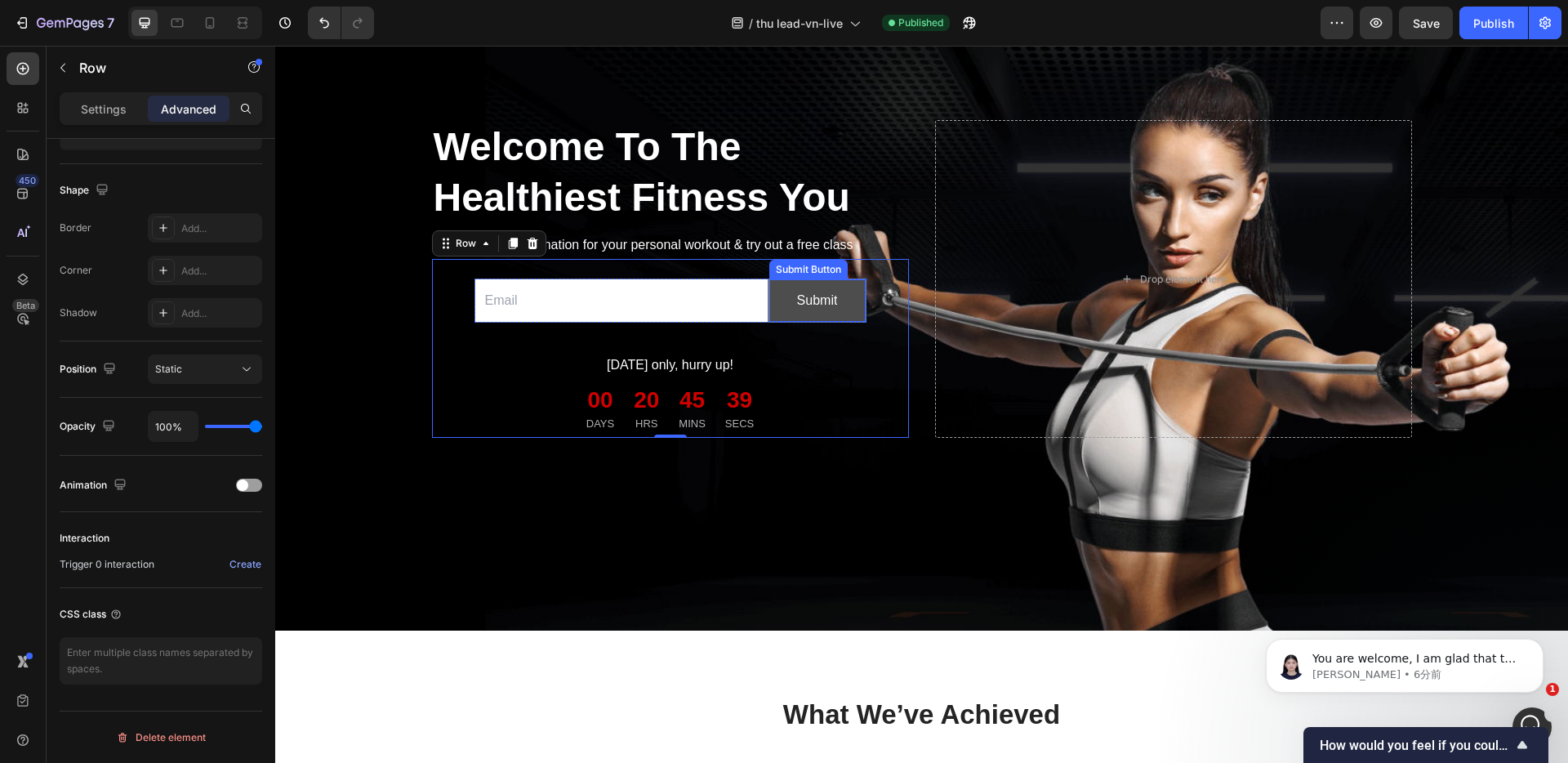
click at [811, 324] on div "Submit Submit Button" at bounding box center [817, 301] width 98 height 45
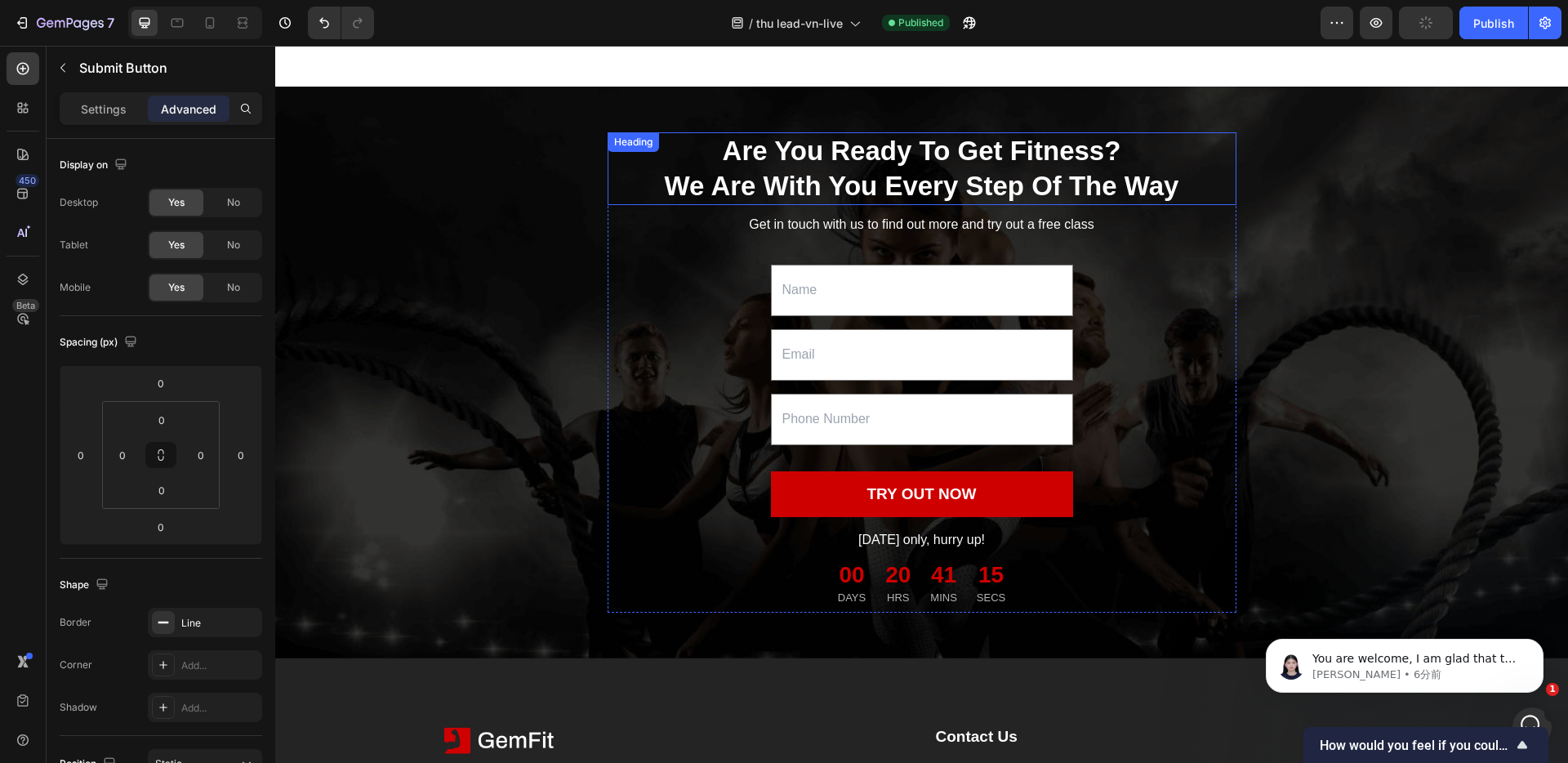
scroll to position [1768, 0]
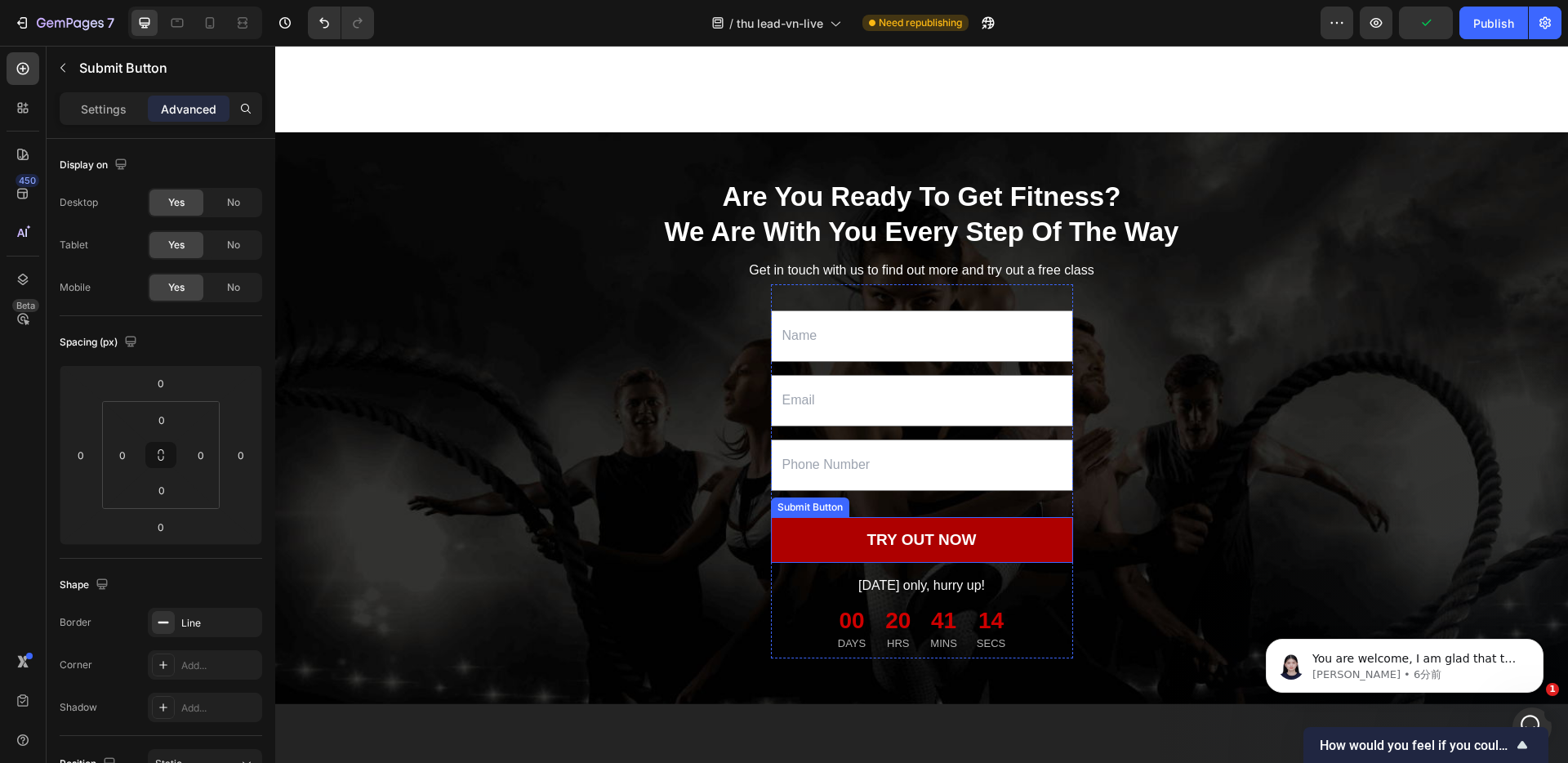
click at [832, 547] on button "TRY OUT NOW" at bounding box center [922, 539] width 302 height 46
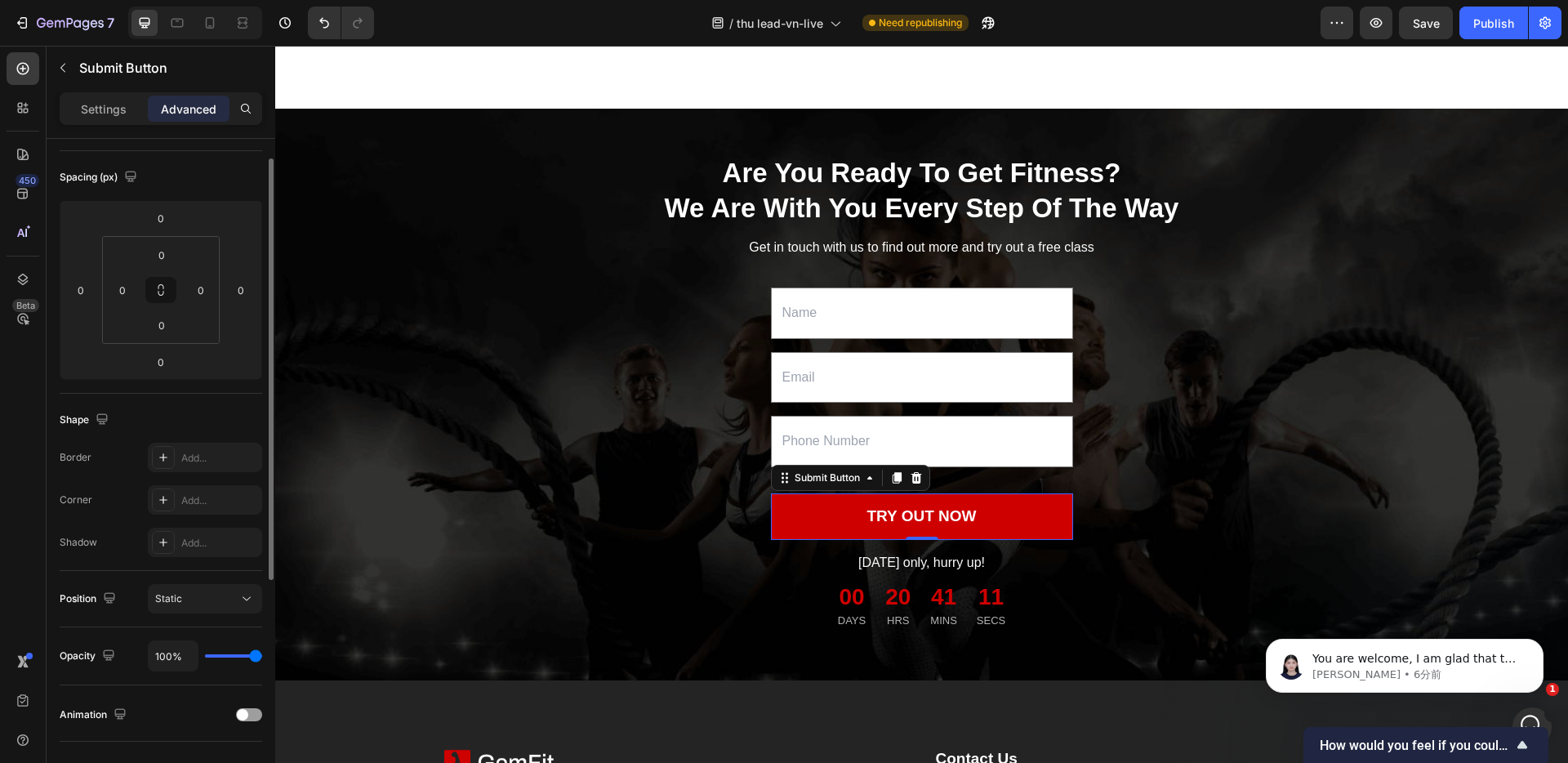
scroll to position [0, 0]
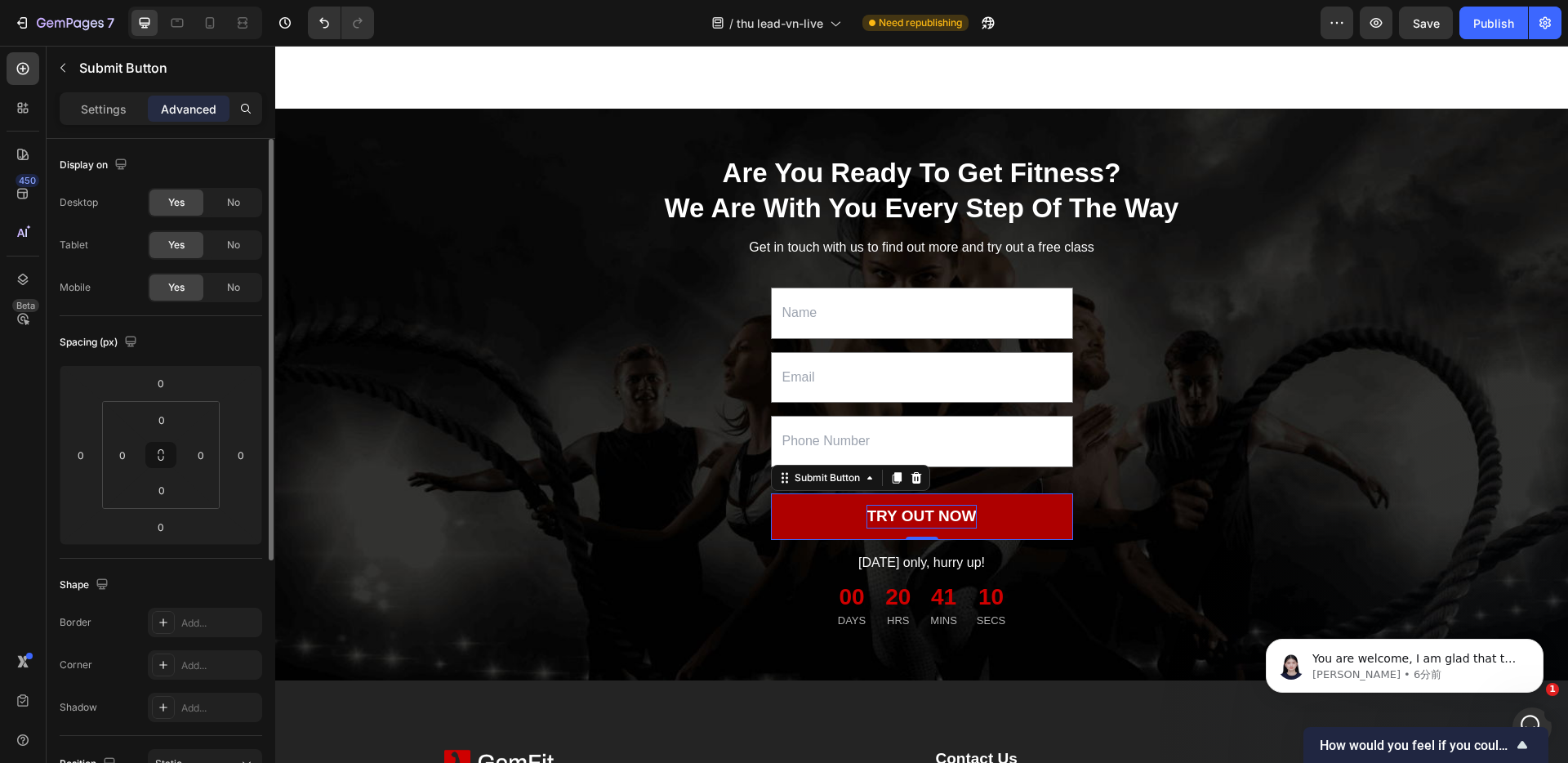
click at [916, 529] on div "TRY OUT NOW" at bounding box center [921, 517] width 110 height 24
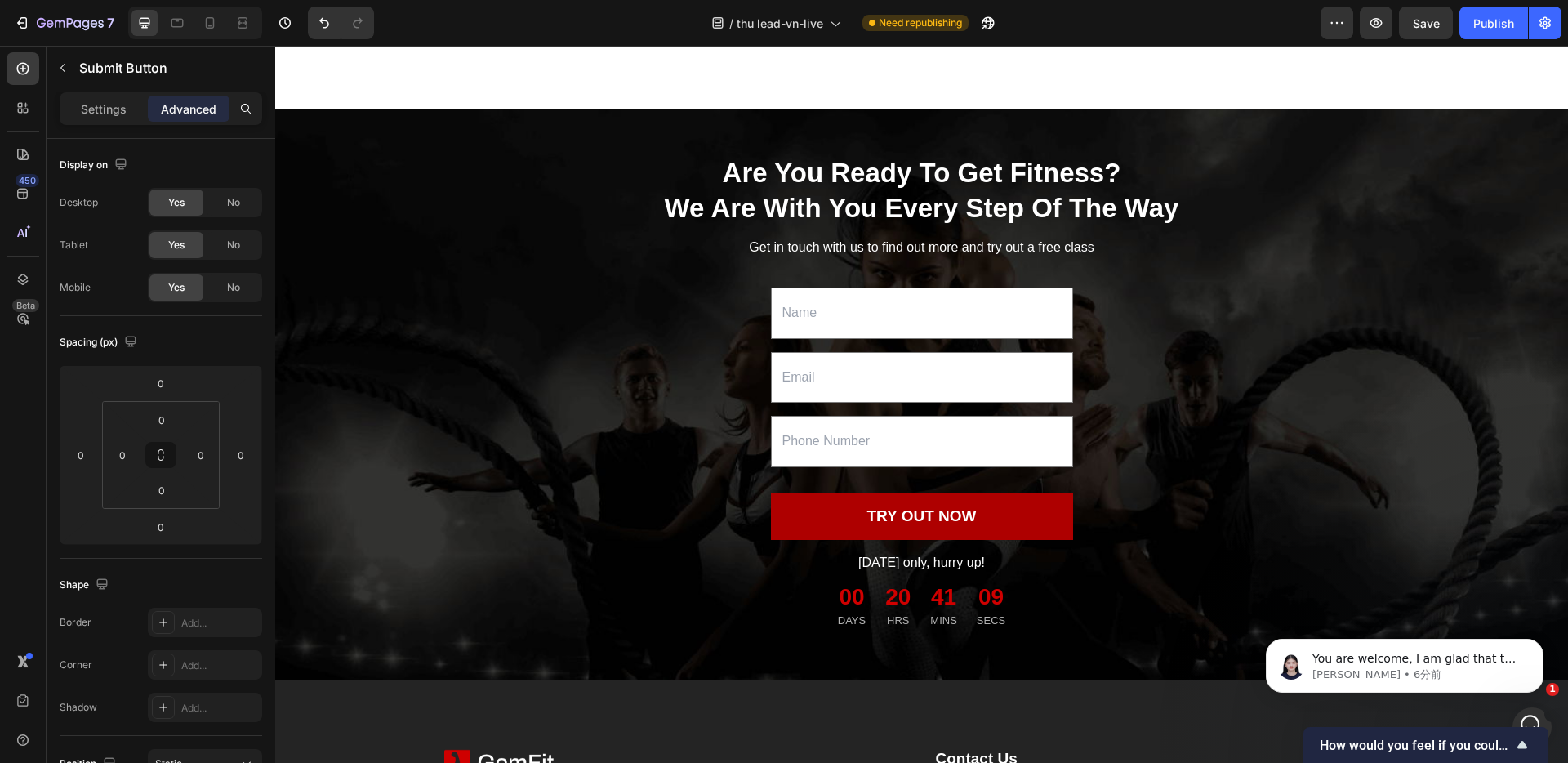
click at [822, 525] on button "TRY OUT NOW" at bounding box center [922, 516] width 302 height 46
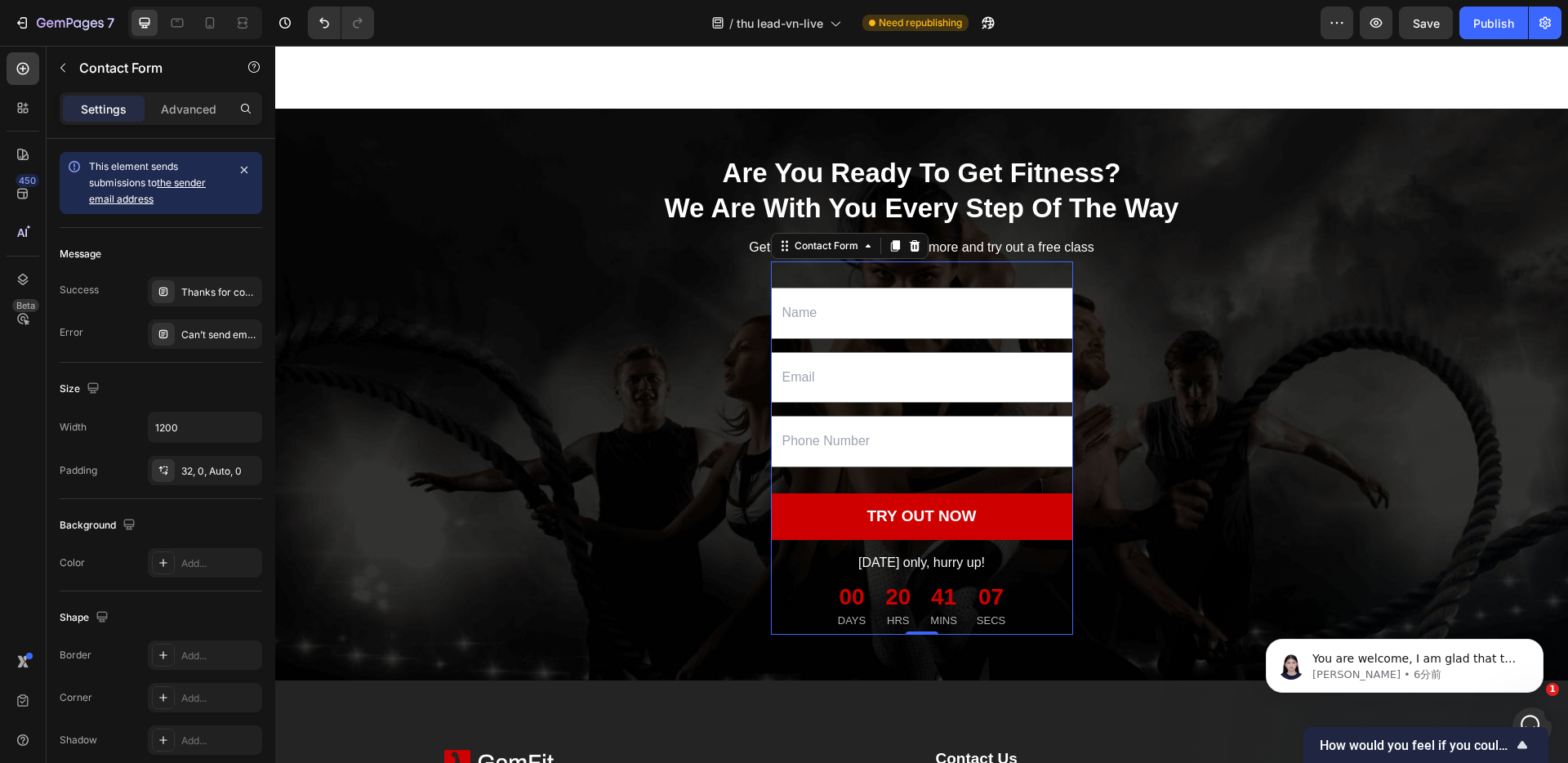
click at [1058, 515] on div "Text Field Email Field Text Field TRY OUT NOW Submit Button Today only, hurry u…" at bounding box center [922, 447] width 302 height 374
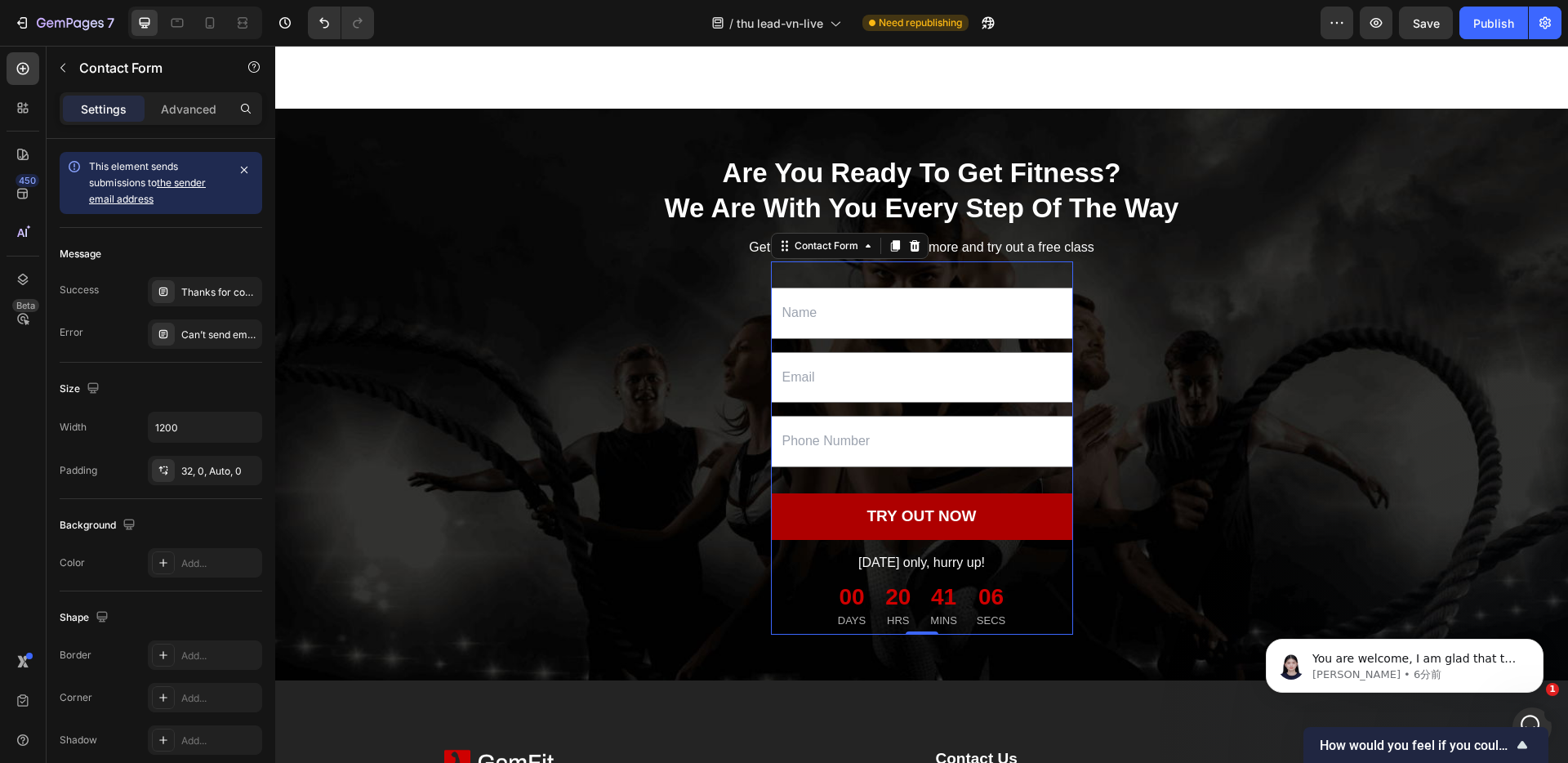
click at [1057, 529] on button "TRY OUT NOW" at bounding box center [922, 516] width 302 height 46
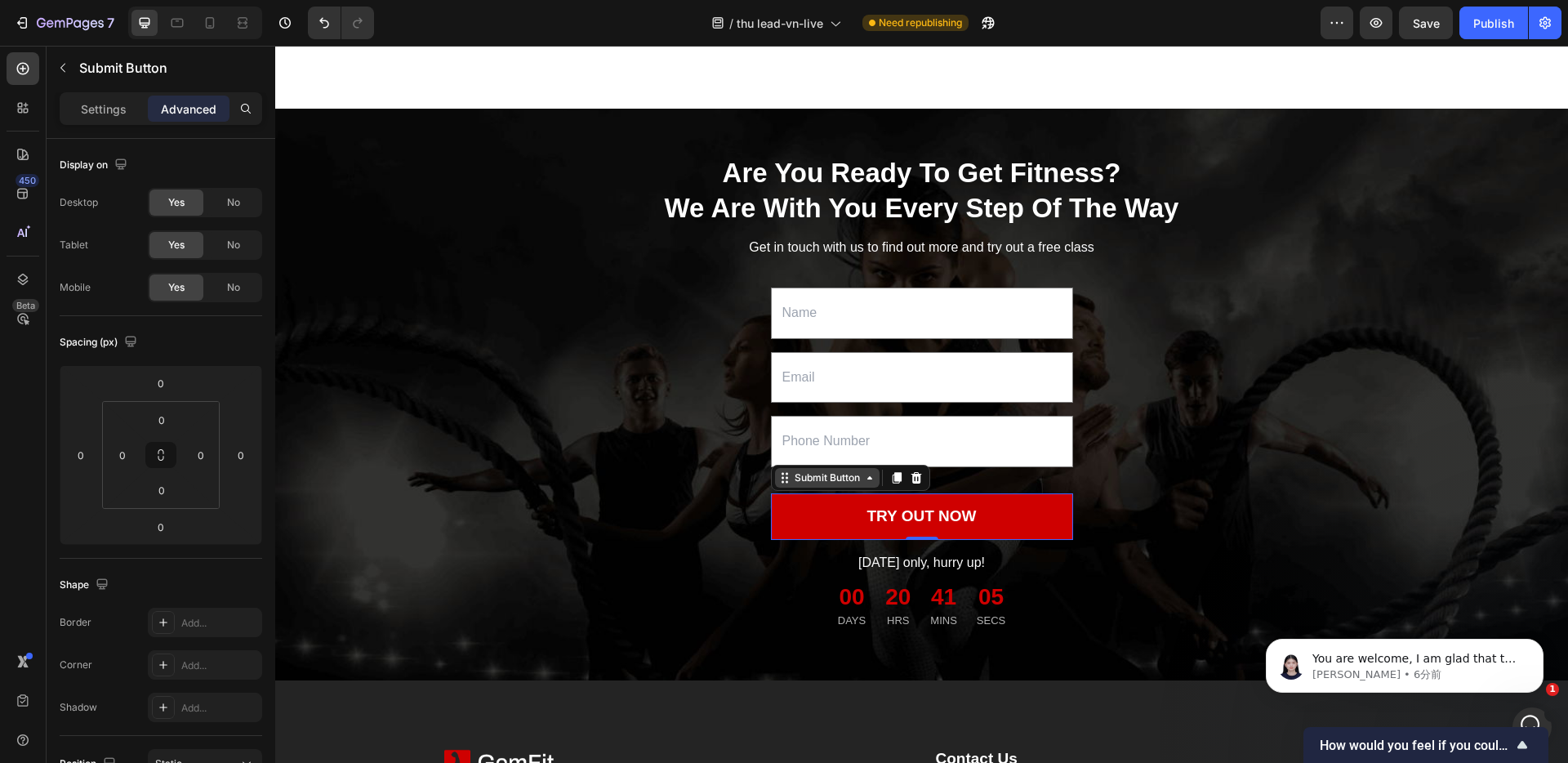
click at [841, 485] on div "Submit Button" at bounding box center [827, 478] width 72 height 15
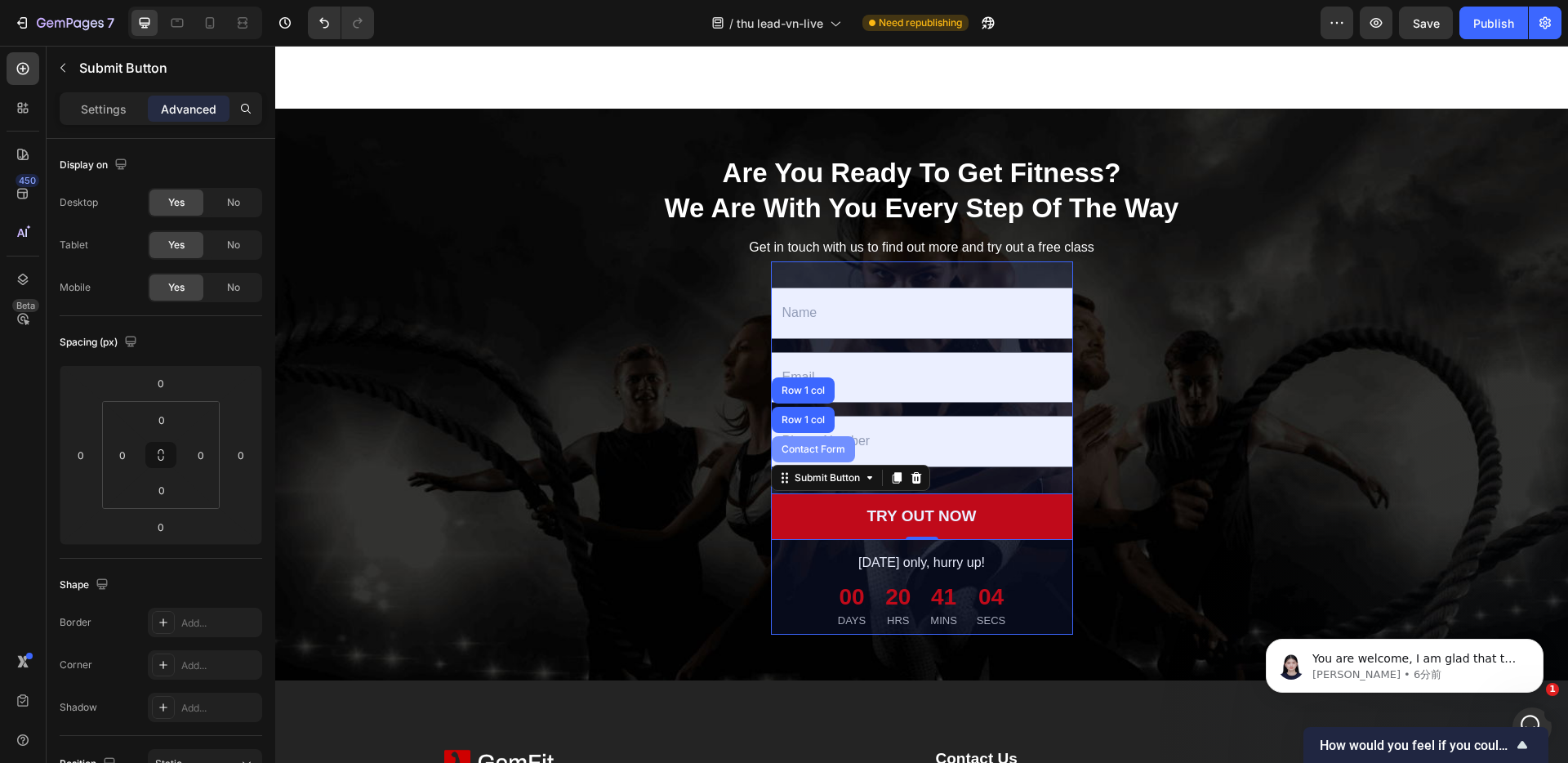
click at [795, 454] on div "Contact Form" at bounding box center [813, 449] width 71 height 10
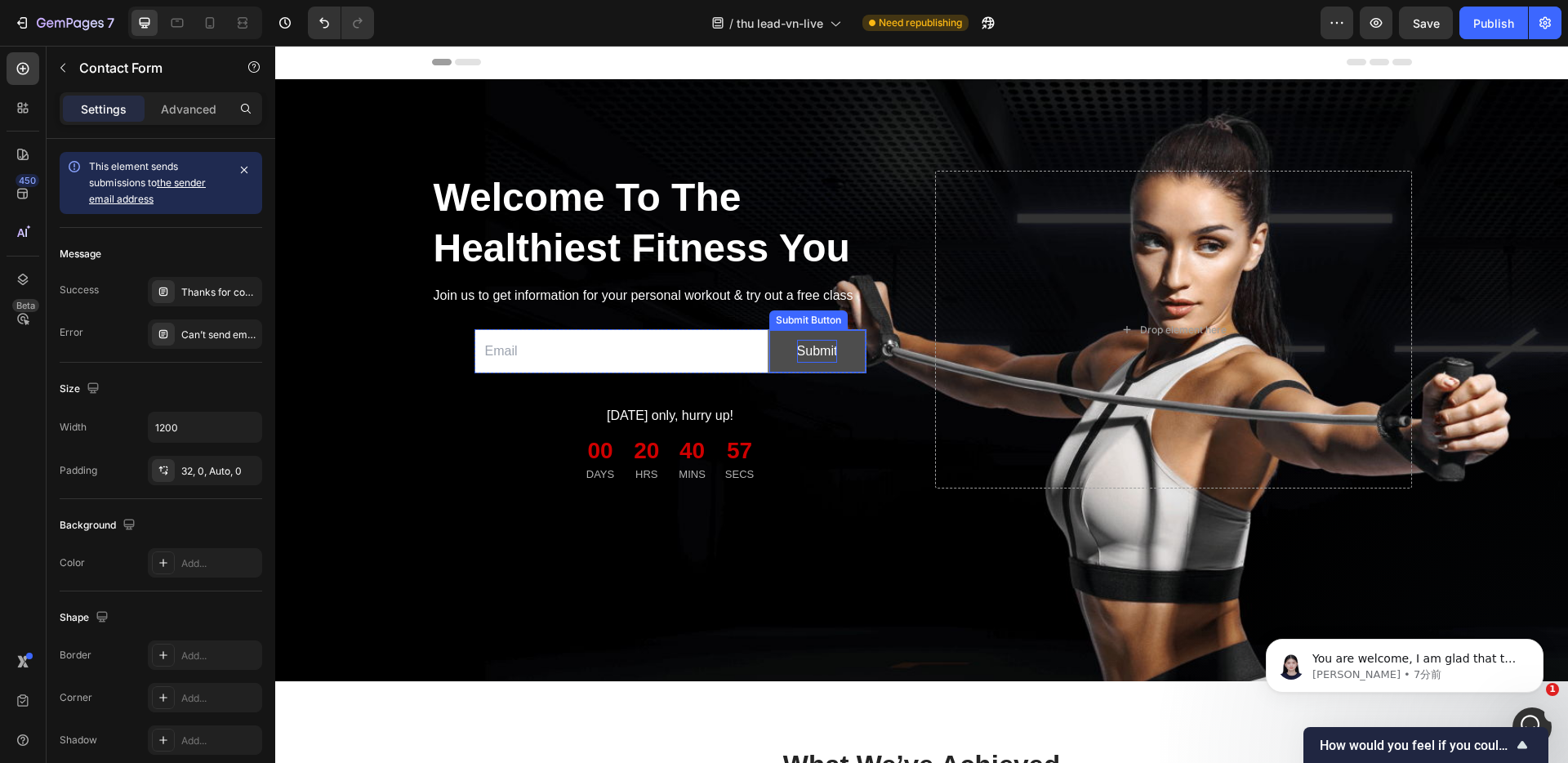
click at [827, 364] on div "Submit" at bounding box center [818, 351] width 41 height 24
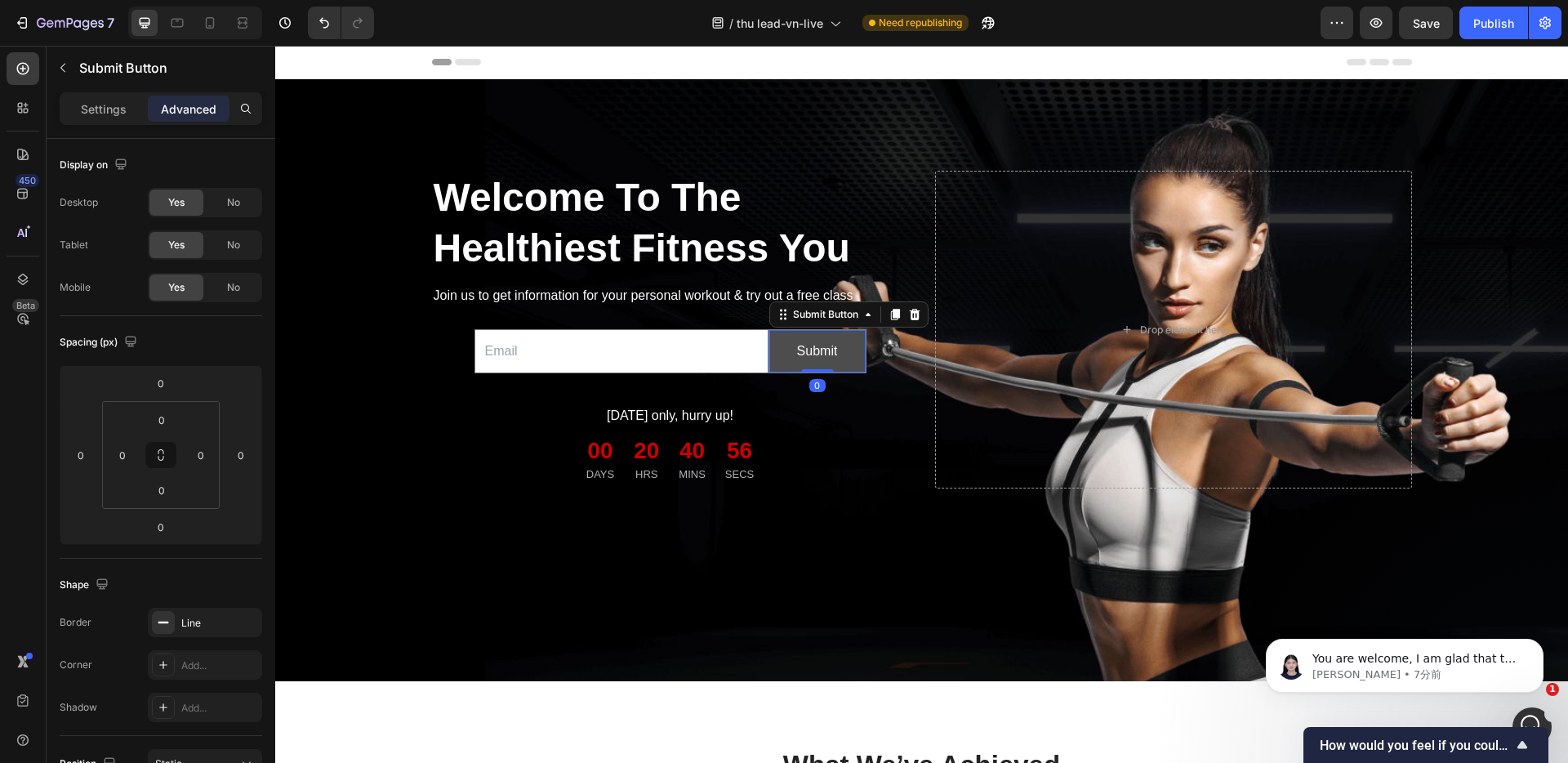
click at [851, 372] on button "Submit" at bounding box center [817, 351] width 96 height 43
click at [822, 322] on div "Submit Button" at bounding box center [825, 314] width 72 height 15
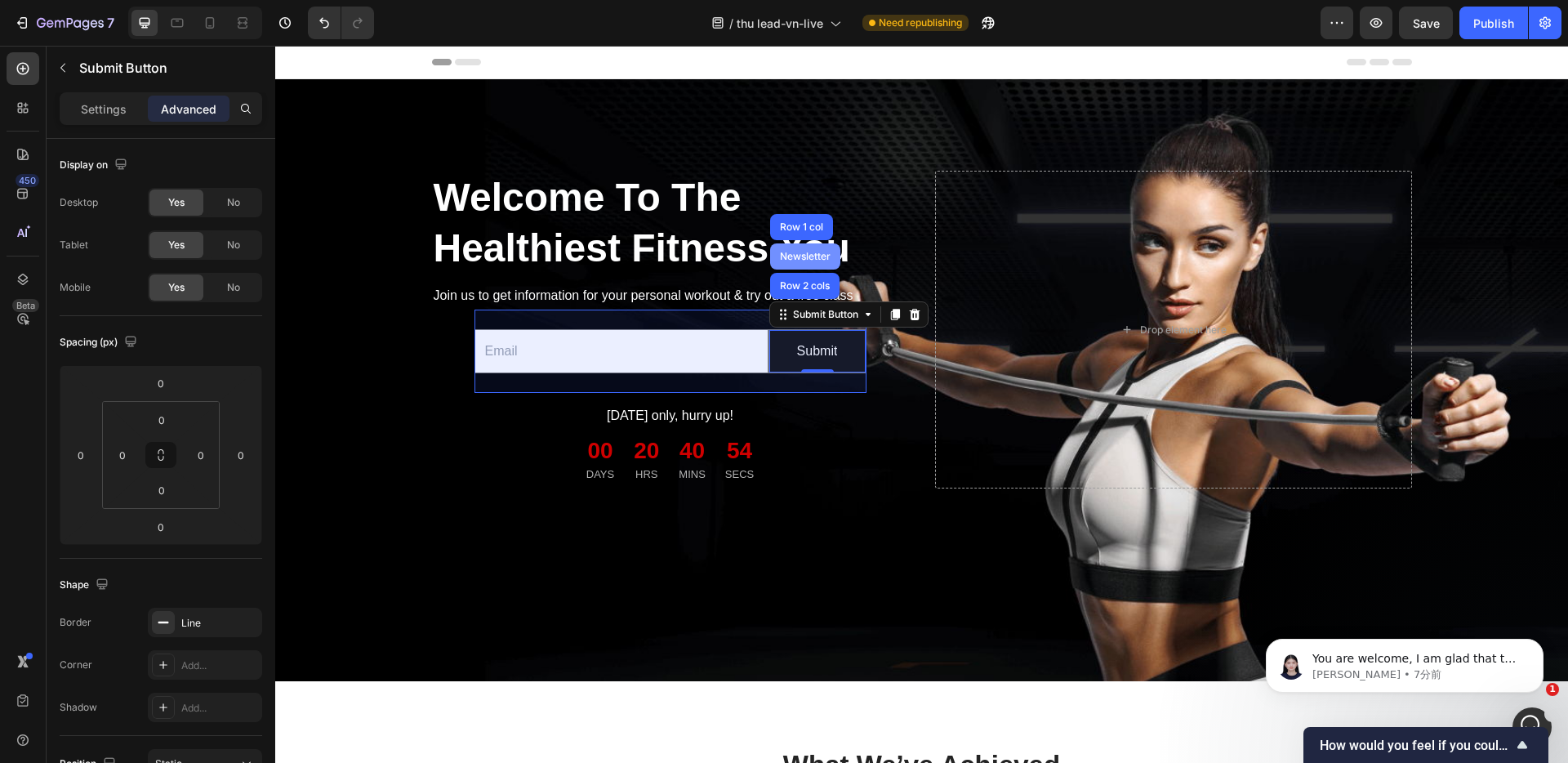
click at [803, 261] on div "Newsletter" at bounding box center [805, 256] width 57 height 10
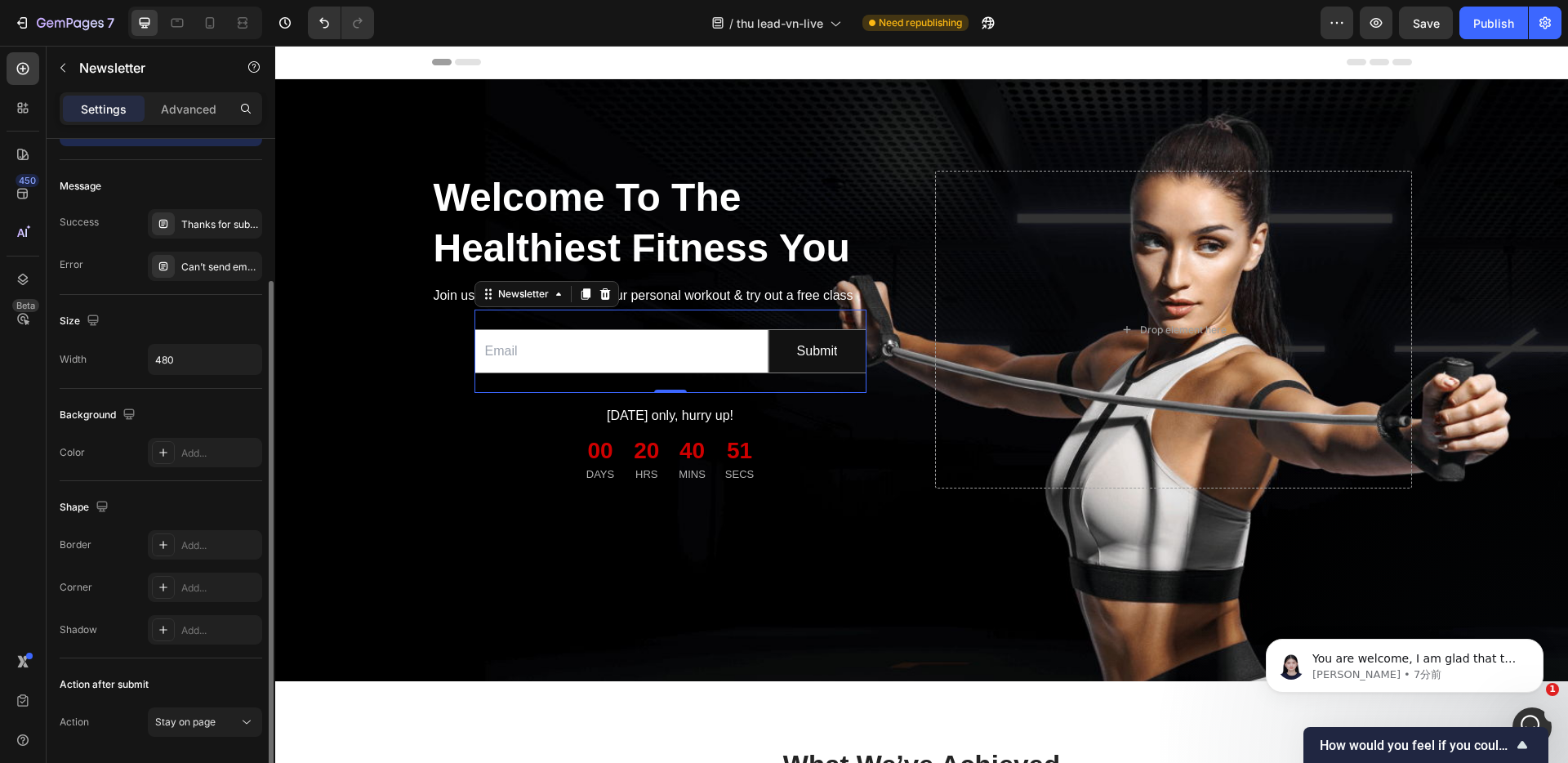
scroll to position [104, 0]
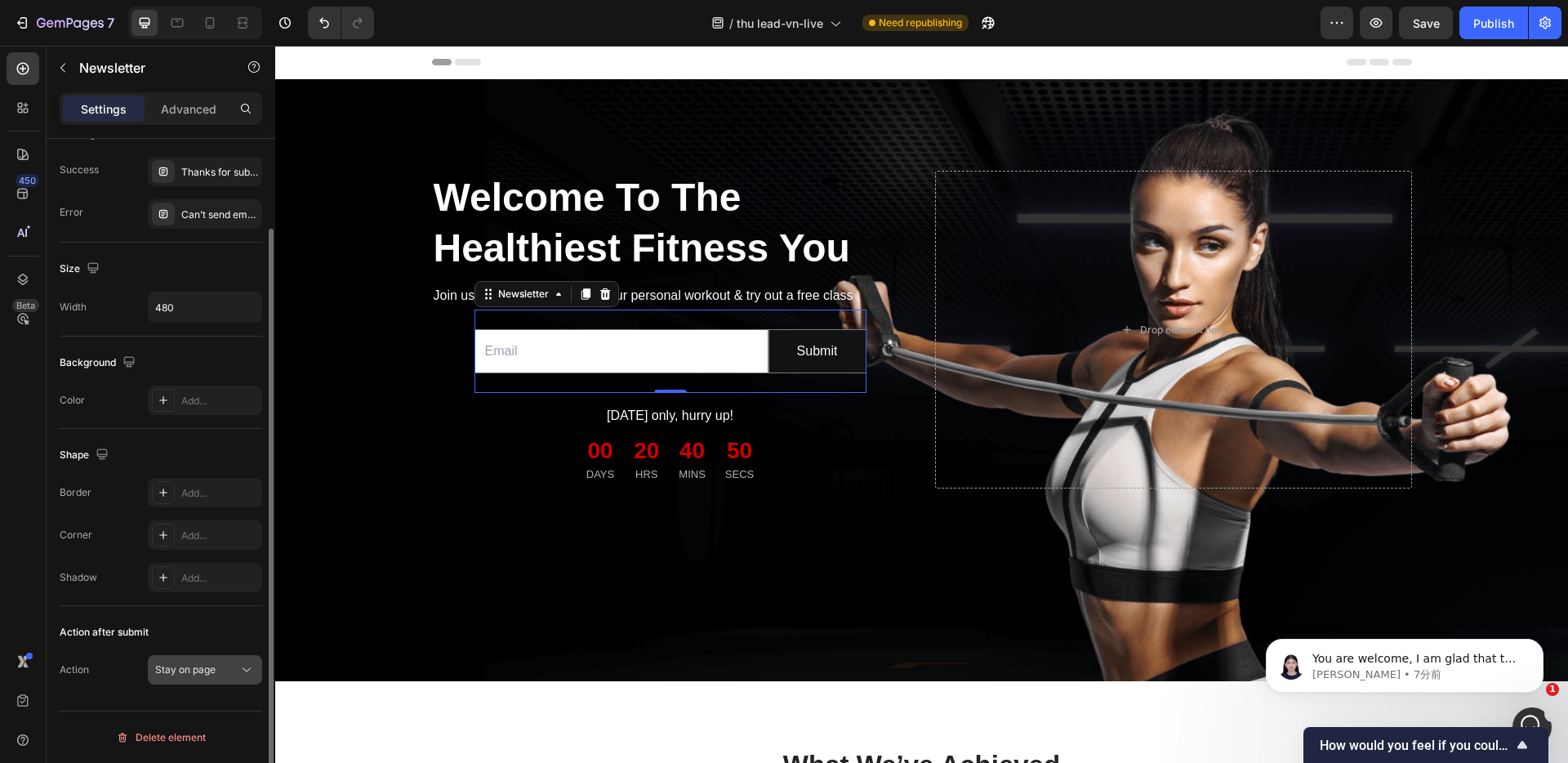
click at [197, 674] on span "Stay on page" at bounding box center [185, 669] width 61 height 12
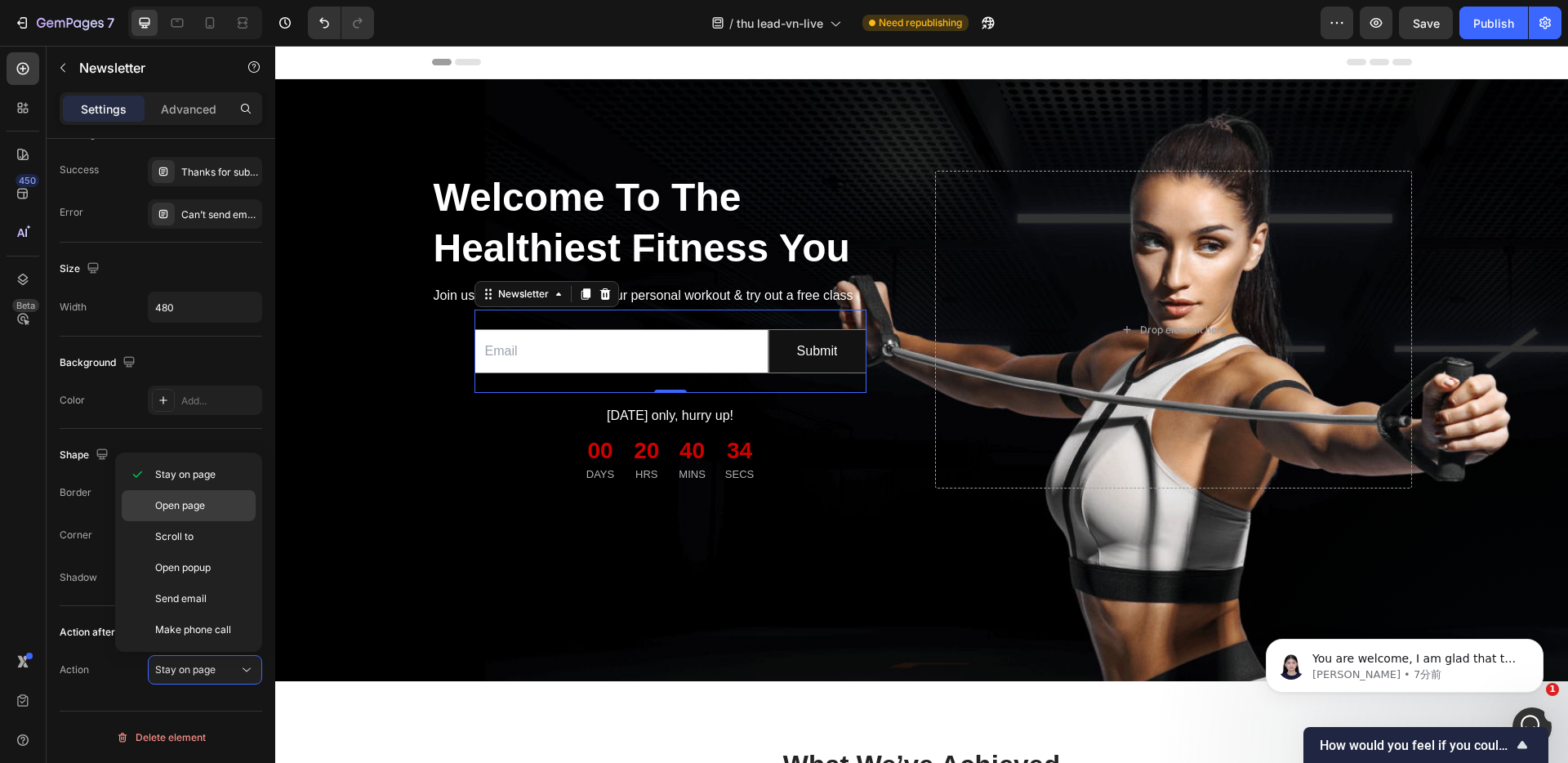
click at [193, 508] on span "Open page" at bounding box center [179, 505] width 50 height 15
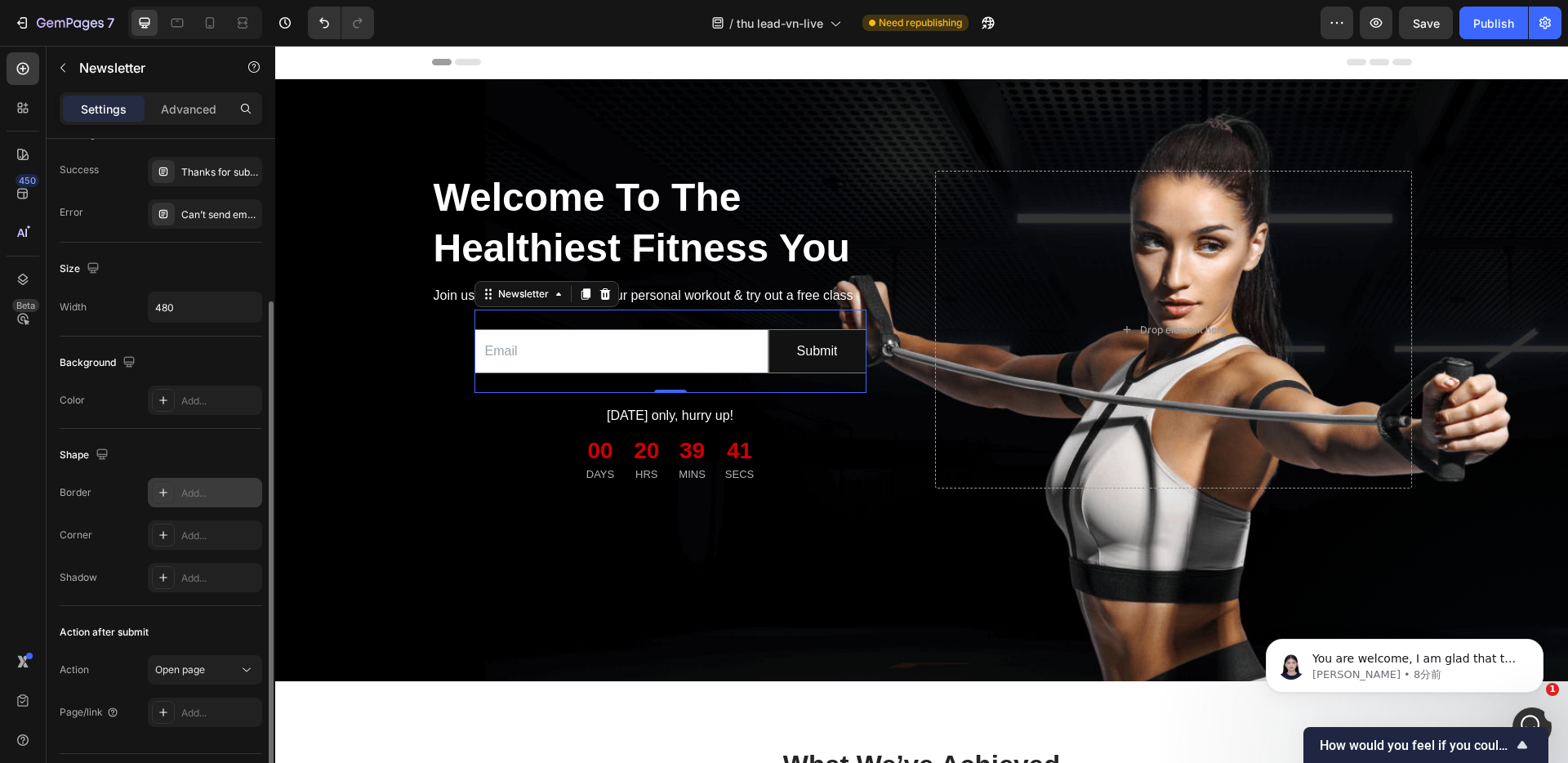
scroll to position [146, 0]
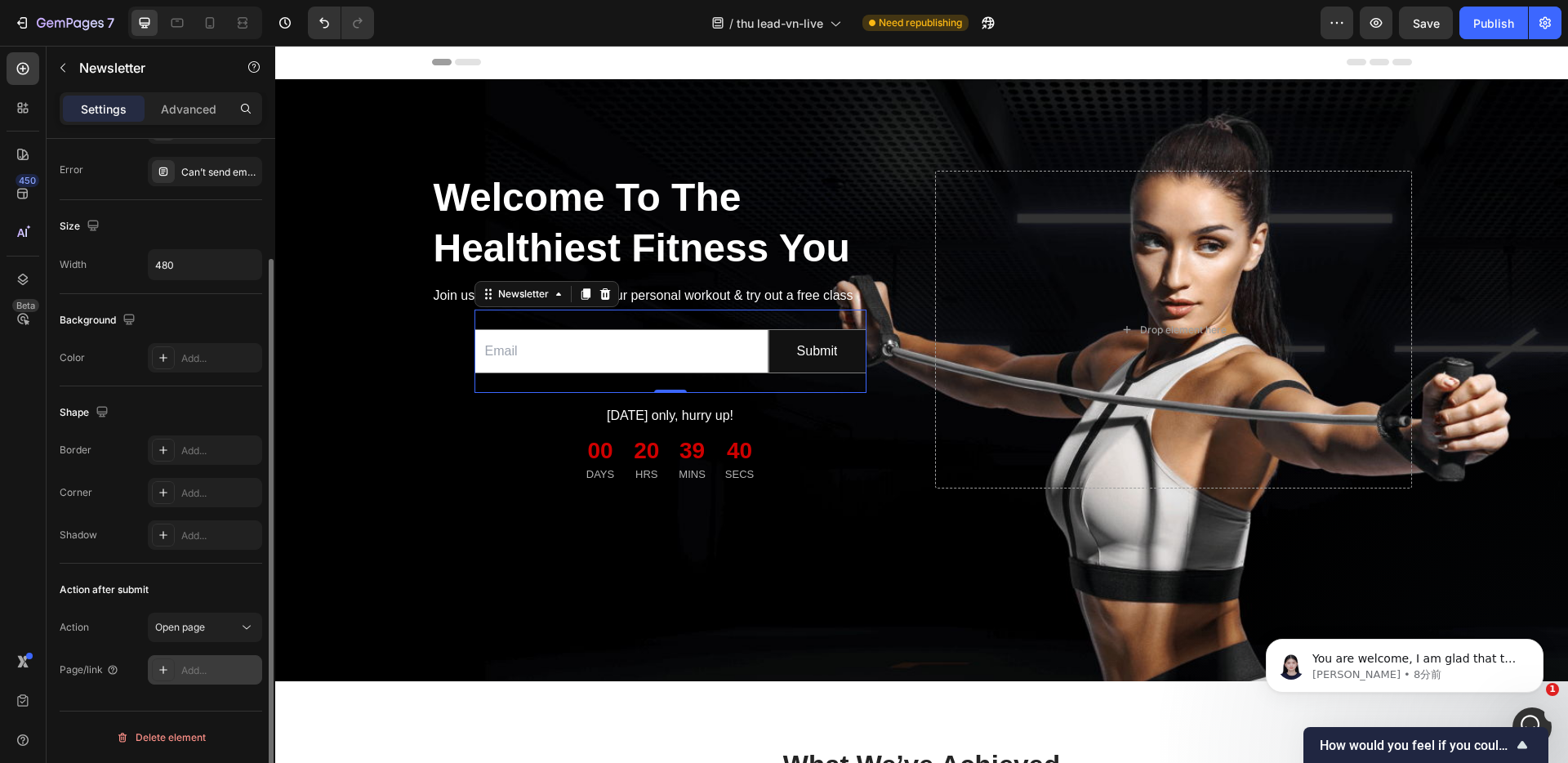
click at [206, 671] on div "Add..." at bounding box center [220, 670] width 76 height 15
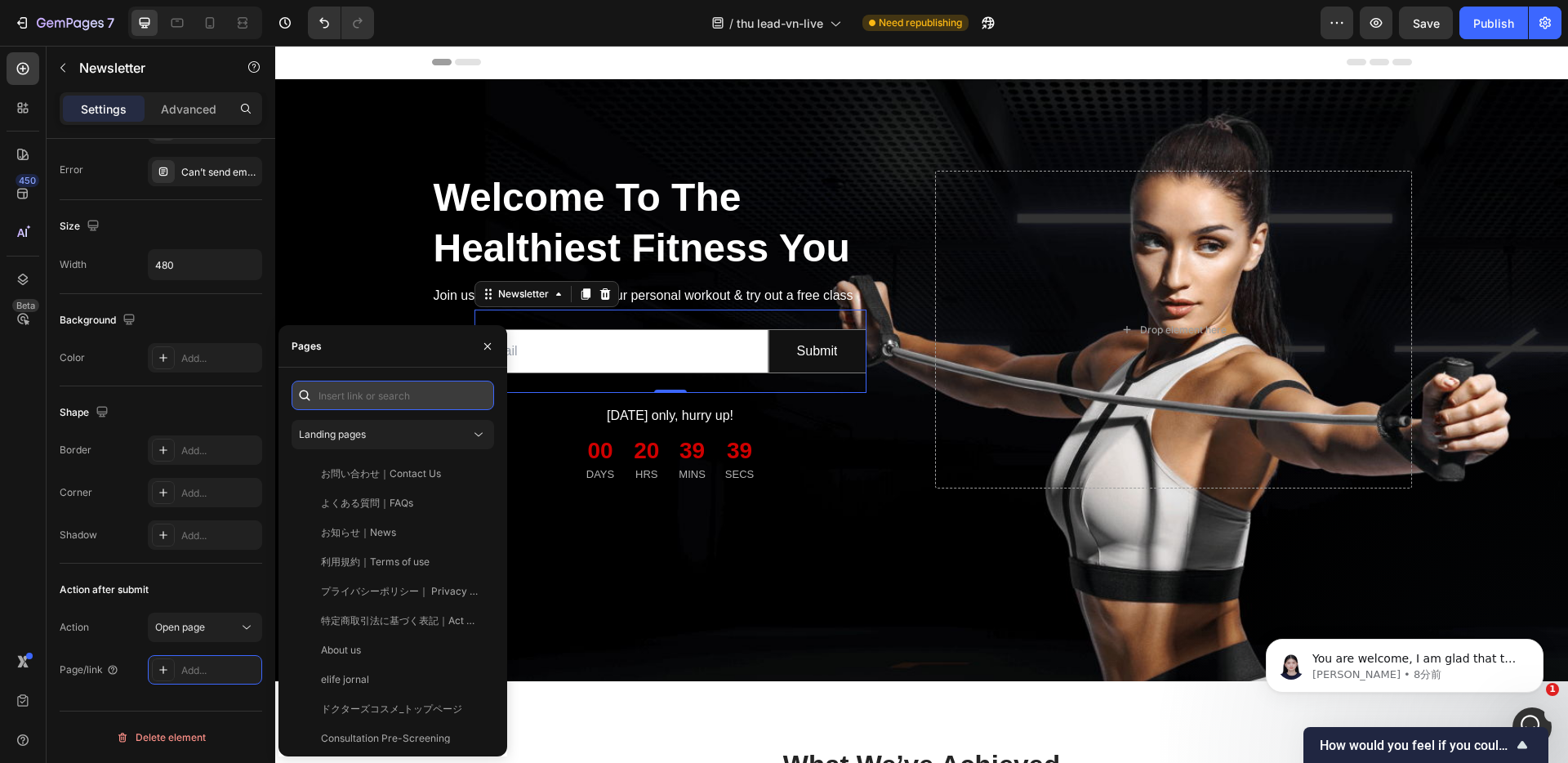
click at [346, 397] on input "text" at bounding box center [392, 395] width 202 height 29
paste input "https://shop.elife.clinic/"
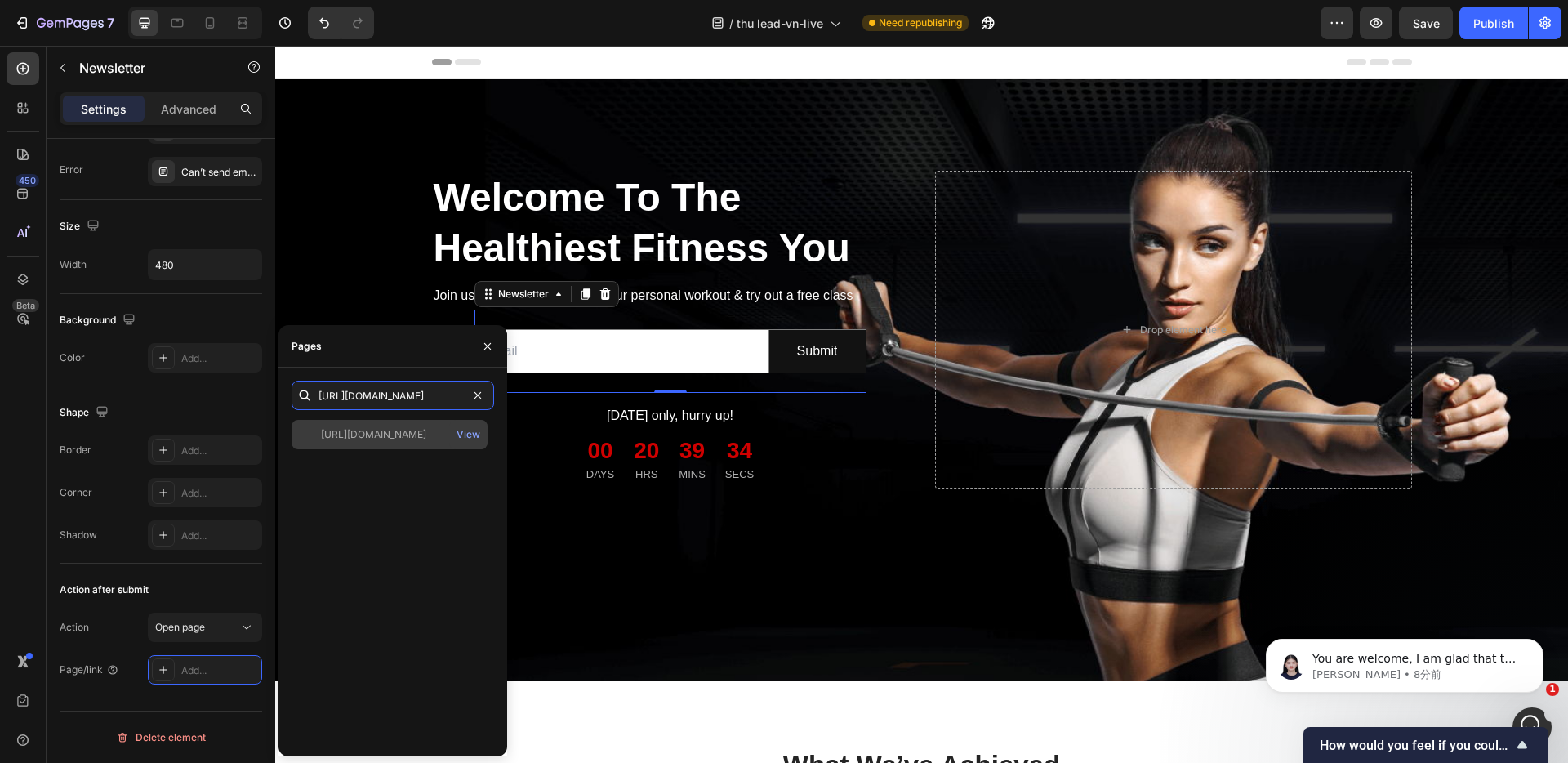
type input "https://shop.elife.clinic/"
click at [401, 435] on div "https://shop.elife.clinic/" at bounding box center [373, 433] width 105 height 15
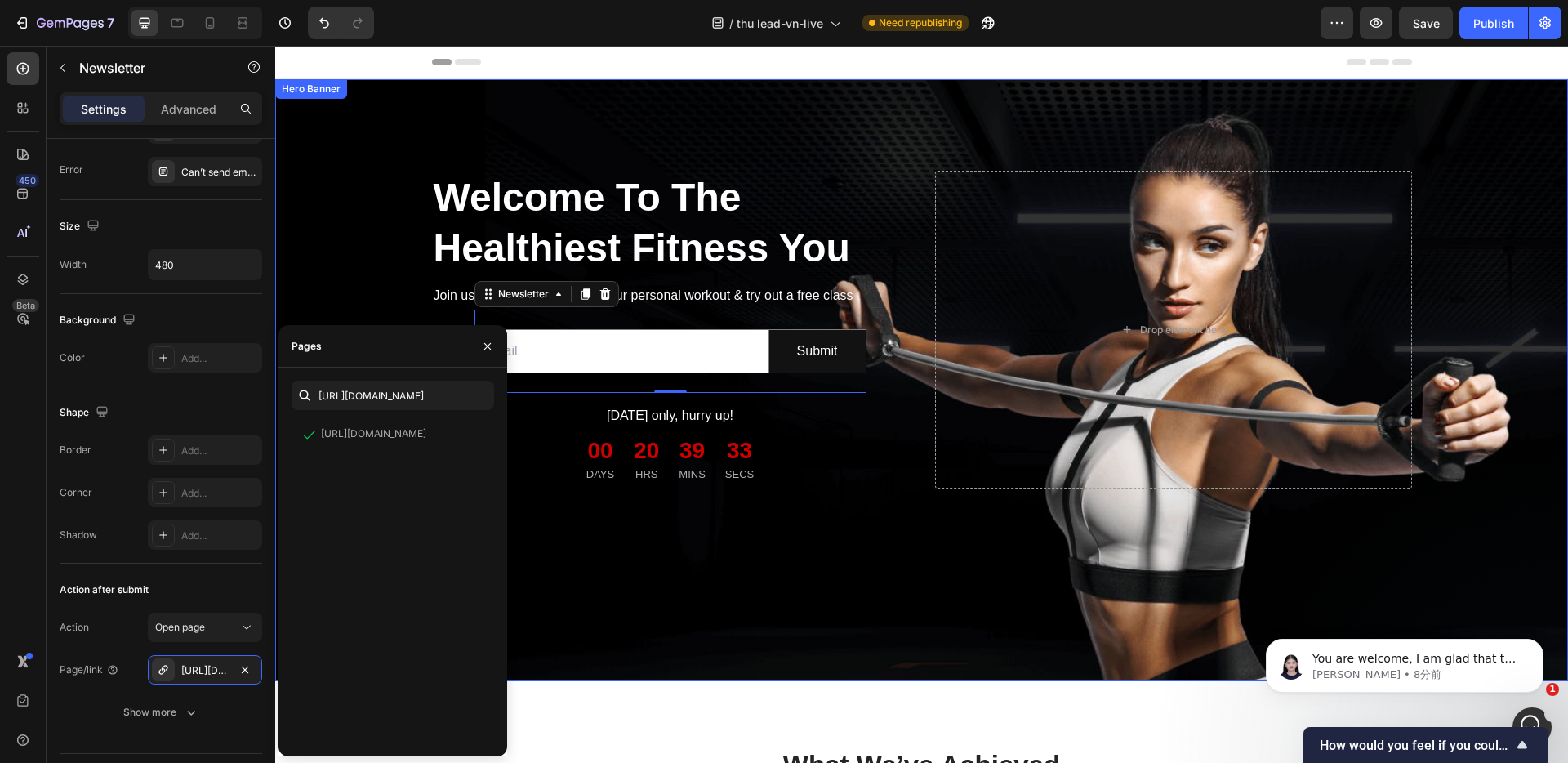
click at [636, 640] on div "Overlay" at bounding box center [922, 381] width 1292 height 602
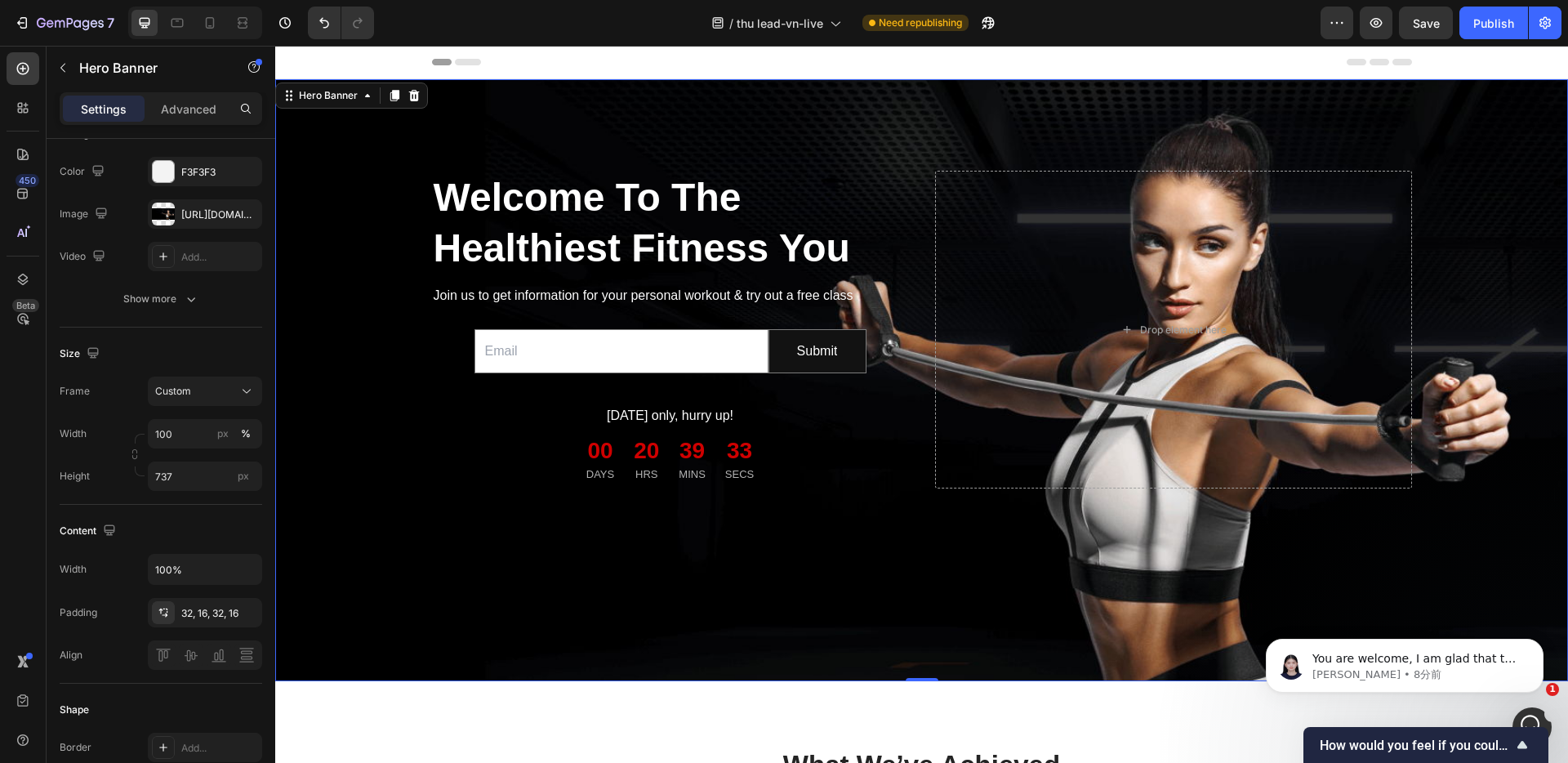
scroll to position [0, 0]
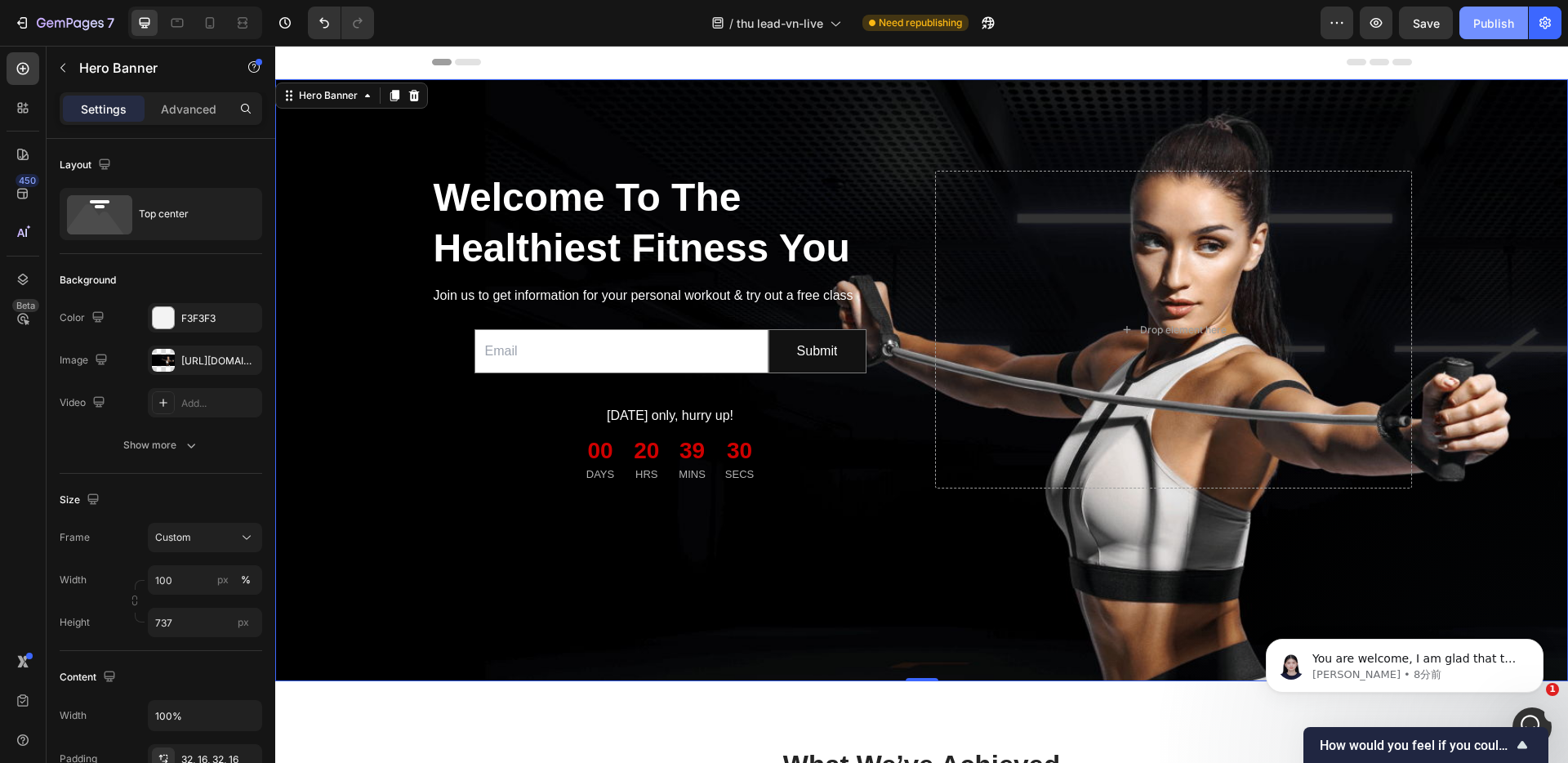
click at [1489, 21] on div "Publish" at bounding box center [1493, 23] width 41 height 17
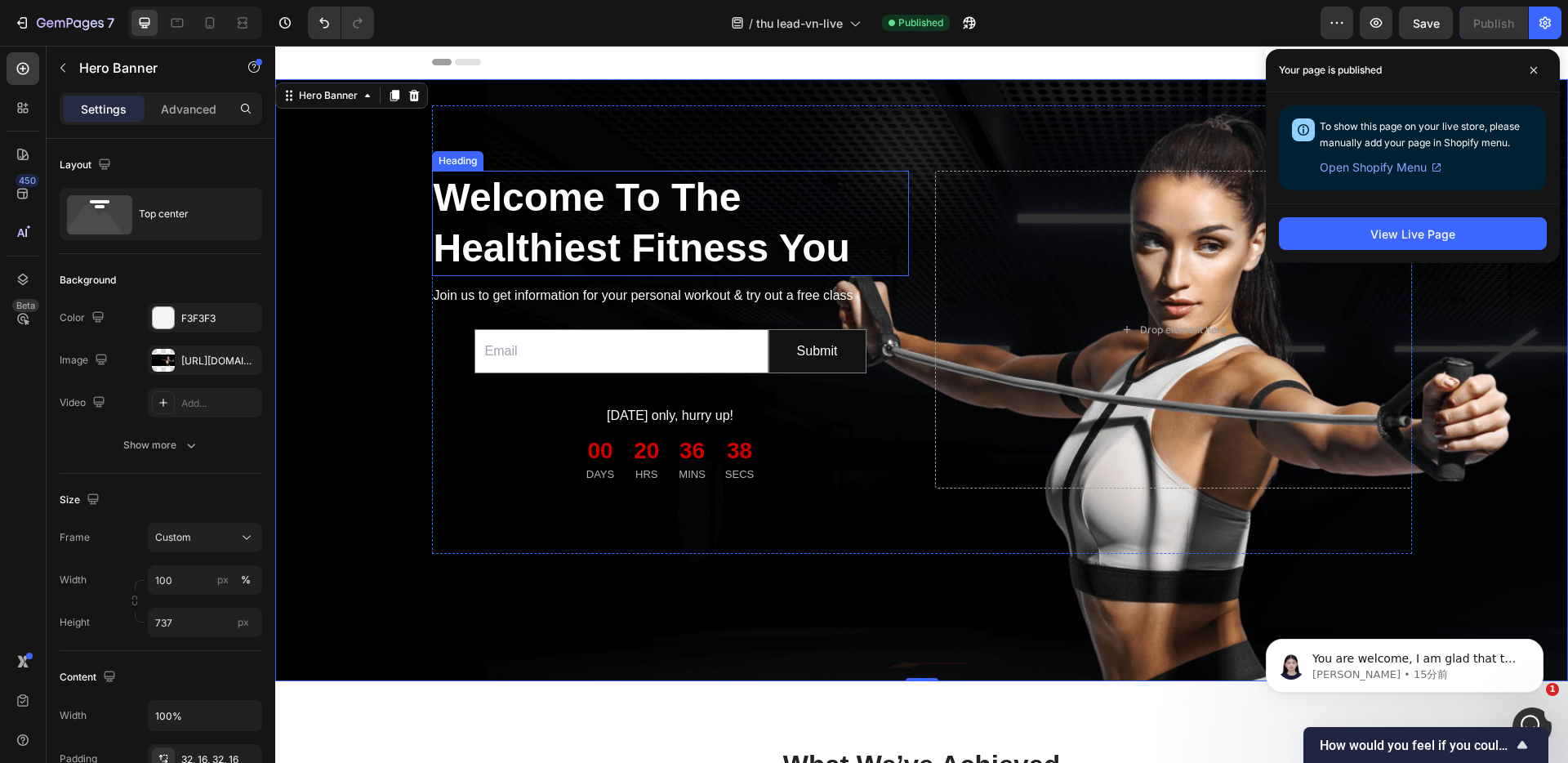
click at [480, 183] on p "Welcome To The Healthiest Fitness You" at bounding box center [670, 224] width 474 height 102
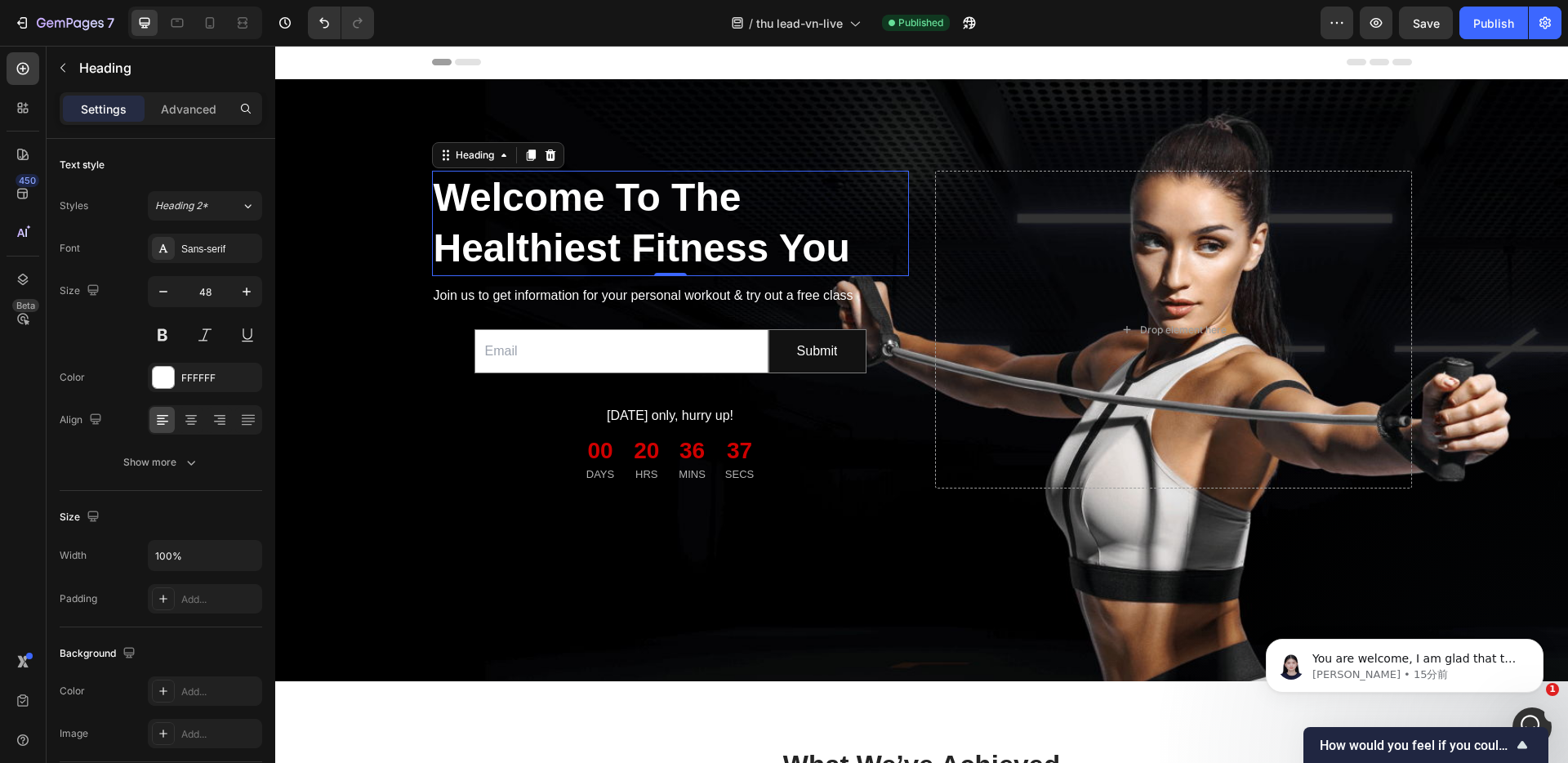
click at [480, 183] on p "Welcome To The Healthiest Fitness You" at bounding box center [670, 224] width 474 height 102
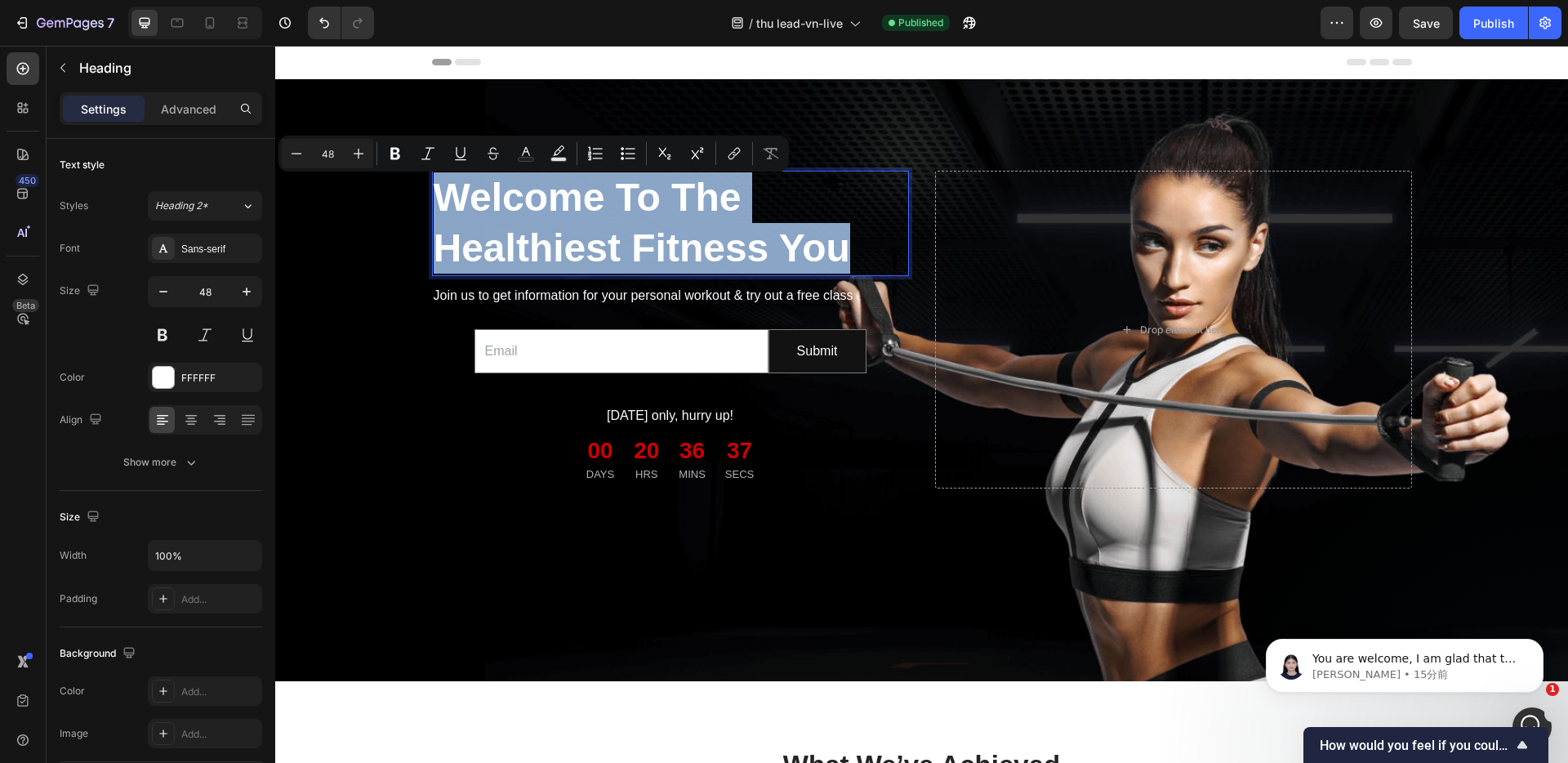
click at [480, 183] on p "Welcome To The Healthiest Fitness You" at bounding box center [670, 224] width 474 height 102
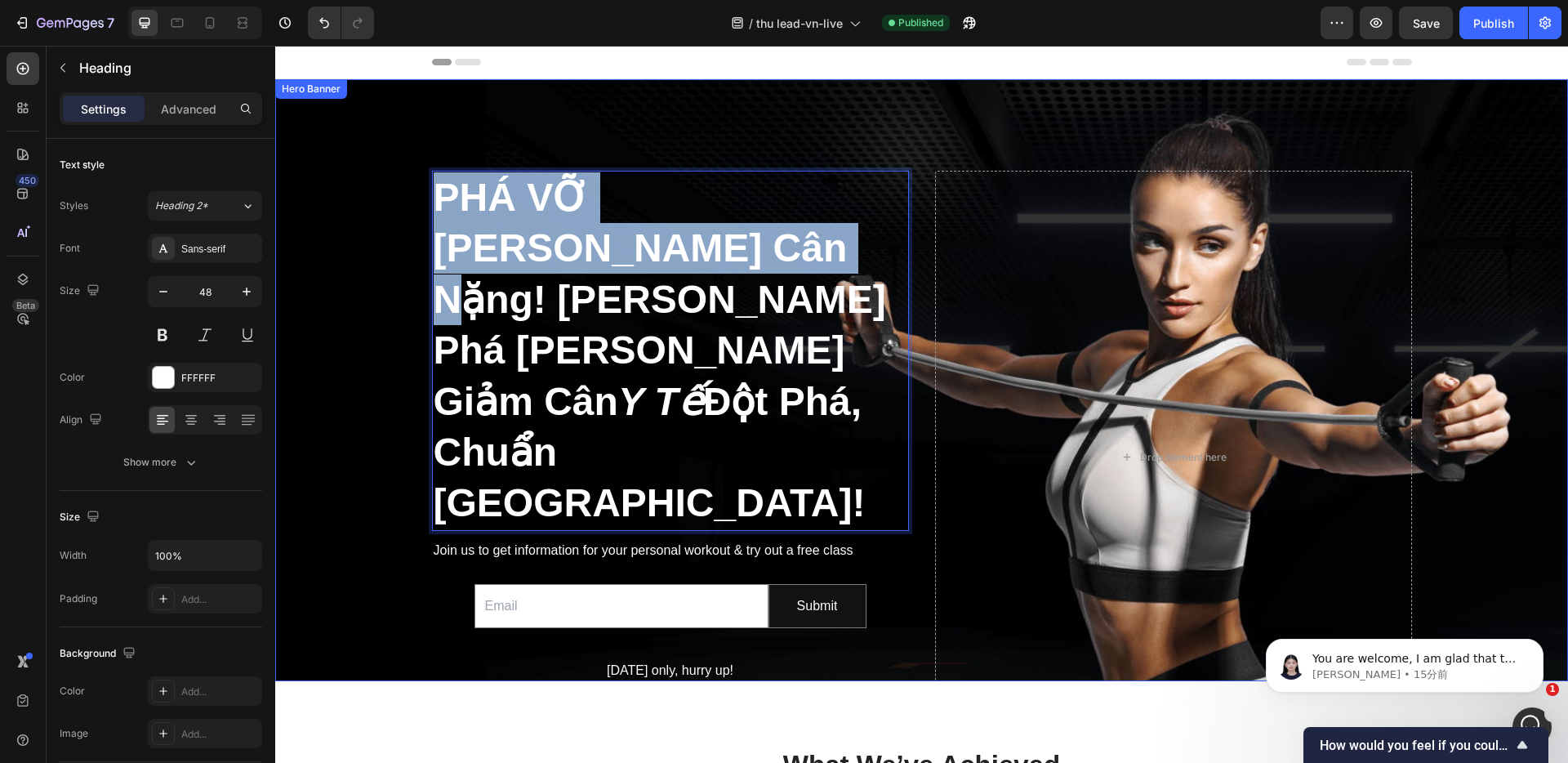
drag, startPoint x: 568, startPoint y: 252, endPoint x: 422, endPoint y: 191, distance: 158.2
click at [422, 191] on div "PHÁ VỠ Giới Hạn Cân Nặng! Khám Phá Phương Pháp Giảm Cân Y Tế Đột Phá, Chuẩn Nhậ…" at bounding box center [921, 456] width 1266 height 703
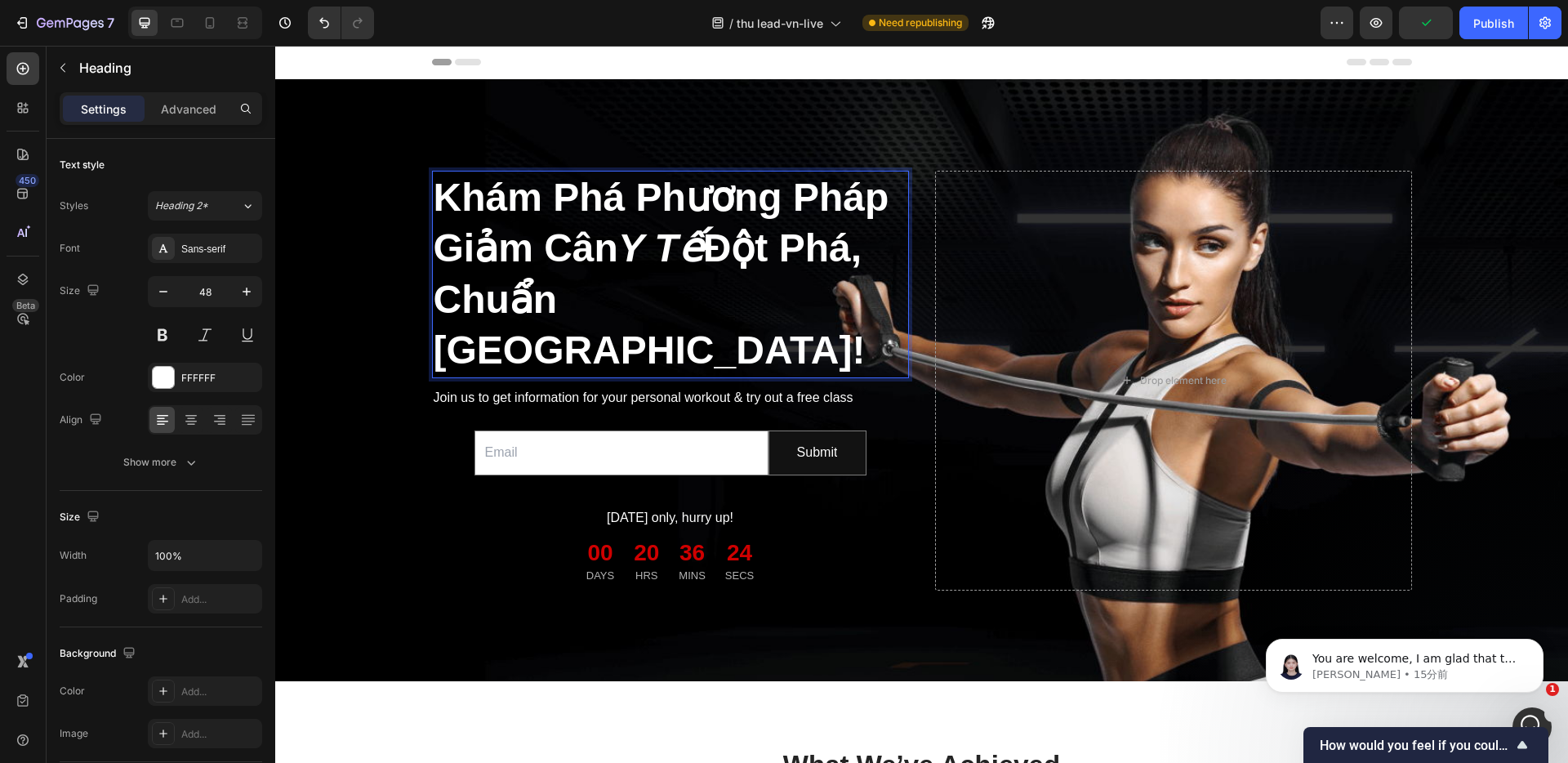
click at [576, 246] on p "Khám Phá Phương Pháp Giảm Cân Y Tế Đột Phá, Chuẩn Nhật Bản!" at bounding box center [670, 275] width 474 height 204
click at [578, 223] on p "Khám Phá Phương Pháp Giảm Cân Y Tế Đột Phá, Chuẩn Nhật Bản!" at bounding box center [670, 275] width 474 height 204
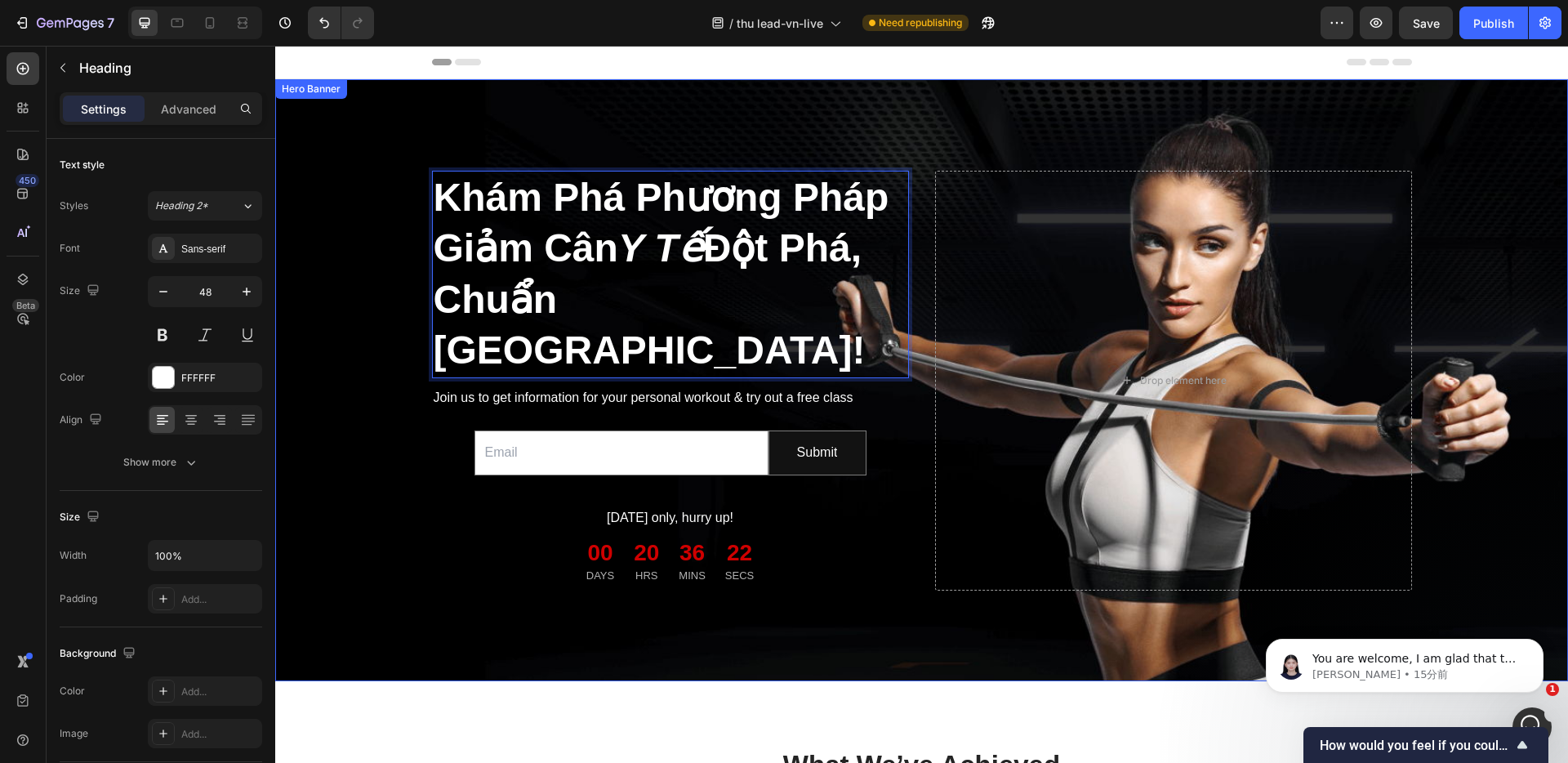
click at [333, 195] on div "Khám Phá Phương Pháp Giảm Cân Y Tế Đột Phá, Chuẩn Nhật Bản! Heading 0 Join us t…" at bounding box center [921, 380] width 1266 height 550
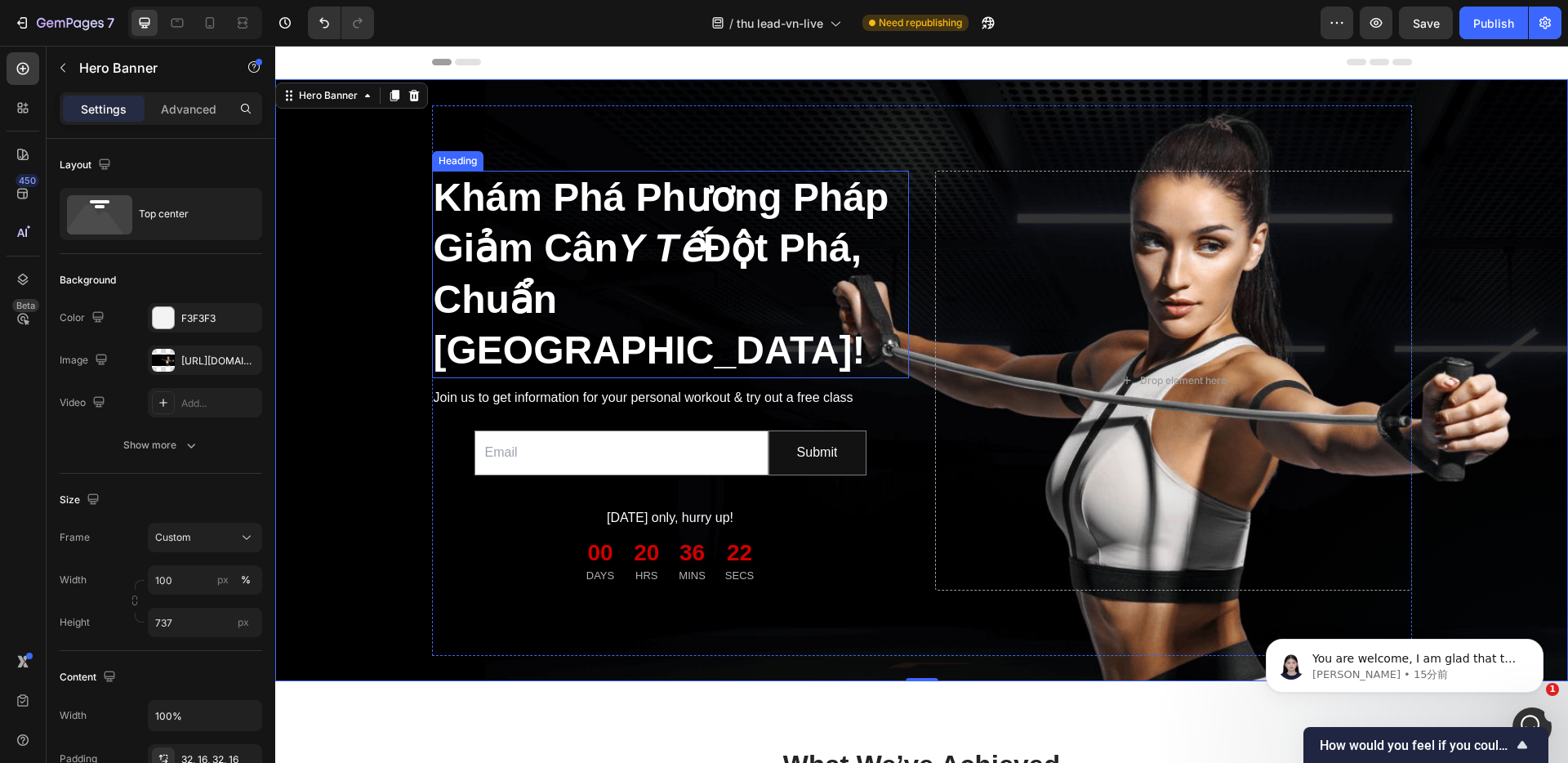
click at [483, 208] on p "Khám Phá Phương Pháp Giảm Cân Y Tế Đột Phá, Chuẩn Nhật Bản!" at bounding box center [670, 275] width 474 height 204
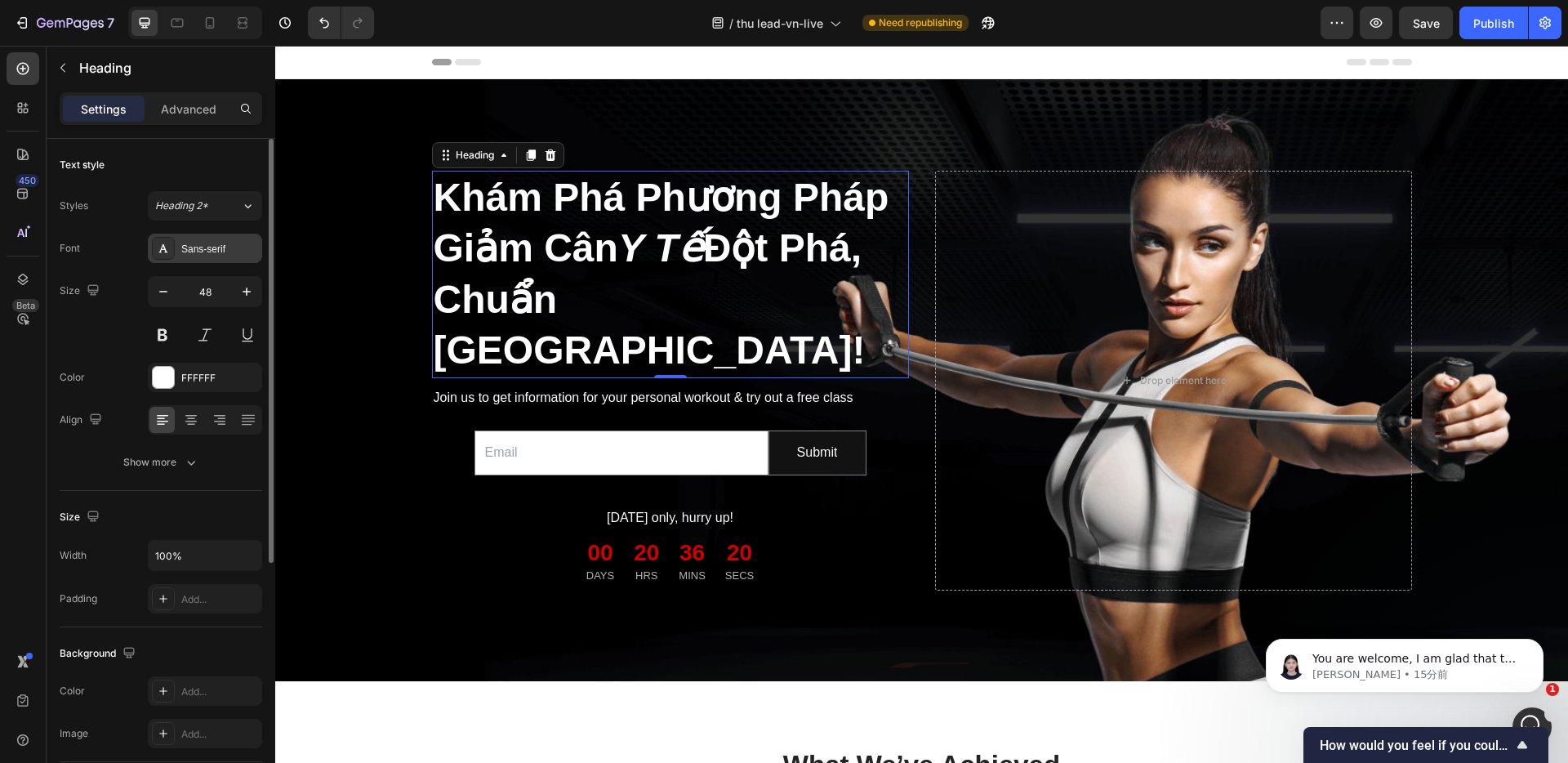
click at [217, 246] on div "Sans-serif" at bounding box center [220, 248] width 76 height 15
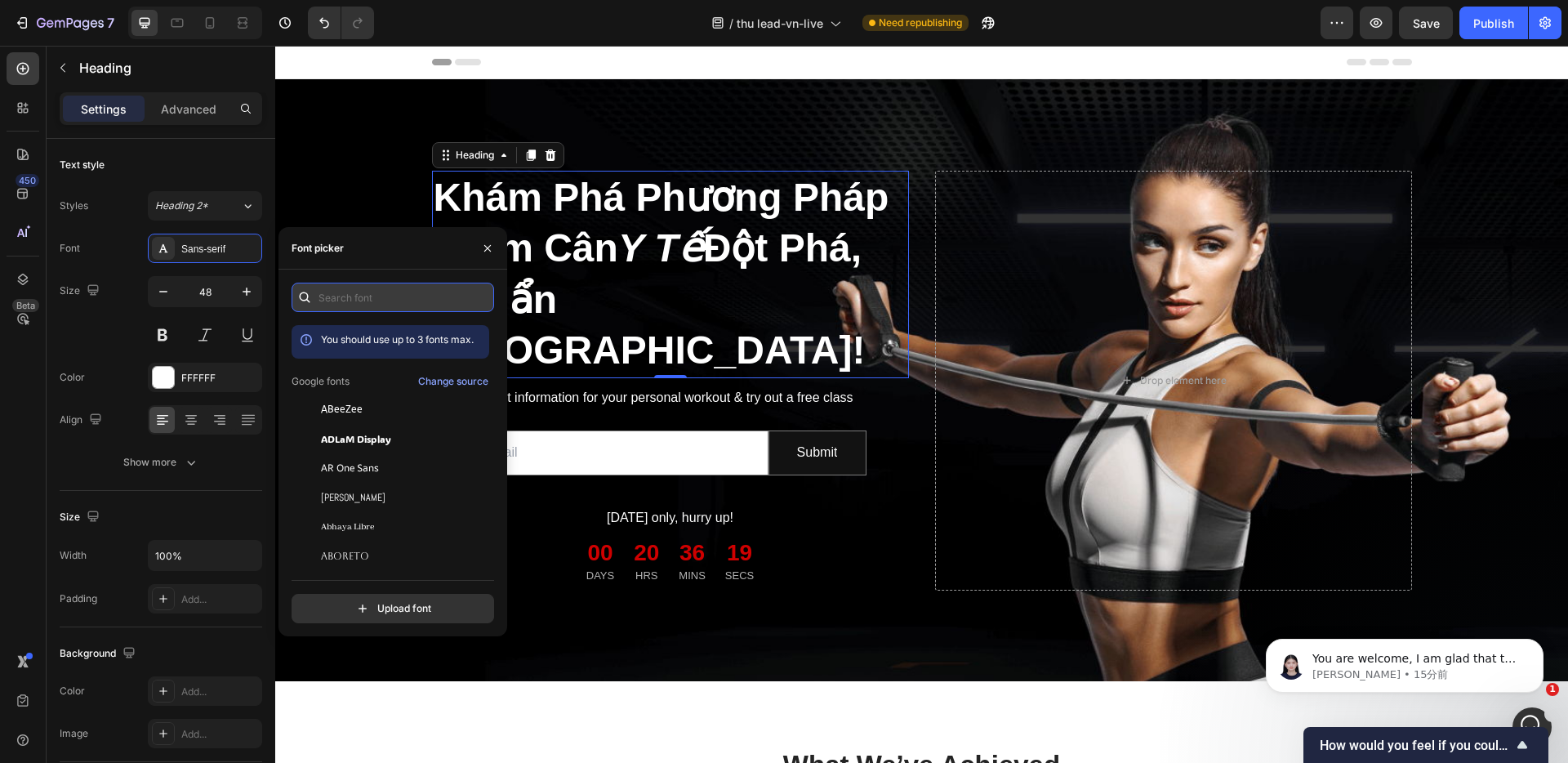
click at [345, 294] on input "text" at bounding box center [392, 297] width 202 height 29
type input "ari"
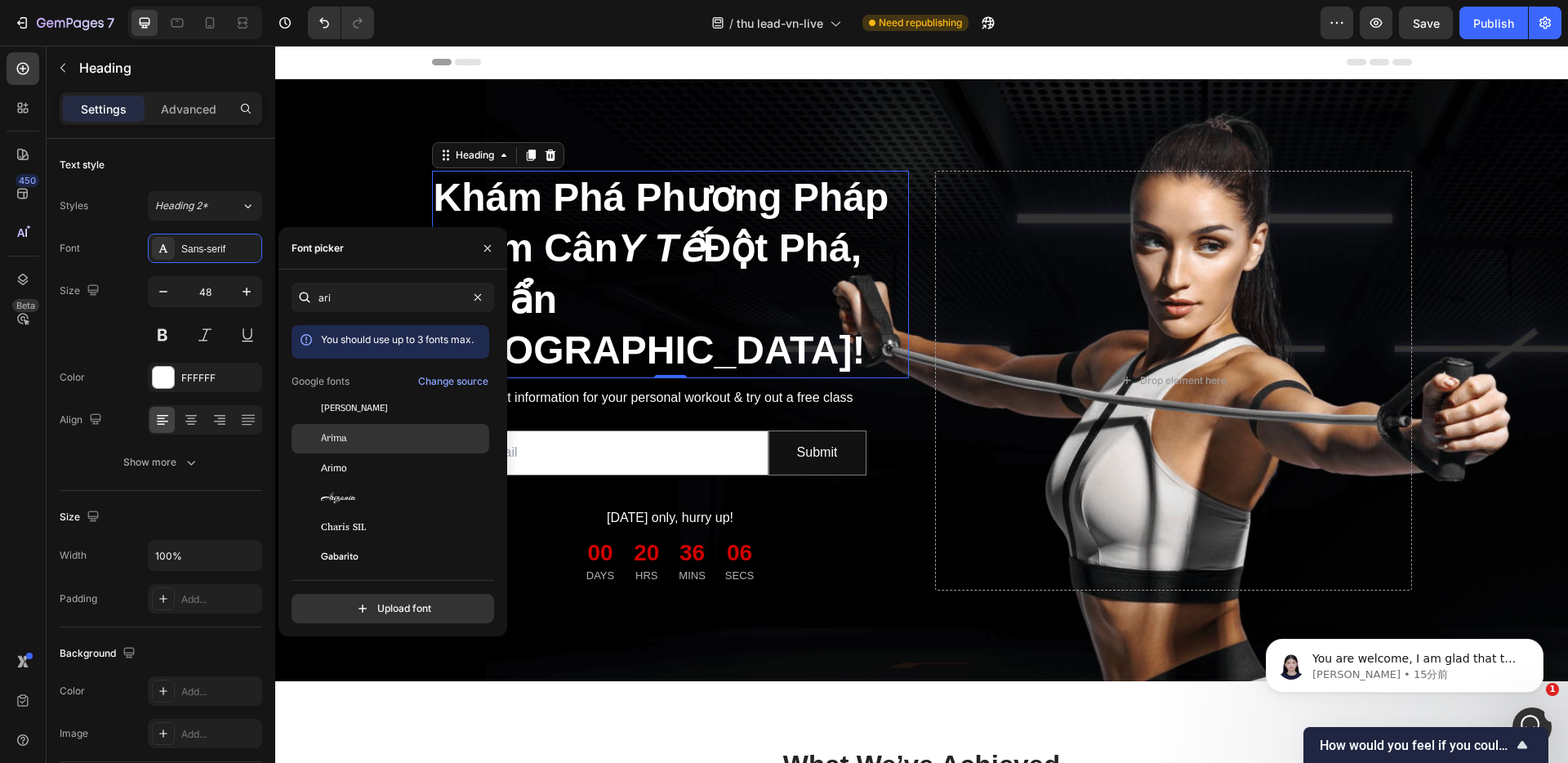
click at [354, 439] on div "Arima" at bounding box center [403, 438] width 165 height 15
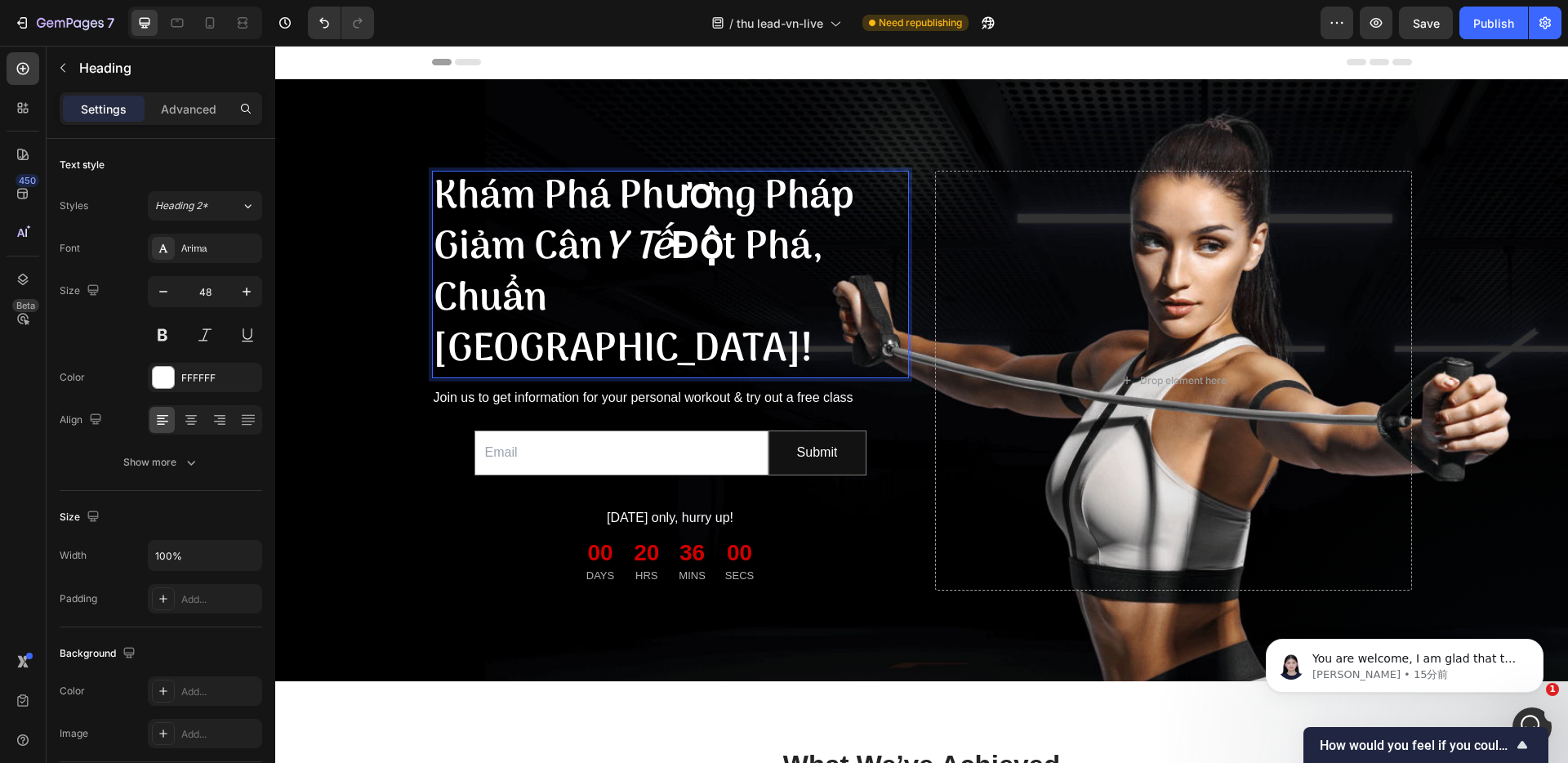
click at [727, 246] on p "Khám Phá Phương Pháp Giảm Cân Y Tế Đột Phá, Chuẩn Nhật Bản!" at bounding box center [670, 275] width 474 height 204
click at [823, 246] on p "Khám Phá Phương Pháp Giảm Cân Y Tế Đột Phá, Chuẩn Nhật Bản!" at bounding box center [670, 275] width 474 height 204
click at [528, 386] on p "Join us to get information for your personal workout & try out a free class" at bounding box center [670, 398] width 474 height 24
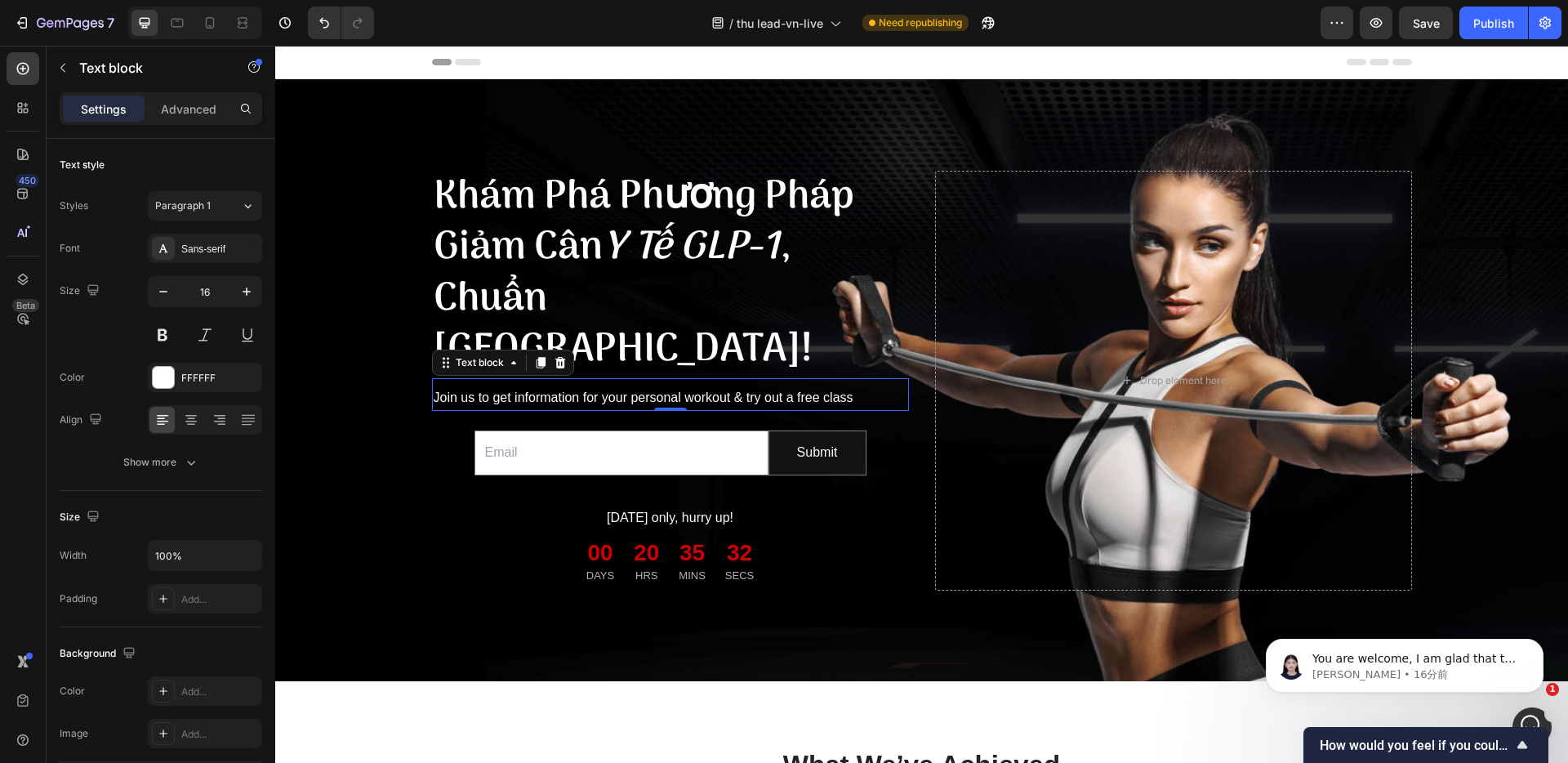
click at [548, 386] on p "Join us to get information for your personal workout & try out a free class" at bounding box center [670, 398] width 474 height 24
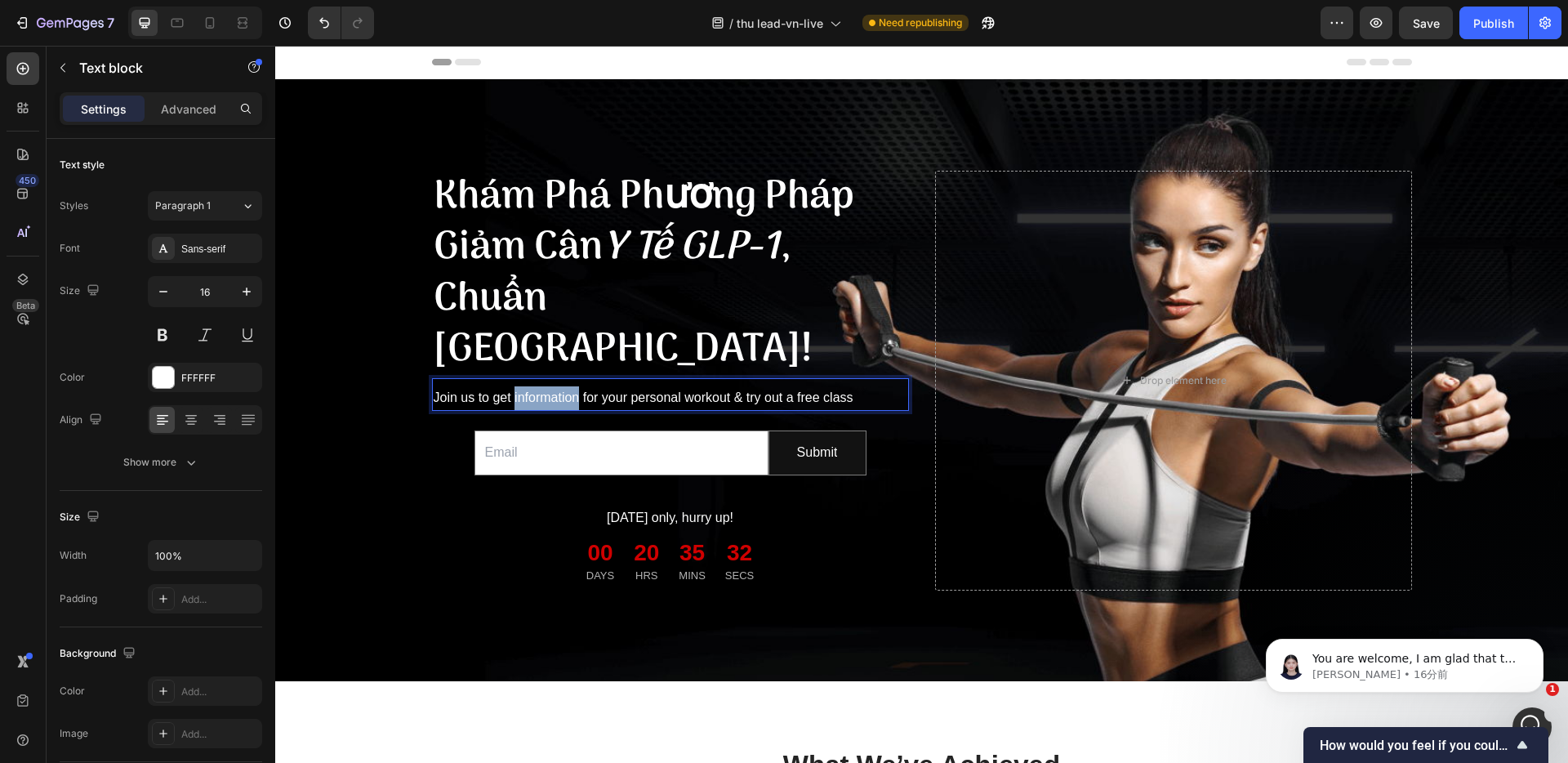
click at [548, 386] on p "Join us to get information for your personal workout & try out a free class" at bounding box center [670, 398] width 474 height 24
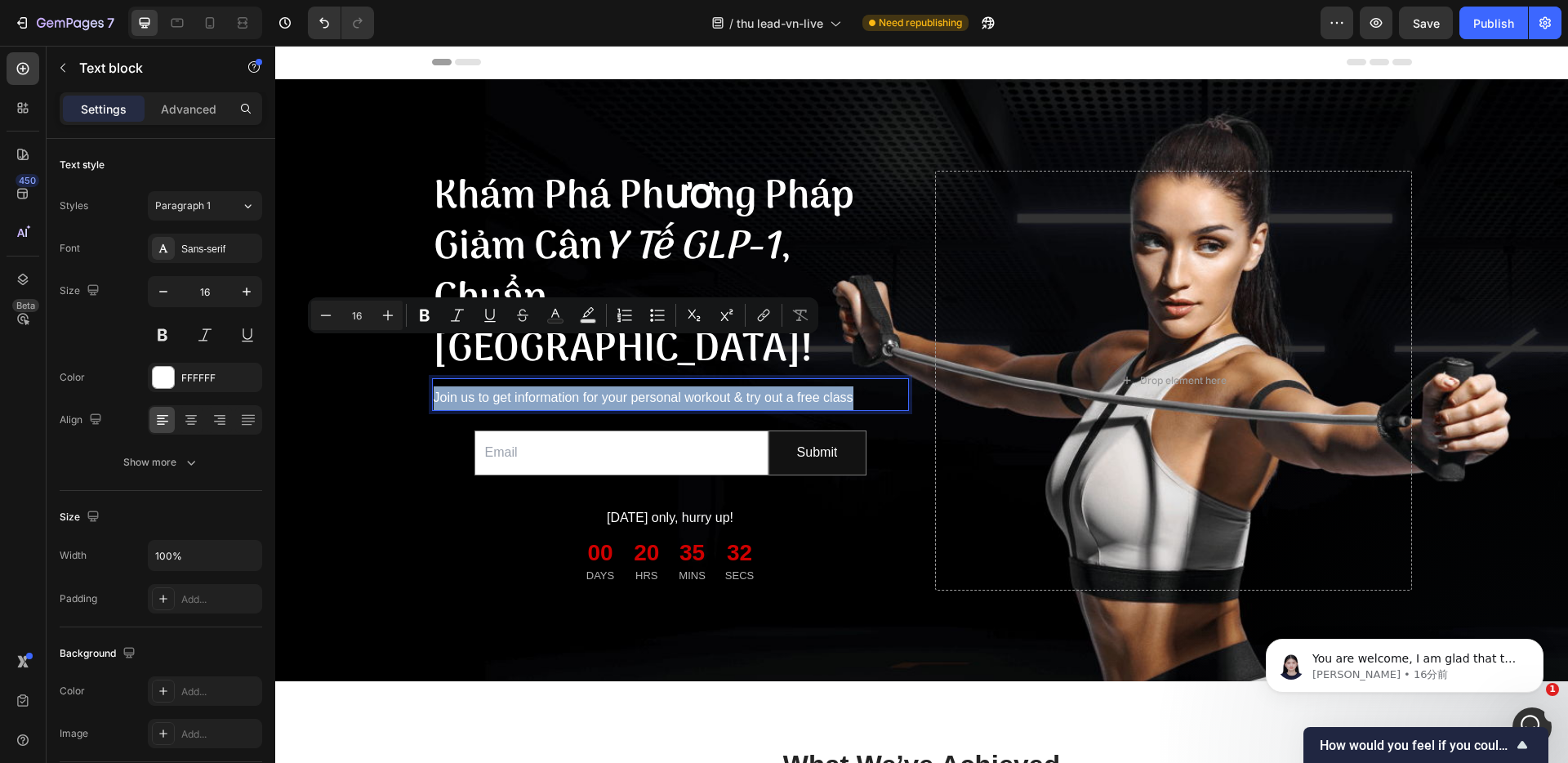
click at [548, 386] on p "Join us to get information for your personal workout & try out a free class" at bounding box center [670, 398] width 474 height 24
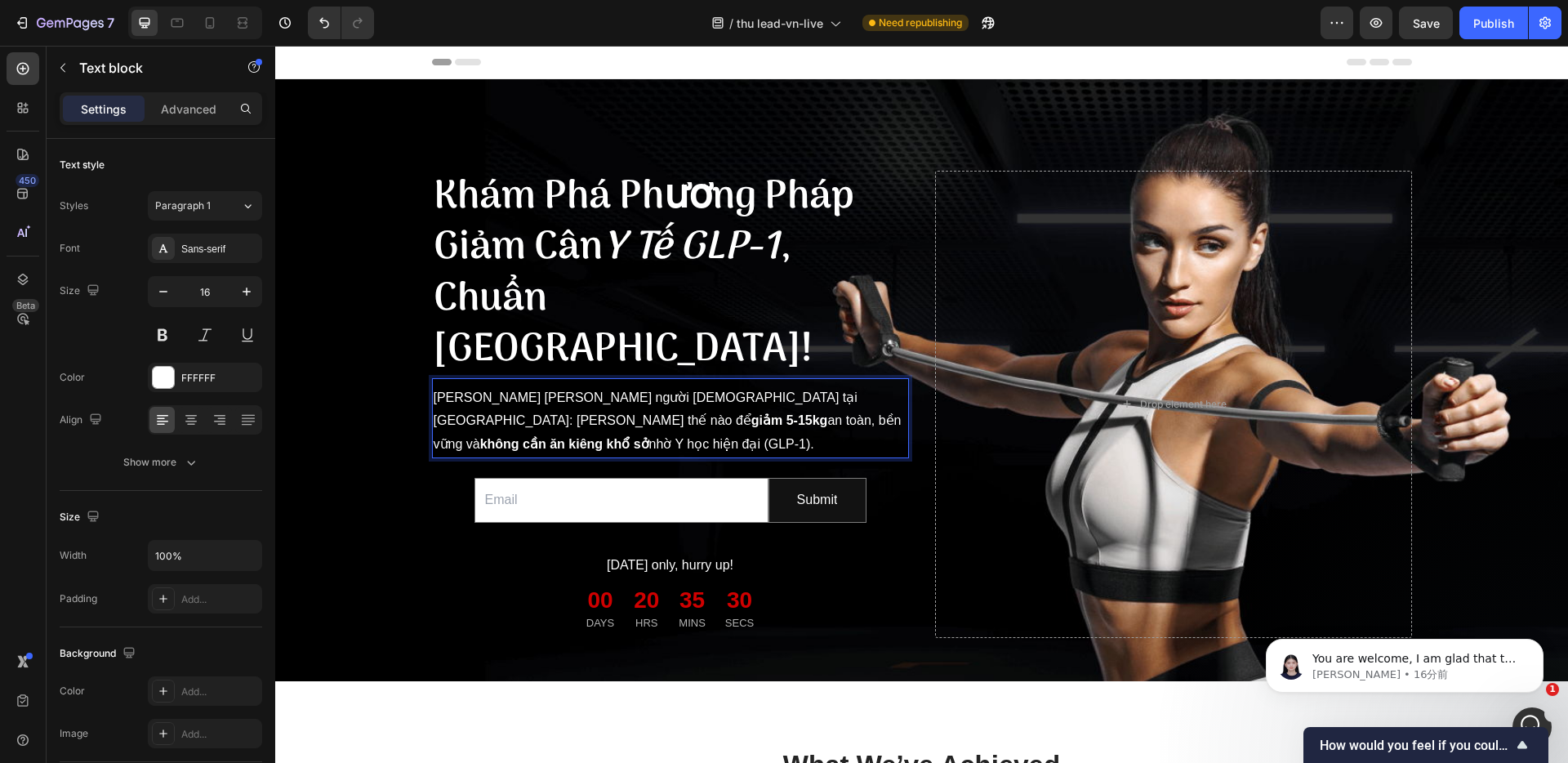
click at [519, 386] on p "Dành riêng cho người Việt tại Nhật: Làm thế nào để giảm 5-15kg an toàn, bền vữn…" at bounding box center [670, 422] width 474 height 71
click at [661, 386] on p "Dành riêng cho người Việt tại Nhật: Làm thế nào để giảm 5-15kg an toàn, bền vữn…" at bounding box center [670, 422] width 474 height 71
click at [666, 386] on p "Dành riêng cho người Việt tại Nhật: Làm thế nào để giảm 5-15kg an toàn, bền vữn…" at bounding box center [670, 422] width 474 height 71
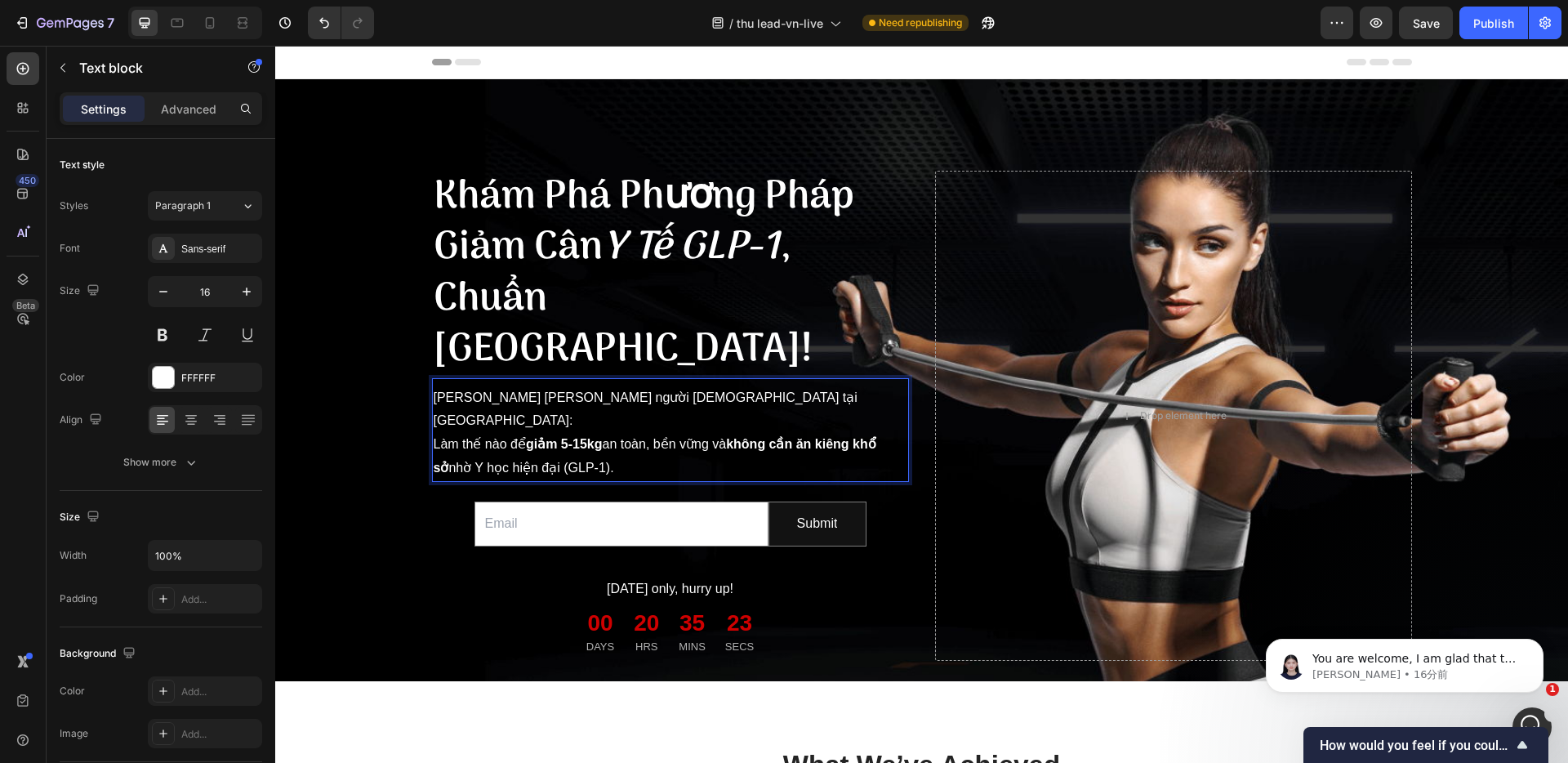
click at [445, 432] on p "Làm thế nào để giảm 5-15kg an toàn, bền vững và không cần ăn kiêng khổ sở nhờ Y…" at bounding box center [670, 456] width 474 height 47
click at [586, 436] on strong "giảm 5-15kg" at bounding box center [564, 443] width 76 height 14
click at [697, 432] on p "Làm thế nào để giảm 5-15kg an toàn, bền vững và không cần ăn kiêng khổ sở nhờ Y…" at bounding box center [670, 456] width 474 height 47
click at [659, 578] on p "[DATE] only, hurry up!" at bounding box center [670, 589] width 474 height 24
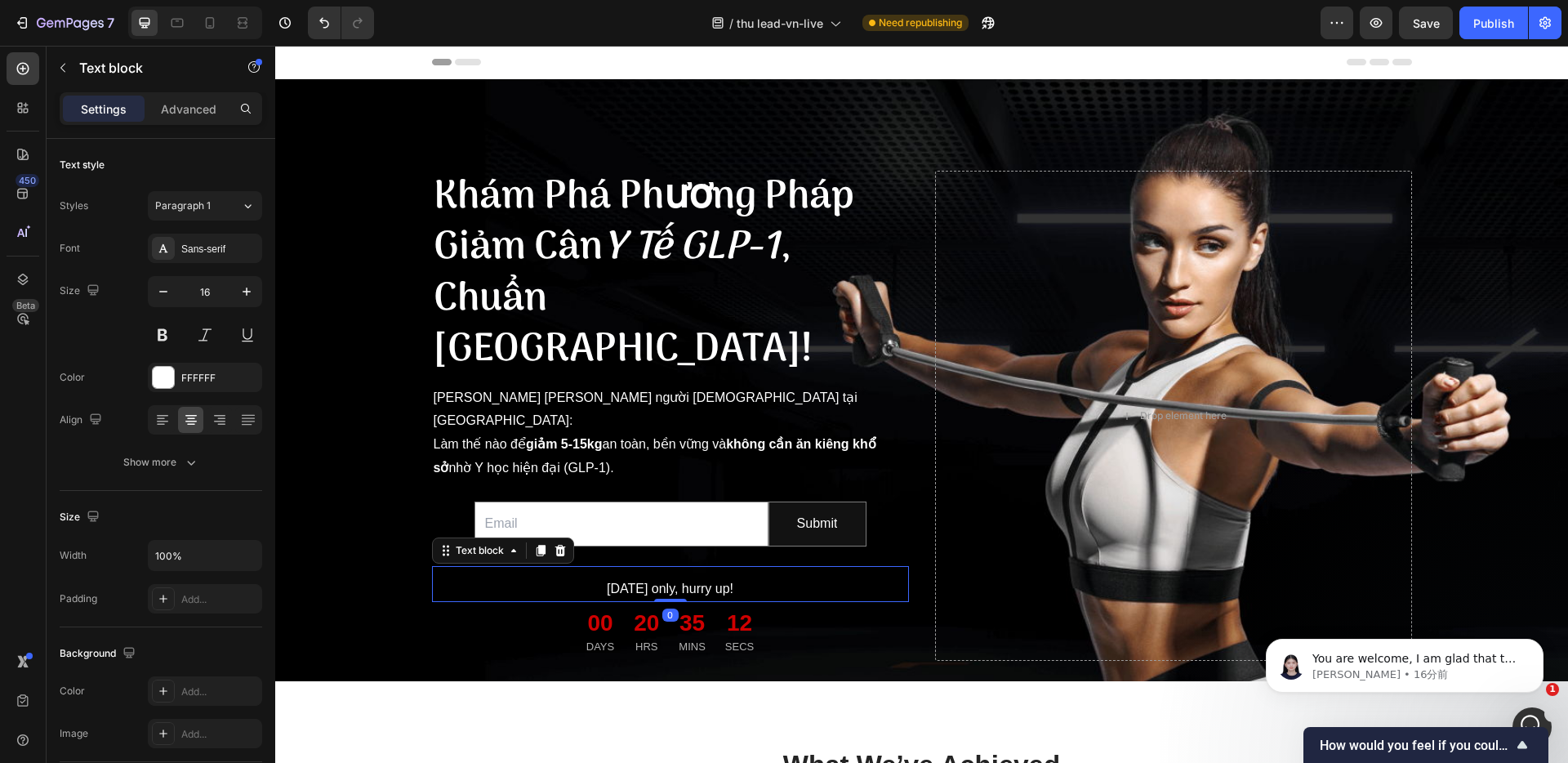
click at [659, 578] on p "[DATE] only, hurry up!" at bounding box center [670, 589] width 474 height 24
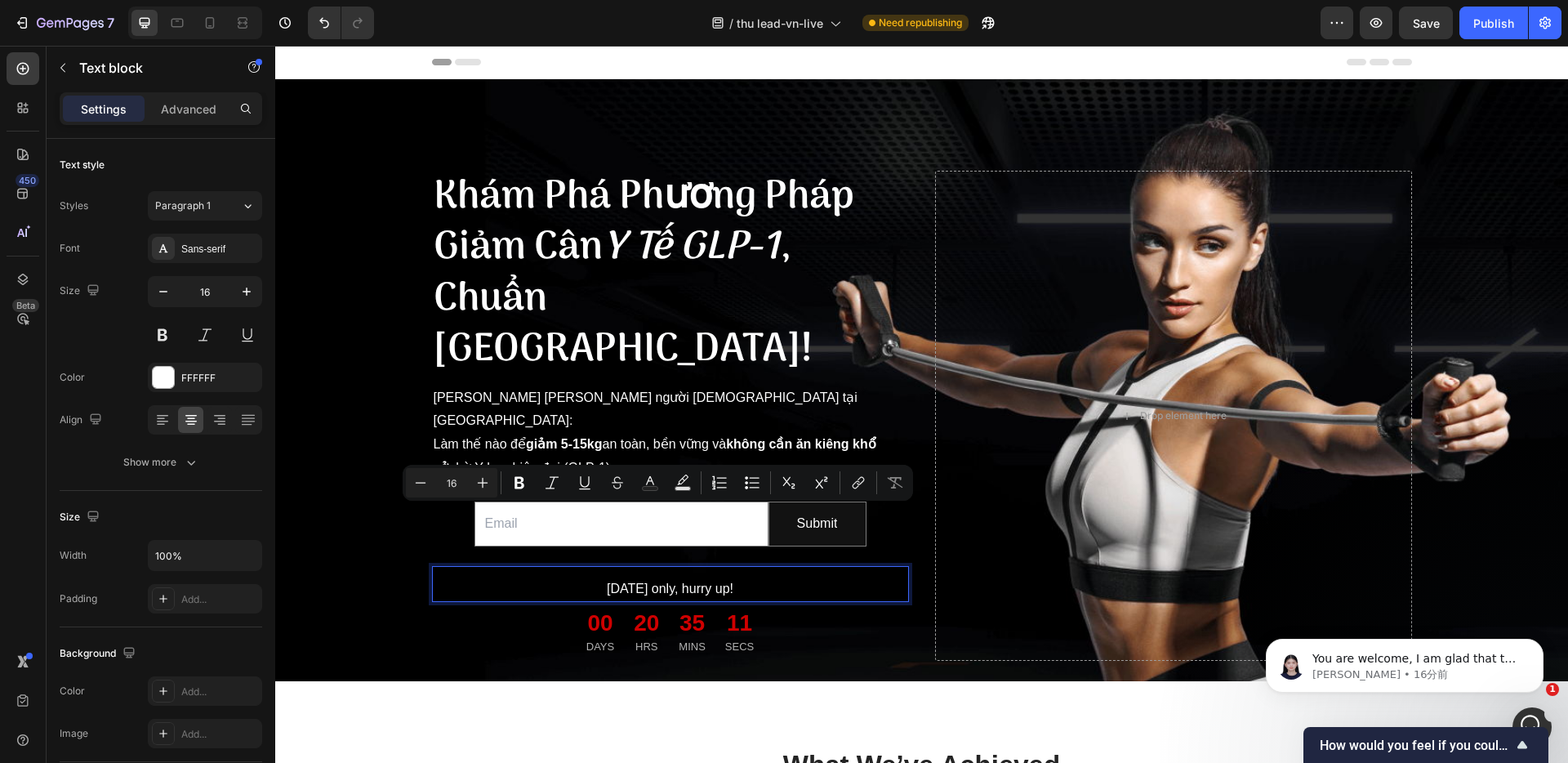
click at [632, 578] on p "[DATE] only, hurry up!" at bounding box center [670, 589] width 474 height 24
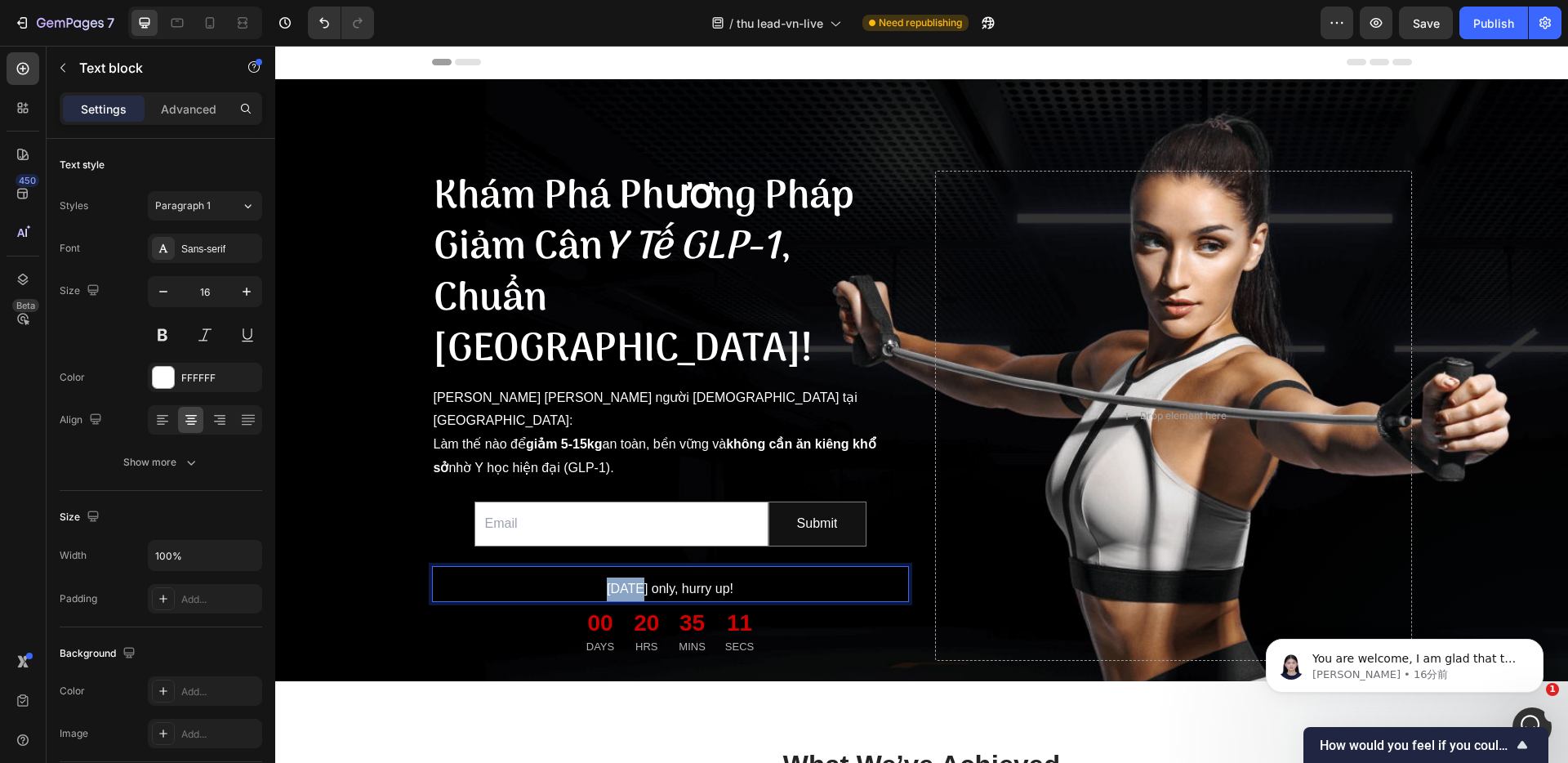
click at [632, 578] on p "[DATE] only, hurry up!" at bounding box center [670, 589] width 474 height 24
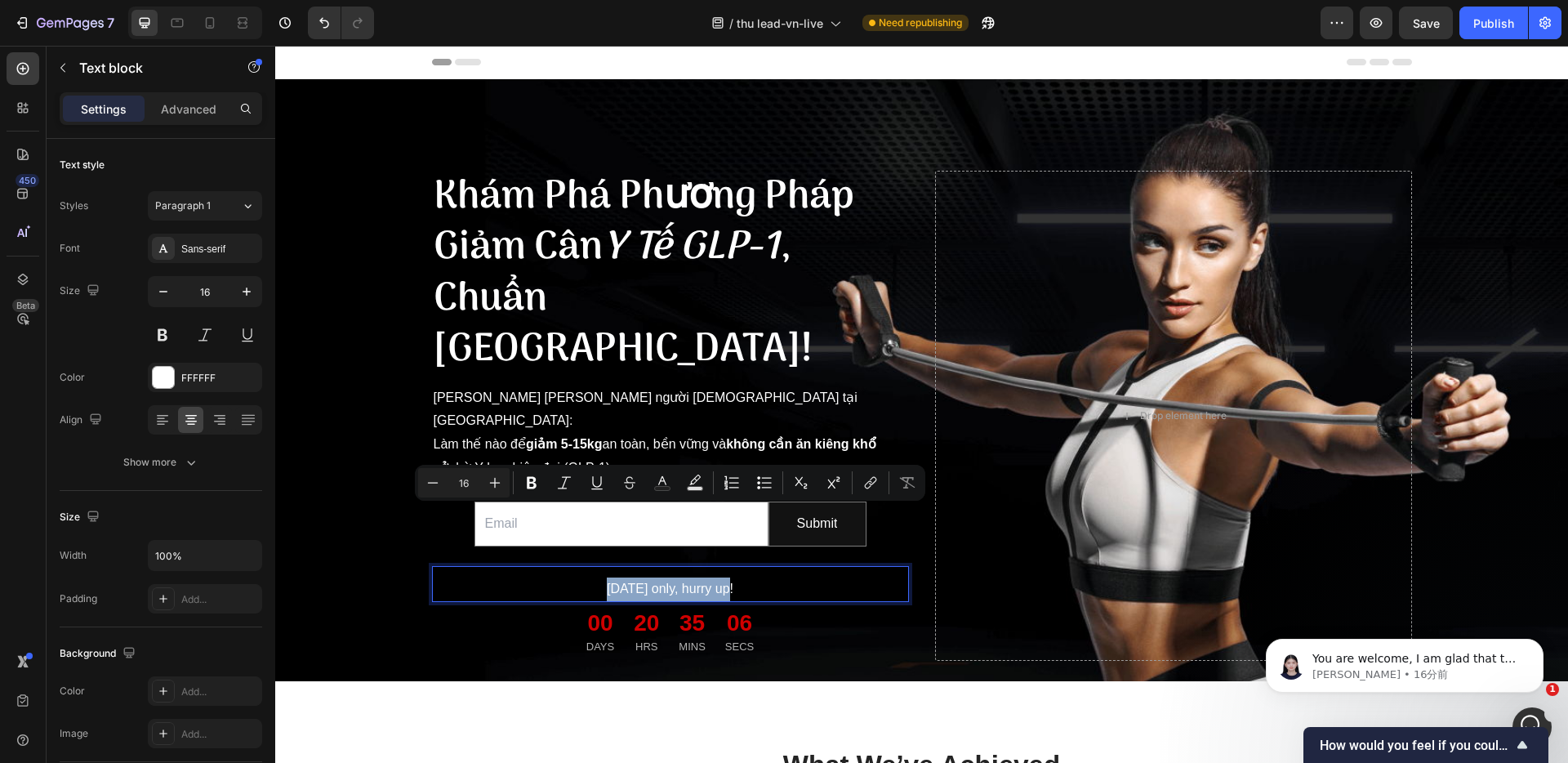
click at [649, 578] on p "[DATE] only, hurry up!" at bounding box center [670, 589] width 474 height 24
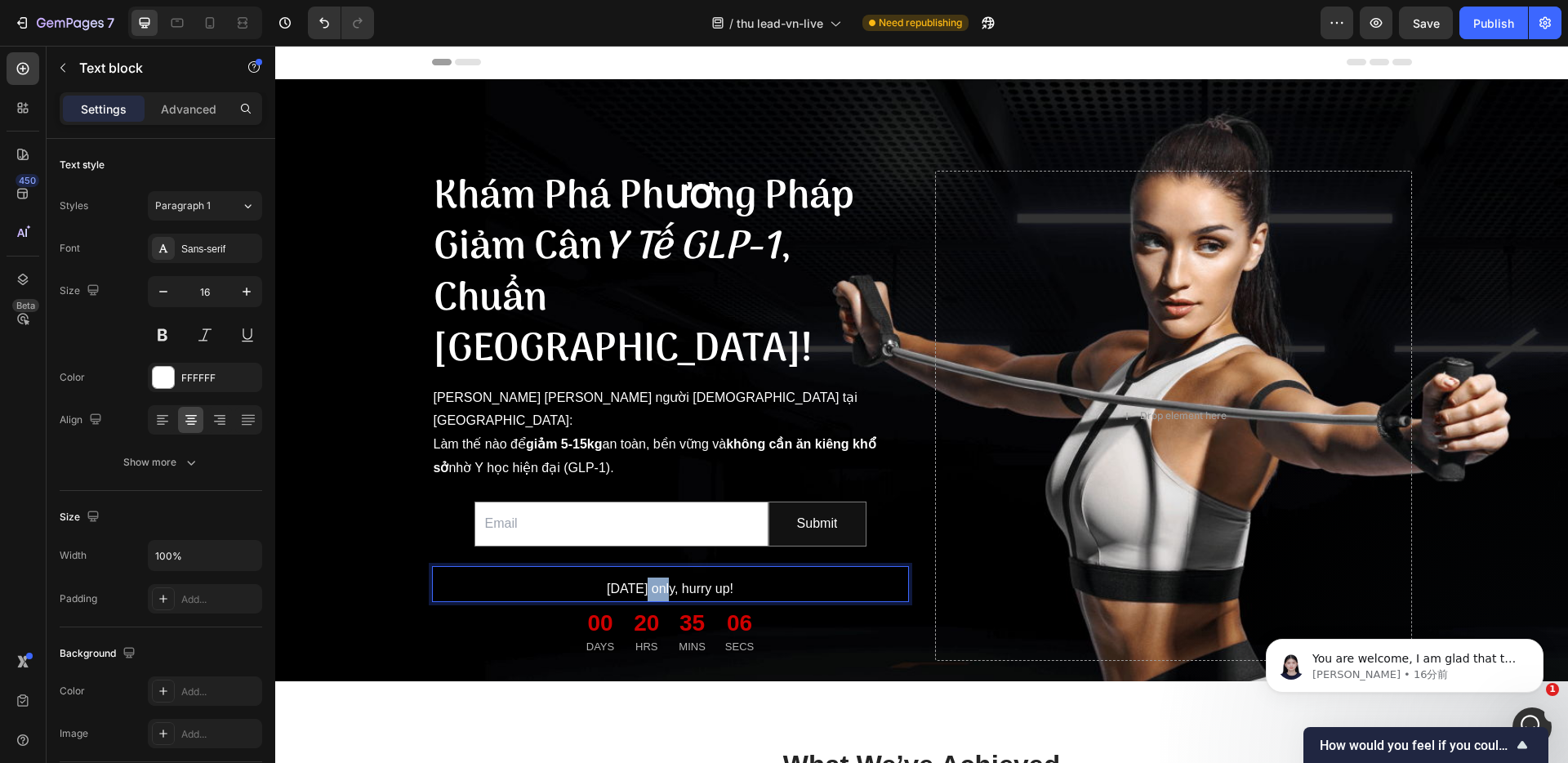
click at [649, 578] on p "[DATE] only, hurry up!" at bounding box center [670, 589] width 474 height 24
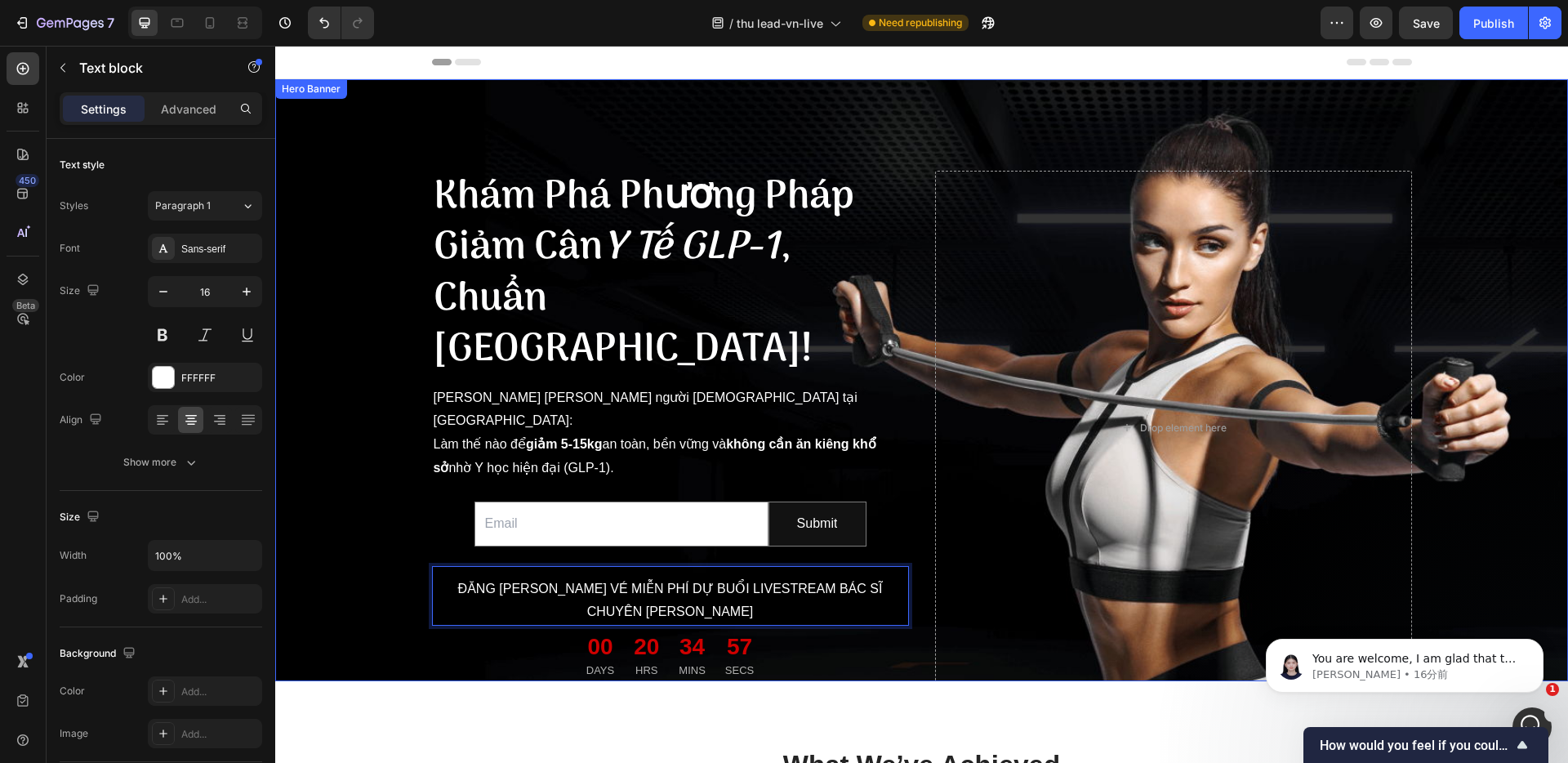
click at [405, 521] on div "Khám Phá Phương Pháp Giảm Cân Y Tế GLP-1 , Chuẩn Nhật Bản! Heading Dành riêng c…" at bounding box center [921, 427] width 1266 height 644
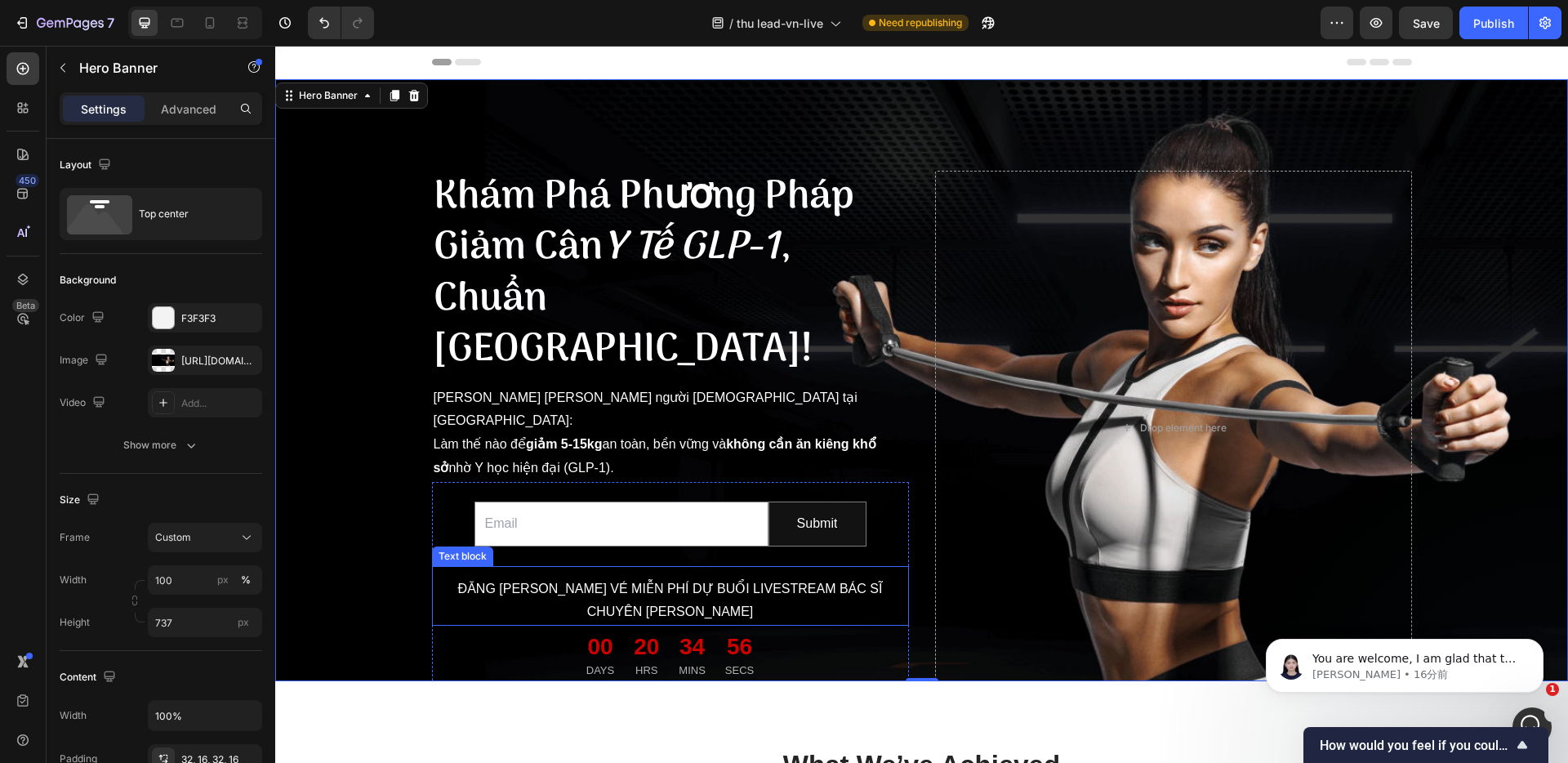
click at [609, 578] on p "ĐĂNG KÝ NHẬN VÉ MIỄN PHÍ DỰ BUỔI LIVESTREAM BÁC SĨ CHUYÊN KHOA" at bounding box center [670, 601] width 474 height 47
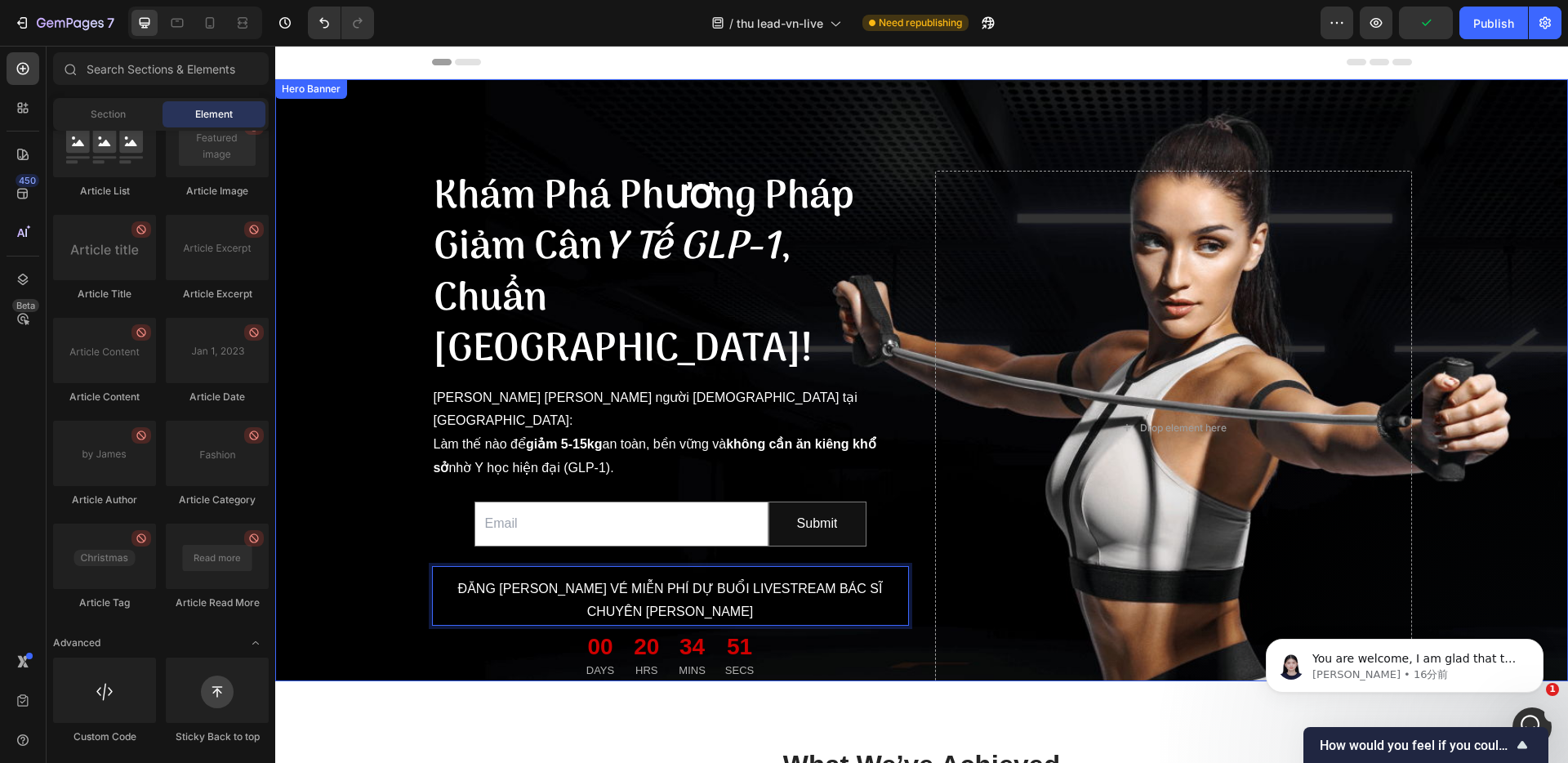
click at [1191, 77] on div "Header" at bounding box center [921, 62] width 980 height 32
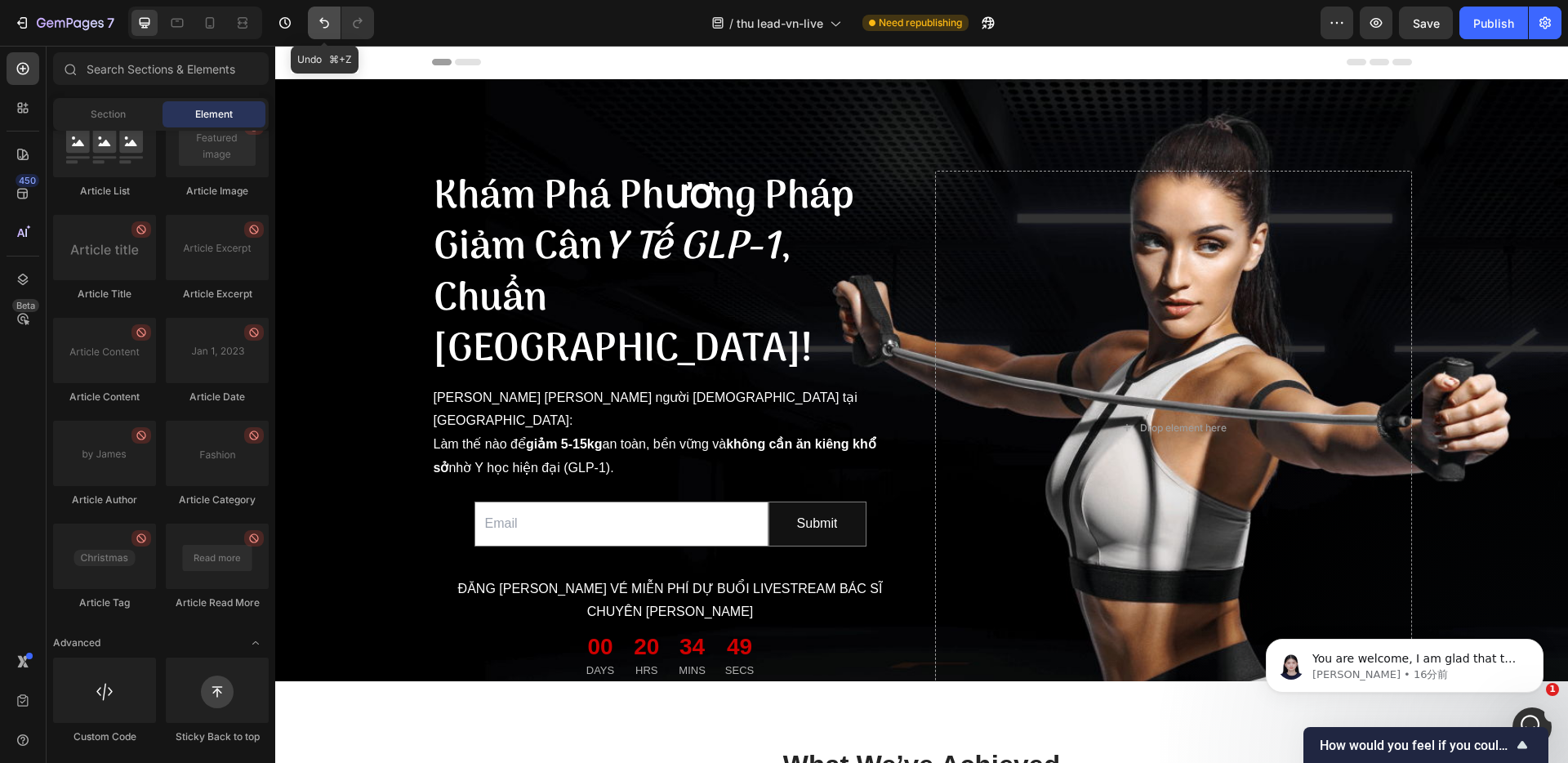
click at [326, 24] on icon "Undo/Redo" at bounding box center [324, 23] width 17 height 17
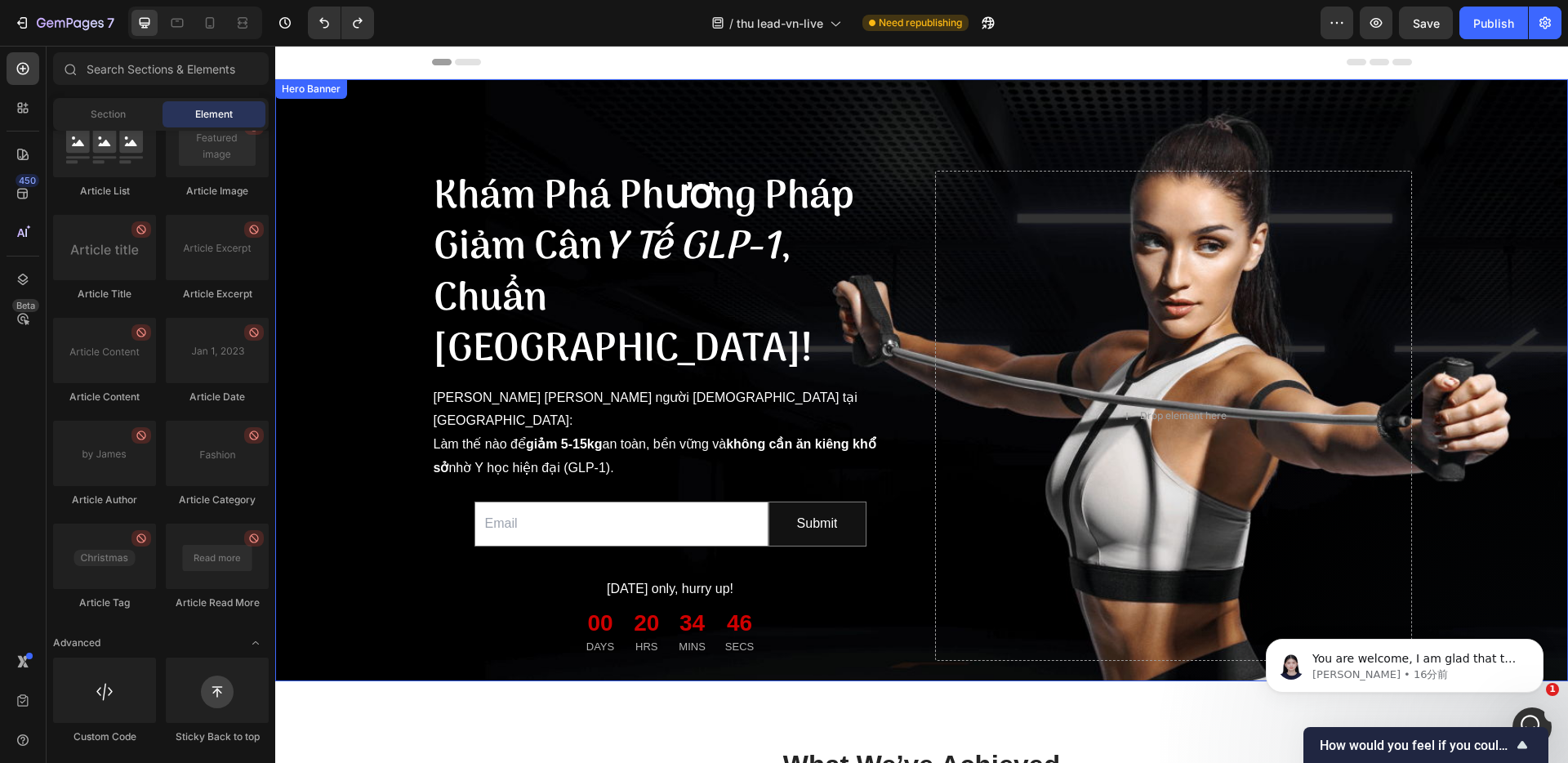
click at [496, 96] on div "Khám Phá Phương Pháp Giảm Cân Y Tế GLP-1 , Chuẩn Nhật Bản! Heading Dành riêng c…" at bounding box center [922, 416] width 1292 height 673
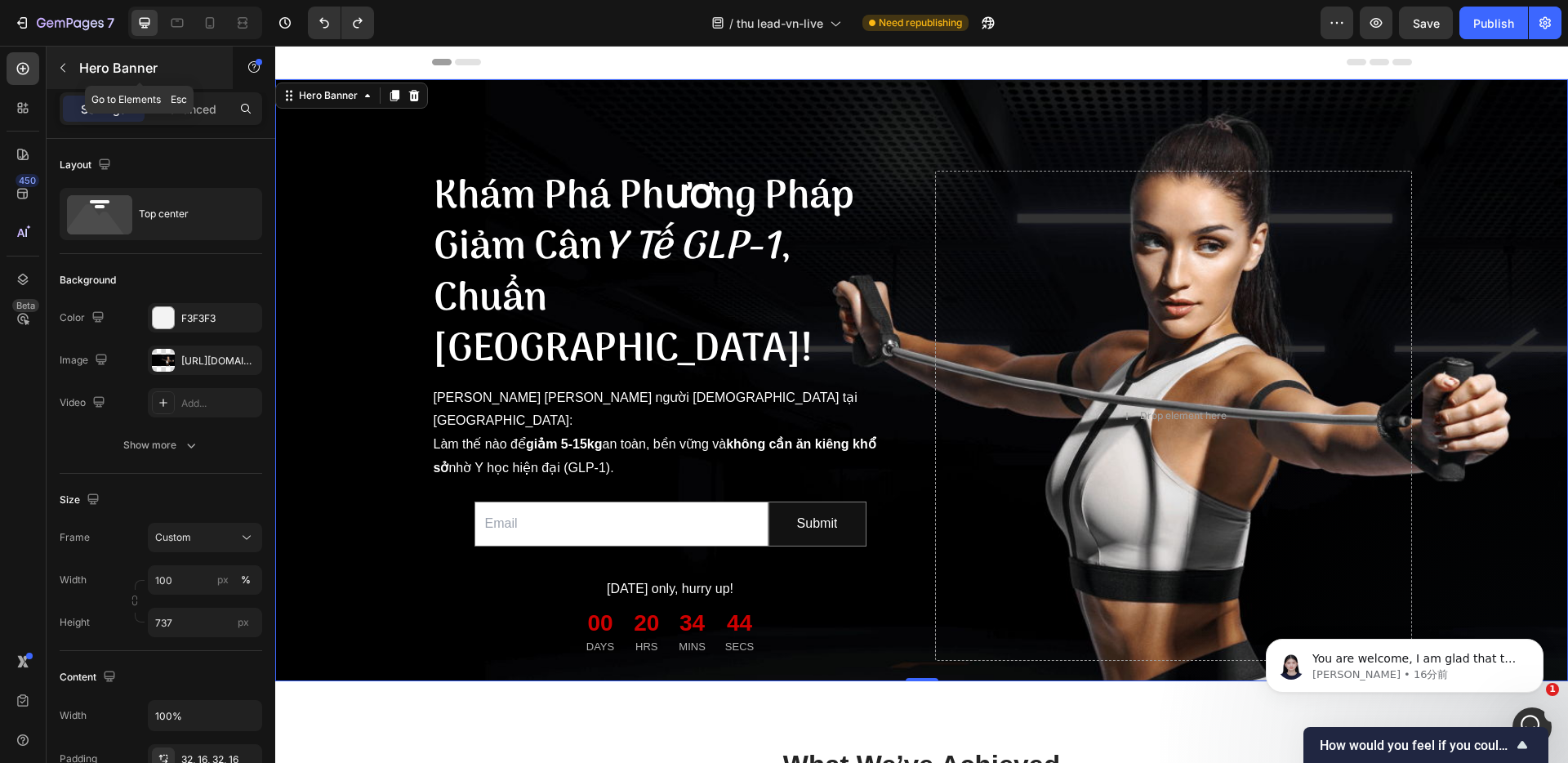
click at [64, 71] on icon "button" at bounding box center [63, 68] width 5 height 9
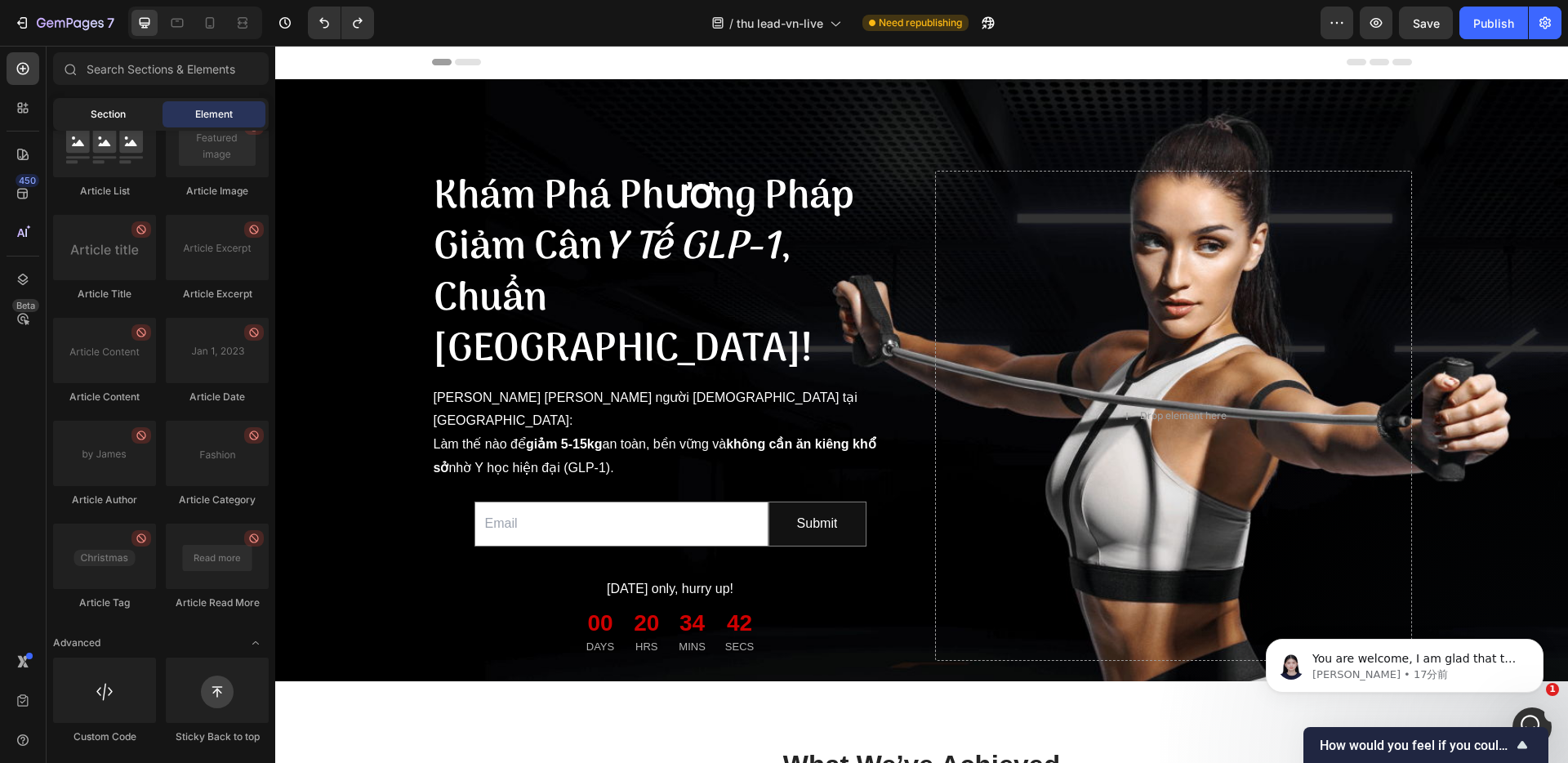
click at [113, 112] on span "Section" at bounding box center [108, 114] width 35 height 15
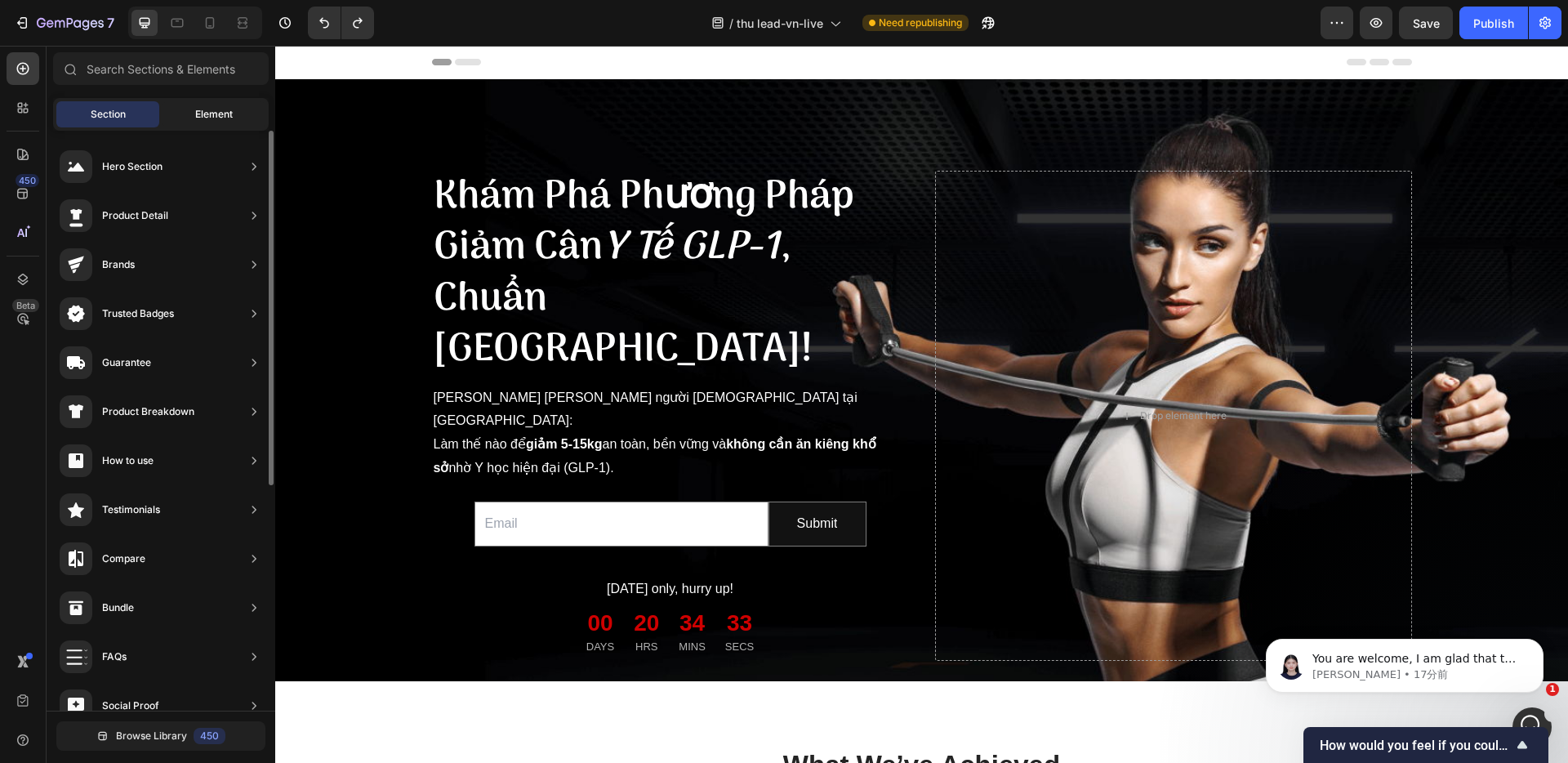
click at [228, 107] on span "Element" at bounding box center [214, 114] width 37 height 15
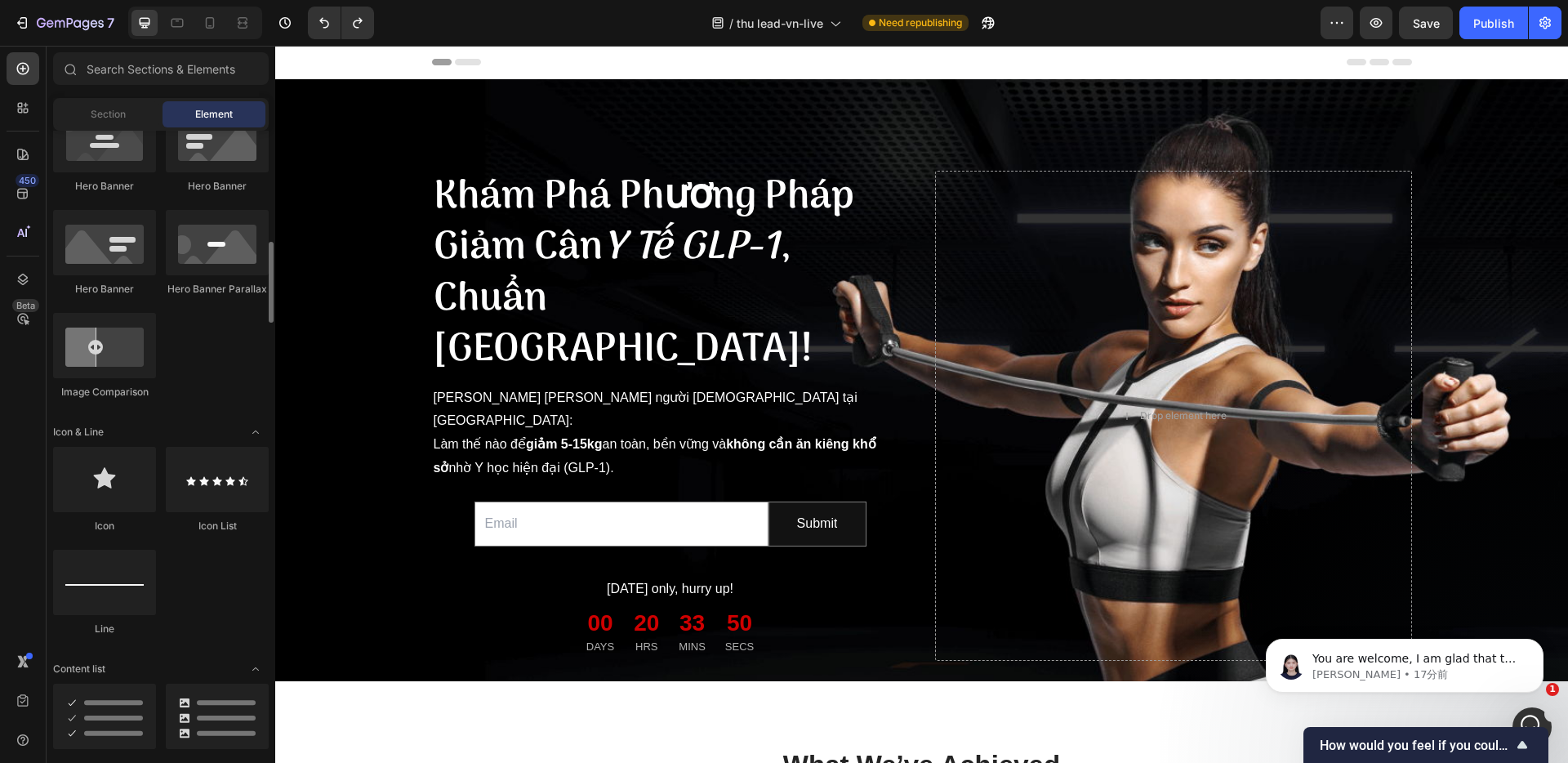
scroll to position [767, 0]
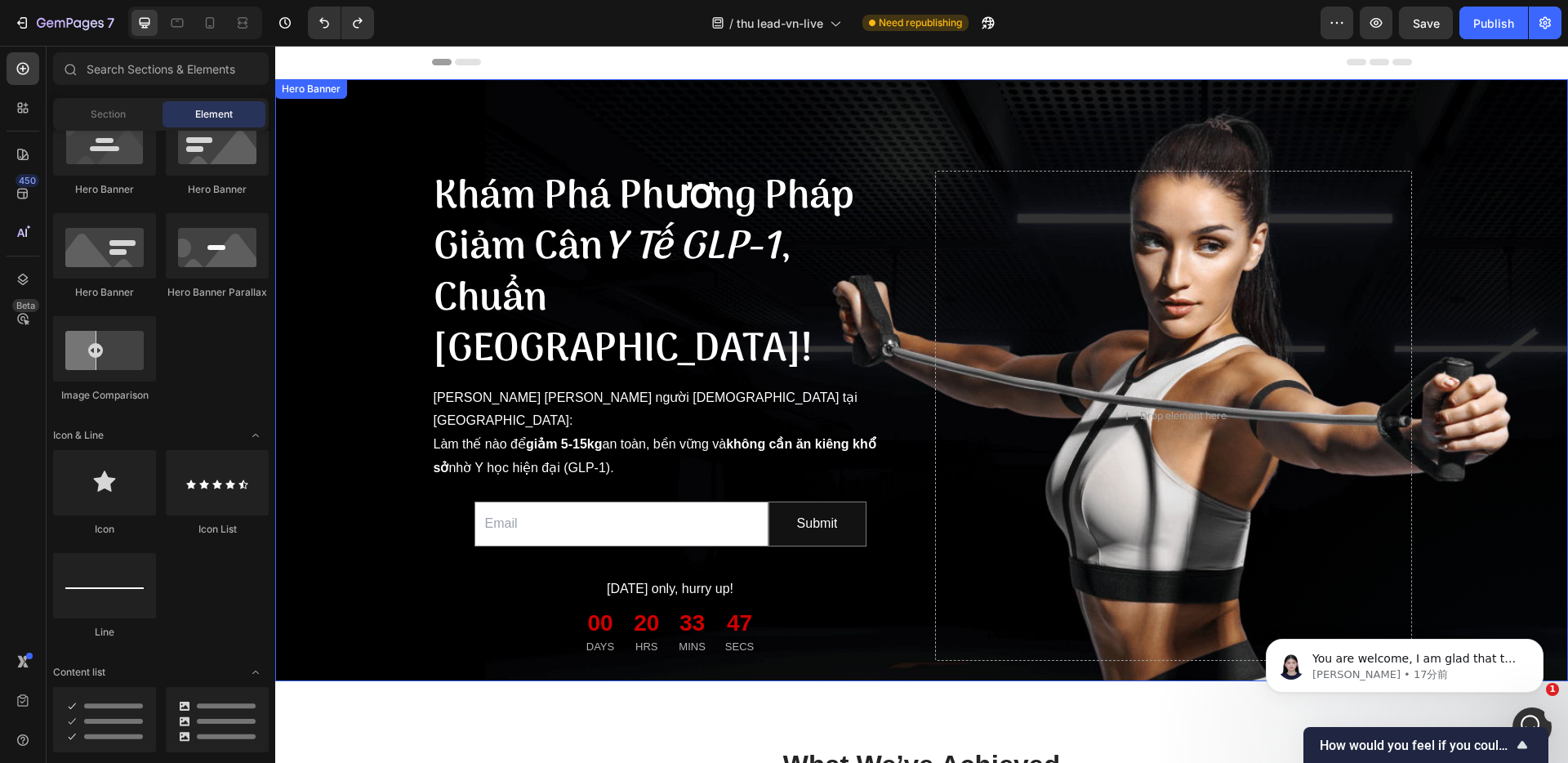
click at [362, 106] on div "Khám Phá Phương Pháp Giảm Cân Y Tế GLP-1 , Chuẩn Nhật Bản! Heading Dành riêng c…" at bounding box center [922, 381] width 1292 height 602
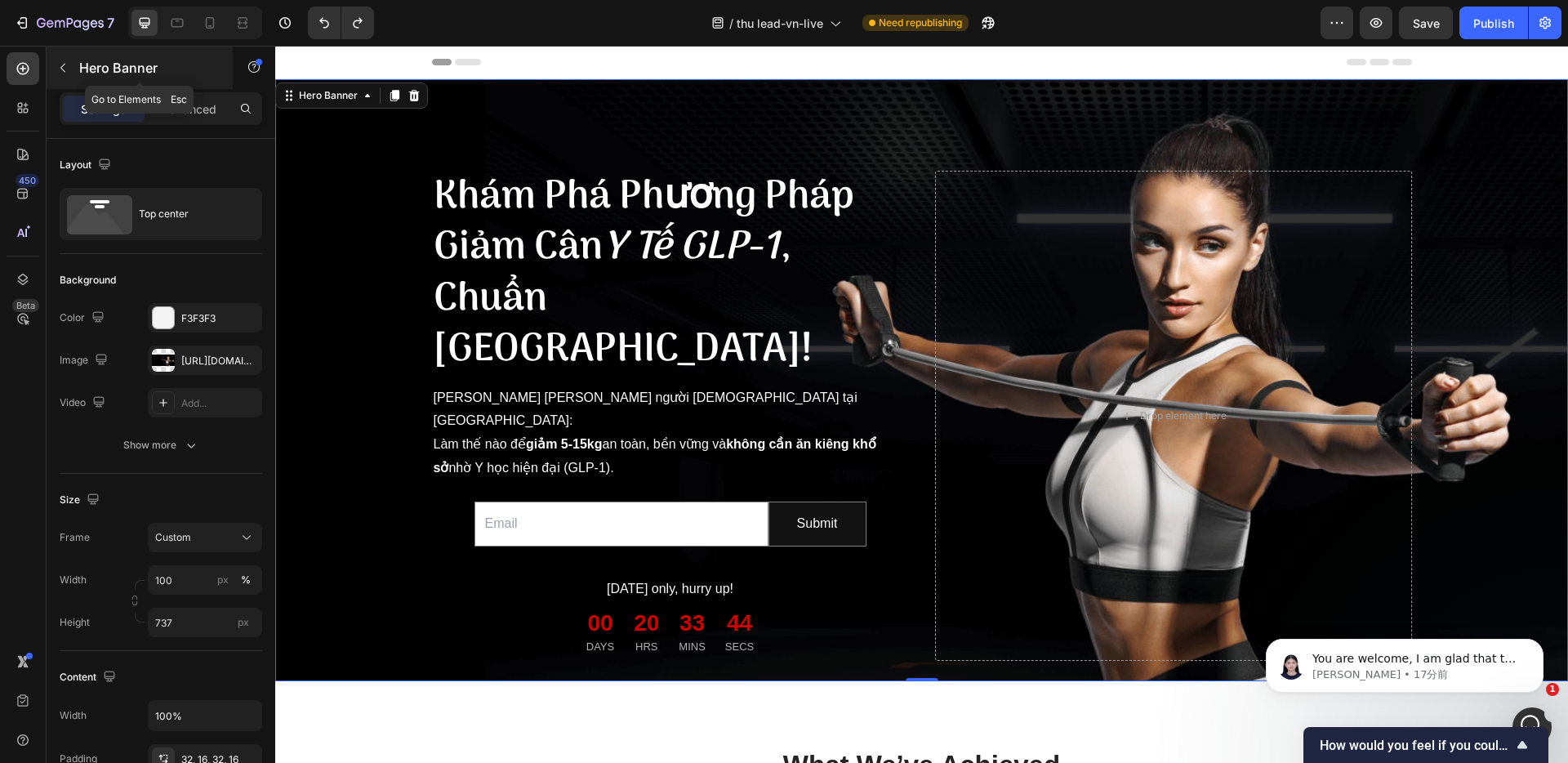
click at [65, 68] on icon "button" at bounding box center [62, 67] width 13 height 13
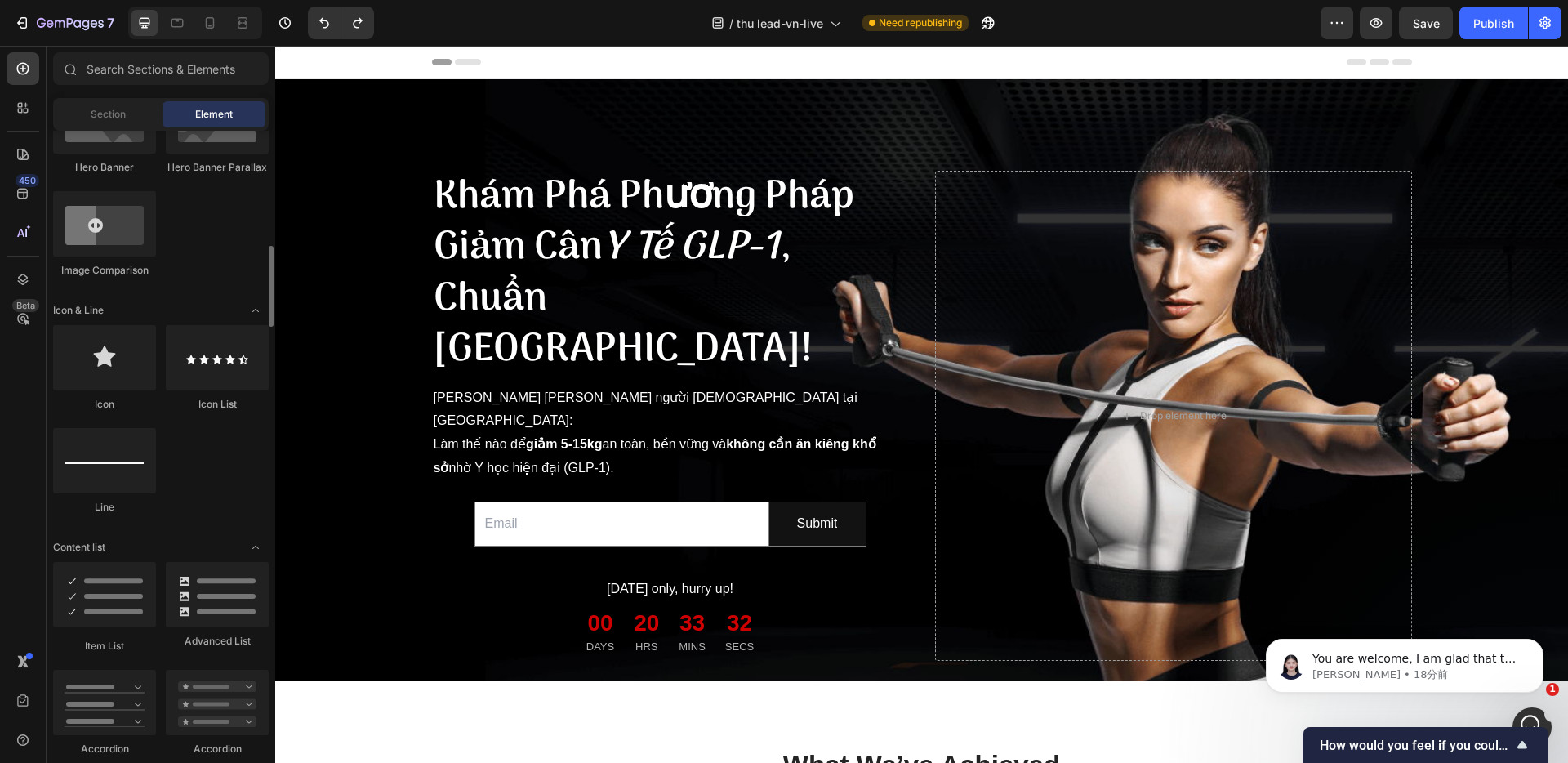
scroll to position [923, 0]
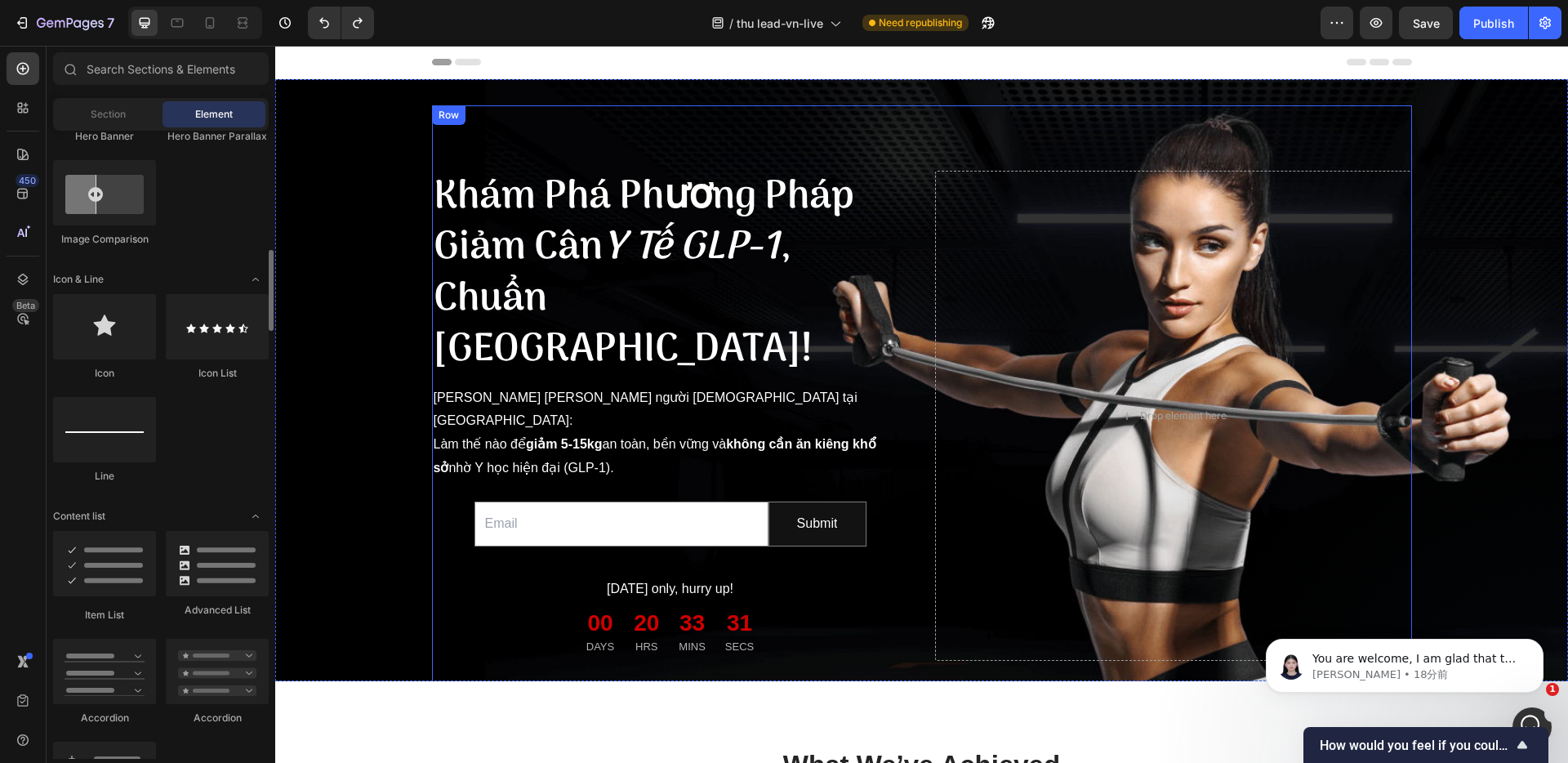
click at [535, 145] on div "Khám Phá Phương Pháp Giảm Cân Y Tế GLP-1 , Chuẩn Nhật Bản! Heading Dành riêng c…" at bounding box center [921, 415] width 980 height 621
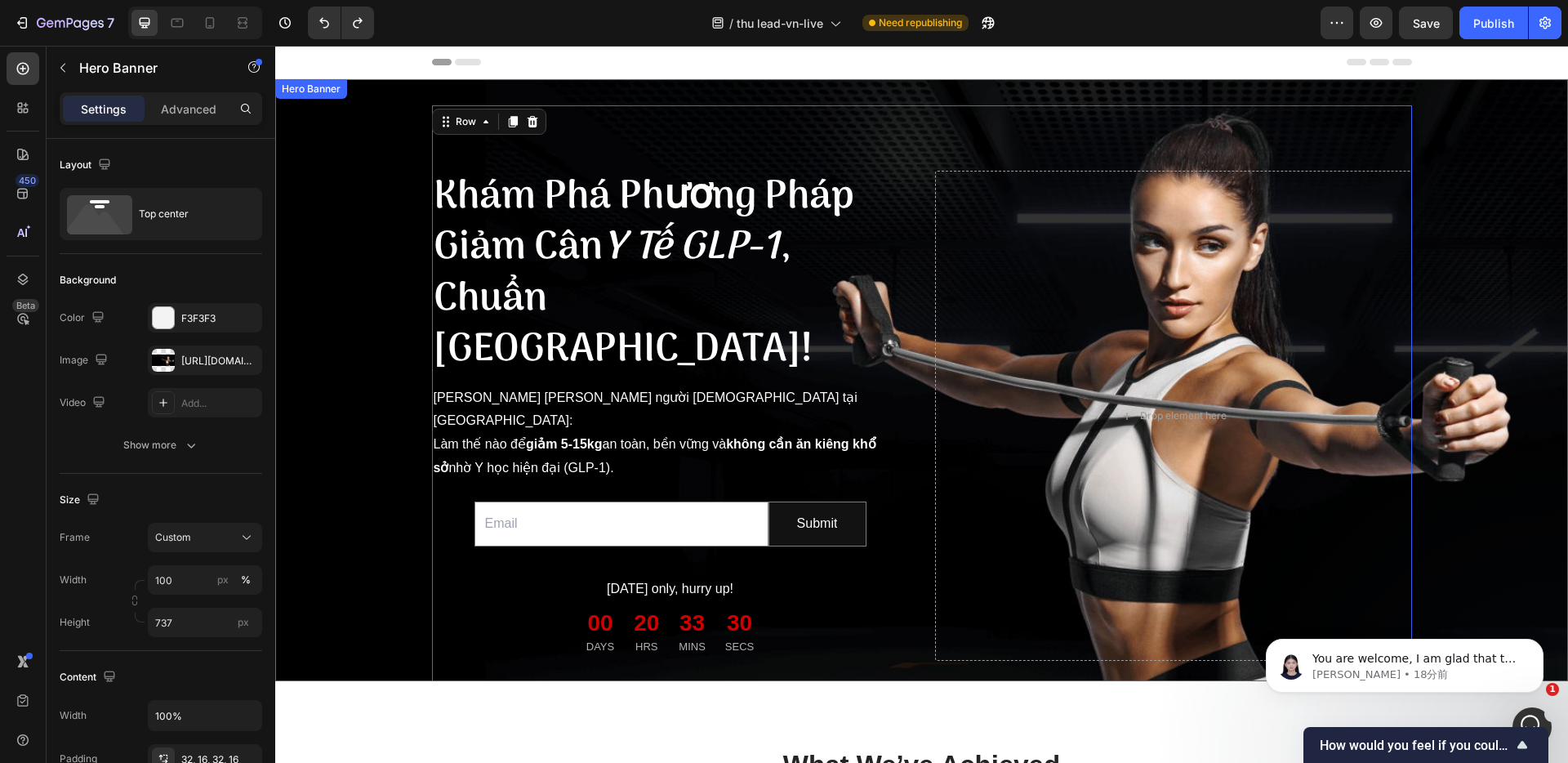
click at [407, 107] on div "Khám Phá Phương Pháp Giảm Cân Y Tế GLP-1 , Chuẩn Nhật Bản! Heading Dành riêng c…" at bounding box center [922, 381] width 1292 height 602
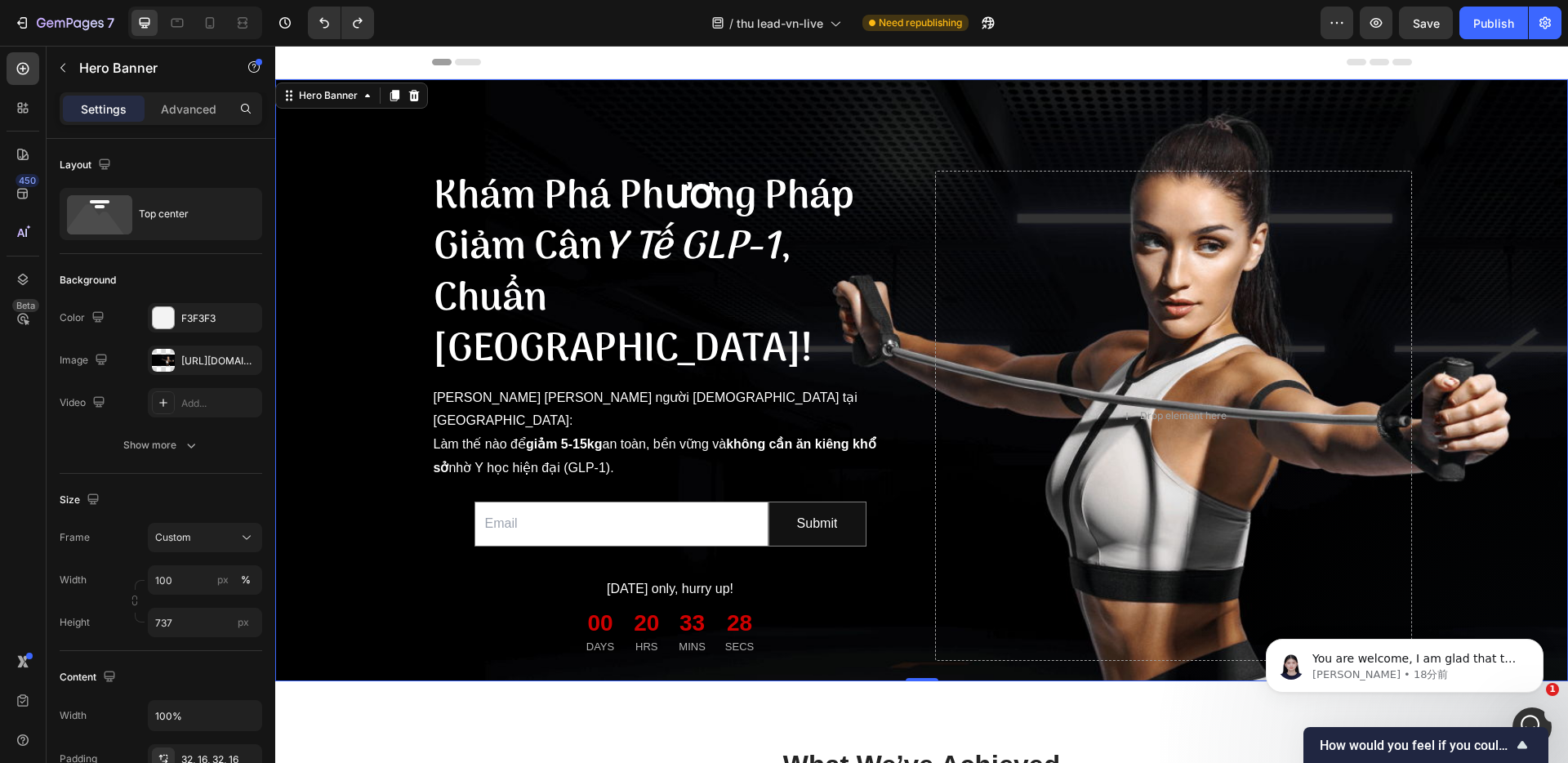
click at [535, 90] on div "Khám Phá Phương Pháp Giảm Cân Y Tế GLP-1 , Chuẩn Nhật Bản! Heading Dành riêng c…" at bounding box center [922, 416] width 1292 height 673
click at [63, 70] on icon "button" at bounding box center [62, 67] width 13 height 13
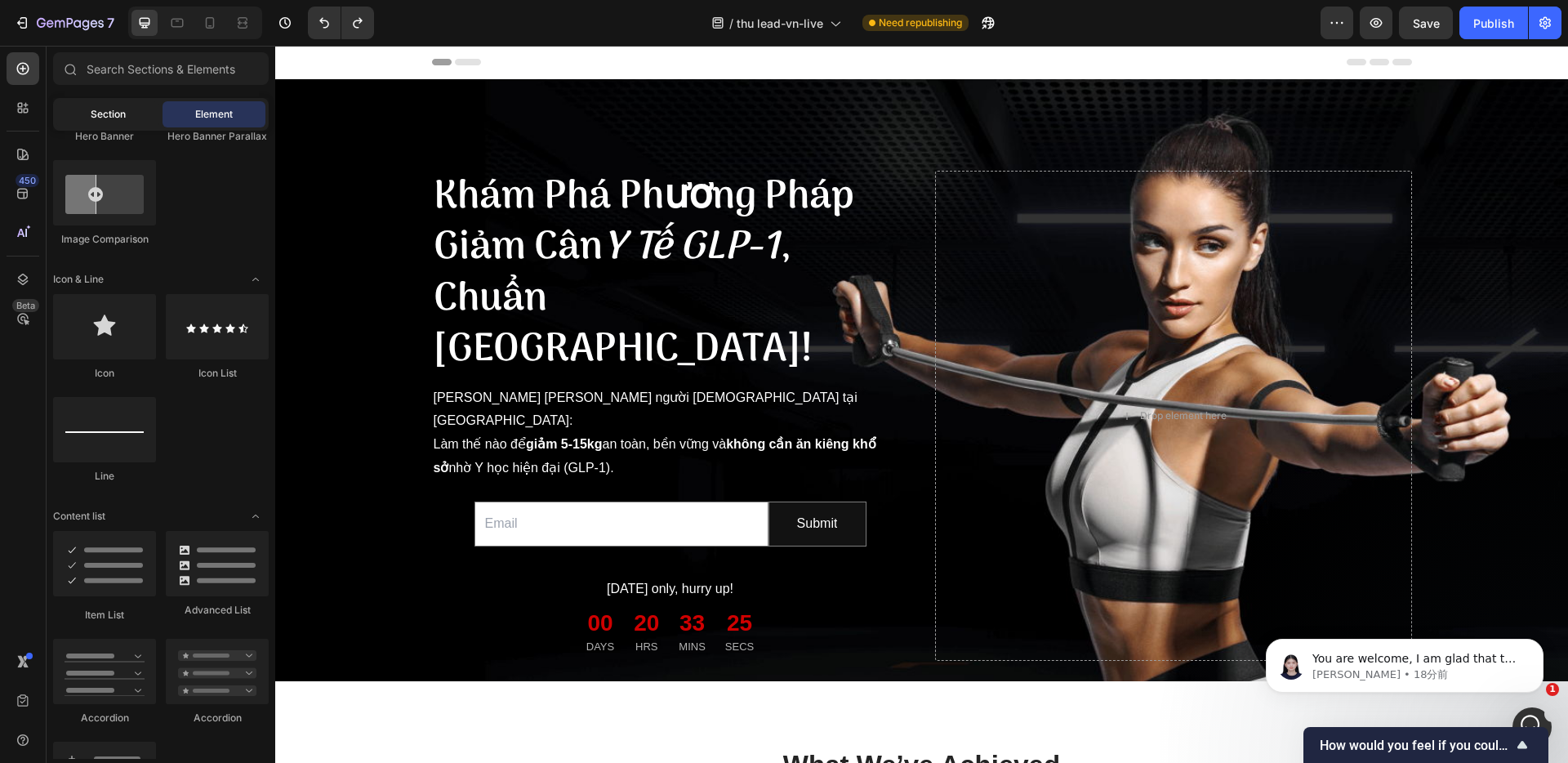
click at [116, 120] on span "Section" at bounding box center [108, 114] width 35 height 15
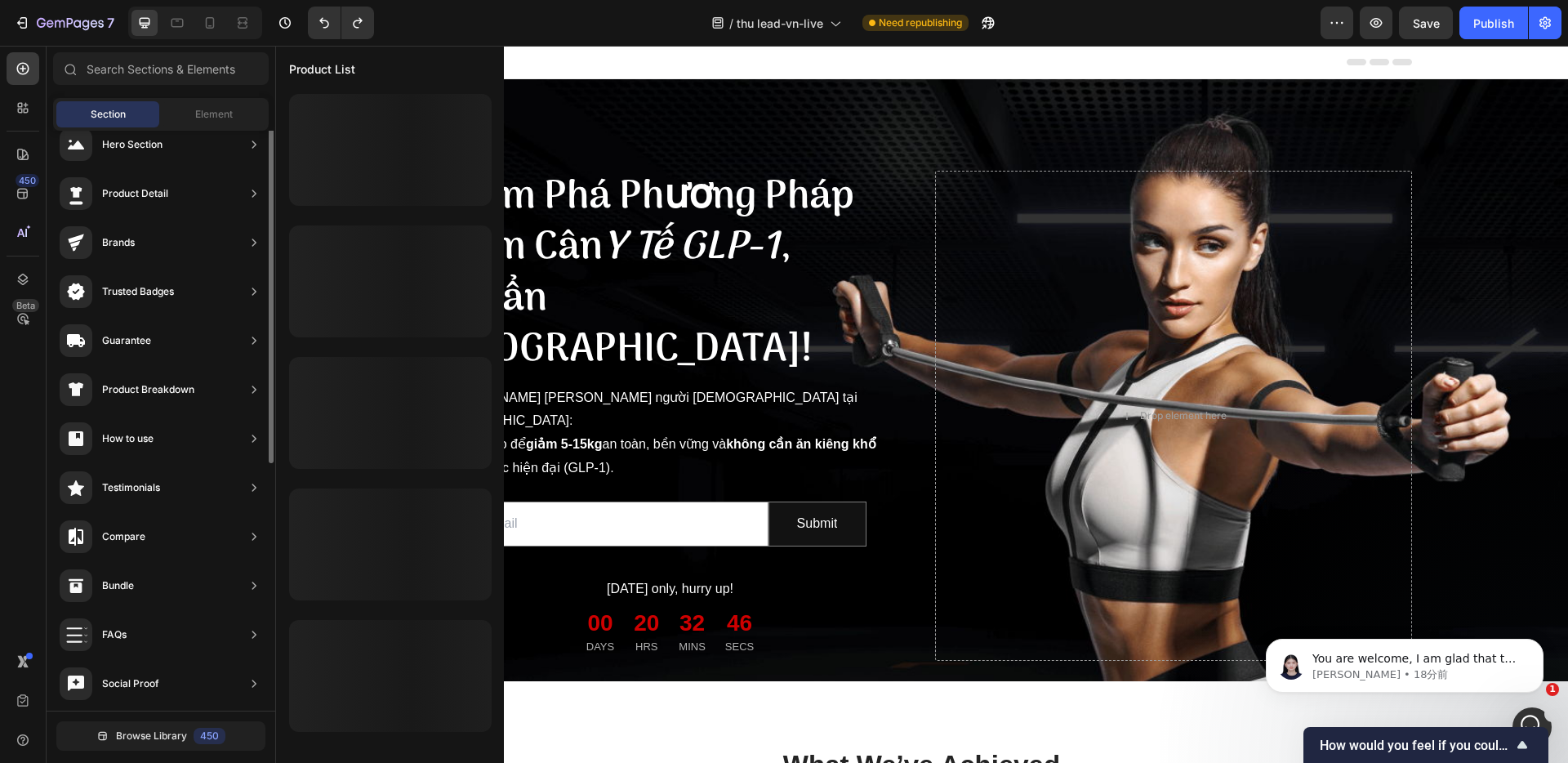
scroll to position [0, 0]
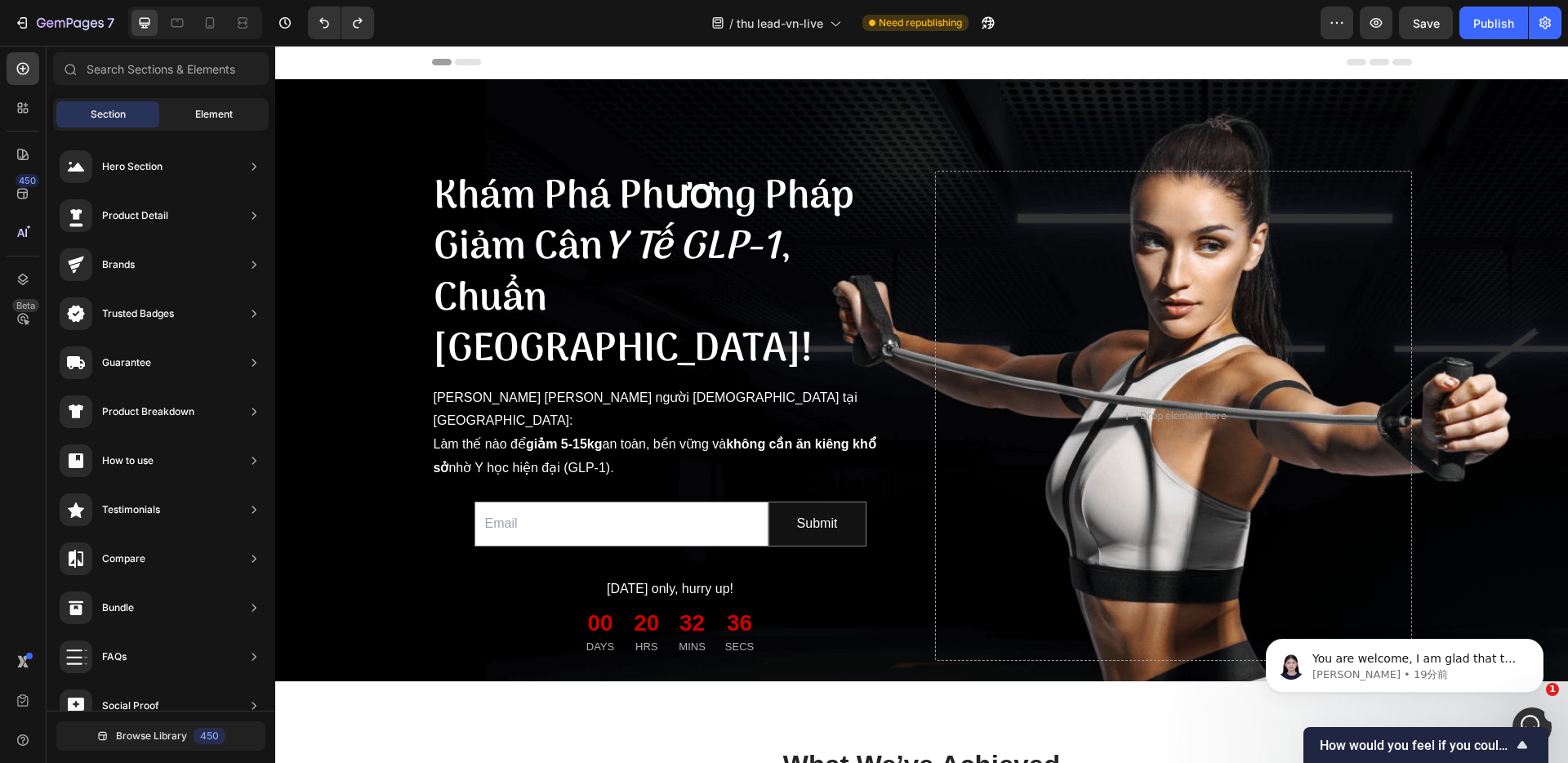
click at [212, 115] on span "Element" at bounding box center [214, 114] width 37 height 15
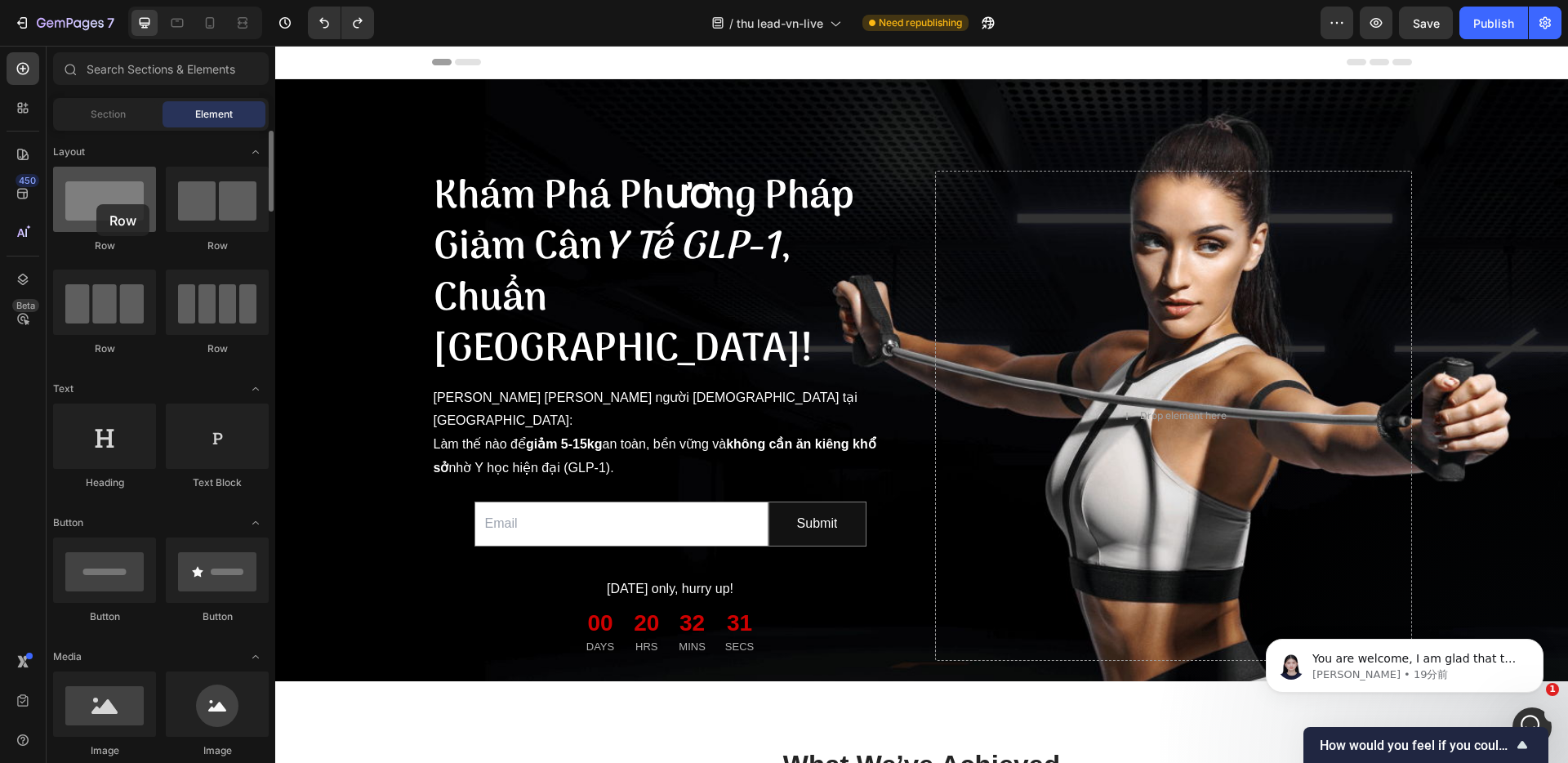
click at [96, 204] on div at bounding box center [104, 199] width 103 height 66
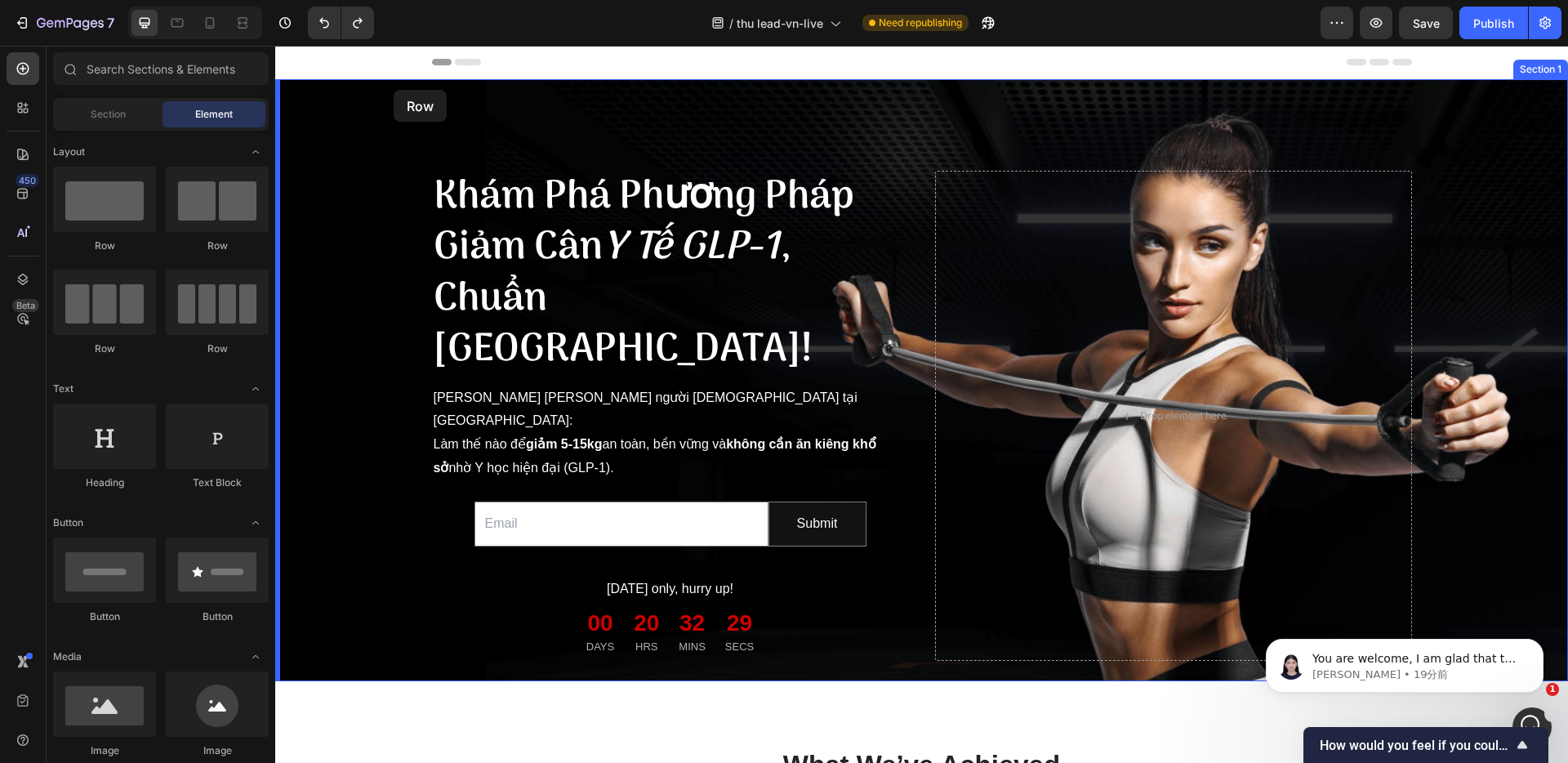
drag, startPoint x: 370, startPoint y: 250, endPoint x: 393, endPoint y: 90, distance: 161.6
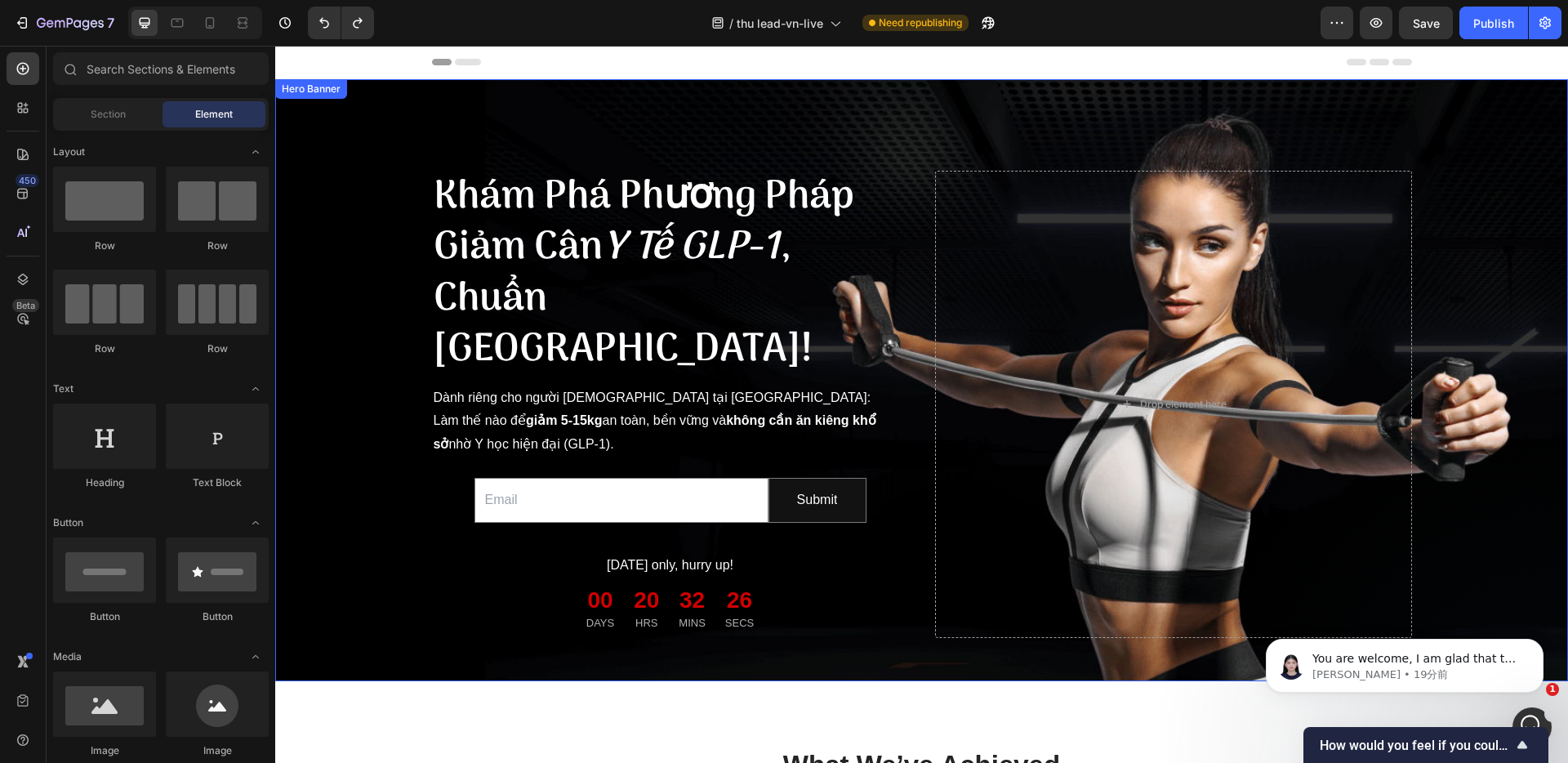
click at [396, 112] on div "Khám Phá Phương Pháp Giảm Cân Y Tế GLP-1 , Chuẩn Nhật Bản! Heading Dành riêng c…" at bounding box center [921, 403] width 1266 height 597
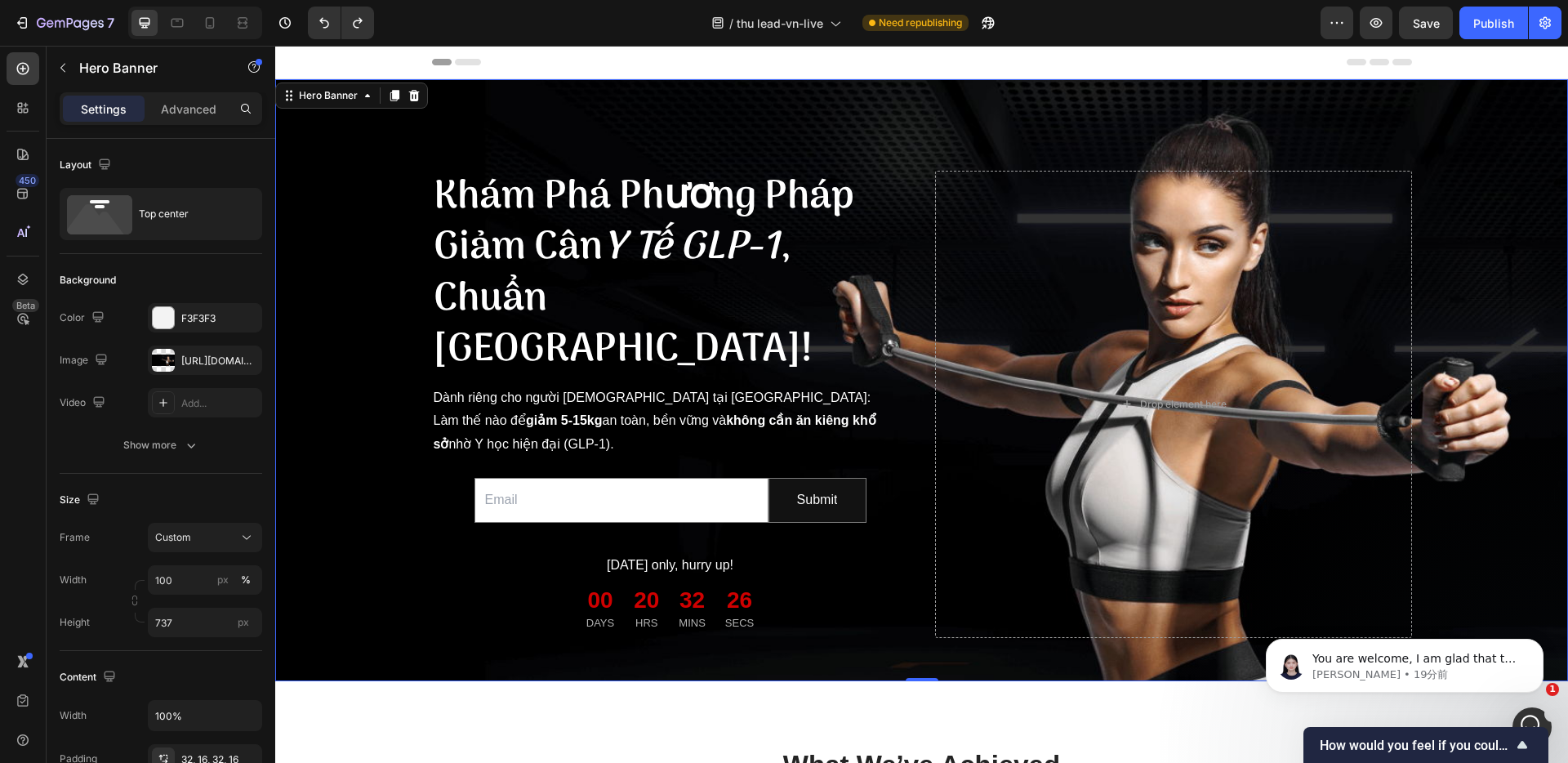
click at [524, 120] on div "Khám Phá Phương Pháp Giảm Cân Y Tế GLP-1 , Chuẩn Nhật Bản! Heading Dành riêng c…" at bounding box center [921, 403] width 980 height 597
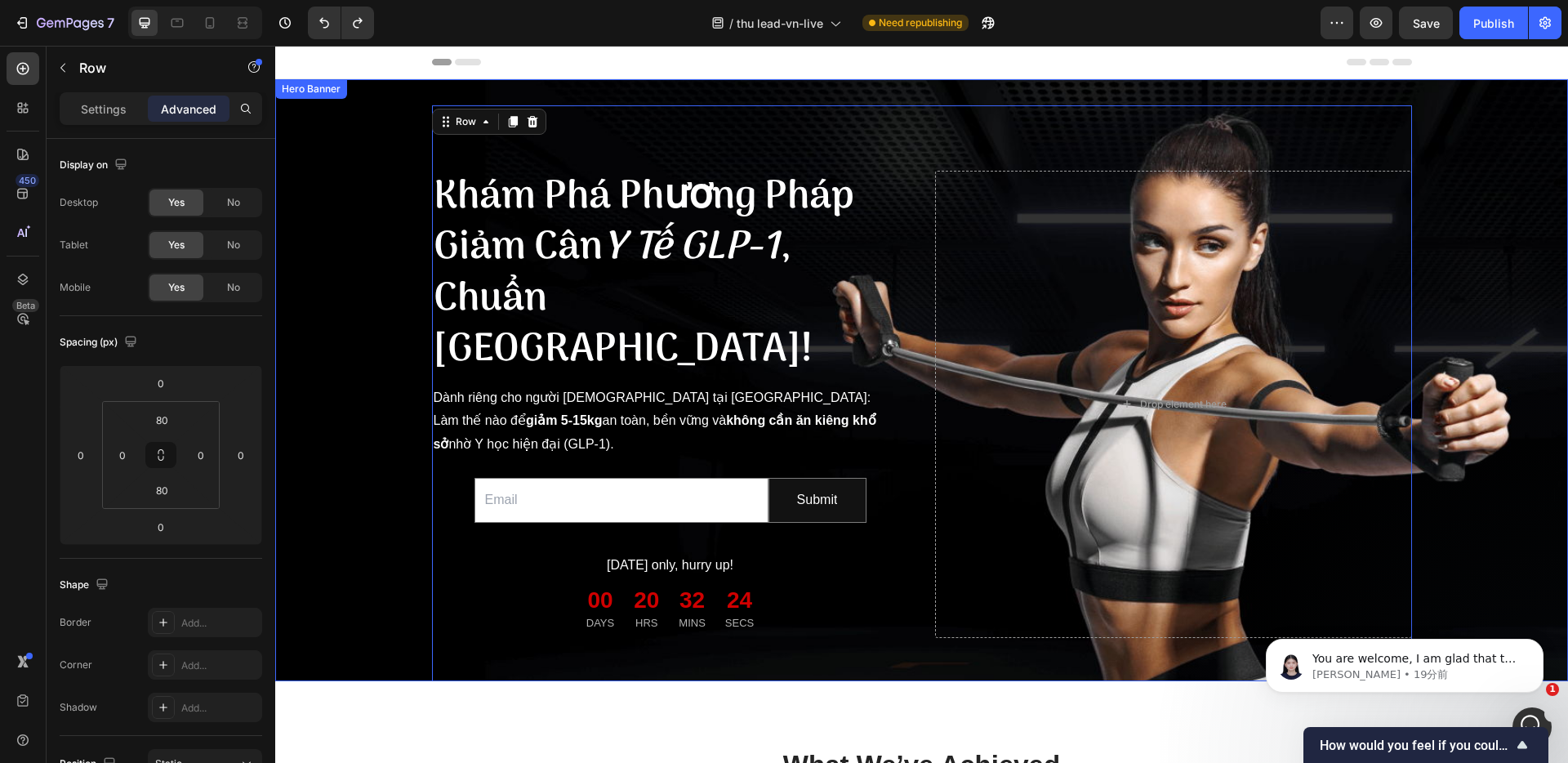
click at [330, 98] on div "Hero Banner" at bounding box center [311, 89] width 72 height 20
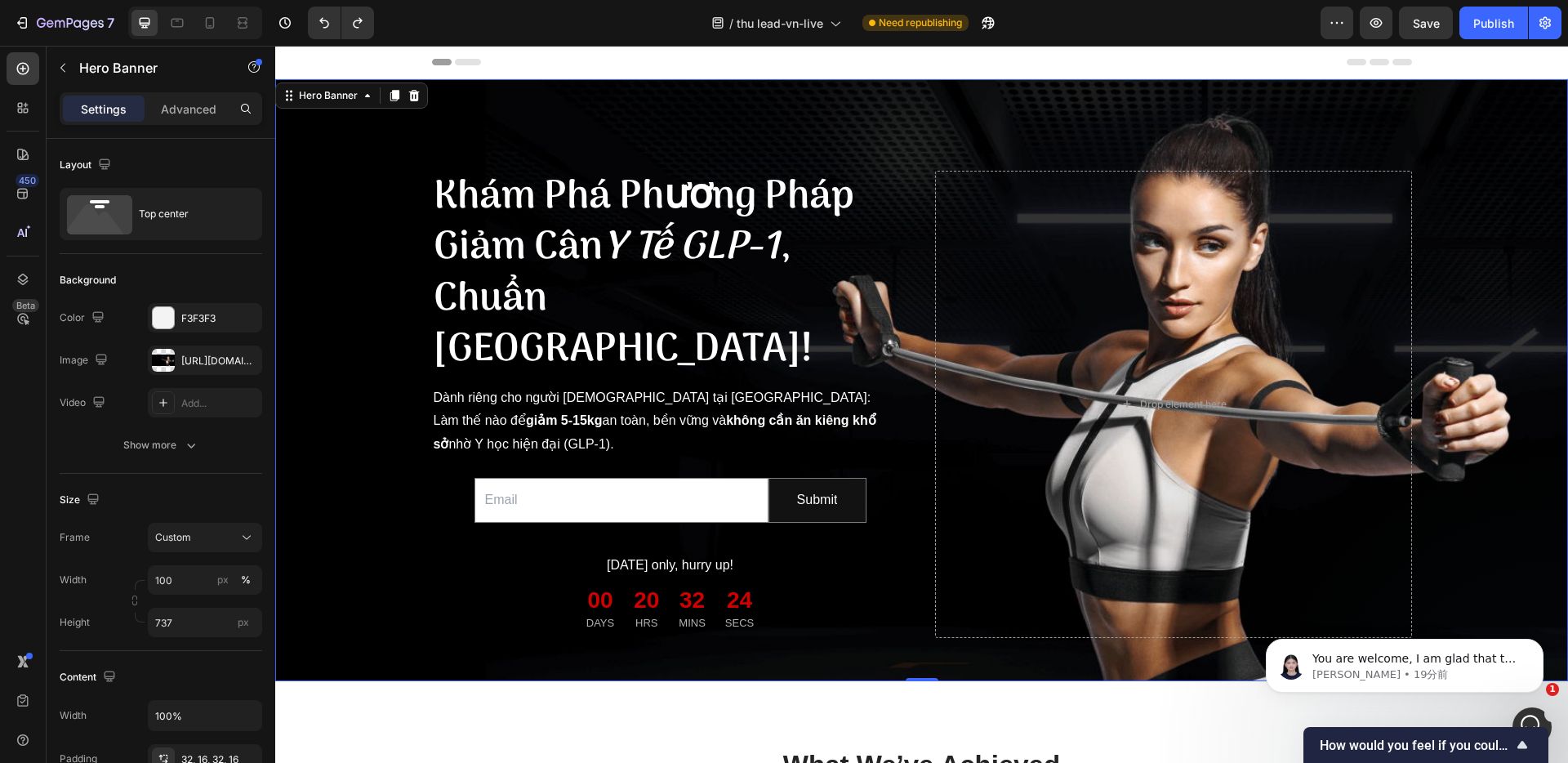
click at [297, 133] on div "Khám Phá Phương Pháp Giảm Cân Y Tế GLP-1 , Chuẩn Nhật Bản! Heading Dành riêng c…" at bounding box center [921, 403] width 1266 height 597
click at [726, 61] on div "Header" at bounding box center [921, 62] width 980 height 32
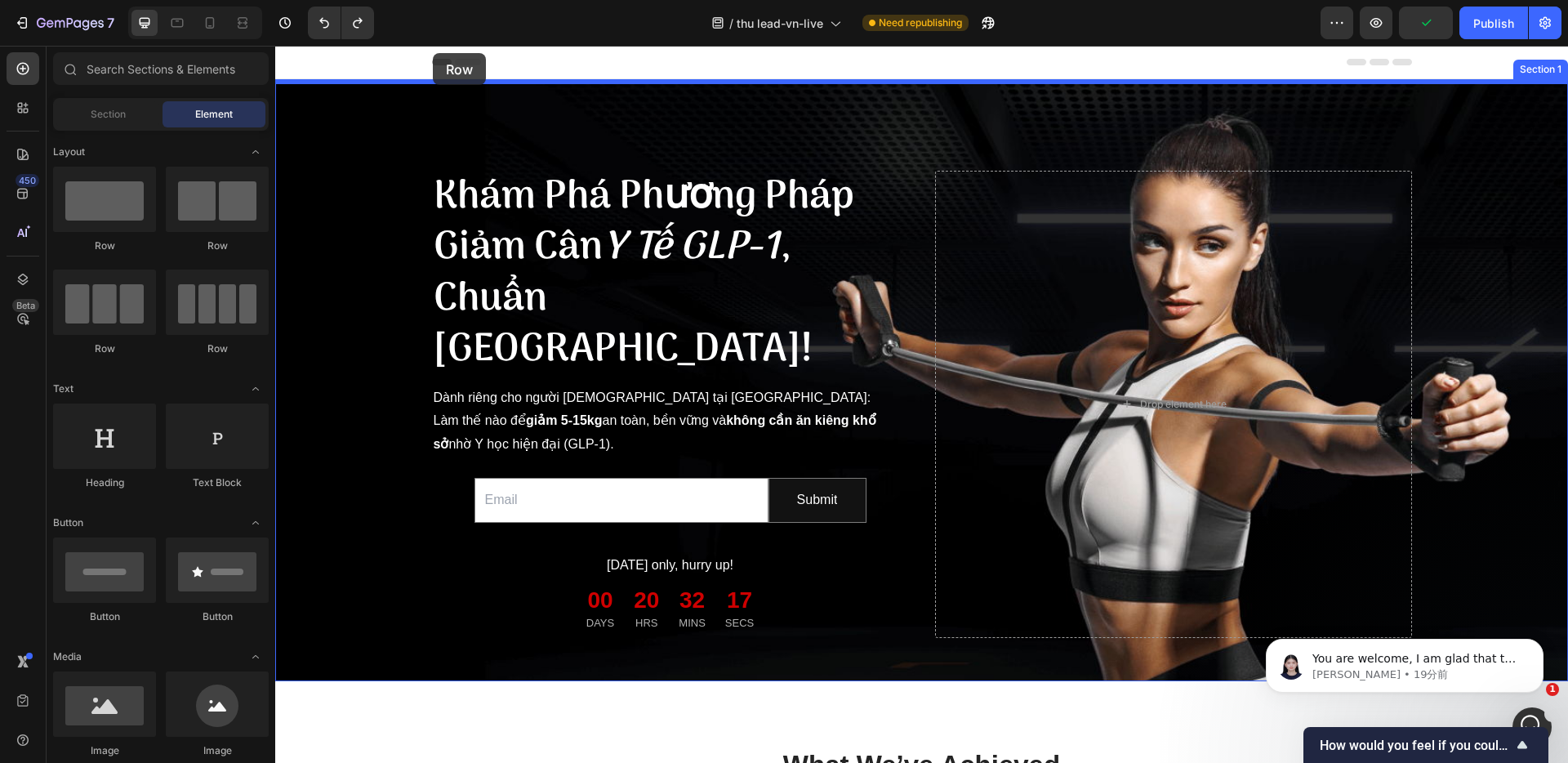
drag, startPoint x: 393, startPoint y: 253, endPoint x: 432, endPoint y: 53, distance: 203.8
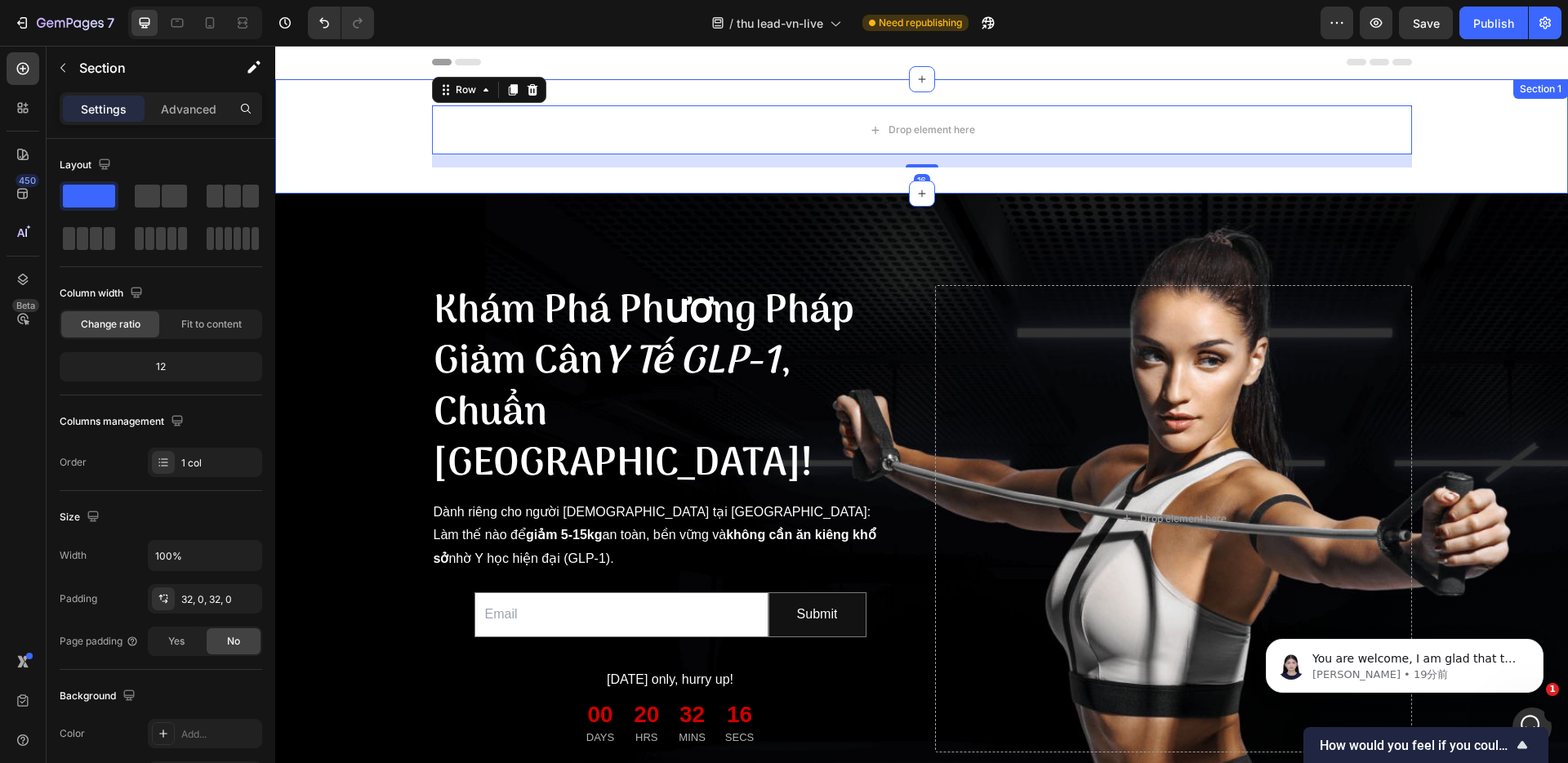
click at [378, 151] on div "Drop element here Row 16" at bounding box center [922, 135] width 1292 height 62
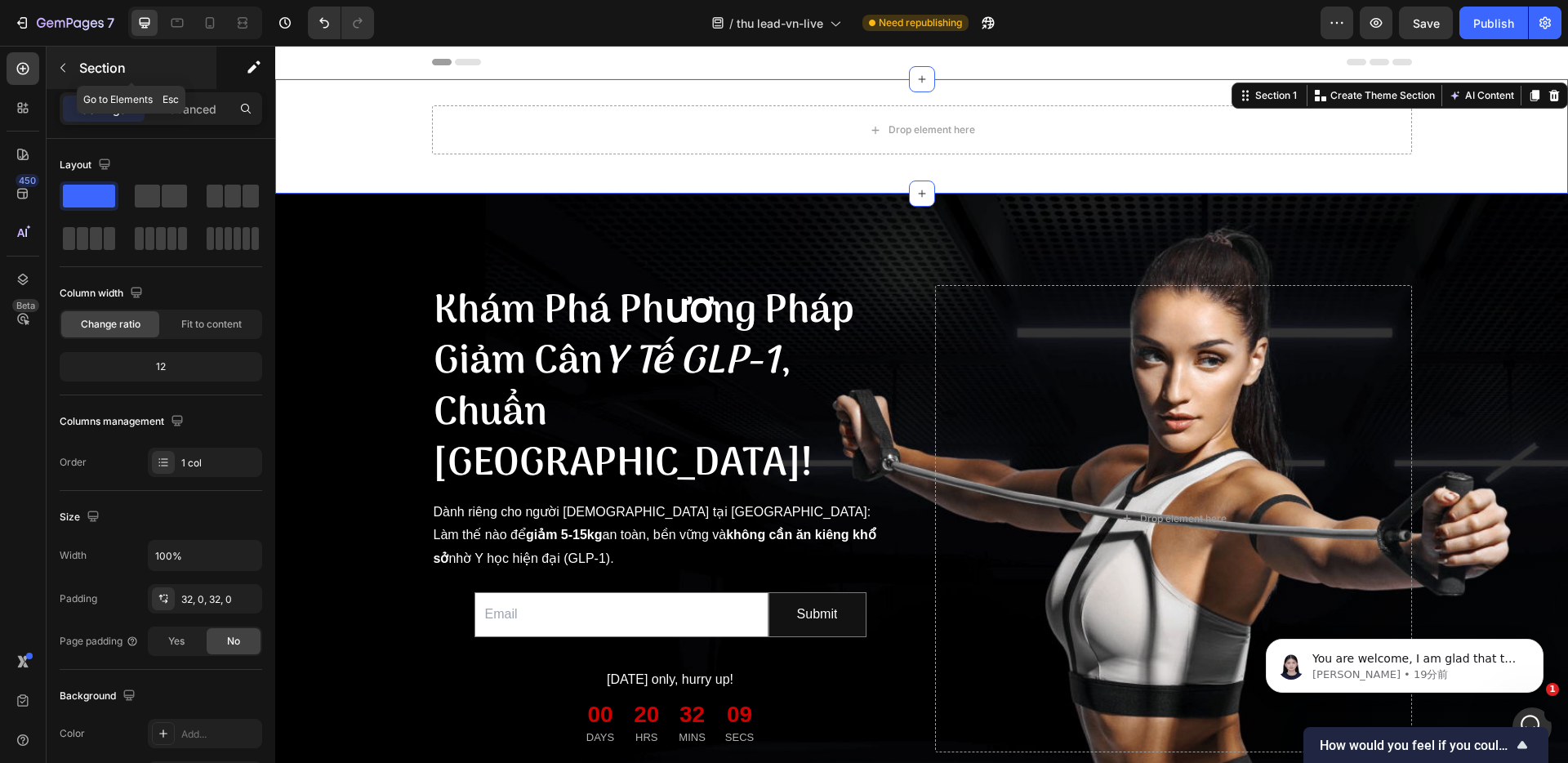
click at [65, 69] on icon "button" at bounding box center [62, 67] width 13 height 13
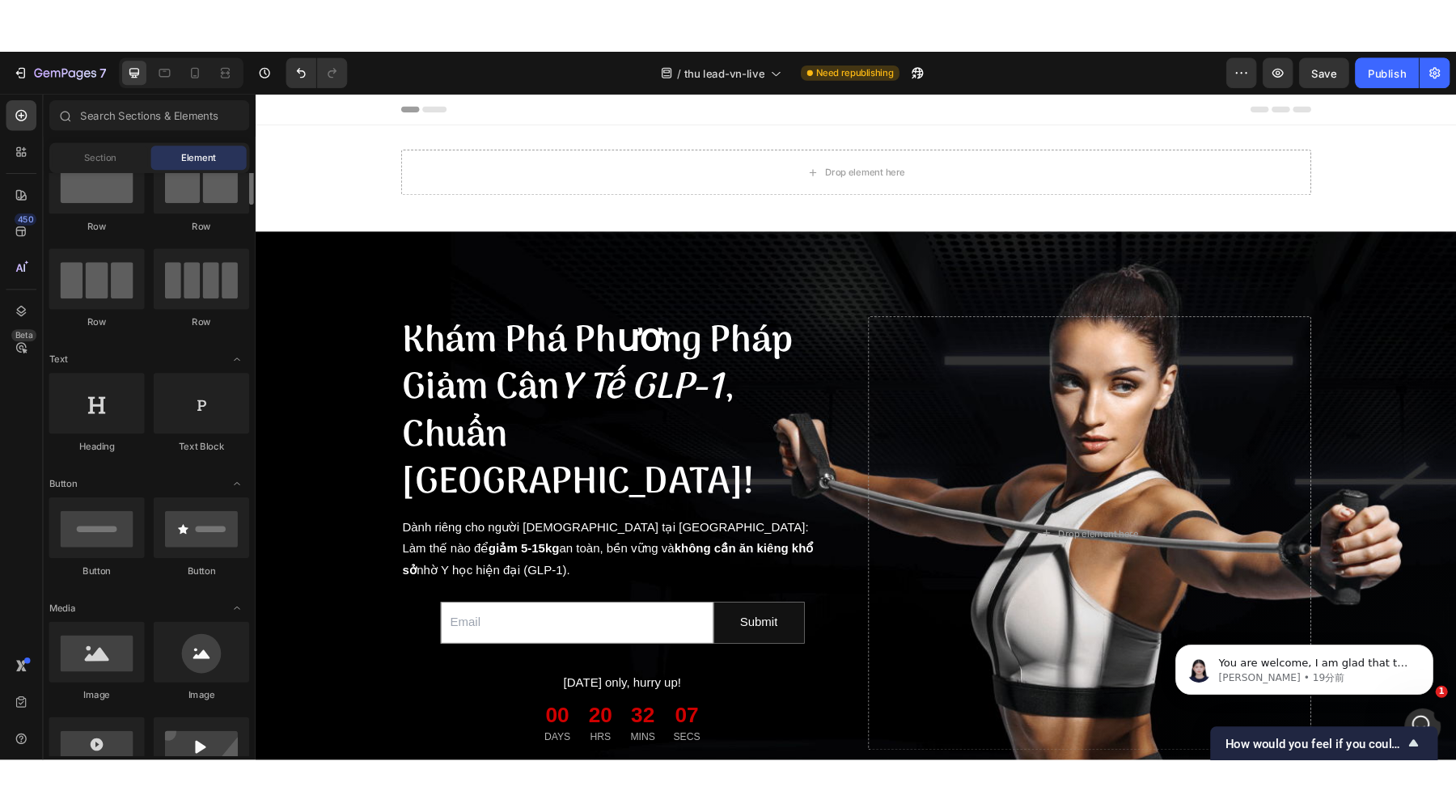
scroll to position [181, 0]
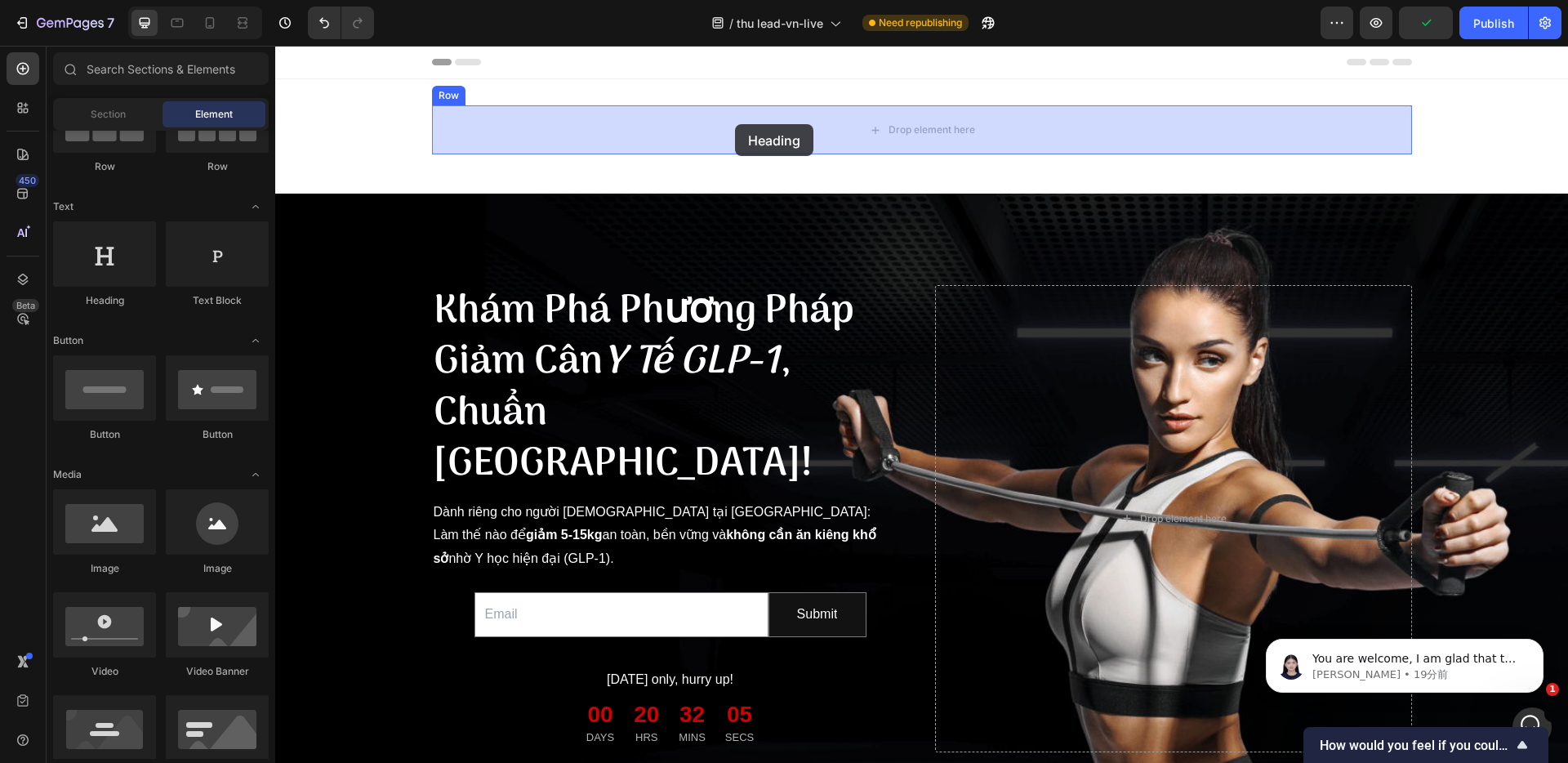
drag, startPoint x: 381, startPoint y: 308, endPoint x: 734, endPoint y: 124, distance: 398.1
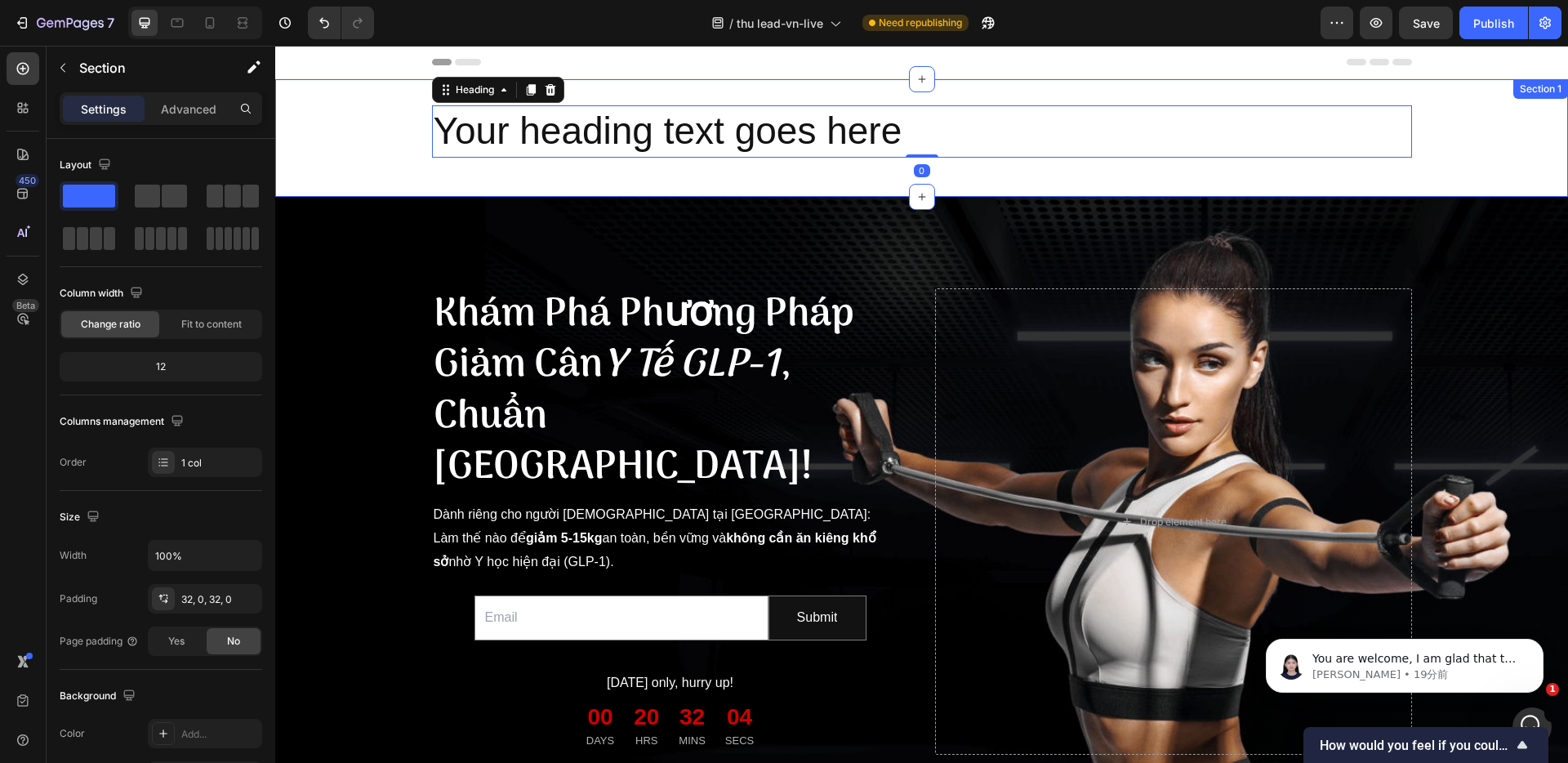
click at [351, 135] on div "Your heading text goes here Heading 0 Row" at bounding box center [922, 137] width 1292 height 66
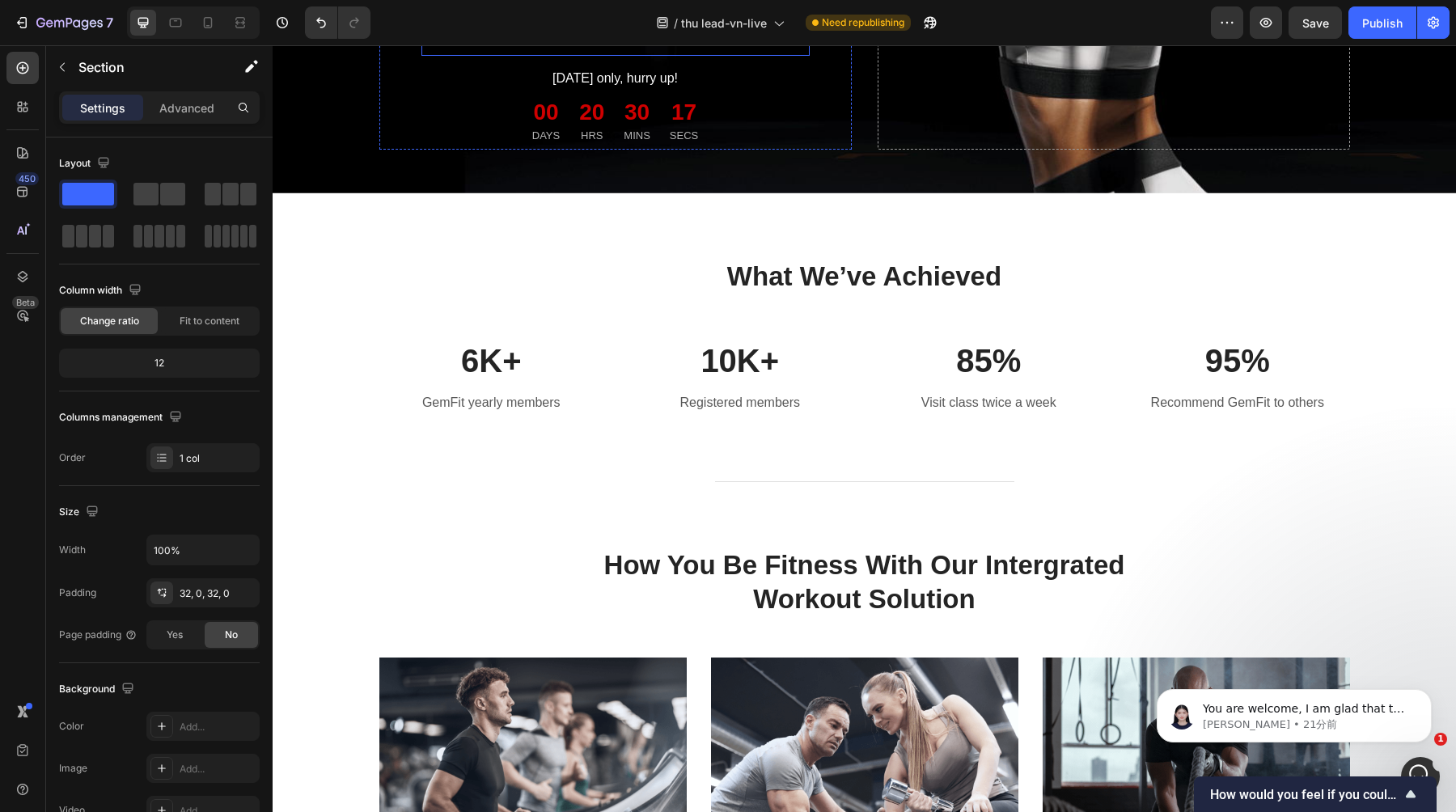
scroll to position [657, 0]
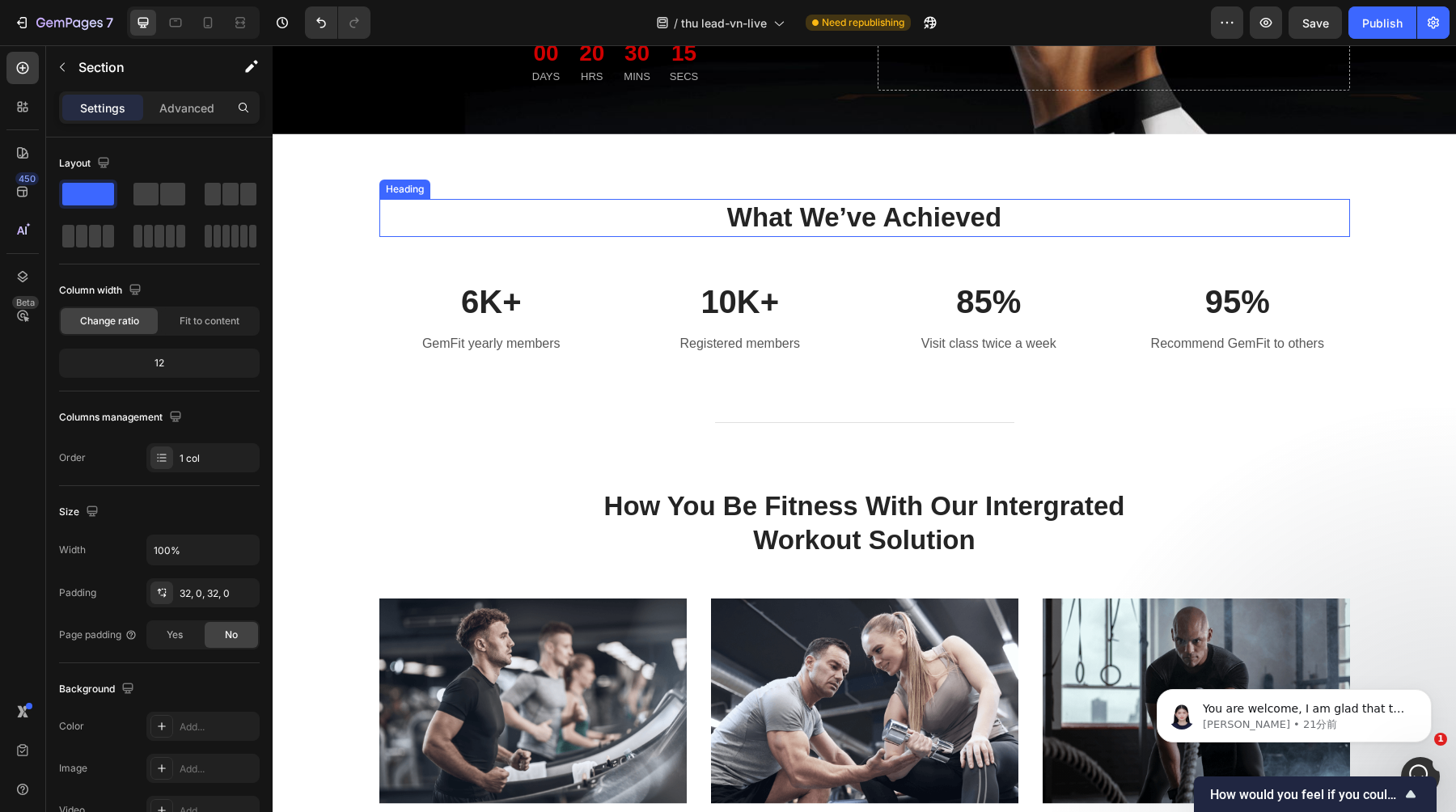
click at [772, 212] on p "What We’ve Achieved" at bounding box center [864, 218] width 967 height 35
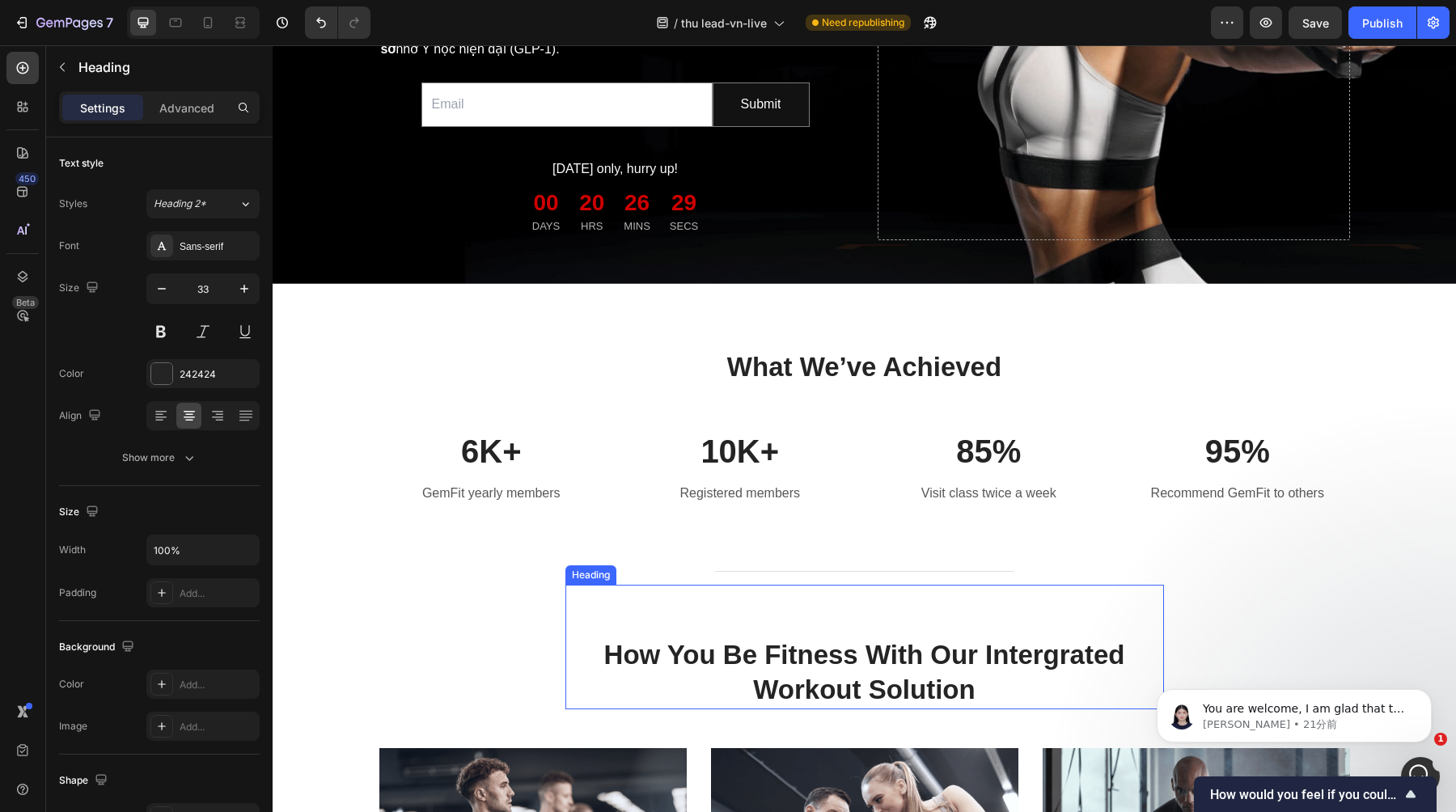
scroll to position [434, 0]
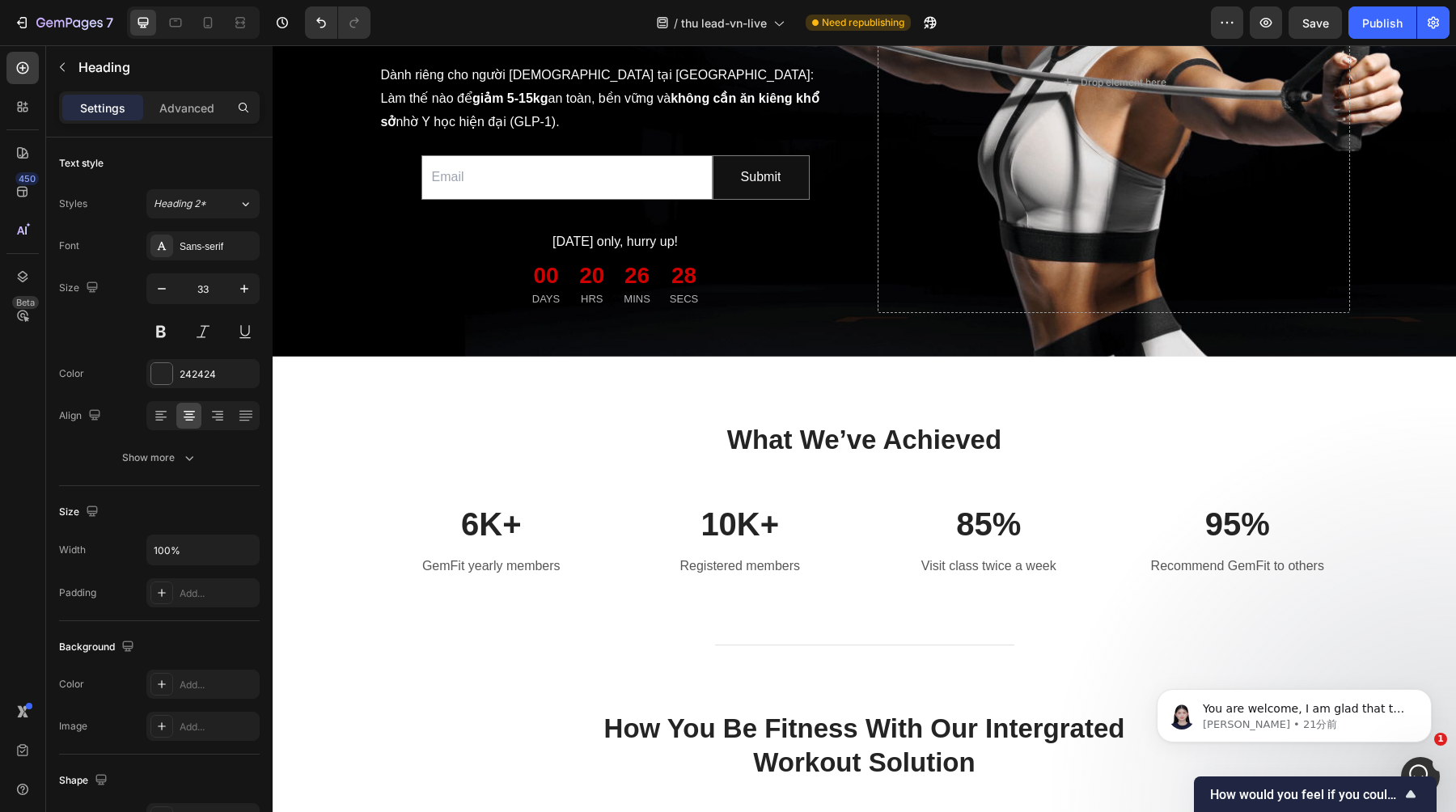
click at [863, 437] on p "What We’ve Achieved" at bounding box center [864, 440] width 967 height 35
click at [783, 447] on p "What We’ve Achieved" at bounding box center [864, 440] width 967 height 35
click at [635, 462] on div "6K+ Text block GemFit yearly members Text block 10K+ Text block Registered memb…" at bounding box center [863, 520] width 970 height 120
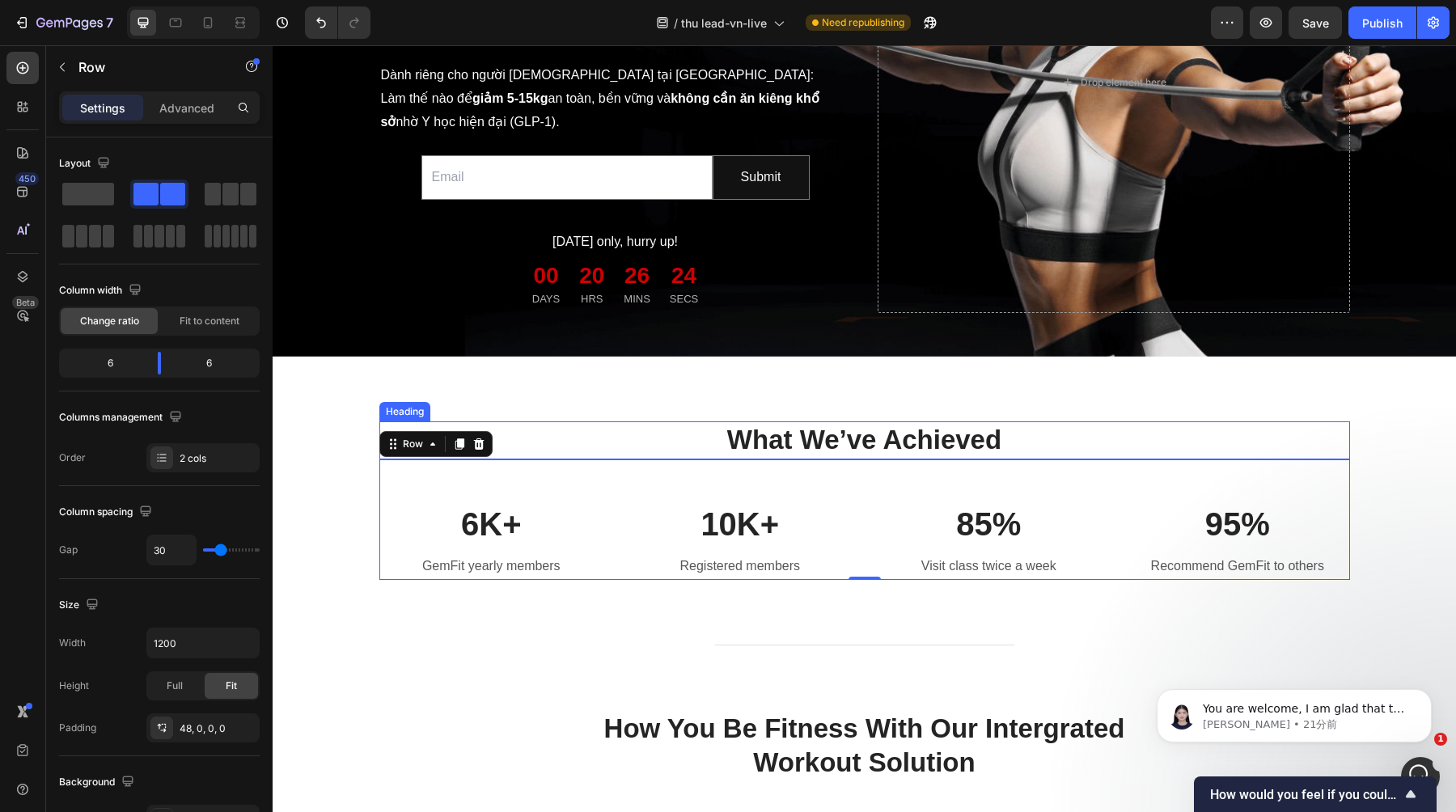
click at [785, 437] on p "What We’ve Achieved" at bounding box center [864, 440] width 967 height 35
